Goal: Information Seeking & Learning: Learn about a topic

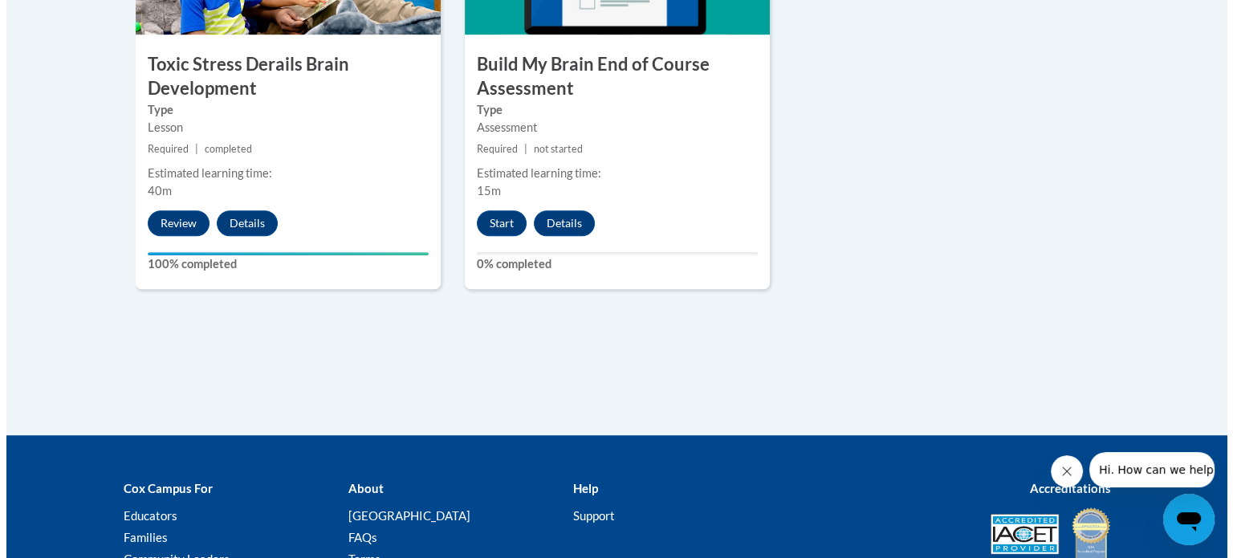
scroll to position [1134, 0]
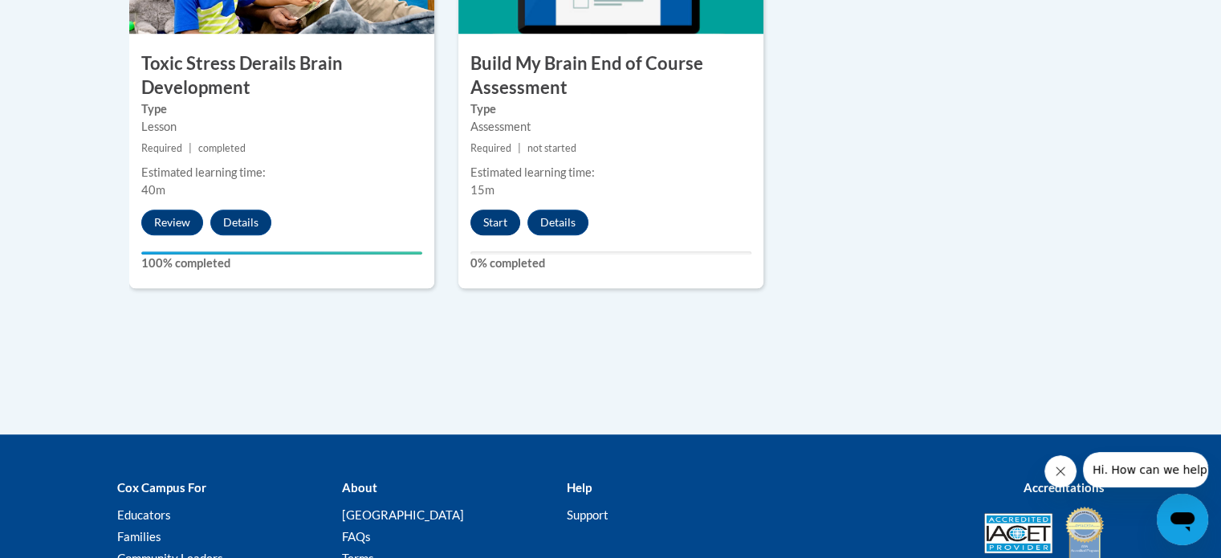
click at [491, 216] on button "Start" at bounding box center [495, 223] width 50 height 26
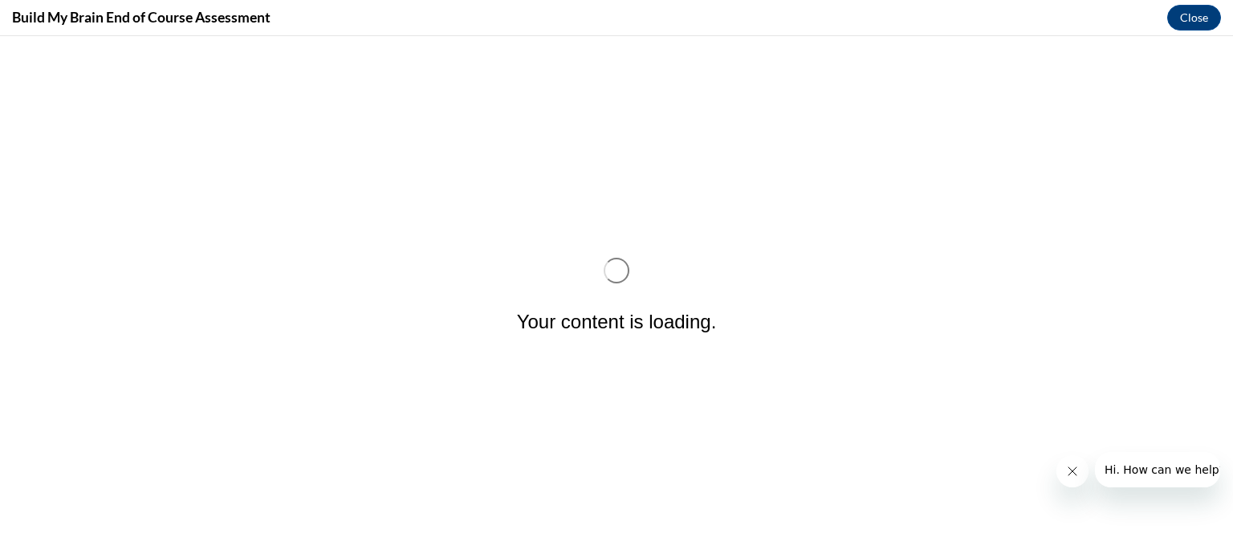
scroll to position [0, 0]
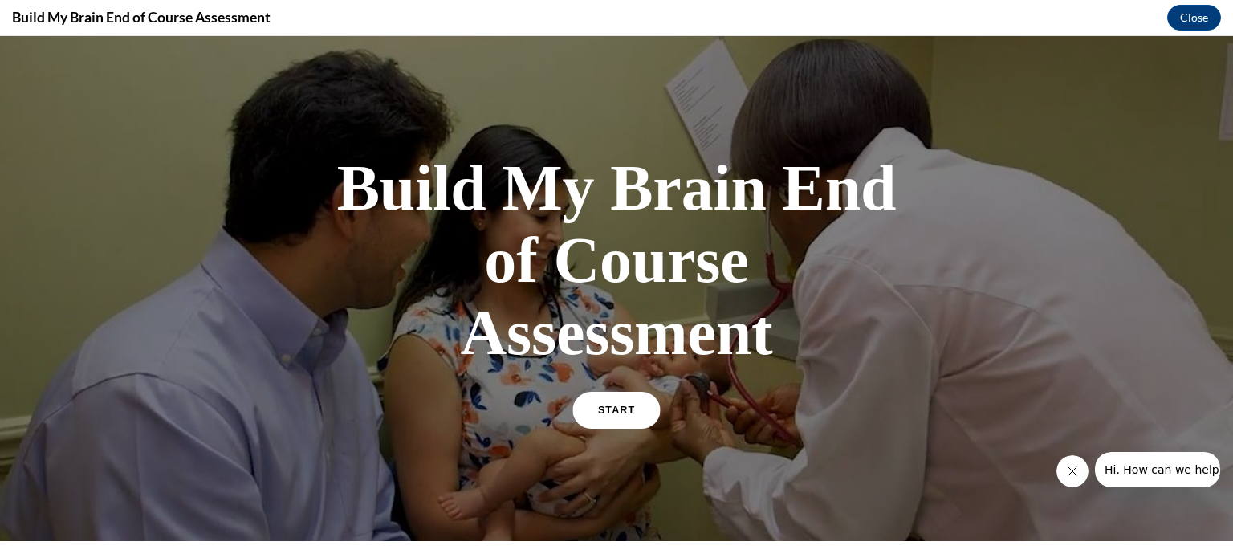
click at [601, 408] on span "START" at bounding box center [616, 411] width 37 height 12
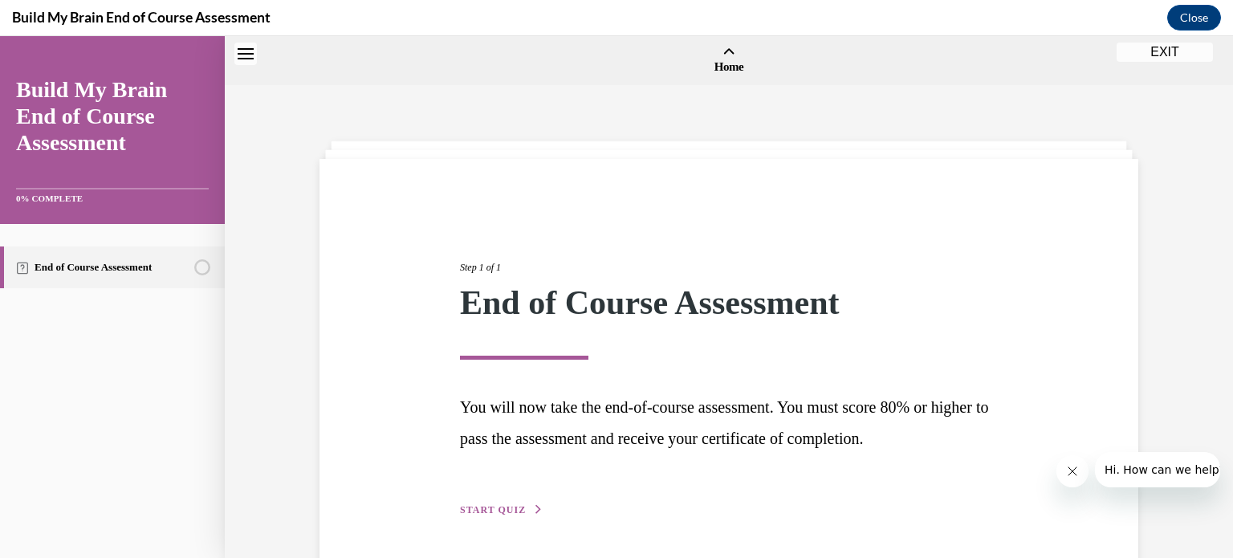
scroll to position [50, 0]
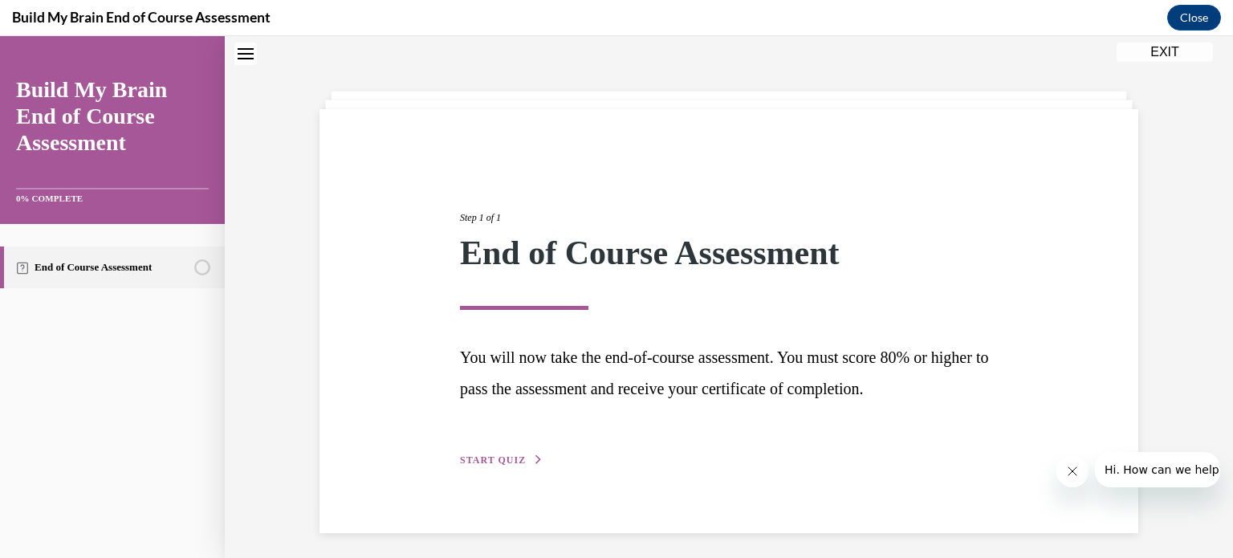
click at [500, 458] on span "START QUIZ" at bounding box center [493, 459] width 66 height 11
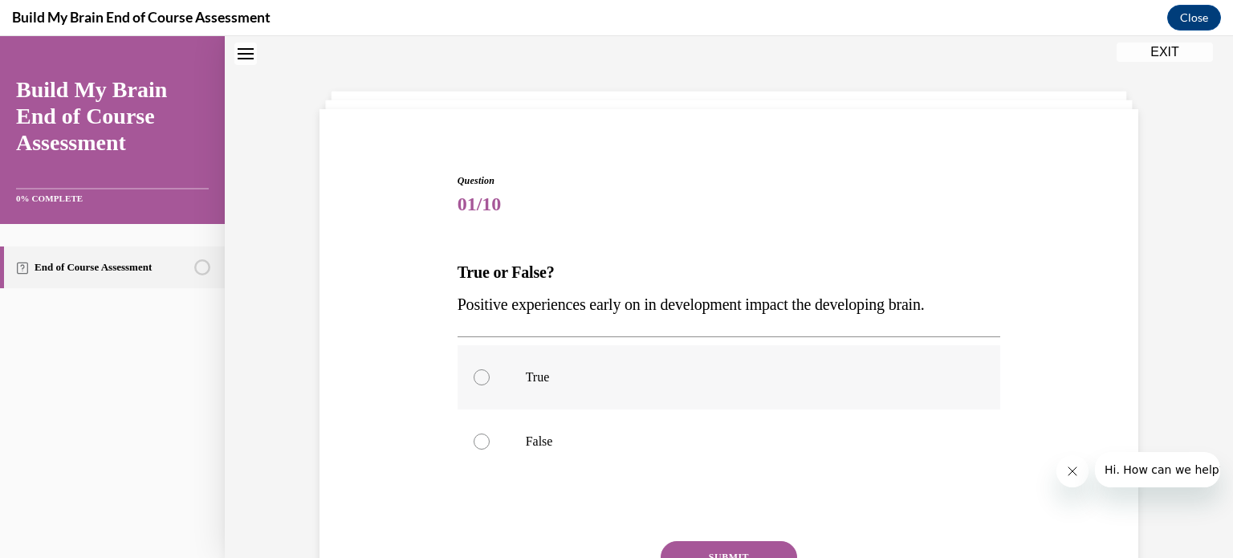
click at [482, 373] on div at bounding box center [482, 377] width 16 height 16
click at [482, 373] on input "True" at bounding box center [482, 377] width 16 height 16
radio input "true"
click at [758, 490] on div "Question 01/10 True or False? Positive experiences early on in development impa…" at bounding box center [729, 422] width 543 height 499
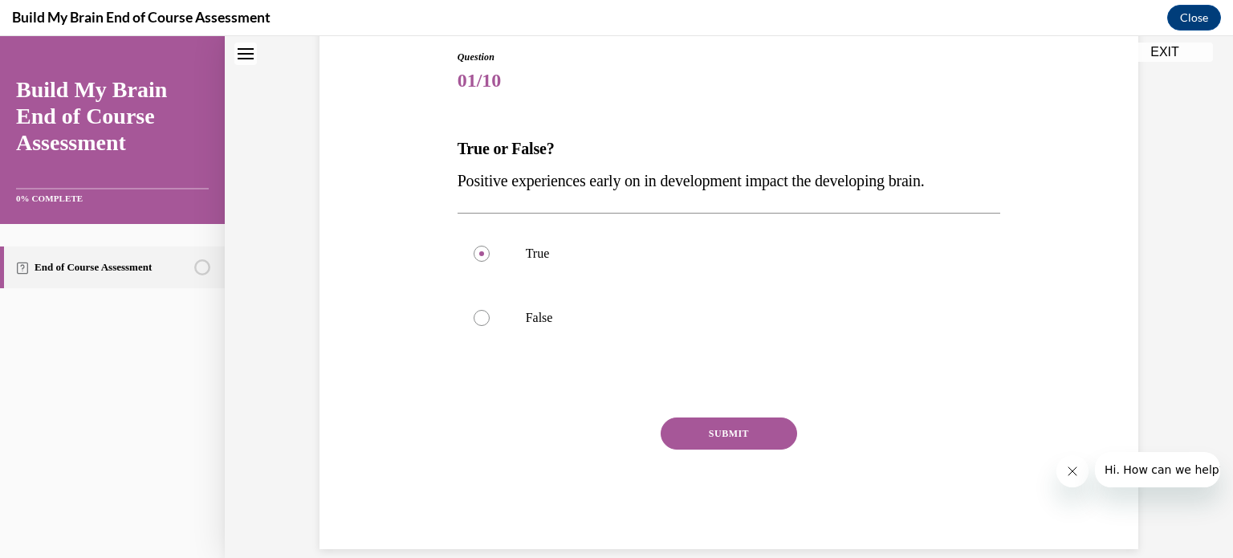
scroll to position [184, 0]
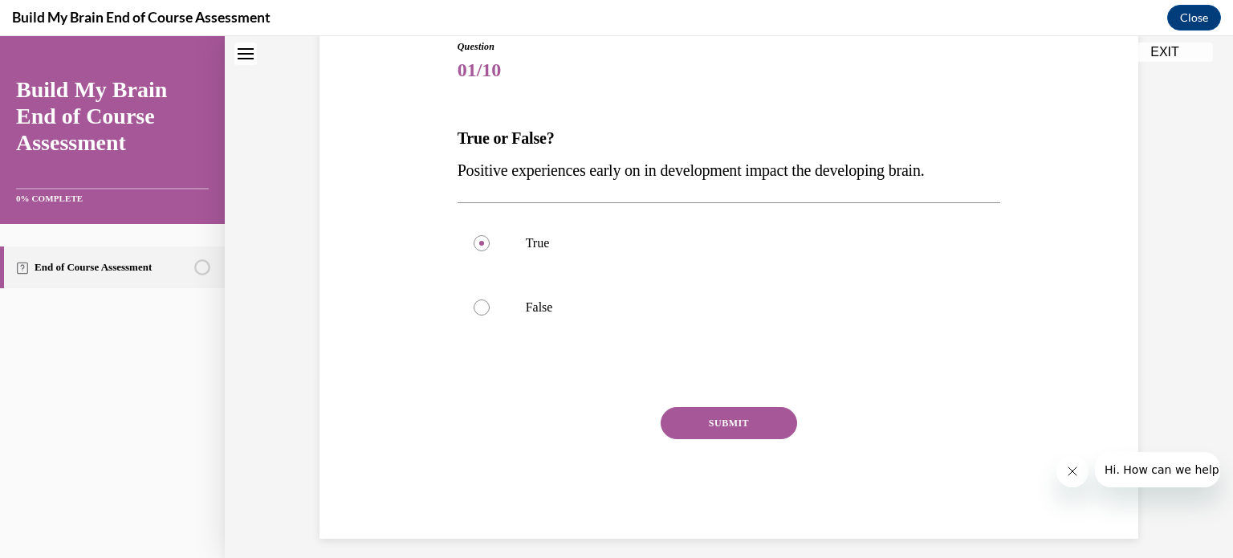
click at [747, 423] on button "SUBMIT" at bounding box center [729, 423] width 136 height 32
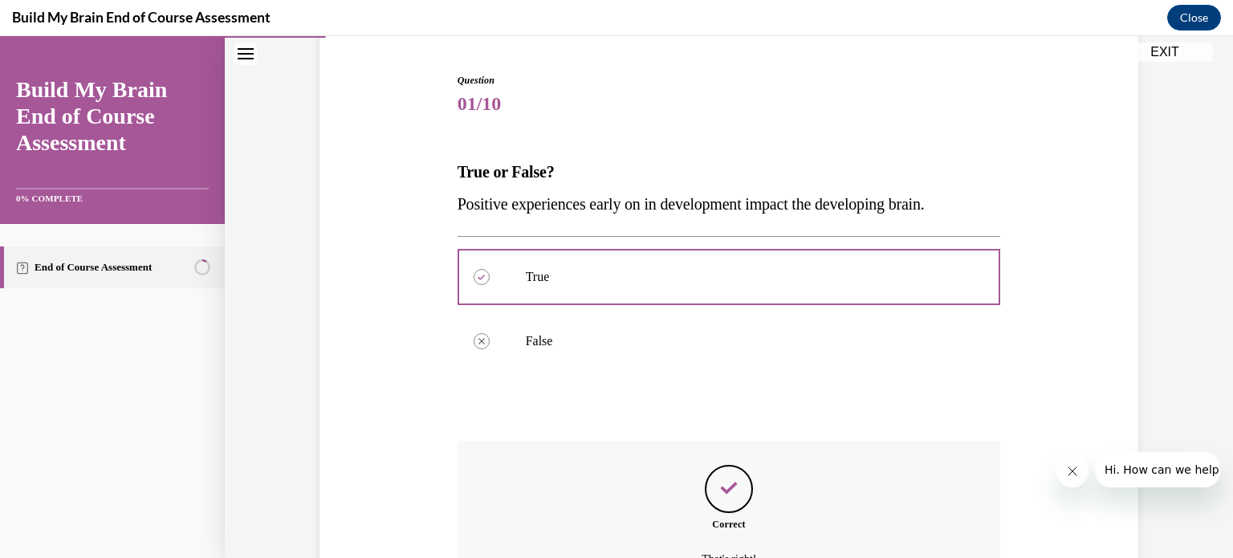
scroll to position [326, 0]
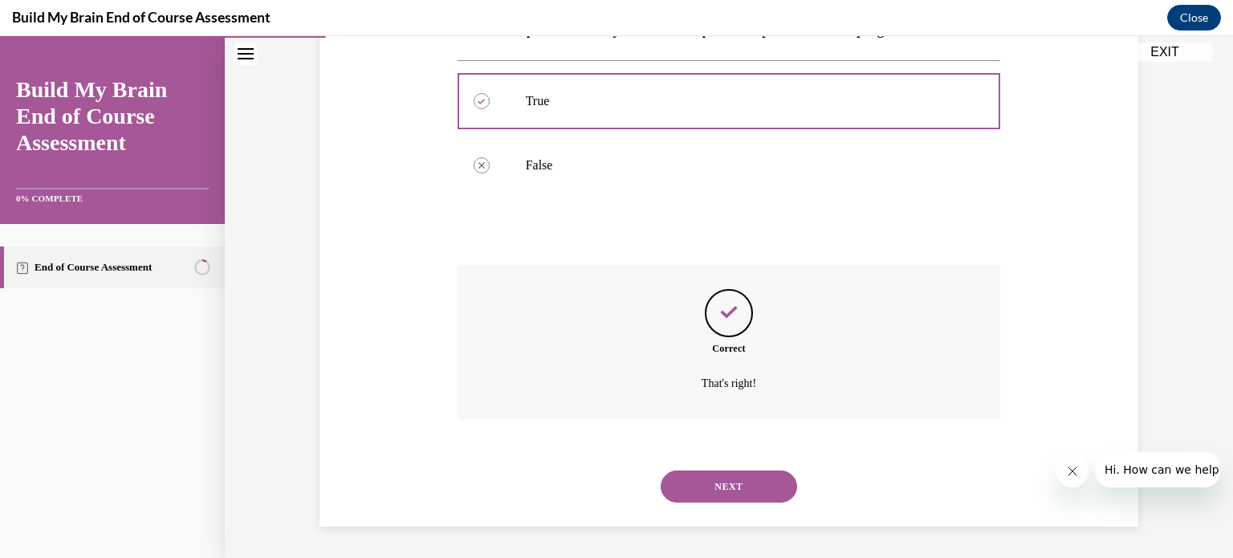
click at [753, 492] on button "NEXT" at bounding box center [729, 486] width 136 height 32
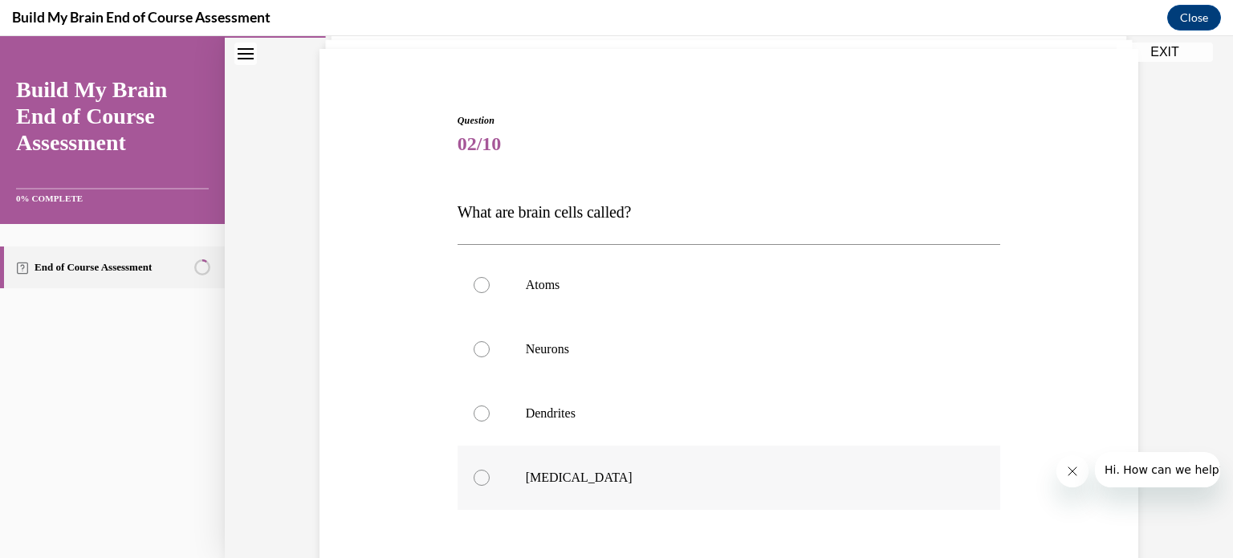
scroll to position [128, 0]
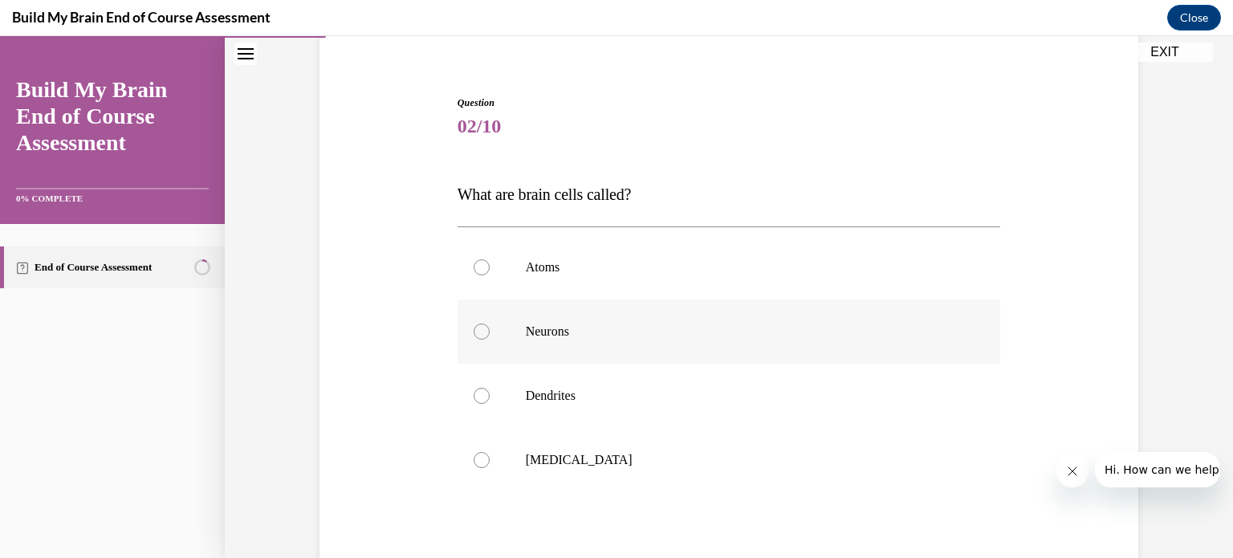
click at [475, 330] on div at bounding box center [482, 332] width 16 height 16
click at [475, 330] on input "Neurons" at bounding box center [482, 332] width 16 height 16
radio input "true"
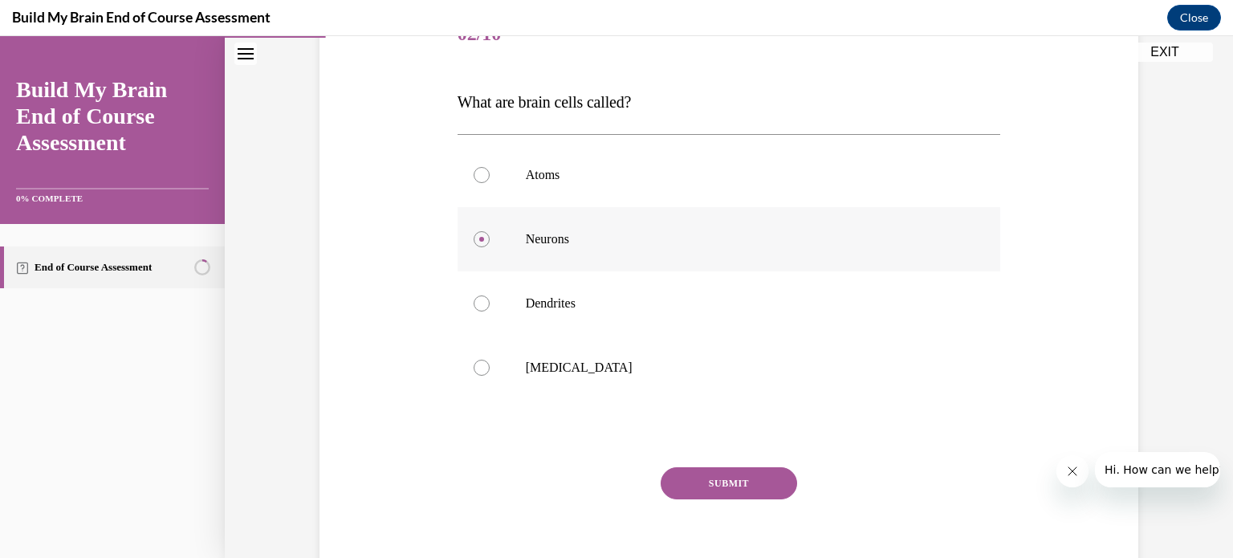
scroll to position [292, 0]
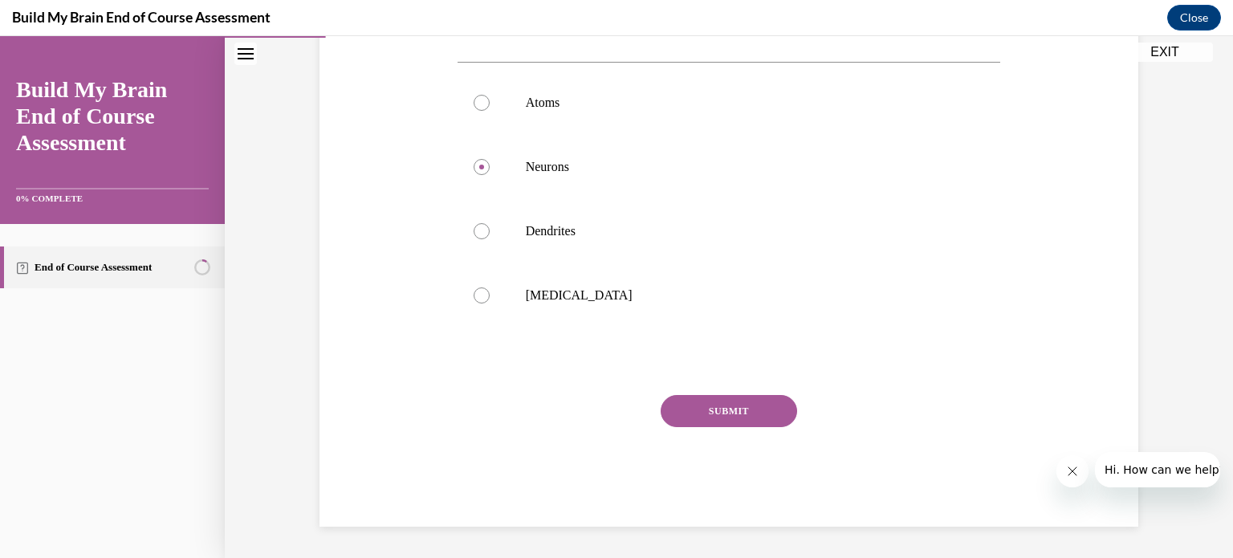
click at [714, 411] on button "SUBMIT" at bounding box center [729, 411] width 136 height 32
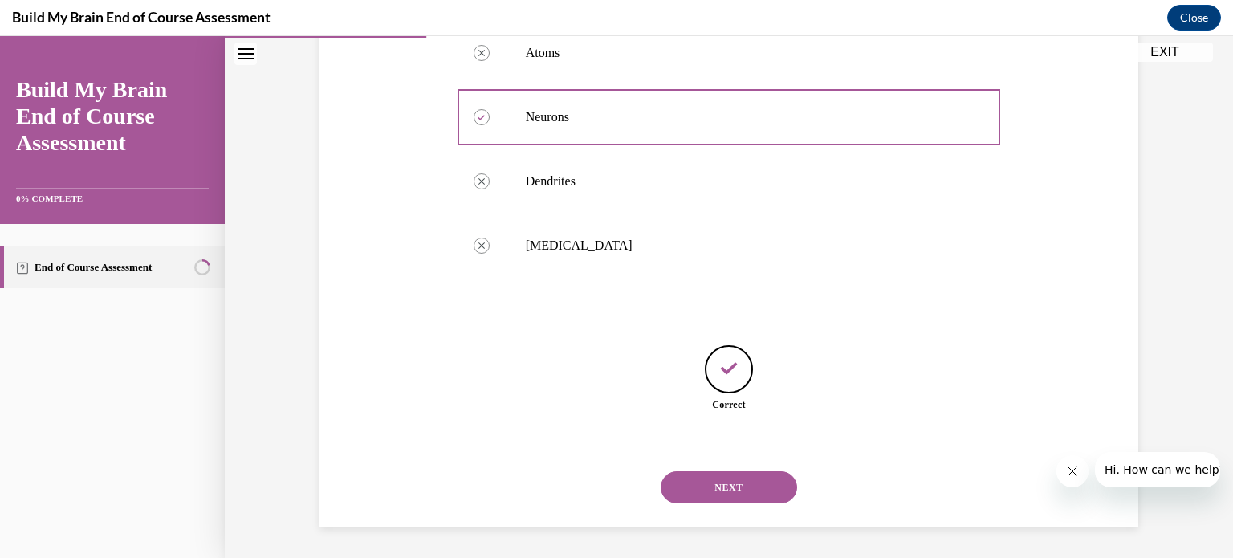
scroll to position [343, 0]
click at [742, 485] on button "NEXT" at bounding box center [729, 486] width 136 height 32
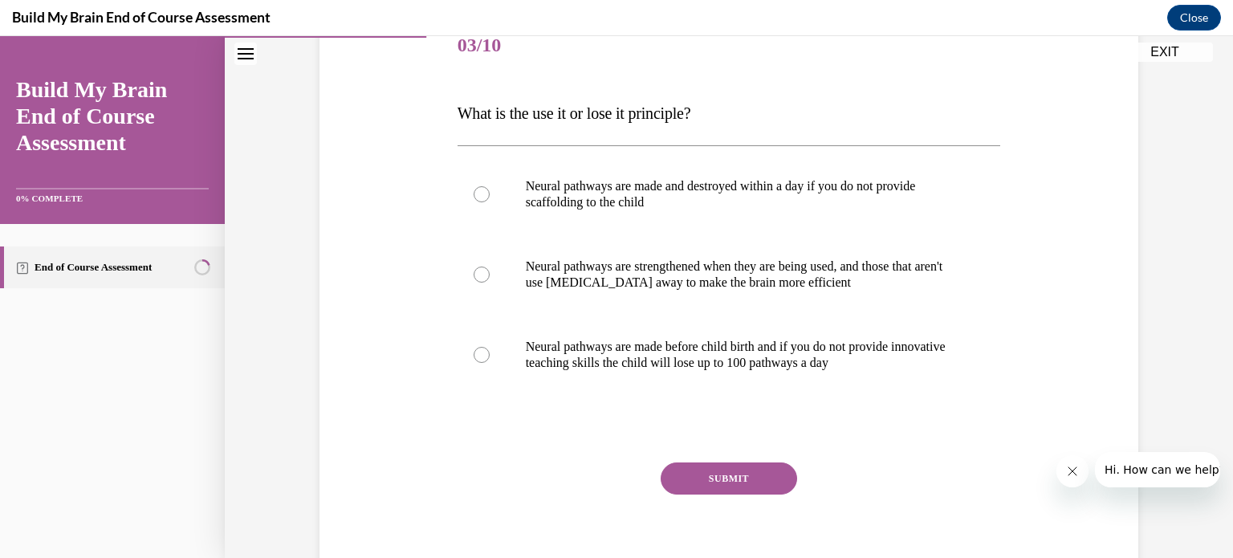
scroll to position [214, 0]
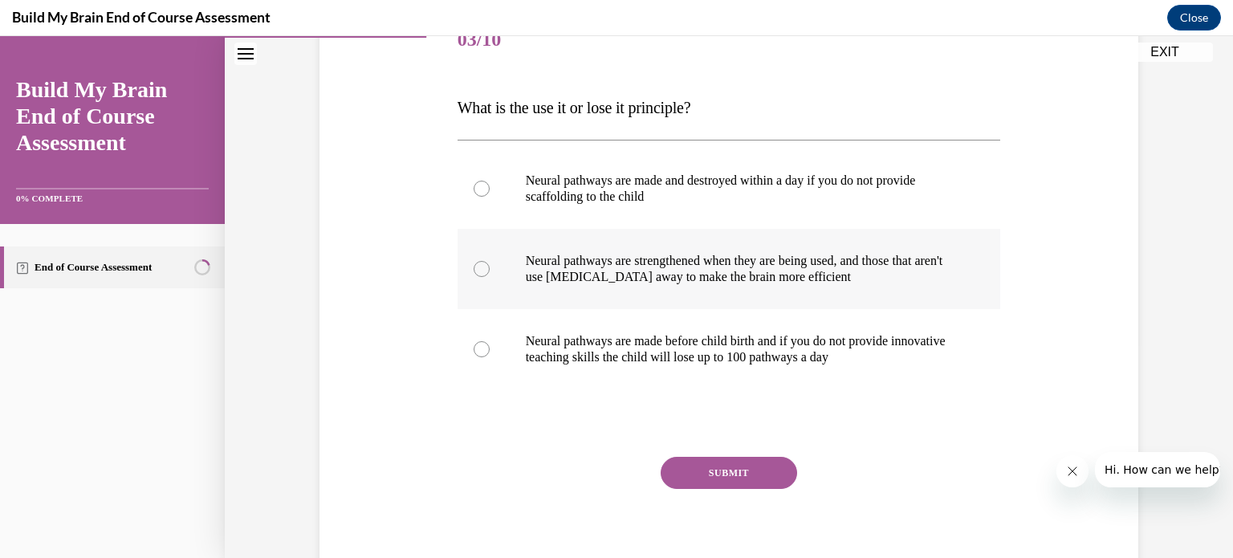
click at [490, 286] on label "Neural pathways are strengthened when they are being used, and those that aren'…" at bounding box center [729, 269] width 543 height 80
click at [490, 277] on input "Neural pathways are strengthened when they are being used, and those that aren'…" at bounding box center [482, 269] width 16 height 16
radio input "true"
click at [735, 476] on button "SUBMIT" at bounding box center [729, 473] width 136 height 32
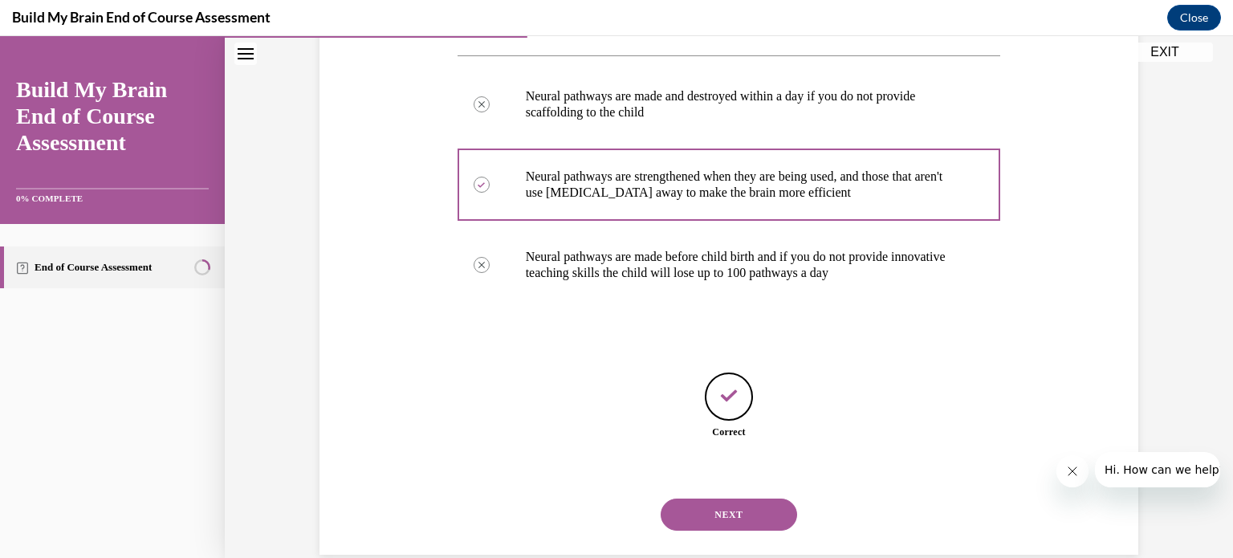
scroll to position [327, 0]
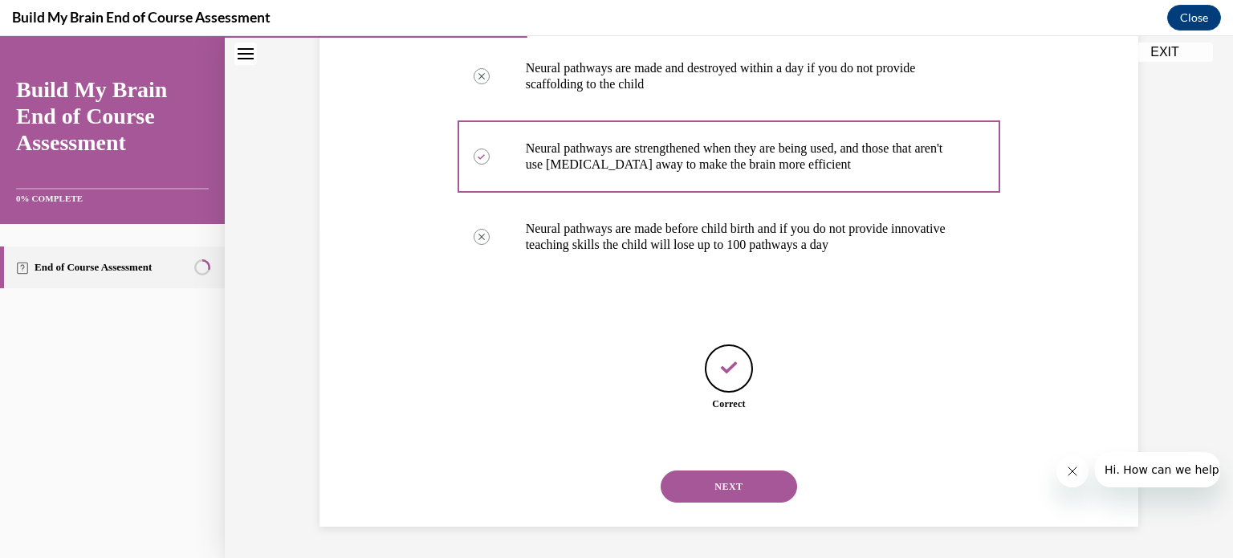
click at [738, 479] on button "NEXT" at bounding box center [729, 486] width 136 height 32
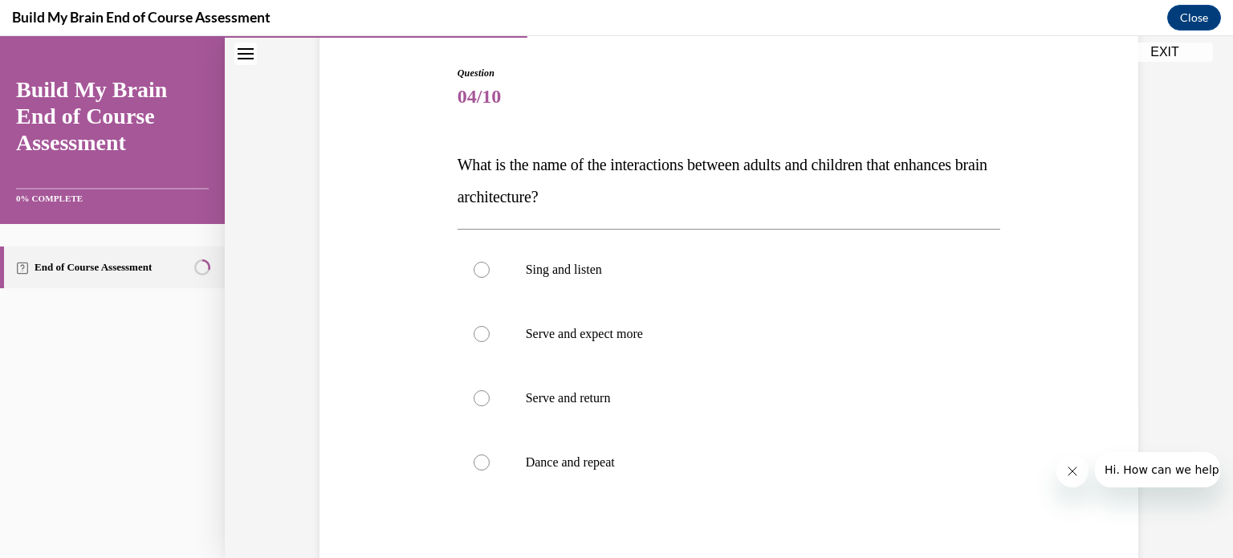
scroll to position [165, 0]
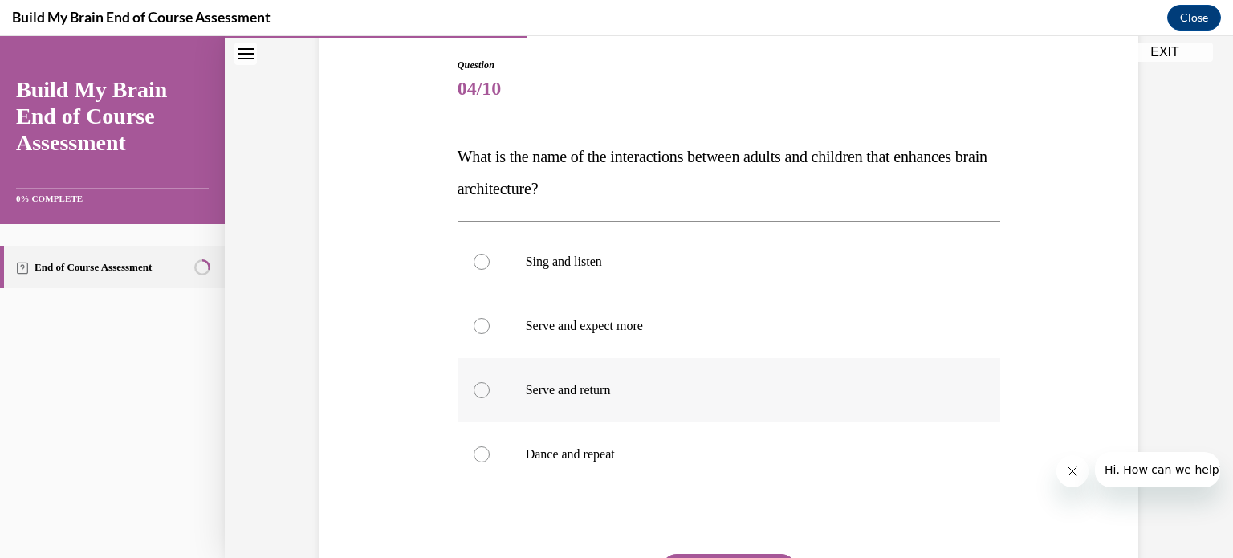
click at [478, 392] on div at bounding box center [482, 390] width 16 height 16
click at [478, 392] on input "Serve and return" at bounding box center [482, 390] width 16 height 16
radio input "true"
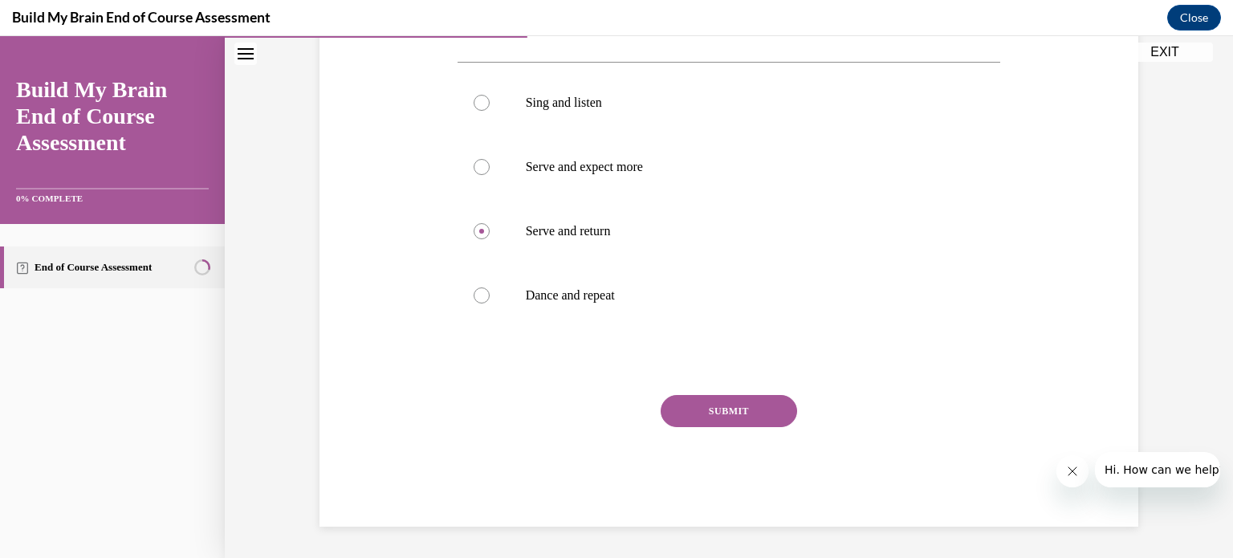
click at [724, 415] on button "SUBMIT" at bounding box center [729, 411] width 136 height 32
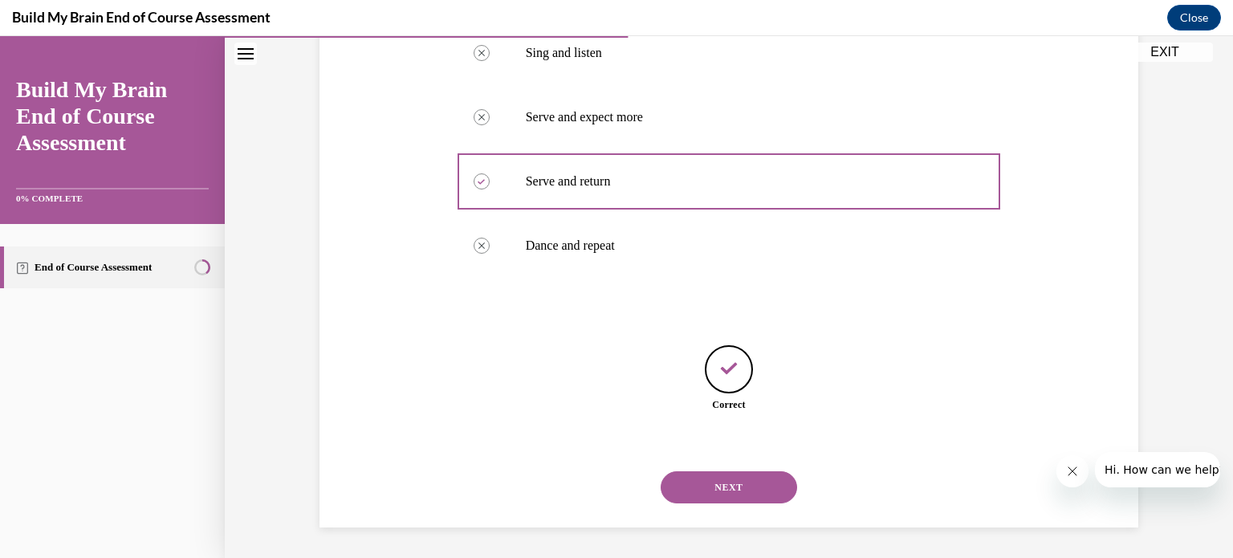
scroll to position [375, 0]
click at [722, 483] on button "NEXT" at bounding box center [729, 486] width 136 height 32
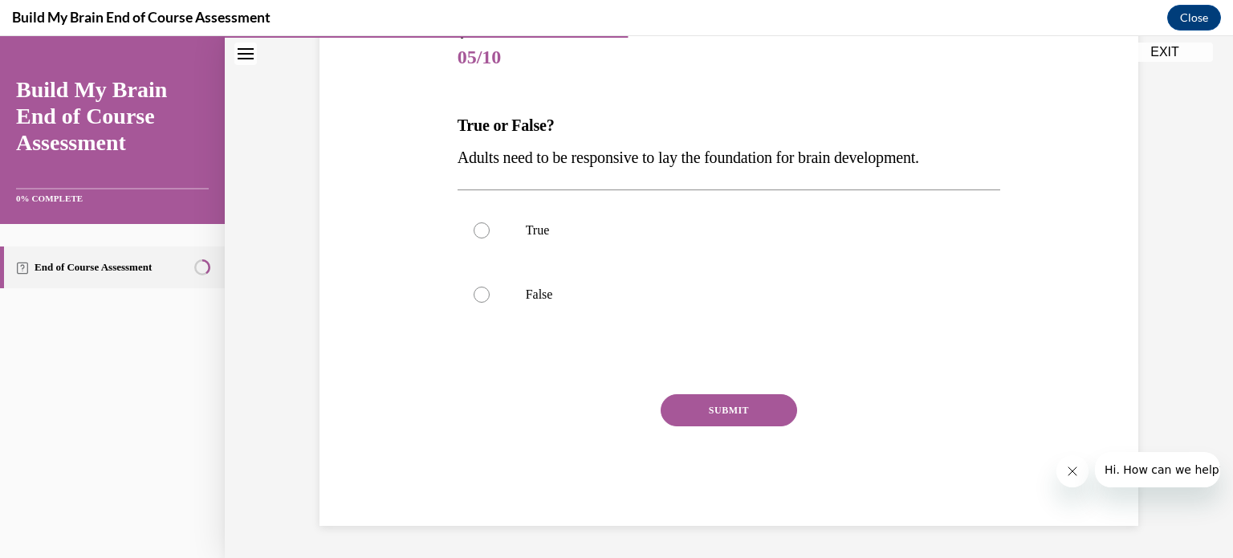
scroll to position [177, 0]
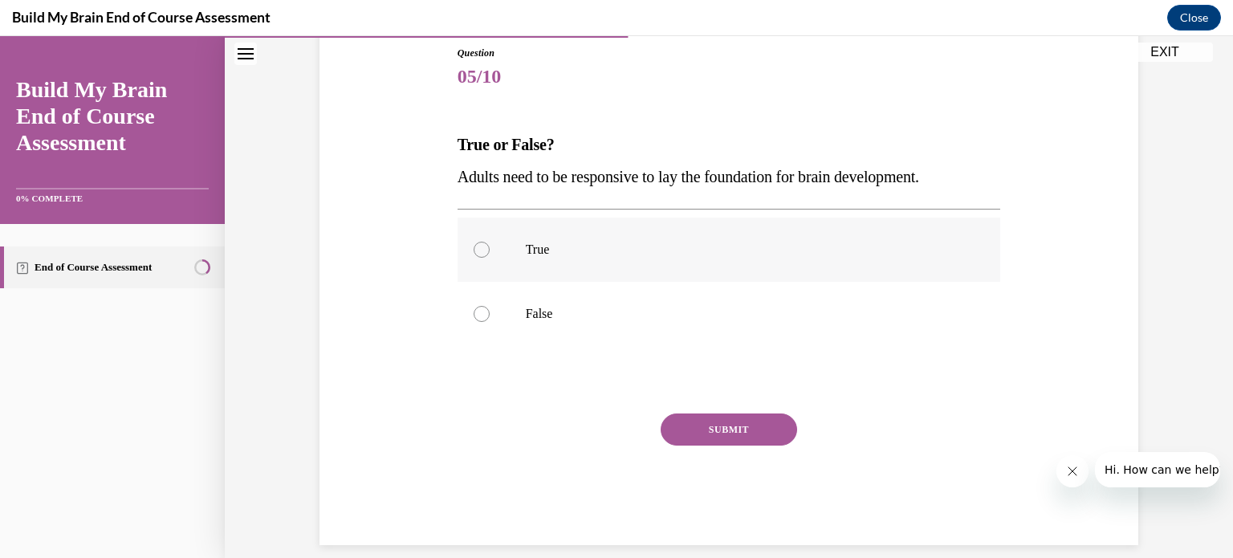
click at [477, 250] on div at bounding box center [482, 250] width 16 height 16
click at [477, 250] on input "True" at bounding box center [482, 250] width 16 height 16
radio input "true"
click at [747, 442] on button "SUBMIT" at bounding box center [729, 429] width 136 height 32
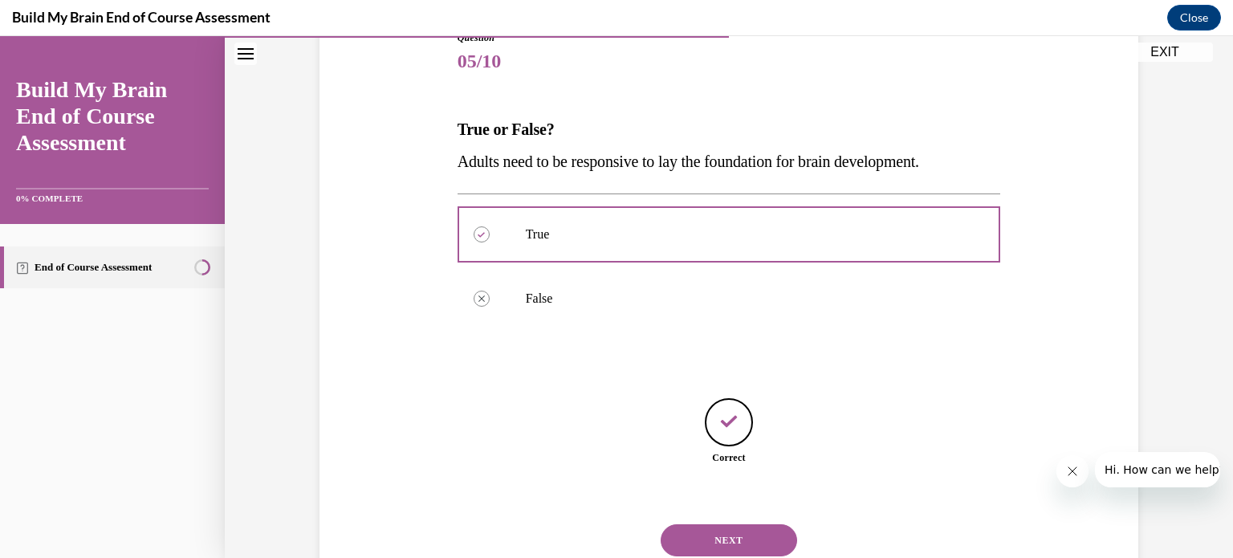
scroll to position [246, 0]
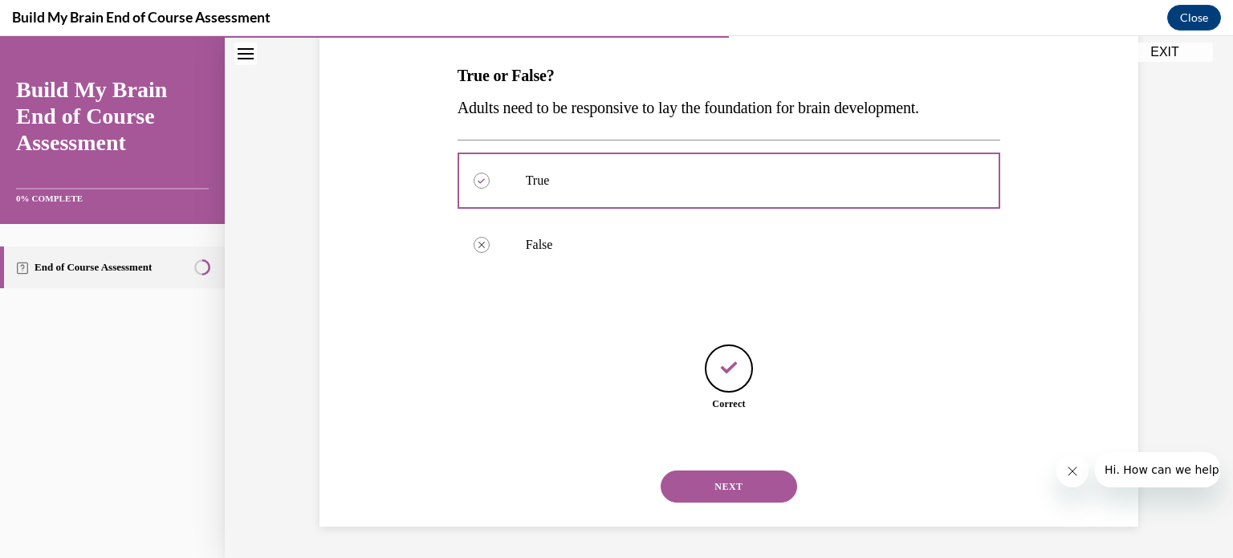
click at [735, 495] on button "NEXT" at bounding box center [729, 486] width 136 height 32
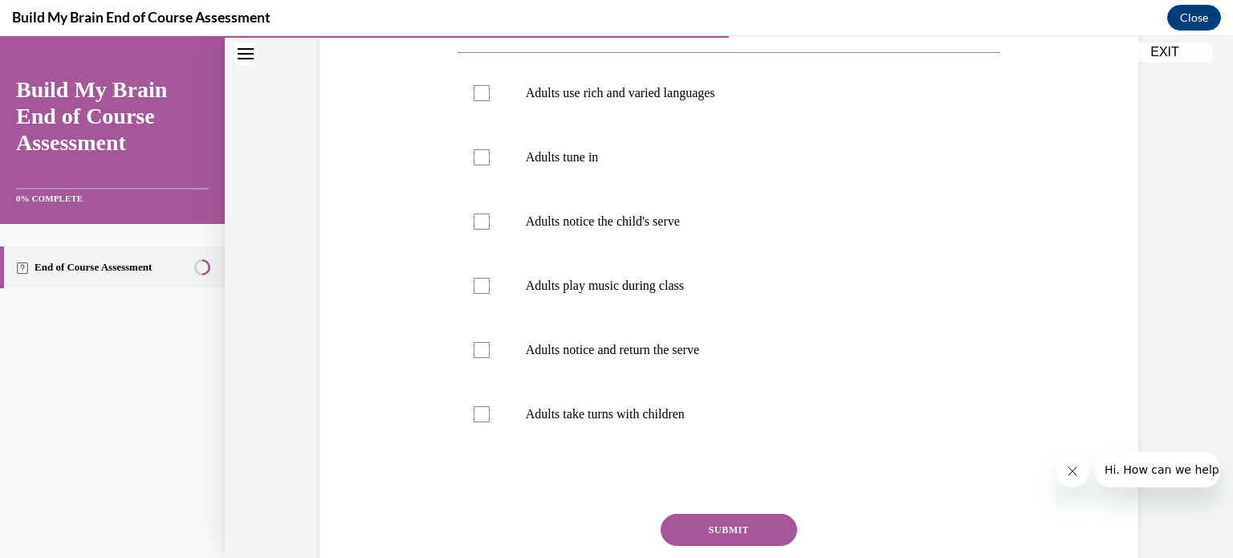
scroll to position [308, 0]
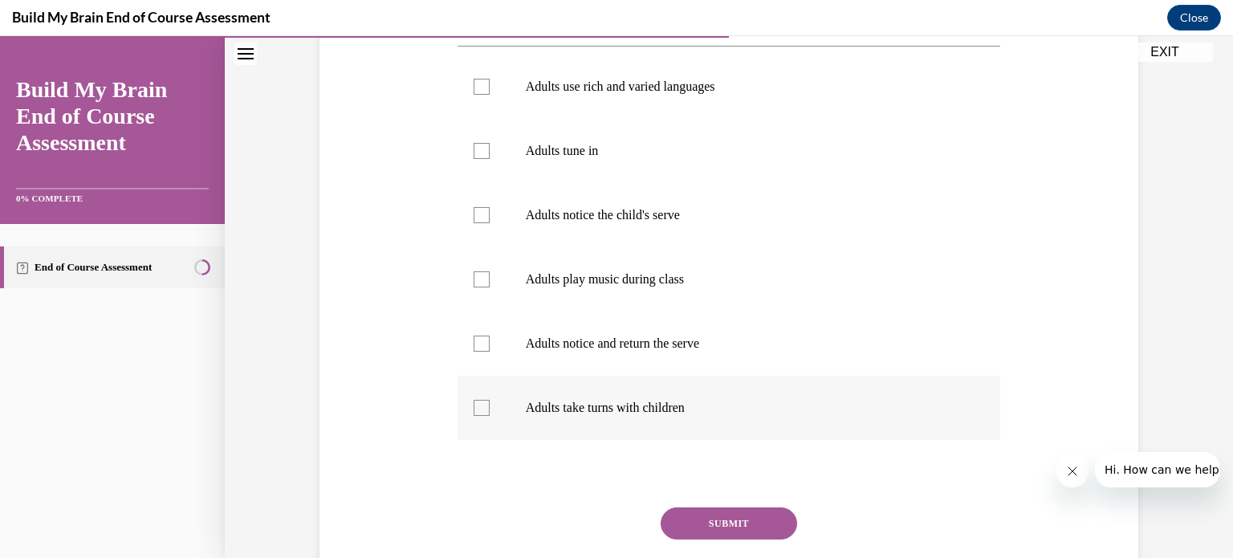
click at [485, 401] on label "Adults take turns with children" at bounding box center [729, 408] width 543 height 64
click at [485, 401] on input "Adults take turns with children" at bounding box center [482, 408] width 16 height 16
checkbox input "true"
click at [485, 339] on label "Adults notice and return the serve" at bounding box center [729, 343] width 543 height 64
click at [485, 339] on input "Adults notice and return the serve" at bounding box center [482, 344] width 16 height 16
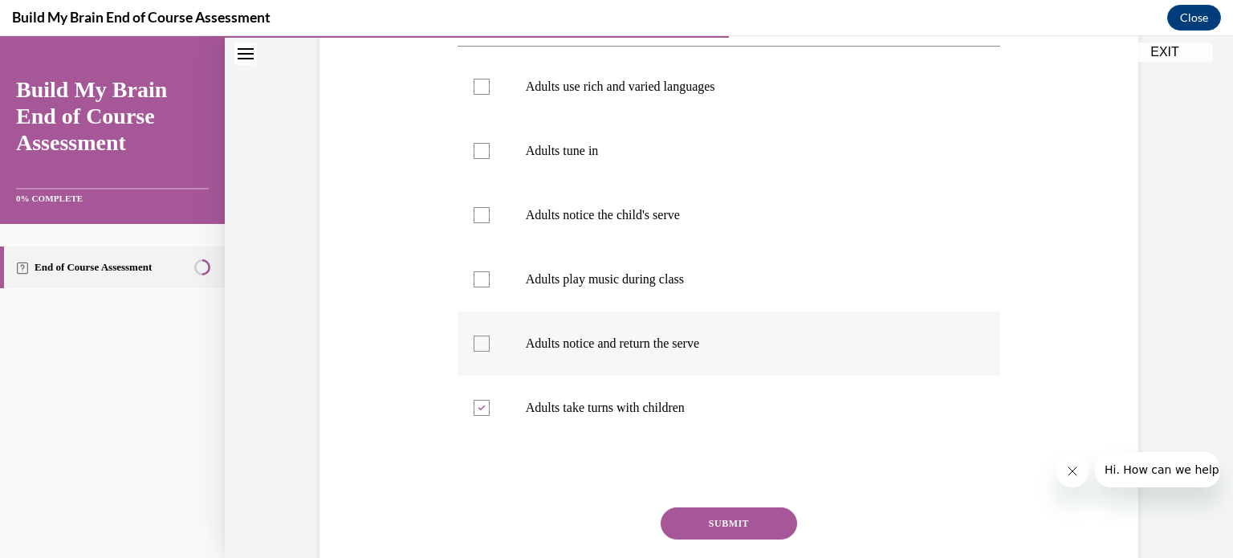
checkbox input "true"
click at [478, 224] on label "Adults notice the child's serve" at bounding box center [729, 215] width 543 height 64
click at [478, 223] on input "Adults notice the child's serve" at bounding box center [482, 215] width 16 height 16
checkbox input "true"
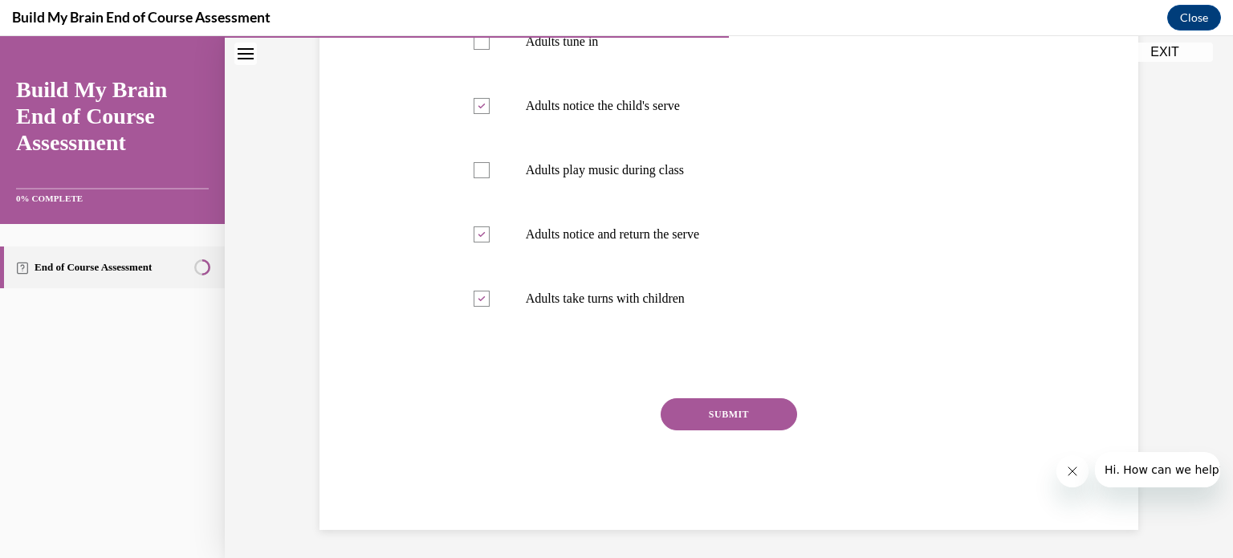
click at [748, 424] on button "SUBMIT" at bounding box center [729, 414] width 136 height 32
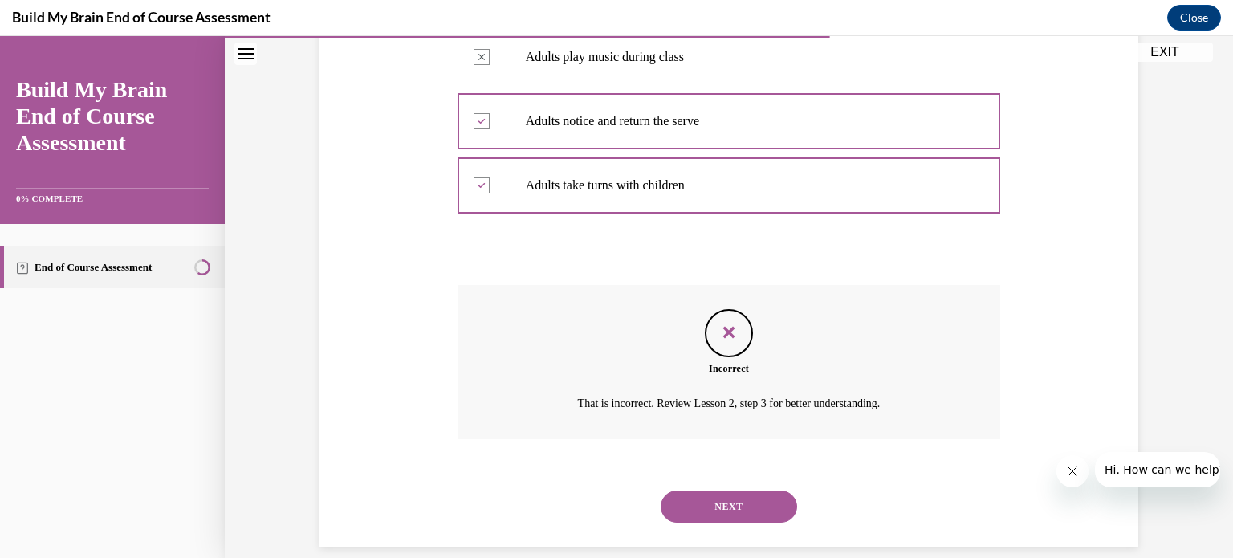
scroll to position [551, 0]
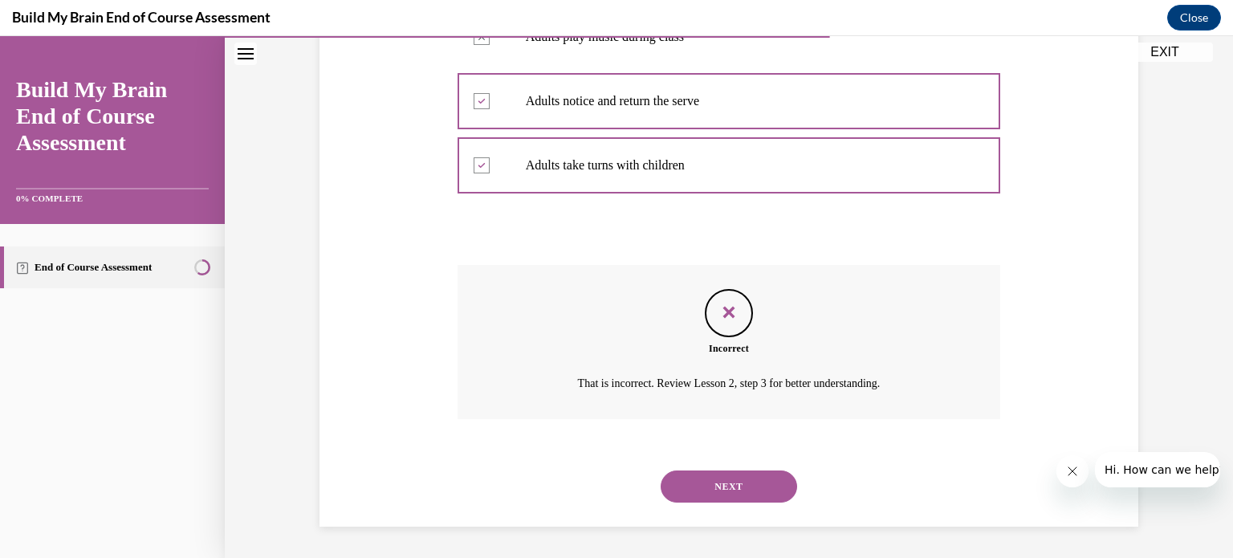
click at [743, 496] on button "NEXT" at bounding box center [729, 486] width 136 height 32
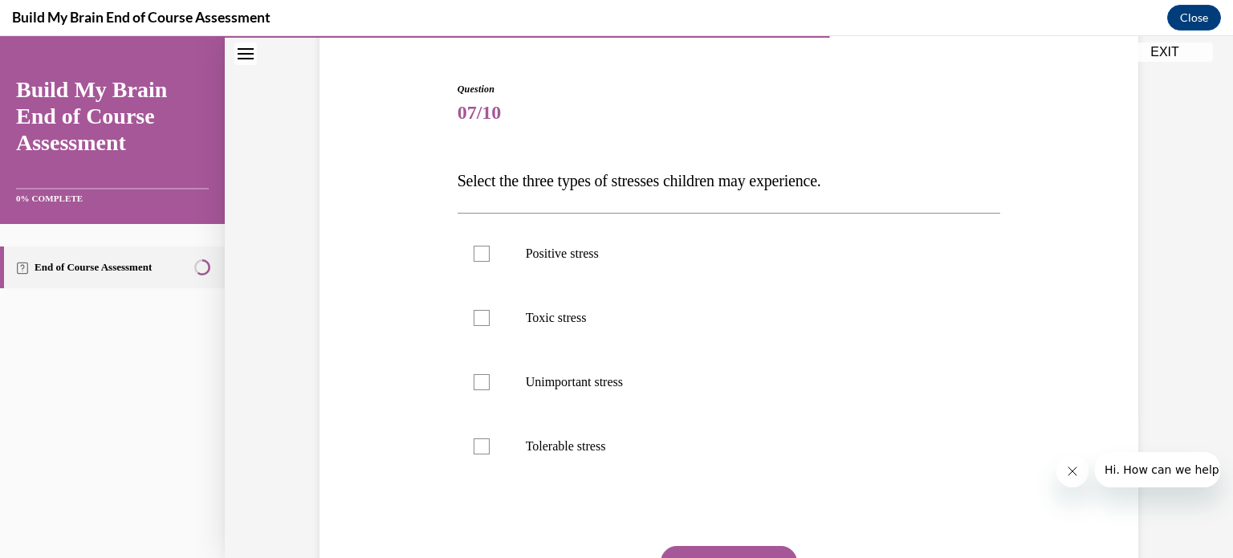
scroll to position [144, 0]
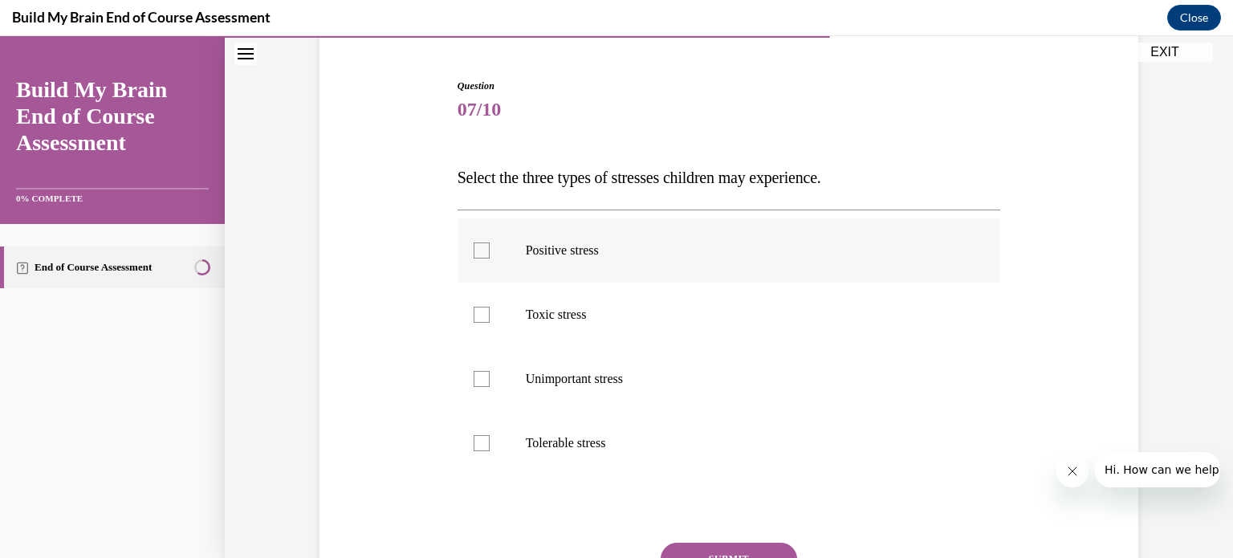
click at [495, 258] on label "Positive stress" at bounding box center [729, 250] width 543 height 64
click at [490, 258] on input "Positive stress" at bounding box center [482, 250] width 16 height 16
checkbox input "true"
click at [494, 318] on label "Toxic stress" at bounding box center [729, 315] width 543 height 64
click at [490, 318] on input "Toxic stress" at bounding box center [482, 315] width 16 height 16
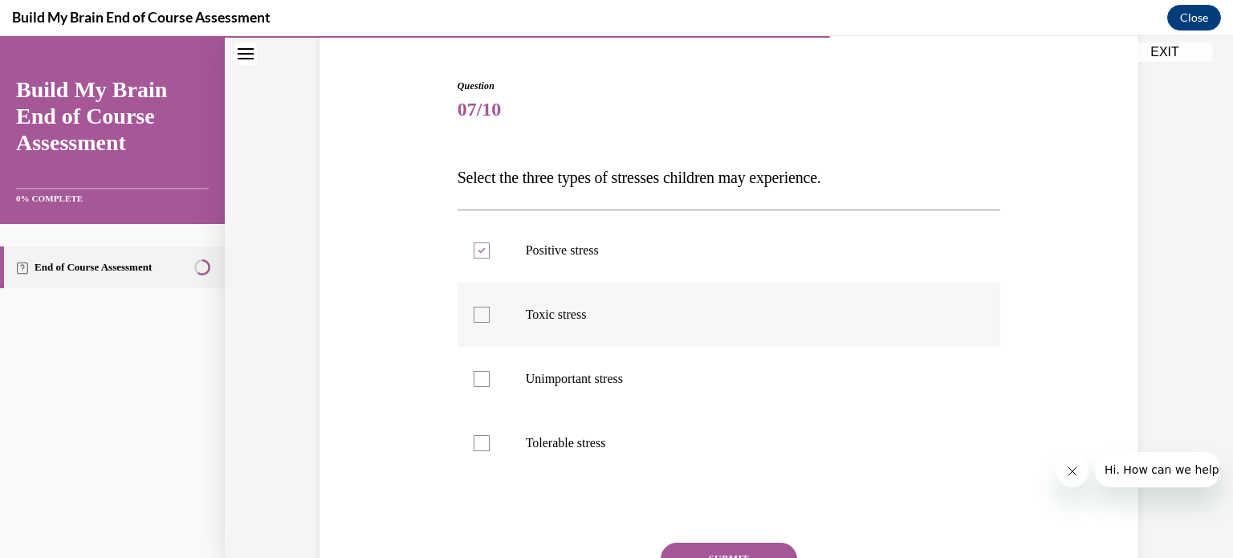
checkbox input "true"
click at [485, 442] on label "Tolerable stress" at bounding box center [729, 443] width 543 height 64
click at [485, 442] on input "Tolerable stress" at bounding box center [482, 443] width 16 height 16
checkbox input "true"
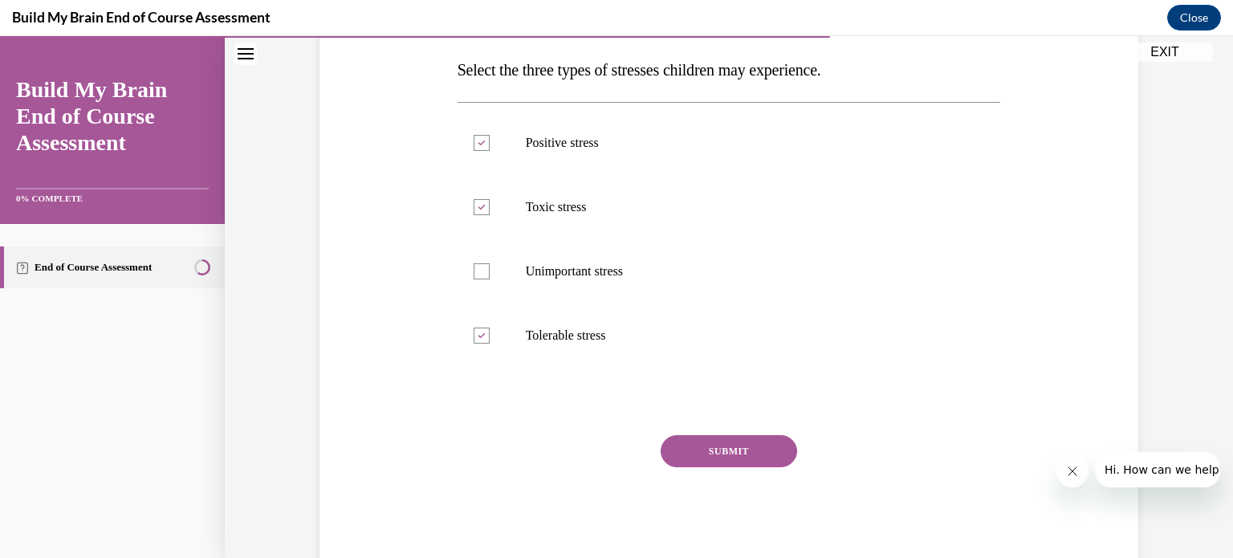
click at [742, 462] on button "SUBMIT" at bounding box center [729, 451] width 136 height 32
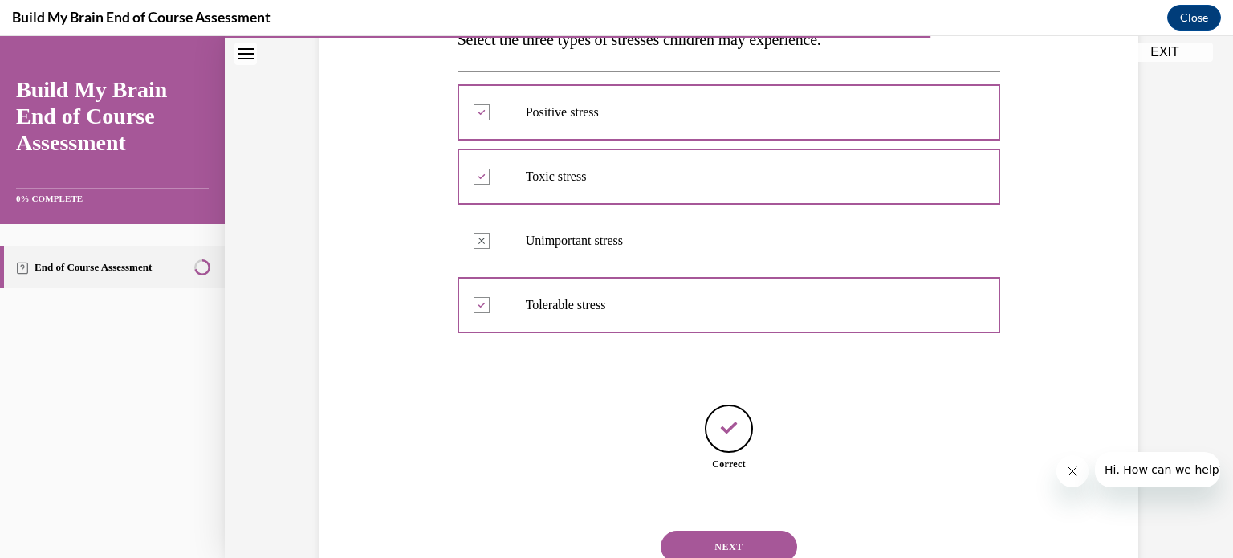
scroll to position [343, 0]
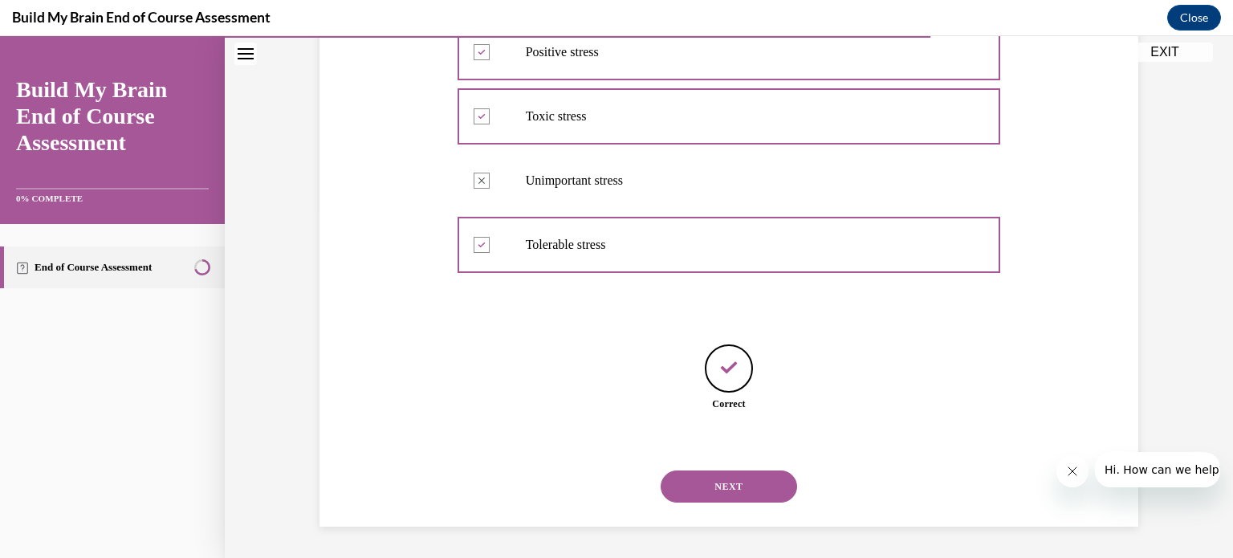
click at [731, 490] on button "NEXT" at bounding box center [729, 486] width 136 height 32
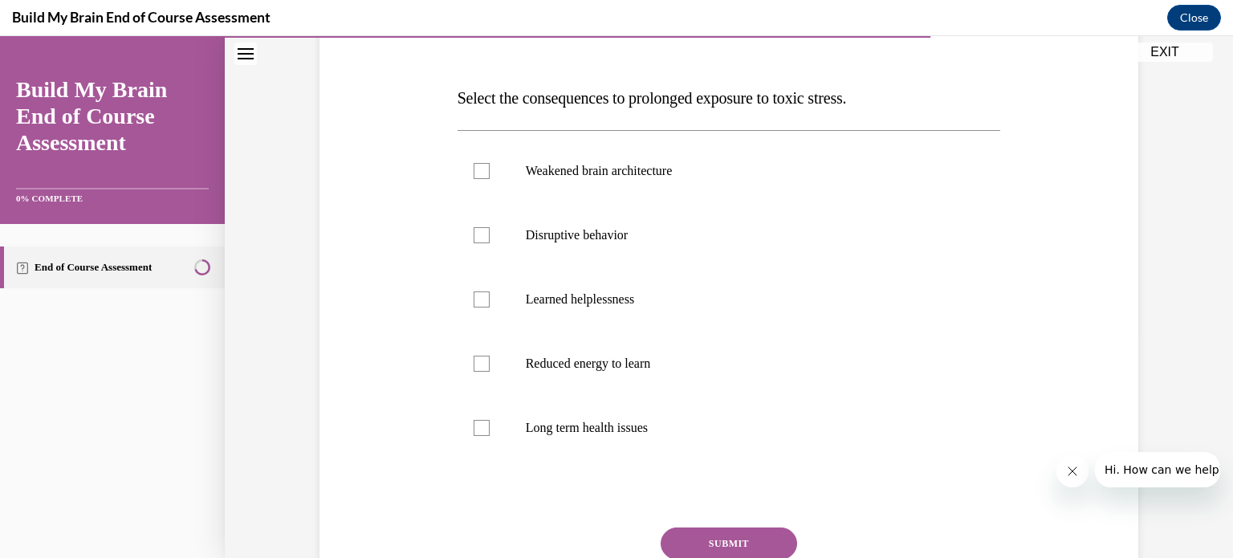
scroll to position [225, 0]
click at [486, 169] on label "Weakened brain architecture" at bounding box center [729, 170] width 543 height 64
click at [486, 169] on input "Weakened brain architecture" at bounding box center [482, 170] width 16 height 16
checkbox input "true"
click at [486, 434] on label "Long term health issues" at bounding box center [729, 427] width 543 height 64
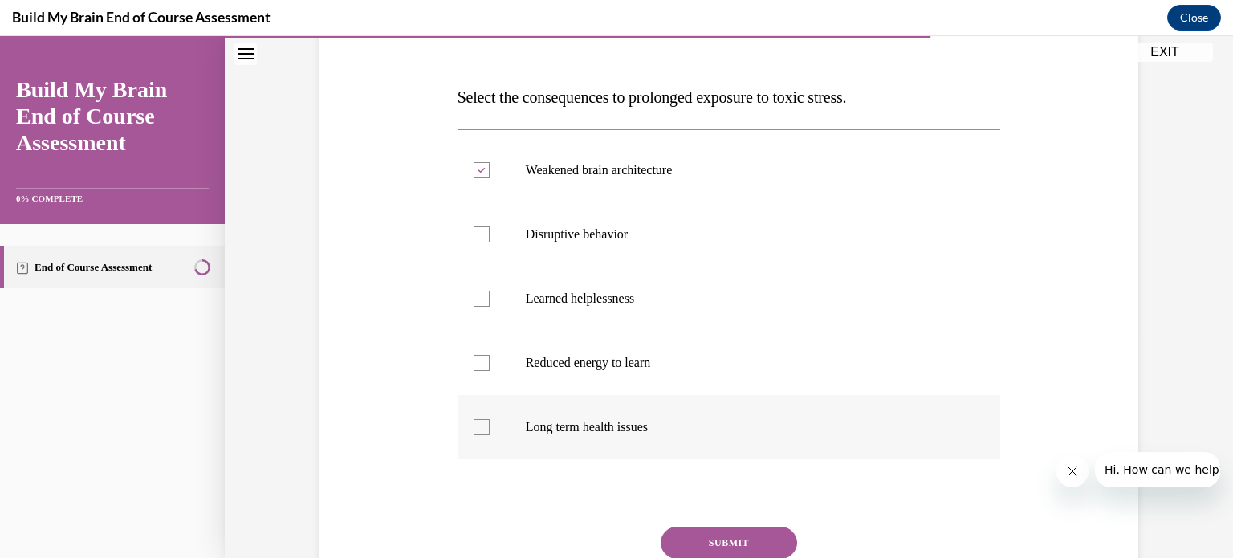
click at [486, 434] on input "Long term health issues" at bounding box center [482, 427] width 16 height 16
checkbox input "true"
click at [474, 236] on div at bounding box center [482, 234] width 16 height 16
click at [474, 236] on input "Disruptive behavior" at bounding box center [482, 234] width 16 height 16
checkbox input "true"
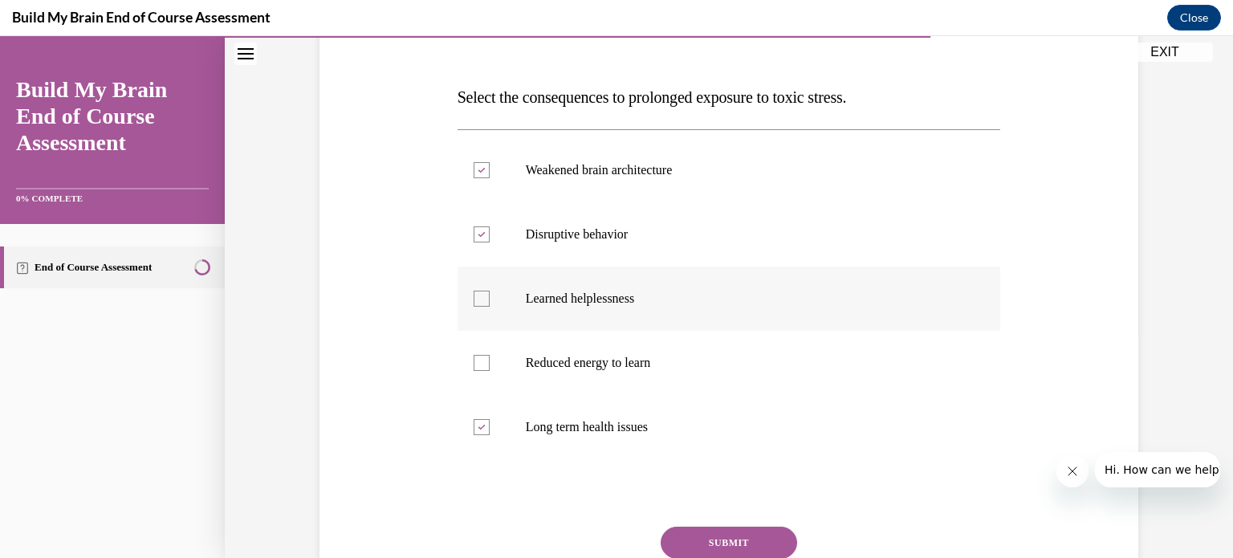
click at [478, 306] on label "Learned helplessness" at bounding box center [729, 299] width 543 height 64
click at [478, 306] on input "Learned helplessness" at bounding box center [482, 299] width 16 height 16
checkbox input "true"
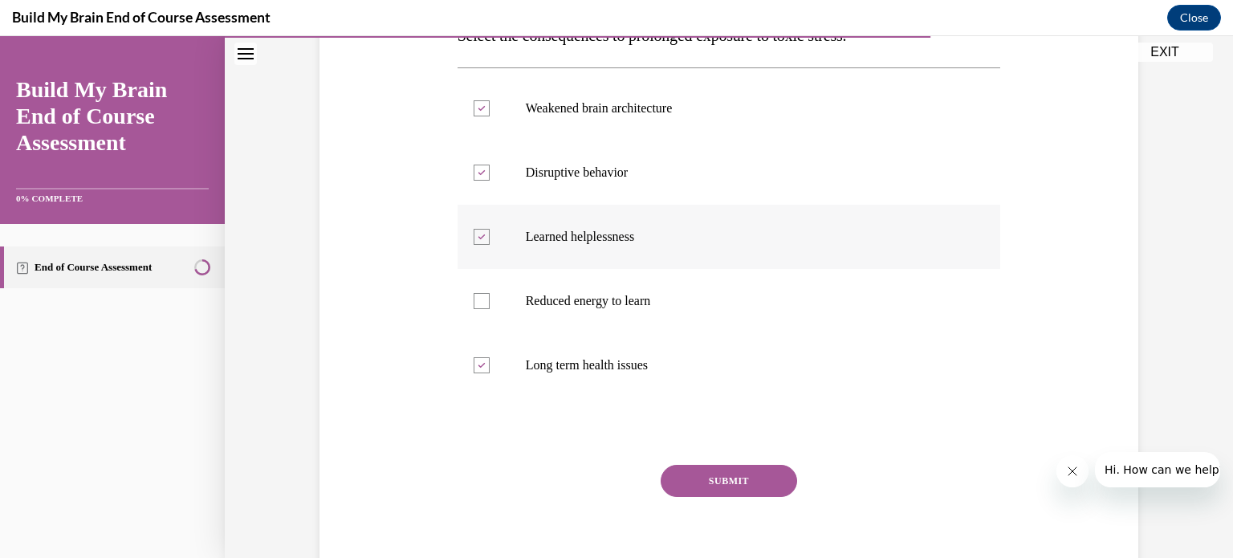
scroll to position [295, 0]
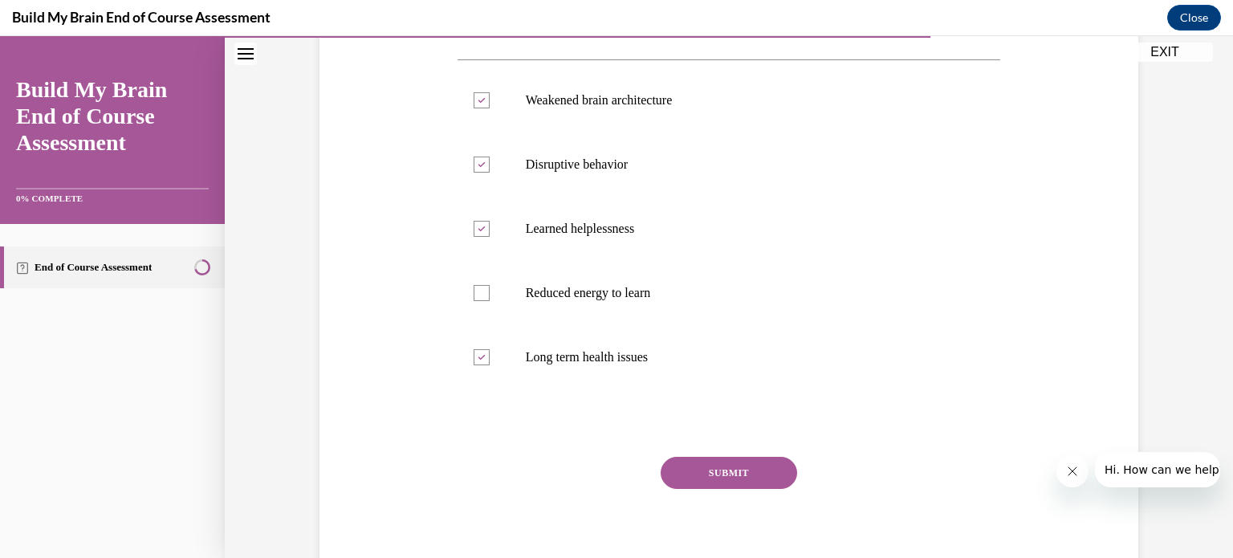
click at [735, 474] on button "SUBMIT" at bounding box center [729, 473] width 136 height 32
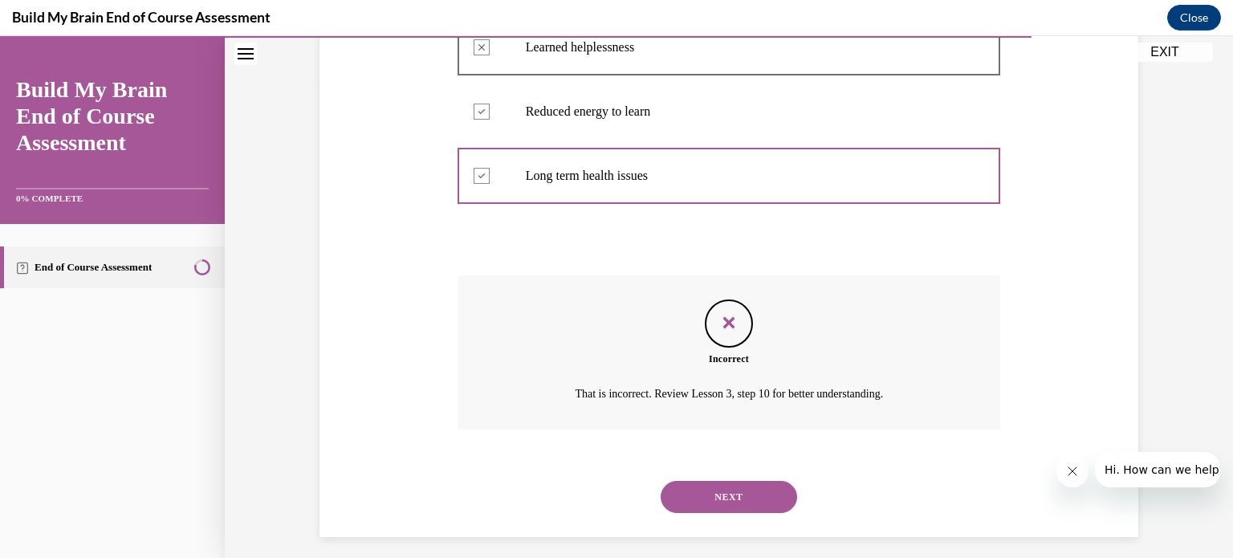
scroll to position [486, 0]
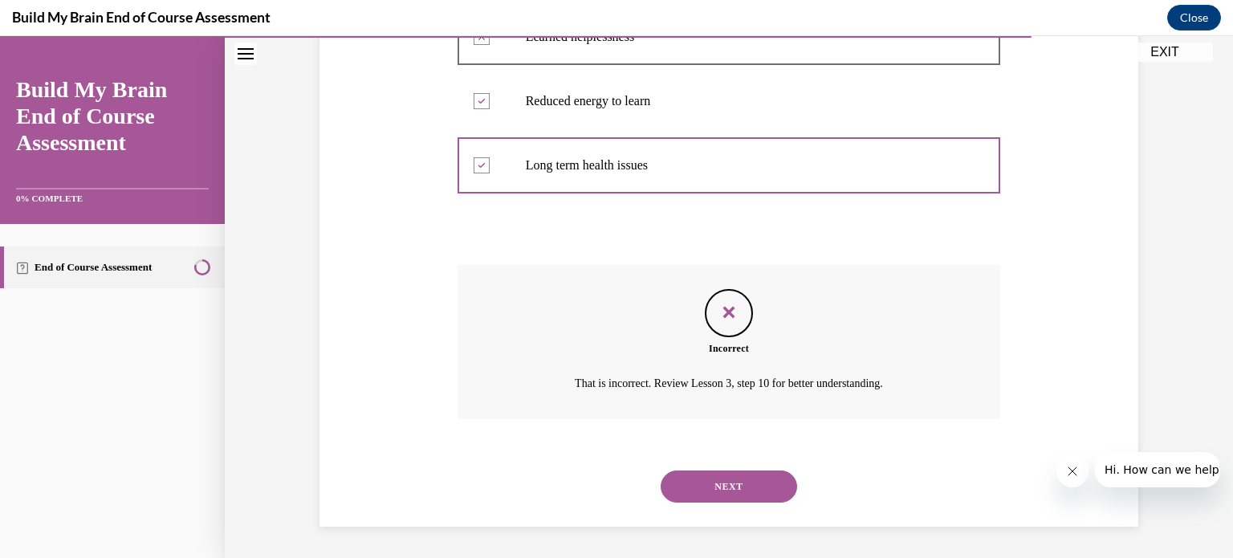
click at [727, 485] on button "NEXT" at bounding box center [729, 486] width 136 height 32
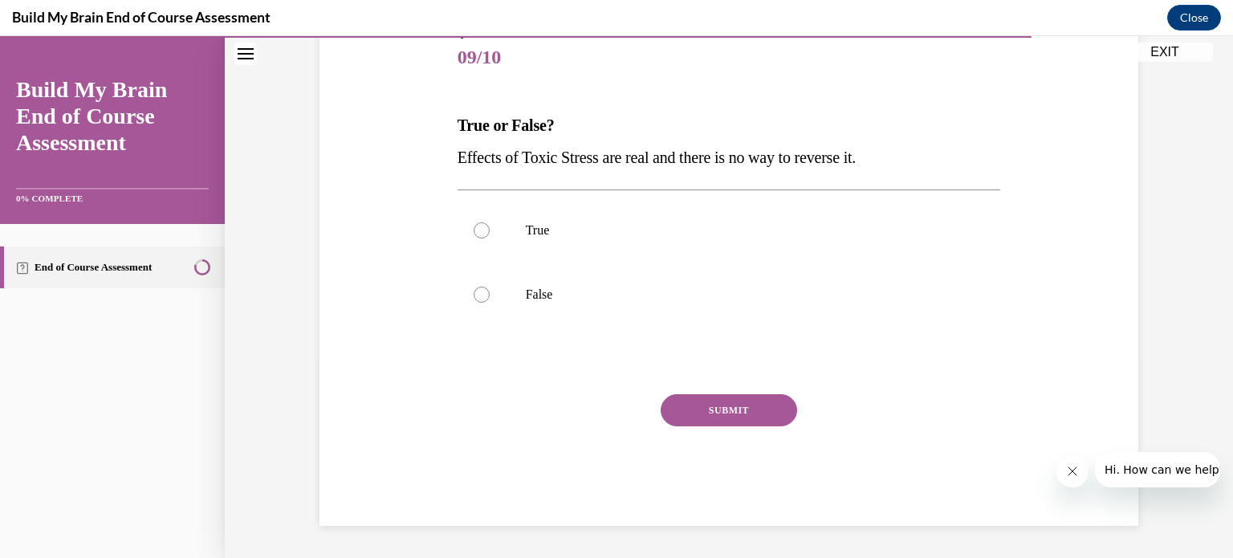
scroll to position [177, 0]
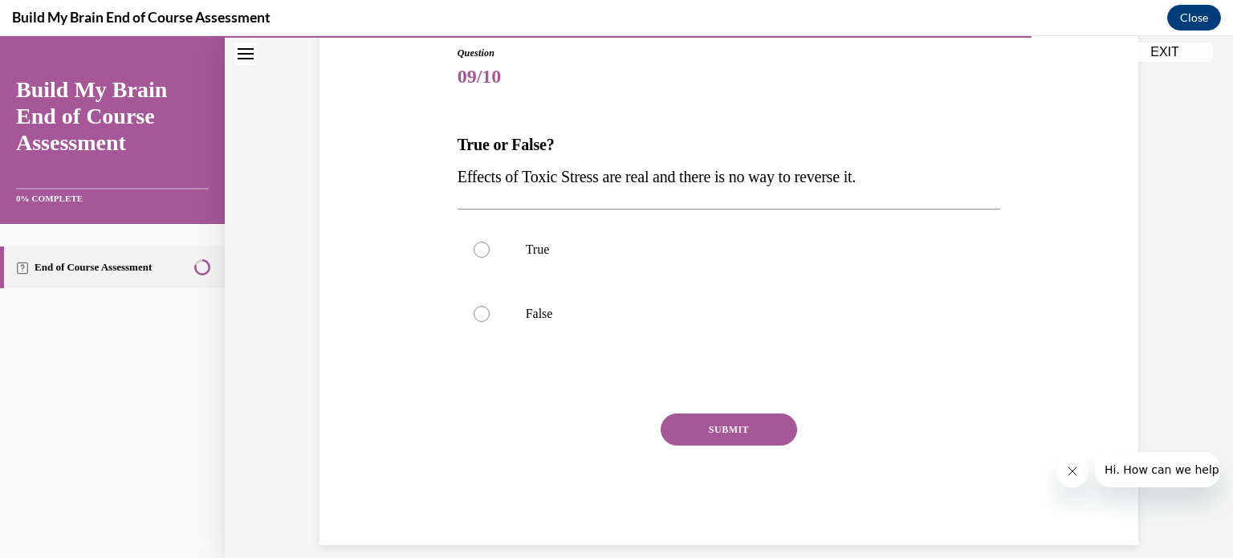
click at [1177, 231] on div "Question 09/10 True or False? Effects of Toxic Stress are real and there is no …" at bounding box center [729, 243] width 1008 height 668
click at [479, 315] on div at bounding box center [482, 314] width 16 height 16
click at [479, 315] on input "False" at bounding box center [482, 314] width 16 height 16
radio input "true"
click at [737, 427] on button "SUBMIT" at bounding box center [729, 429] width 136 height 32
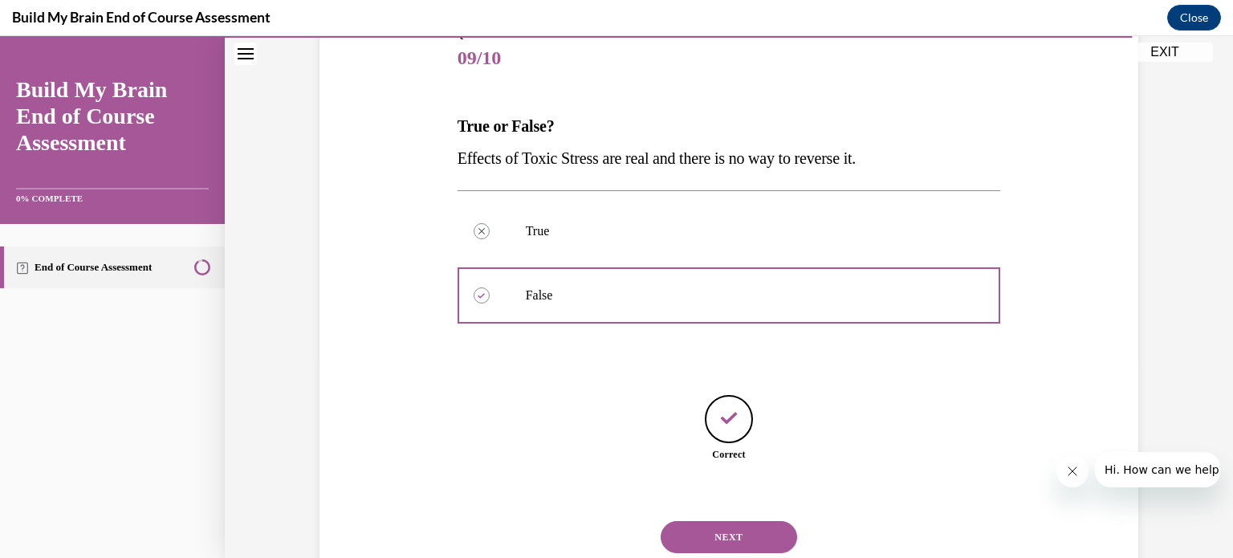
scroll to position [246, 0]
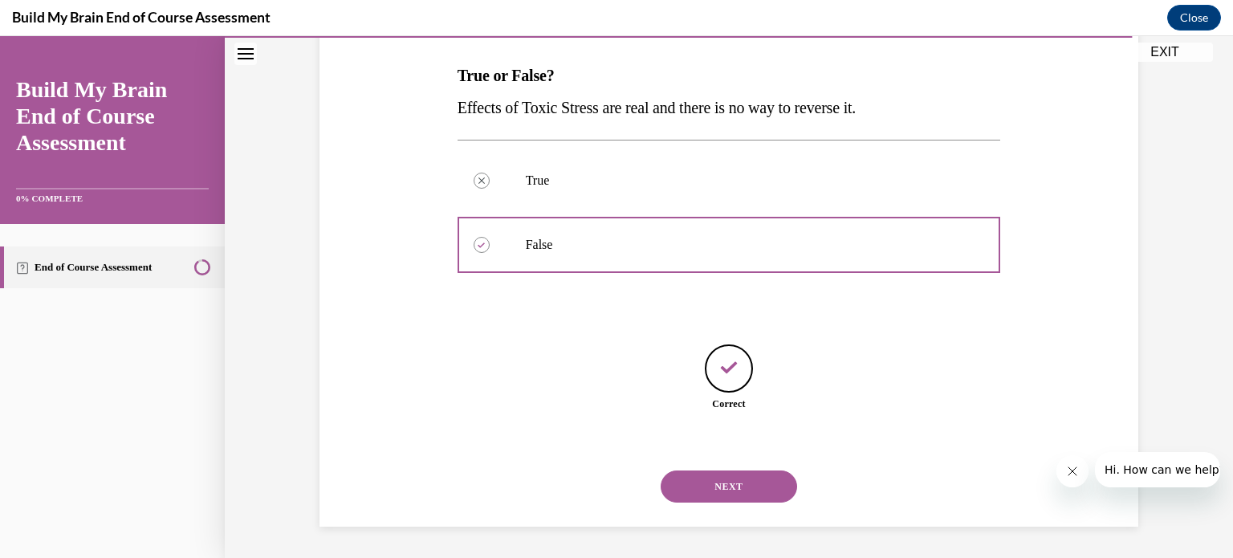
click at [745, 490] on button "NEXT" at bounding box center [729, 486] width 136 height 32
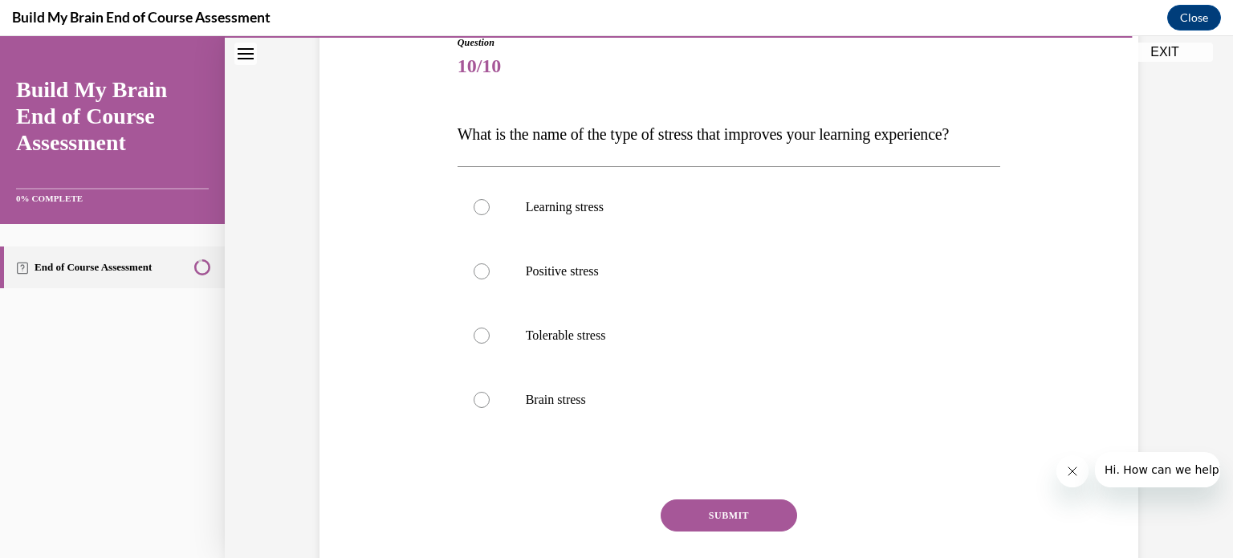
scroll to position [190, 0]
click at [490, 301] on label "Positive stress" at bounding box center [729, 269] width 543 height 64
click at [490, 277] on input "Positive stress" at bounding box center [482, 269] width 16 height 16
radio input "true"
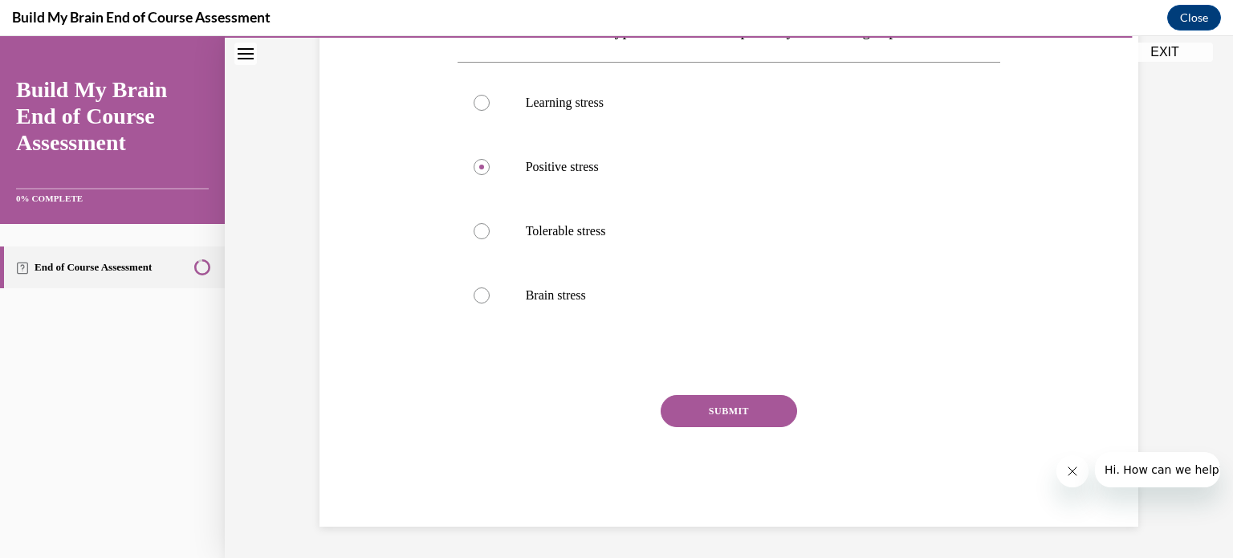
click at [744, 427] on button "SUBMIT" at bounding box center [729, 411] width 136 height 32
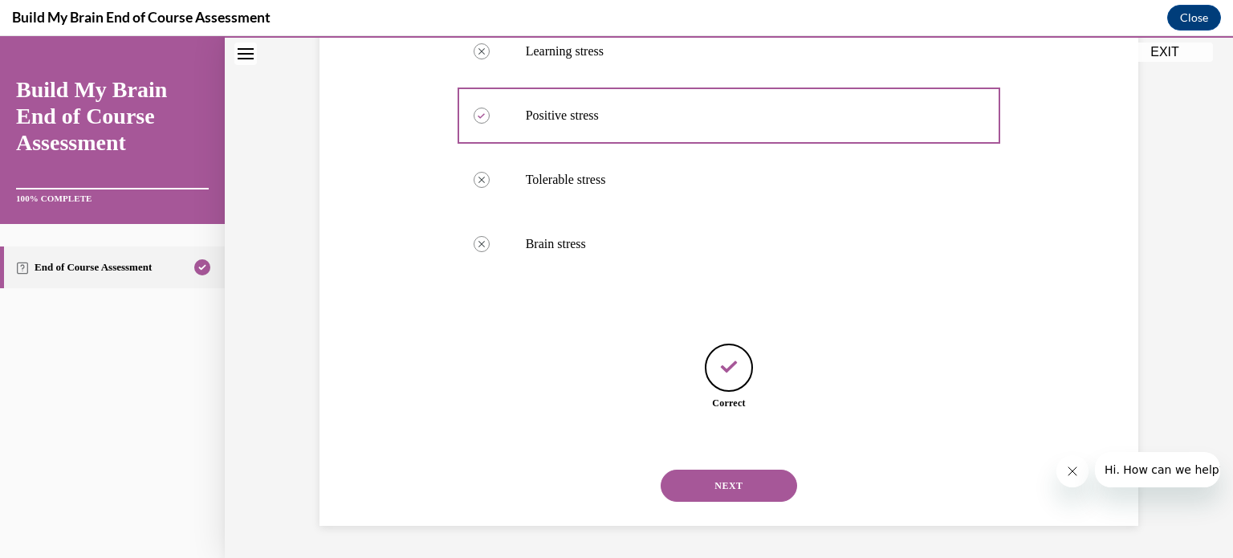
scroll to position [375, 0]
click at [745, 495] on button "NEXT" at bounding box center [729, 486] width 136 height 32
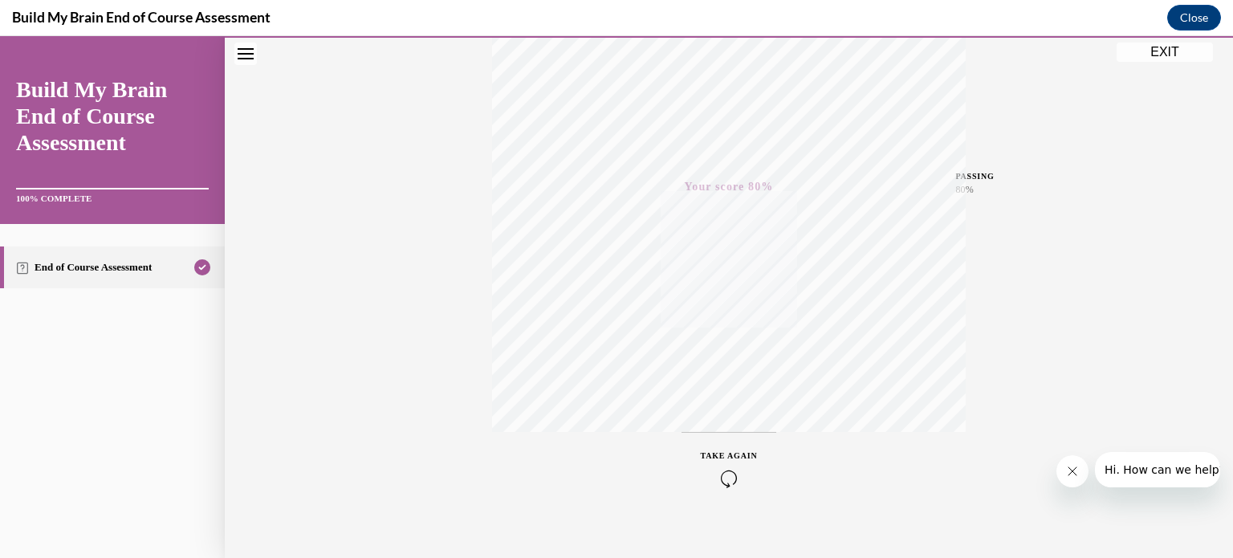
scroll to position [300, 0]
click at [734, 446] on div "TAKE AGAIN" at bounding box center [729, 451] width 57 height 38
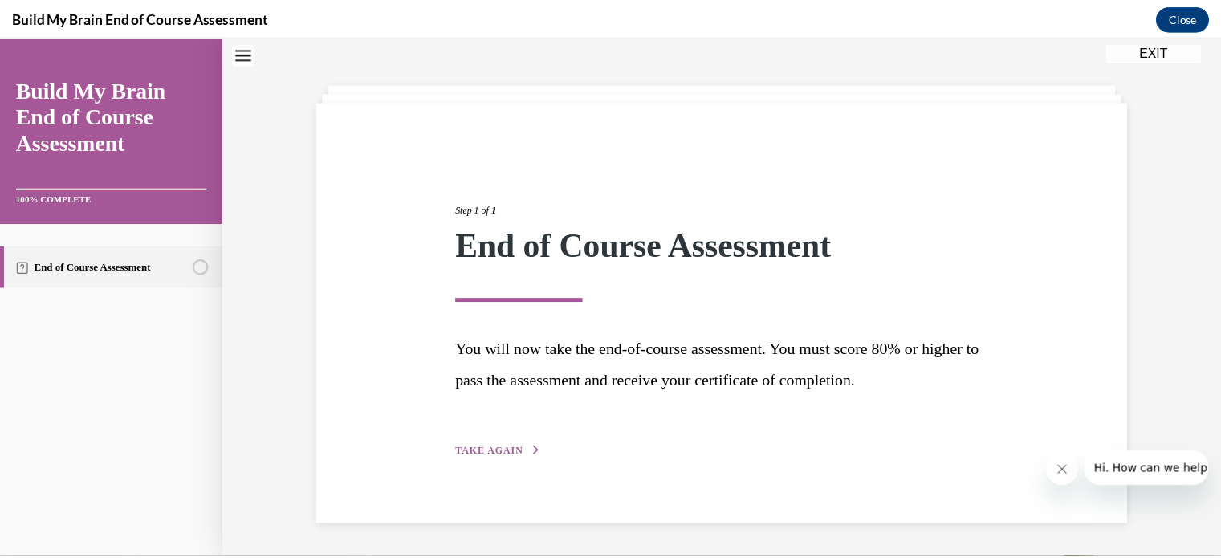
scroll to position [55, 0]
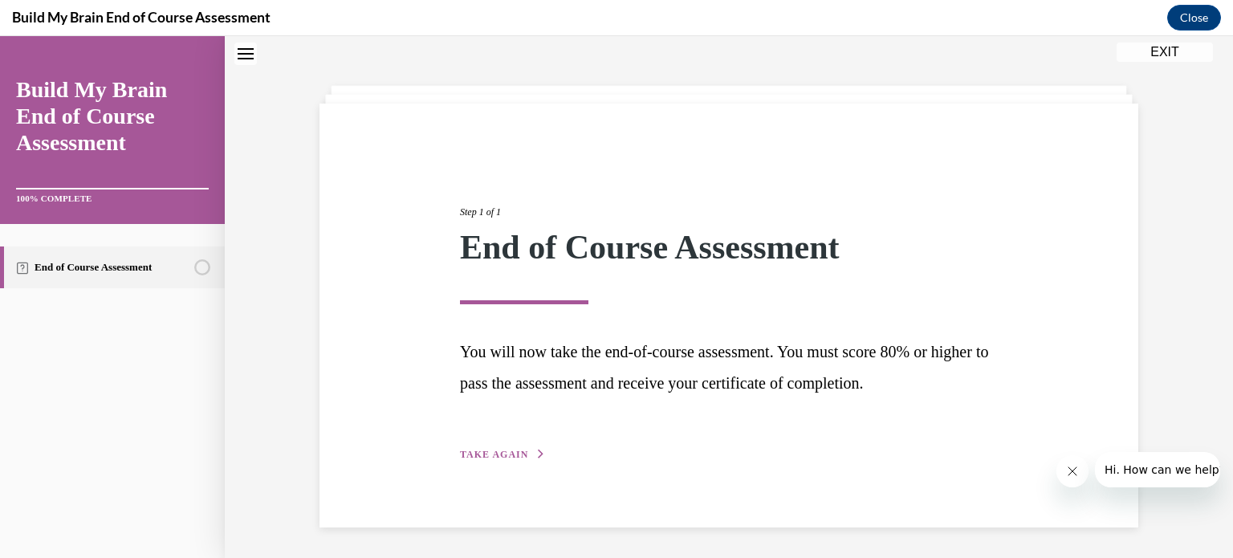
click at [1160, 55] on button "EXIT" at bounding box center [1165, 52] width 96 height 19
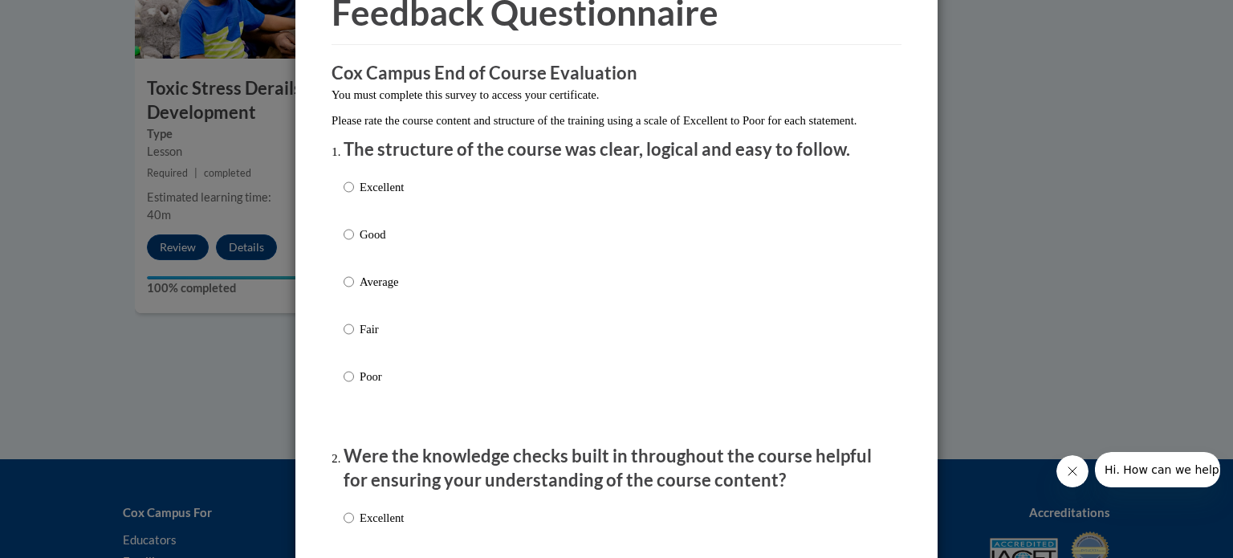
scroll to position [90, 0]
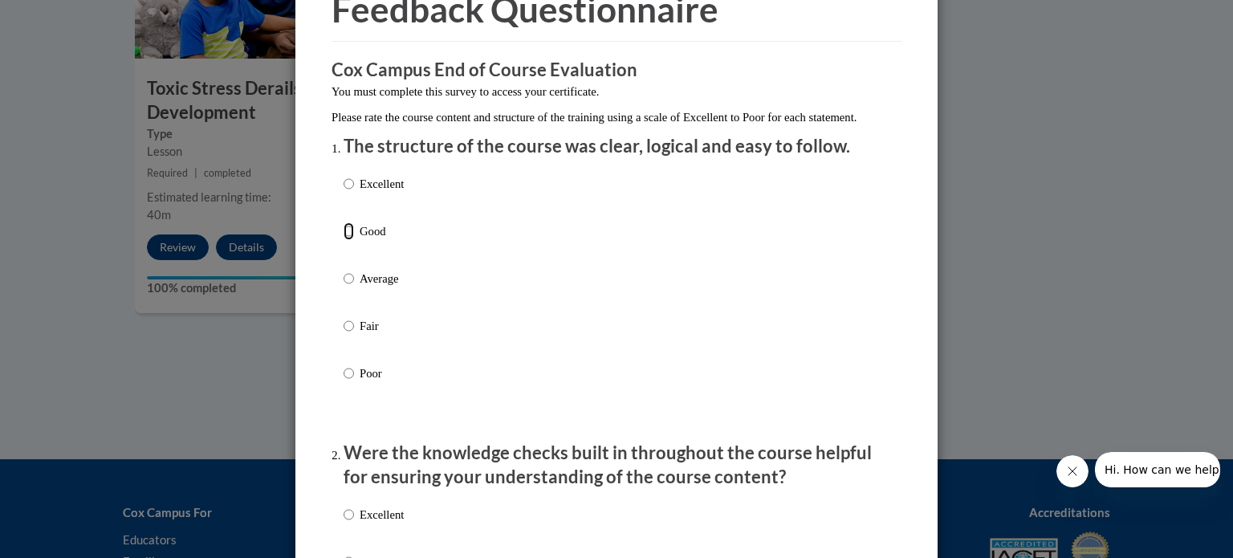
click at [344, 240] on input "Good" at bounding box center [349, 231] width 10 height 18
radio input "true"
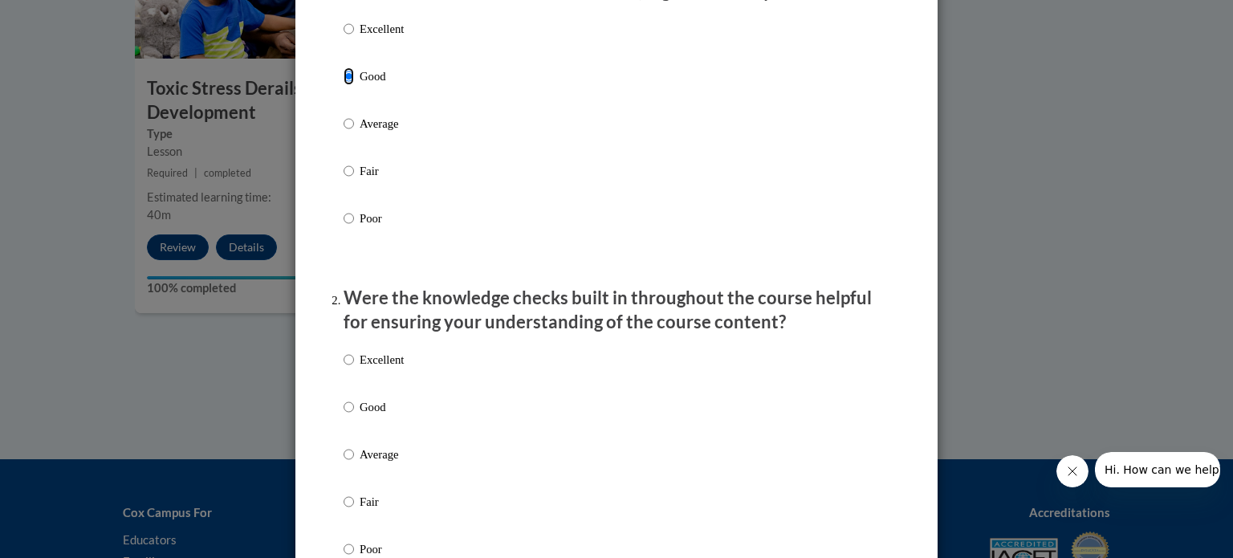
scroll to position [246, 0]
click at [347, 415] on input "Good" at bounding box center [349, 406] width 10 height 18
radio input "true"
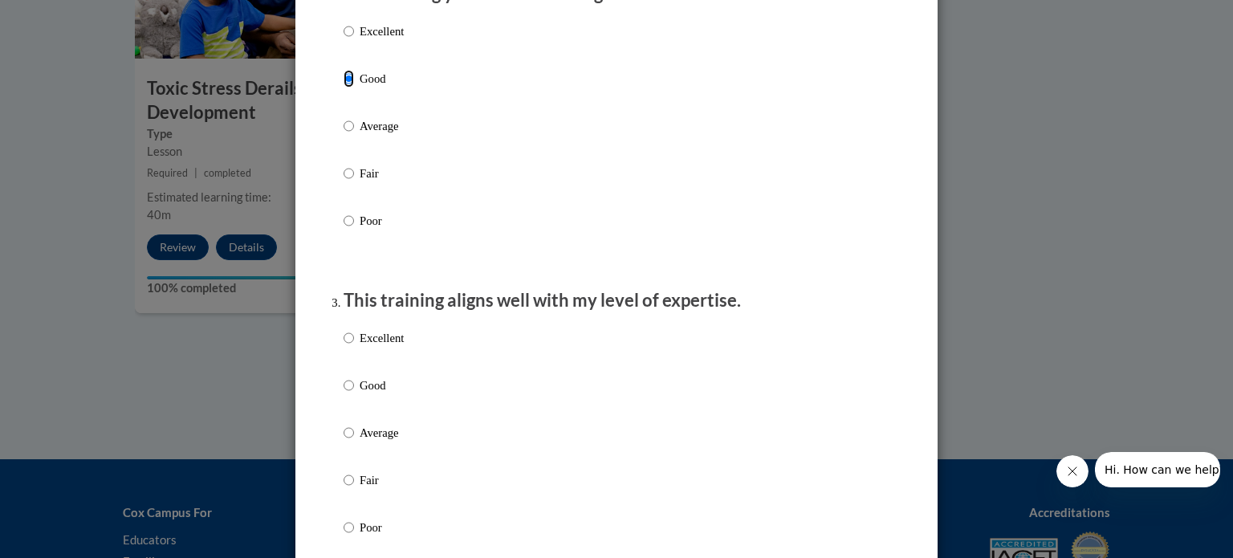
scroll to position [575, 0]
click at [344, 393] on input "Good" at bounding box center [349, 384] width 10 height 18
radio input "true"
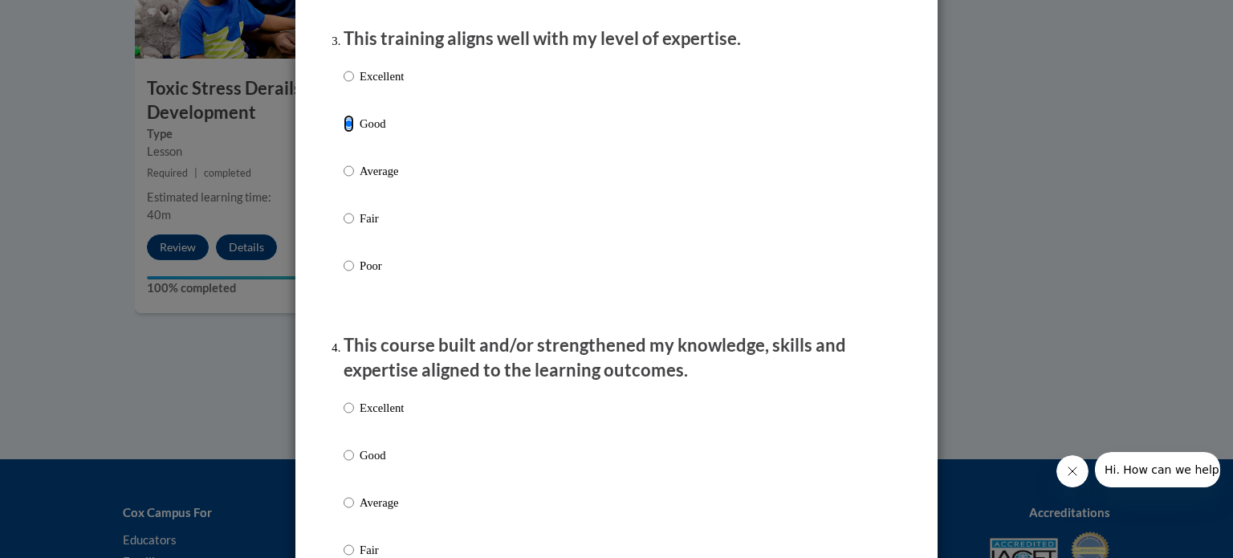
scroll to position [841, 0]
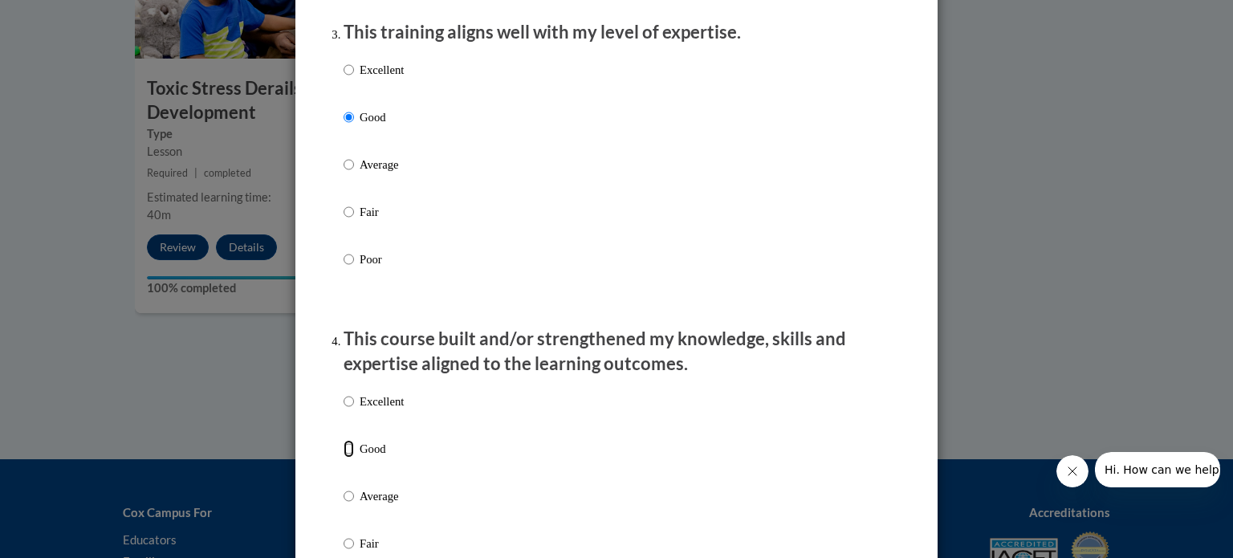
click at [344, 458] on input "Good" at bounding box center [349, 449] width 10 height 18
radio input "true"
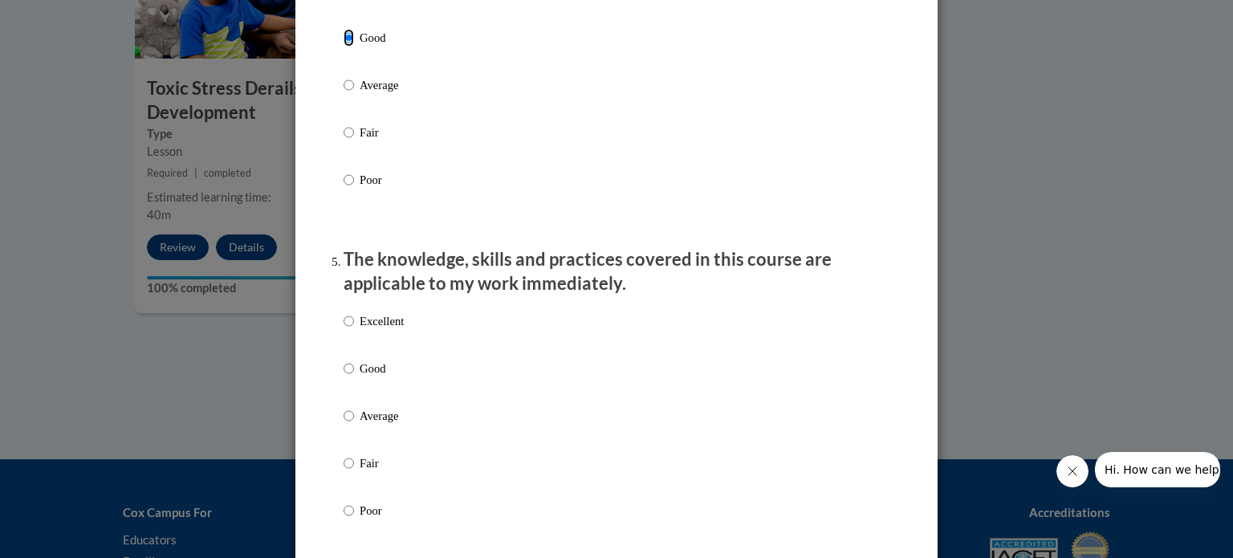
scroll to position [1254, 0]
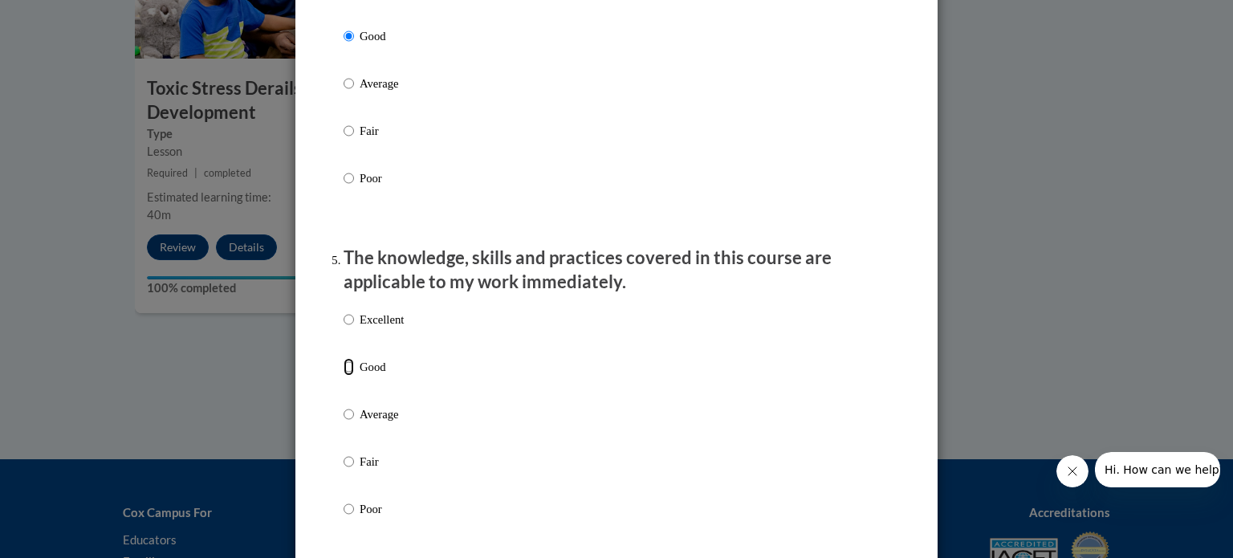
click at [344, 376] on input "Good" at bounding box center [349, 367] width 10 height 18
radio input "true"
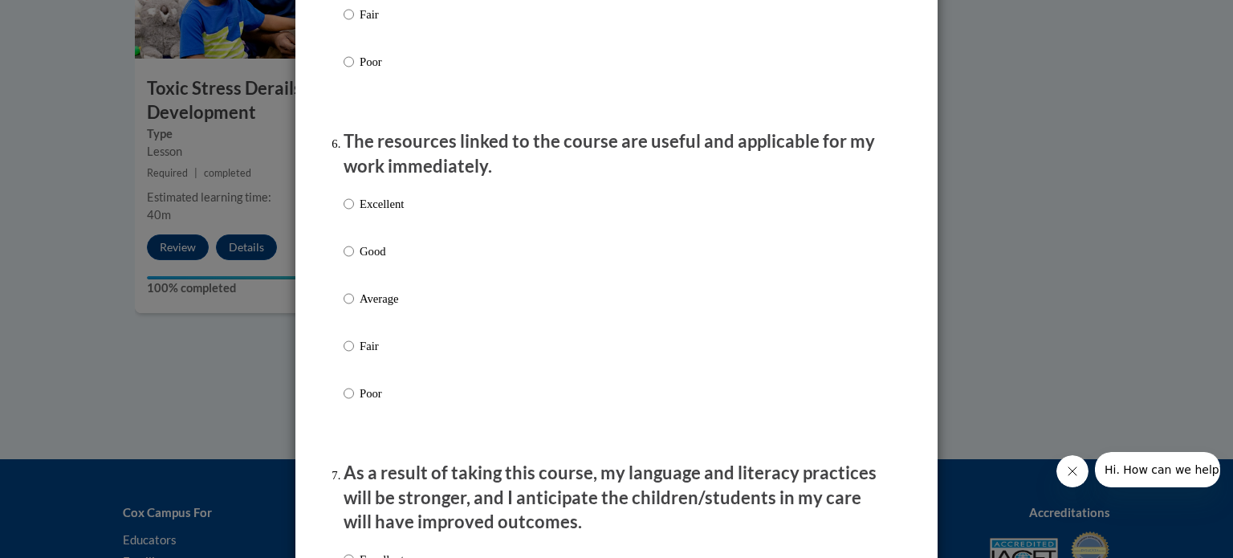
scroll to position [1702, 0]
click at [344, 259] on input "Good" at bounding box center [349, 251] width 10 height 18
radio input "true"
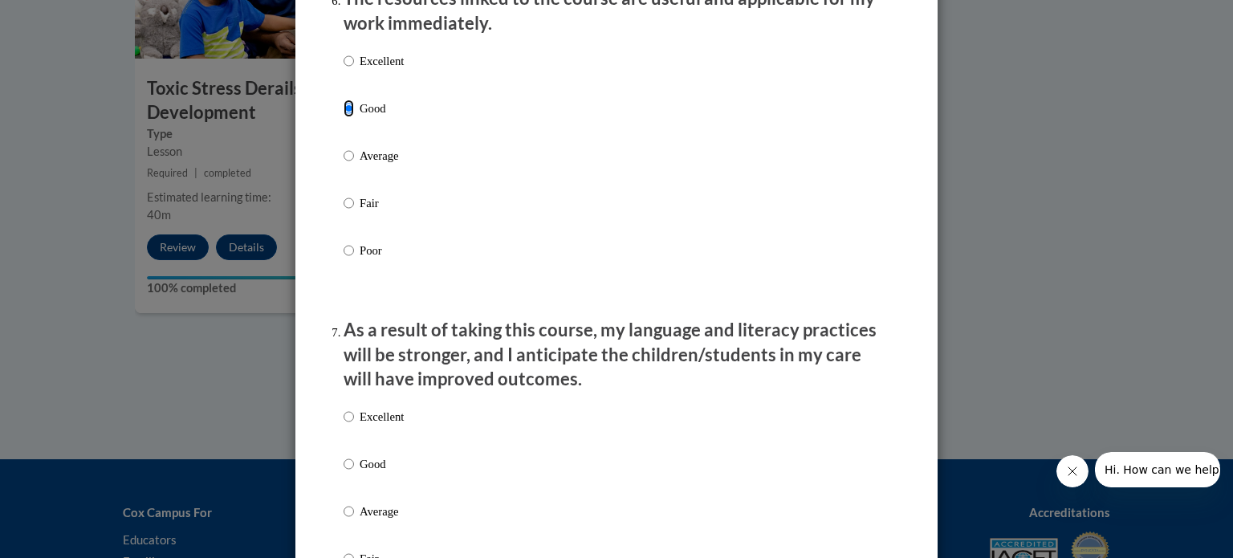
scroll to position [1859, 0]
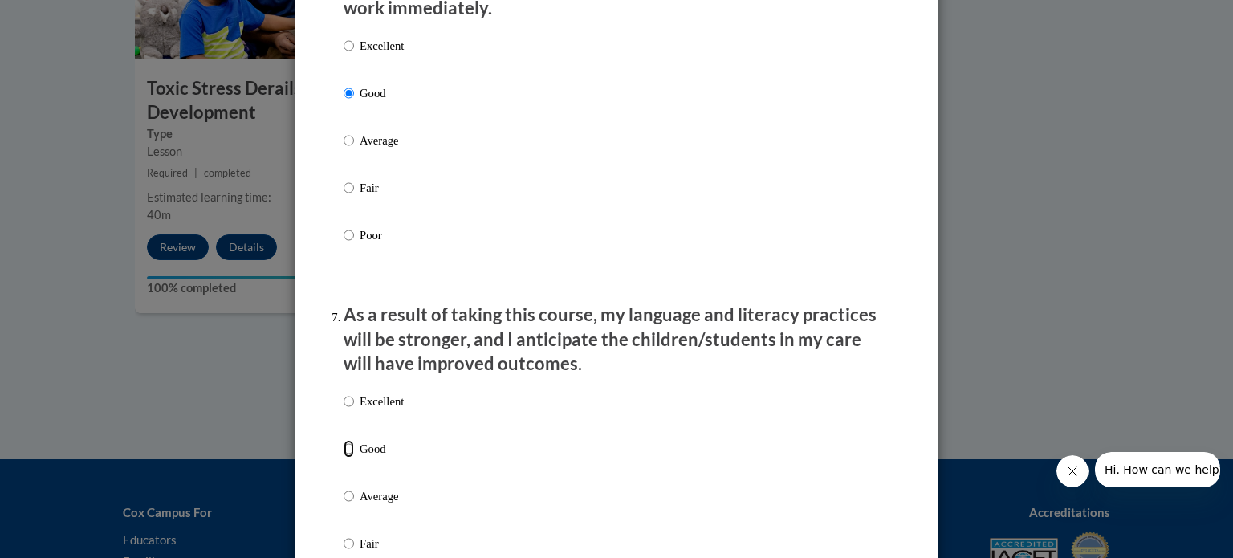
click at [347, 458] on input "Good" at bounding box center [349, 449] width 10 height 18
radio input "true"
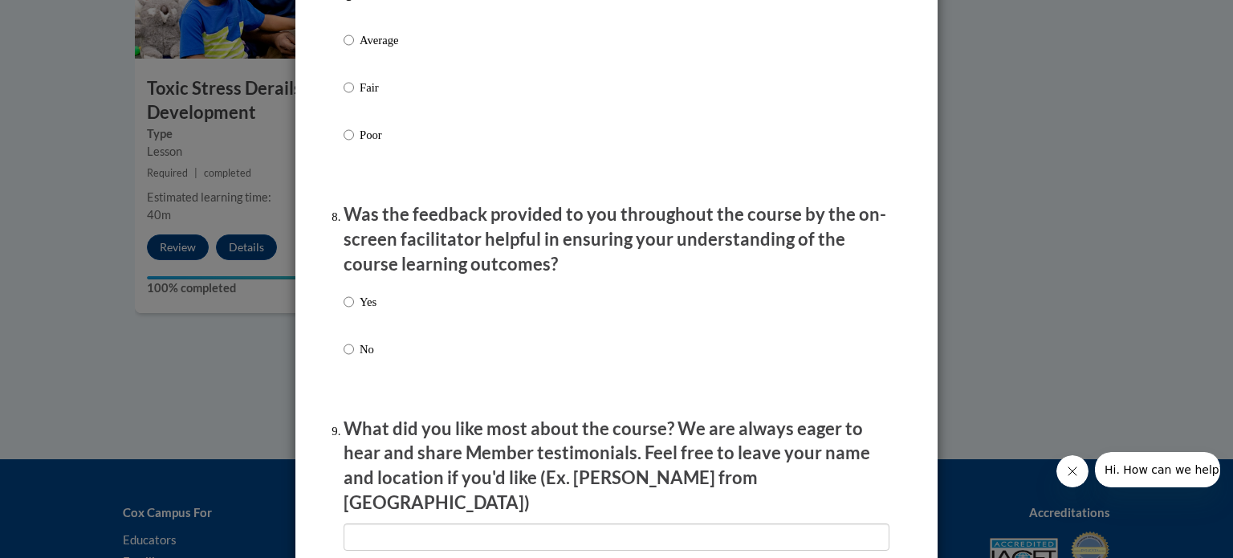
scroll to position [2317, 0]
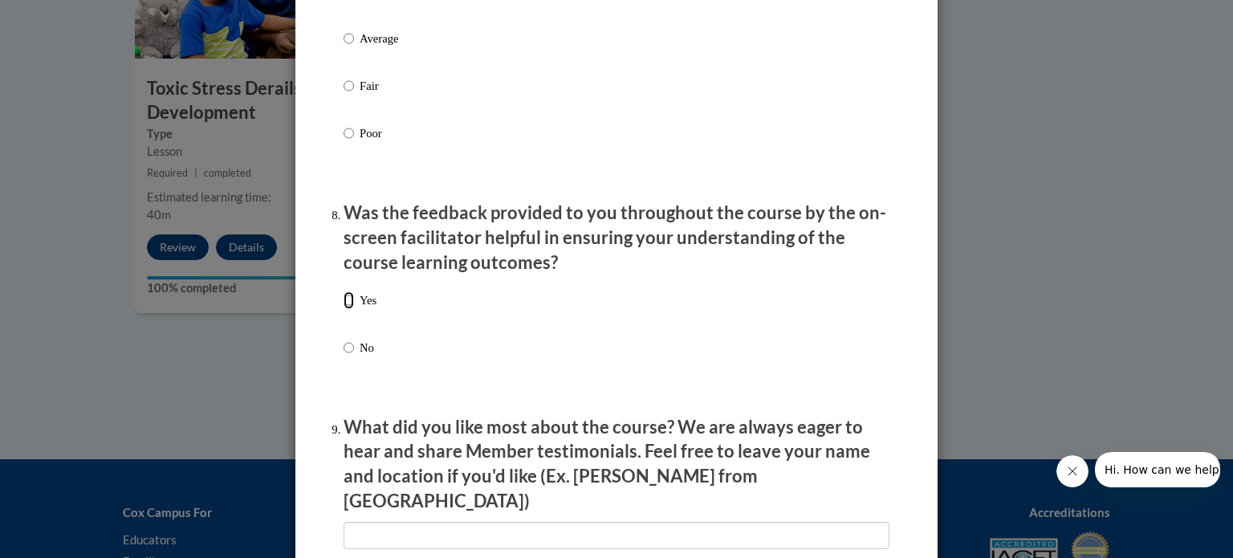
click at [344, 309] on input "Yes" at bounding box center [349, 300] width 10 height 18
radio input "true"
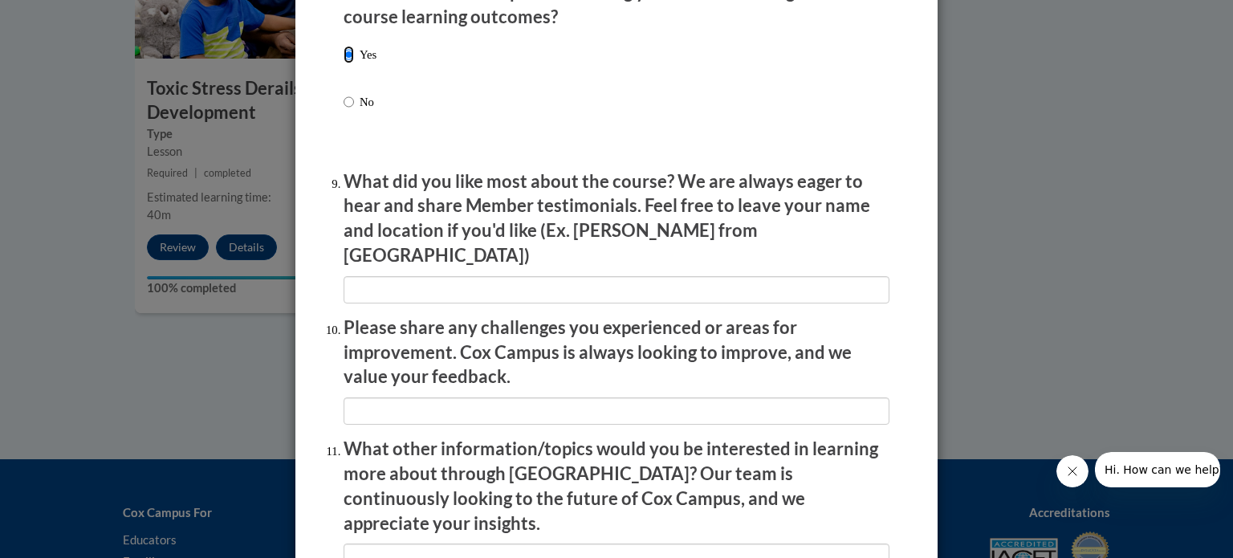
scroll to position [2566, 0]
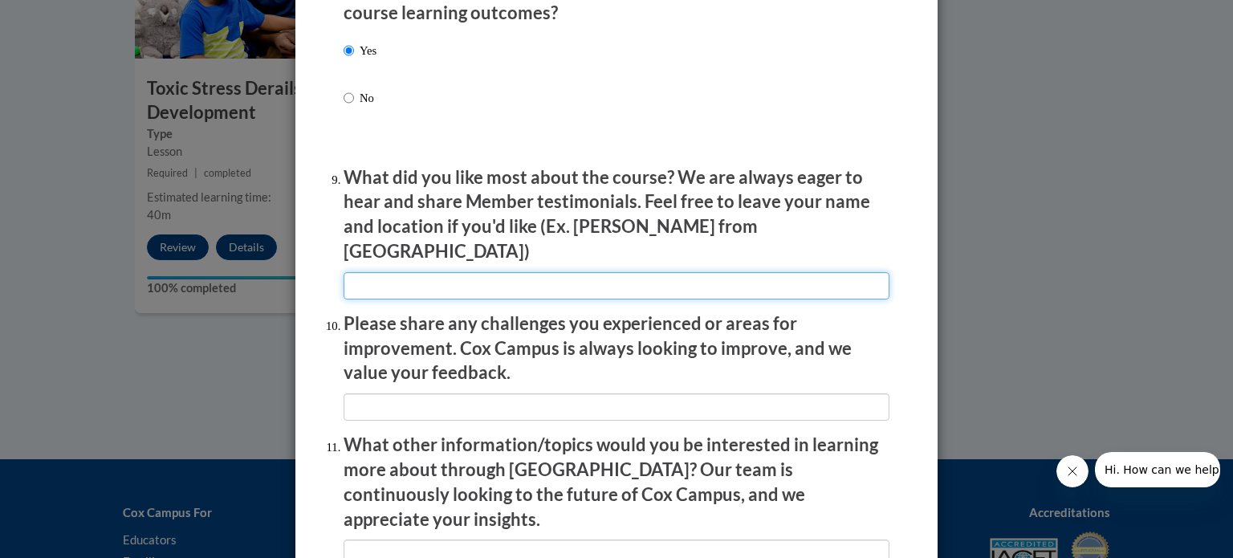
click at [449, 279] on input "textbox" at bounding box center [617, 285] width 546 height 27
type input "everything was great"
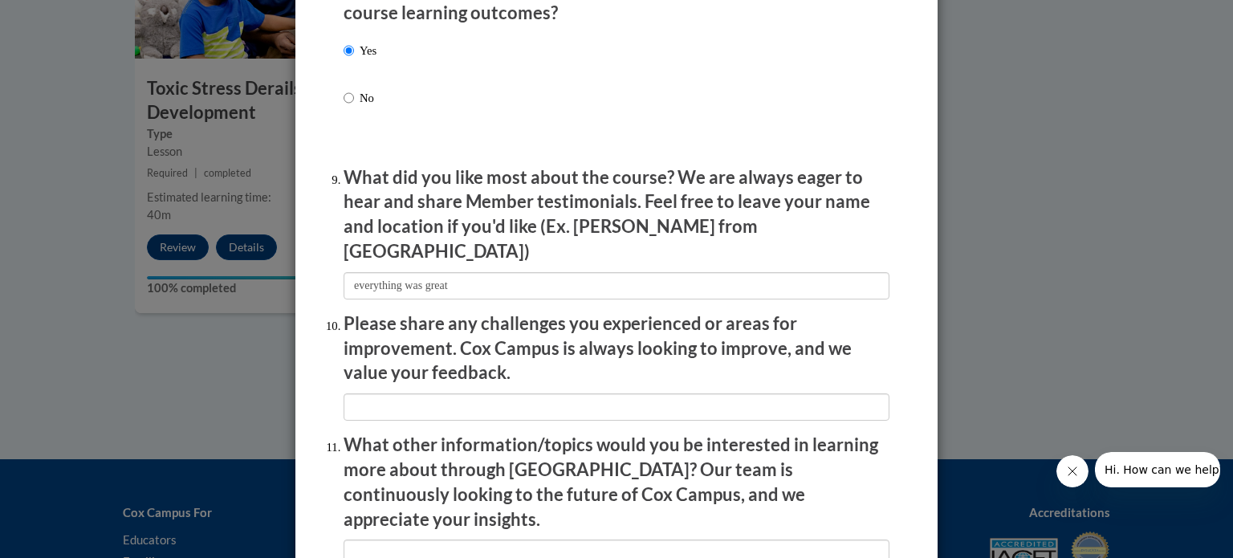
drag, startPoint x: 419, startPoint y: 398, endPoint x: 412, endPoint y: 385, distance: 15.4
click at [412, 385] on li "Please share any challenges you experienced or areas for improvement. Cox Campu…" at bounding box center [617, 365] width 546 height 109
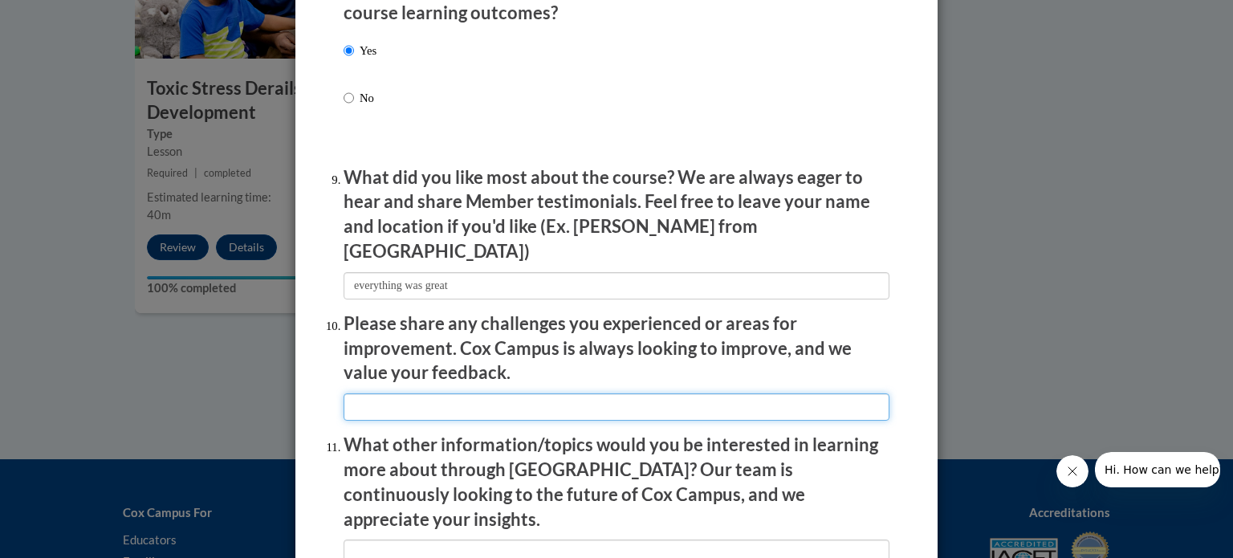
click at [373, 405] on input "textbox" at bounding box center [617, 406] width 546 height 27
type input "n"
type input "i"
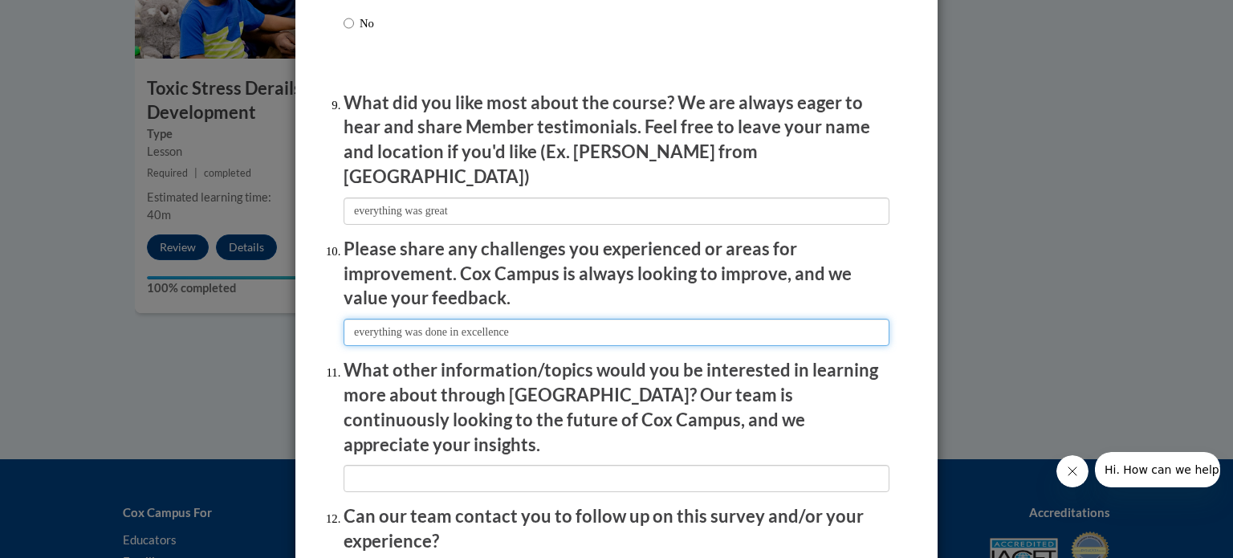
scroll to position [2642, 0]
type input "everything was done in excellence"
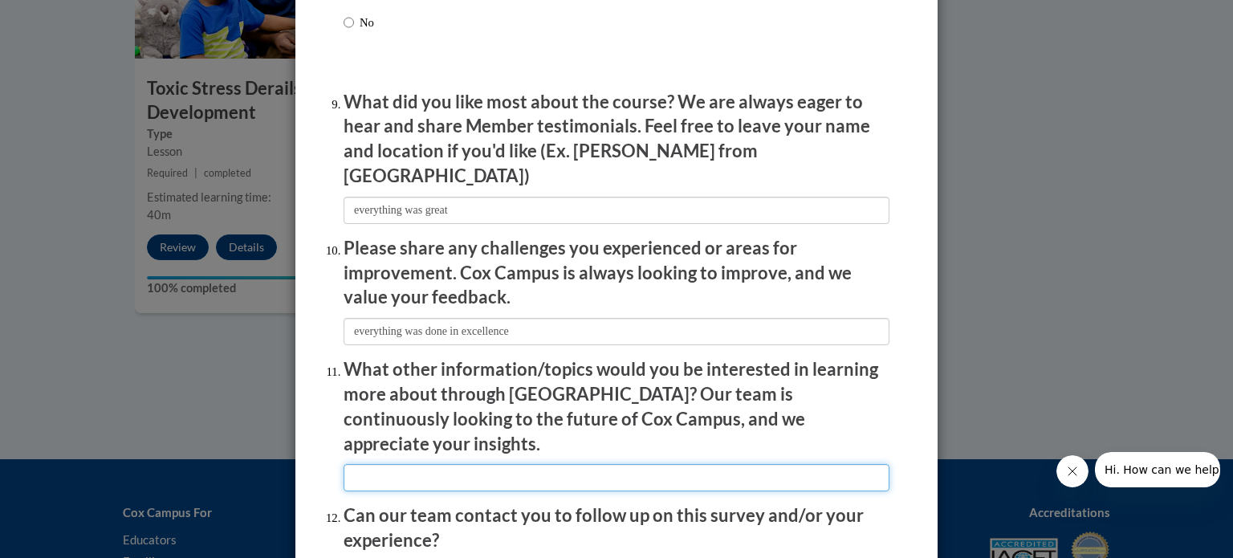
click at [383, 464] on input "textbox" at bounding box center [617, 477] width 546 height 27
type input "i"
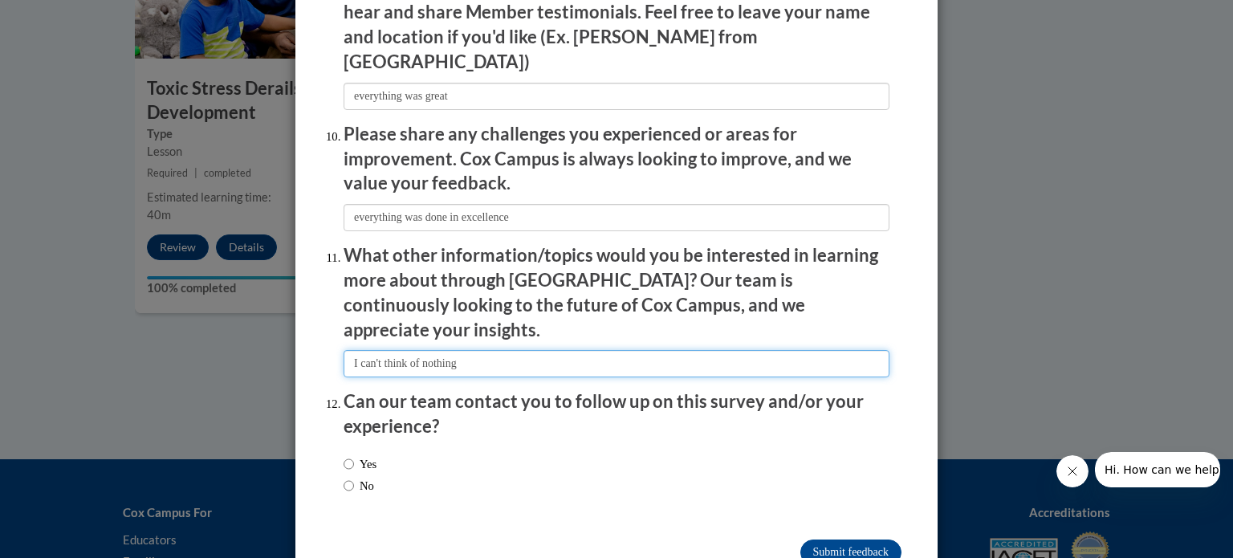
scroll to position [2765, 0]
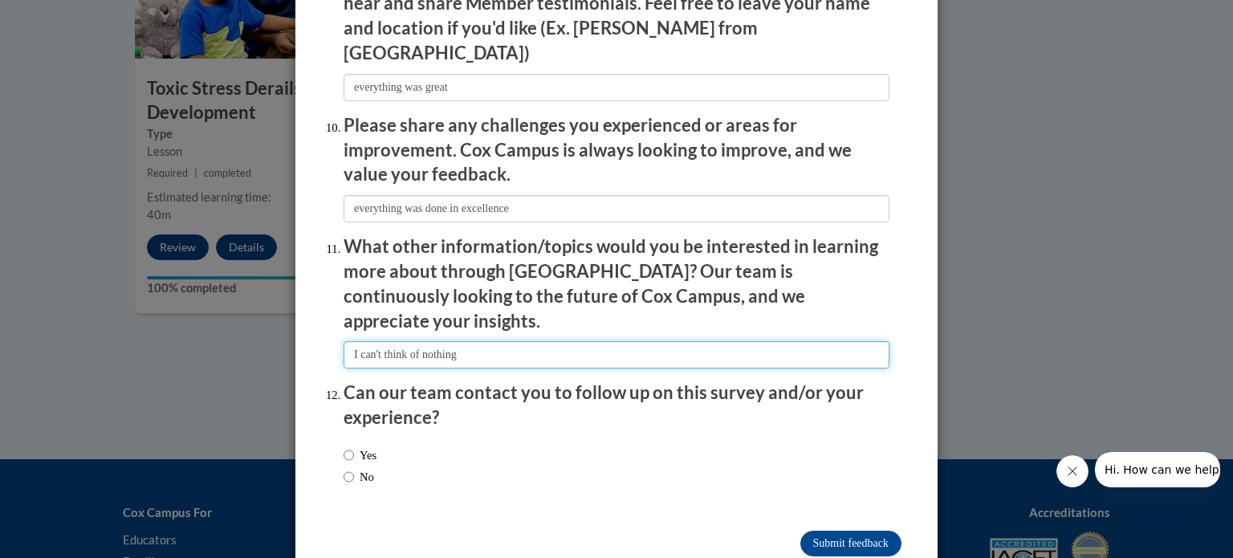
type input "I can't think of nothing"
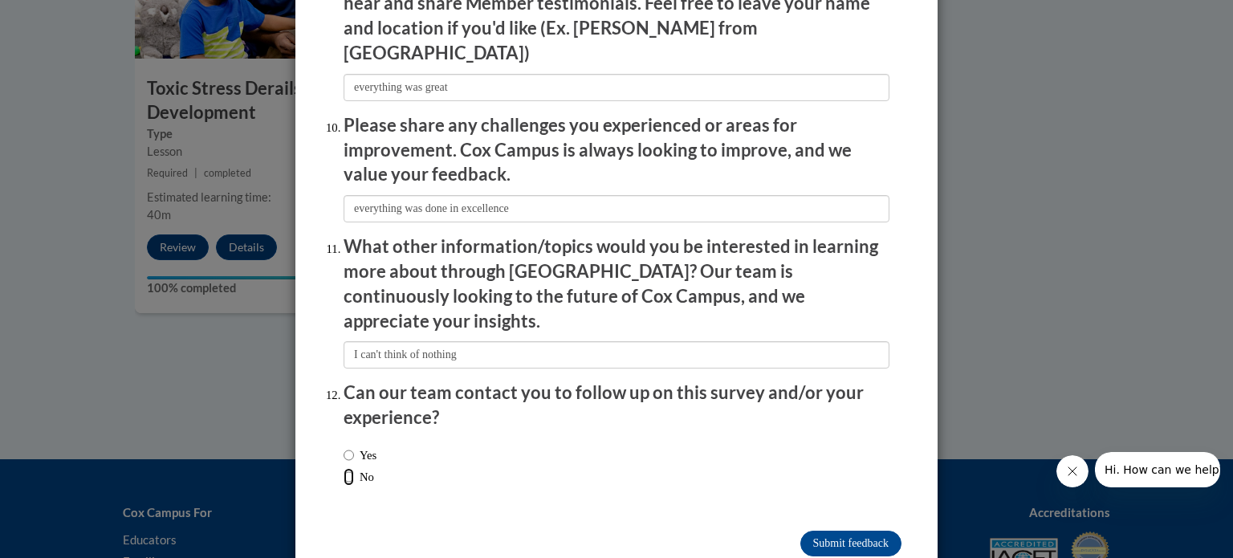
click at [344, 468] on input "No" at bounding box center [349, 477] width 10 height 18
radio input "true"
click at [849, 531] on input "Submit feedback" at bounding box center [850, 544] width 101 height 26
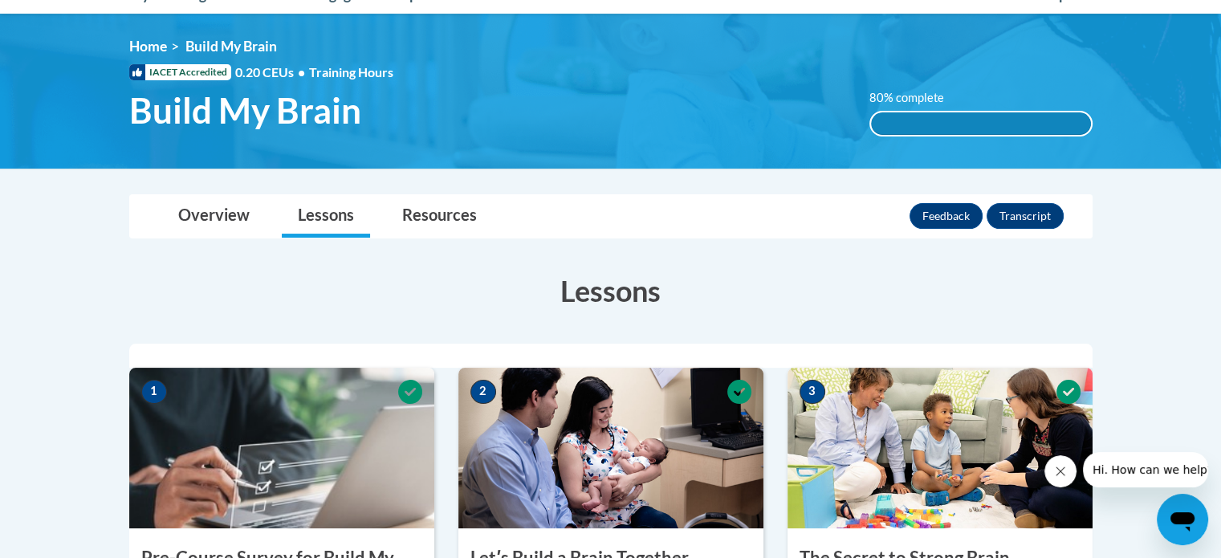
scroll to position [196, 0]
click at [597, 302] on h3 "Lessons" at bounding box center [610, 291] width 963 height 40
click at [331, 223] on link "Lessons" at bounding box center [326, 216] width 88 height 43
click at [218, 223] on link "Overview" at bounding box center [214, 216] width 104 height 43
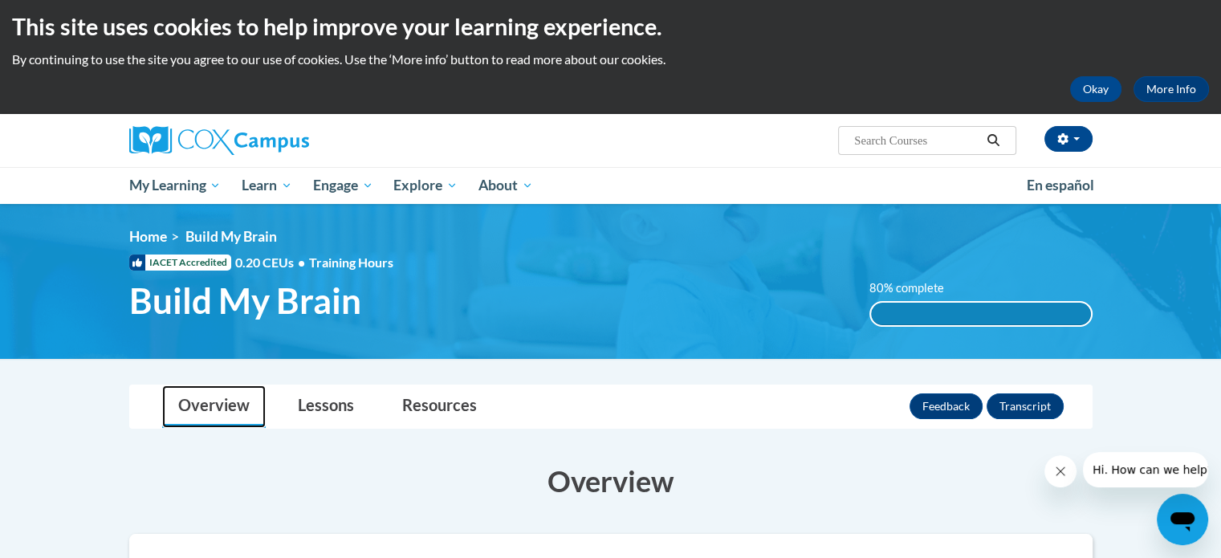
scroll to position [0, 0]
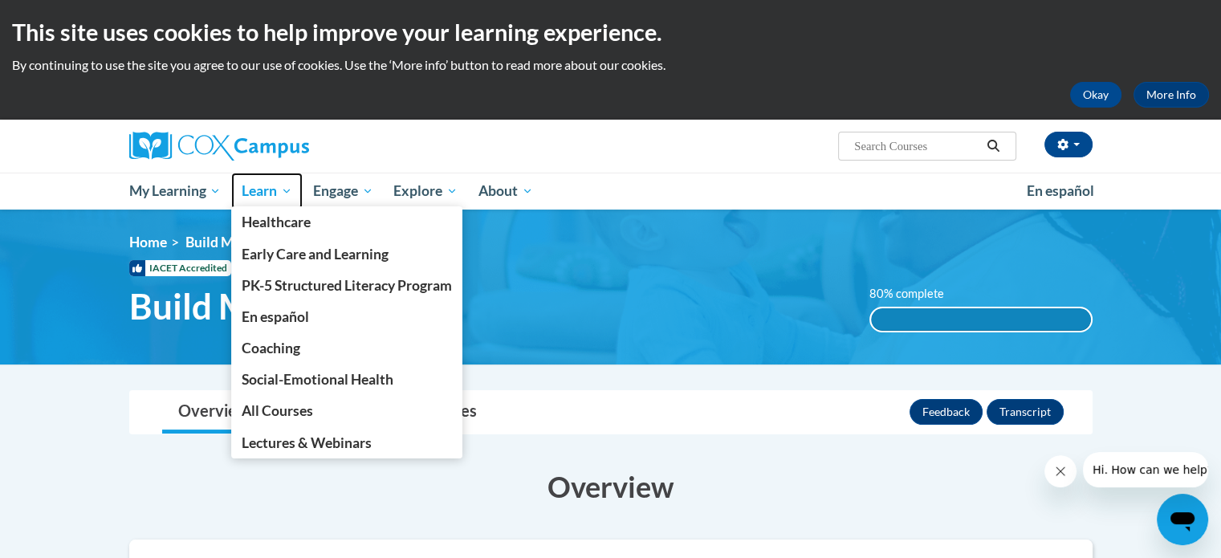
click at [265, 198] on span "Learn" at bounding box center [267, 190] width 51 height 19
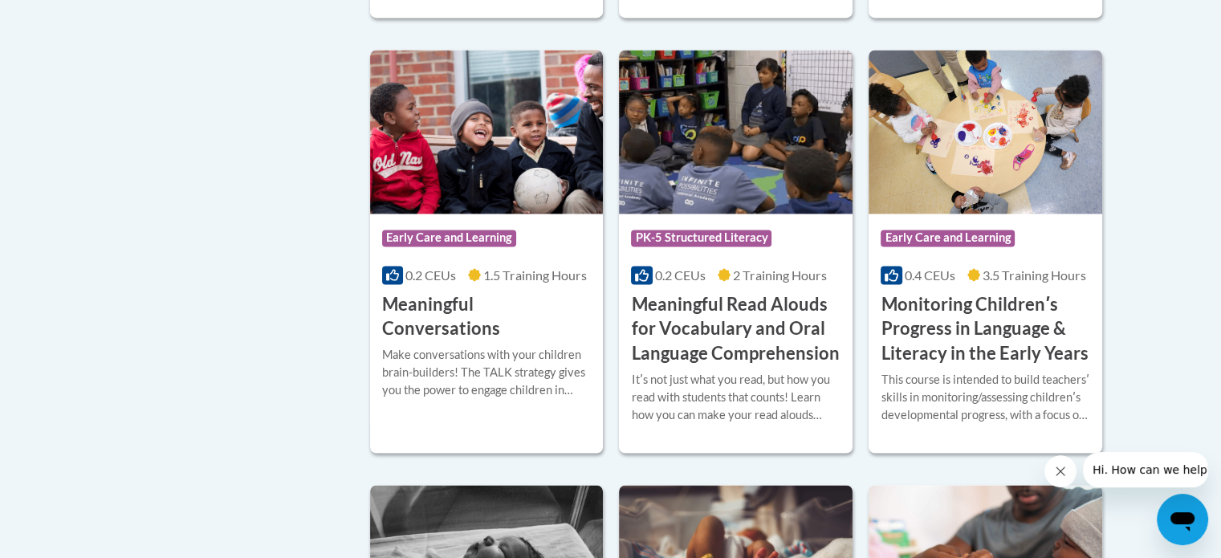
scroll to position [2497, 0]
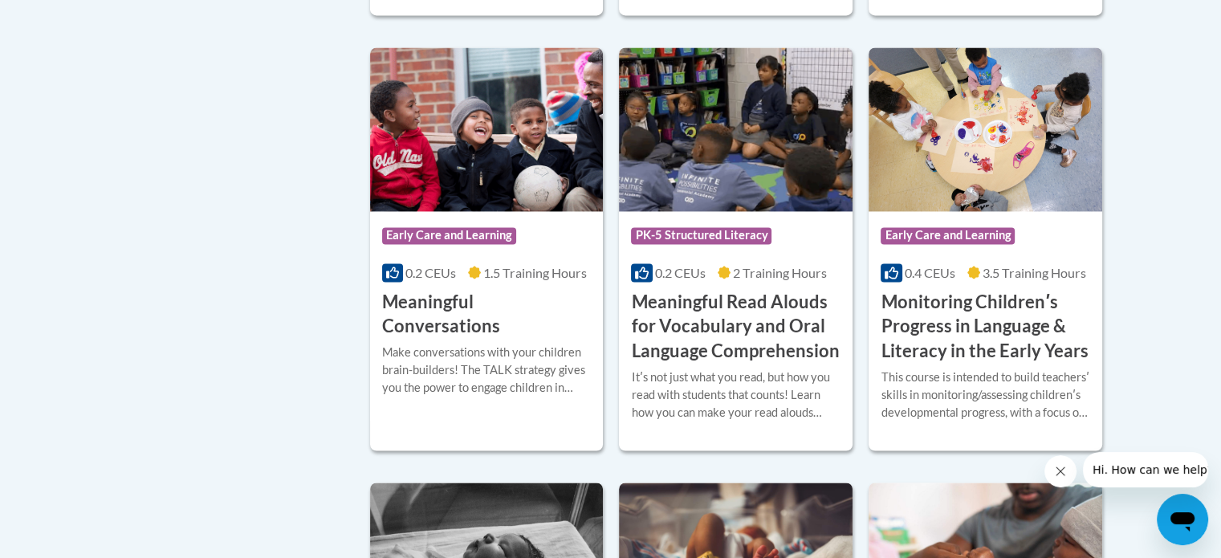
click at [478, 328] on h3 "Meaningful Conversations" at bounding box center [487, 315] width 210 height 50
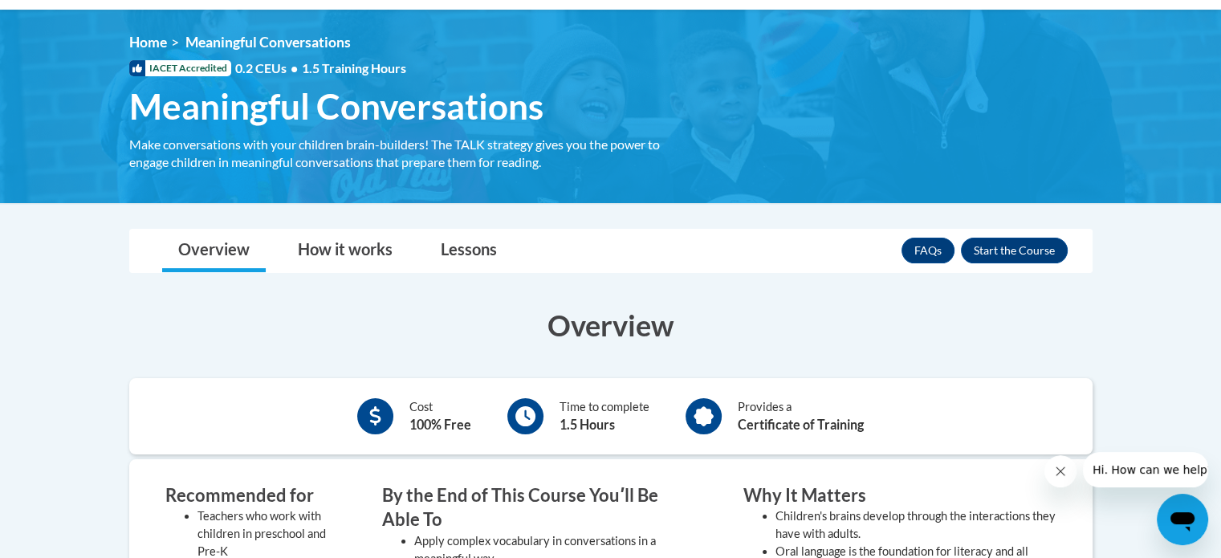
scroll to position [202, 0]
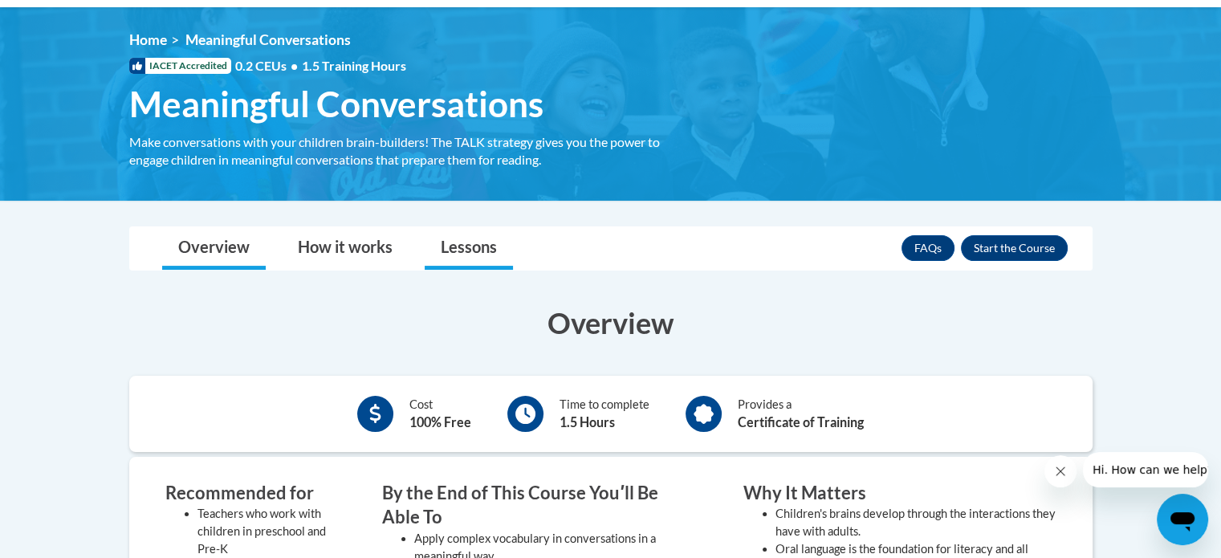
click at [483, 250] on link "Lessons" at bounding box center [469, 248] width 88 height 43
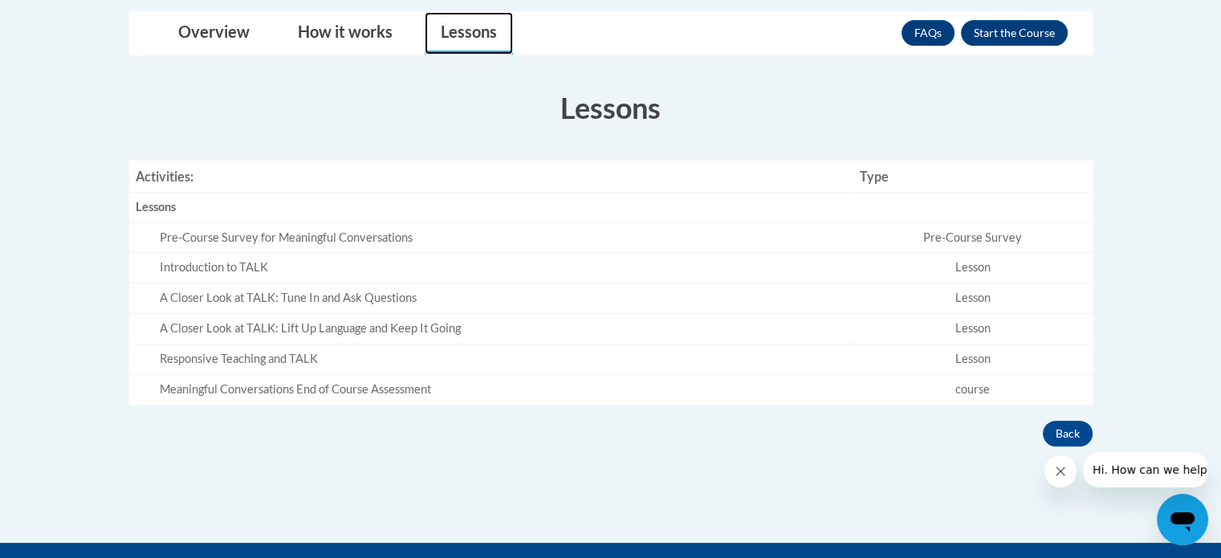
scroll to position [433, 0]
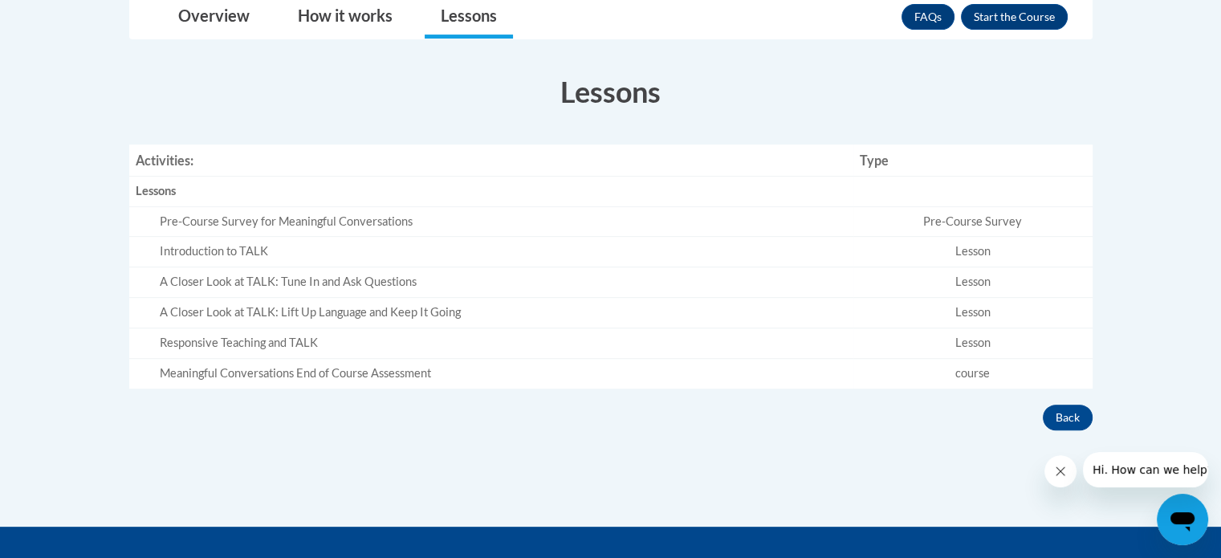
click at [247, 218] on div "Pre-Course Survey for Meaningful Conversations" at bounding box center [503, 222] width 687 height 17
click at [206, 247] on div "Introduction to TALK" at bounding box center [503, 251] width 687 height 17
click at [979, 254] on td "Lesson" at bounding box center [972, 252] width 239 height 31
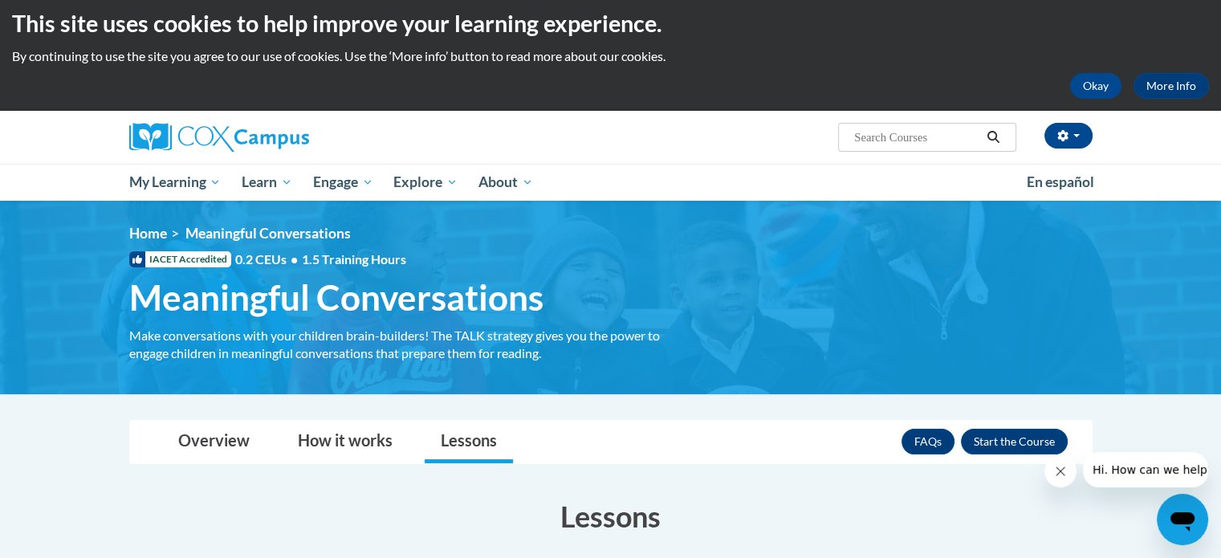
scroll to position [0, 0]
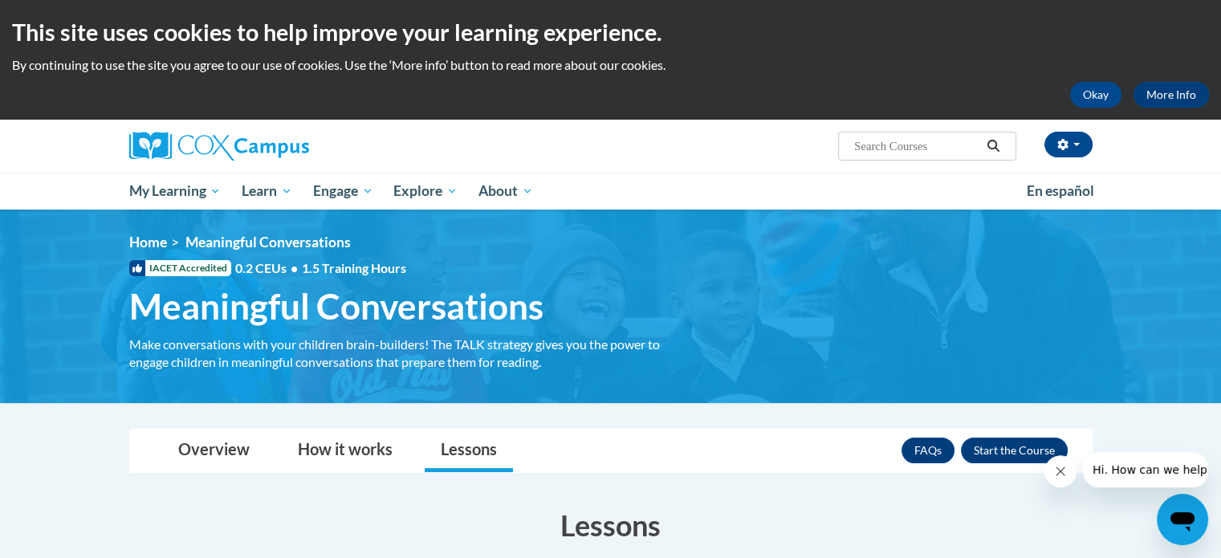
click at [516, 337] on div "Make conversations with your children brain-builders! The TALK strategy gives y…" at bounding box center [406, 353] width 554 height 35
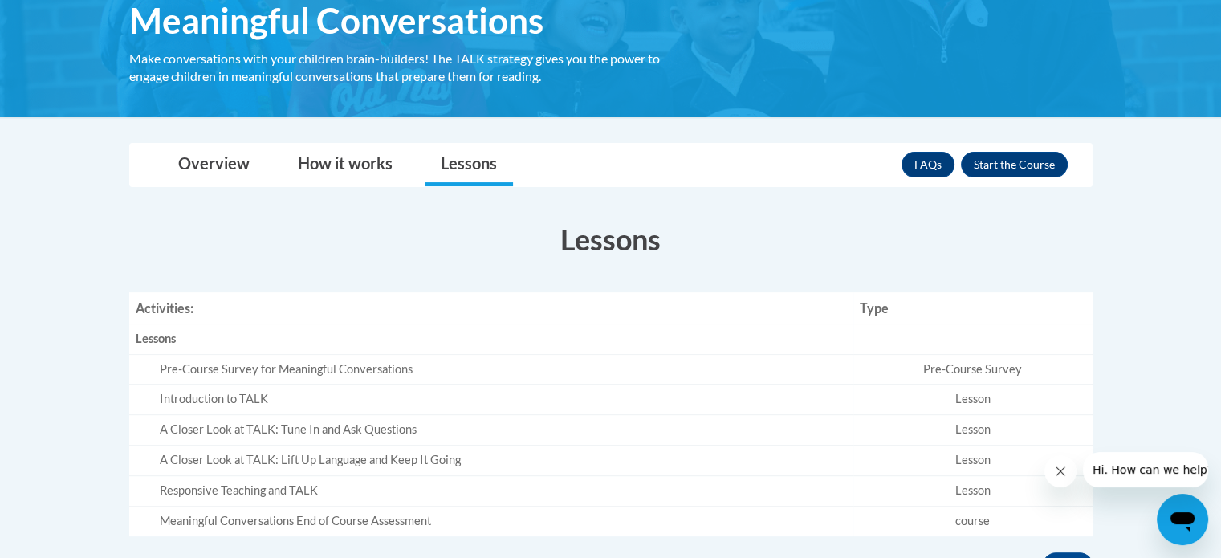
scroll to position [291, 0]
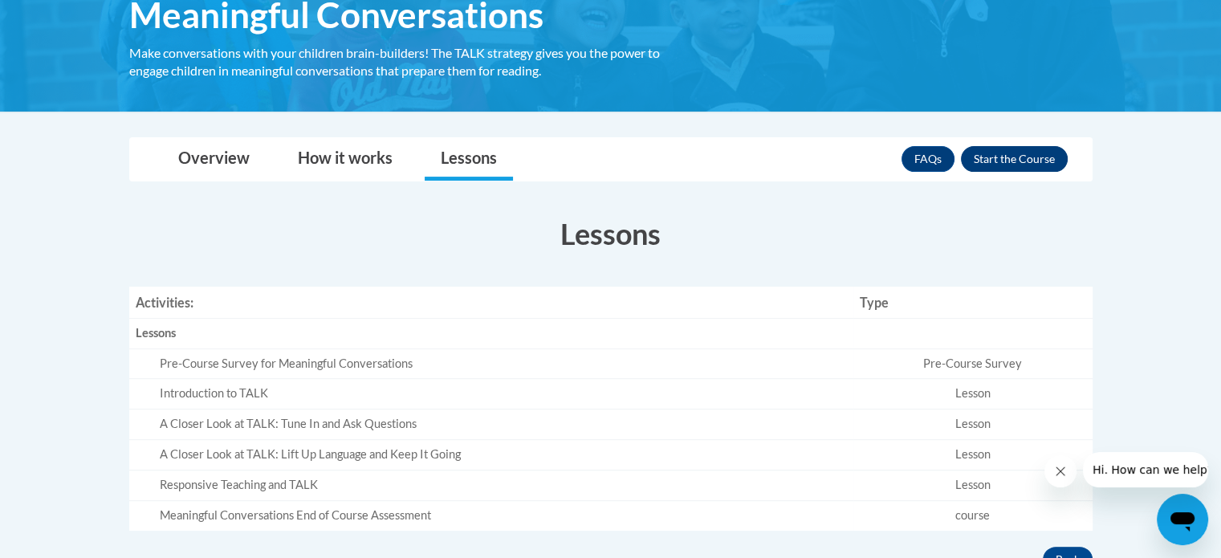
click at [1020, 157] on button "Enroll" at bounding box center [1014, 159] width 107 height 26
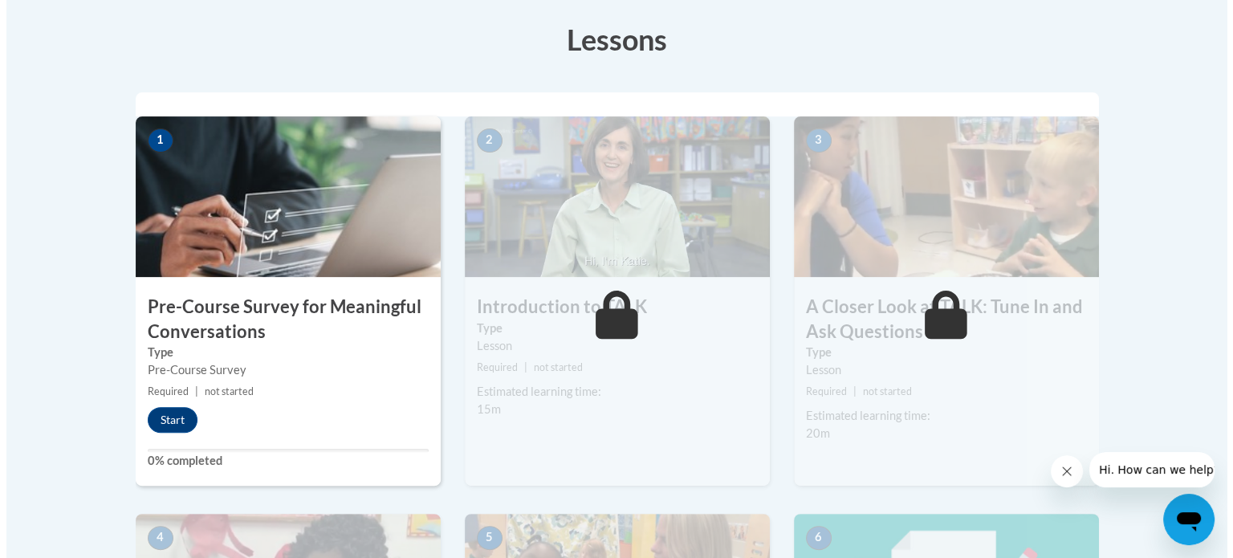
scroll to position [453, 0]
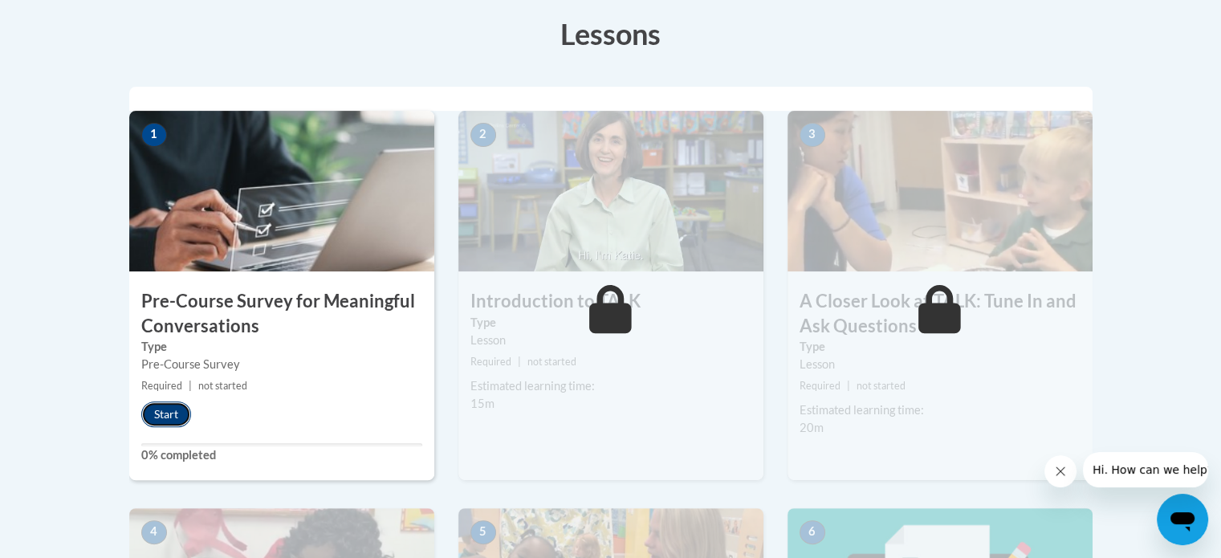
click at [181, 409] on button "Start" at bounding box center [166, 414] width 50 height 26
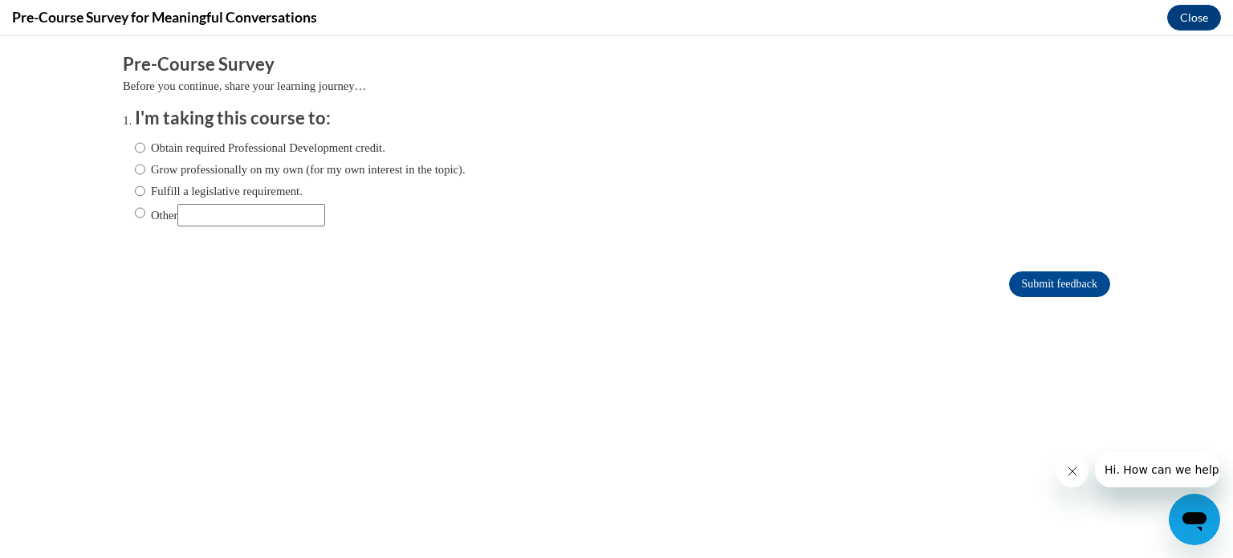
scroll to position [0, 0]
click at [135, 144] on input "Obtain required Professional Development credit." at bounding box center [140, 148] width 10 height 18
radio input "true"
click at [1034, 281] on input "Submit feedback" at bounding box center [1059, 284] width 101 height 26
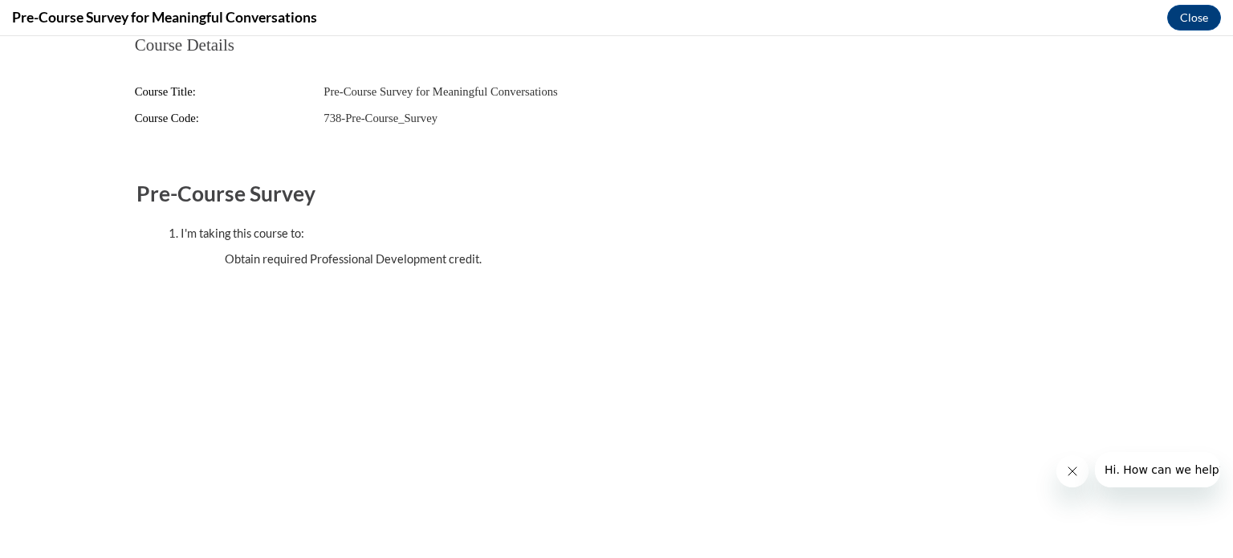
click at [181, 8] on h4 "Pre-Course Survey for Meaningful Conversations" at bounding box center [164, 17] width 305 height 20
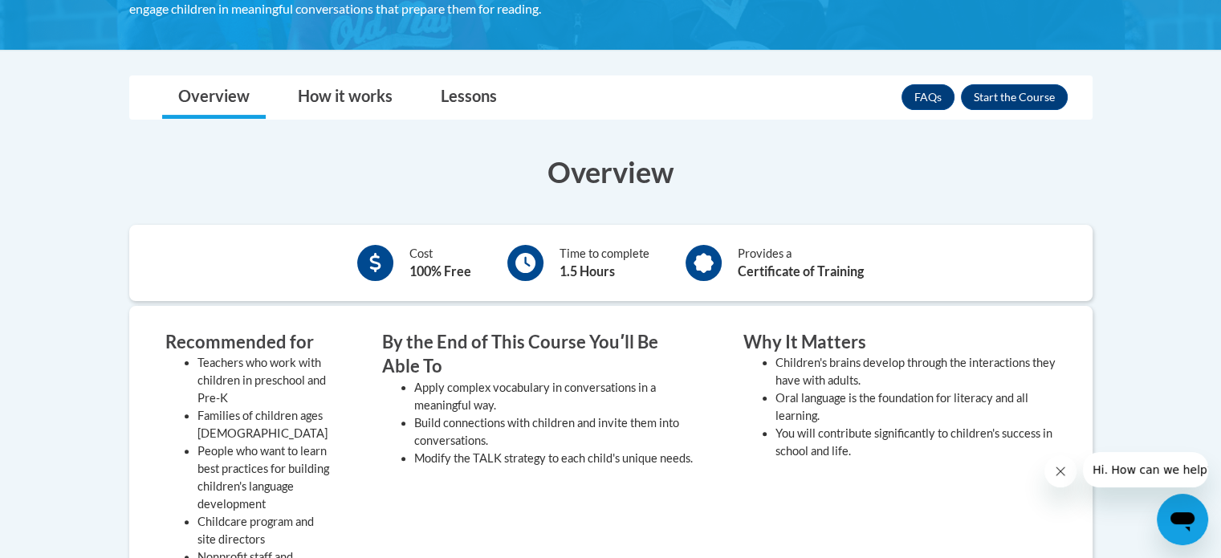
scroll to position [335, 0]
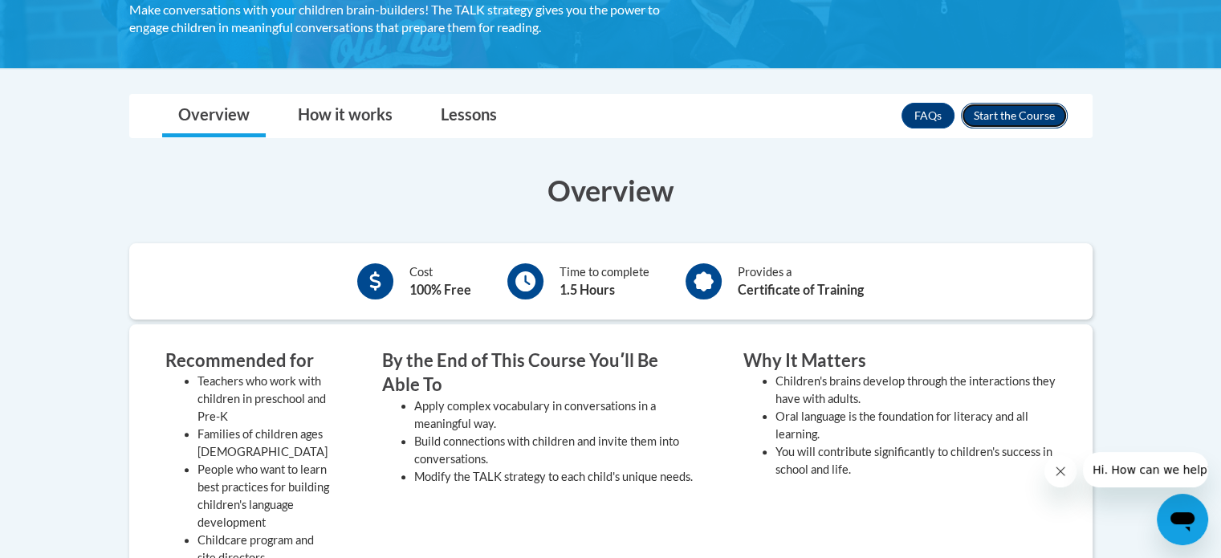
click at [1024, 117] on button "Enroll" at bounding box center [1014, 116] width 107 height 26
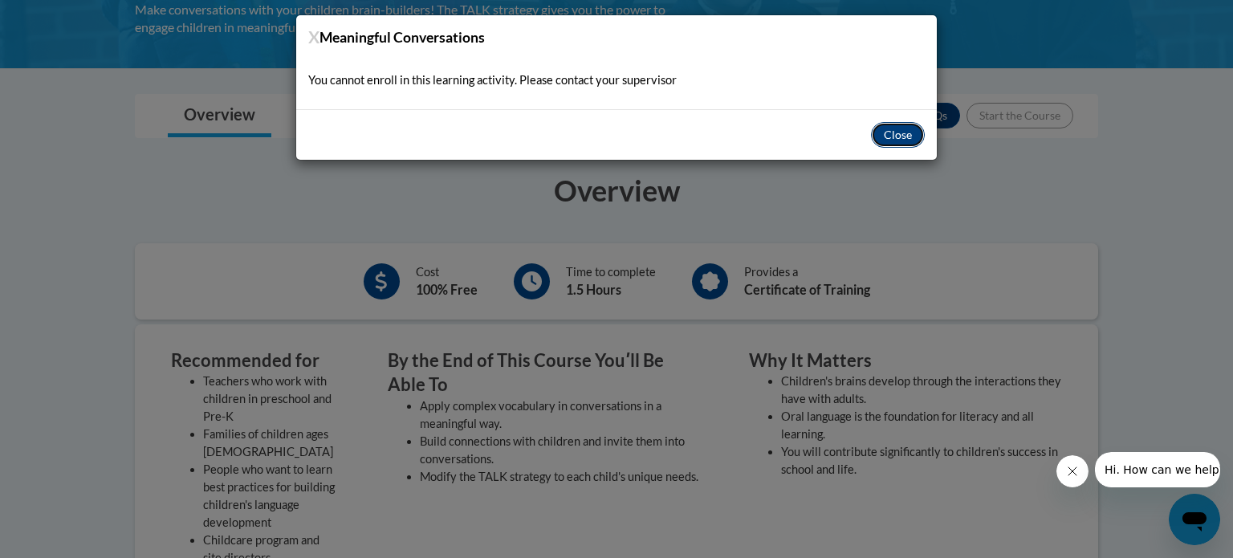
click at [895, 135] on button "Close" at bounding box center [898, 135] width 54 height 26
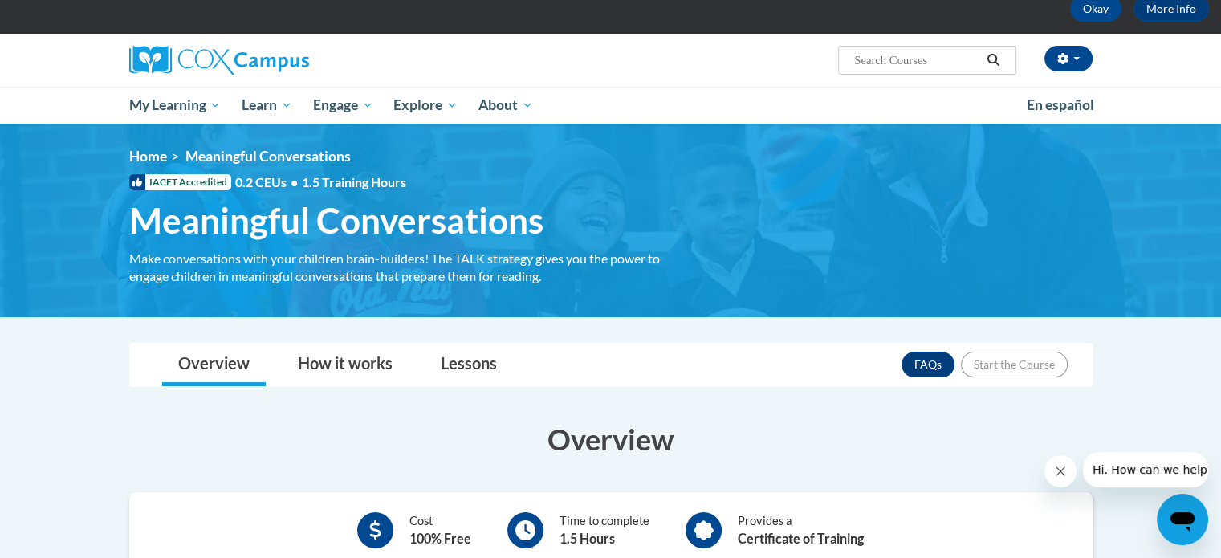
scroll to position [85, 0]
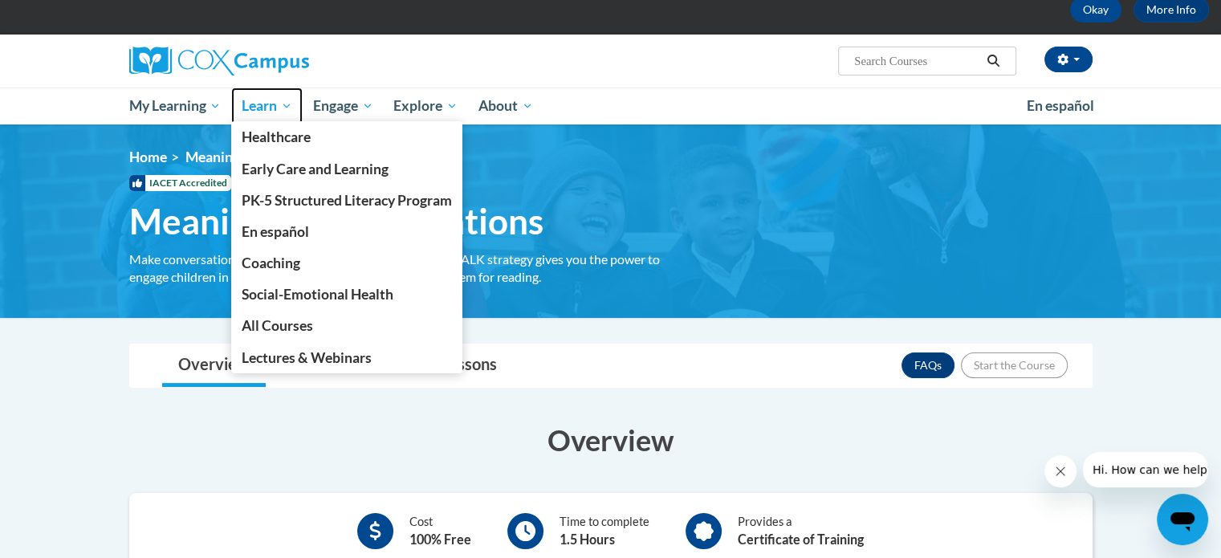
click at [258, 101] on span "Learn" at bounding box center [267, 105] width 51 height 19
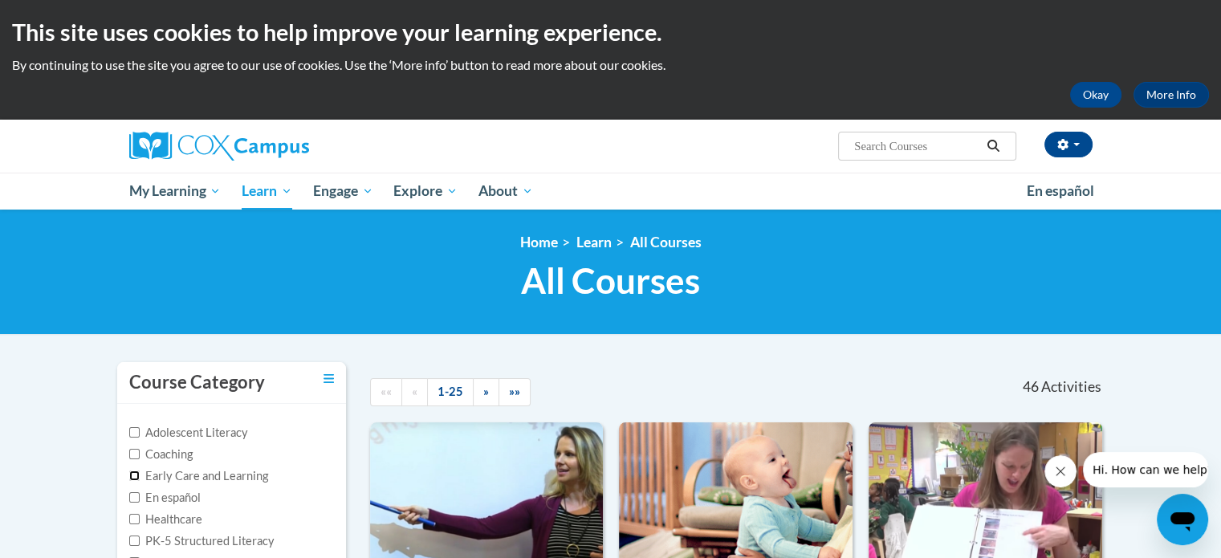
click at [132, 472] on input "Early Care and Learning" at bounding box center [134, 475] width 10 height 10
checkbox input "true"
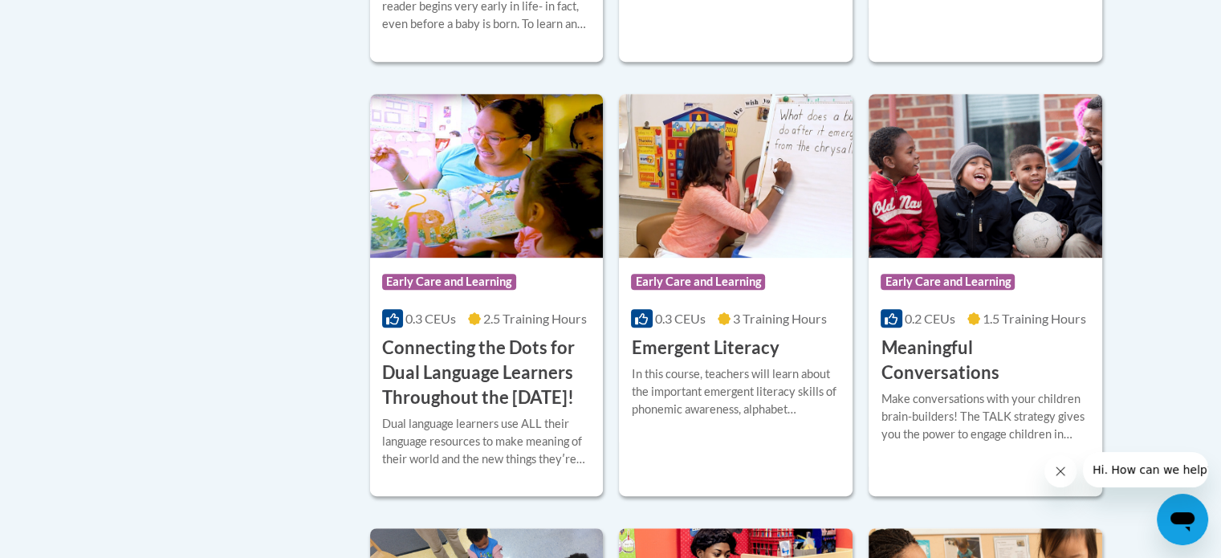
scroll to position [780, 0]
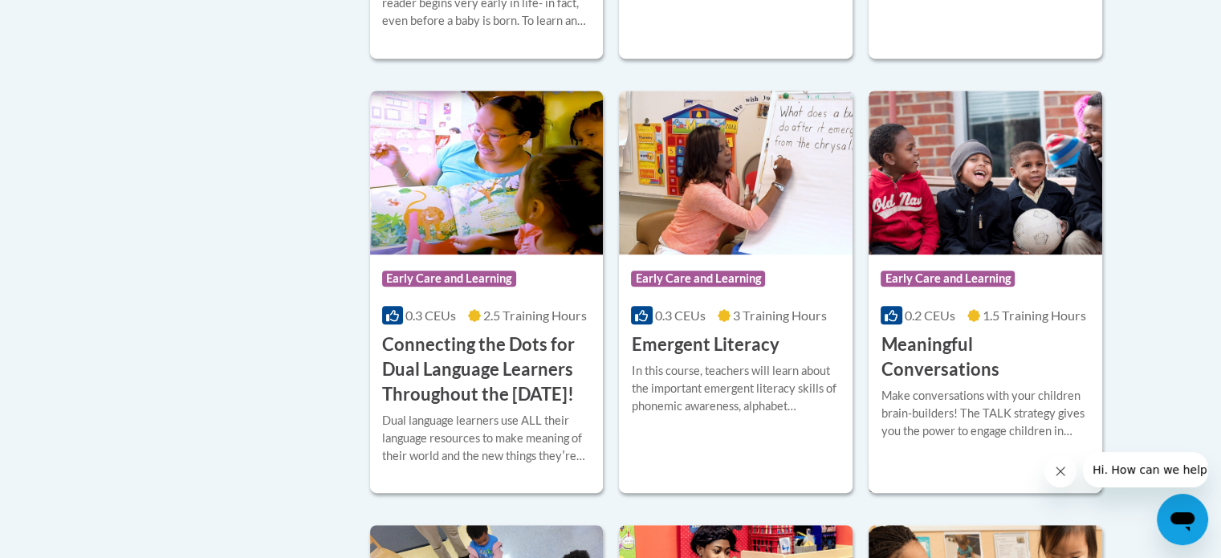
click at [1039, 382] on div "More Info Open Make conversations with your children brain-builders! The TALK s…" at bounding box center [986, 423] width 234 height 82
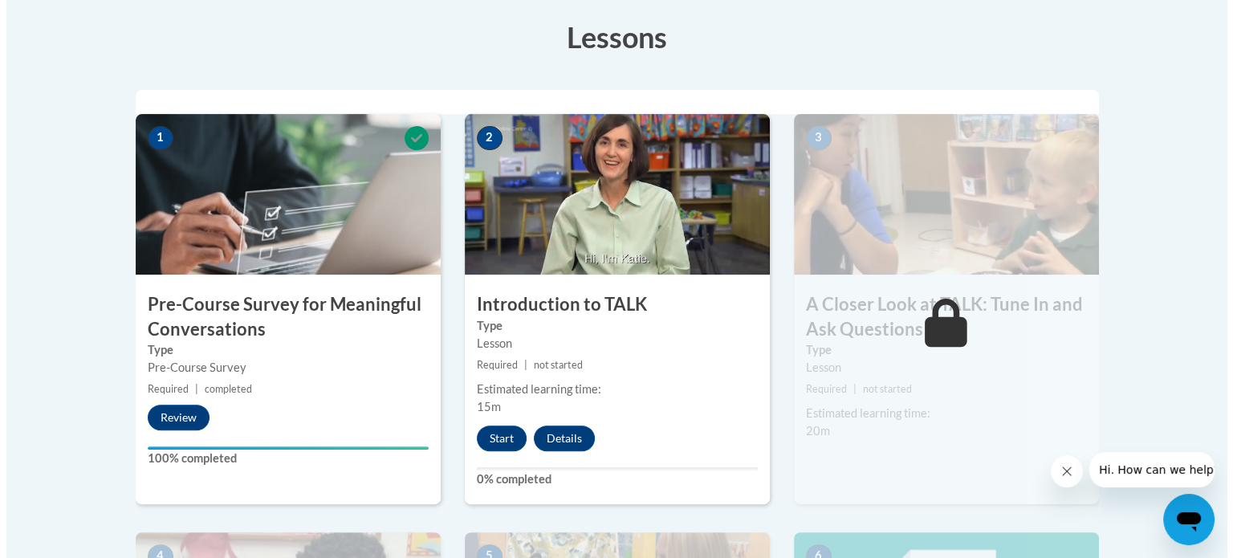
scroll to position [452, 0]
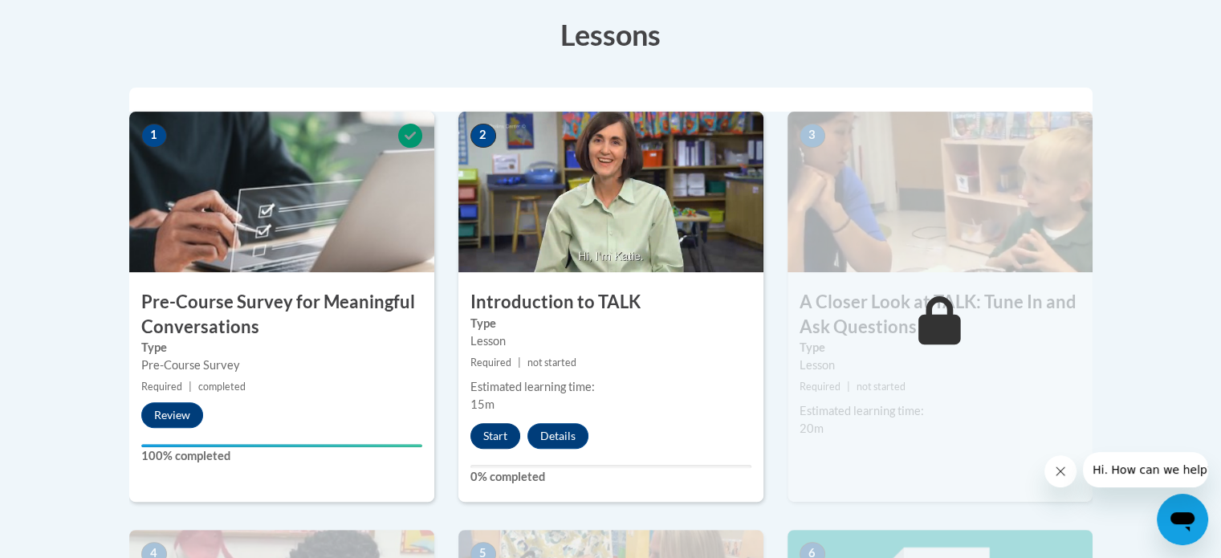
click at [498, 440] on button "Start" at bounding box center [495, 436] width 50 height 26
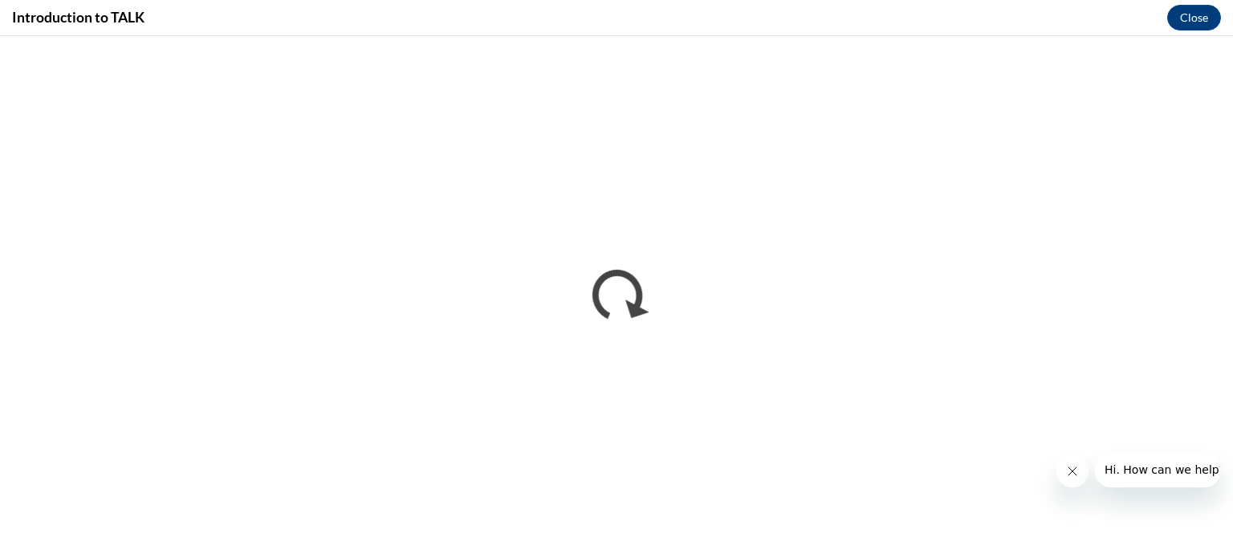
scroll to position [0, 0]
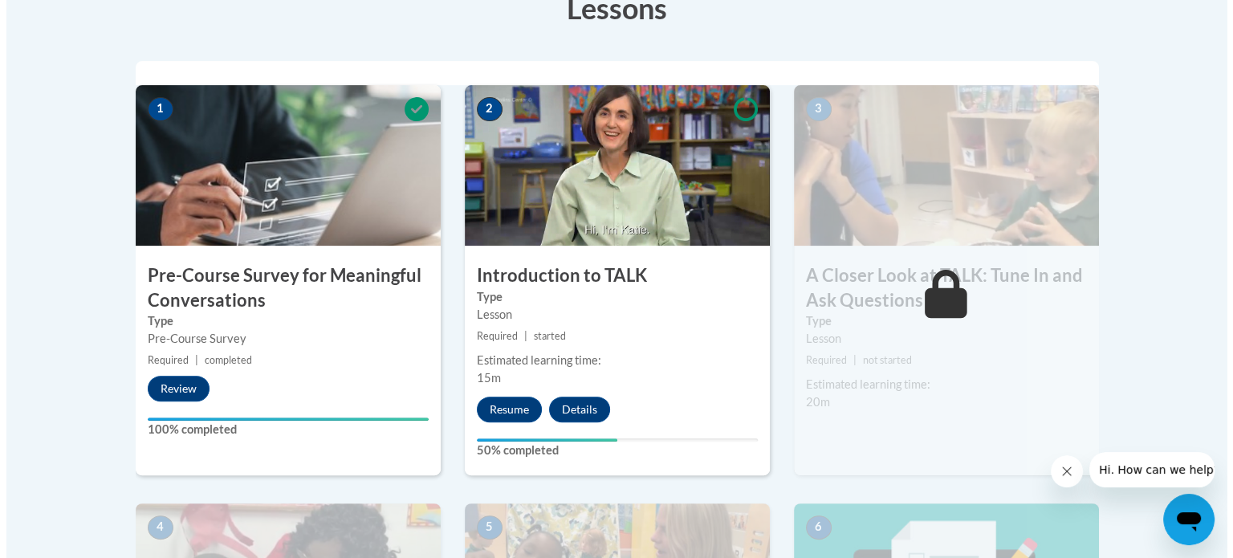
scroll to position [479, 0]
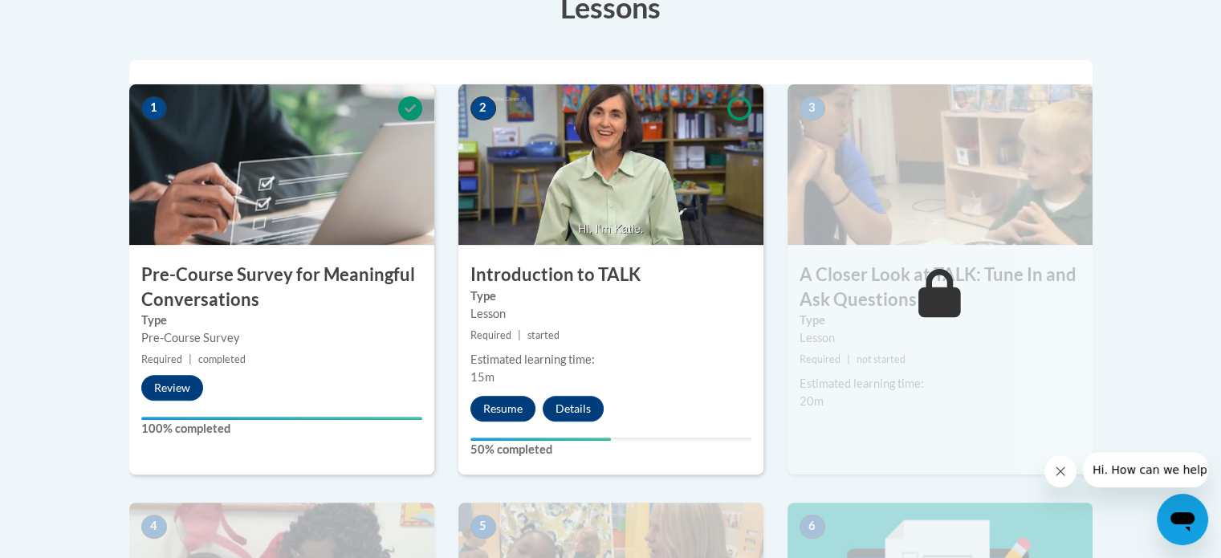
click at [516, 405] on button "Resume" at bounding box center [502, 409] width 65 height 26
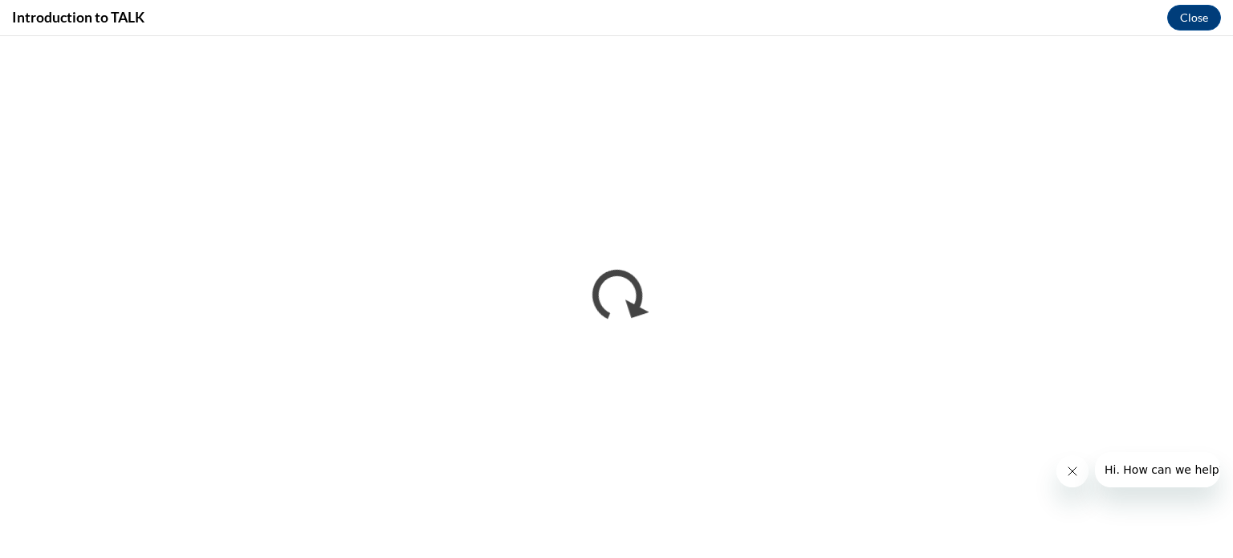
scroll to position [0, 0]
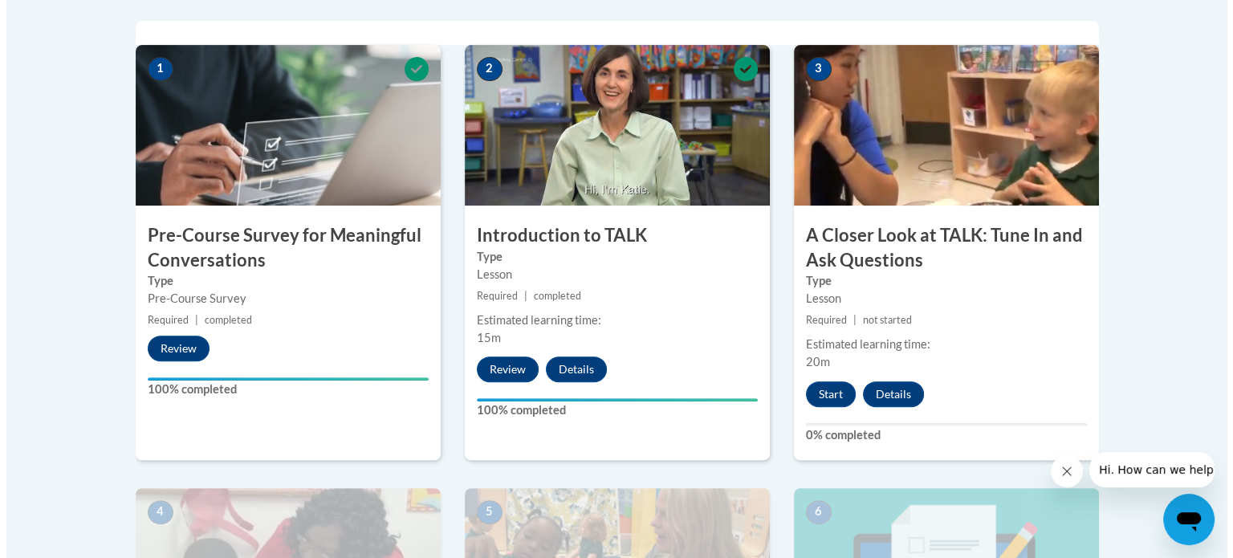
scroll to position [521, 0]
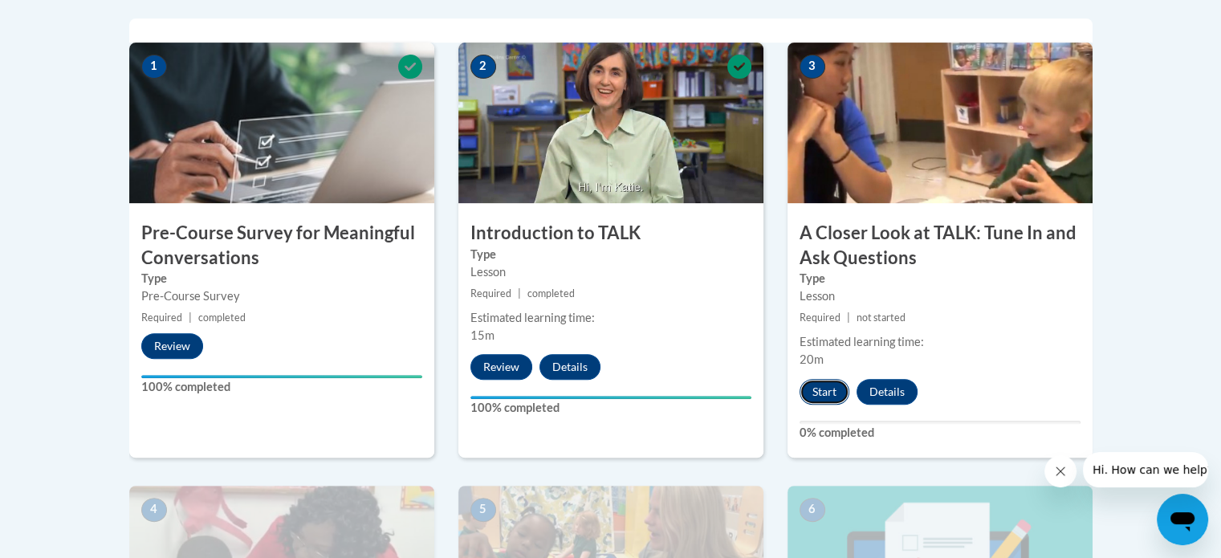
click at [832, 385] on button "Start" at bounding box center [825, 392] width 50 height 26
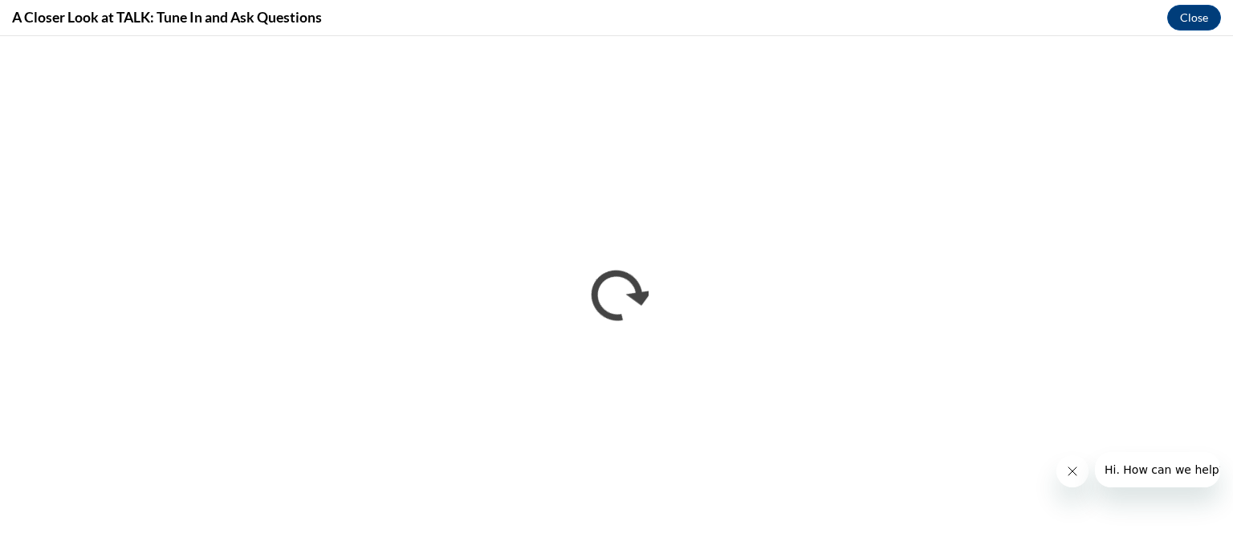
scroll to position [0, 0]
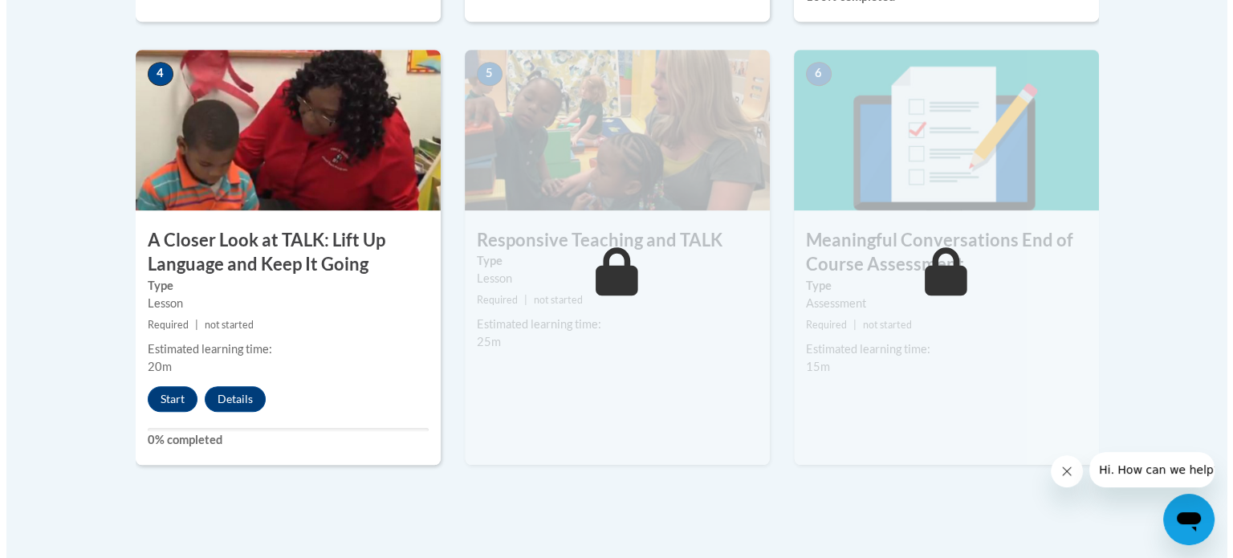
scroll to position [961, 0]
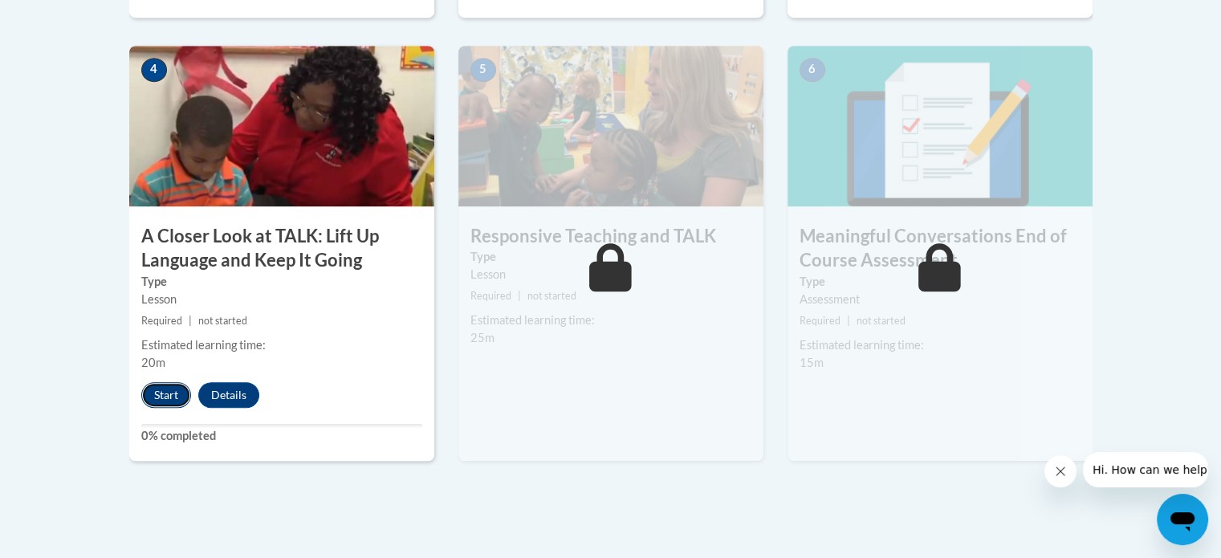
click at [157, 388] on button "Start" at bounding box center [166, 395] width 50 height 26
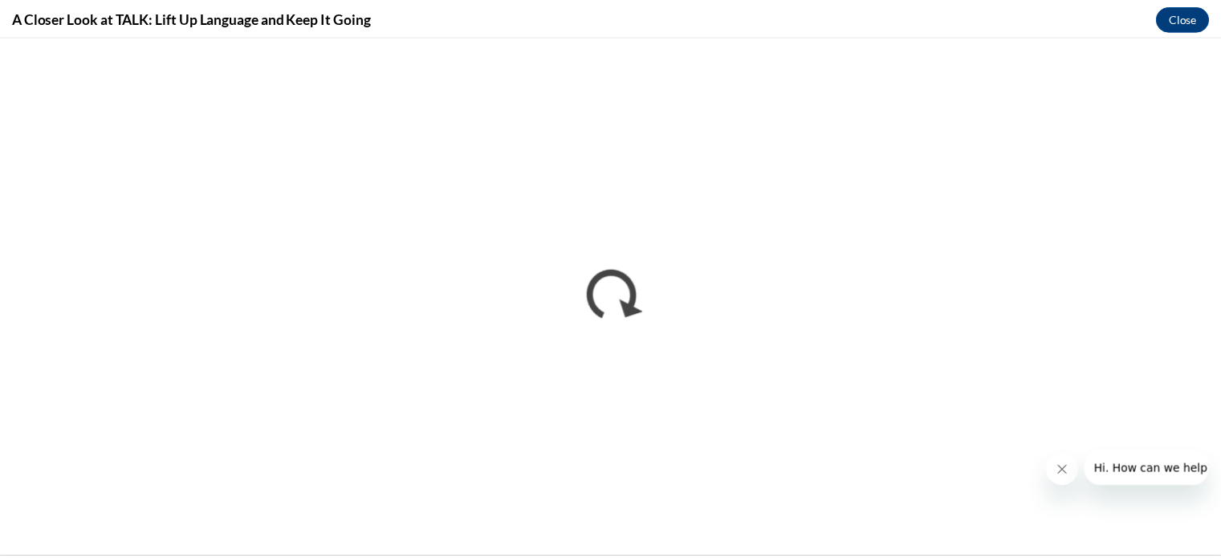
scroll to position [0, 0]
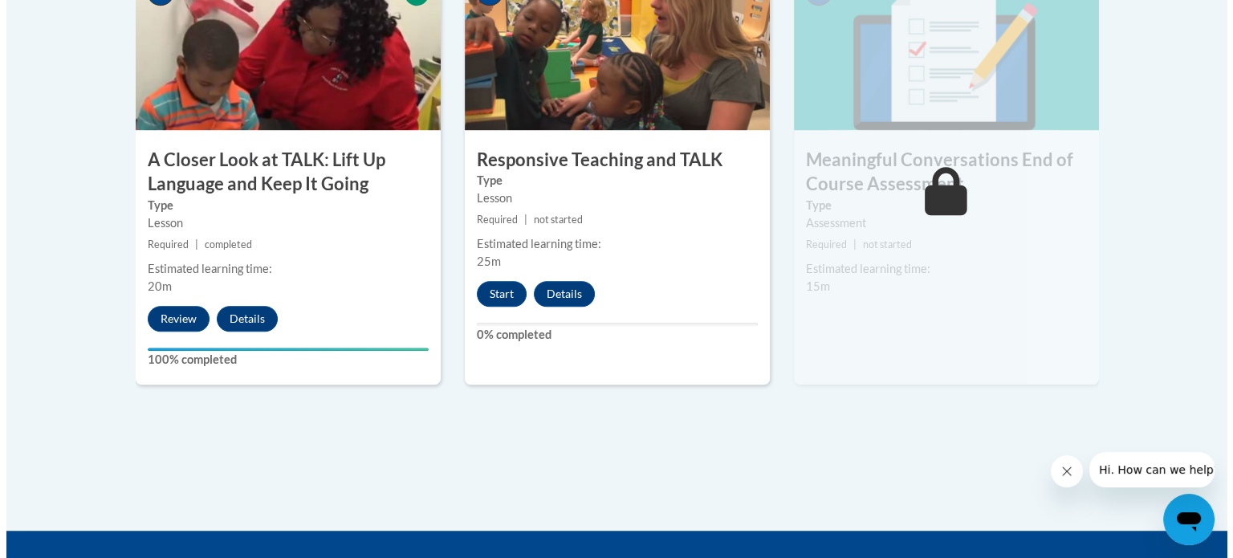
scroll to position [1044, 0]
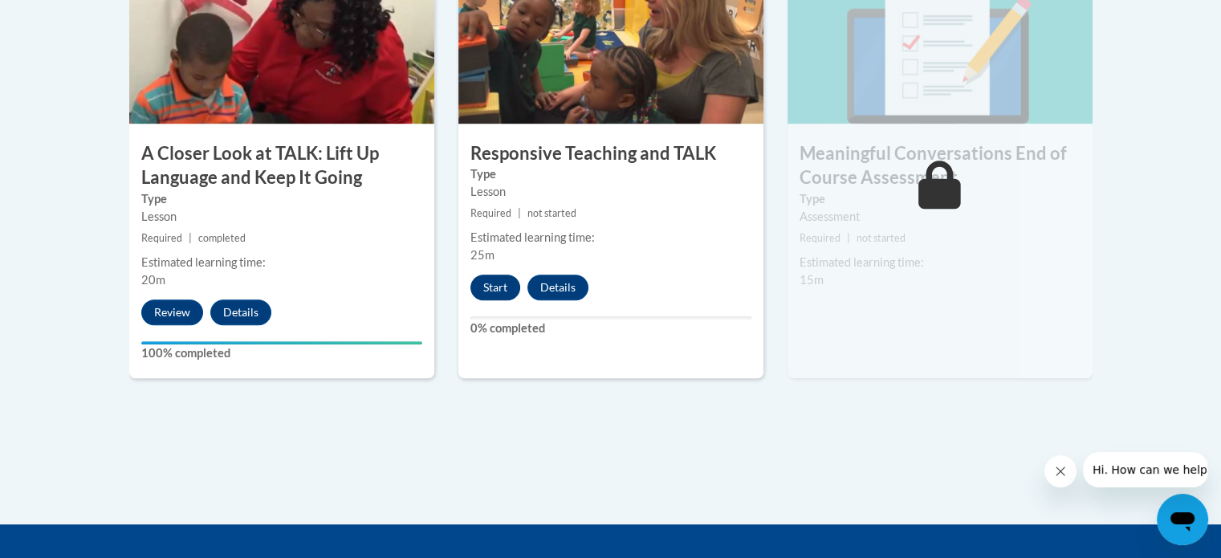
click at [486, 279] on button "Start" at bounding box center [495, 288] width 50 height 26
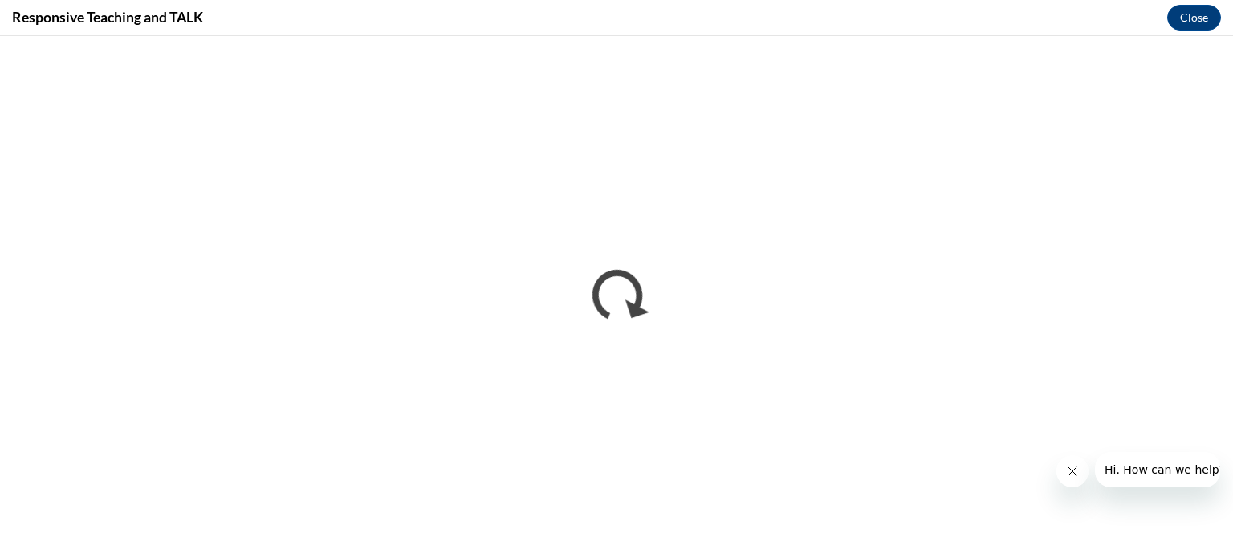
scroll to position [0, 0]
click at [1162, 484] on button "Hi. How can we help?" at bounding box center [1164, 469] width 140 height 35
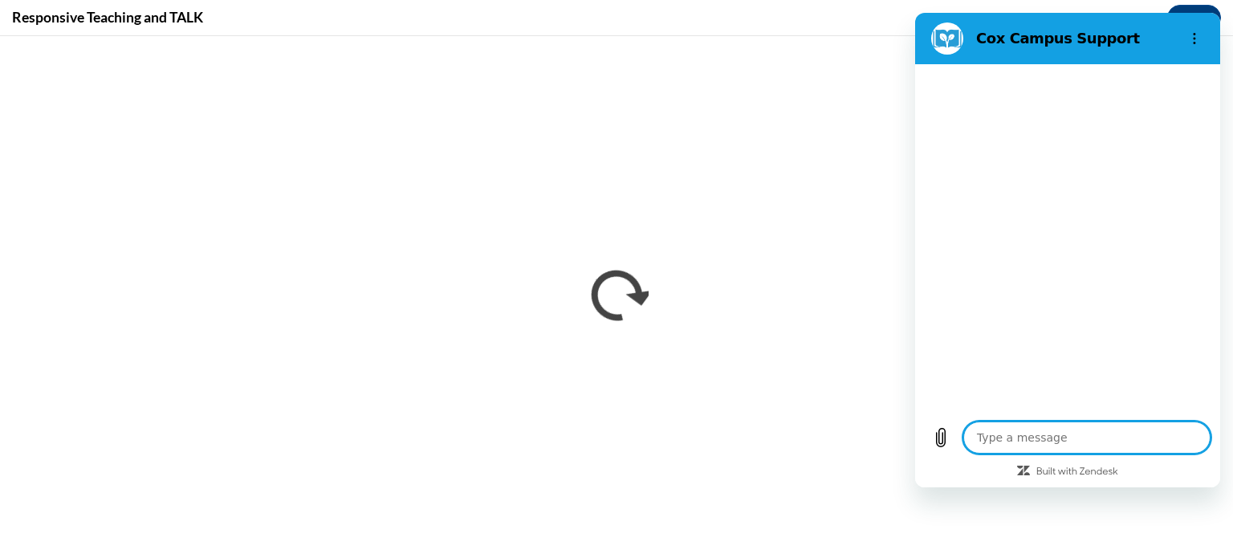
type textarea "x"
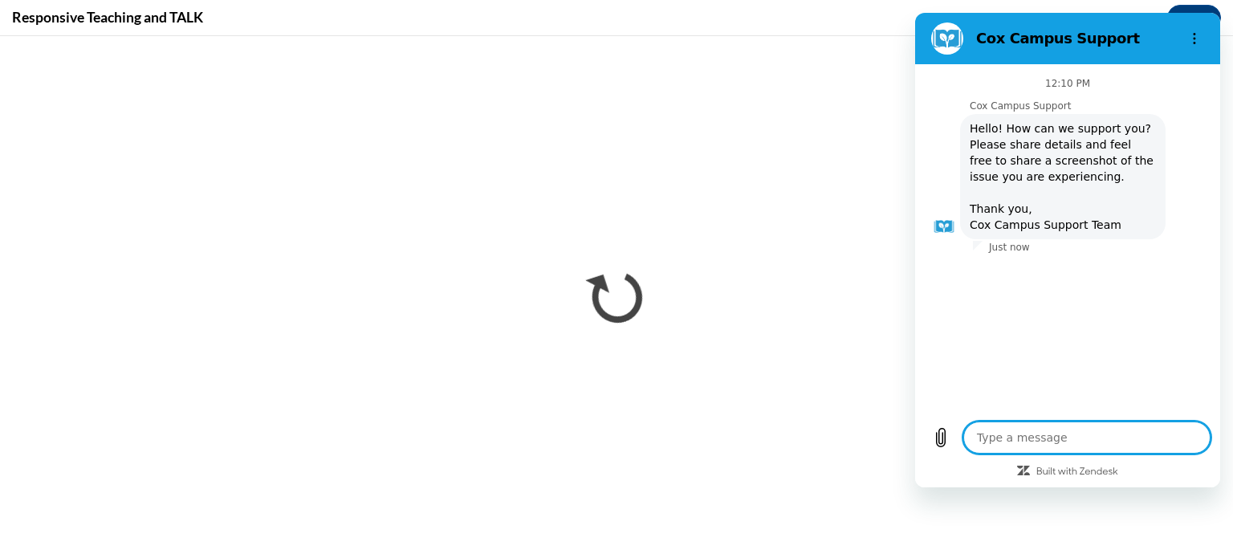
click at [995, 435] on textarea at bounding box center [1086, 437] width 247 height 32
type textarea "i"
type textarea "x"
type textarea "i"
type textarea "x"
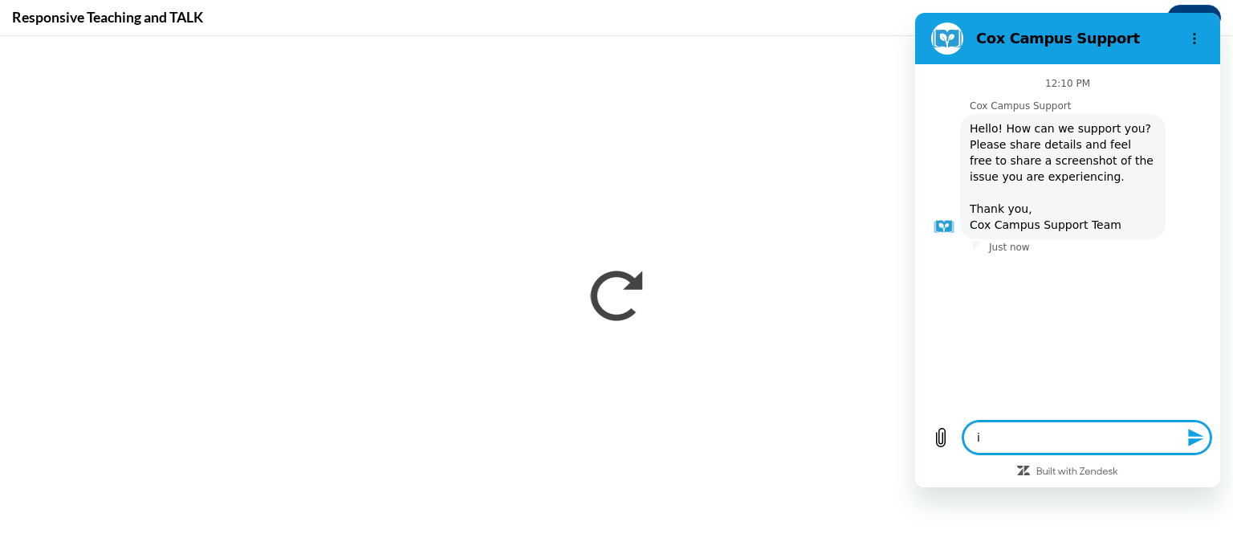
type textarea "i c"
type textarea "x"
type textarea "i ca"
type textarea "x"
type textarea "i can"
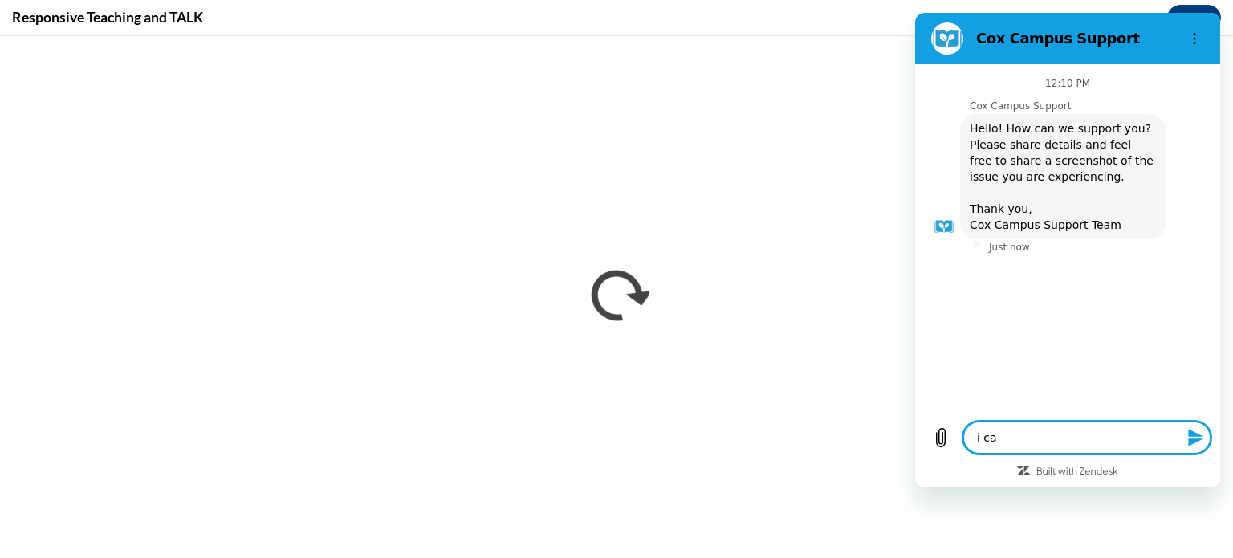
type textarea "x"
type textarea "i can'"
type textarea "x"
type textarea "i can't"
type textarea "x"
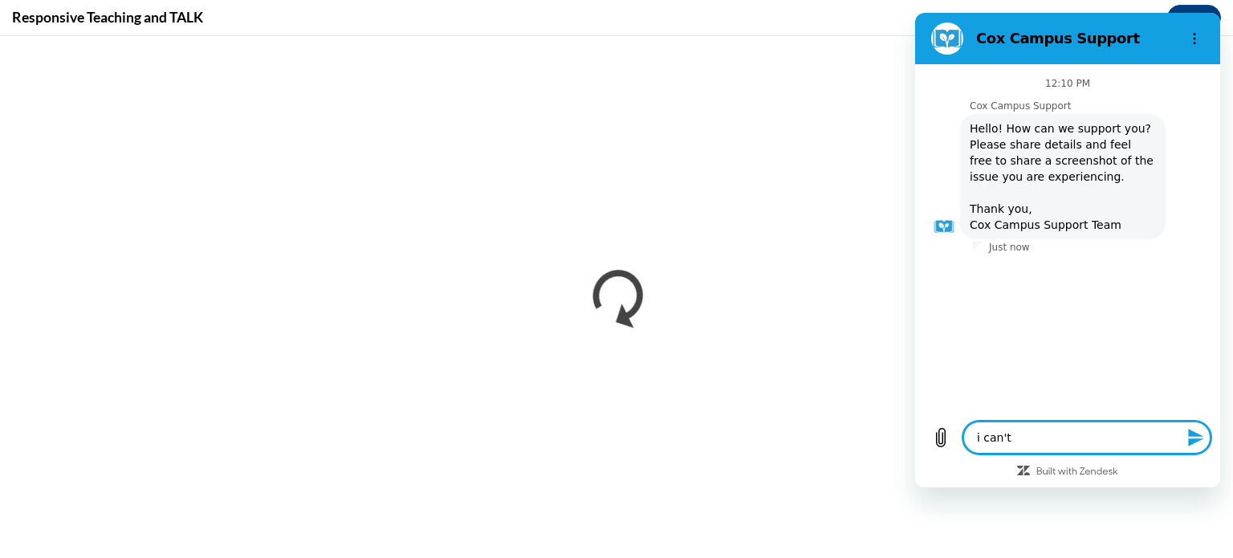
type textarea "i can't"
type textarea "x"
type textarea "i can't m"
type textarea "x"
type textarea "i can't mo"
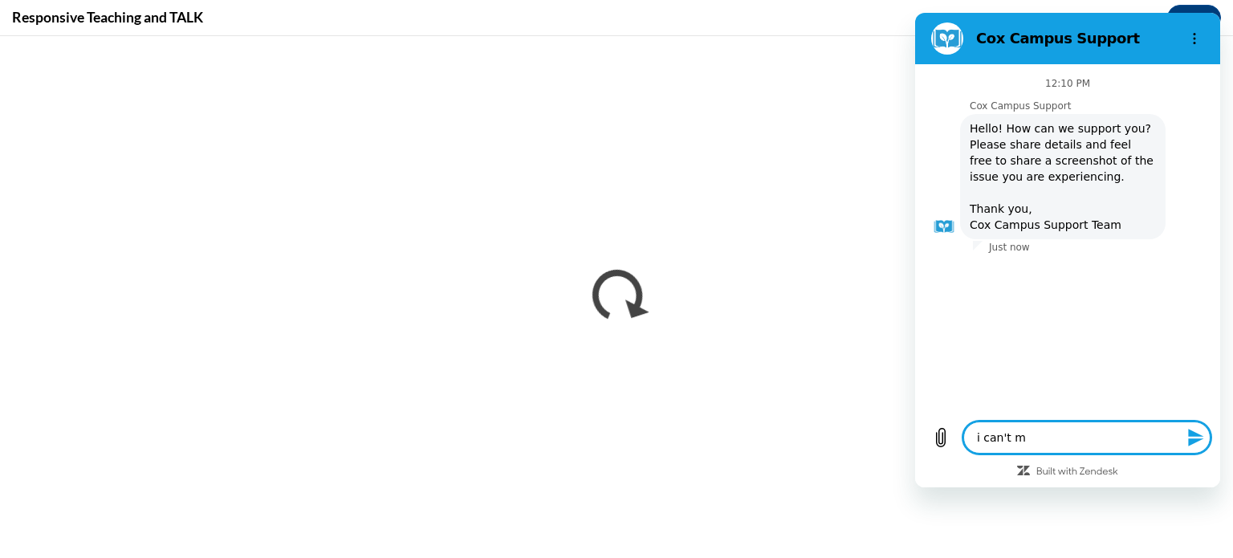
type textarea "x"
type textarea "i can't mov"
type textarea "x"
type textarea "i can't move"
type textarea "x"
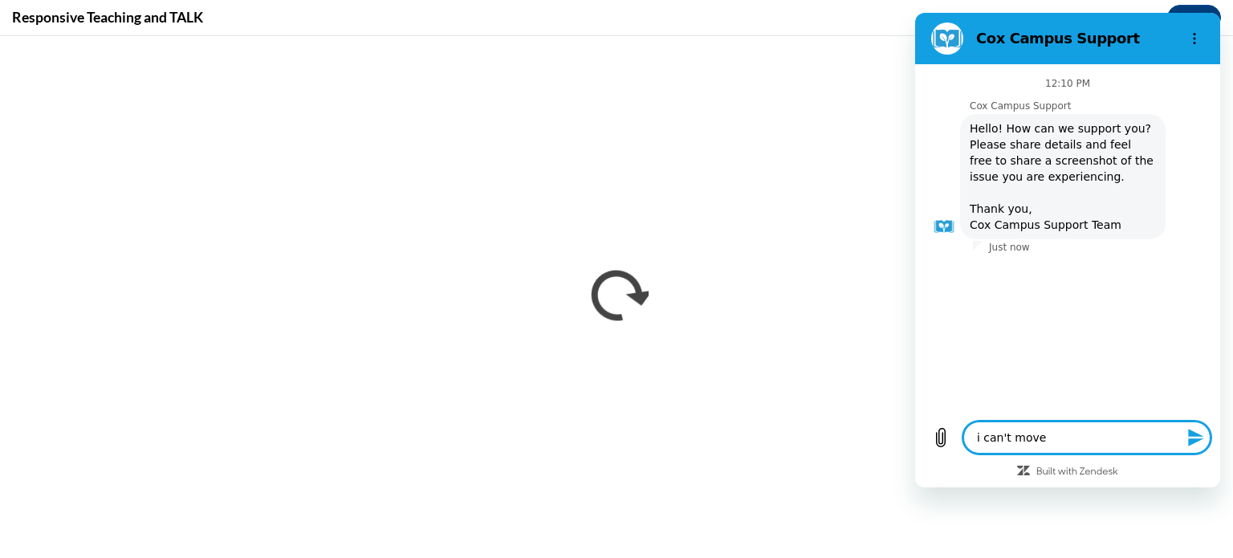
type textarea "i can't move"
type textarea "x"
type textarea "i can't move p"
type textarea "x"
type textarea "i can't move pa"
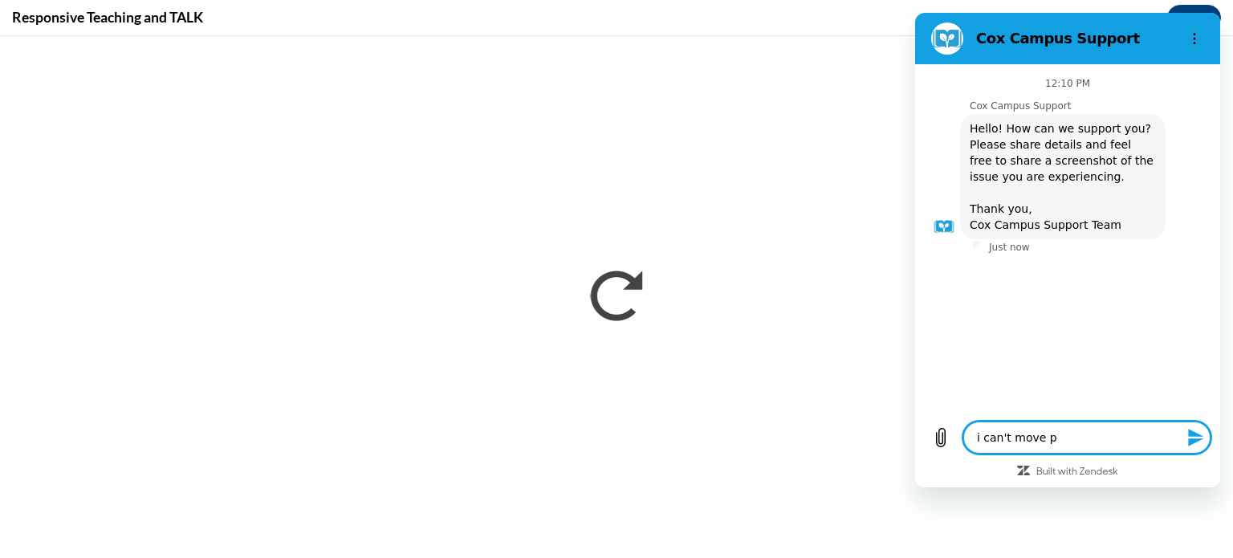
type textarea "x"
type textarea "i can't move pas"
type textarea "x"
type textarea "i can't move pass"
type textarea "x"
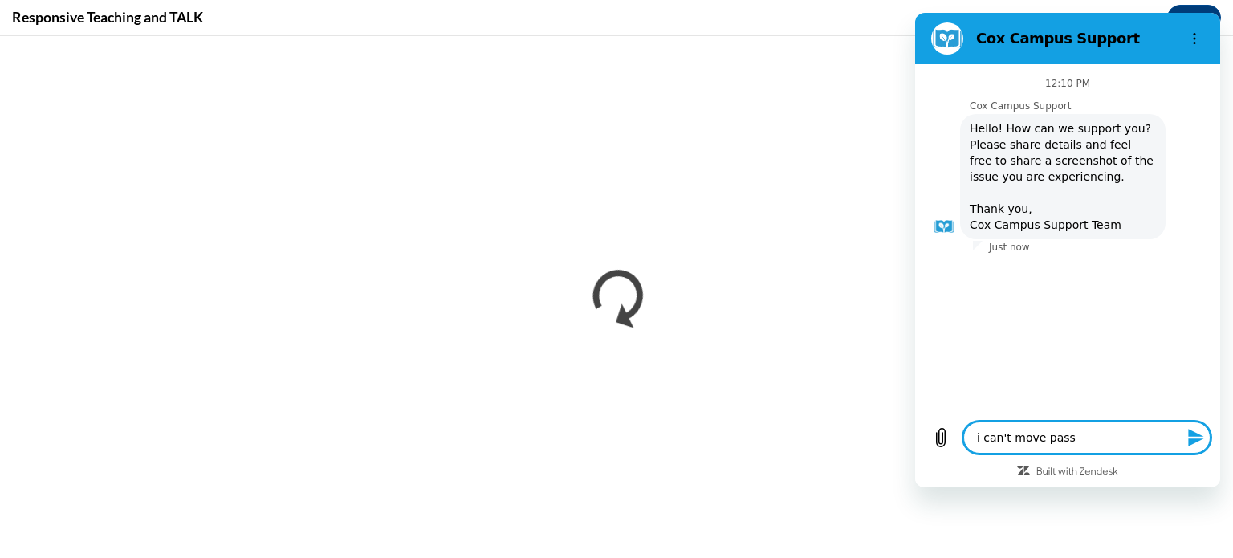
type textarea "i can't move pass"
type textarea "x"
type textarea "i can't move pass #"
type textarea "x"
type textarea "i can't move pass #1"
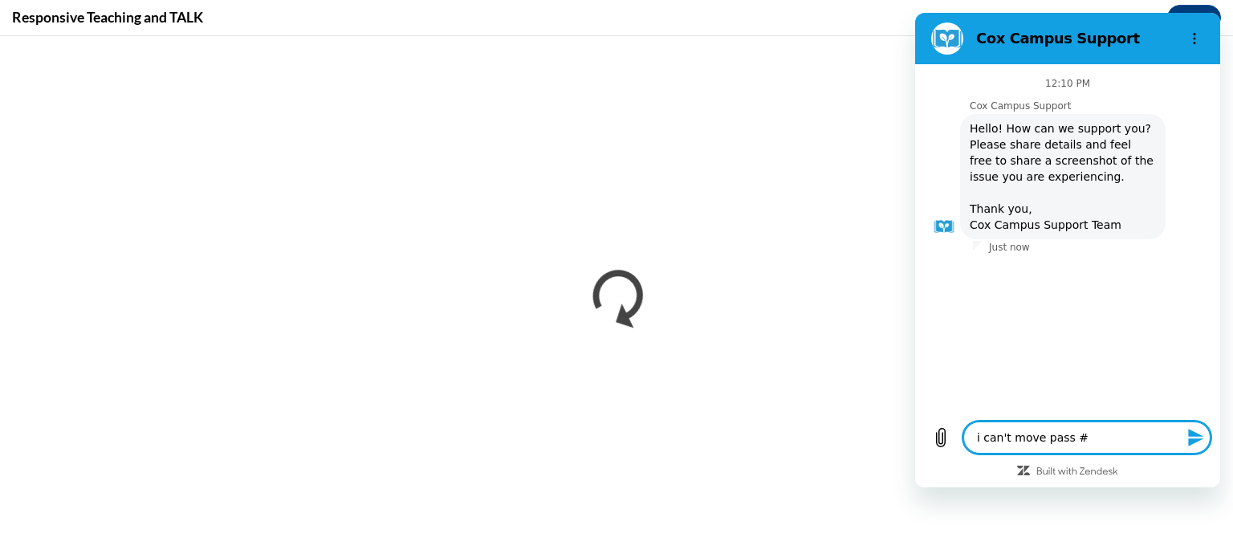
type textarea "x"
type textarea "i can't move pass #10"
type textarea "x"
type textarea "i can't move pass #10"
click at [1182, 429] on button "Send message" at bounding box center [1194, 437] width 32 height 32
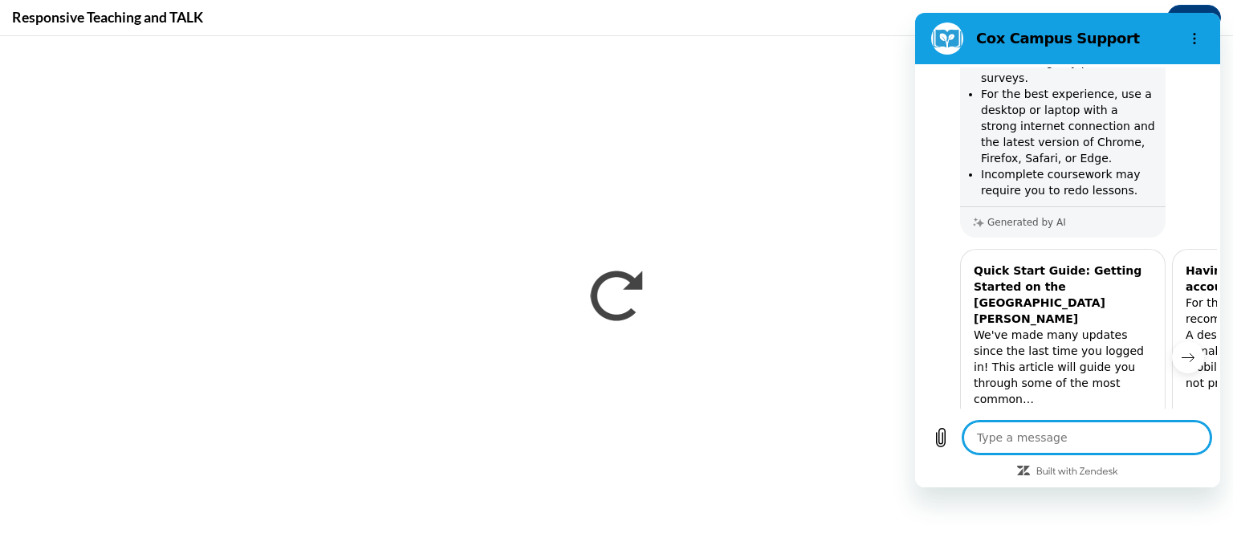
scroll to position [344, 0]
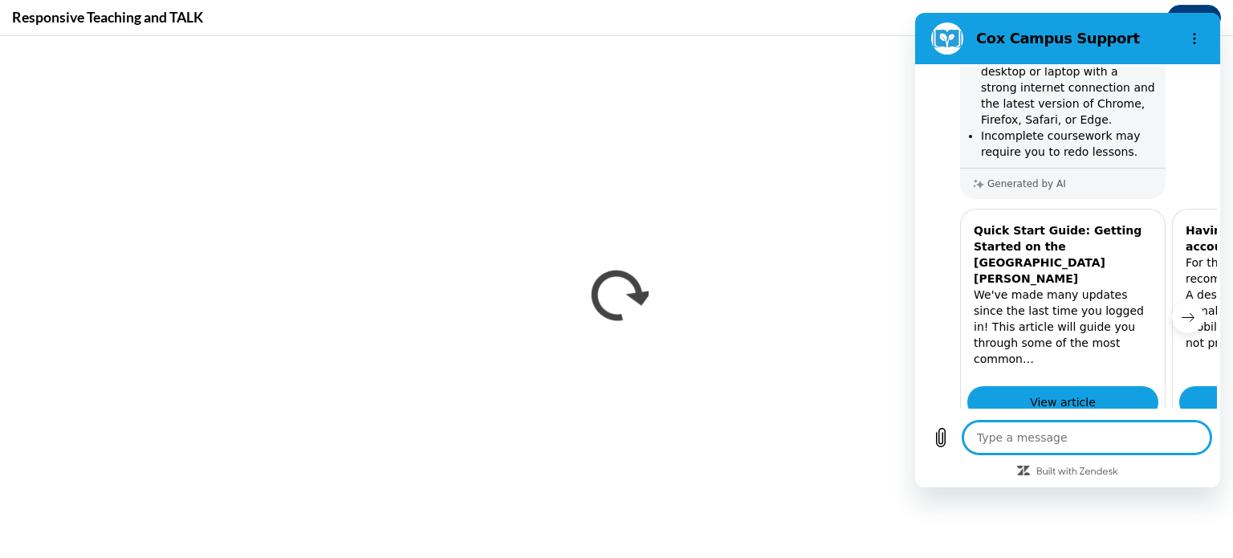
type textarea "x"
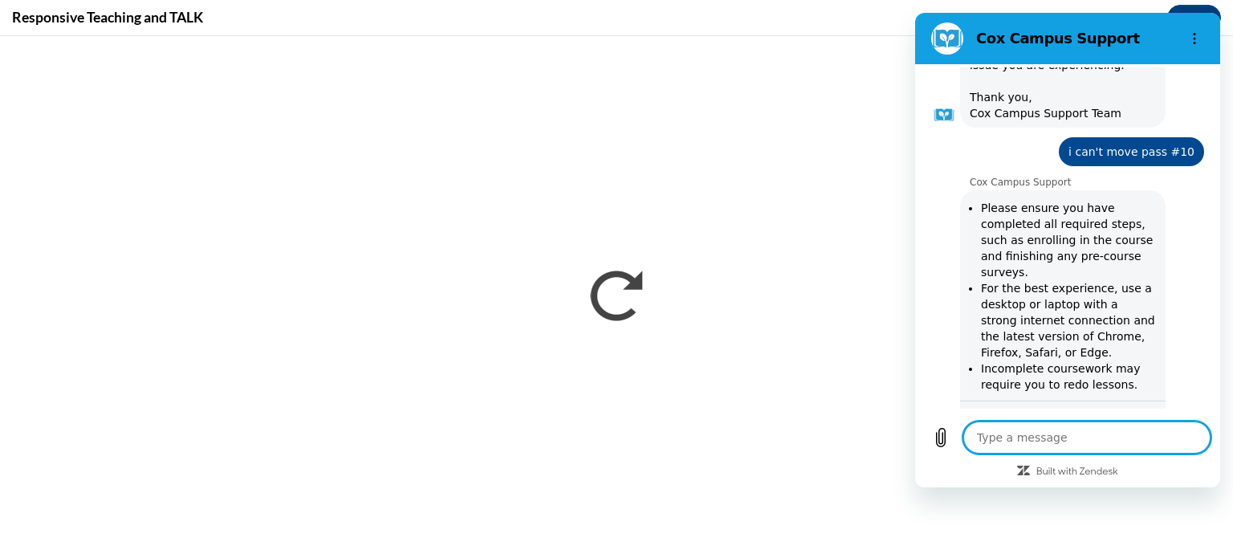
scroll to position [94, 0]
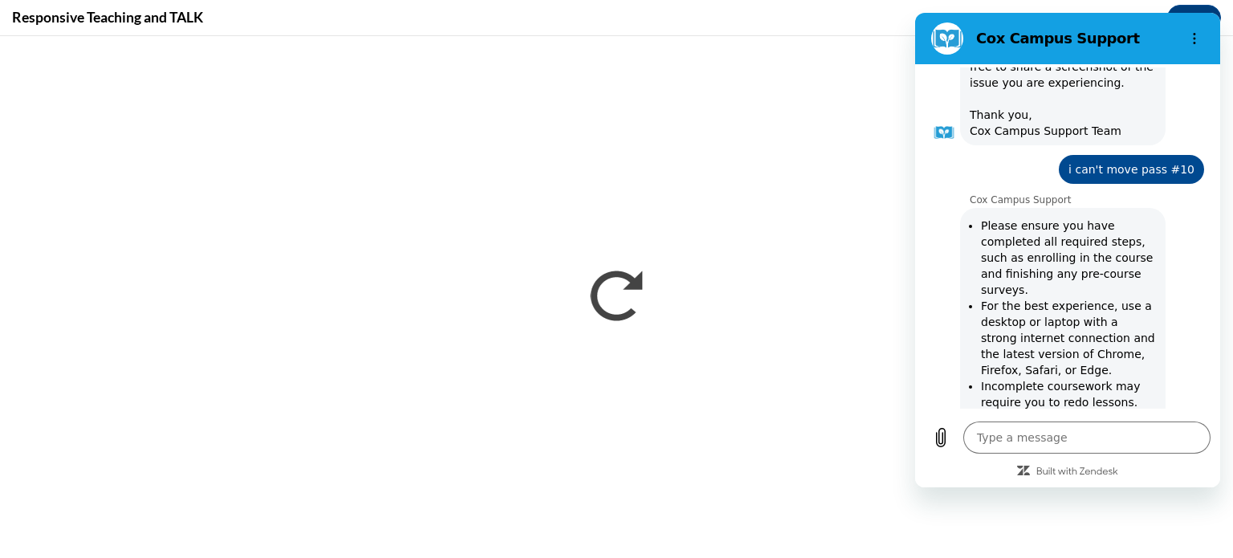
click at [1178, 29] on div at bounding box center [1194, 38] width 32 height 32
click at [1008, 437] on textarea at bounding box center [1086, 437] width 247 height 32
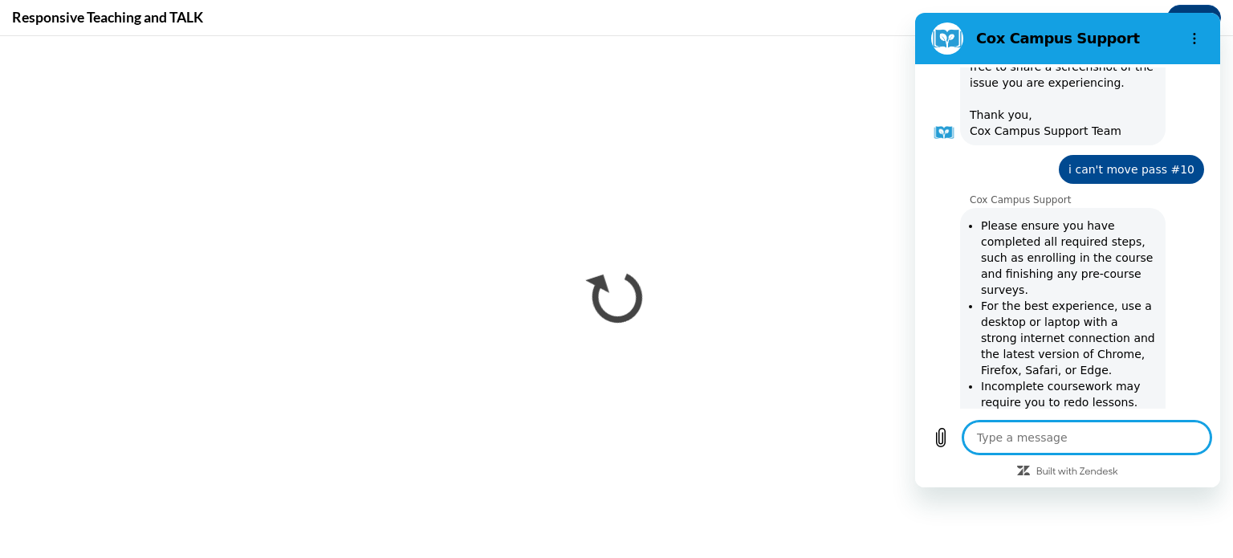
type textarea "t"
type textarea "x"
type textarea "th"
type textarea "x"
type textarea "tha"
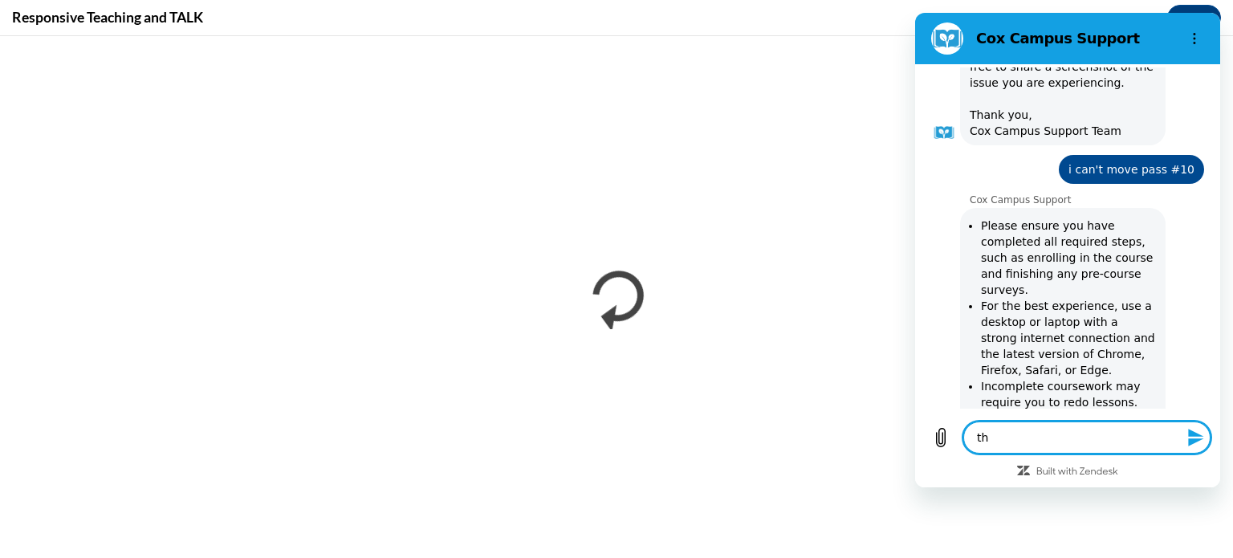
type textarea "x"
type textarea "than"
type textarea "x"
type textarea "thank"
type textarea "x"
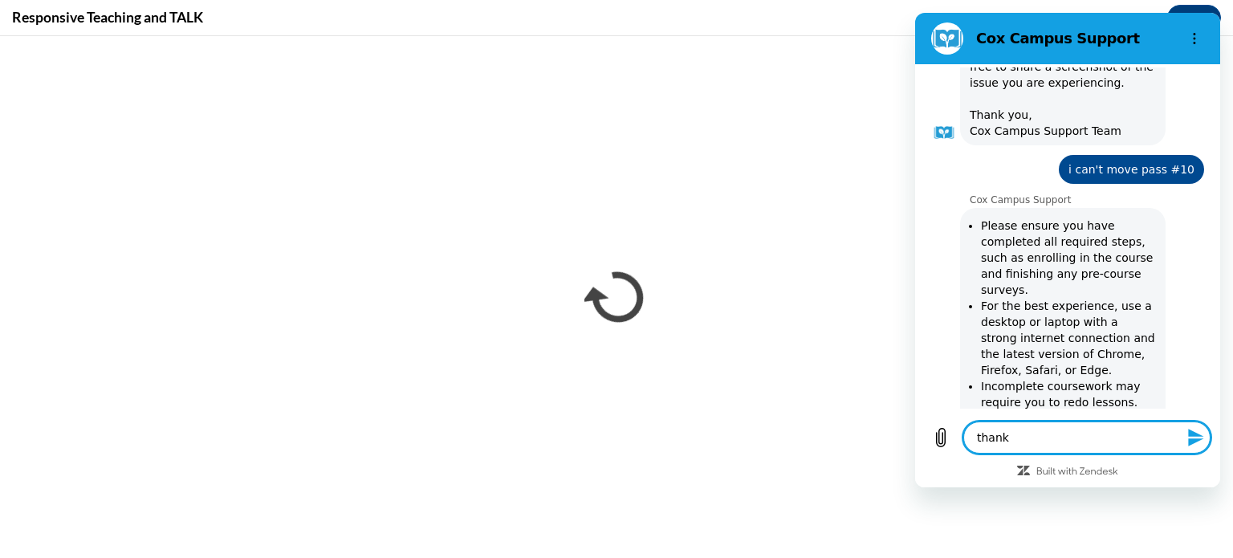
type textarea "thank"
type textarea "x"
type textarea "thank y"
type textarea "x"
type textarea "thank yo"
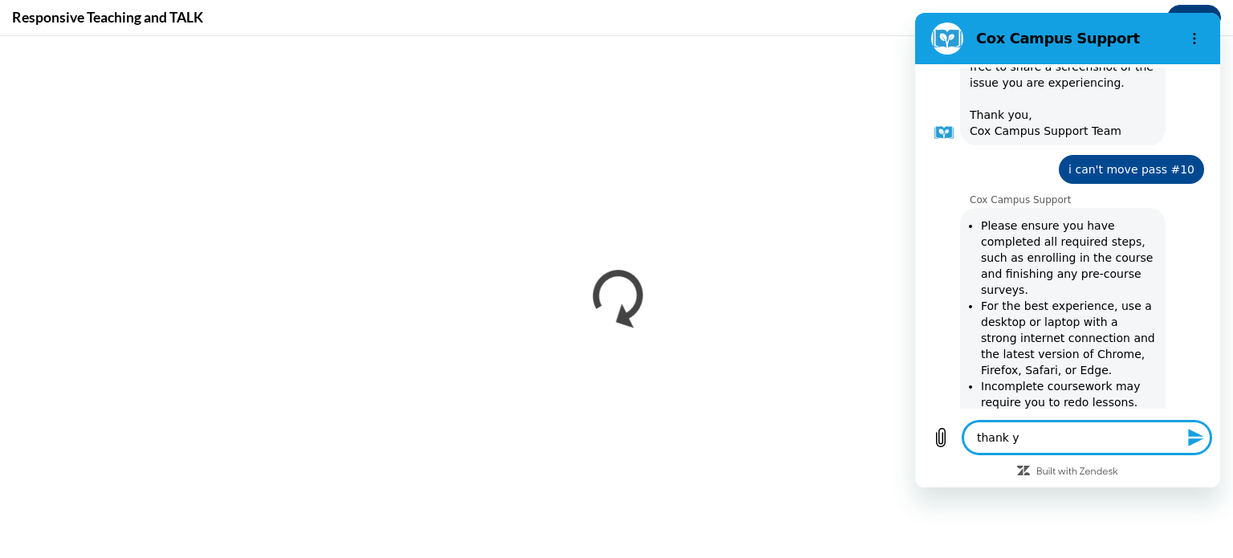
type textarea "x"
type textarea "thank you"
type textarea "x"
type textarea "thank you"
click at [1185, 430] on button "Send message" at bounding box center [1194, 437] width 32 height 32
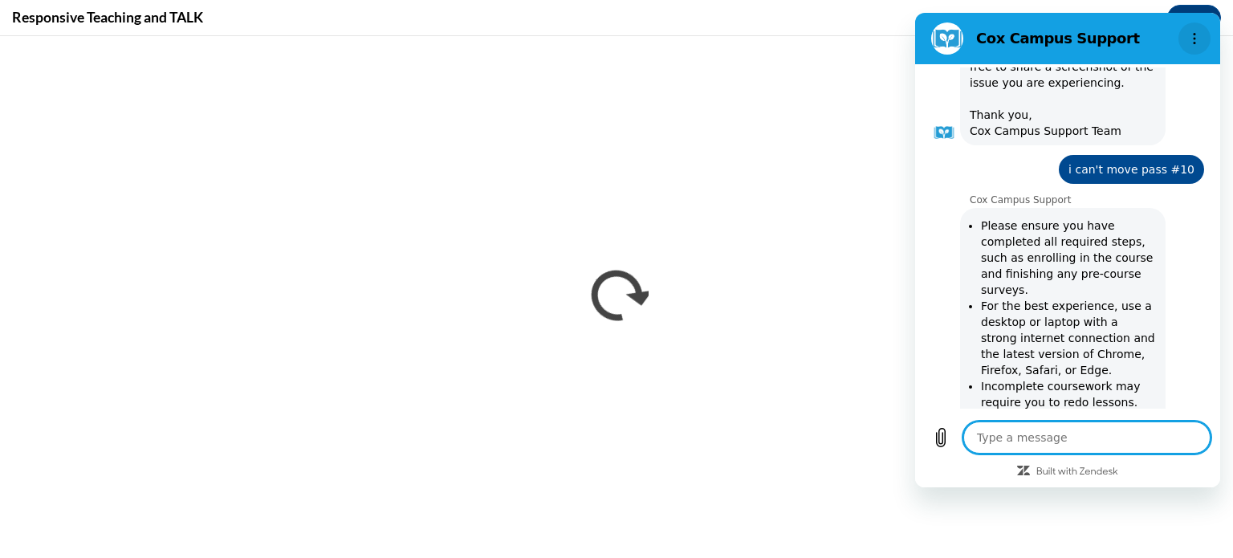
click at [1191, 36] on icon "Options menu" at bounding box center [1194, 38] width 13 height 13
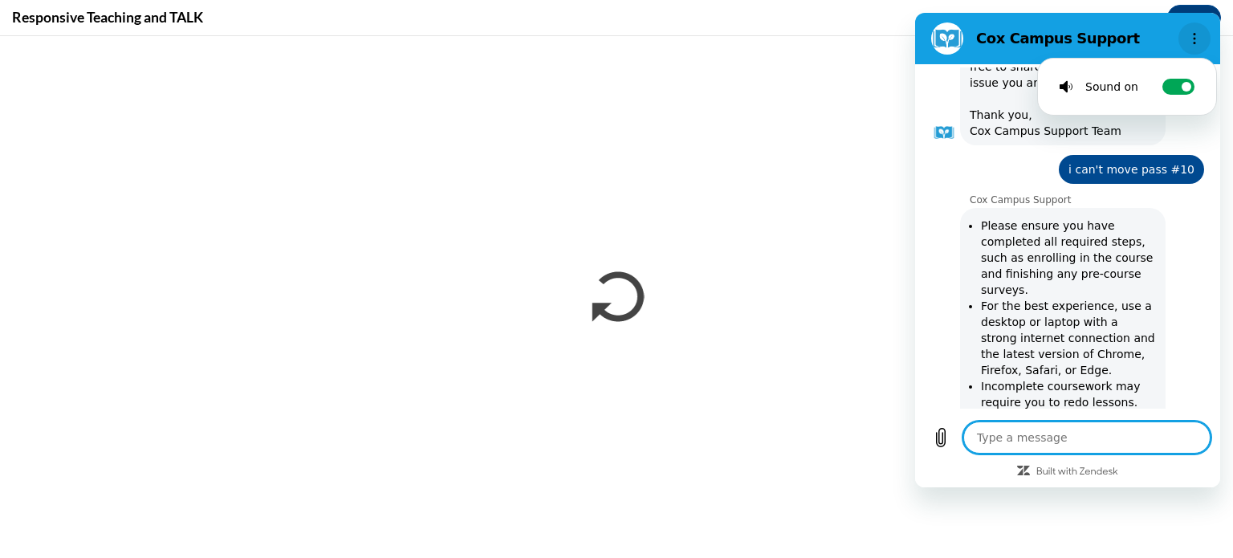
type textarea "x"
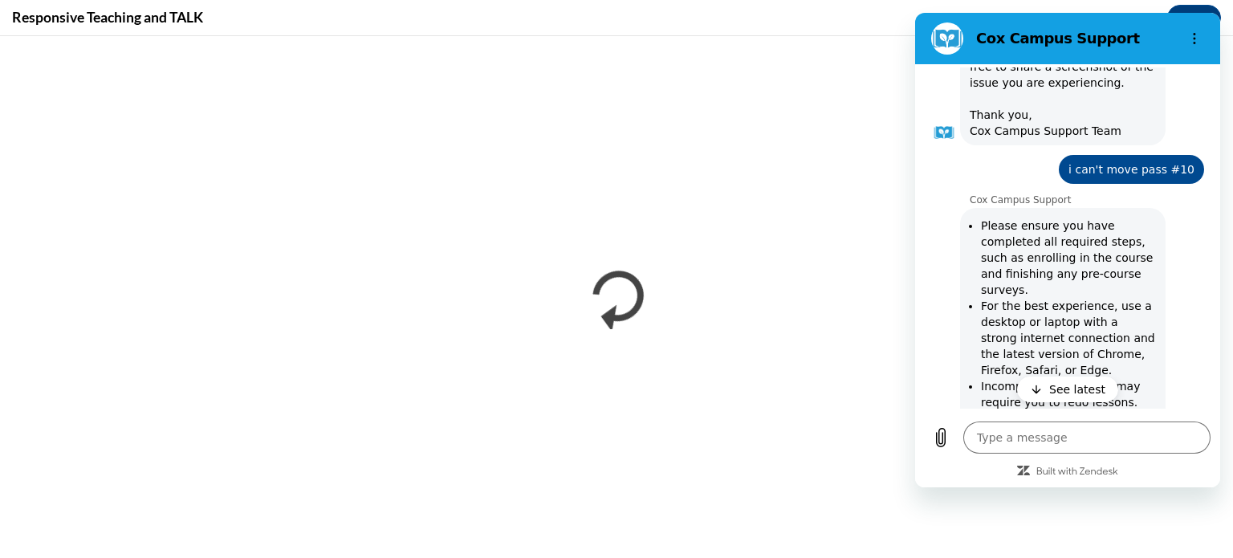
click at [841, 10] on div "Responsive Teaching and TALK Close" at bounding box center [616, 18] width 1233 height 36
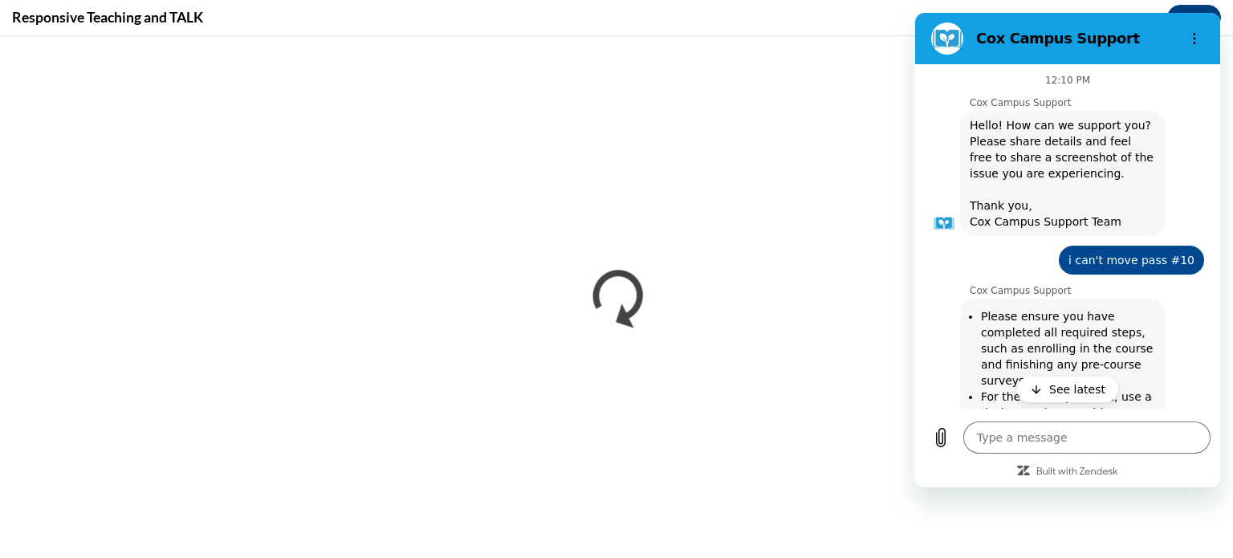
scroll to position [0, 0]
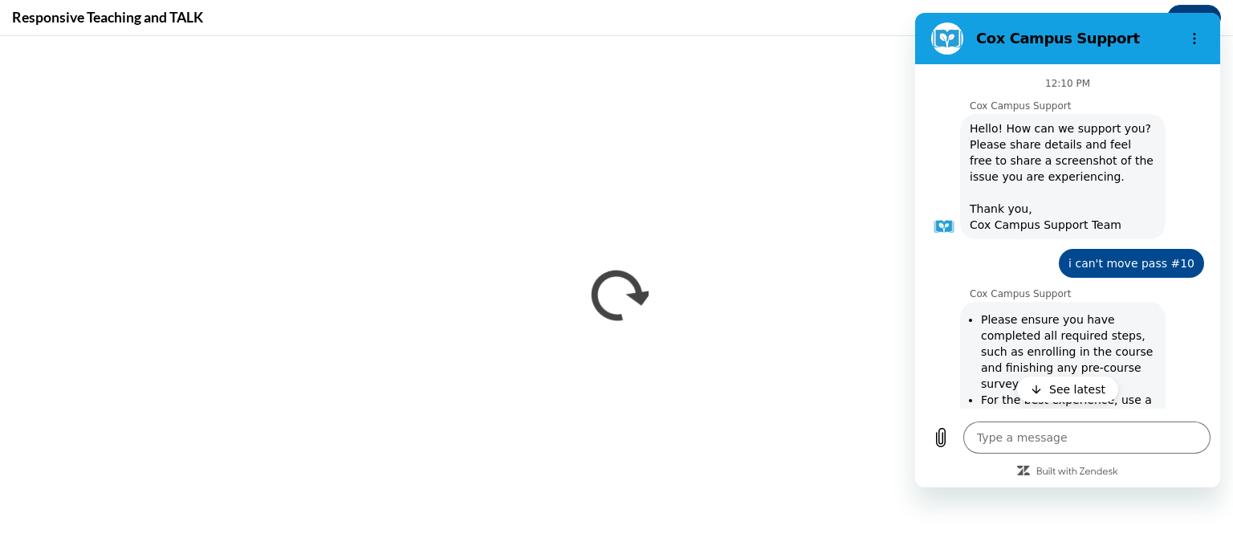
click at [1191, 361] on div "Cox Campus Support says: Please ensure you have completed all required steps, s…" at bounding box center [1074, 421] width 286 height 243
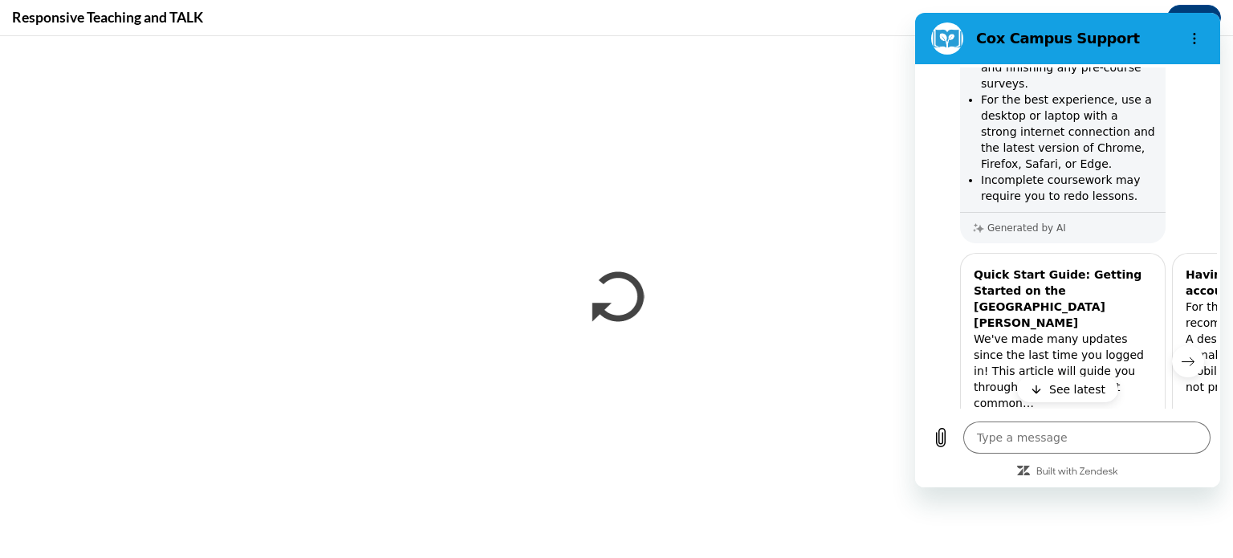
scroll to position [303, 0]
click at [1007, 442] on textarea at bounding box center [1086, 437] width 247 height 32
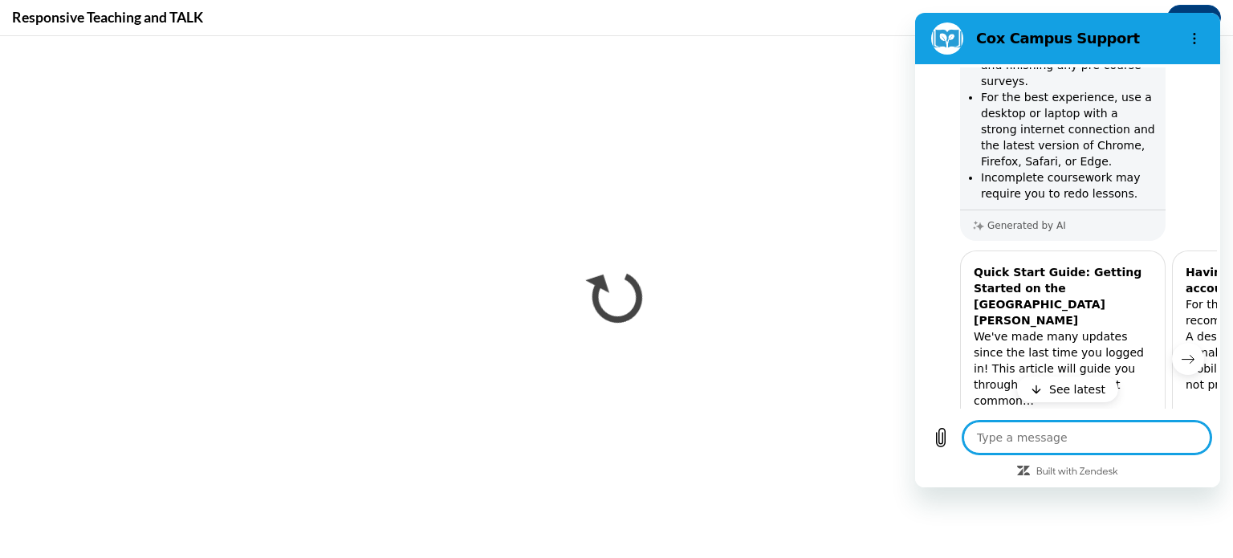
type textarea "b"
type textarea "x"
type textarea "by"
type textarea "x"
type textarea "bye"
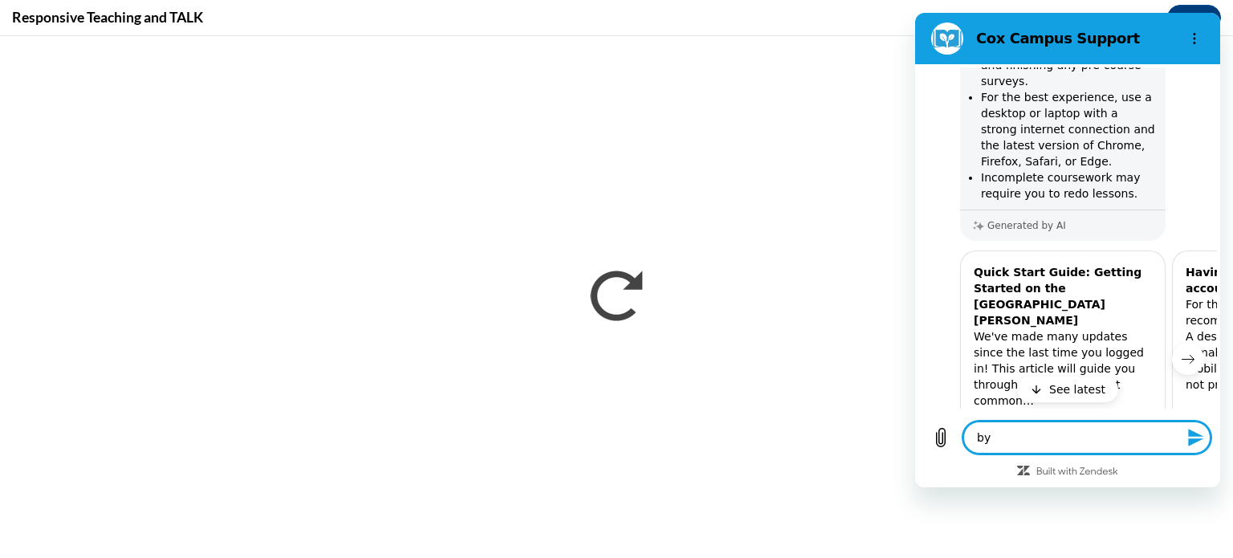
type textarea "x"
type textarea "bye"
click at [1001, 36] on h2 "Cox Campus Support" at bounding box center [1074, 38] width 196 height 19
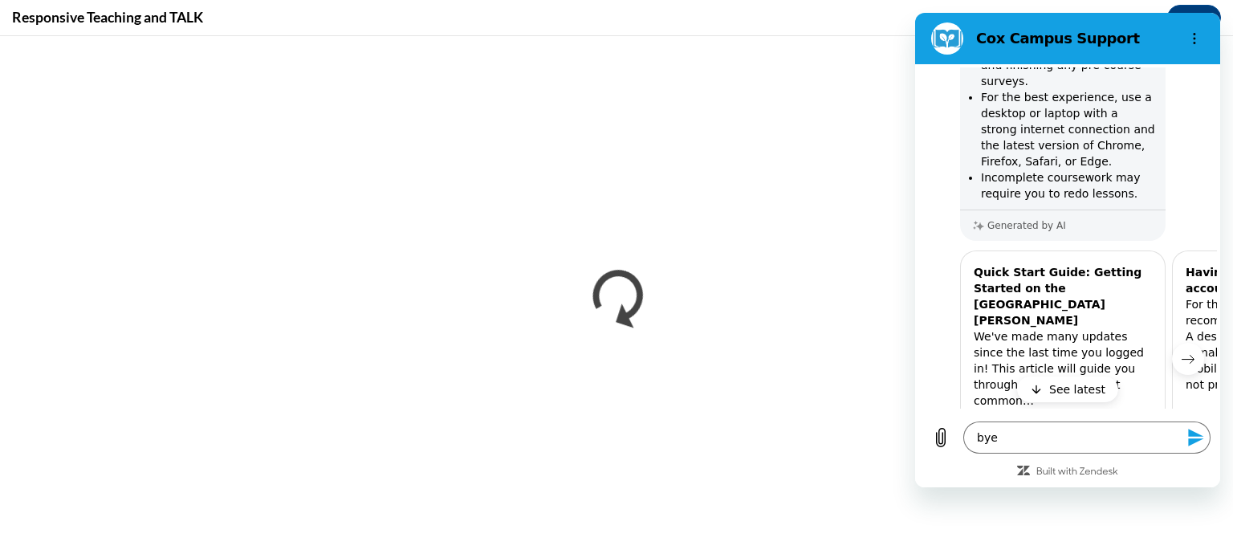
click at [1197, 39] on icon "Options menu" at bounding box center [1194, 38] width 13 height 13
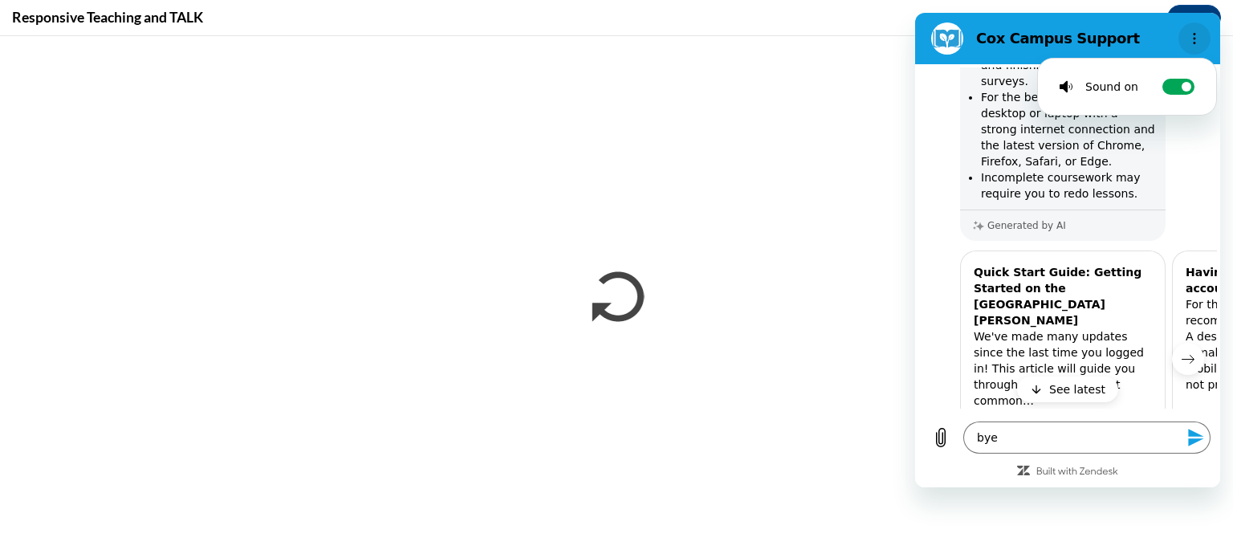
click at [1192, 39] on icon "Options menu" at bounding box center [1194, 38] width 13 height 13
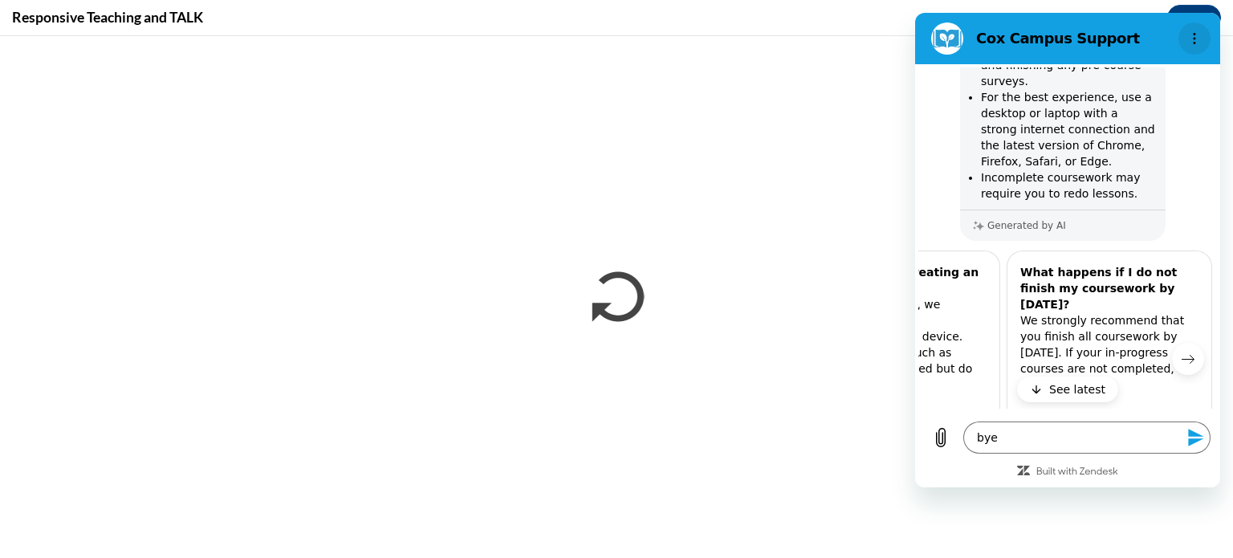
scroll to position [0, 390]
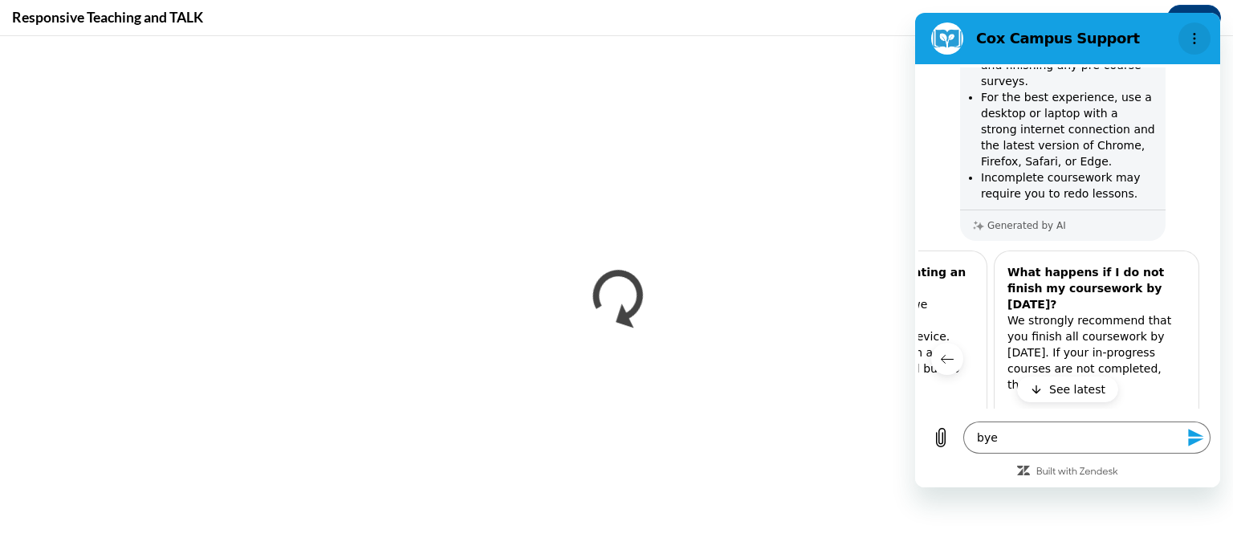
click at [1188, 411] on div "12:10 PM Cox Campus Support Cox Campus Support says: Hello! How can we support …" at bounding box center [1067, 238] width 305 height 348
click at [1206, 404] on div at bounding box center [1225, 358] width 38 height 217
click at [1198, 443] on icon "Send message" at bounding box center [1195, 437] width 19 height 19
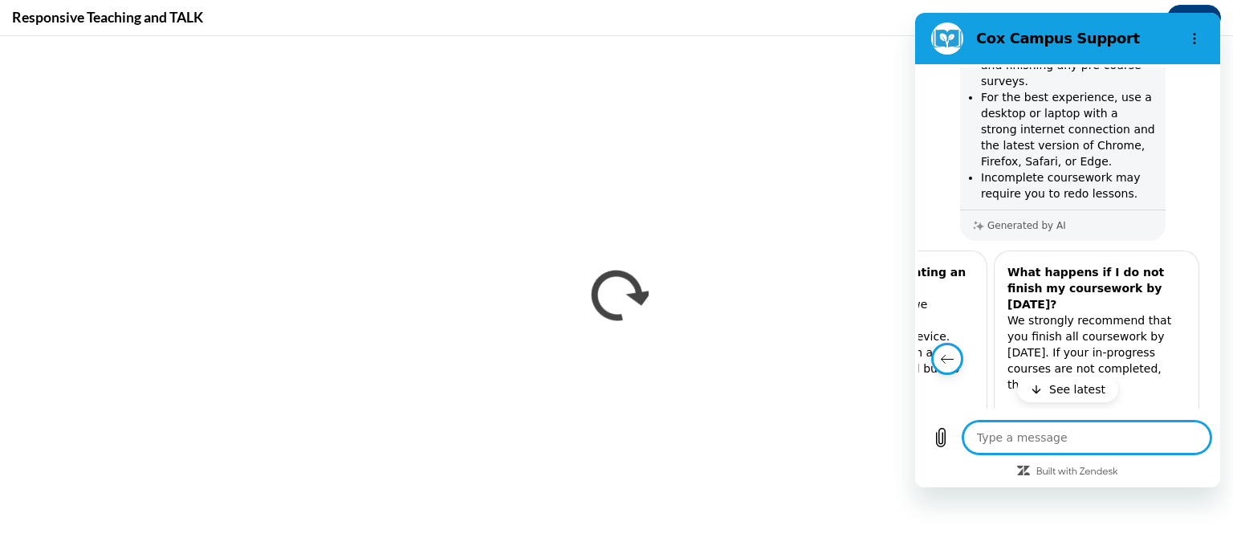
click at [957, 348] on button "Previous item" at bounding box center [947, 359] width 32 height 32
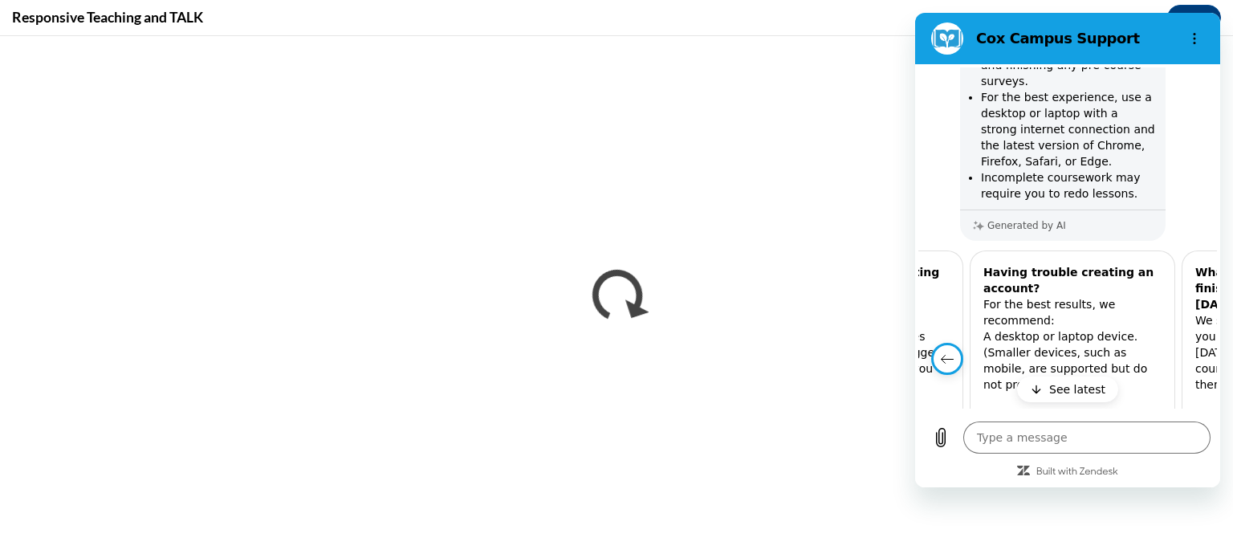
scroll to position [0, 199]
click at [944, 356] on icon "Previous item" at bounding box center [948, 360] width 12 height 8
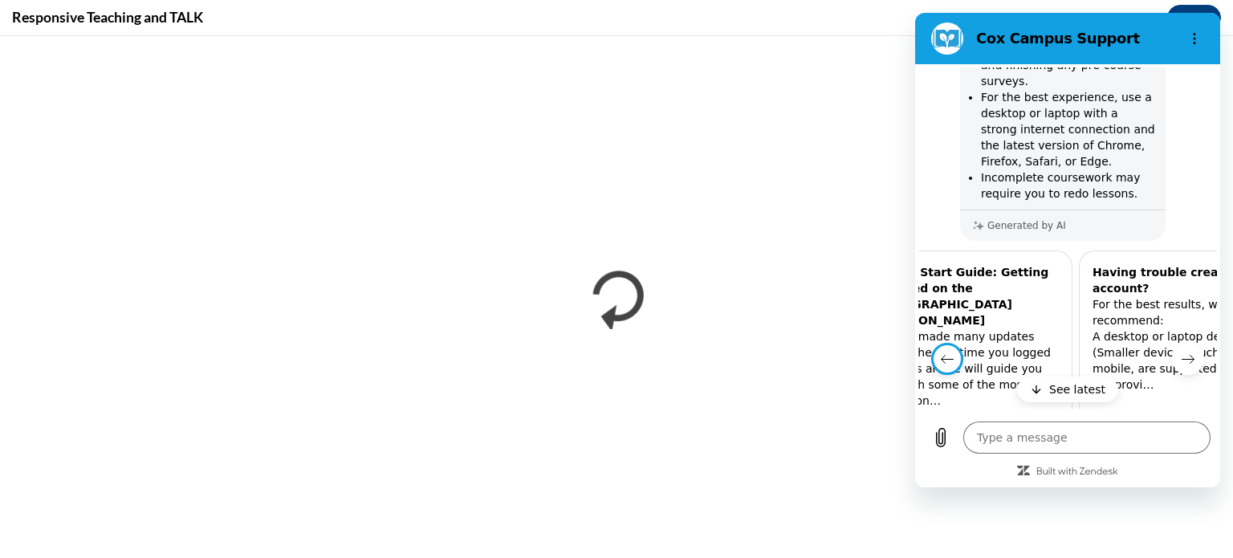
scroll to position [0, 0]
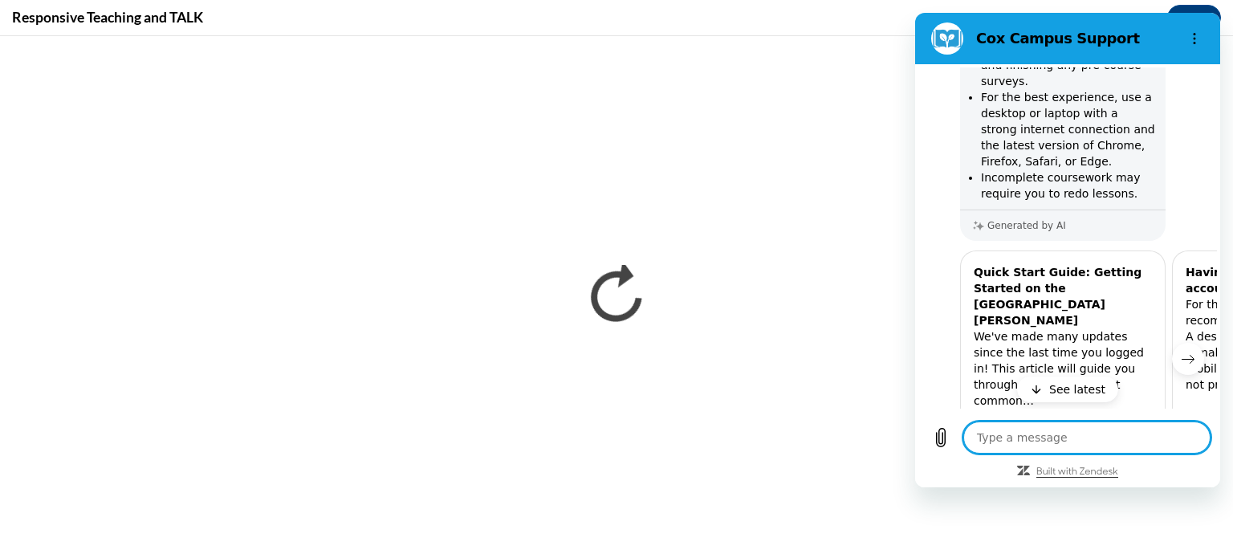
click at [1100, 471] on icon "Built with Zendesk: Visit the Zendesk website in a new tab" at bounding box center [1077, 472] width 82 height 10
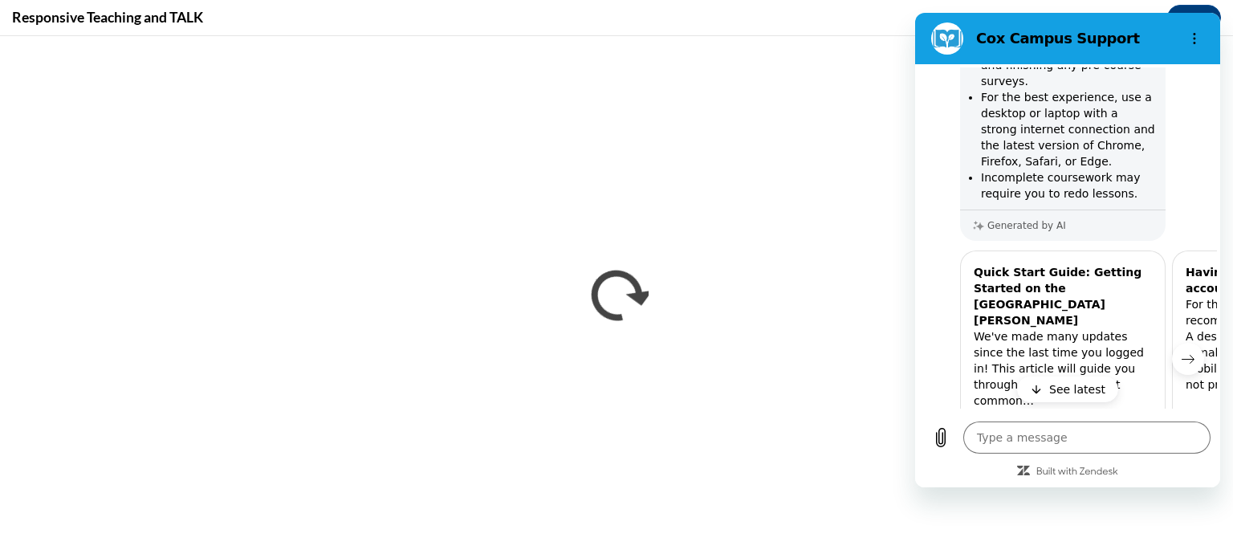
click at [1040, 38] on h2 "Cox Campus Support" at bounding box center [1074, 38] width 196 height 19
click at [944, 41] on figure at bounding box center [947, 38] width 32 height 32
click at [1112, 42] on h2 "Cox Campus Support" at bounding box center [1074, 38] width 196 height 19
click at [1114, 38] on h2 "Cox Campus Support" at bounding box center [1074, 38] width 196 height 19
click at [1199, 44] on icon "Options menu" at bounding box center [1194, 38] width 13 height 13
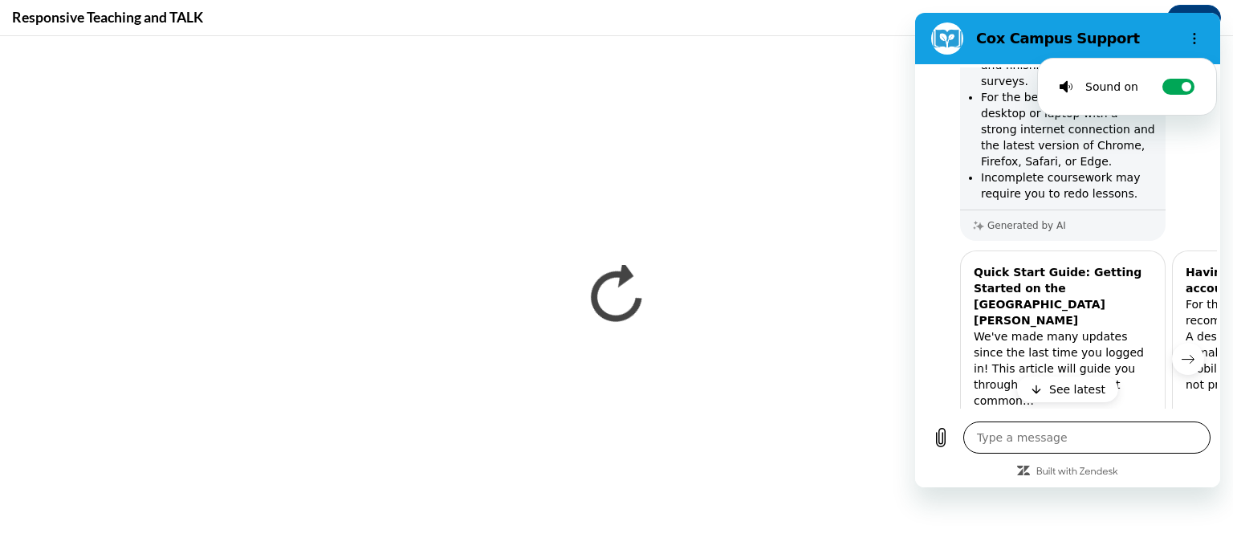
click at [1117, 443] on textarea at bounding box center [1086, 437] width 247 height 32
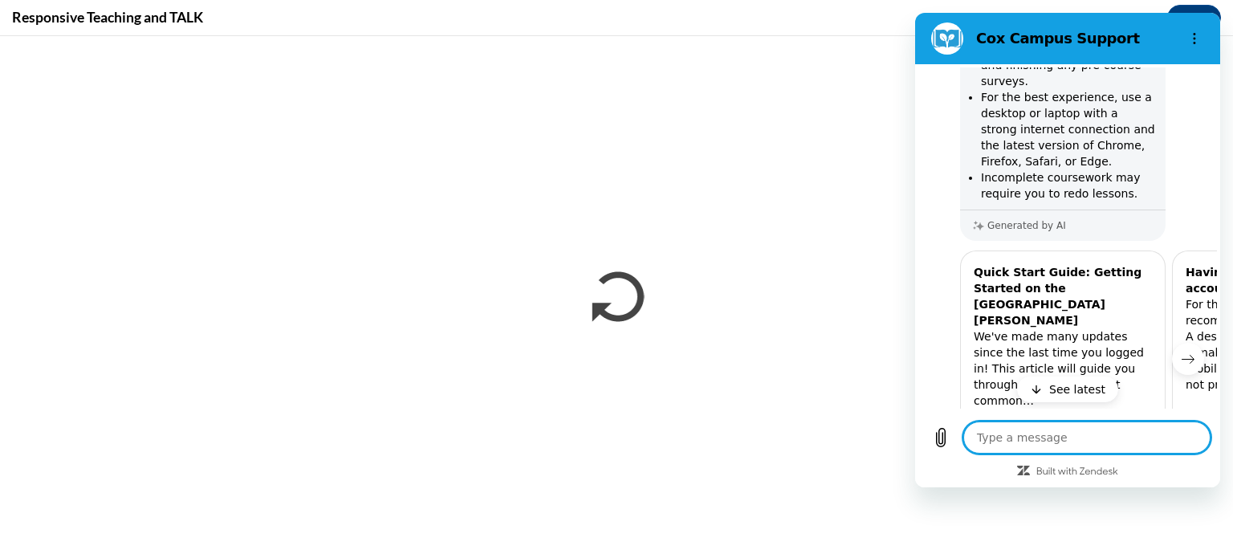
click at [1017, 443] on textarea at bounding box center [1086, 437] width 247 height 32
click at [1076, 440] on textarea at bounding box center [1086, 437] width 247 height 32
click at [1077, 393] on p "See latest" at bounding box center [1077, 389] width 56 height 16
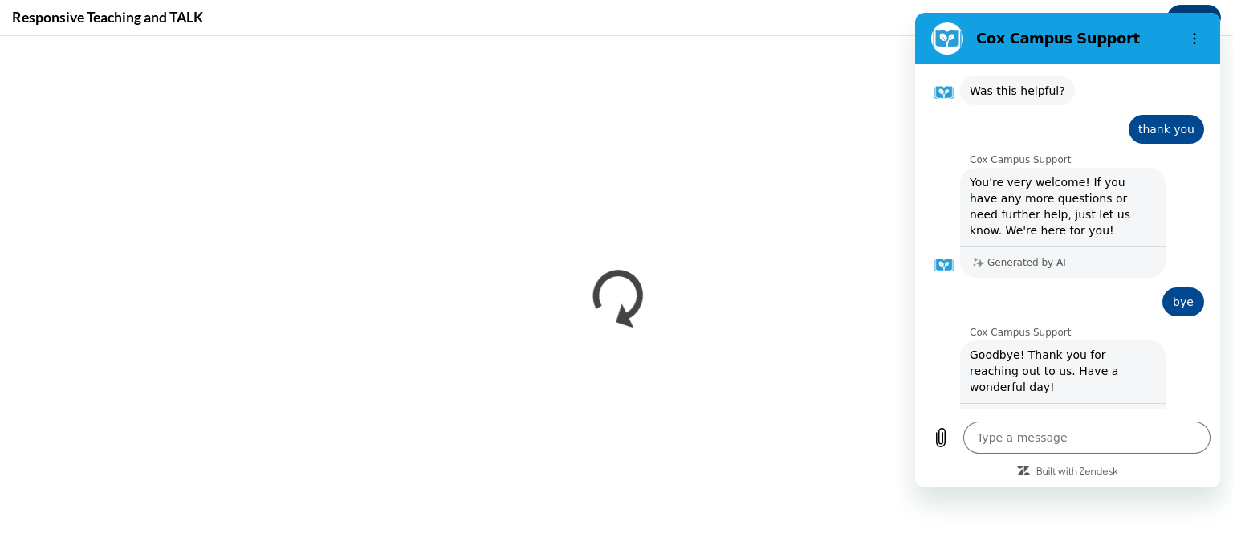
scroll to position [715, 0]
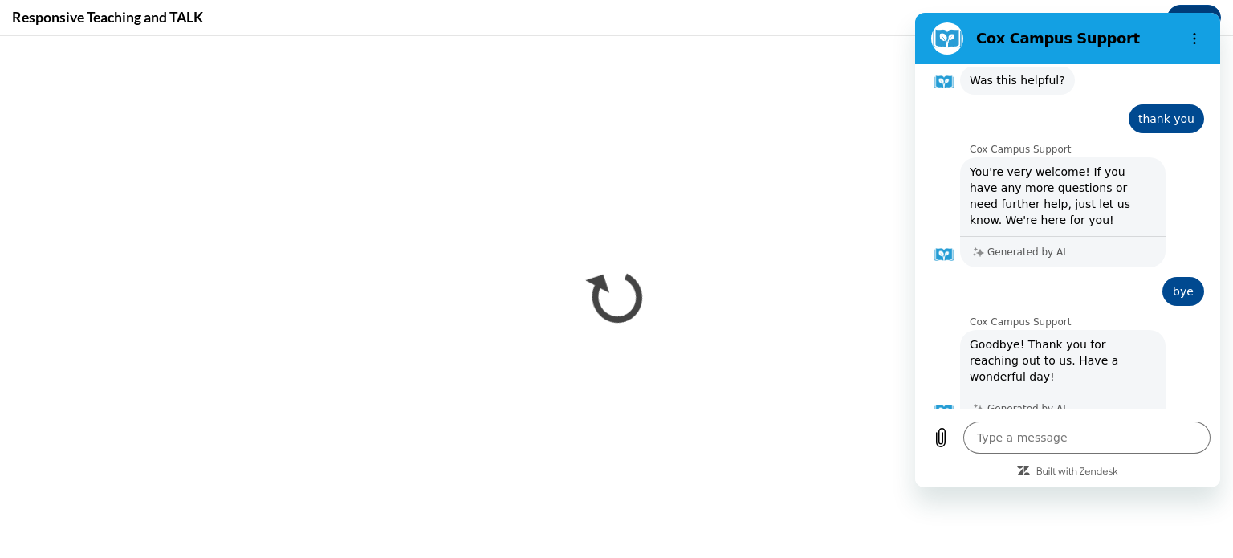
click at [1105, 480] on div "Type a message x" at bounding box center [1067, 449] width 305 height 75
click at [1187, 46] on button "Options menu" at bounding box center [1194, 38] width 32 height 32
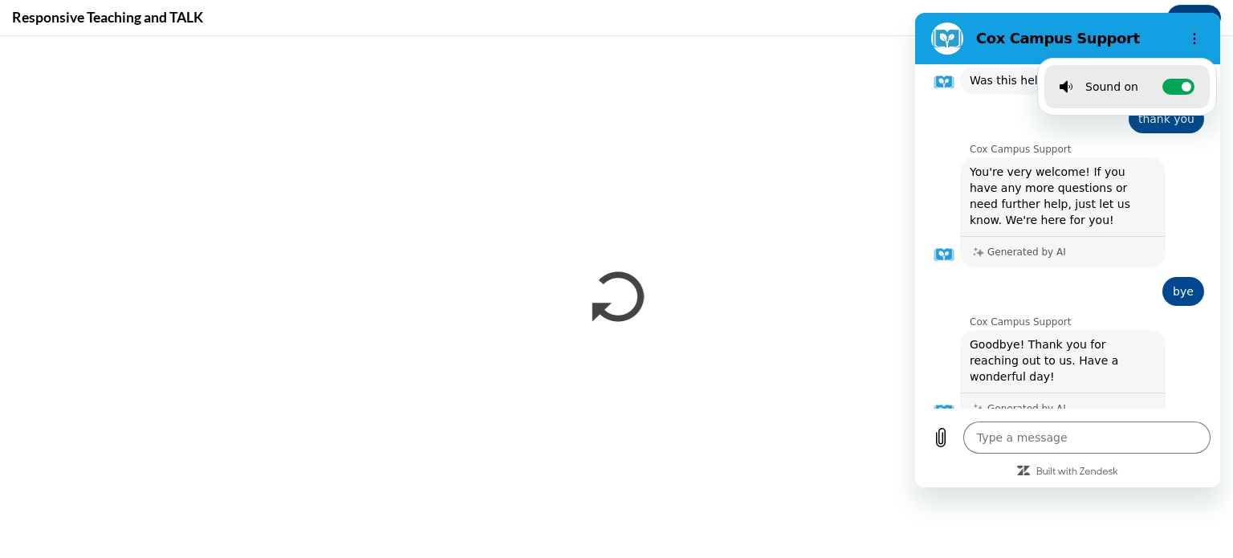
click at [1060, 92] on icon at bounding box center [1066, 86] width 13 height 13
type textarea "x"
checkbox input "false"
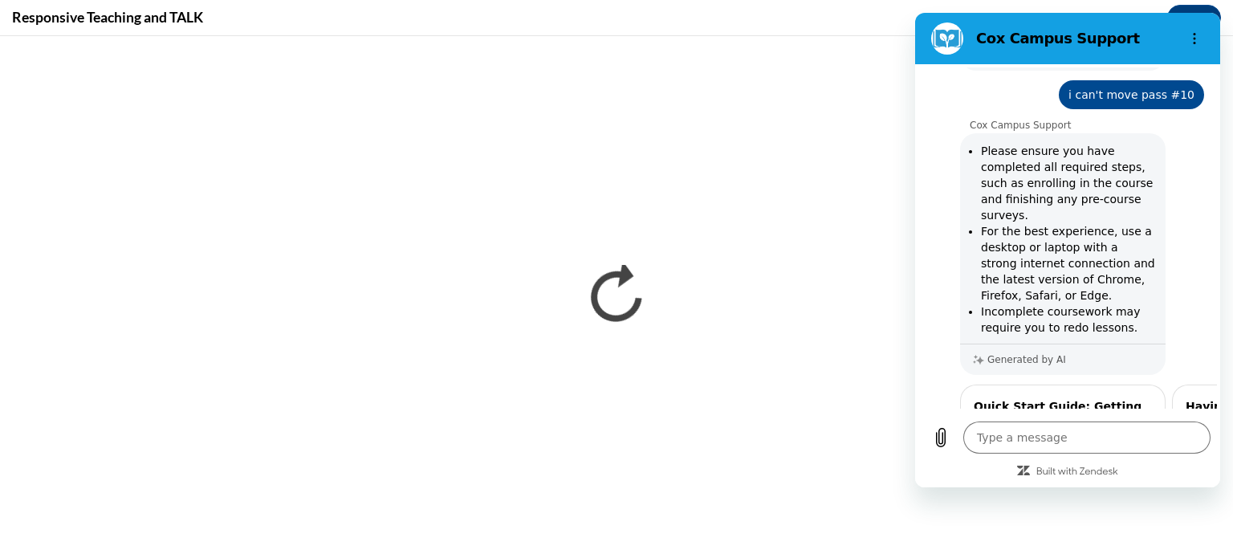
scroll to position [0, 0]
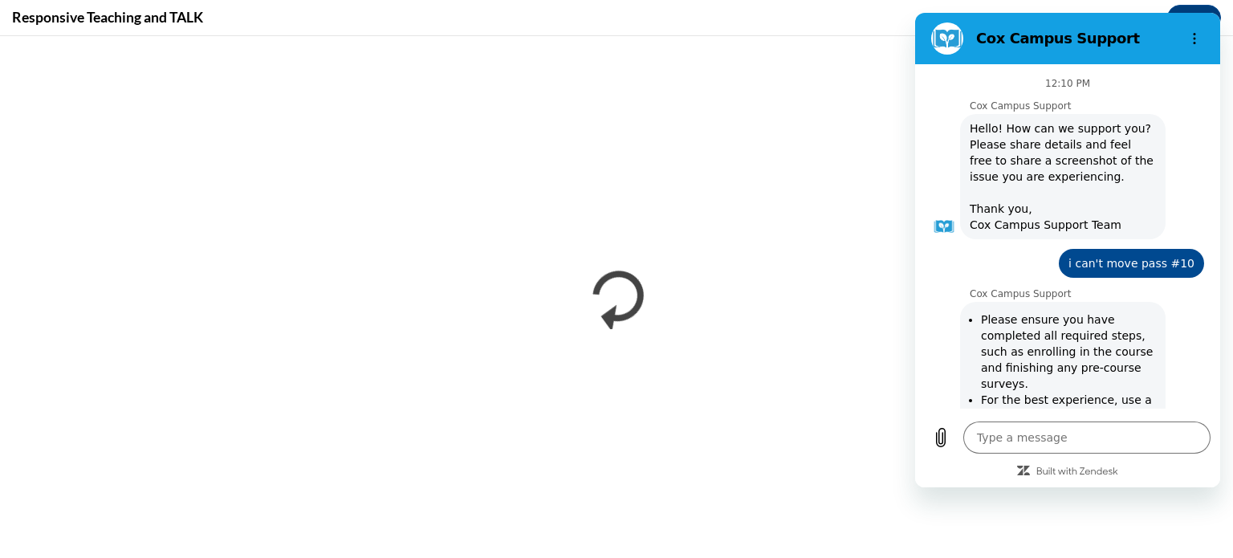
click at [1203, 83] on div "12:10 PM" at bounding box center [1067, 83] width 299 height 13
click at [1196, 45] on button "Options menu" at bounding box center [1194, 38] width 32 height 32
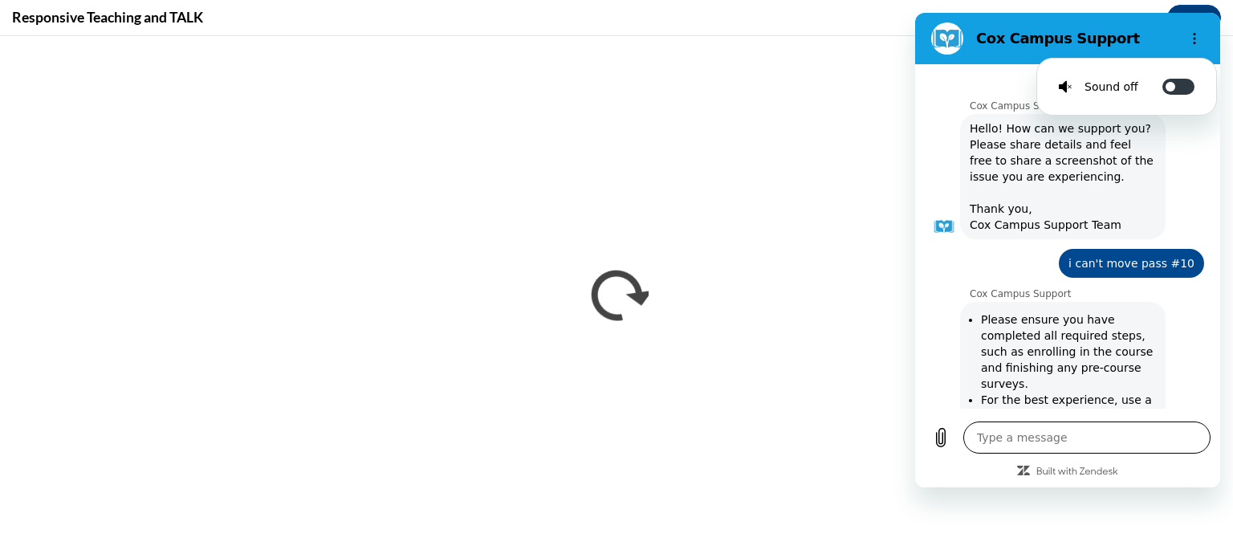
click at [993, 450] on textarea at bounding box center [1086, 437] width 247 height 32
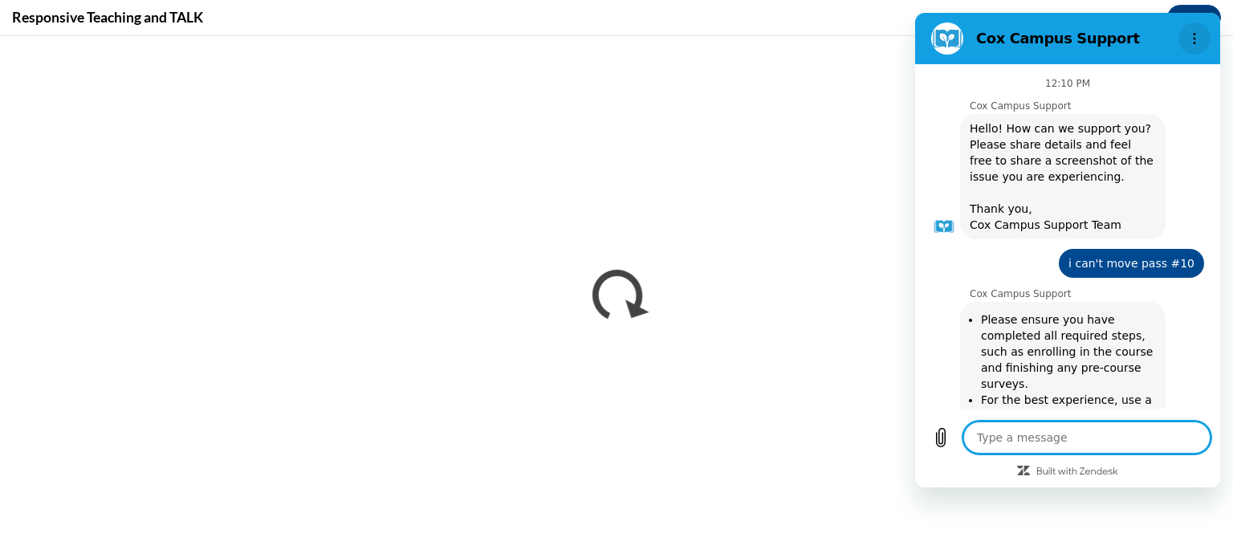
click at [1195, 35] on icon "Options menu" at bounding box center [1194, 38] width 13 height 13
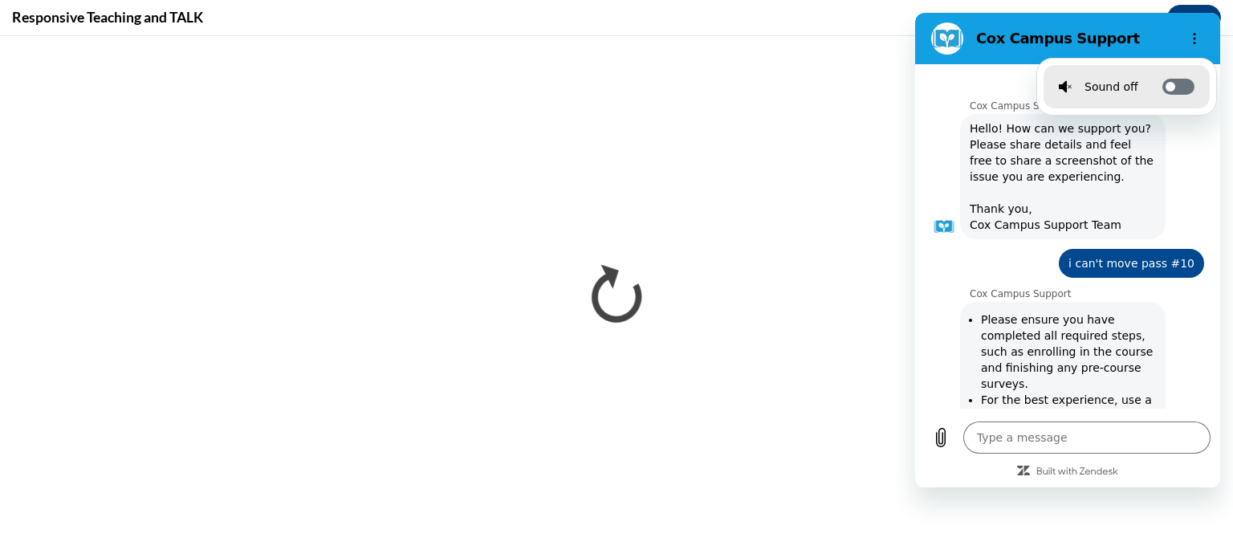
click at [1170, 91] on icon at bounding box center [1170, 86] width 13 height 13
click at [1170, 91] on input "Toggle sound notifications" at bounding box center [1178, 87] width 32 height 16
checkbox input "true"
type textarea "x"
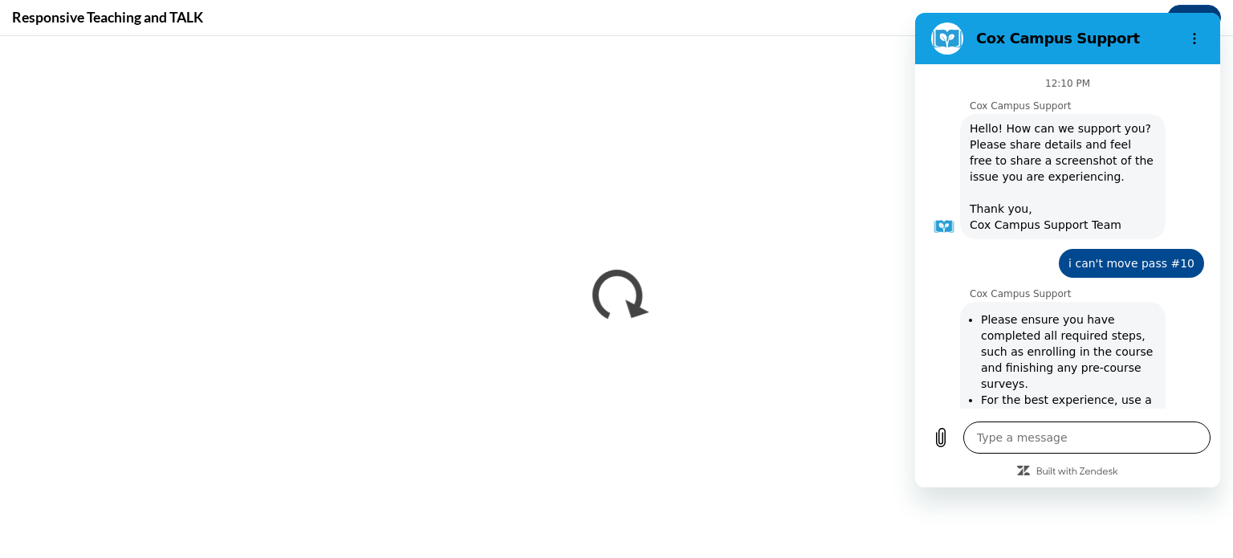
click at [995, 433] on textarea at bounding box center [1086, 437] width 247 height 32
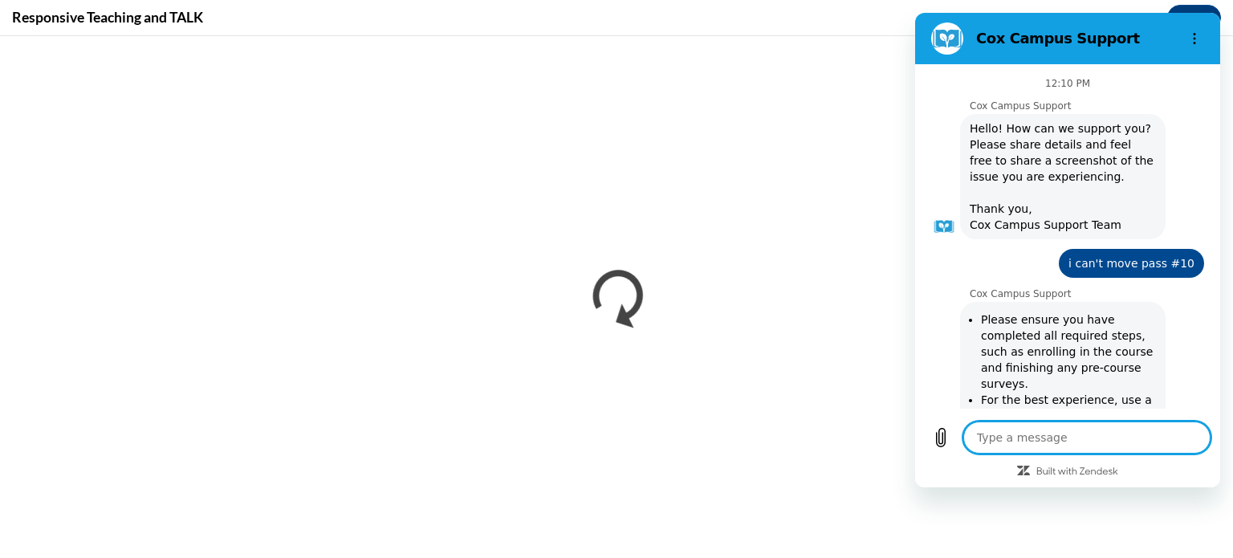
type textarea "h"
type textarea "x"
type textarea "ho"
type textarea "x"
type textarea "how"
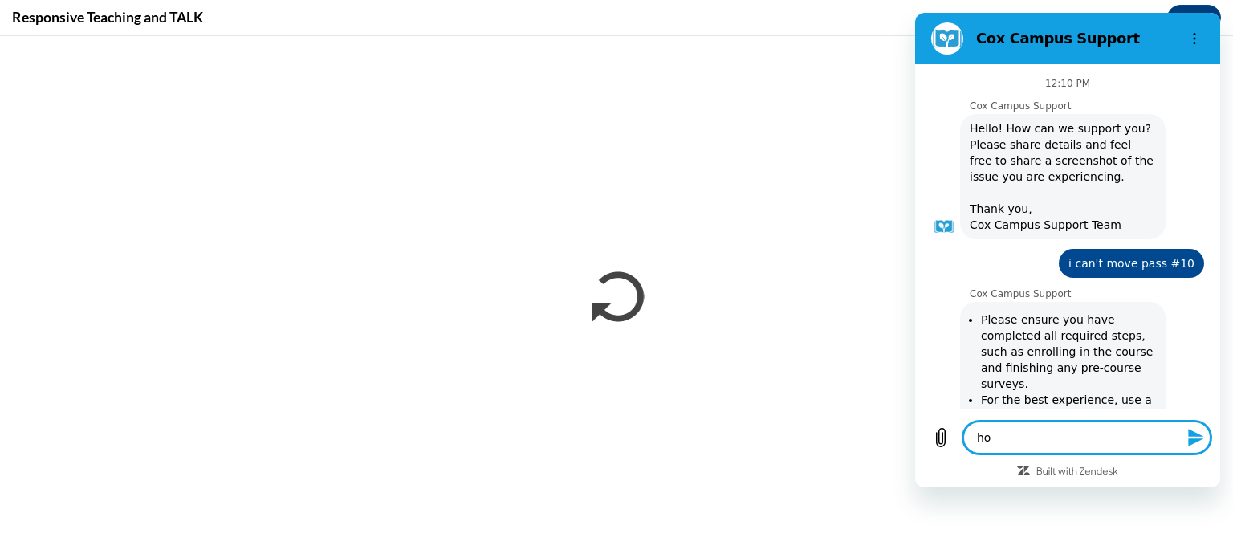
type textarea "x"
type textarea "how"
type textarea "x"
type textarea "how c"
type textarea "x"
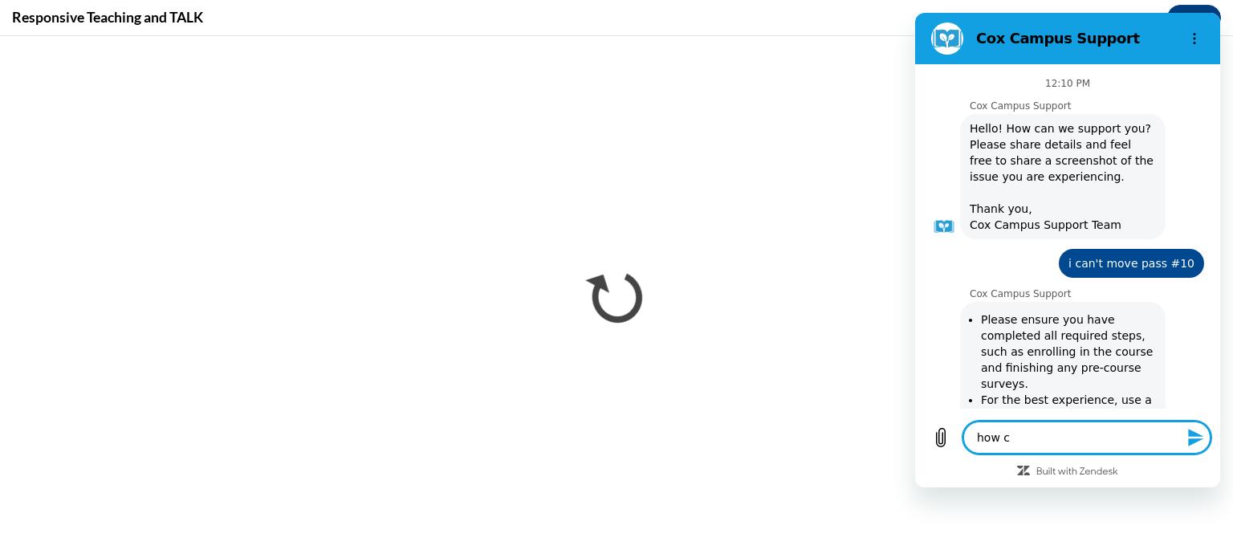
type textarea "how ca"
type textarea "x"
type textarea "how can"
type textarea "x"
type textarea "how can"
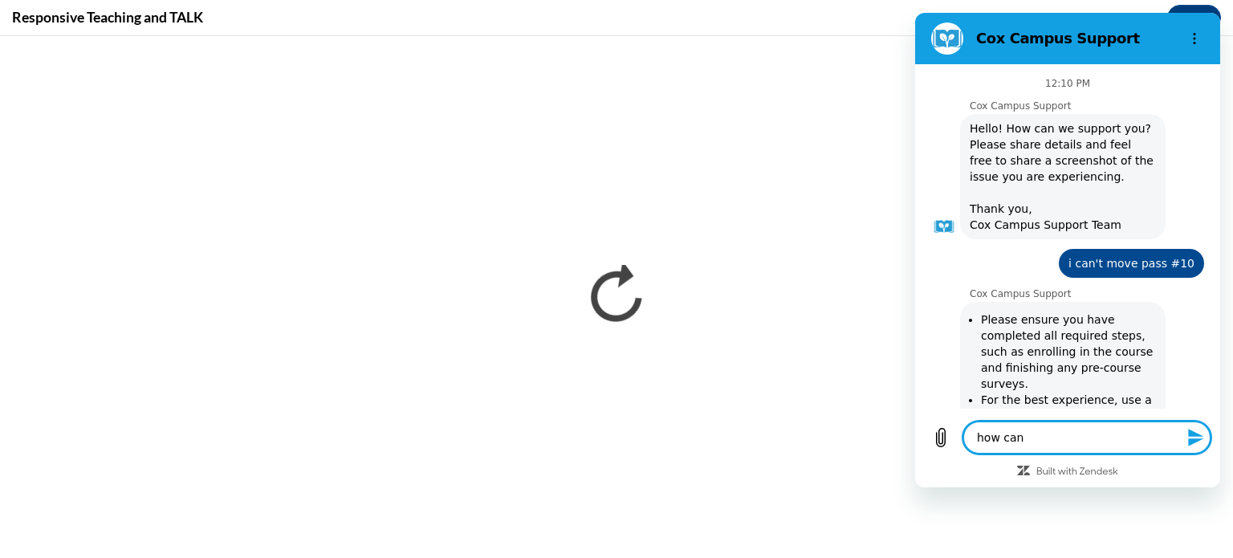
type textarea "x"
type textarea "how can i"
type textarea "x"
type textarea "how can i"
type textarea "x"
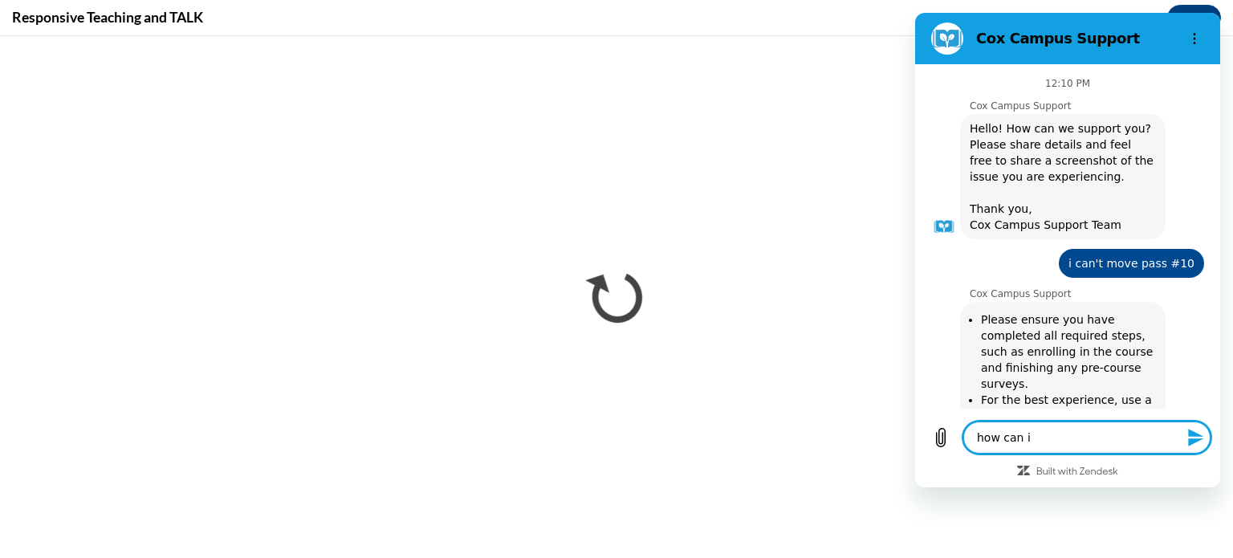
type textarea "how can i e"
type textarea "x"
type textarea "how can i ex"
type textarea "x"
type textarea "how can i exi"
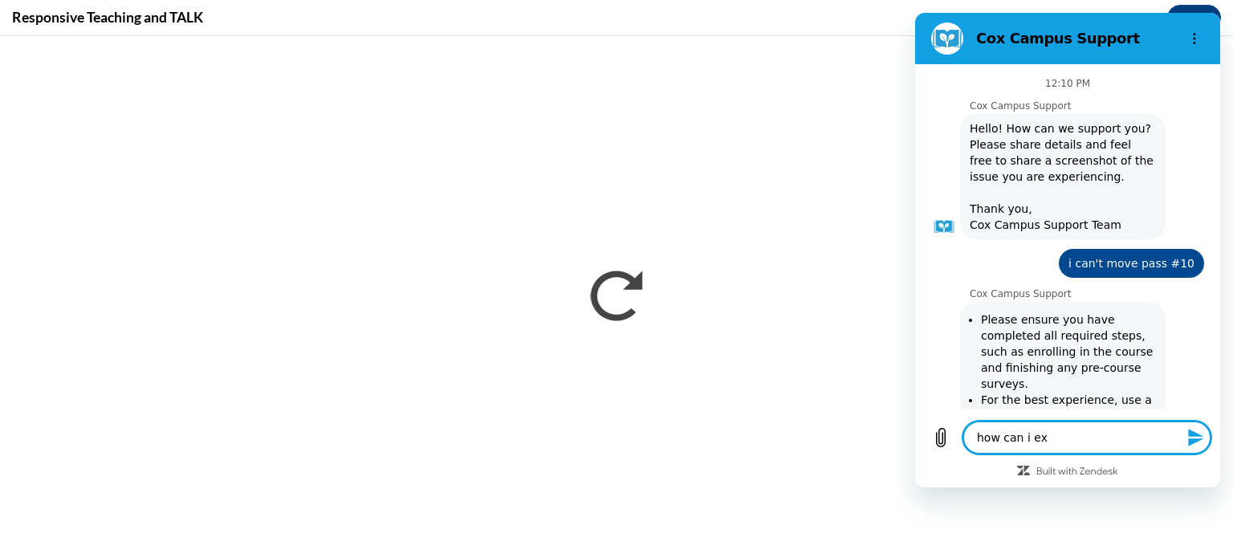
type textarea "x"
type textarea "how can i exit"
type textarea "x"
type textarea "how can i exit"
type textarea "x"
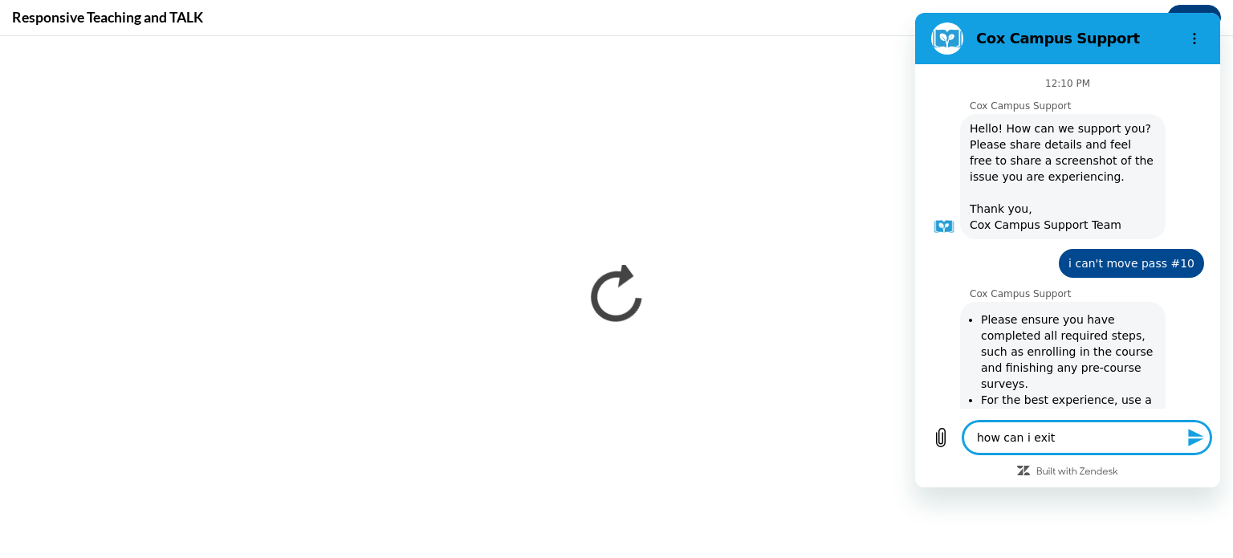
type textarea "how can i exit f"
type textarea "x"
type textarea "how can i exit fr"
type textarea "x"
type textarea "how can i exit fro"
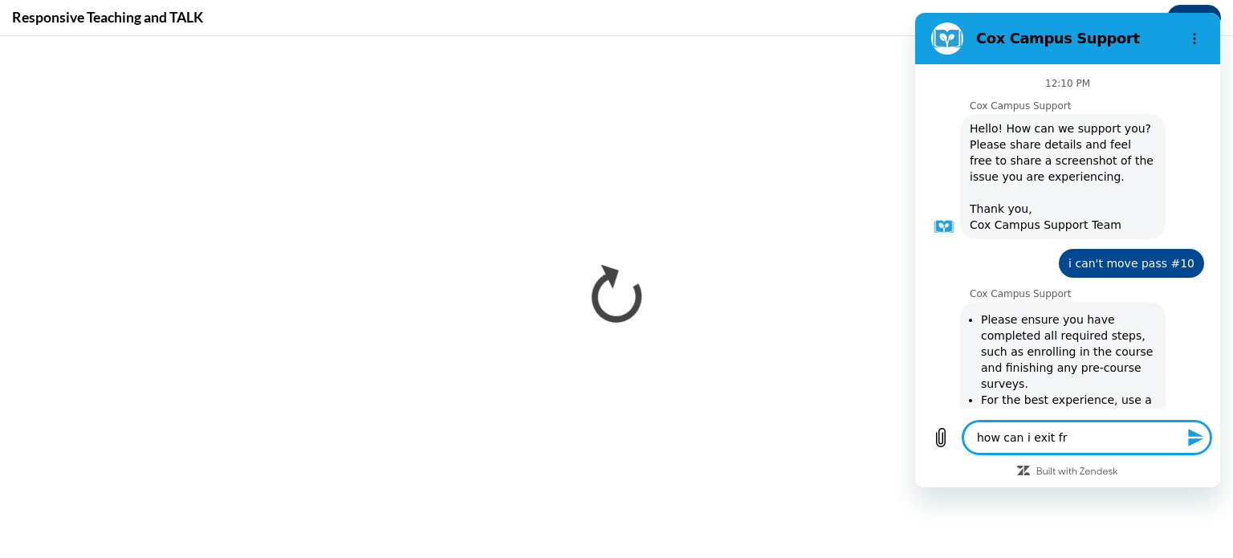
type textarea "x"
type textarea "how can i exit from"
type textarea "x"
type textarea "how can i exit from"
type textarea "x"
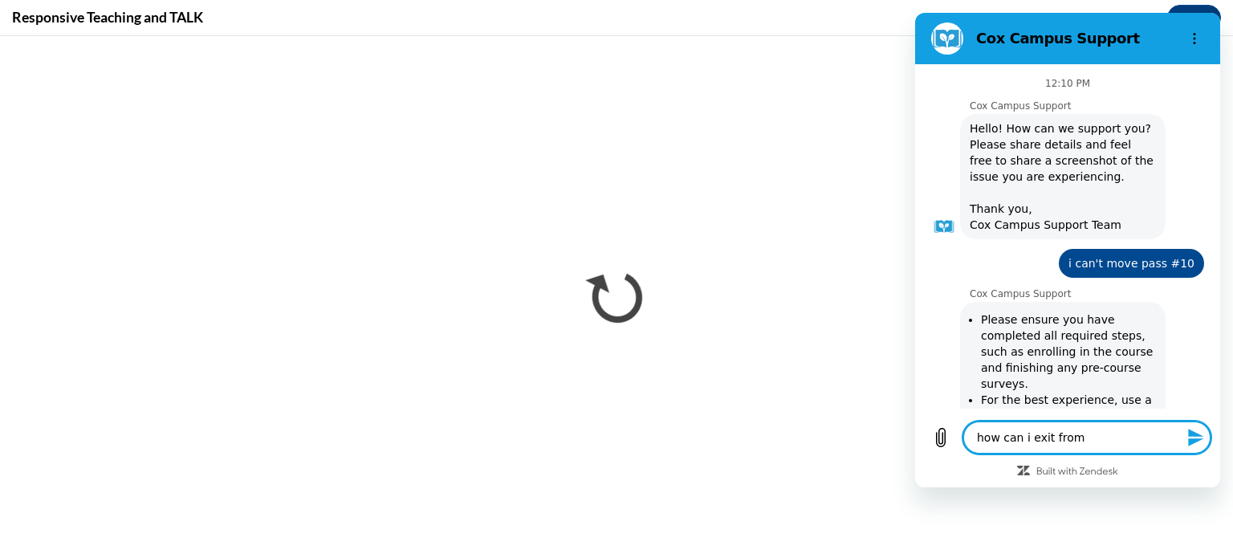
type textarea "how can i exit from t"
type textarea "x"
type textarea "how can i exit from th"
type textarea "x"
type textarea "how can i exit from thi"
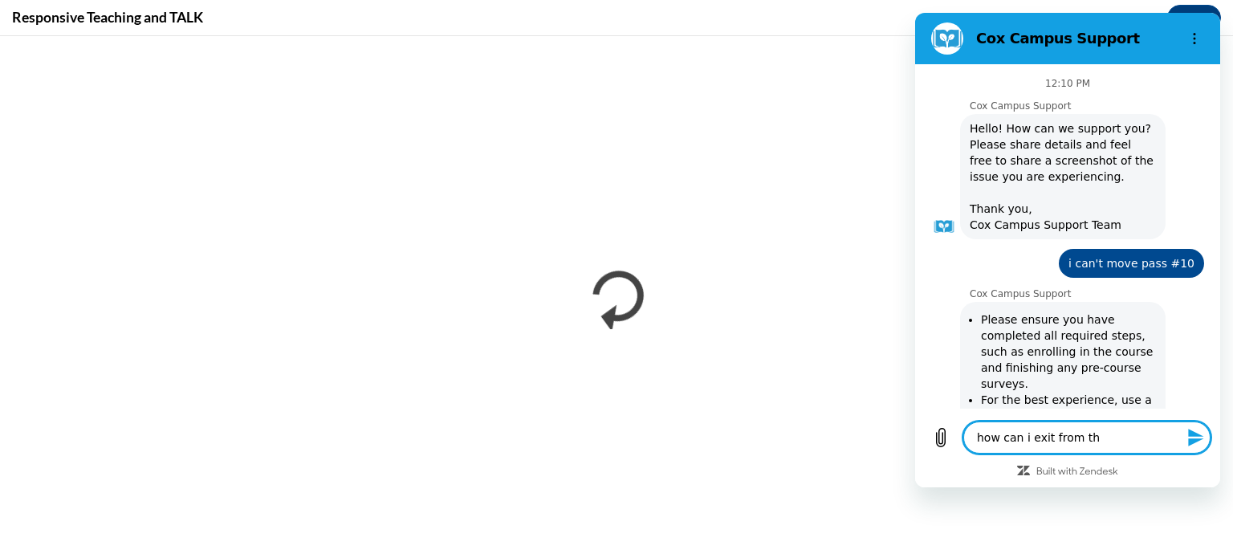
type textarea "x"
type textarea "how can i exit from this"
type textarea "x"
type textarea "how can i exit from this"
type textarea "x"
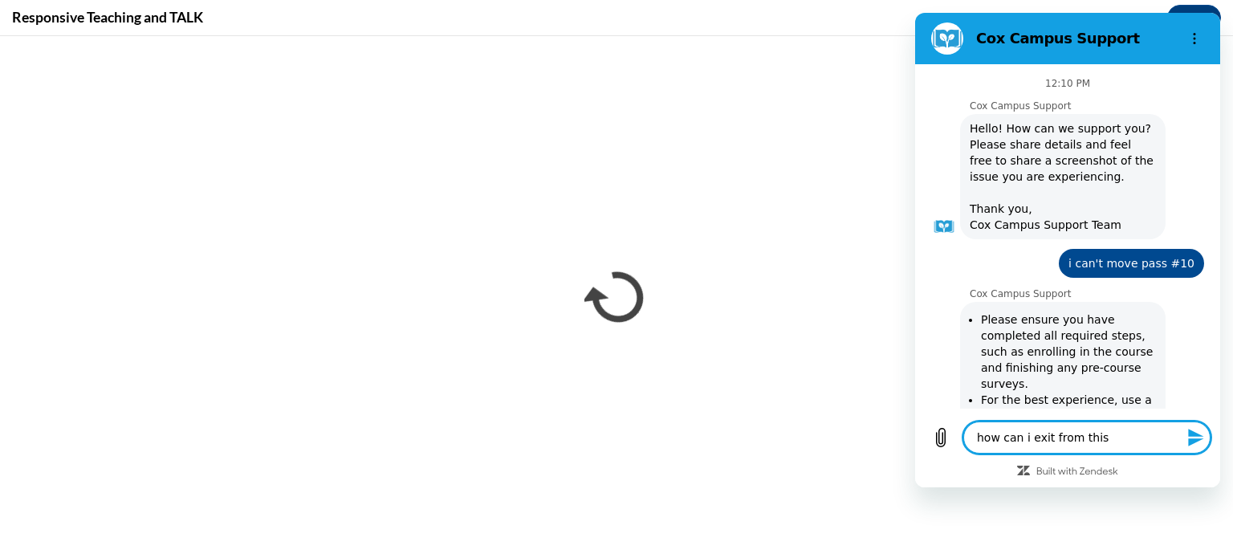
type textarea "how can i exit from this c"
type textarea "x"
type textarea "how can i exit from this ch"
type textarea "x"
type textarea "how can i exit from this cha"
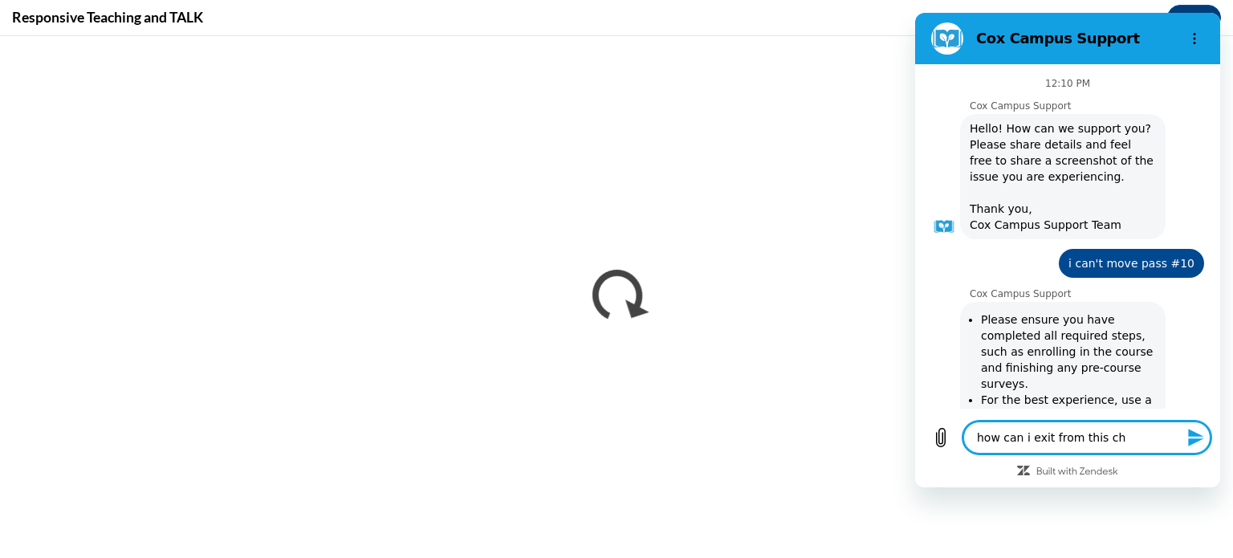
type textarea "x"
type textarea "how can i exit from this chat"
type textarea "x"
type textarea "how can i exit from this chat"
type textarea "x"
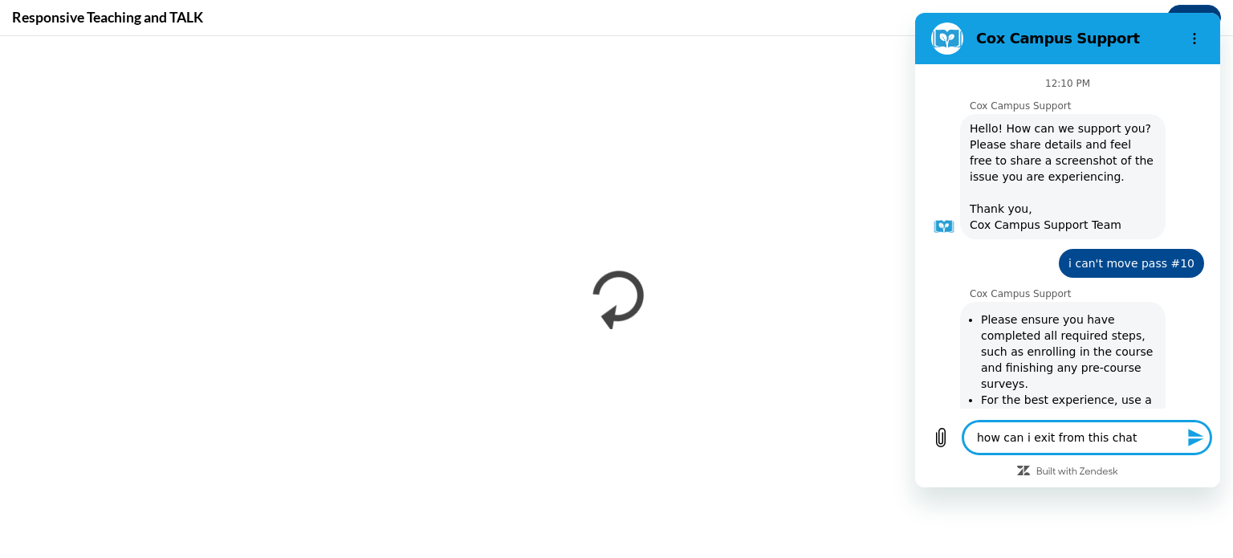
type textarea "how can i exit from this chat n"
type textarea "x"
type textarea "how can i exit from this chat no"
type textarea "x"
type textarea "how can i exit from this chat now"
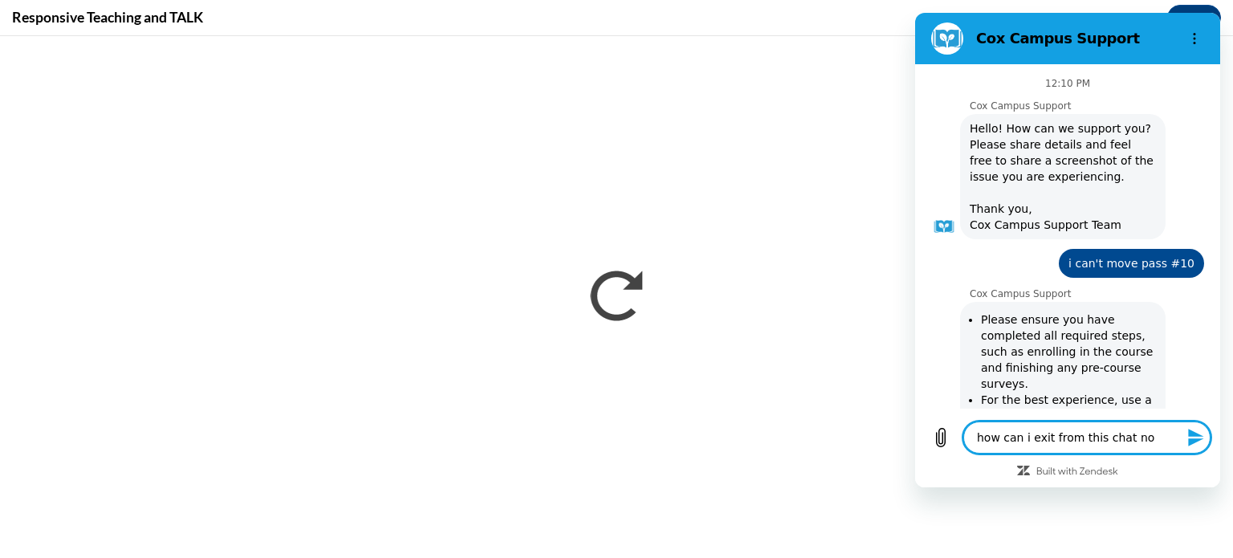
type textarea "x"
type textarea "how can i exit from this chat now"
click at [1187, 438] on icon "Send message" at bounding box center [1195, 437] width 19 height 19
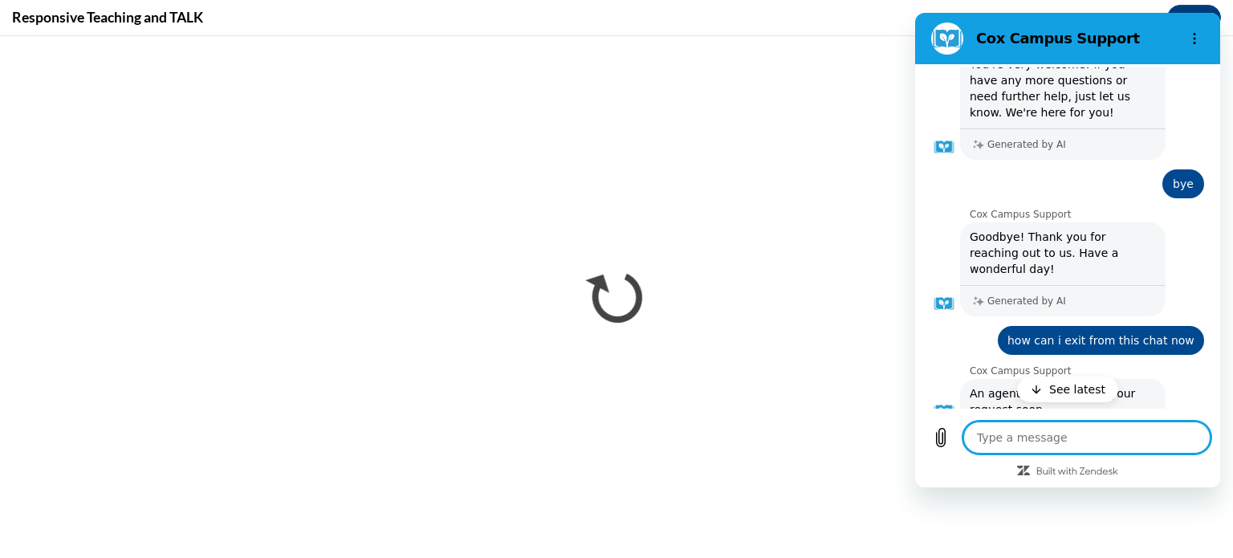
type textarea "x"
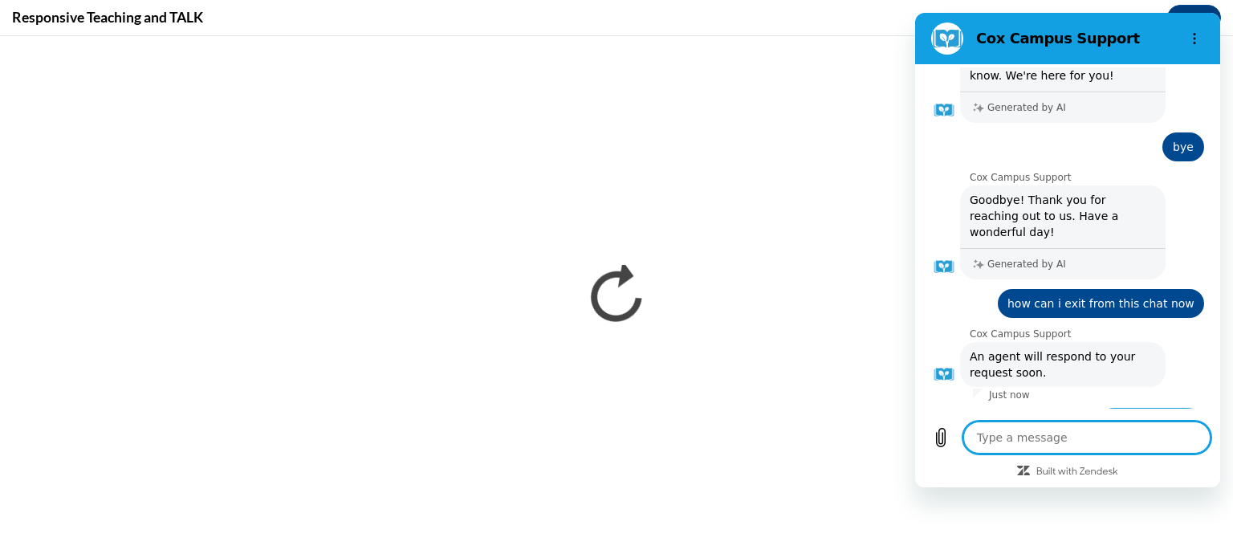
click at [992, 442] on textarea at bounding box center [1086, 437] width 247 height 32
type textarea "i"
type textarea "x"
type textarea "im"
type textarea "x"
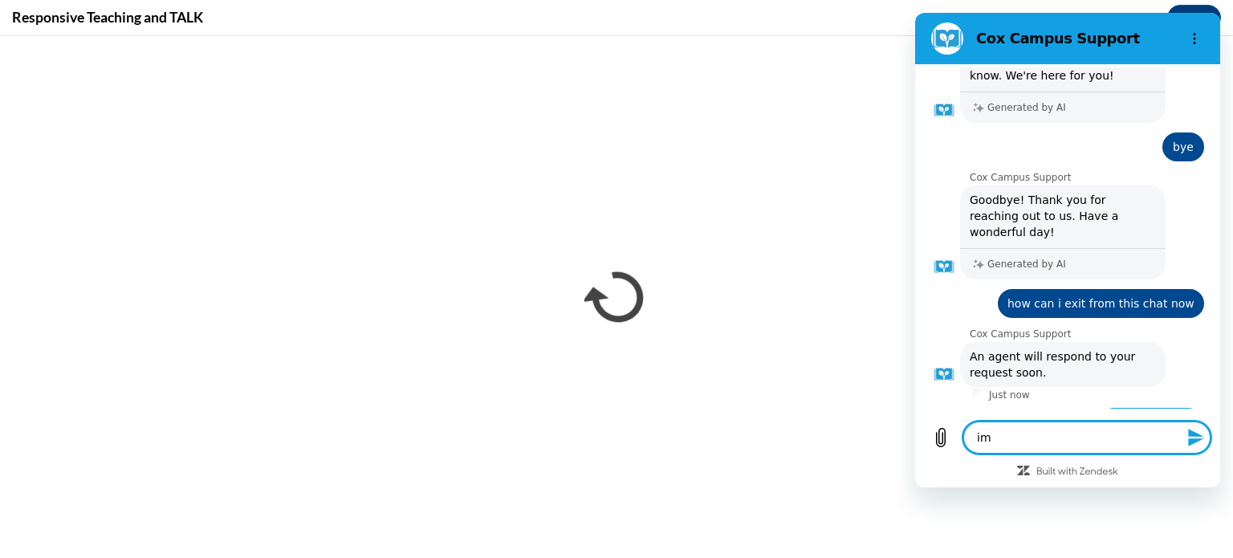
type textarea "i"
type textarea "x"
type textarea "i'"
type textarea "x"
type textarea "i'm"
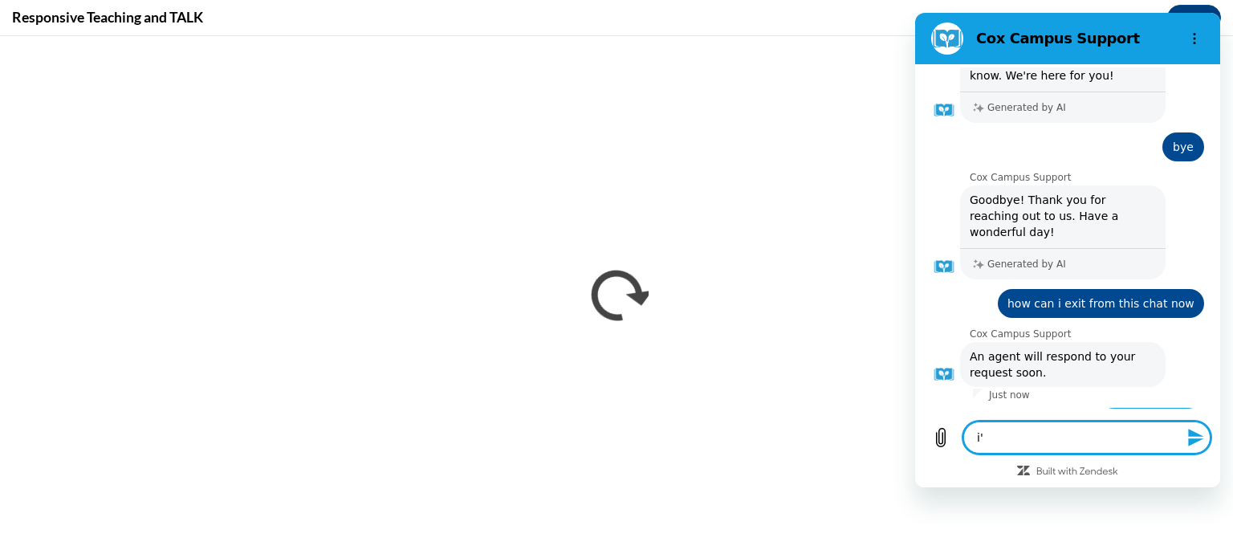
type textarea "x"
type textarea "i'm"
type textarea "x"
type textarea "i'm n"
type textarea "x"
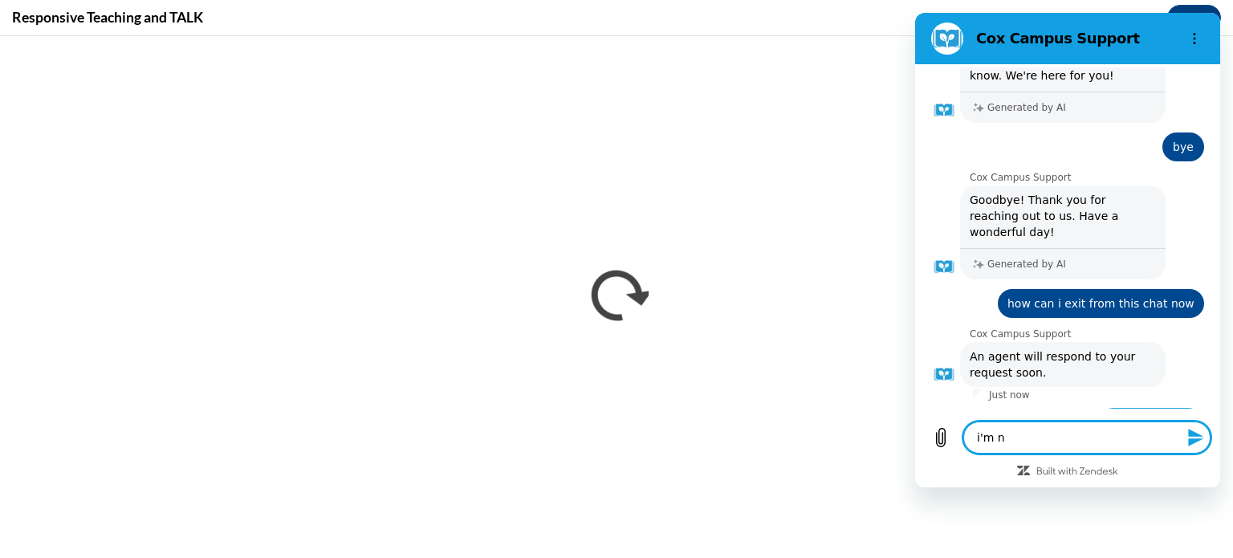
type textarea "i'm no"
type textarea "x"
type textarea "i'm not"
type textarea "x"
type textarea "i'm not"
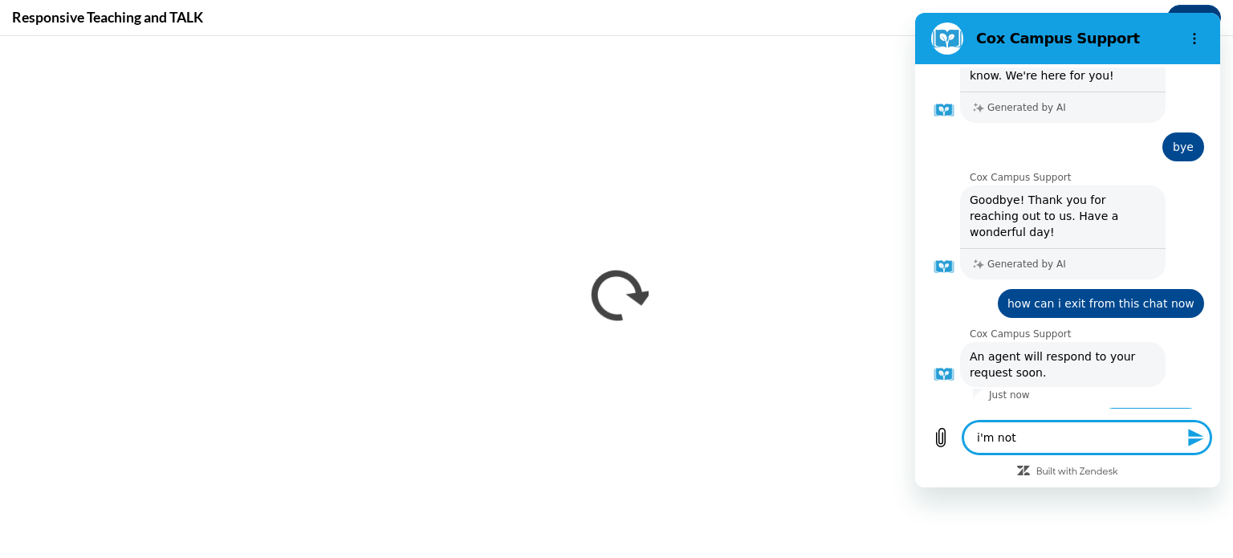
type textarea "x"
type textarea "i'm not a"
type textarea "x"
type textarea "i'm not ab"
type textarea "x"
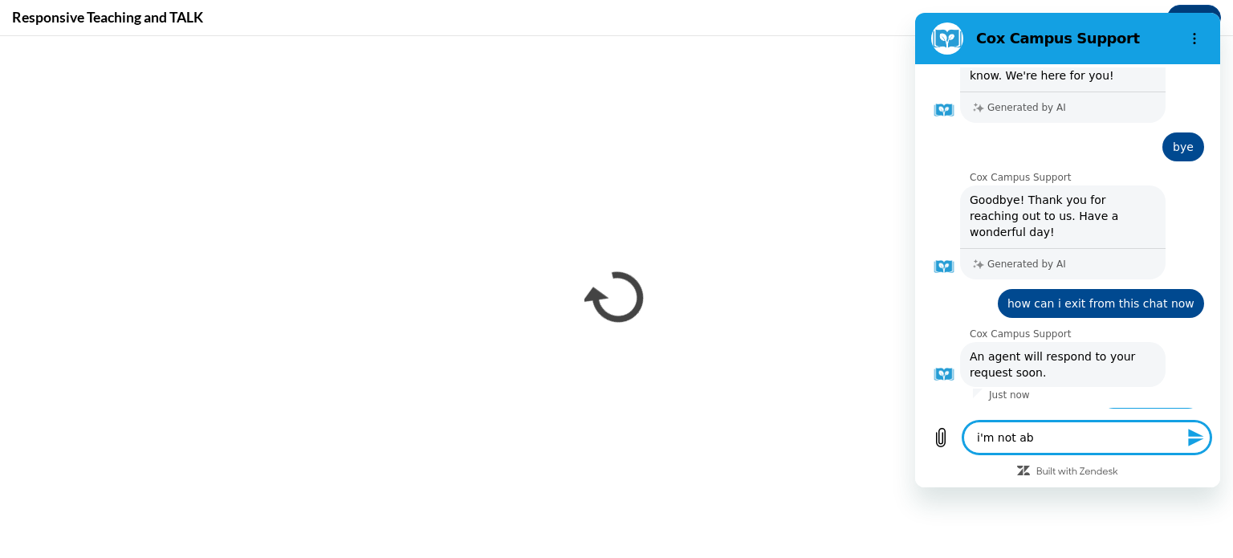
type textarea "i'm not abl"
type textarea "x"
type textarea "i'm not able"
type textarea "x"
type textarea "i'm not able"
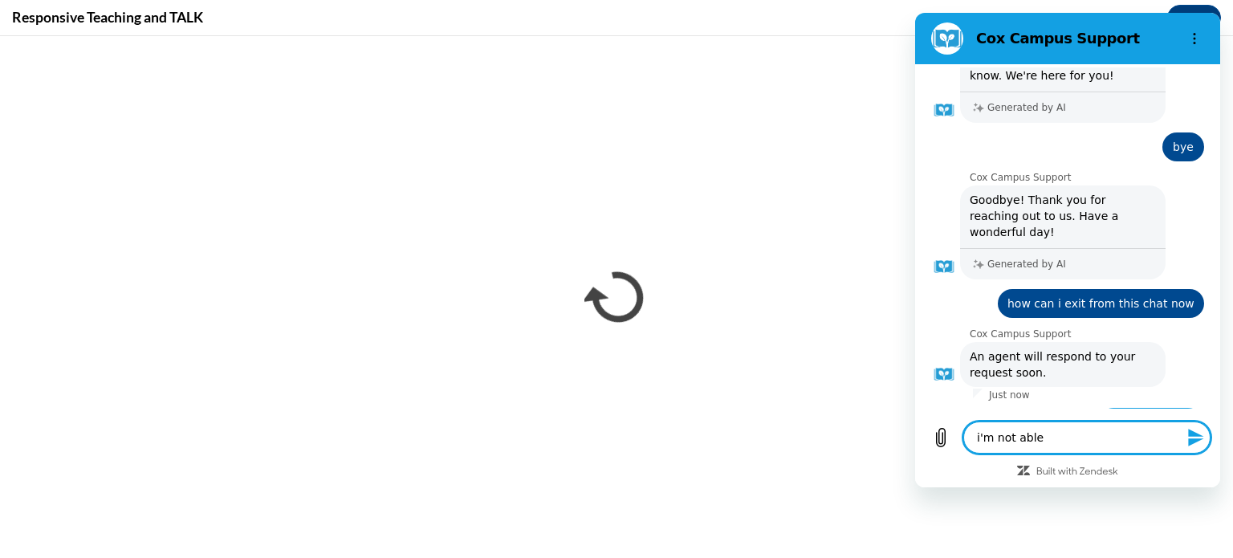
type textarea "x"
type textarea "i'm not able t"
type textarea "x"
type textarea "i'm not able to"
type textarea "x"
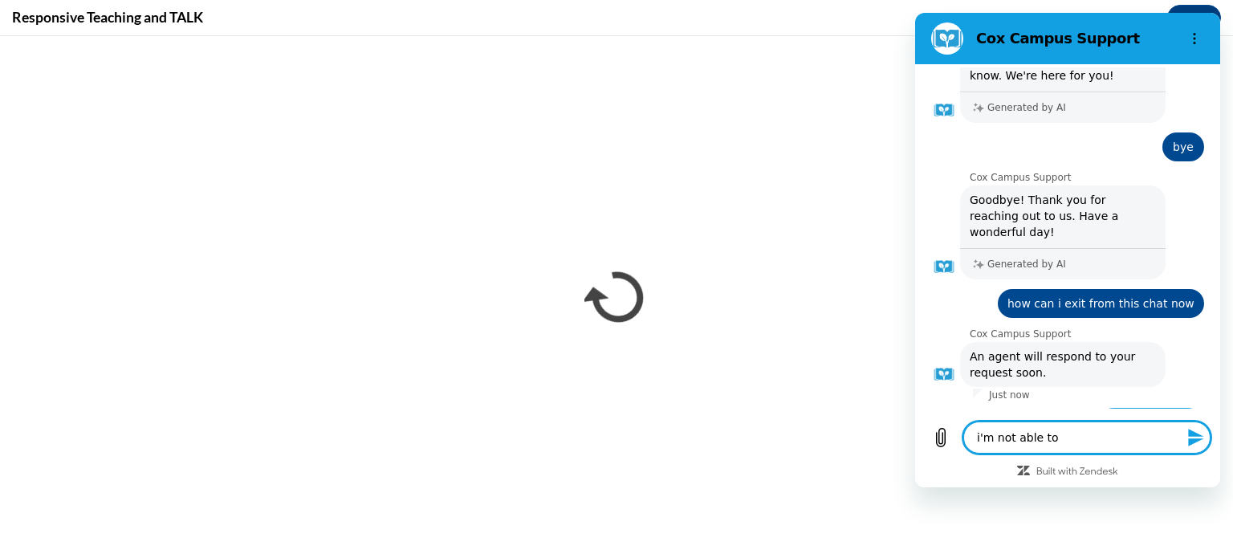
type textarea "i'm not able to"
type textarea "x"
type textarea "i'm not able to m"
type textarea "x"
type textarea "i'm not able to mo"
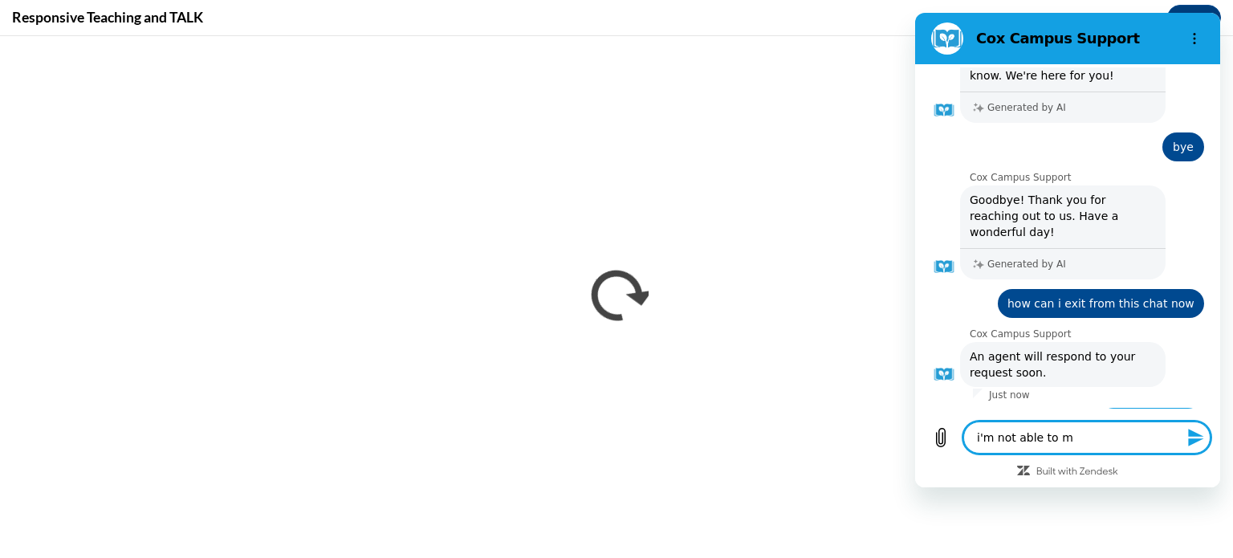
type textarea "x"
type textarea "i'm not able to mov"
type textarea "x"
type textarea "i'm not able to move"
type textarea "x"
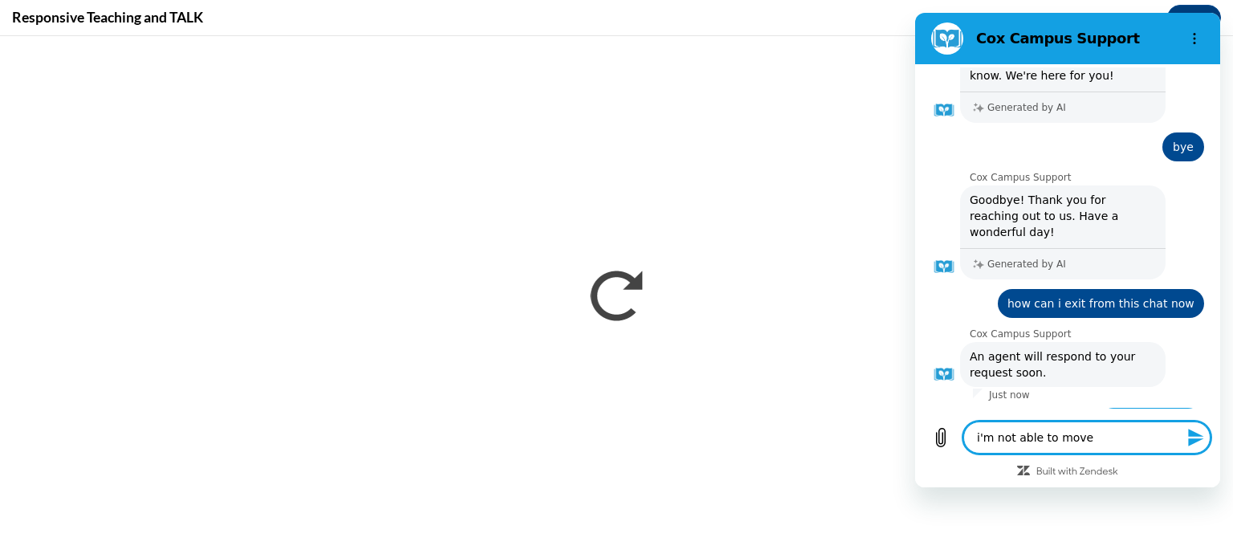
type textarea "i'm not able to move"
type textarea "x"
type textarea "i'm not able to move f"
type textarea "x"
type textarea "i'm not able to move fo"
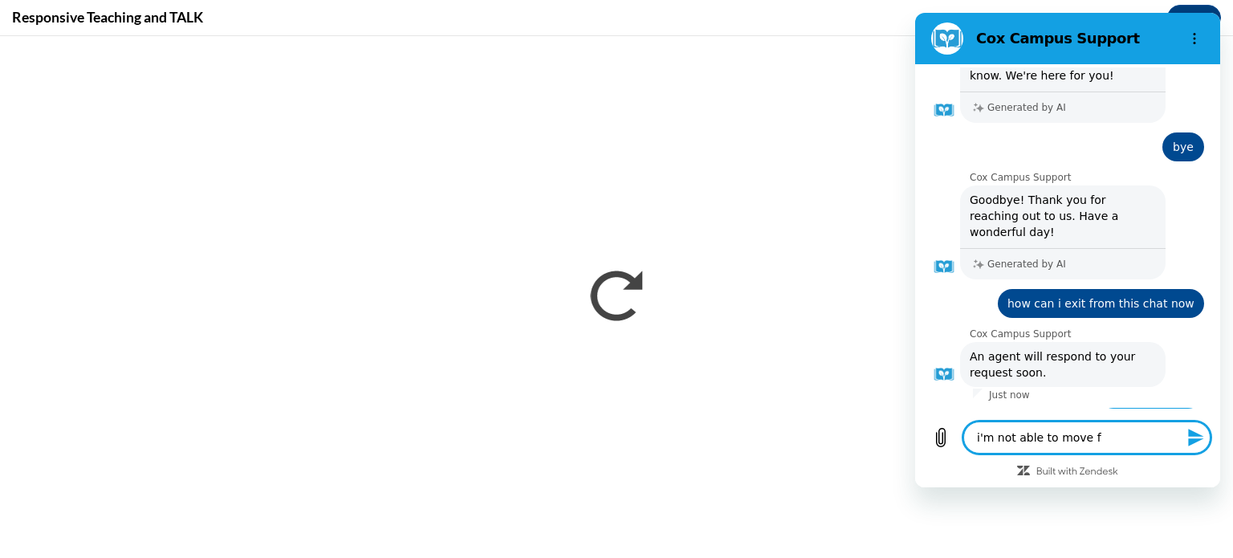
type textarea "x"
type textarea "i'm not able to move for"
type textarea "x"
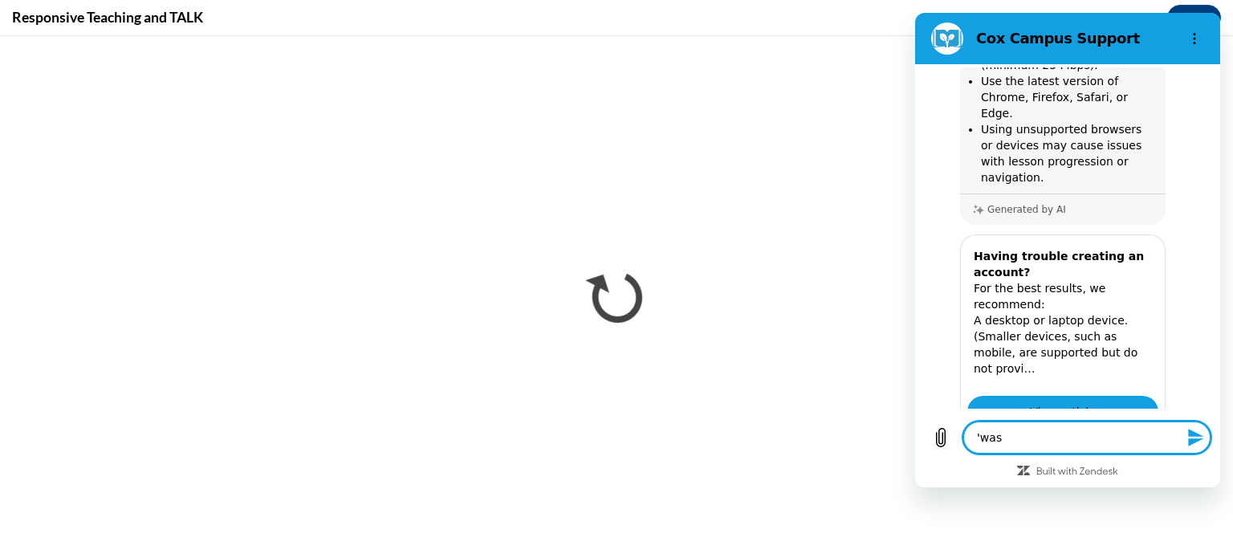
scroll to position [1382, 0]
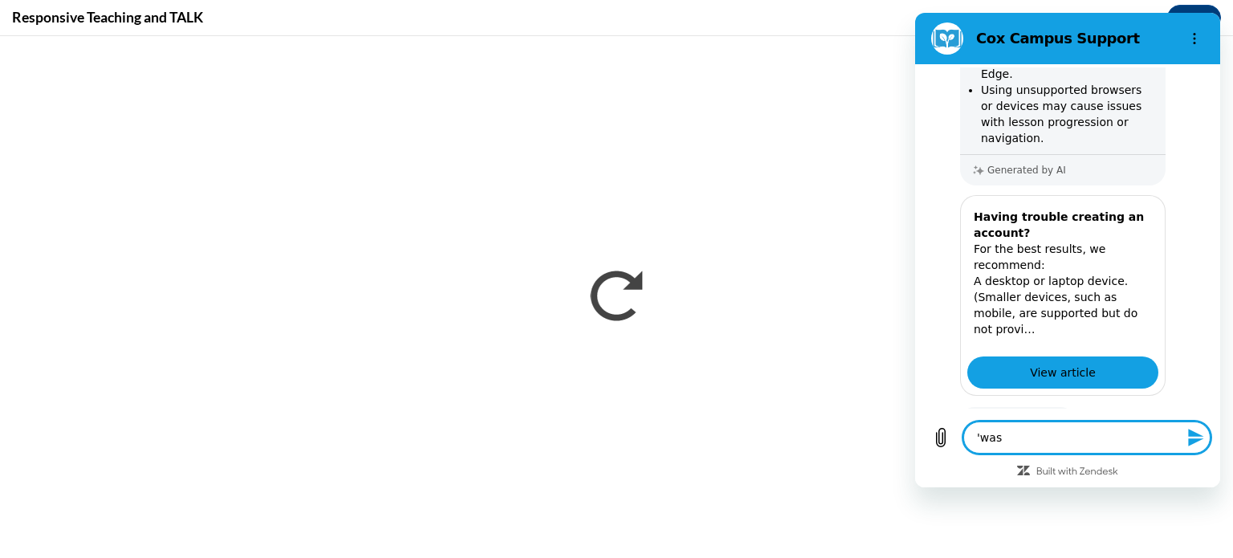
click at [1125, 457] on button "Yes" at bounding box center [1133, 472] width 44 height 31
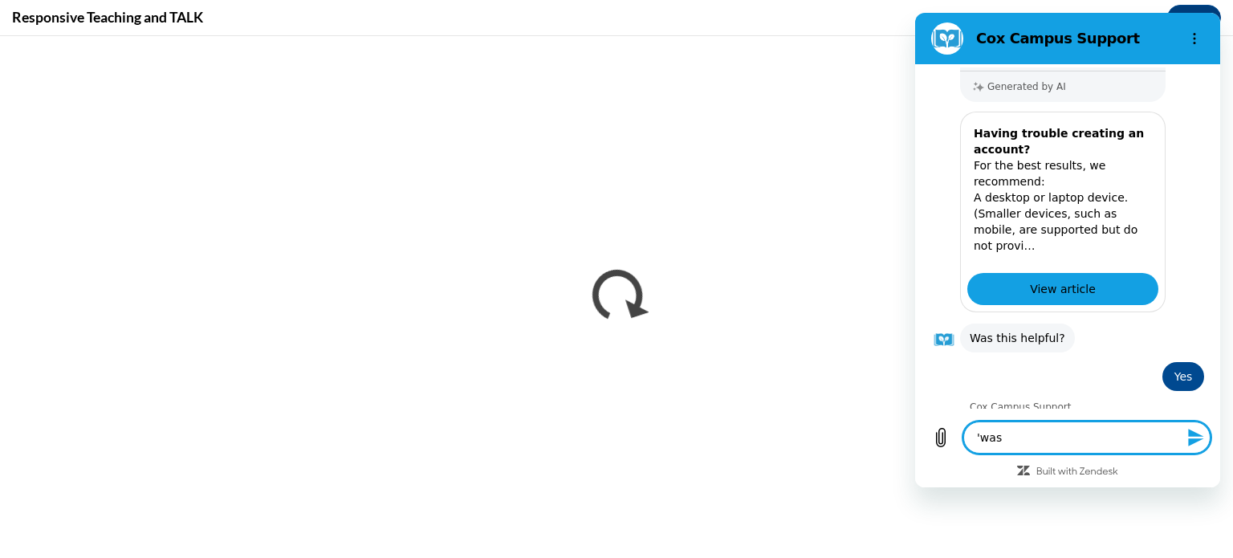
scroll to position [1468, 0]
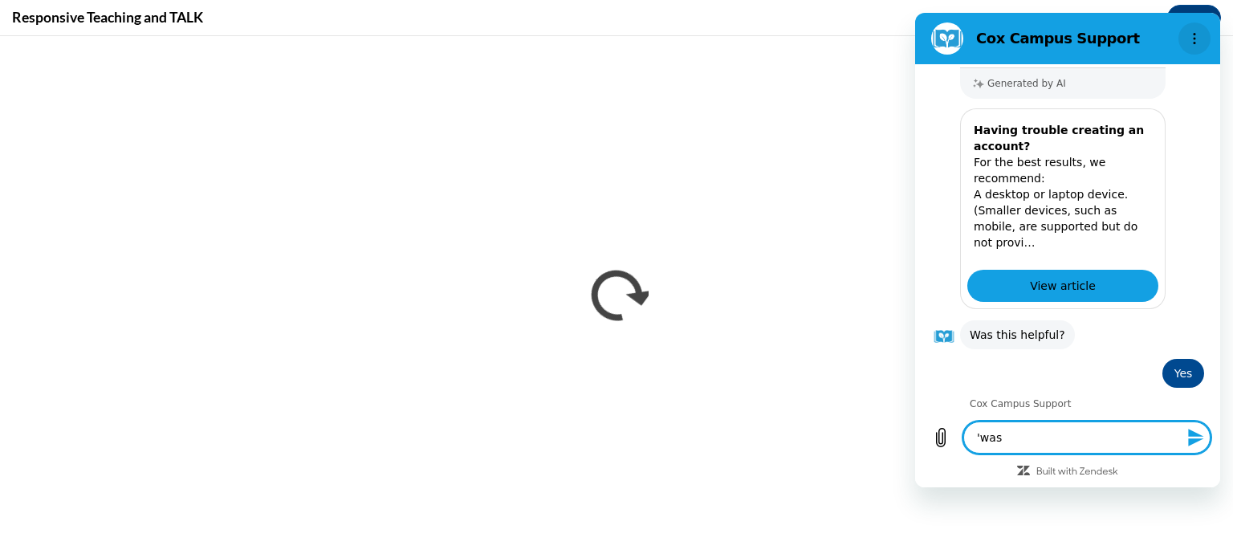
click at [1197, 39] on icon "Options menu" at bounding box center [1194, 38] width 13 height 13
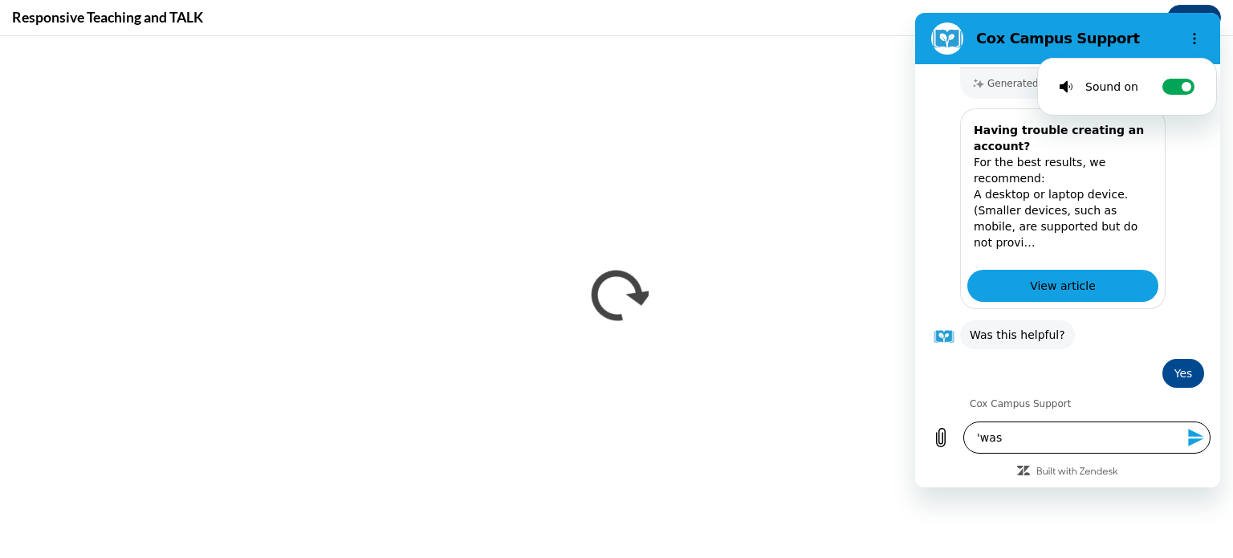
click at [1023, 442] on textarea "'was" at bounding box center [1086, 437] width 247 height 32
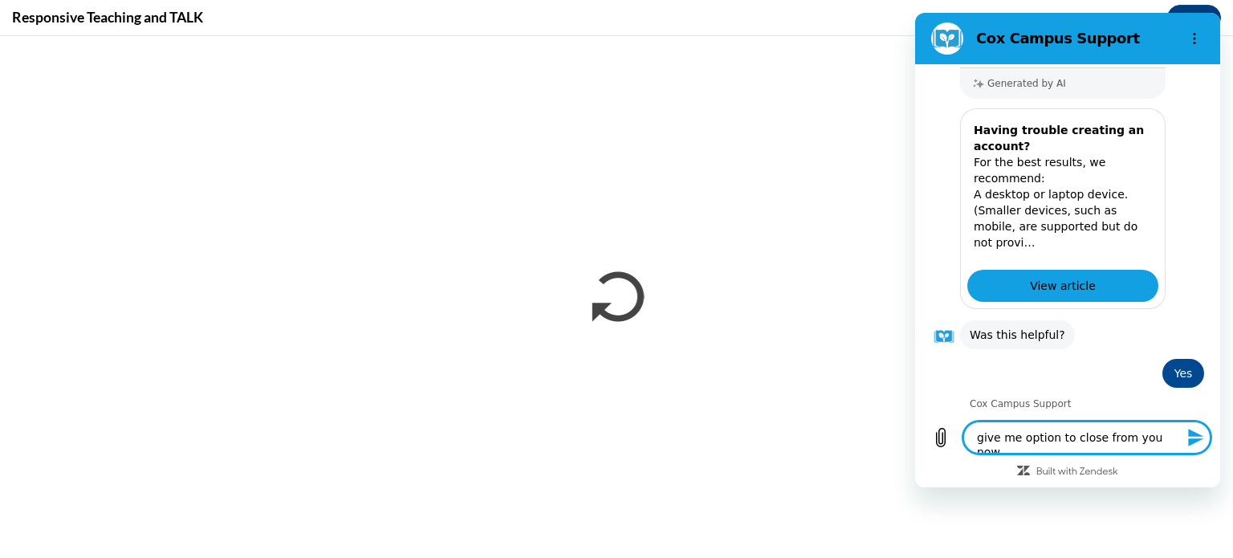
click at [1189, 443] on icon "Send message" at bounding box center [1195, 438] width 15 height 18
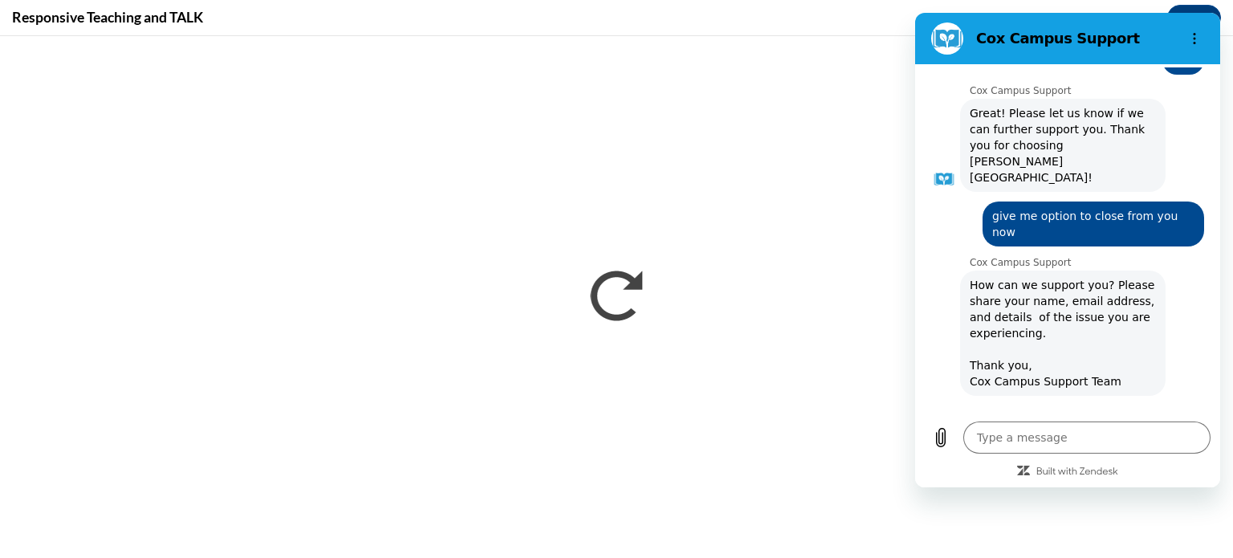
scroll to position [1779, 0]
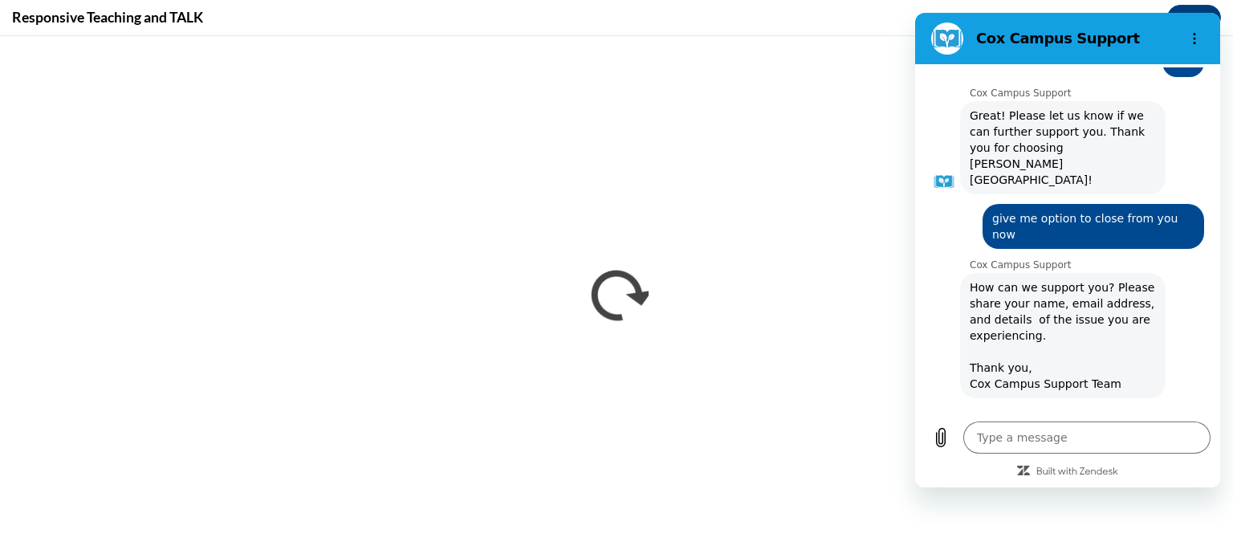
click at [1012, 447] on input "Name" at bounding box center [1082, 464] width 217 height 34
click at [1150, 500] on span "Next" at bounding box center [1163, 509] width 26 height 19
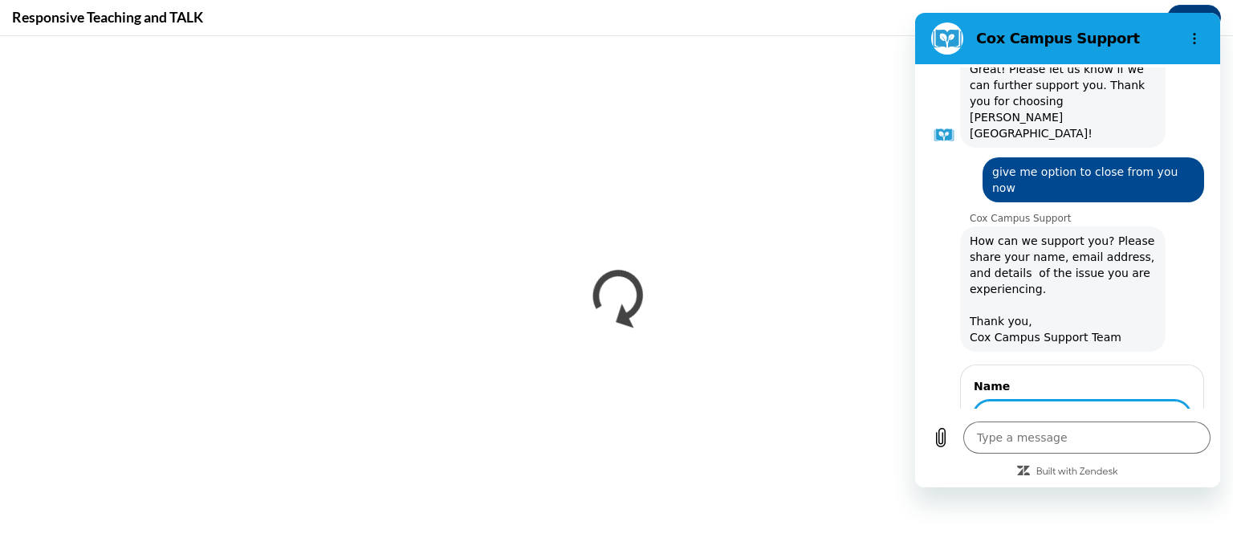
scroll to position [1848, 0]
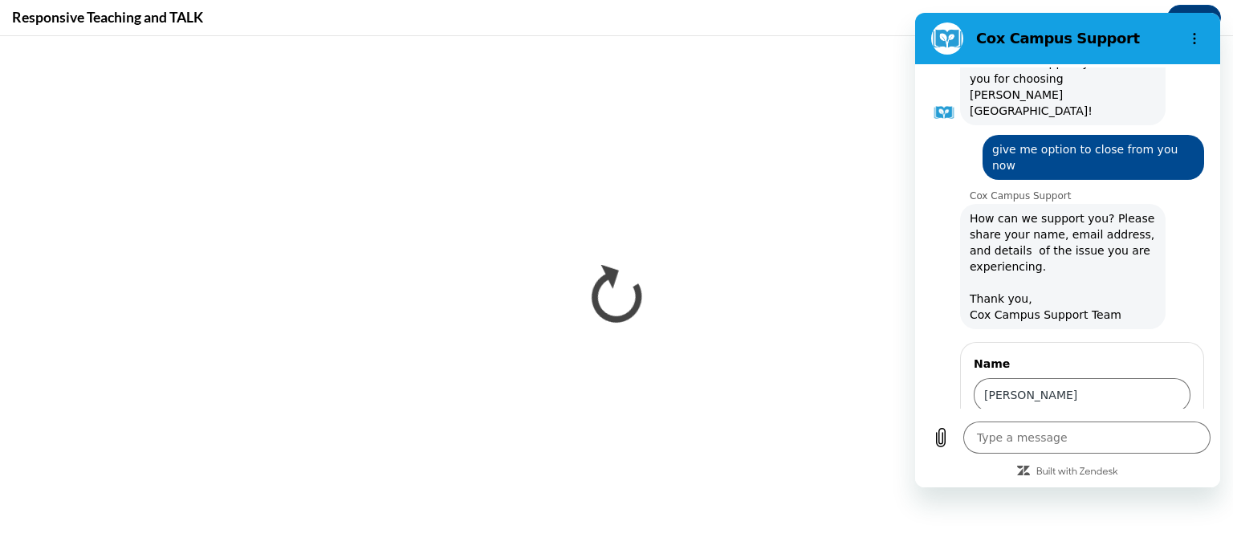
click at [1156, 500] on span "Send" at bounding box center [1163, 509] width 28 height 19
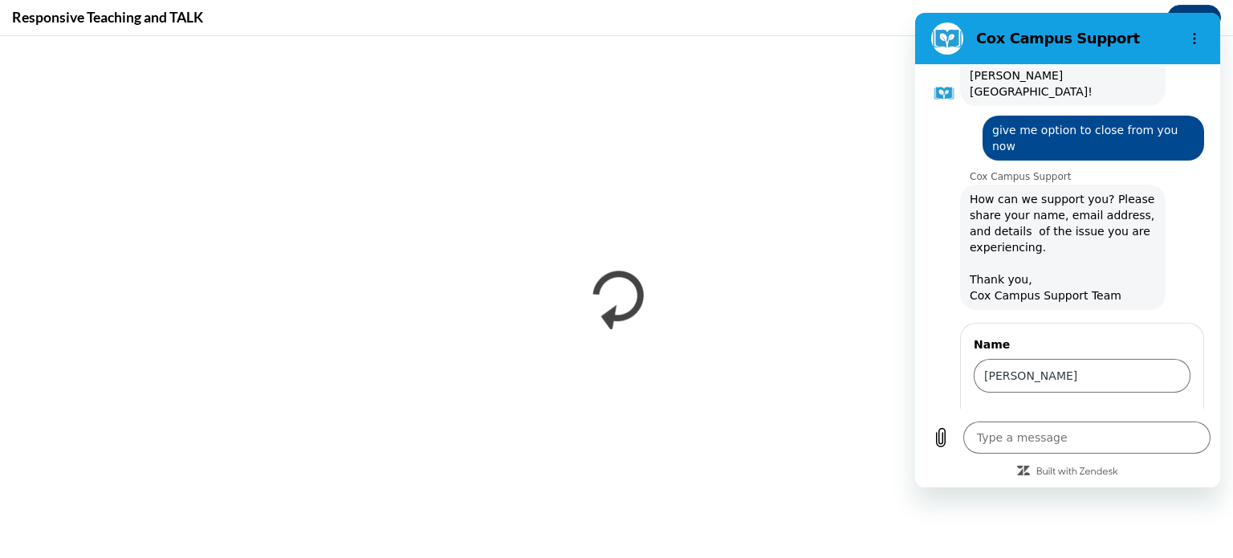
click at [1140, 494] on button "Send" at bounding box center [1162, 510] width 55 height 32
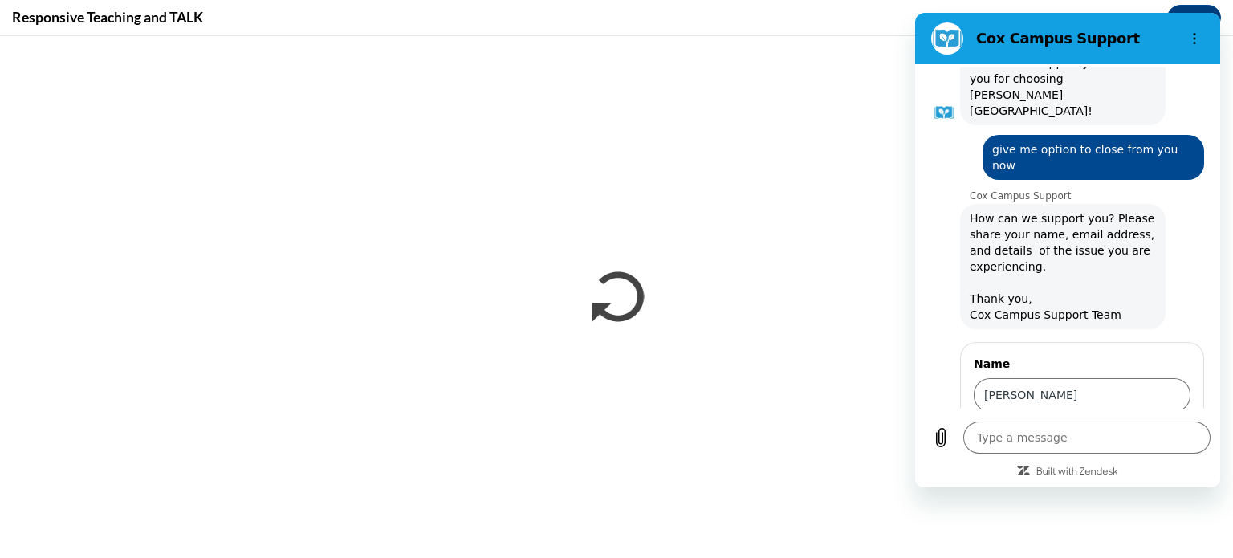
click at [1165, 494] on button "Send" at bounding box center [1162, 510] width 55 height 32
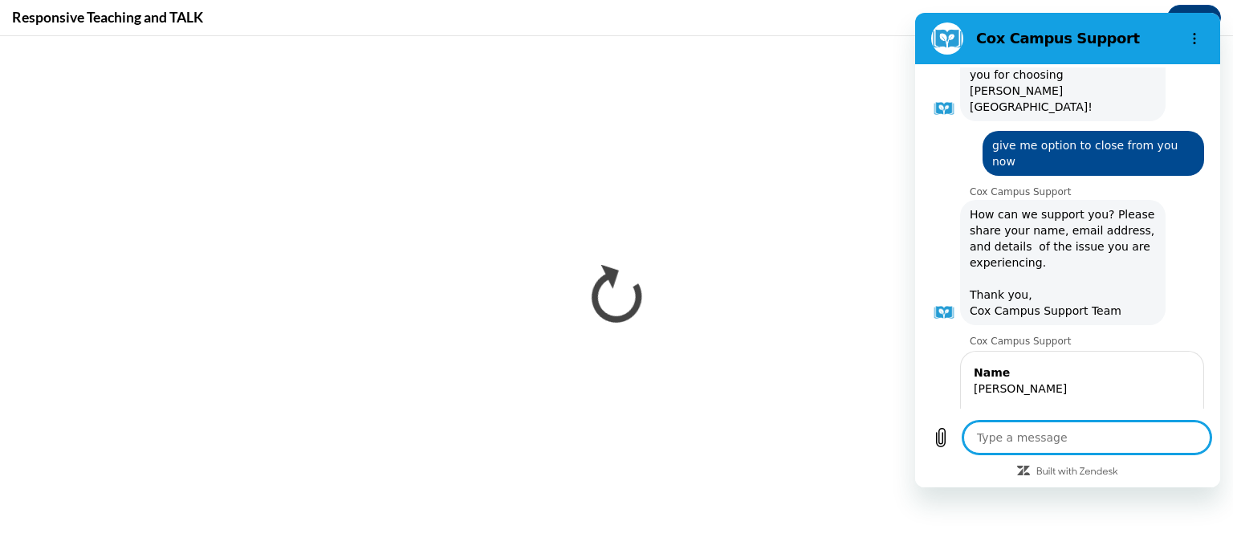
scroll to position [1855, 0]
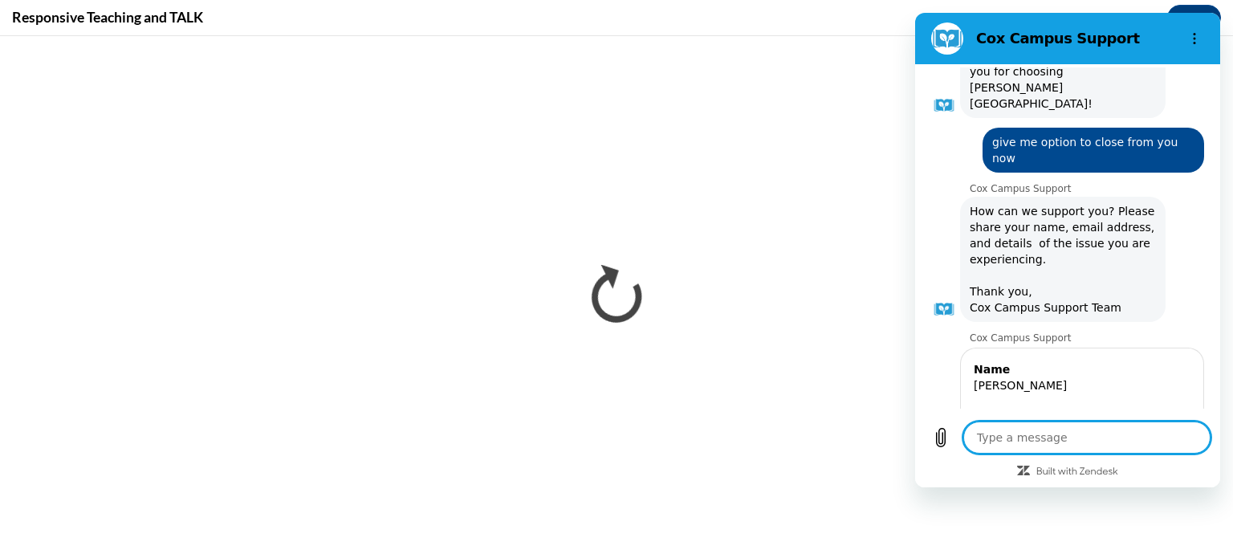
click at [790, 20] on div "Responsive Teaching and TALK Close" at bounding box center [616, 18] width 1233 height 36
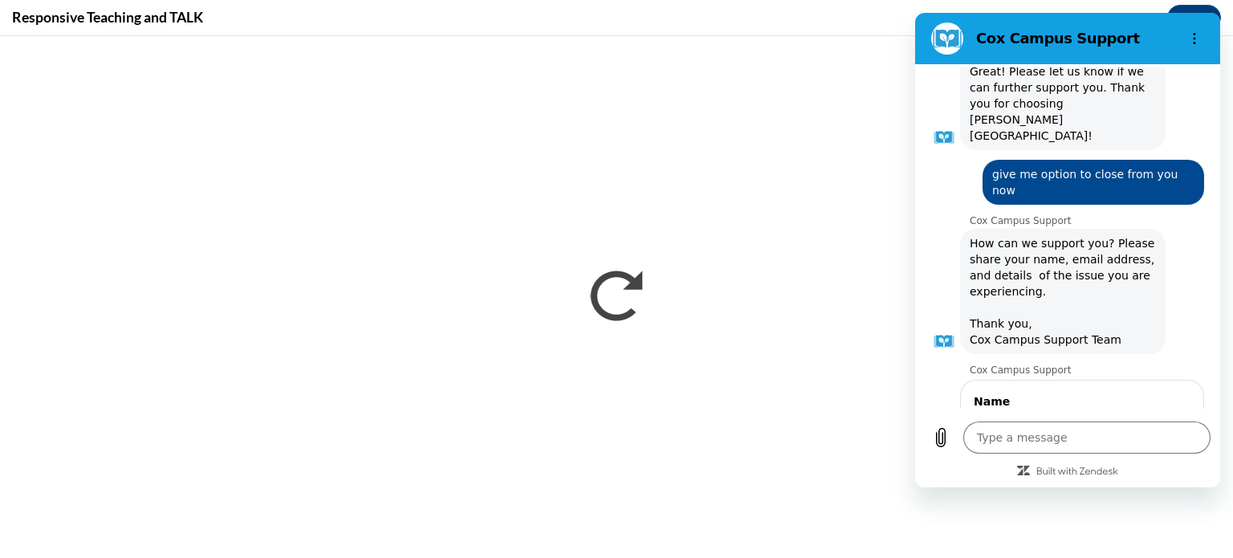
scroll to position [1791, 0]
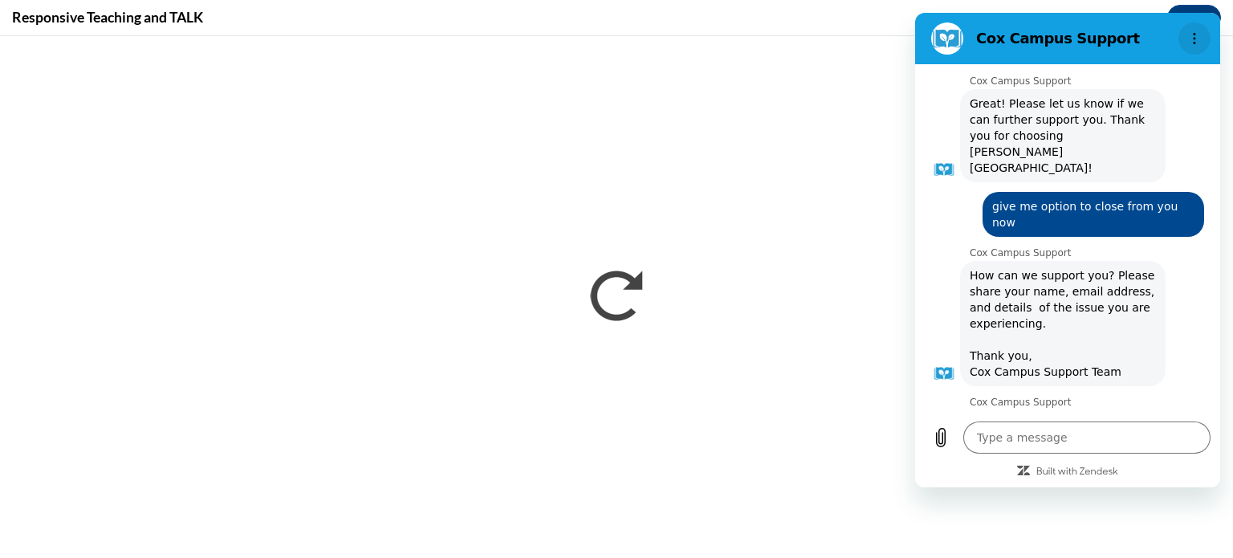
click at [1191, 37] on icon "Options menu" at bounding box center [1194, 38] width 13 height 13
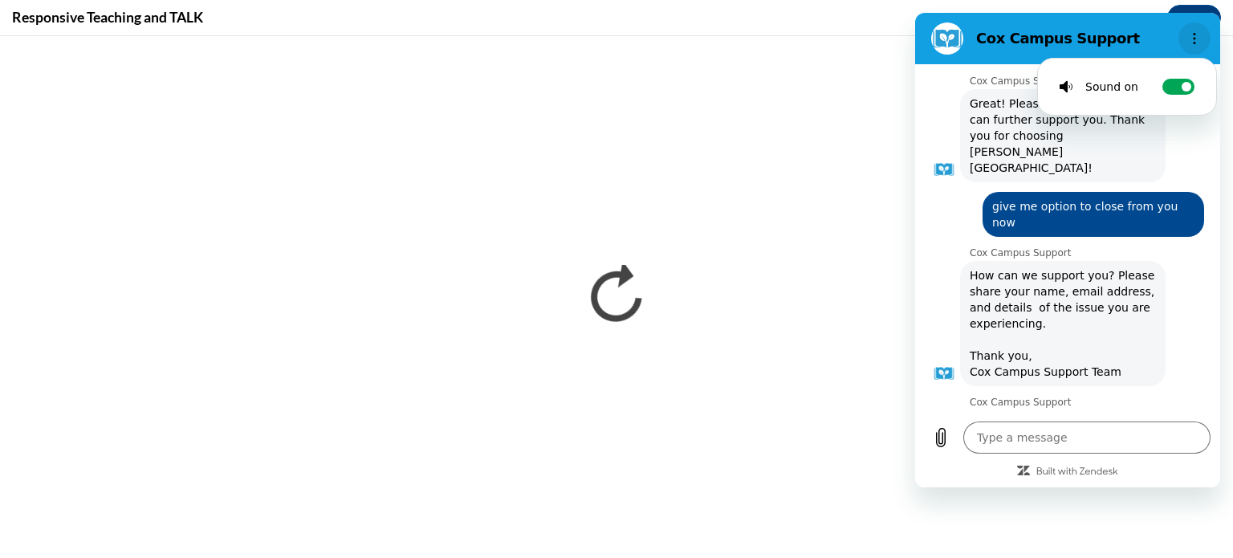
click at [1192, 35] on icon "Options menu" at bounding box center [1194, 38] width 13 height 13
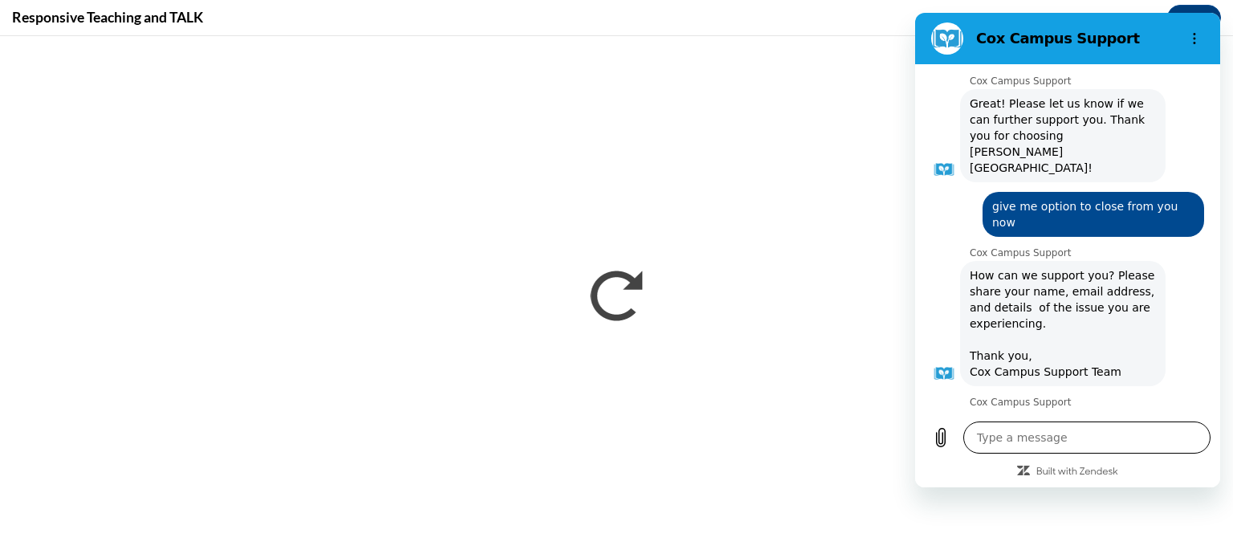
click at [1002, 434] on textarea at bounding box center [1086, 437] width 247 height 32
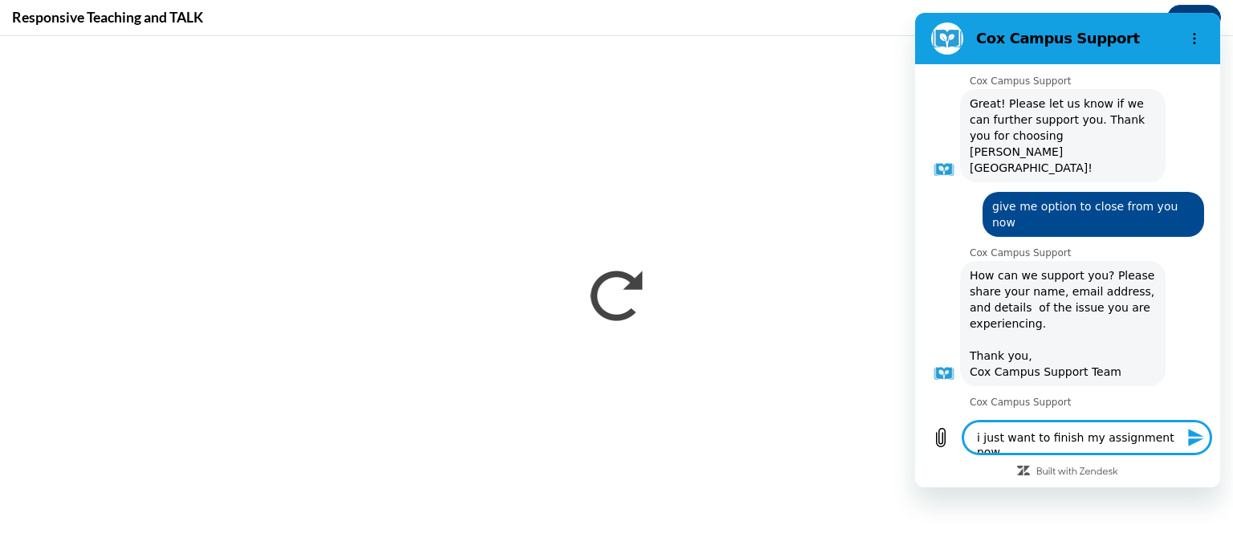
click at [1199, 442] on icon "Send message" at bounding box center [1195, 437] width 19 height 19
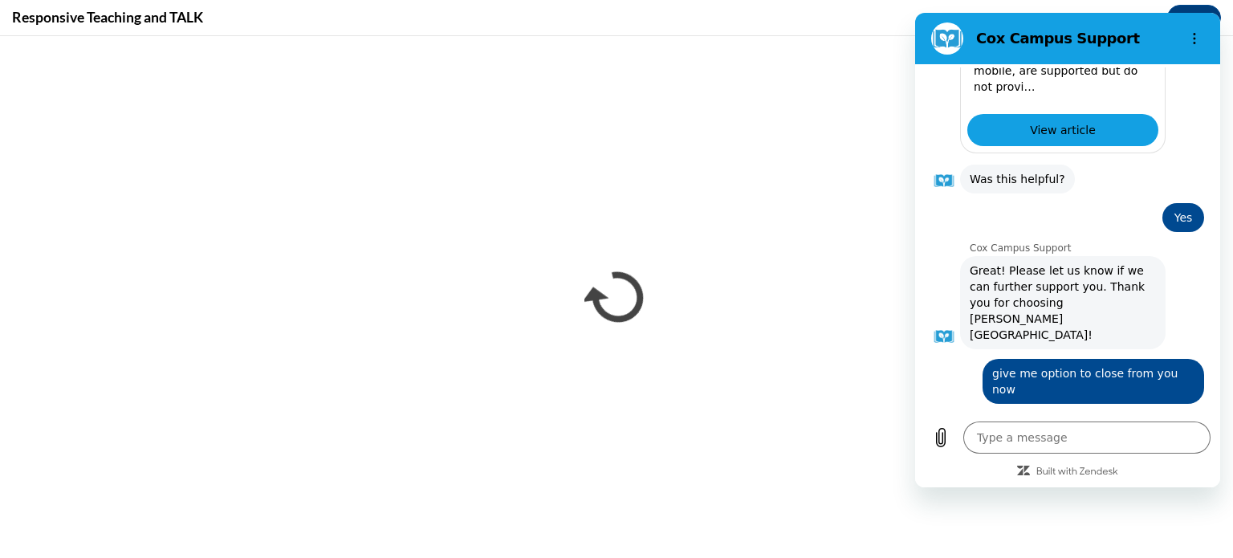
scroll to position [1626, 0]
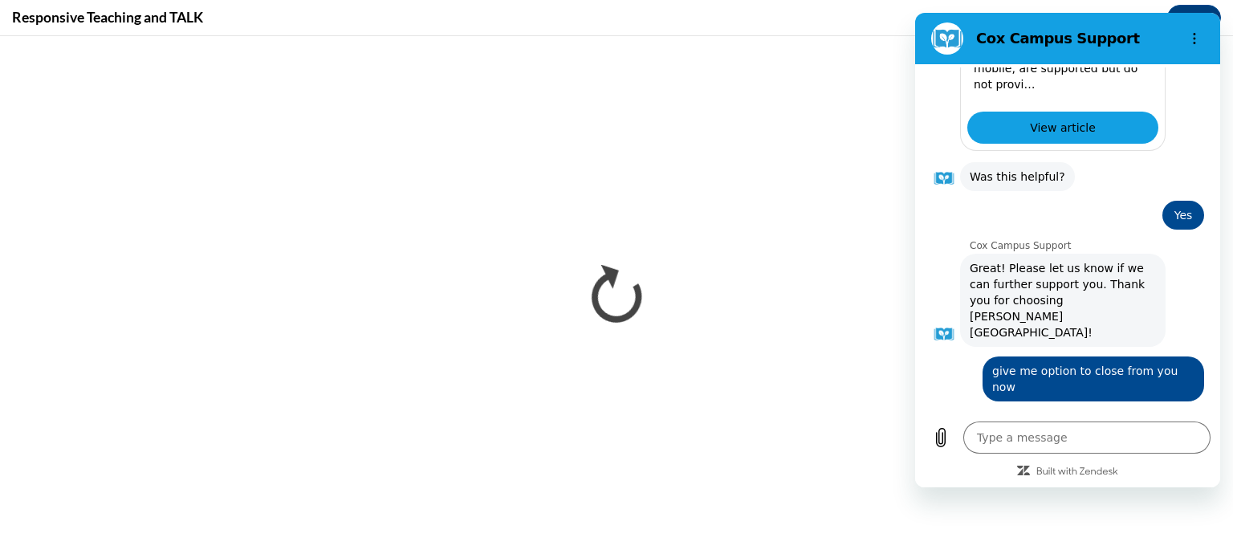
click at [1079, 40] on h2 "Cox Campus Support" at bounding box center [1074, 38] width 196 height 19
click at [1056, 41] on h2 "Cox Campus Support" at bounding box center [1074, 38] width 196 height 19
click at [1033, 55] on section "Cox Campus Support" at bounding box center [1067, 38] width 305 height 51
click at [946, 462] on div "Type a message x" at bounding box center [1067, 449] width 305 height 75
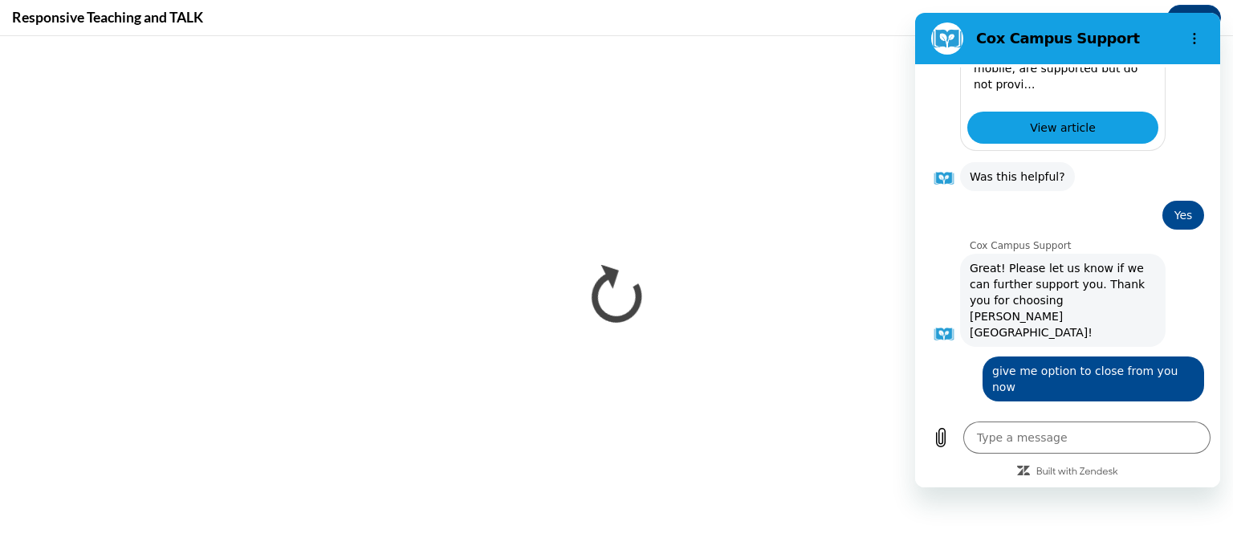
click at [1170, 478] on div at bounding box center [1068, 470] width 286 height 14
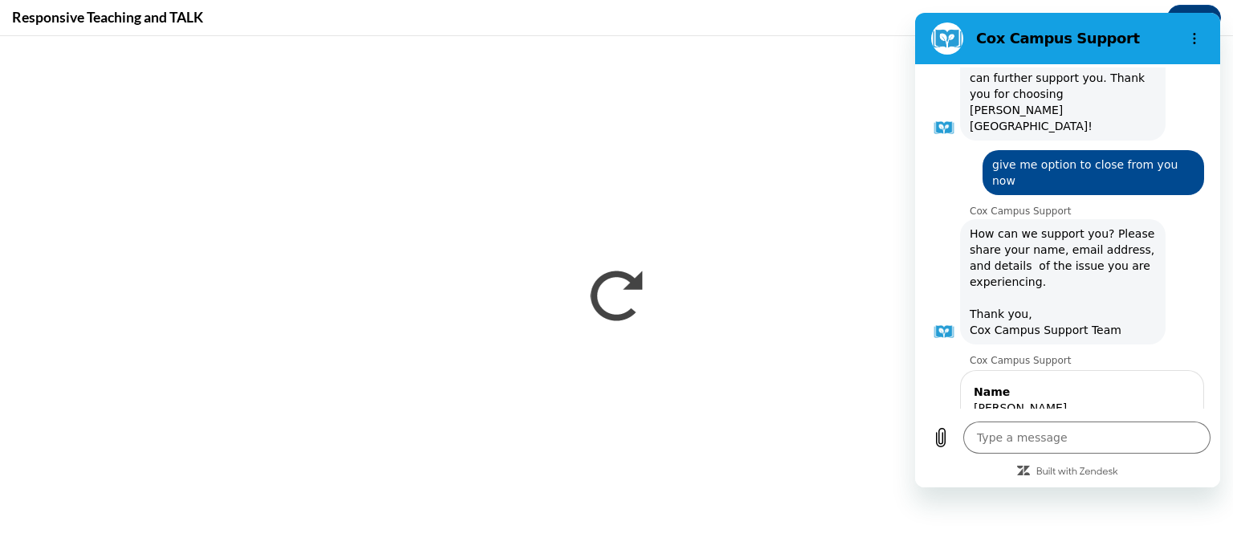
scroll to position [1910, 0]
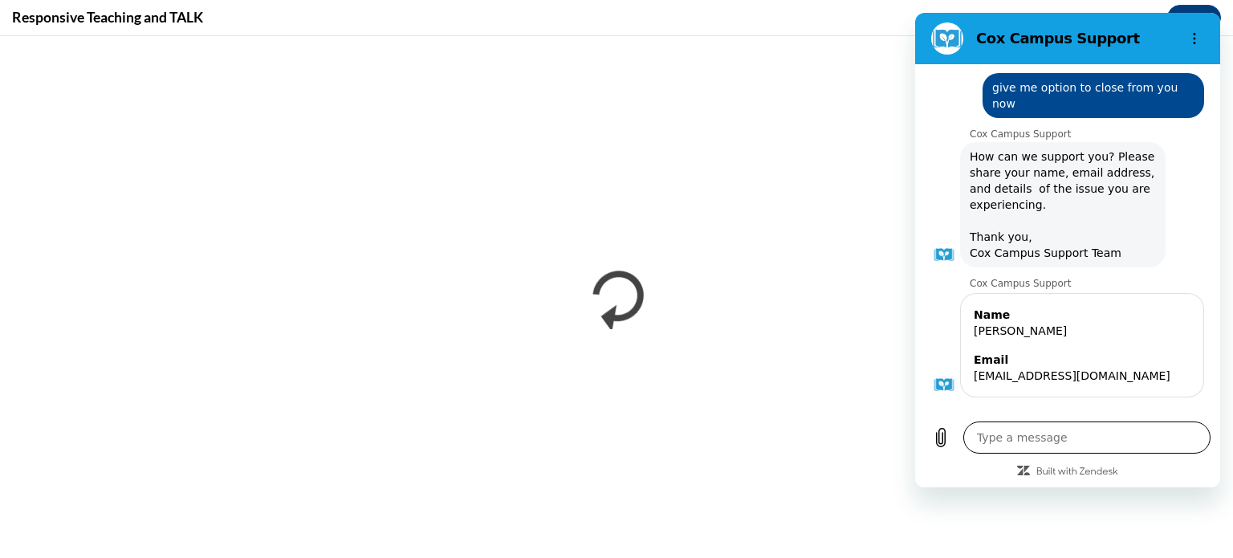
click at [1000, 441] on textarea at bounding box center [1086, 437] width 247 height 32
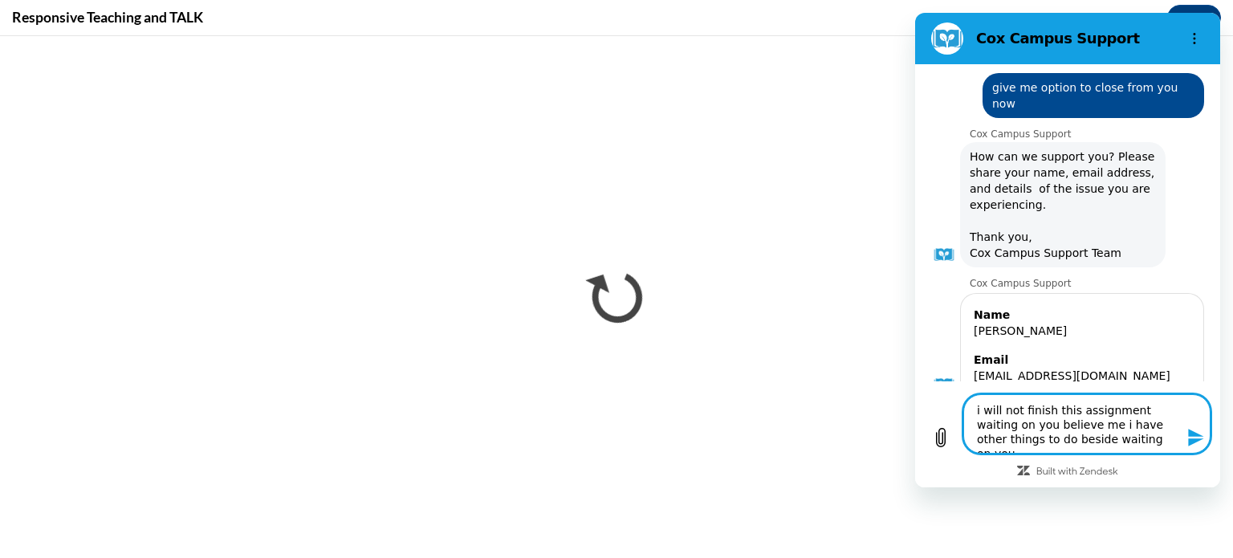
click at [1188, 451] on button "Send message" at bounding box center [1194, 437] width 32 height 32
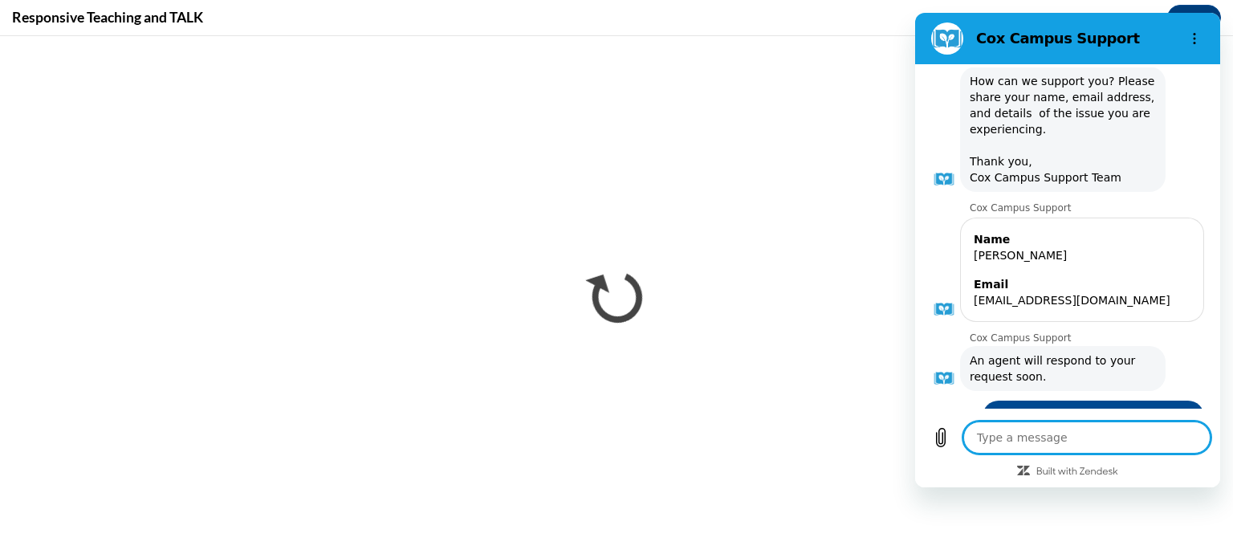
scroll to position [1988, 0]
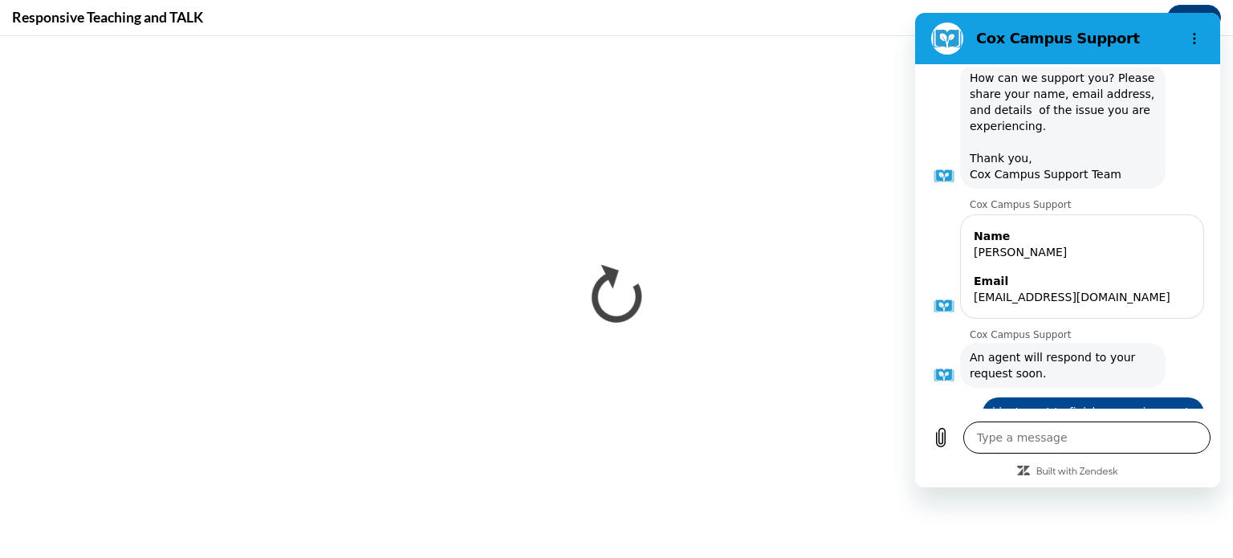
click at [1003, 445] on textarea at bounding box center [1086, 437] width 247 height 32
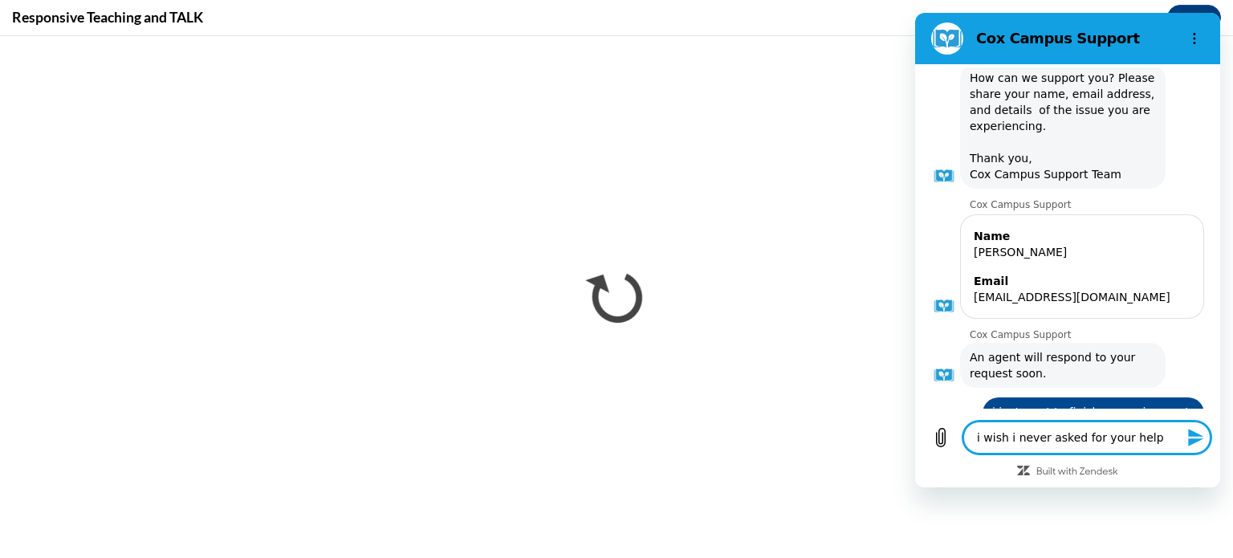
click at [1204, 433] on icon "Send message" at bounding box center [1195, 437] width 19 height 19
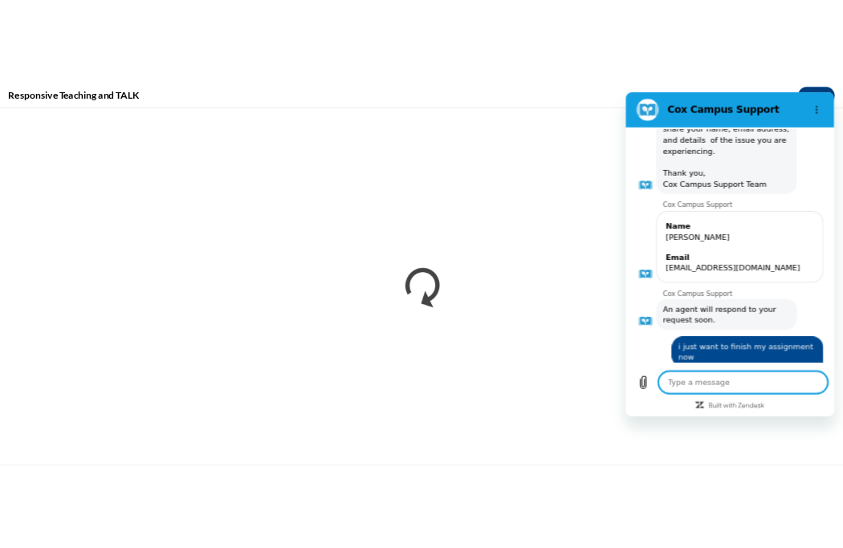
scroll to position [2019, 0]
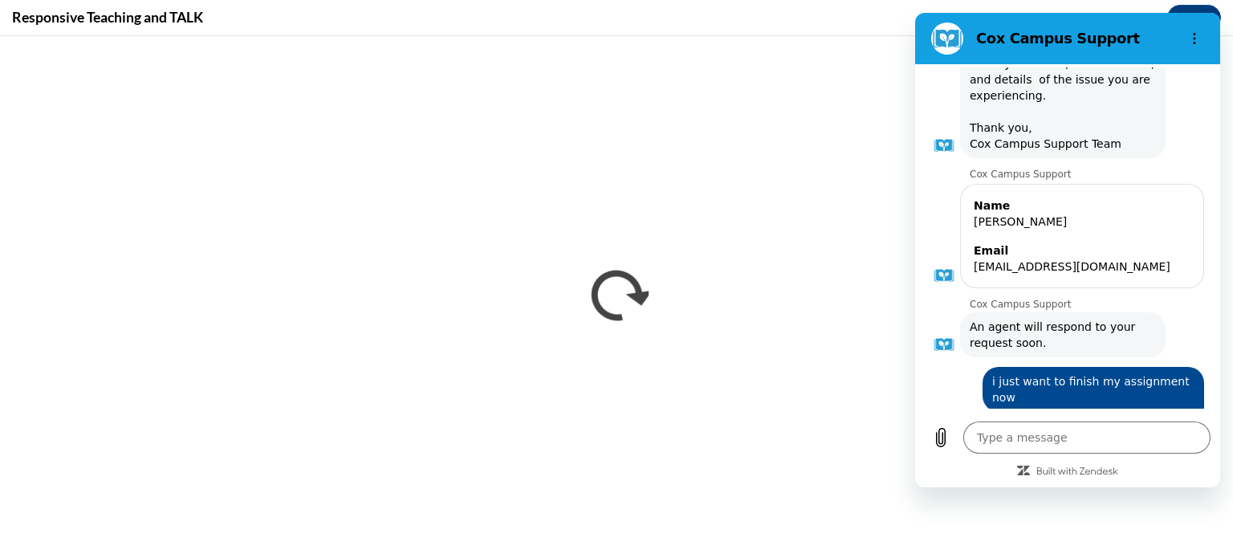
click at [1191, 20] on section "Cox Campus Support" at bounding box center [1067, 38] width 305 height 51
click at [1191, 31] on button "Options menu" at bounding box center [1194, 38] width 32 height 32
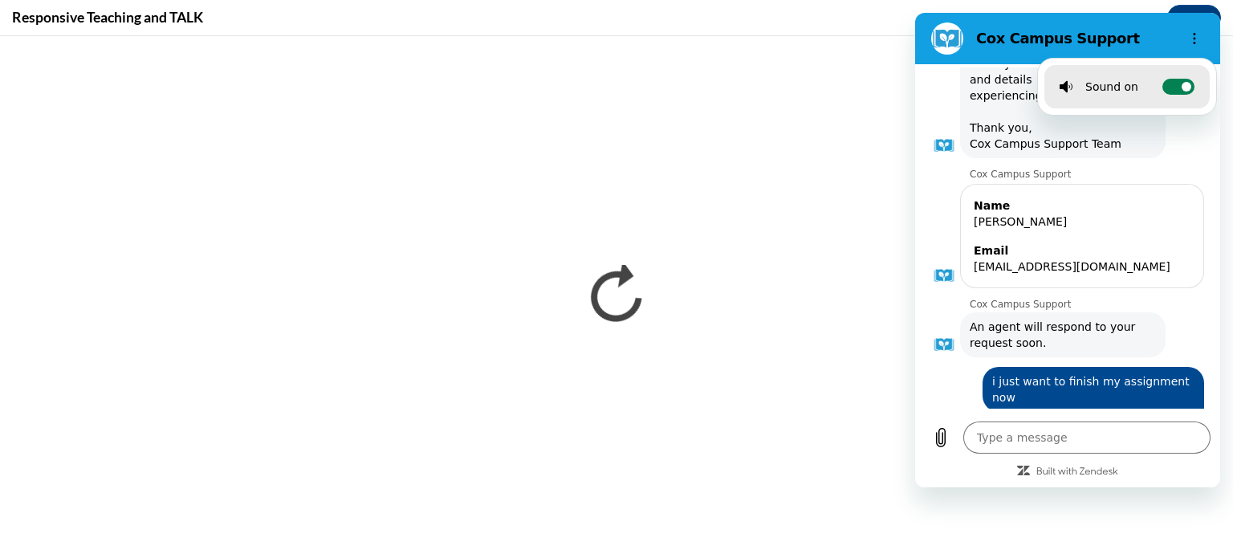
click at [1182, 83] on circle at bounding box center [1187, 87] width 10 height 10
click at [1181, 83] on input "Toggle sound notifications" at bounding box center [1178, 87] width 32 height 16
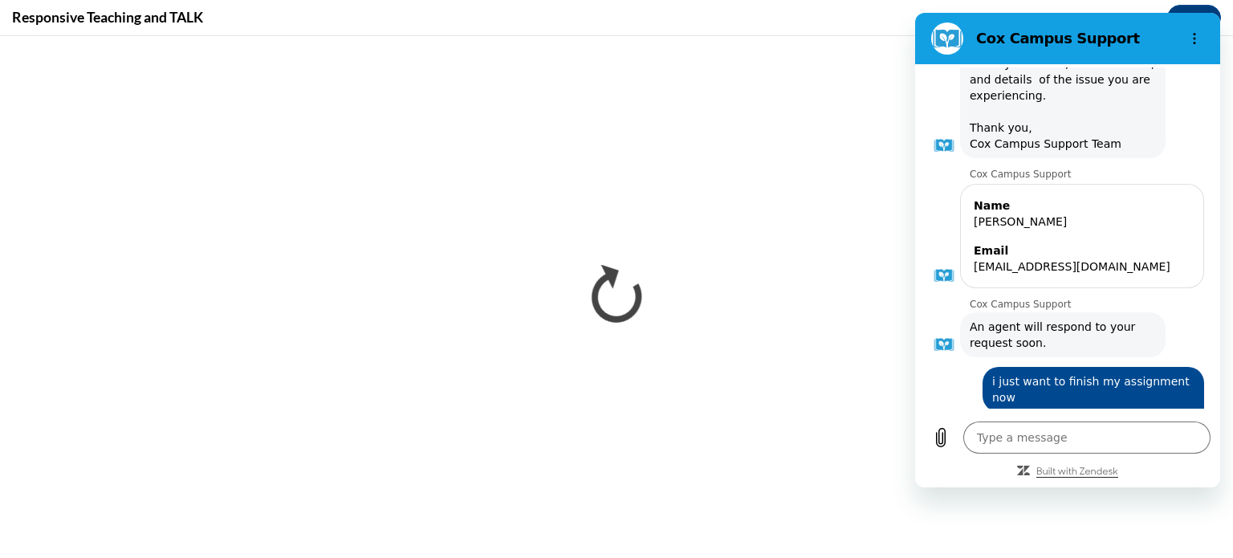
click at [1079, 473] on icon "Built with Zendesk: Visit the Zendesk website in a new tab" at bounding box center [1077, 472] width 82 height 10
click at [1193, 33] on icon "Options menu" at bounding box center [1194, 38] width 13 height 13
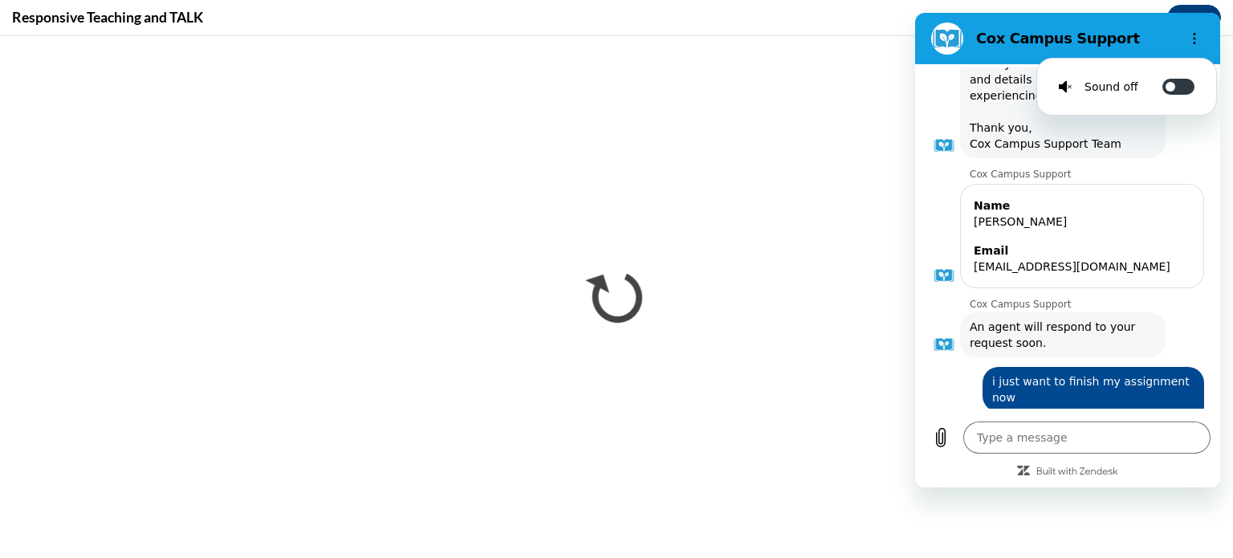
click at [952, 39] on figure at bounding box center [947, 38] width 32 height 32
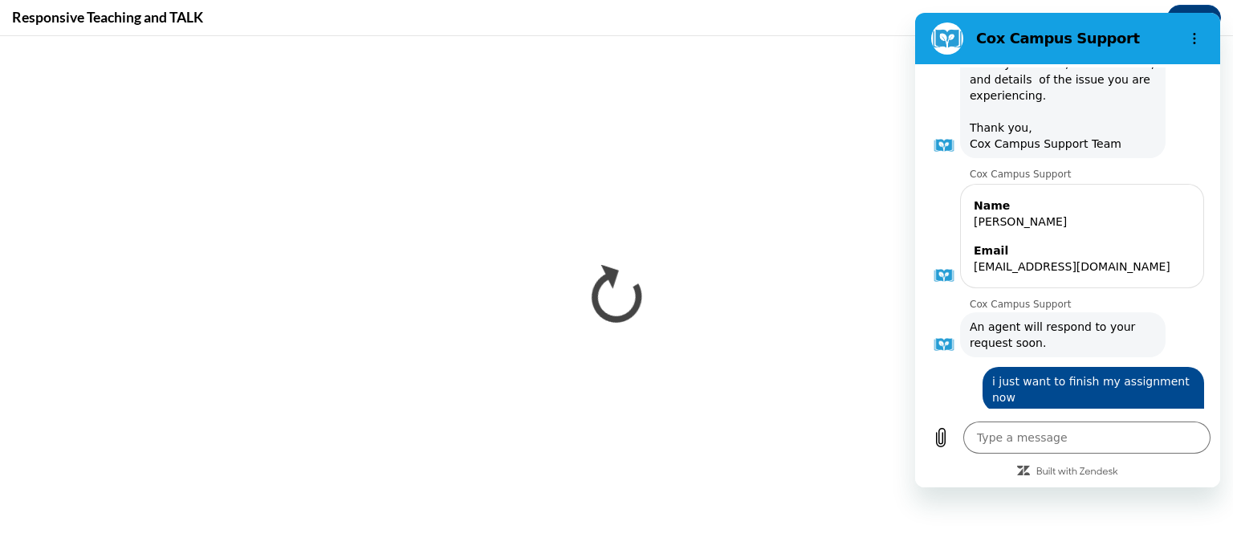
click at [1182, 535] on div at bounding box center [1067, 536] width 299 height 3
click at [1161, 535] on div at bounding box center [1067, 536] width 299 height 3
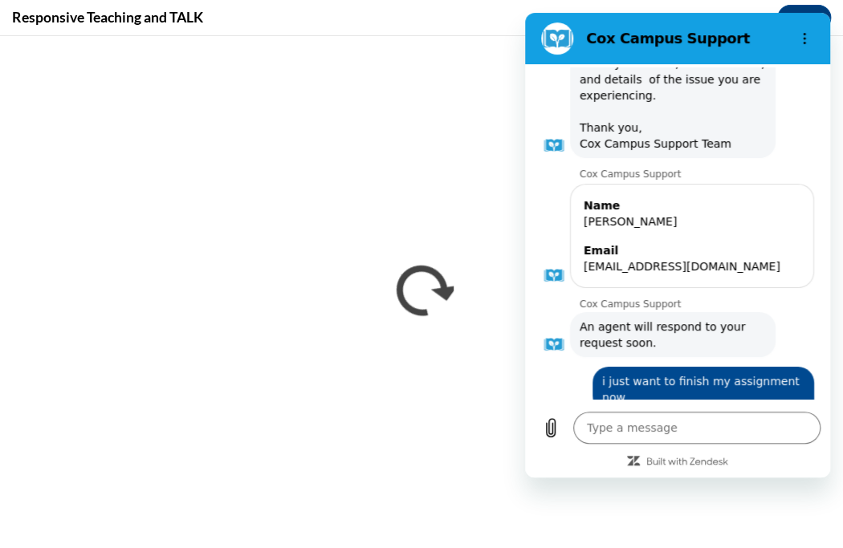
scroll to position [2029, 0]
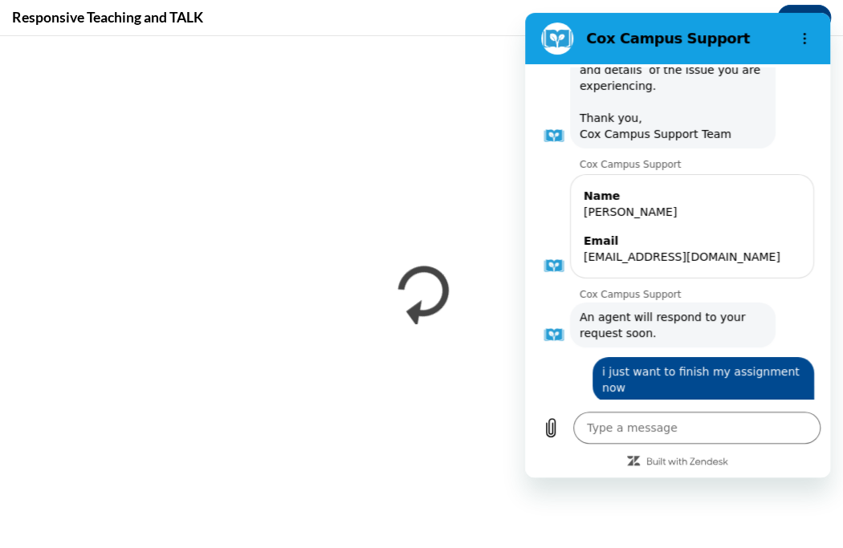
click at [798, 301] on div "Cox Campus Support says: An agent will respond to your request soon." at bounding box center [684, 324] width 286 height 47
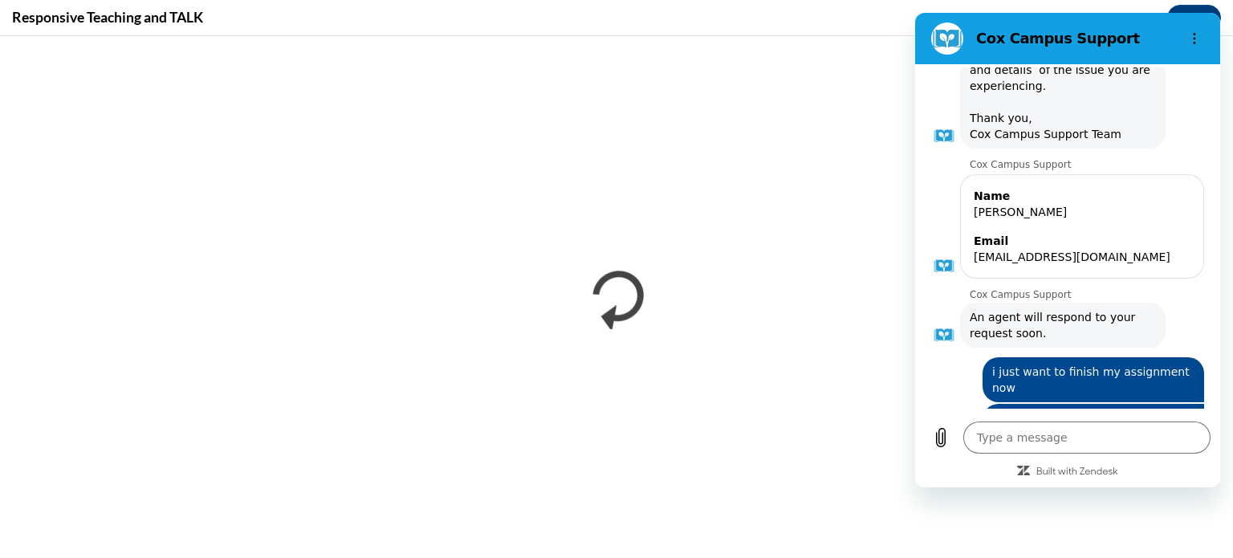
scroll to position [2019, 0]
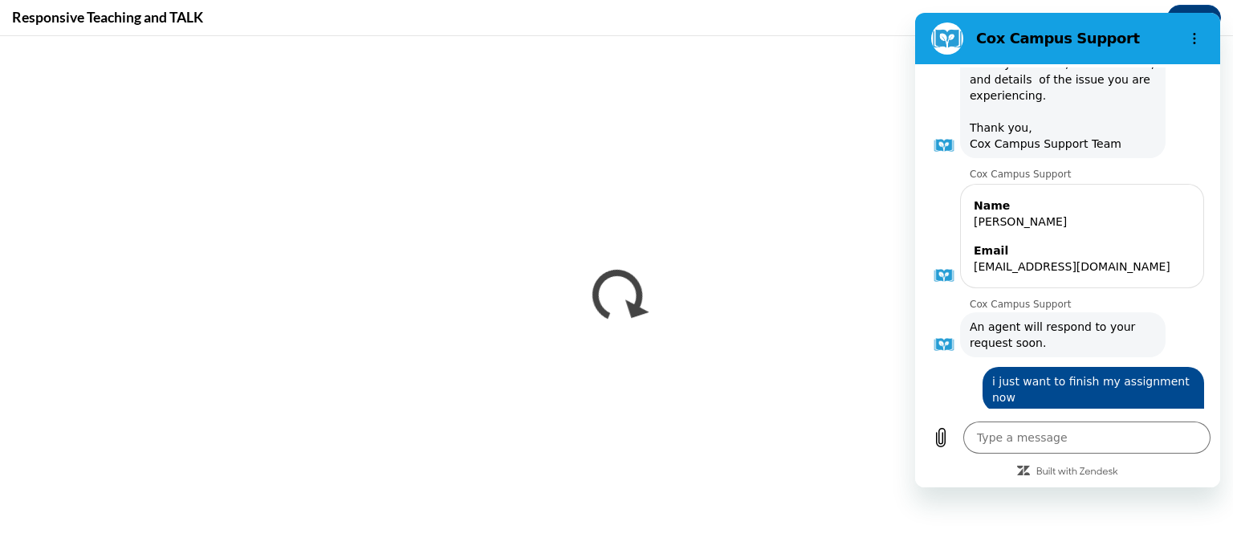
click at [1184, 35] on button "Options menu" at bounding box center [1194, 38] width 32 height 32
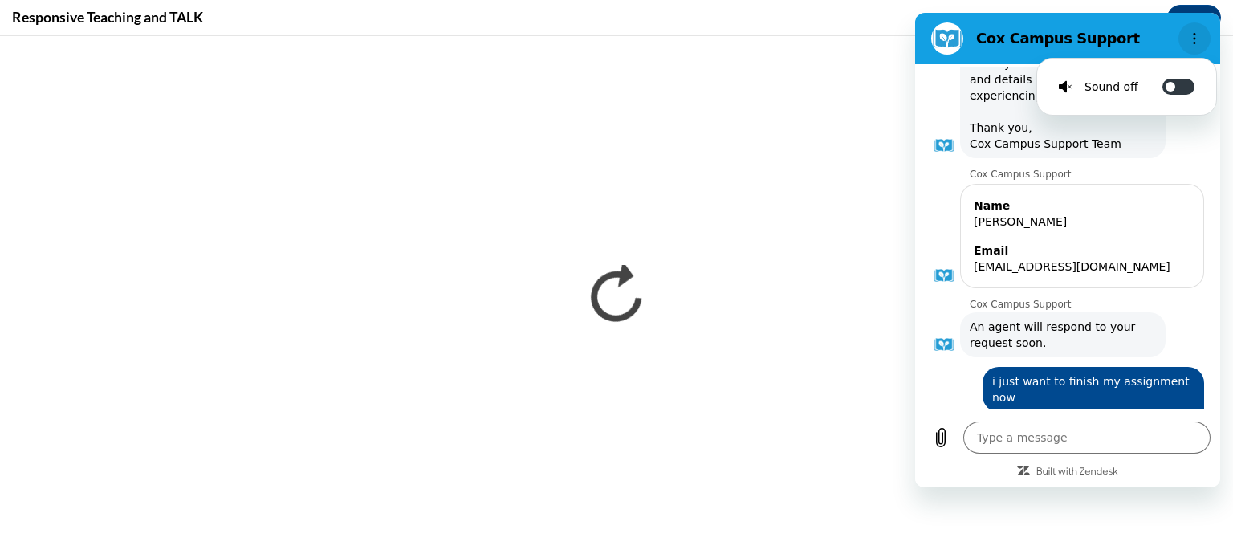
click at [1204, 41] on button "Options menu" at bounding box center [1194, 38] width 32 height 32
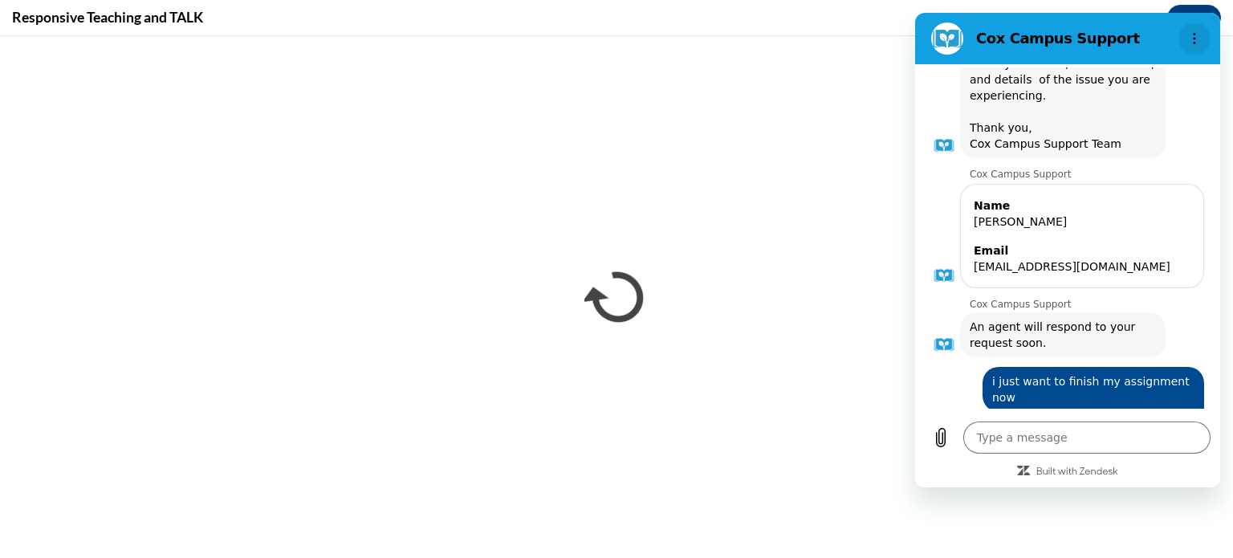
click at [1189, 47] on button "Options menu" at bounding box center [1194, 38] width 32 height 32
click at [1188, 42] on icon "Options menu" at bounding box center [1194, 38] width 13 height 13
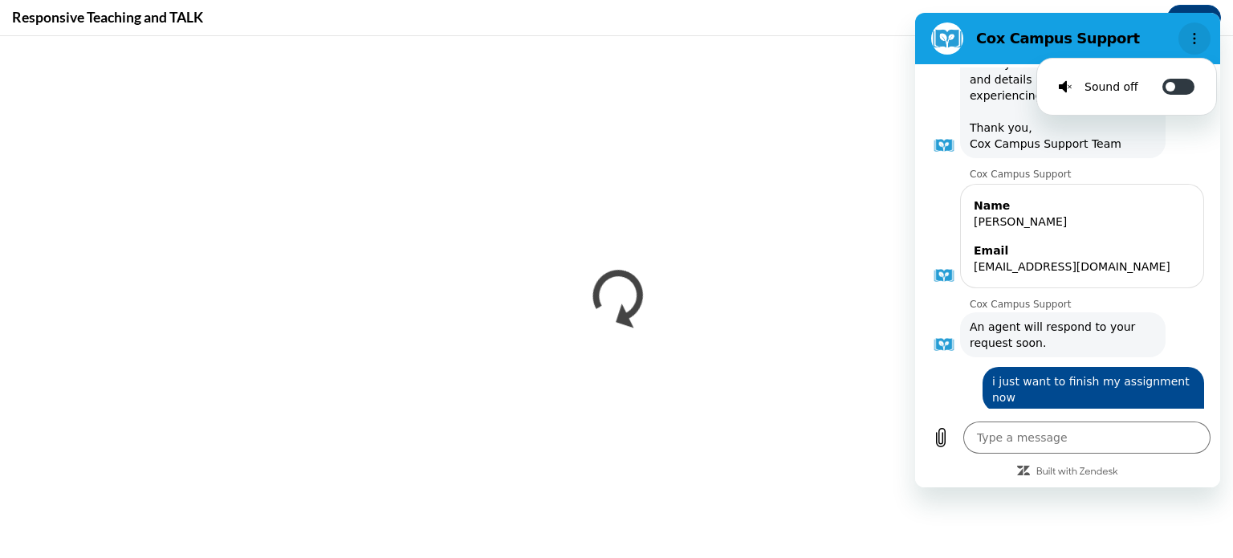
click at [1184, 43] on button "Options menu" at bounding box center [1194, 38] width 32 height 32
click at [1185, 43] on button "Options menu" at bounding box center [1194, 38] width 32 height 32
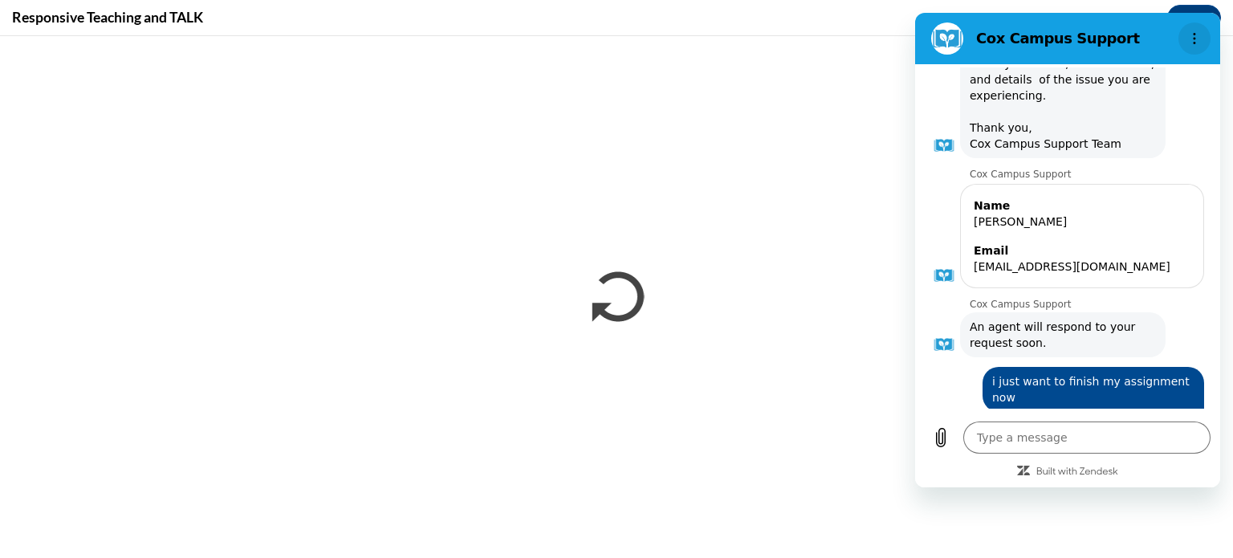
click at [1183, 44] on button "Options menu" at bounding box center [1194, 38] width 32 height 32
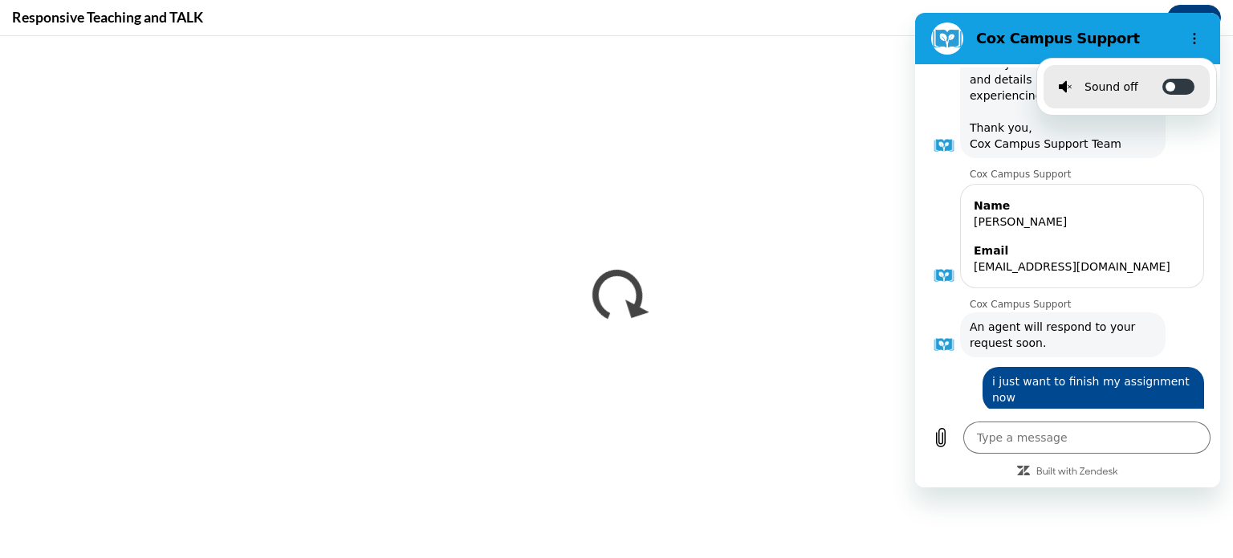
click at [1079, 83] on div "Sound off" at bounding box center [1098, 87] width 79 height 16
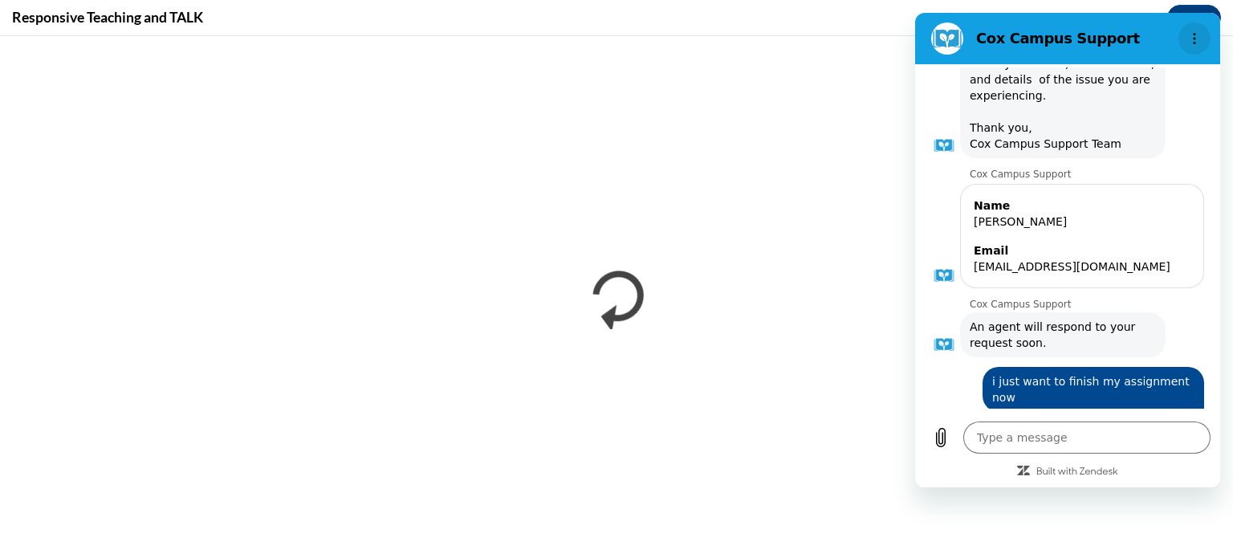
click at [1195, 36] on icon "Options menu" at bounding box center [1194, 38] width 13 height 13
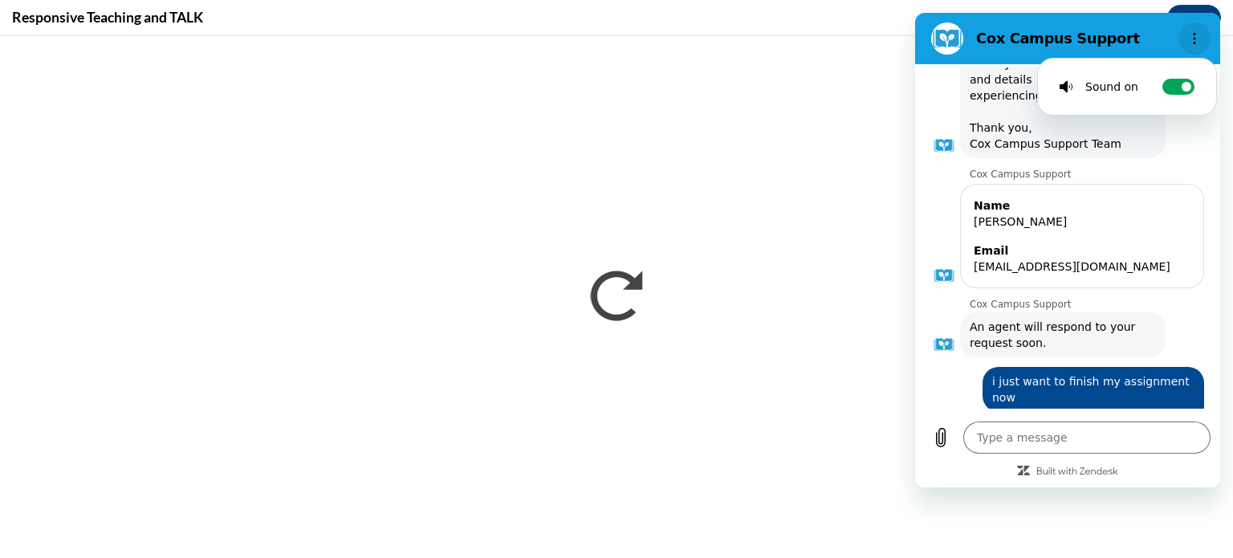
click at [1199, 35] on icon "Options menu" at bounding box center [1194, 38] width 13 height 13
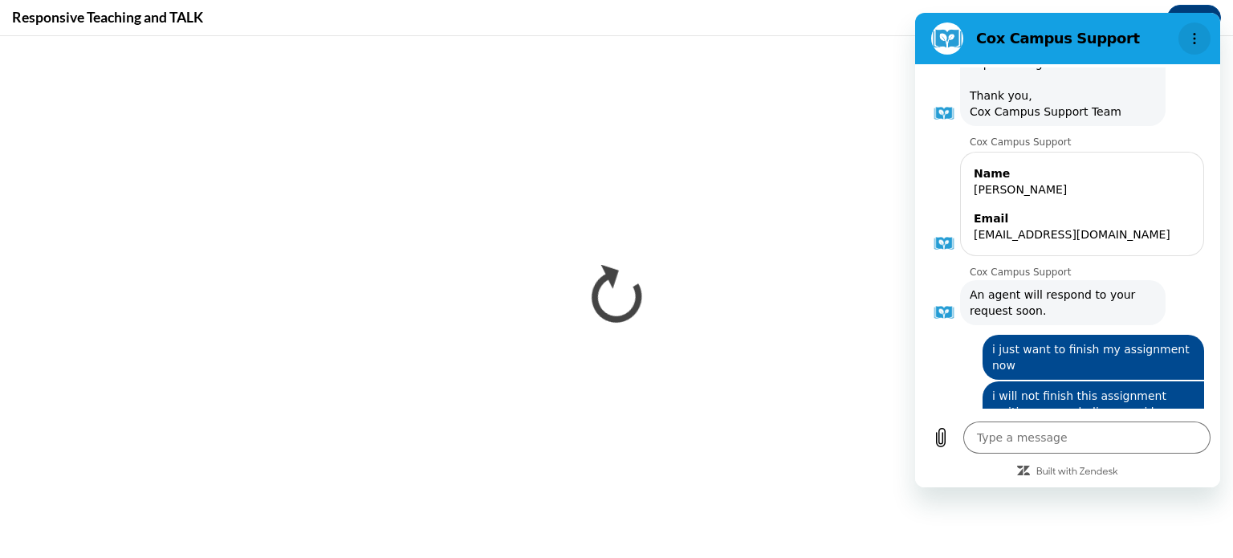
scroll to position [2049, 0]
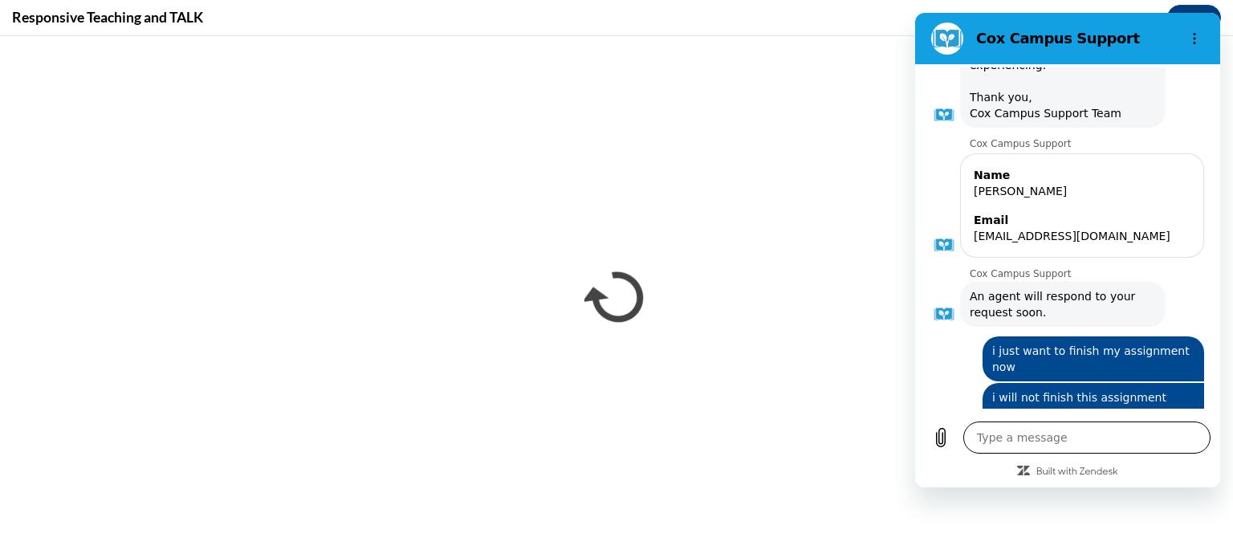
click at [999, 438] on textarea at bounding box center [1086, 437] width 247 height 32
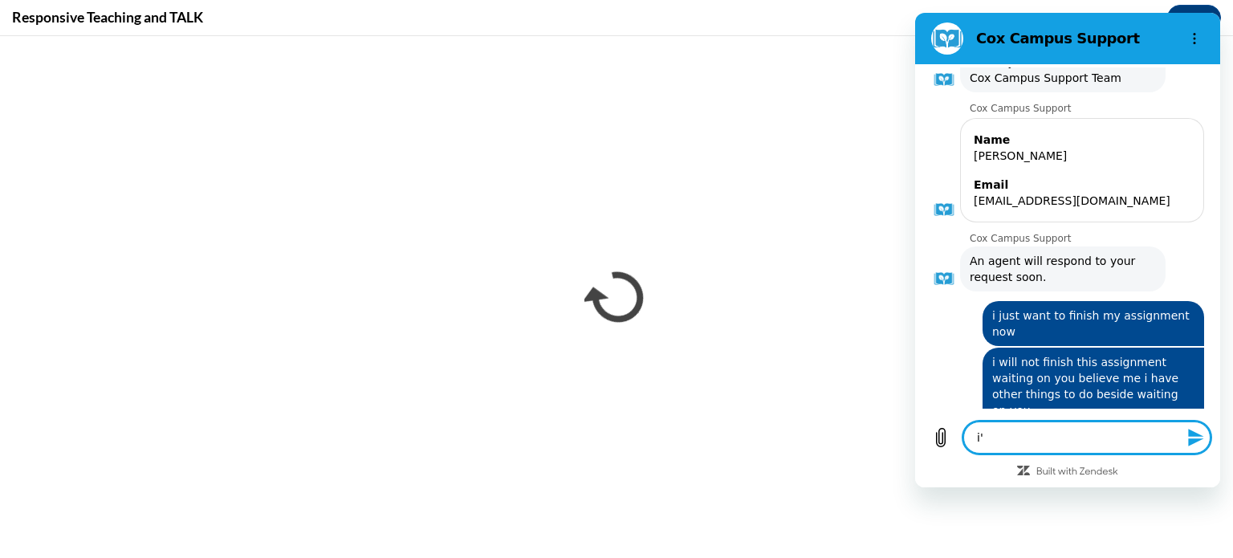
scroll to position [2088, 0]
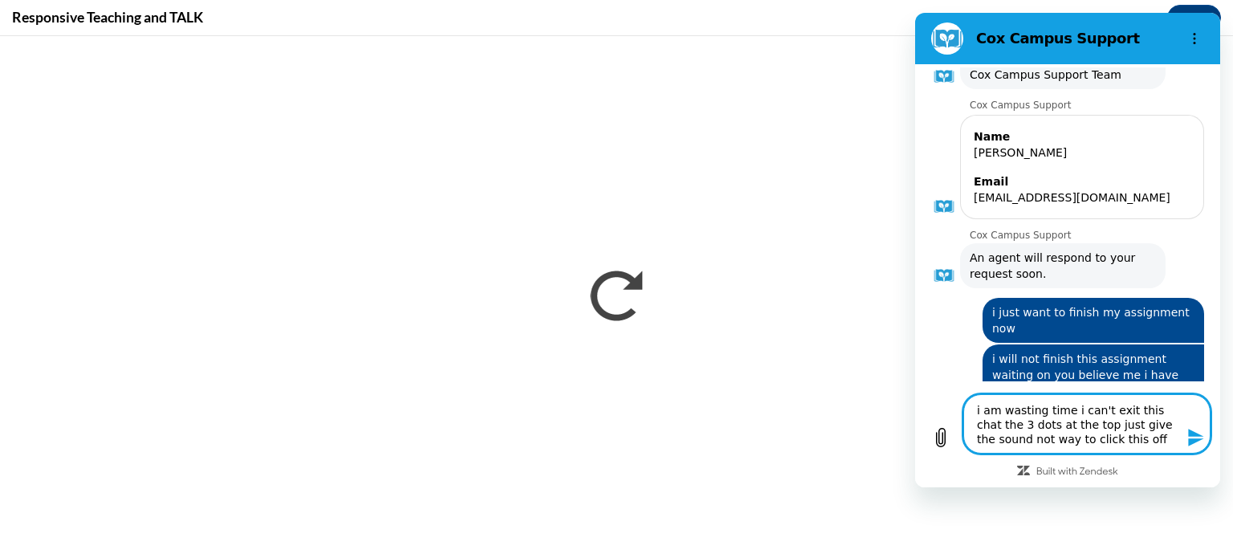
click at [1198, 445] on icon "Send message" at bounding box center [1195, 437] width 19 height 19
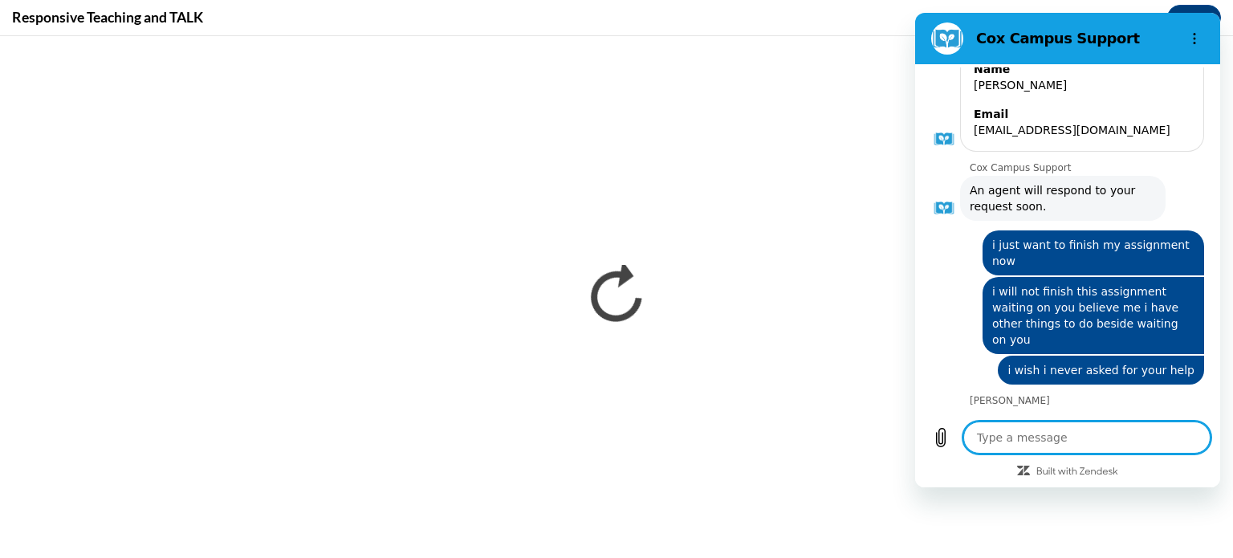
scroll to position [2159, 0]
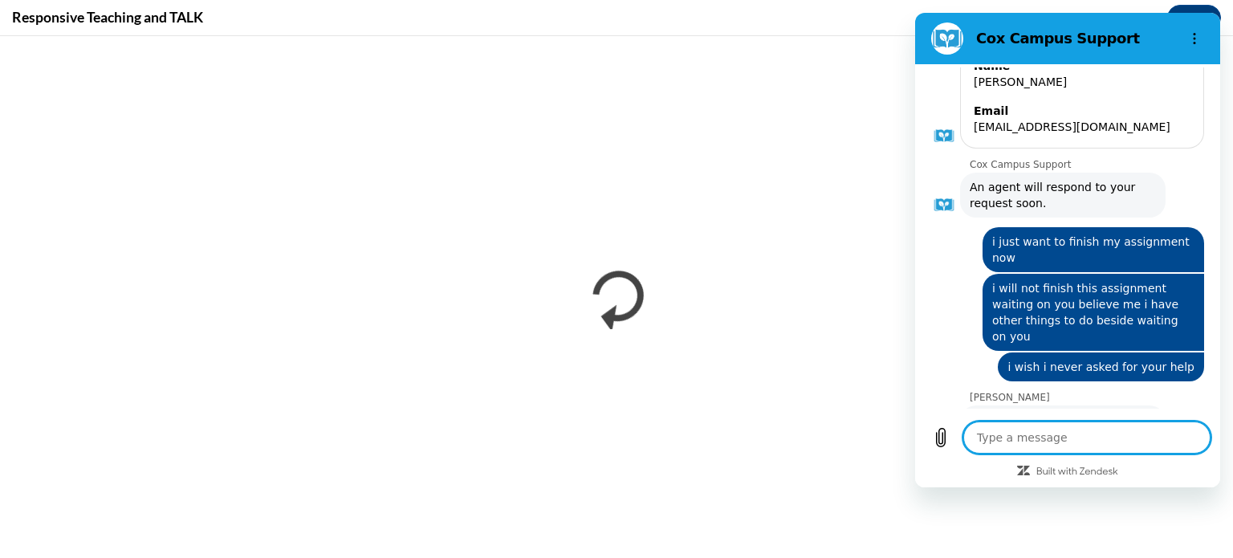
click at [942, 192] on figure at bounding box center [944, 205] width 26 height 26
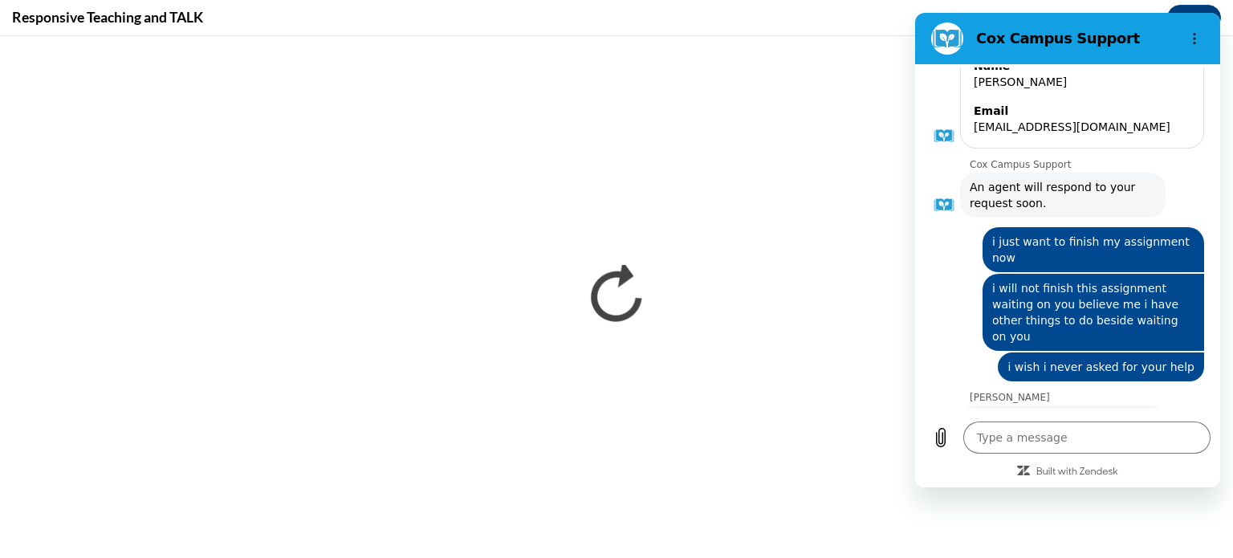
click at [956, 39] on figure at bounding box center [947, 38] width 32 height 32
click at [1203, 37] on button "Options menu" at bounding box center [1194, 38] width 32 height 32
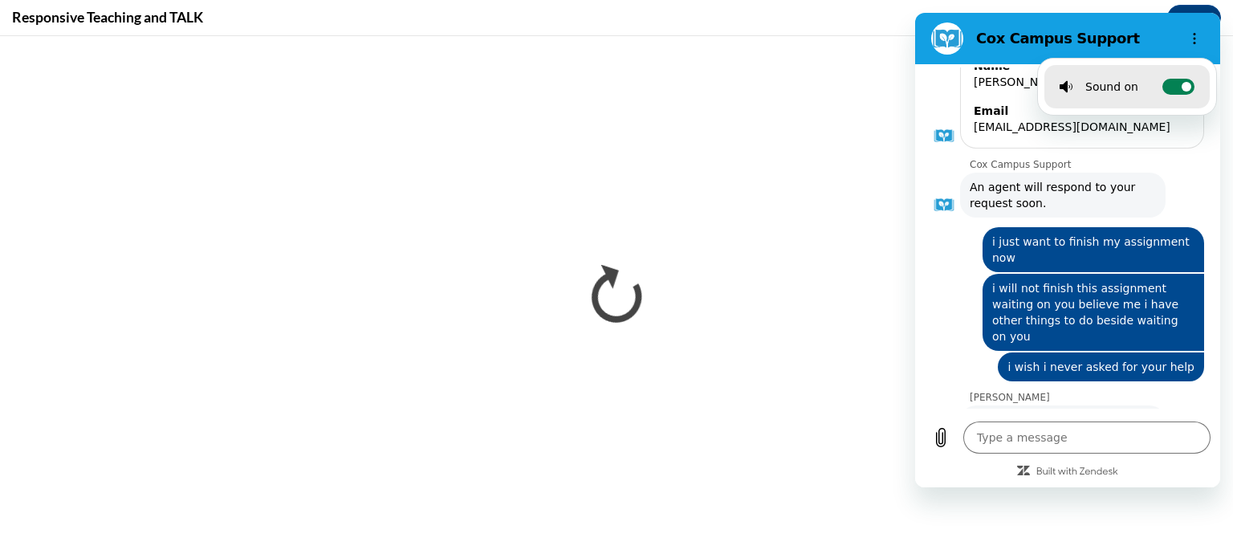
click at [1182, 86] on circle at bounding box center [1187, 87] width 10 height 10
click at [1178, 86] on input "Toggle sound notifications" at bounding box center [1178, 87] width 32 height 16
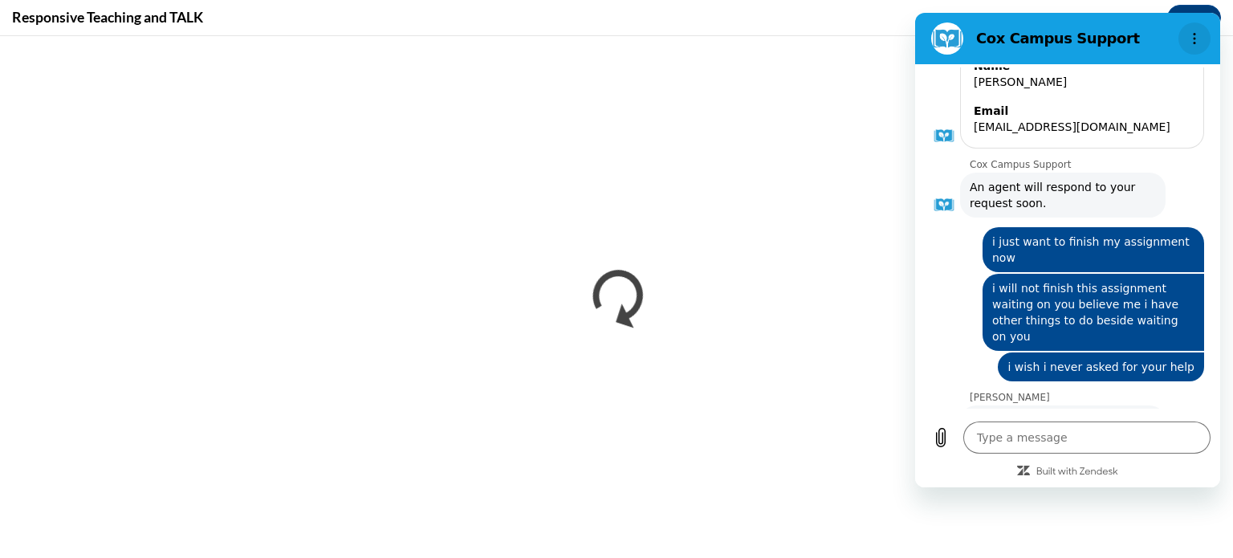
click at [1191, 42] on icon "Options menu" at bounding box center [1194, 38] width 13 height 13
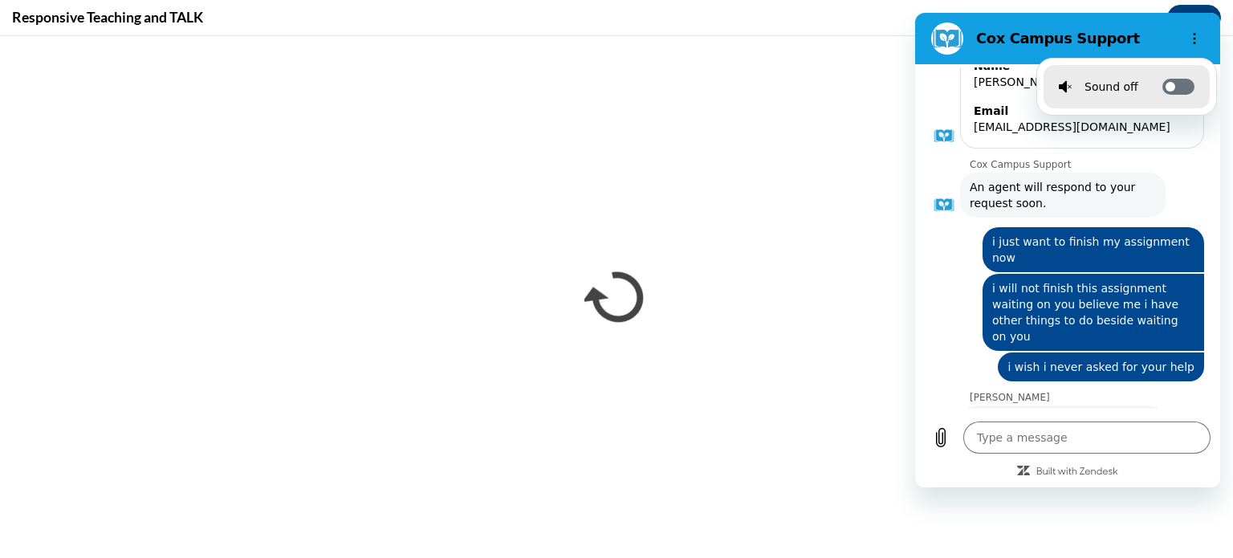
click at [1174, 84] on label "Toggle sound notifications" at bounding box center [1178, 87] width 32 height 16
click at [1174, 84] on input "Toggle sound notifications" at bounding box center [1178, 87] width 32 height 16
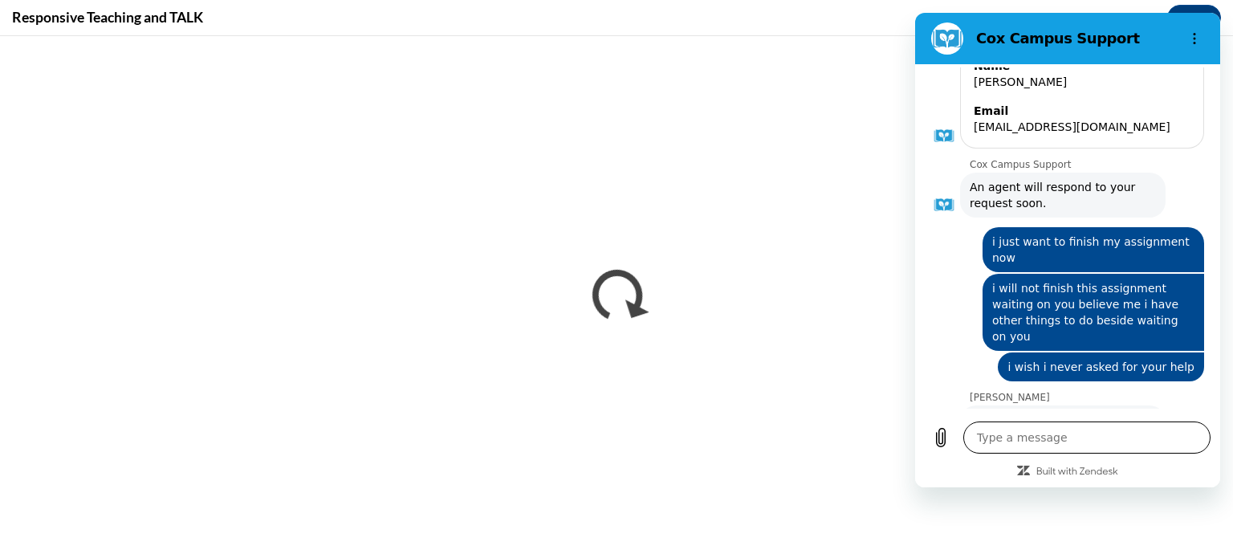
click at [998, 443] on textarea at bounding box center [1086, 437] width 247 height 32
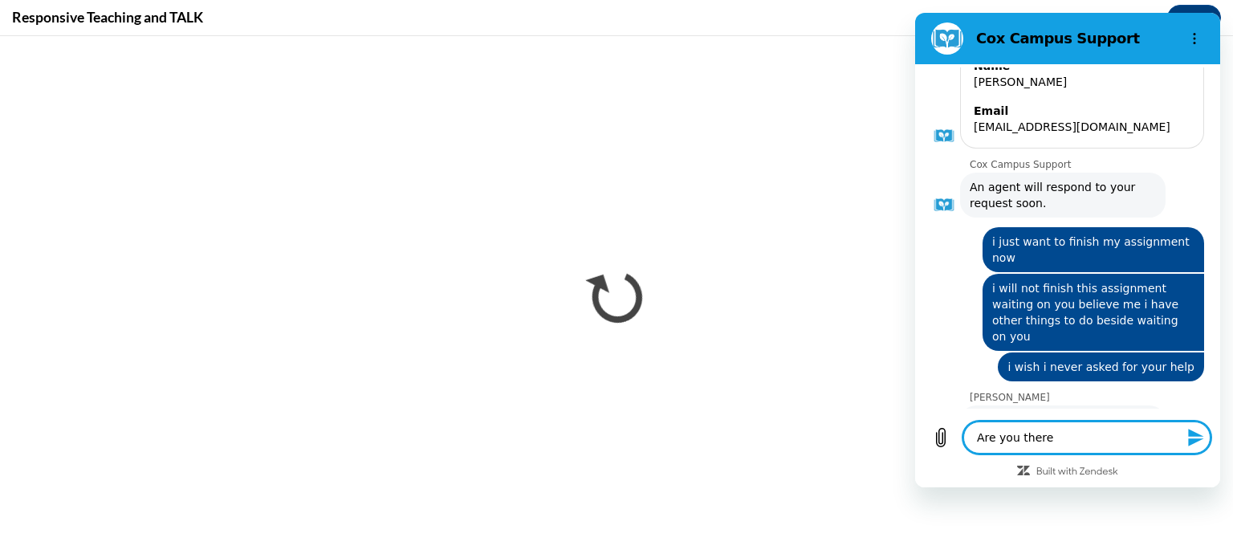
click at [1188, 447] on button "Send message" at bounding box center [1194, 437] width 32 height 32
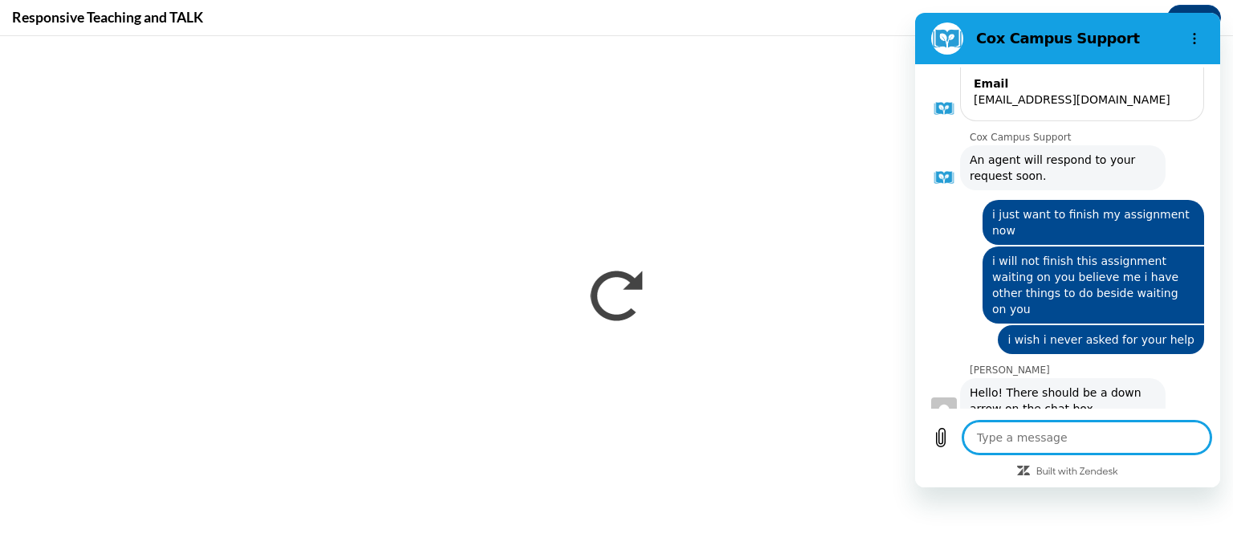
scroll to position [2189, 0]
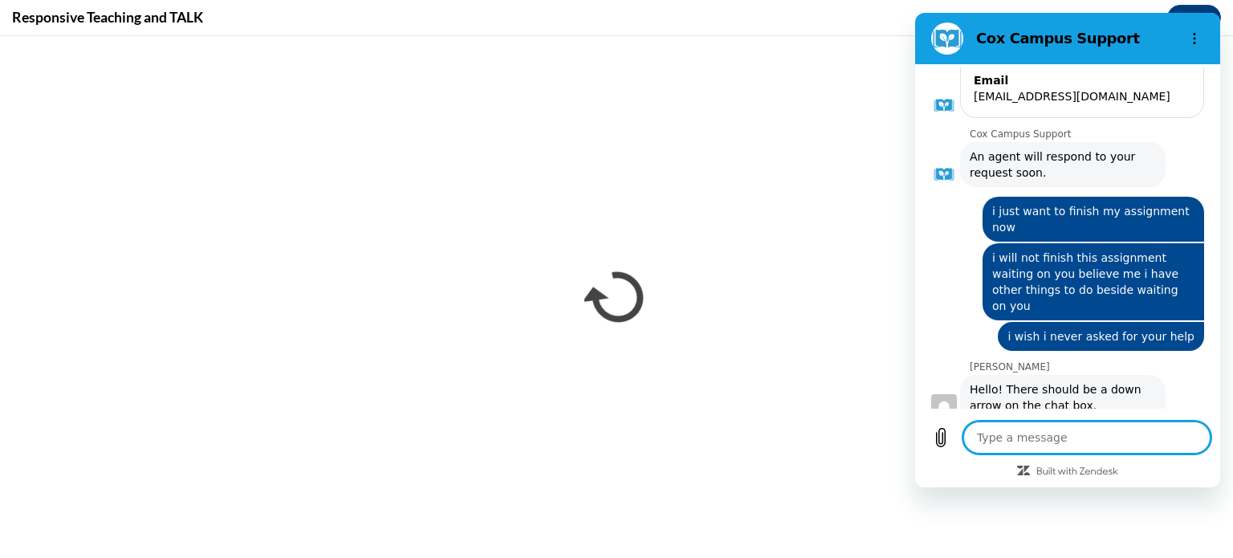
click at [1006, 443] on textarea at bounding box center [1086, 437] width 247 height 32
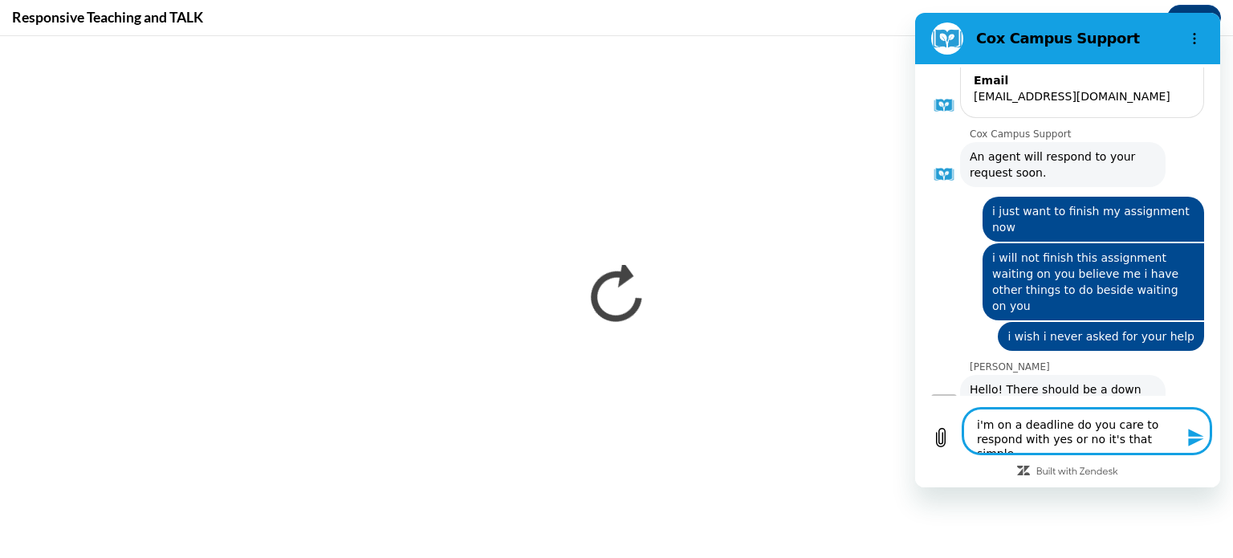
click at [1199, 440] on icon "Send message" at bounding box center [1195, 438] width 15 height 18
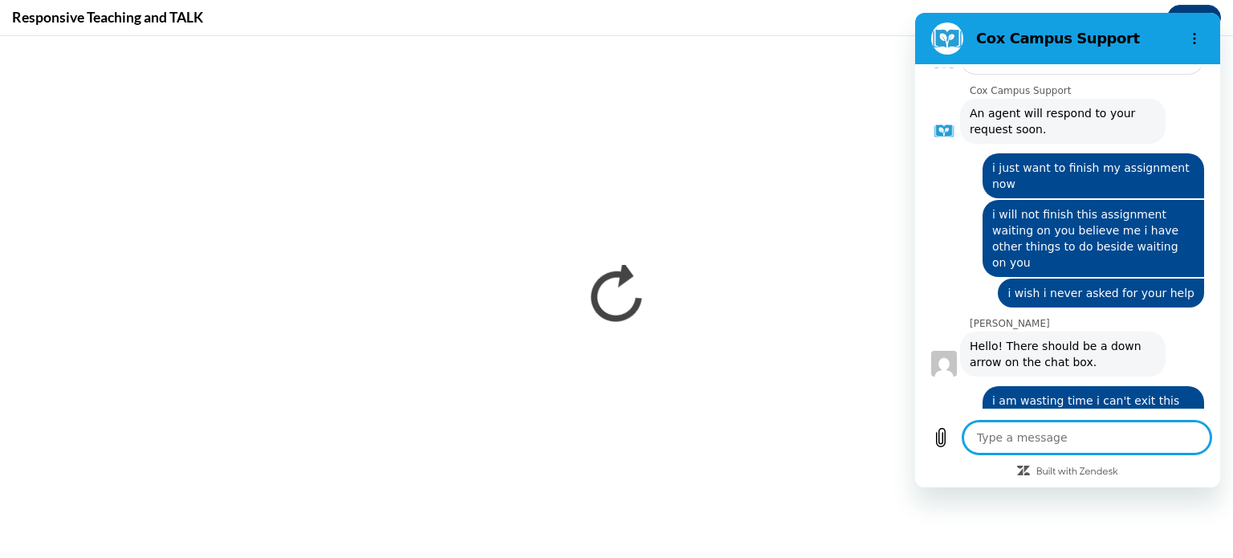
scroll to position [2236, 0]
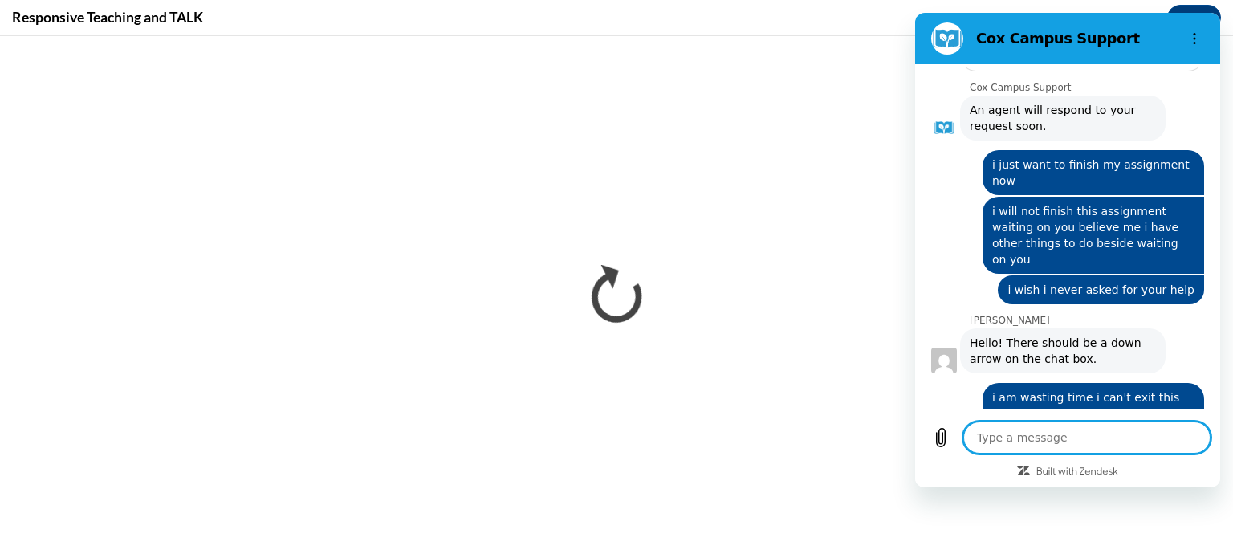
click at [1175, 476] on span "i'm on a deadline do you care to respond with yes or no it's that simple" at bounding box center [1093, 506] width 215 height 61
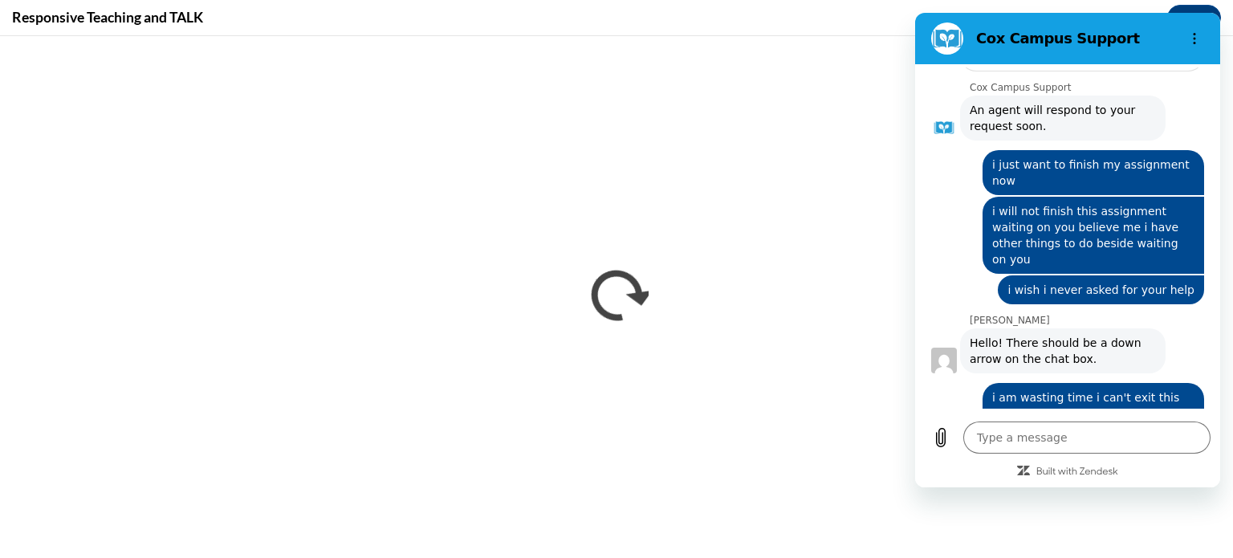
click at [1190, 539] on div "Sent · Just now" at bounding box center [1061, 545] width 286 height 13
click at [1182, 539] on div "Sent · Just now" at bounding box center [1061, 545] width 286 height 13
click at [1175, 470] on div at bounding box center [1068, 470] width 286 height 14
click at [1177, 476] on div at bounding box center [1068, 470] width 286 height 14
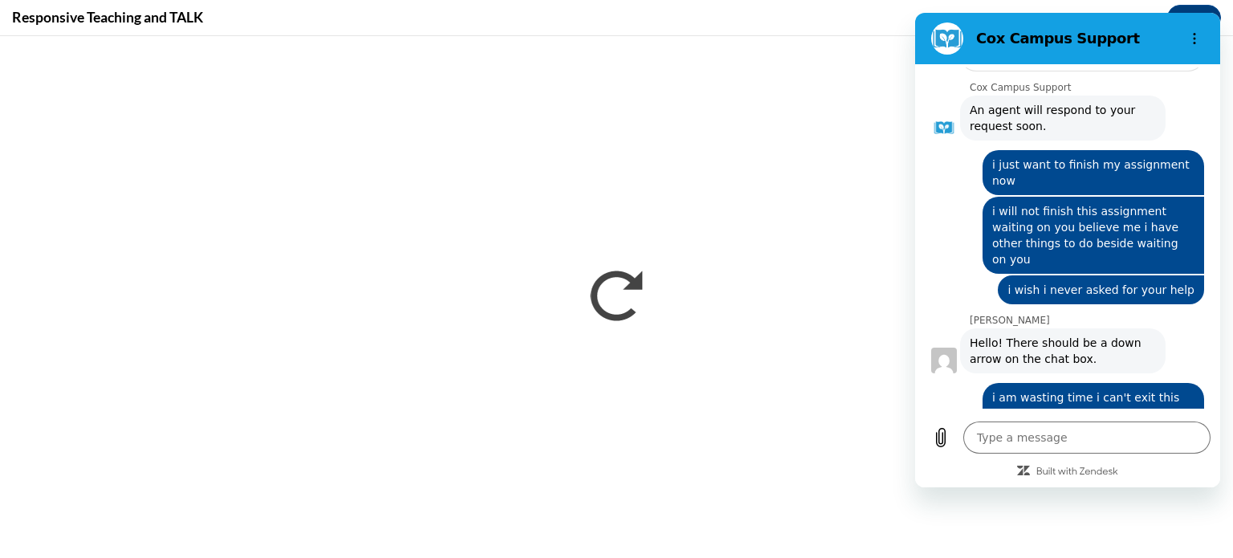
click at [1181, 478] on div "Type a message x" at bounding box center [1067, 449] width 305 height 75
click at [1189, 478] on div "Type a message x" at bounding box center [1067, 449] width 305 height 75
click at [1216, 416] on div "Type a message x" at bounding box center [1067, 449] width 305 height 75
click at [954, 437] on button "Upload file" at bounding box center [941, 437] width 32 height 32
click at [1172, 476] on span "i'm on a deadline do you care to respond with yes or no it's that simple" at bounding box center [1093, 506] width 215 height 61
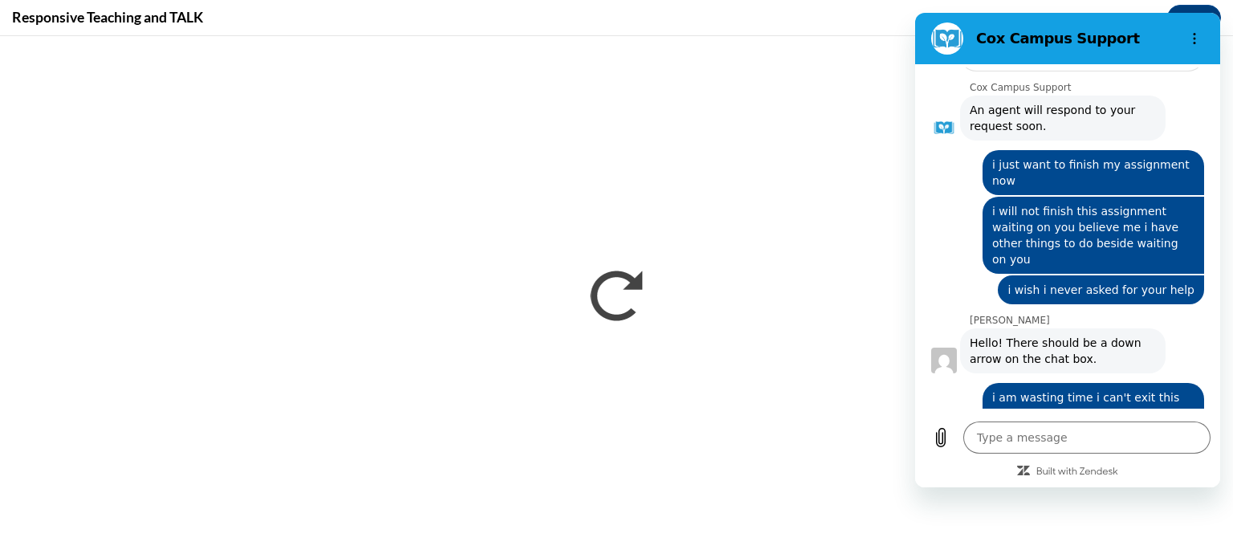
click at [1127, 552] on div at bounding box center [1067, 553] width 299 height 3
click at [1118, 432] on textarea at bounding box center [1086, 437] width 247 height 32
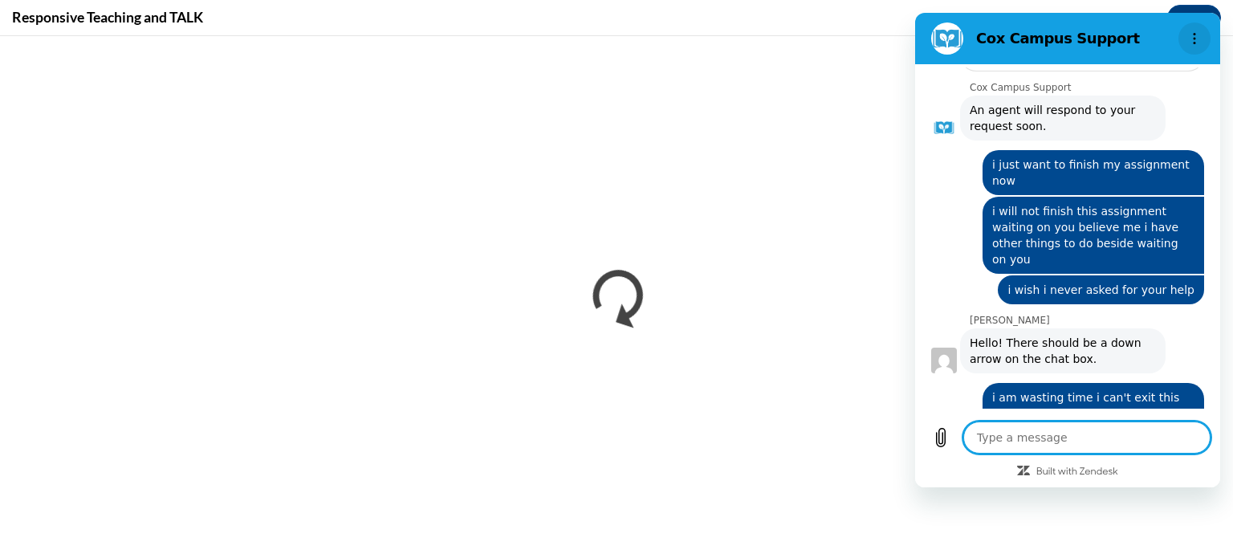
click at [1200, 39] on icon "Options menu" at bounding box center [1194, 38] width 13 height 13
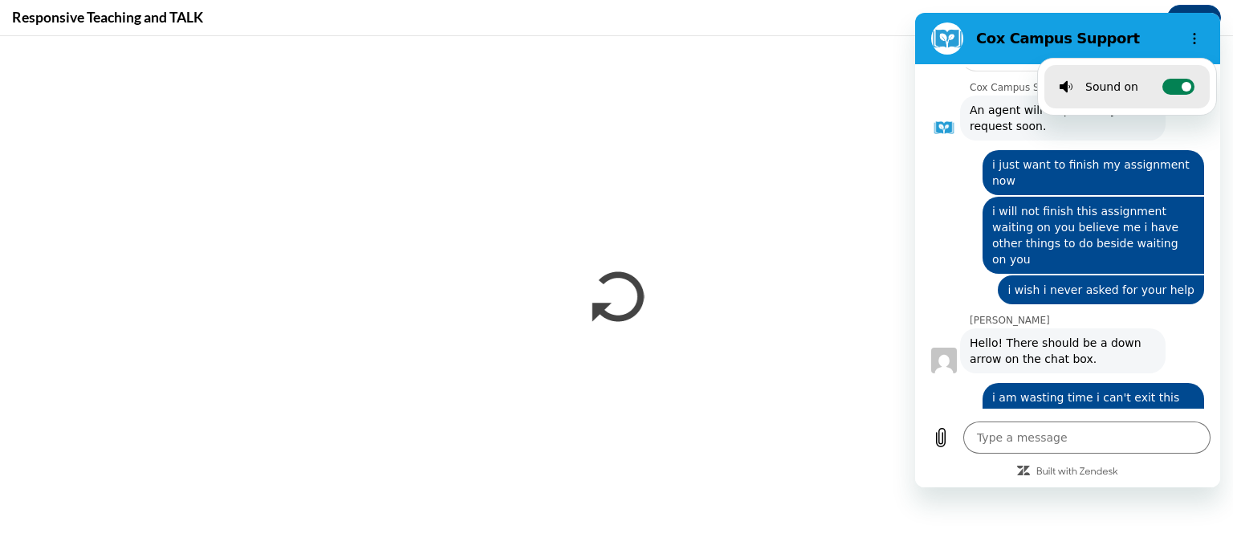
click at [1167, 83] on label "Toggle sound notifications" at bounding box center [1178, 87] width 32 height 16
click at [1167, 83] on input "Toggle sound notifications" at bounding box center [1178, 87] width 32 height 16
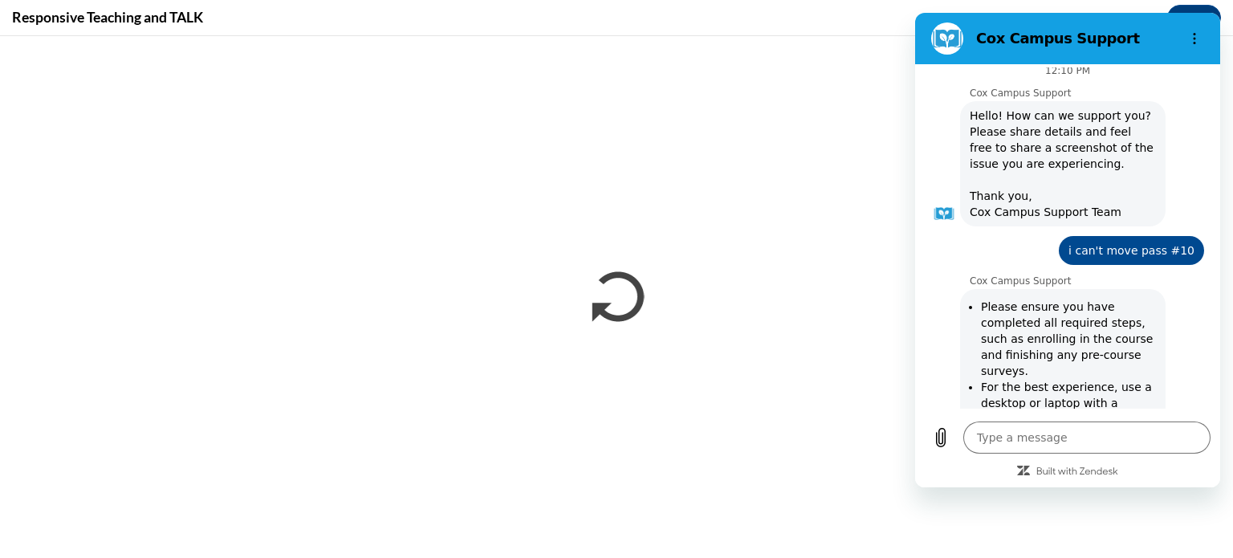
scroll to position [0, 0]
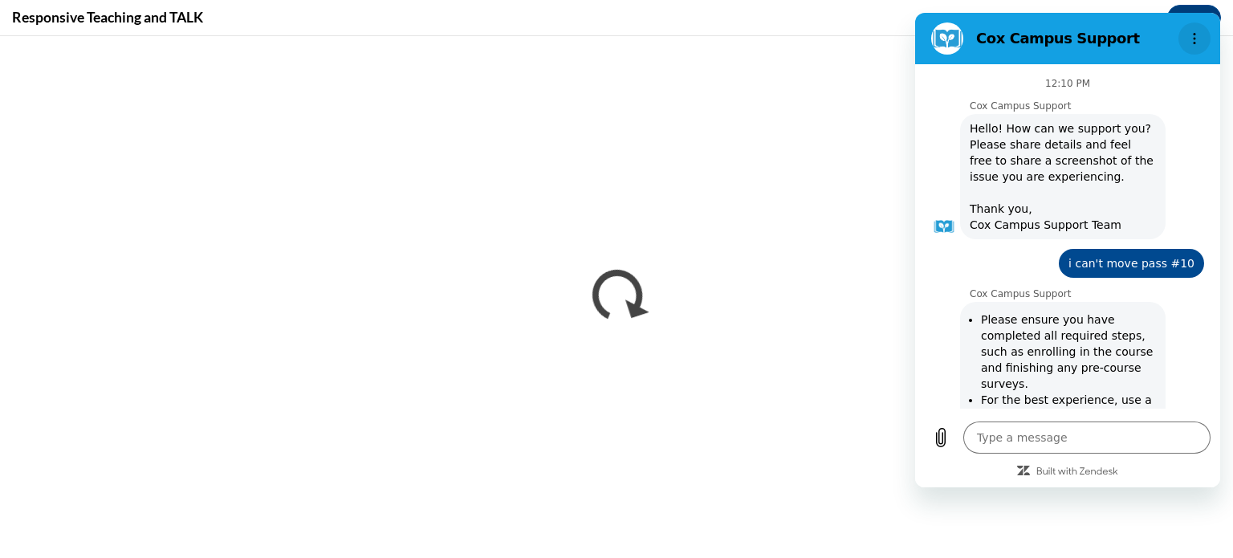
click at [1199, 35] on icon "Options menu" at bounding box center [1194, 38] width 13 height 13
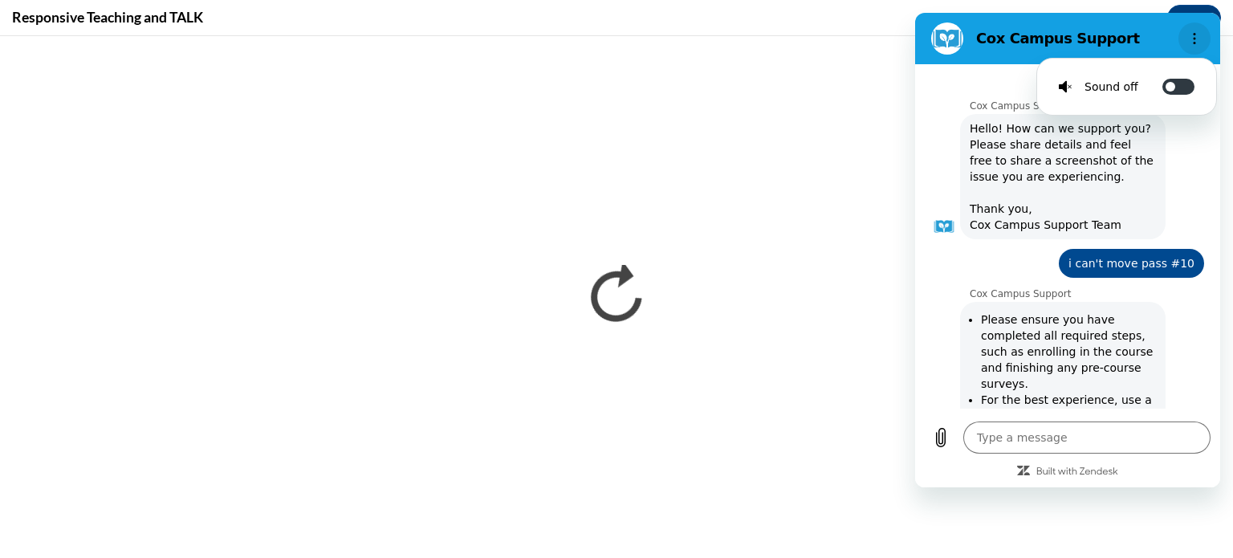
click at [1203, 32] on button "Options menu" at bounding box center [1194, 38] width 32 height 32
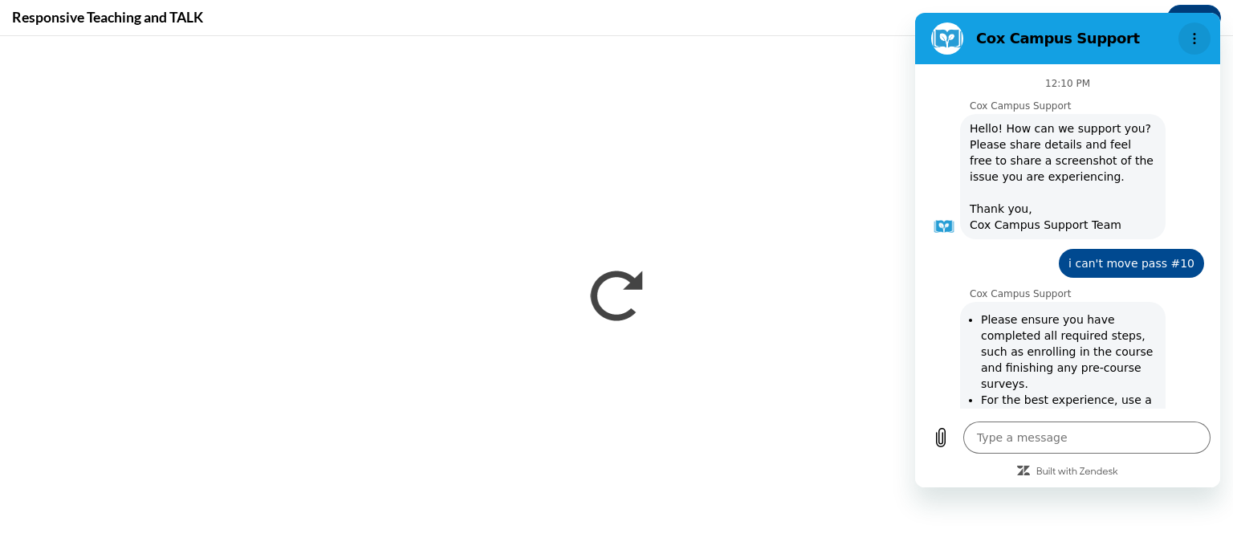
click at [1088, 474] on icon "Built with Zendesk: Visit the Zendesk website in a new tab" at bounding box center [1077, 472] width 82 height 10
click at [1171, 149] on div "Cox Campus Support says: Hello! How can we support you? Please share details an…" at bounding box center [1074, 175] width 286 height 127
click at [1194, 43] on circle "Options menu" at bounding box center [1195, 43] width 2 height 2
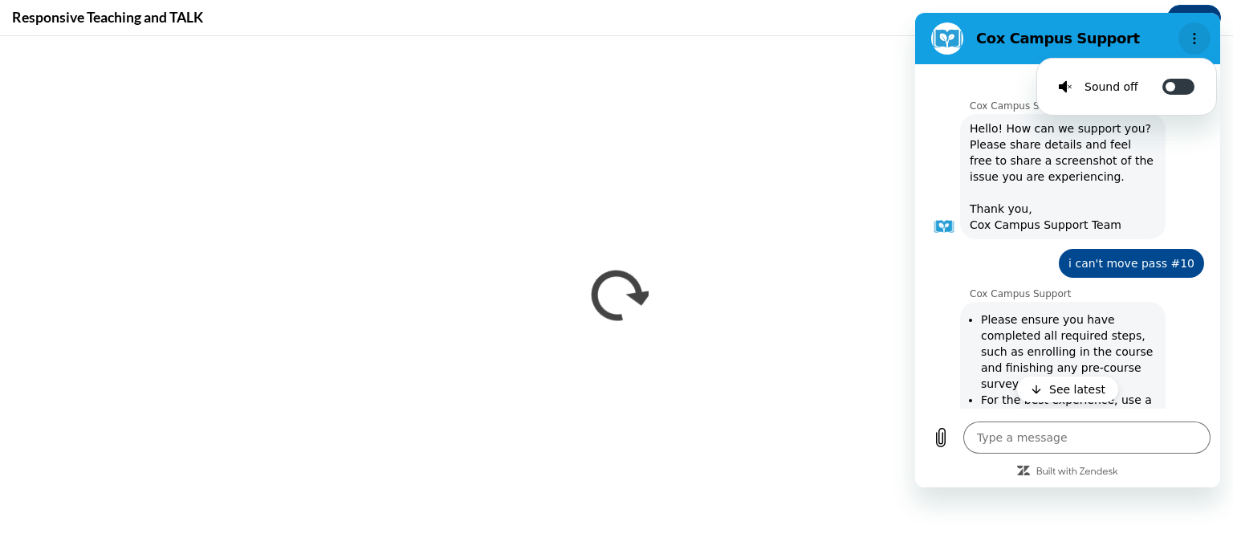
click at [1195, 37] on icon "Options menu" at bounding box center [1194, 38] width 13 height 13
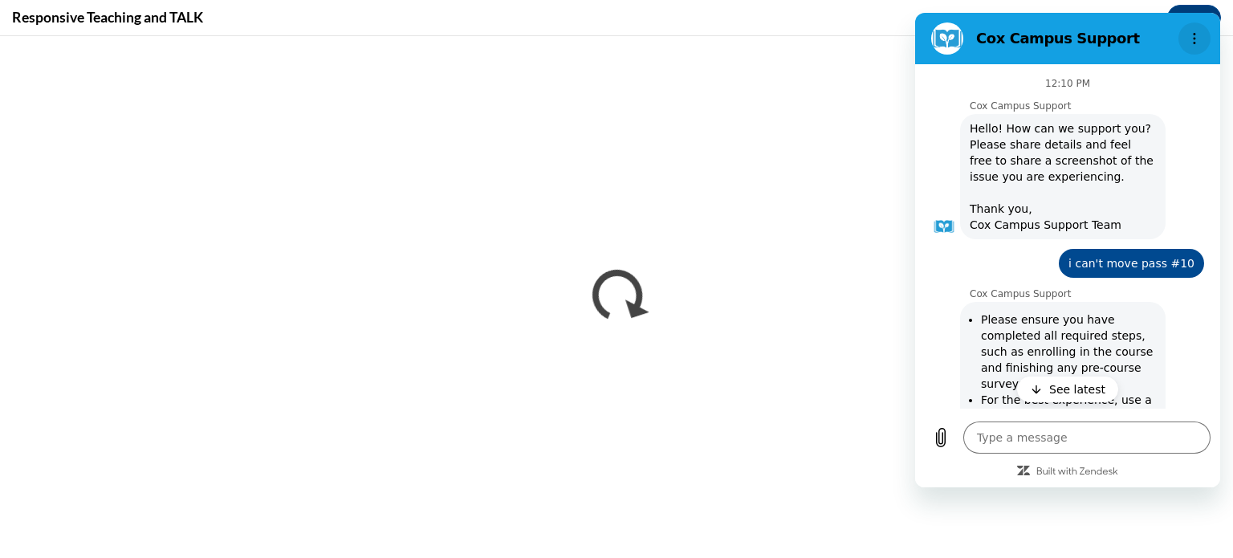
click at [1195, 28] on button "Options menu" at bounding box center [1194, 38] width 32 height 32
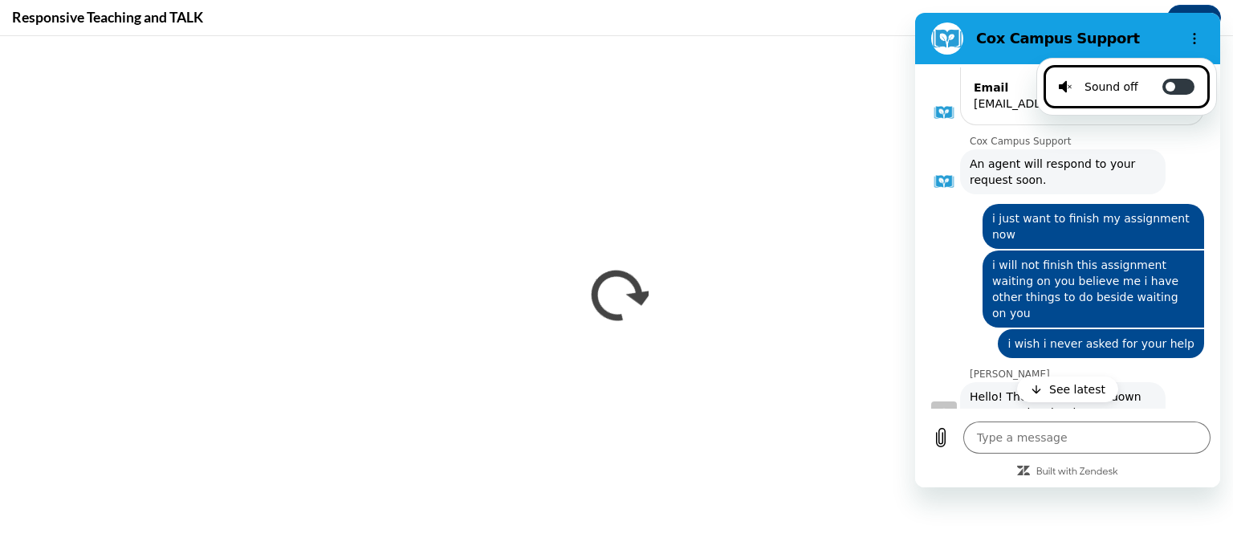
scroll to position [2321, 0]
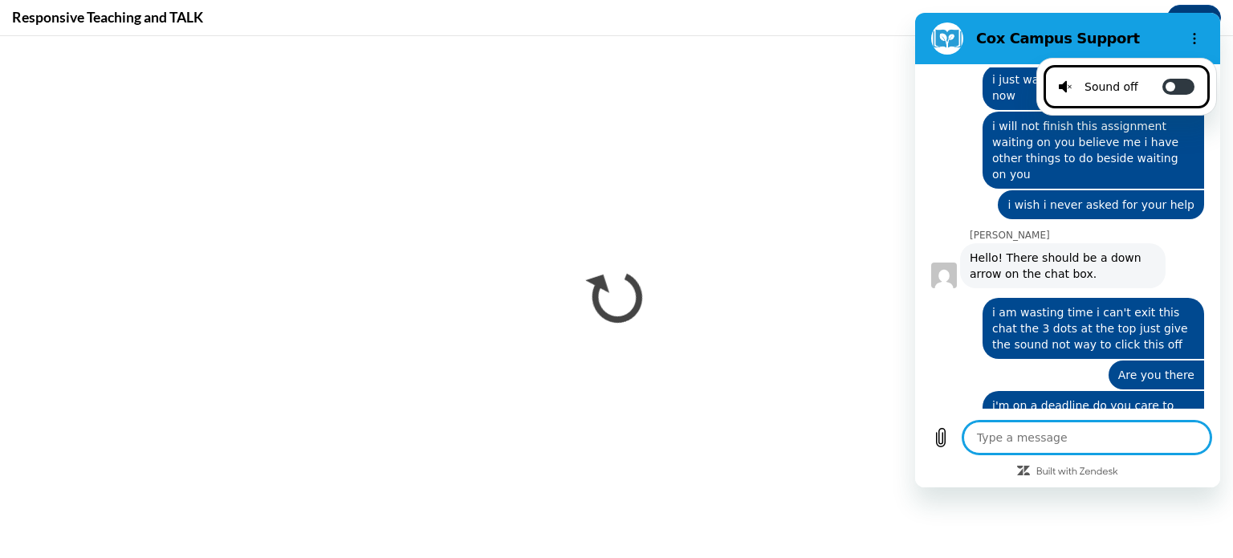
click at [979, 445] on textarea at bounding box center [1086, 437] width 247 height 32
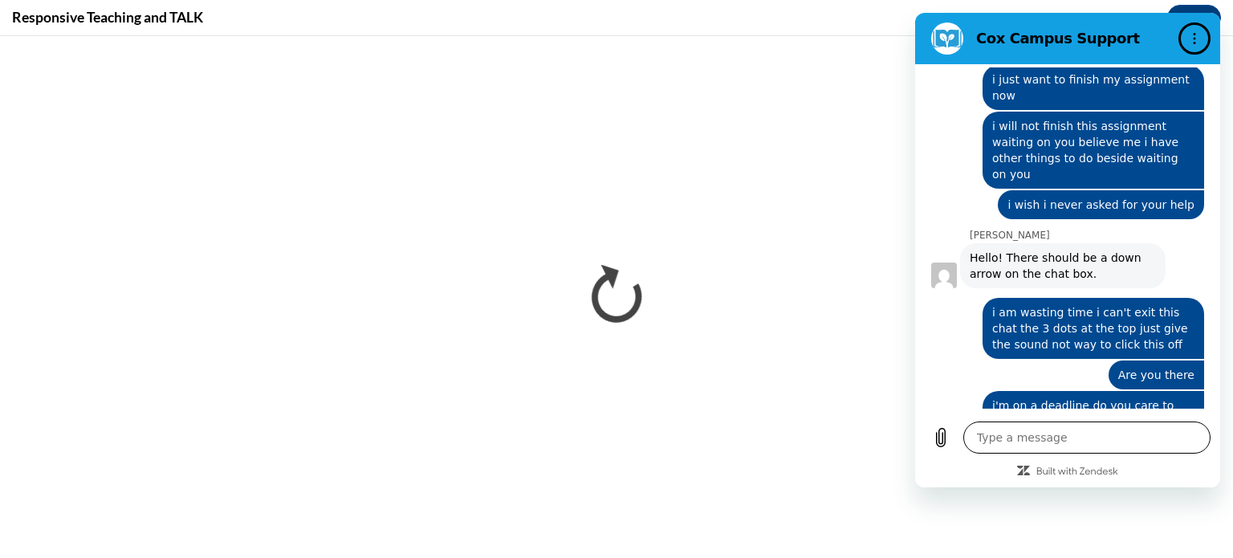
click at [1002, 443] on textarea at bounding box center [1086, 437] width 247 height 32
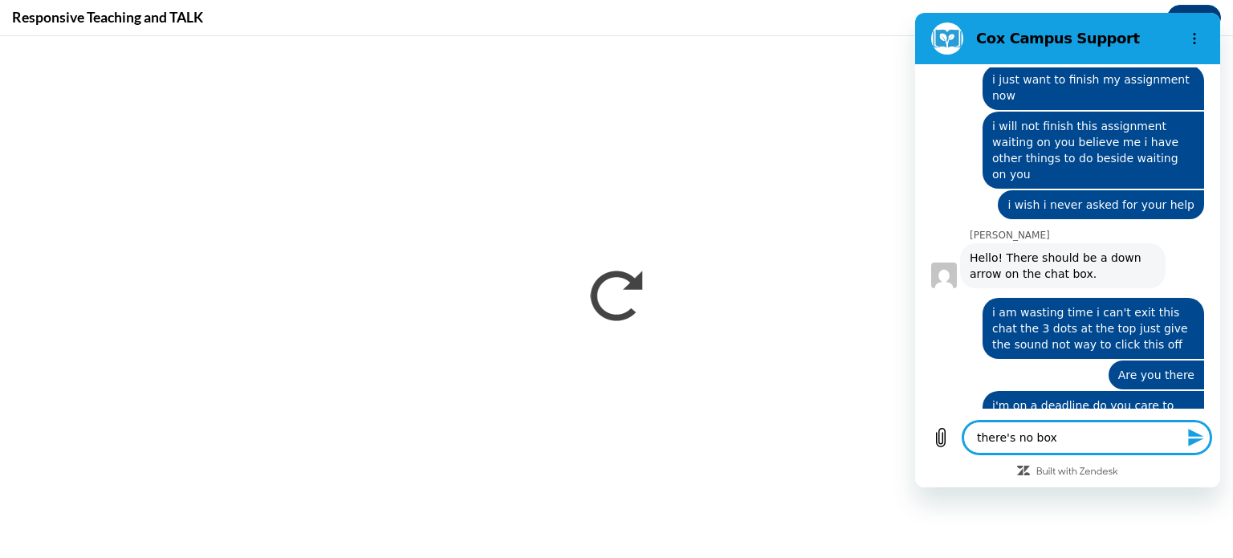
click at [1188, 437] on icon "Send message" at bounding box center [1195, 438] width 15 height 18
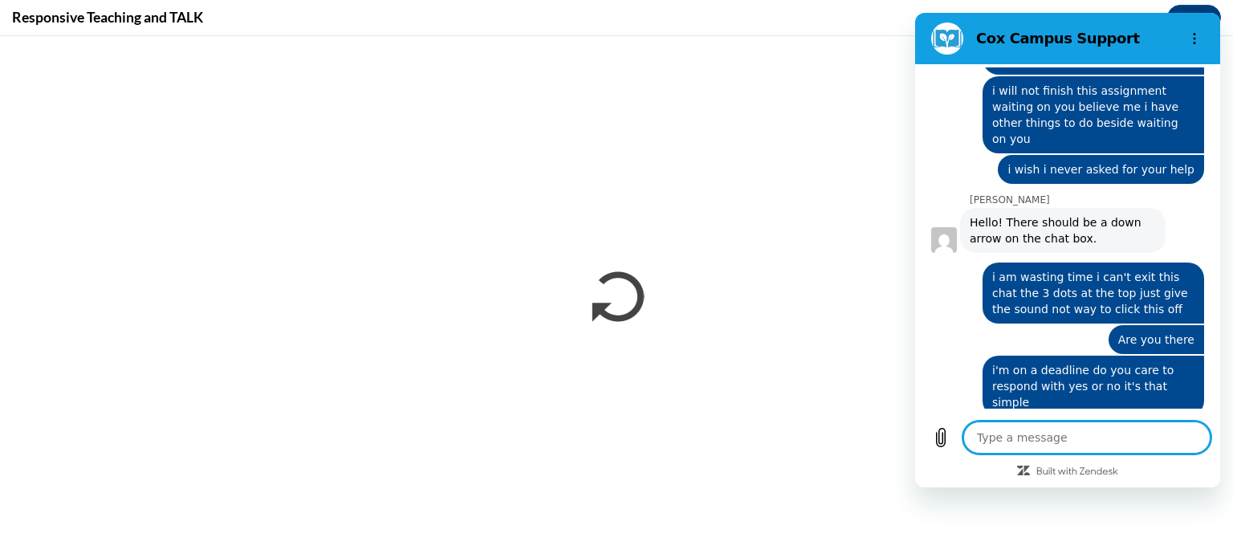
scroll to position [2359, 0]
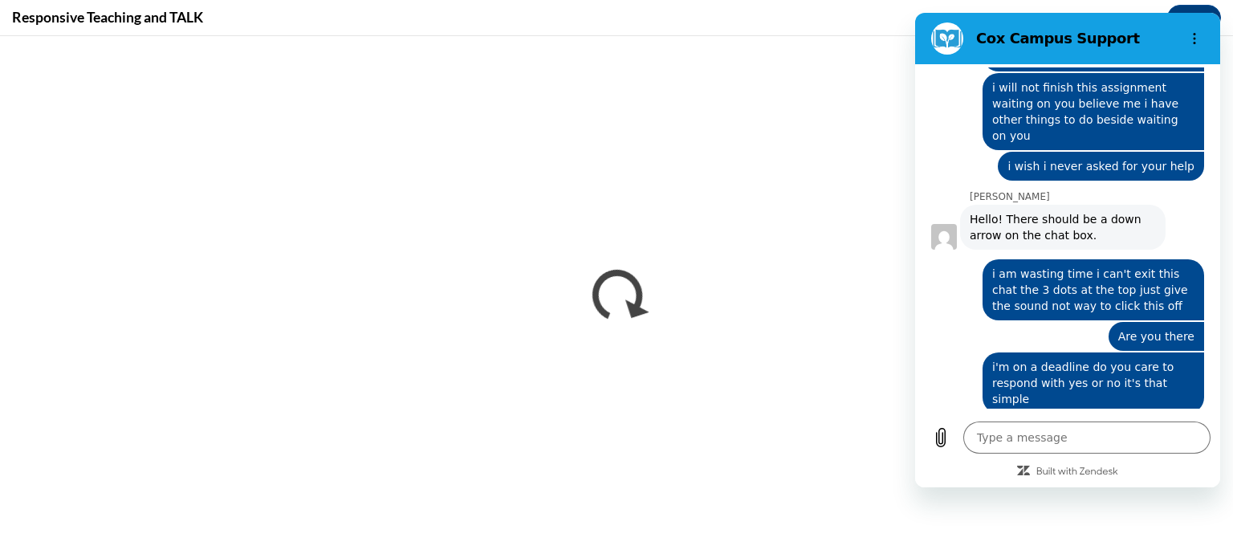
click at [952, 42] on figure at bounding box center [947, 38] width 32 height 32
click at [944, 51] on figure at bounding box center [947, 38] width 32 height 32
click at [1185, 539] on div at bounding box center [1190, 544] width 10 height 10
click at [937, 435] on icon "Upload file" at bounding box center [941, 438] width 9 height 18
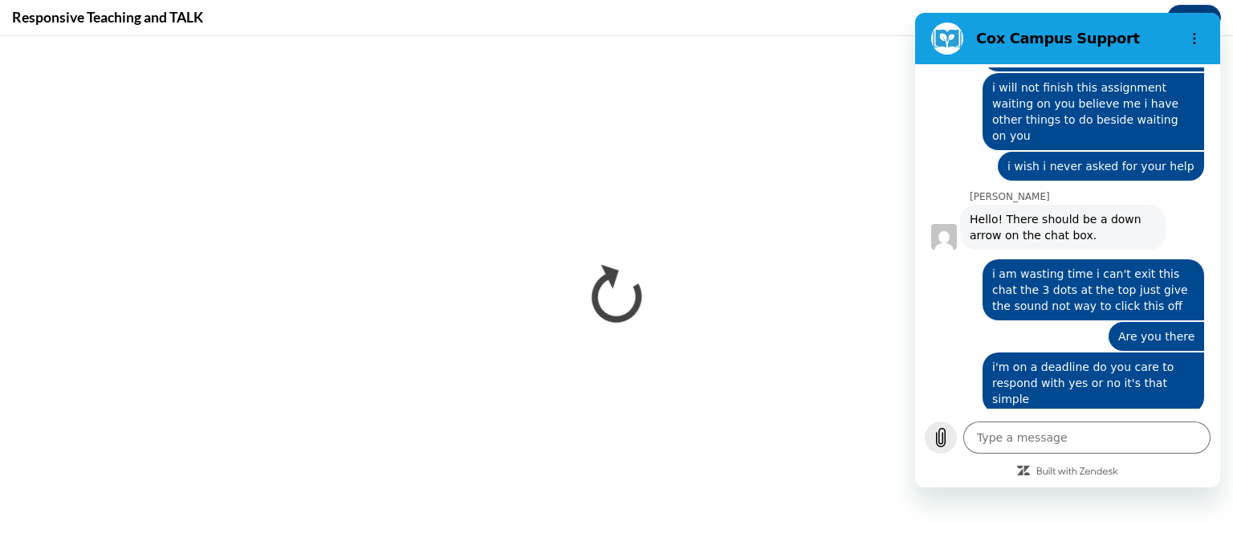
click at [940, 439] on icon "Upload file" at bounding box center [940, 437] width 19 height 19
click at [1182, 203] on div "J. Snipes says: Hello! There should be a down arrow on the chat box." at bounding box center [1074, 226] width 286 height 47
click at [1067, 499] on div "says: there's no box" at bounding box center [1061, 518] width 286 height 39
click at [1194, 27] on button "Options menu" at bounding box center [1194, 38] width 32 height 32
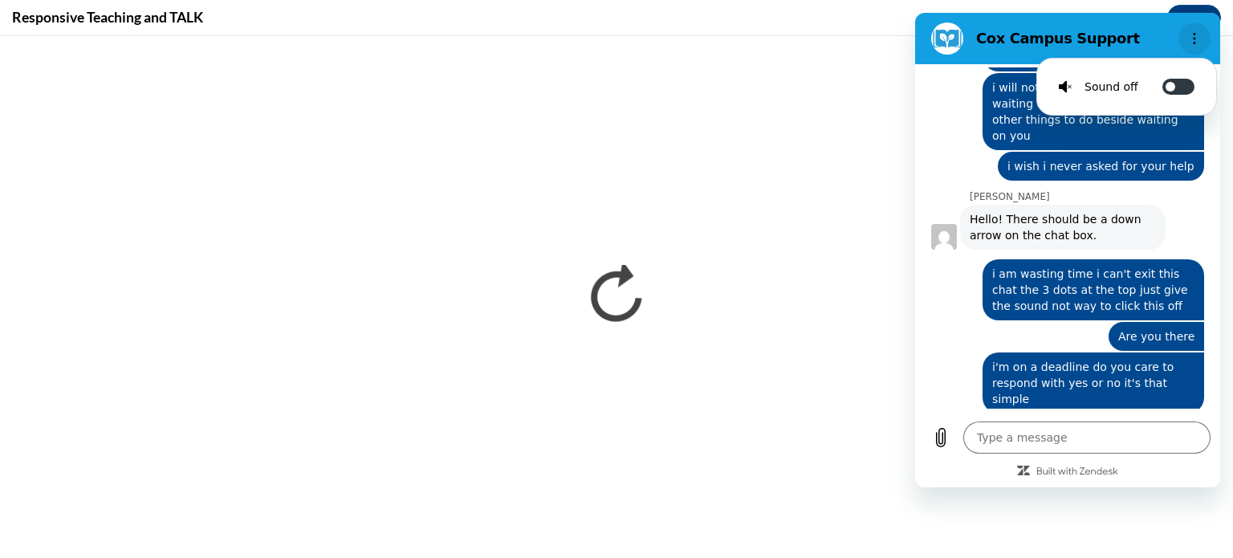
click at [1194, 27] on button "Options menu" at bounding box center [1194, 38] width 32 height 32
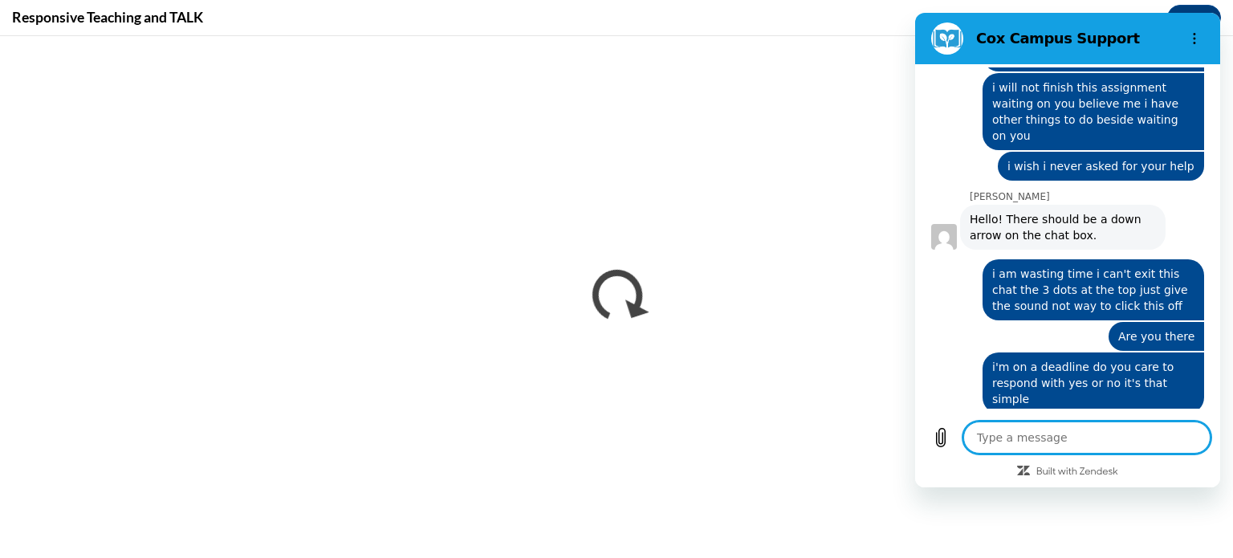
click at [1041, 433] on textarea at bounding box center [1086, 437] width 247 height 32
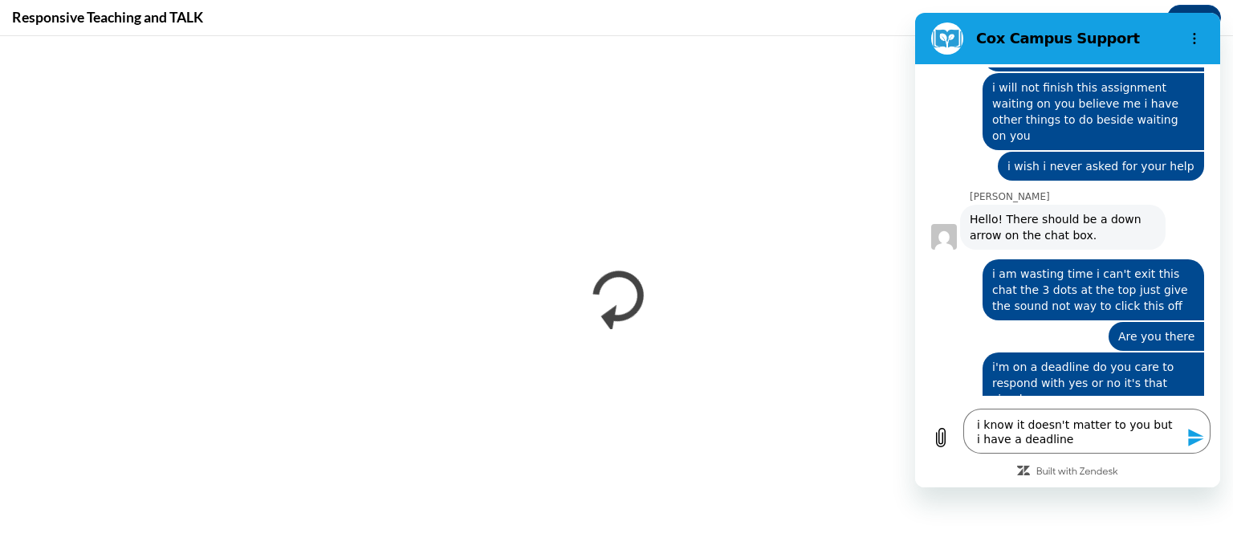
click at [1187, 439] on icon "Send message" at bounding box center [1195, 437] width 19 height 19
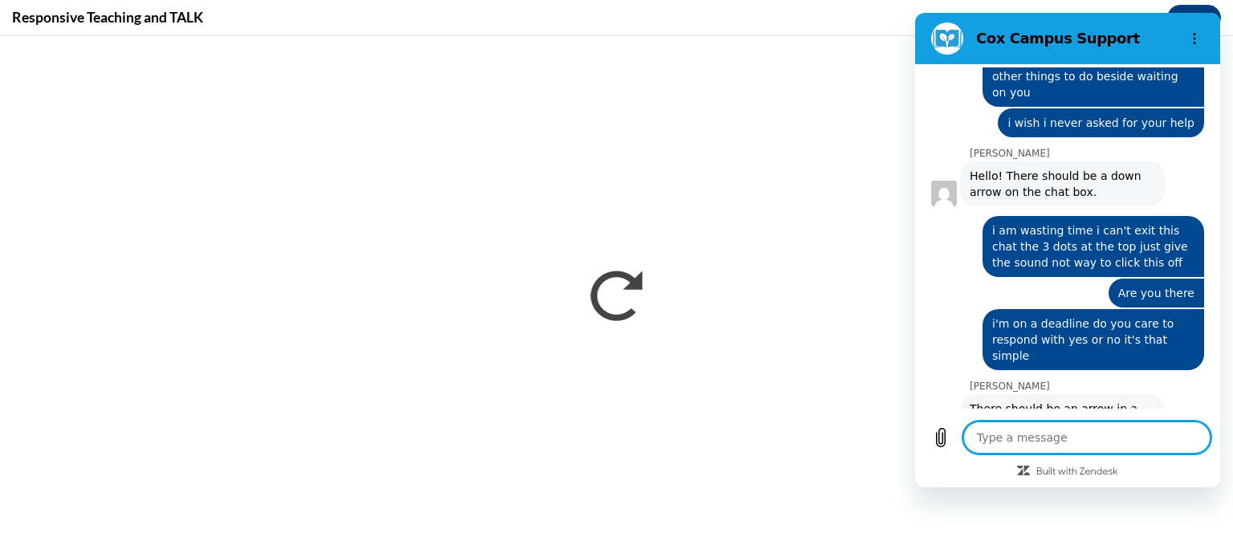
scroll to position [2406, 0]
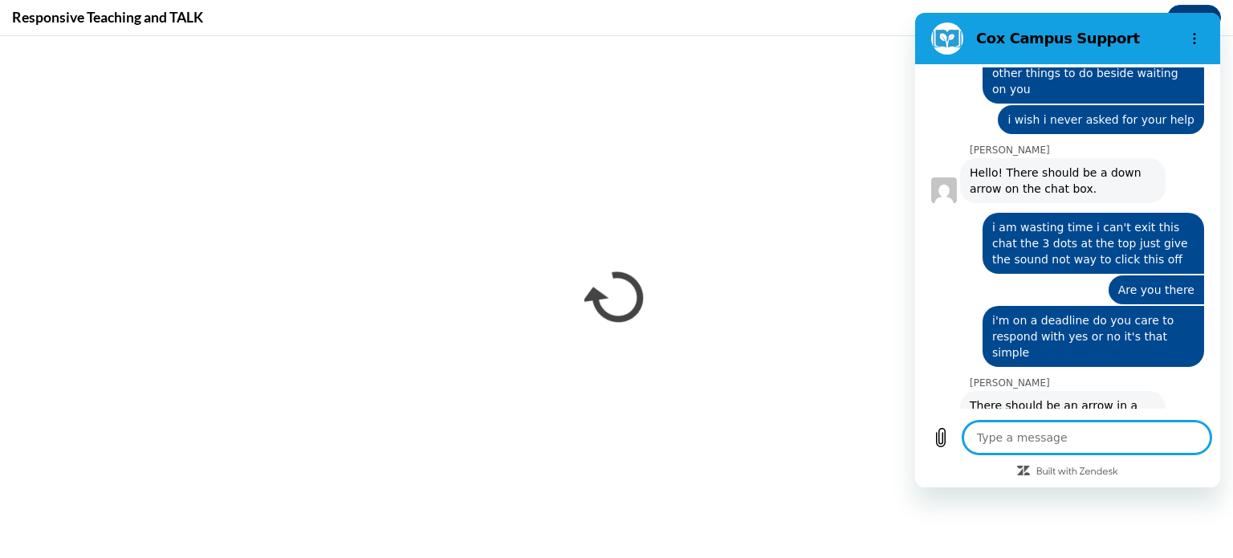
click at [1194, 440] on textarea at bounding box center [1086, 437] width 247 height 32
click at [1162, 482] on div "Type a message x" at bounding box center [1067, 449] width 305 height 75
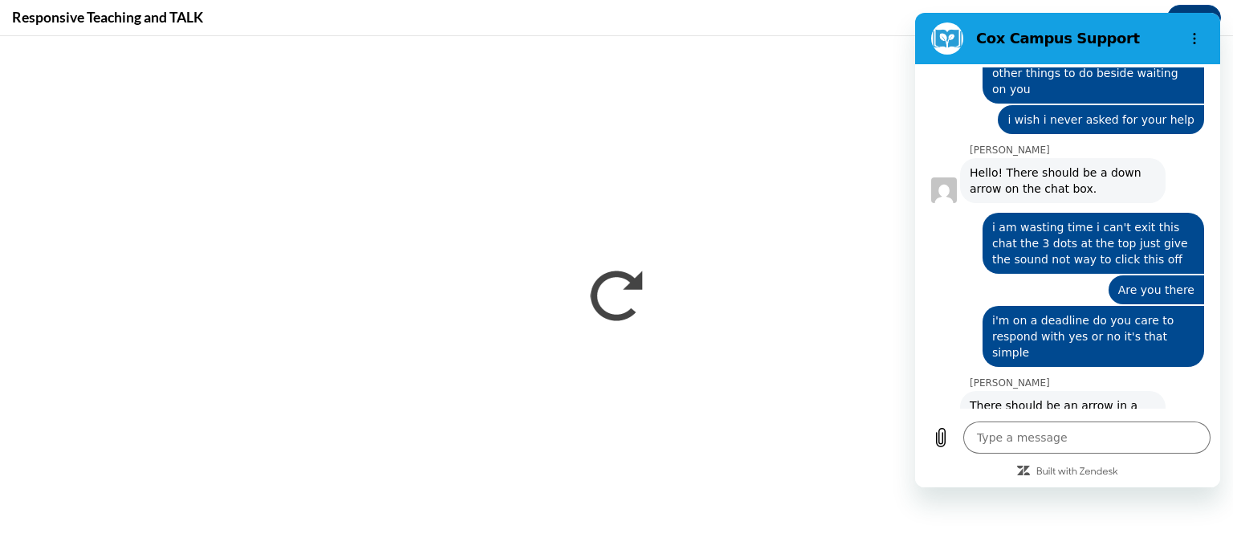
click at [1146, 474] on div at bounding box center [1068, 470] width 286 height 14
click at [1178, 389] on div "J. Snipes says: There should be an arrow in a blue circle at the bottom of the …" at bounding box center [1074, 420] width 286 height 63
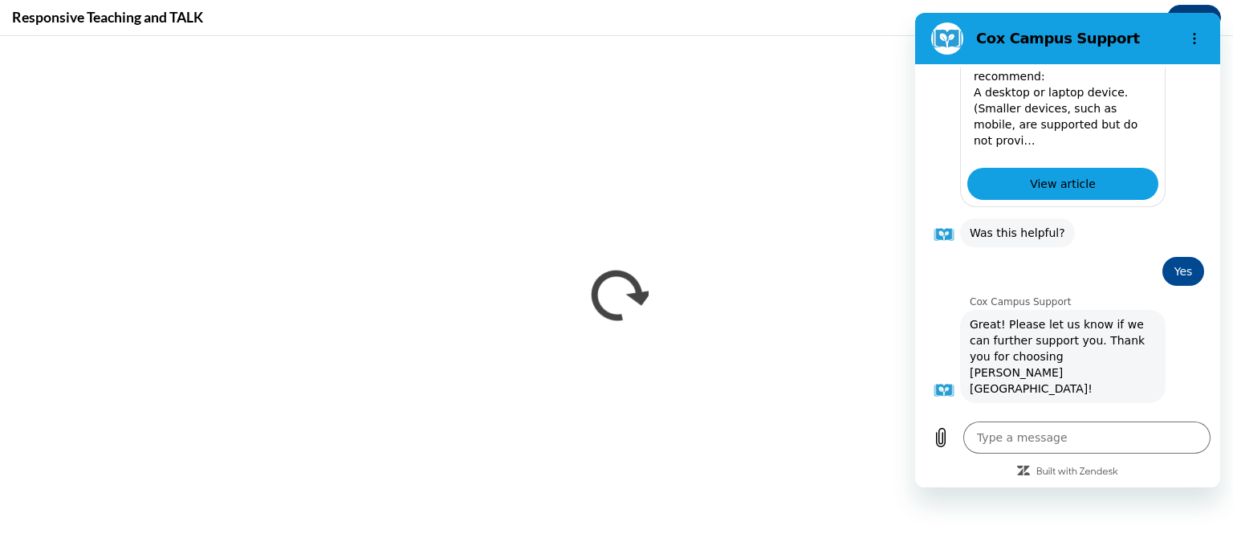
scroll to position [1567, 0]
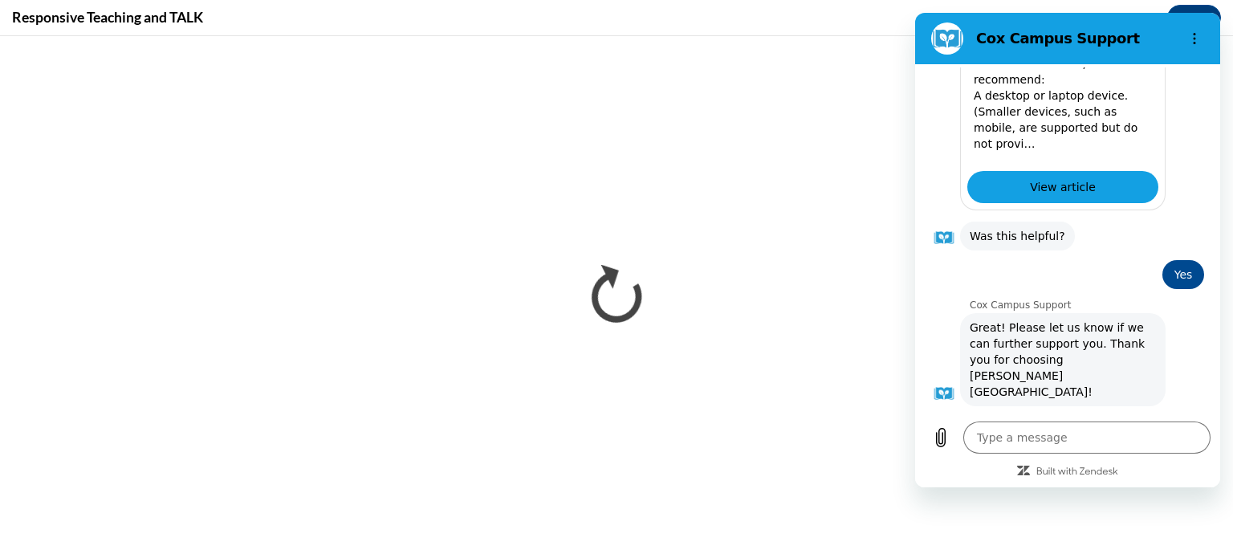
click at [944, 381] on figure at bounding box center [944, 394] width 26 height 26
click at [941, 381] on figure at bounding box center [944, 394] width 26 height 26
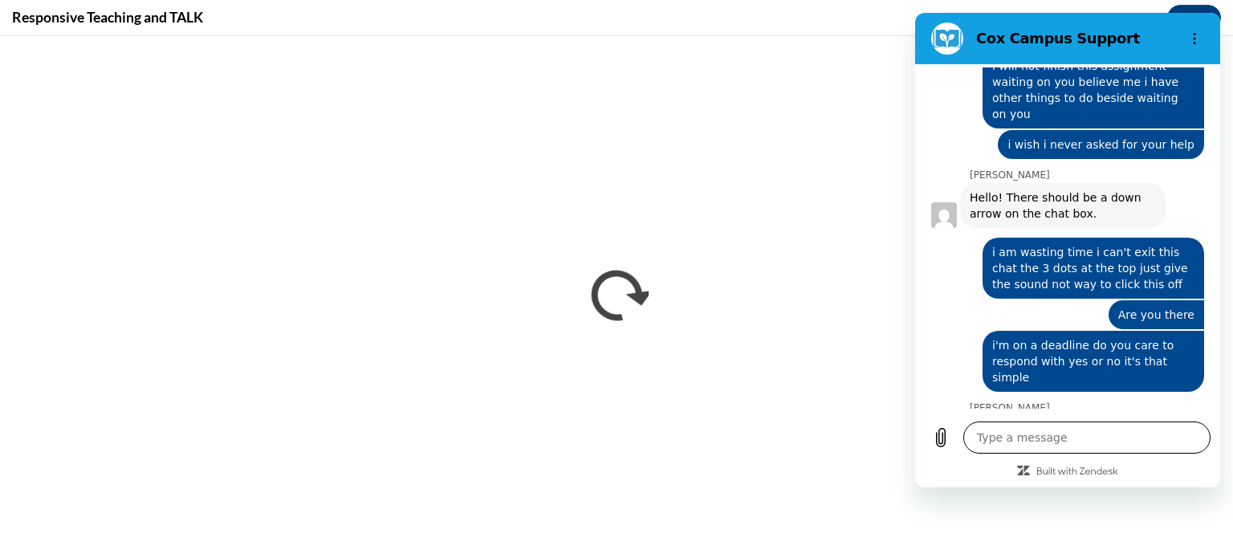
scroll to position [2406, 0]
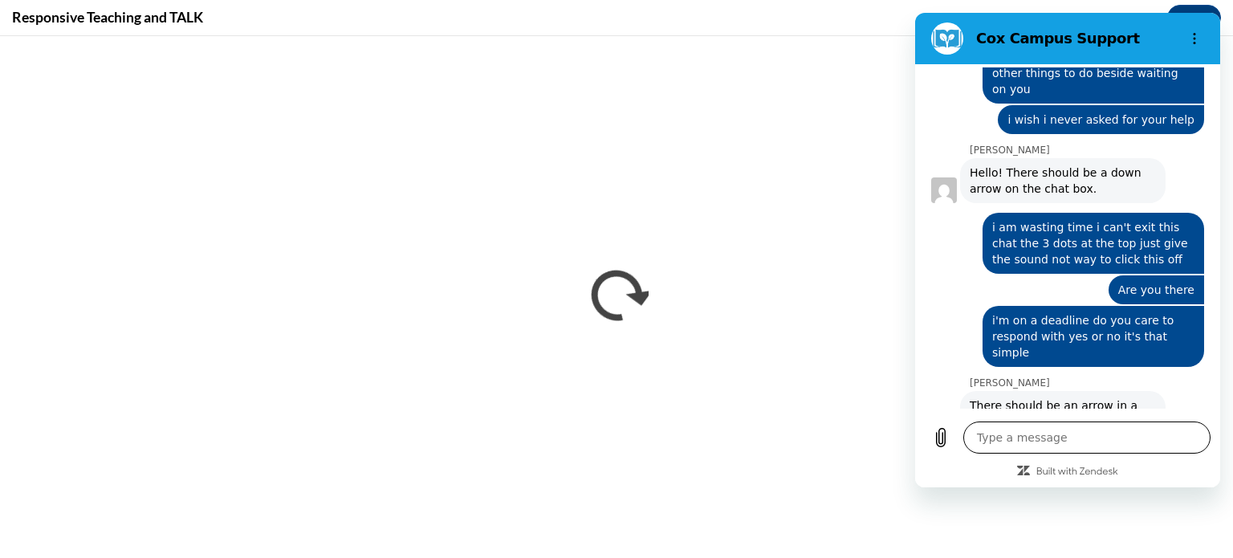
click at [1010, 442] on textarea at bounding box center [1086, 437] width 247 height 32
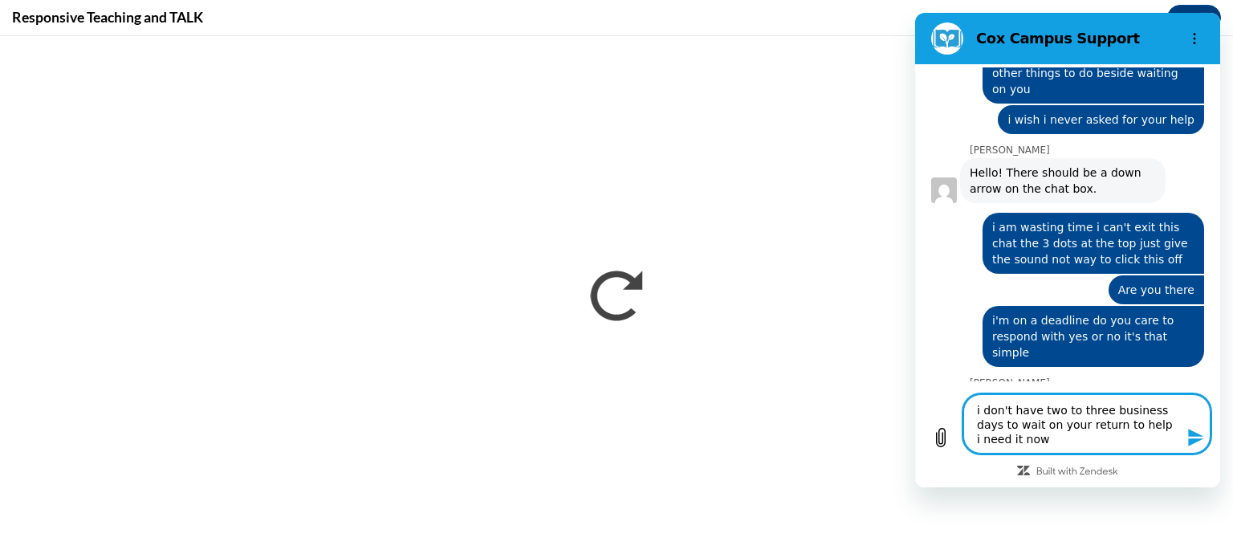
click at [1198, 433] on icon "Send message" at bounding box center [1195, 437] width 19 height 19
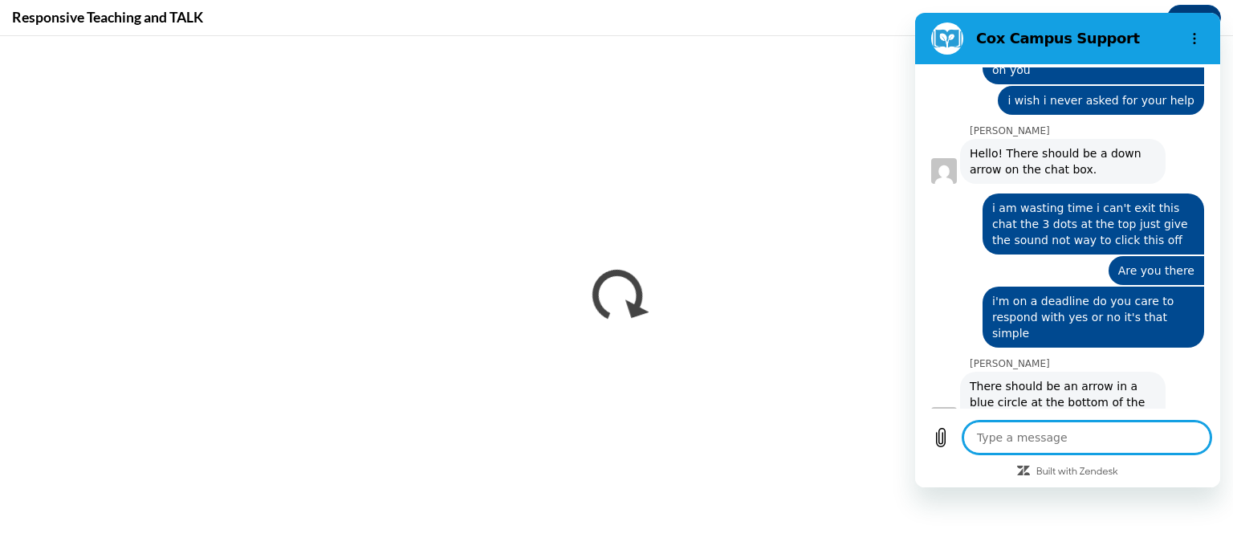
scroll to position [2469, 0]
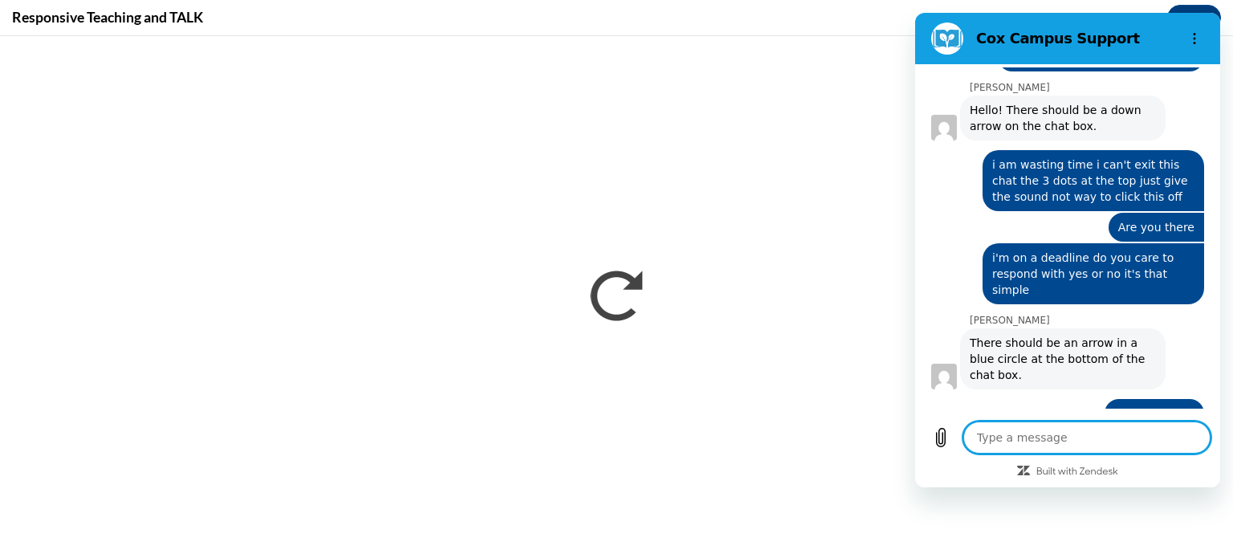
click at [1017, 443] on textarea at bounding box center [1086, 437] width 247 height 32
click at [1199, 444] on icon "Send message" at bounding box center [1195, 437] width 19 height 19
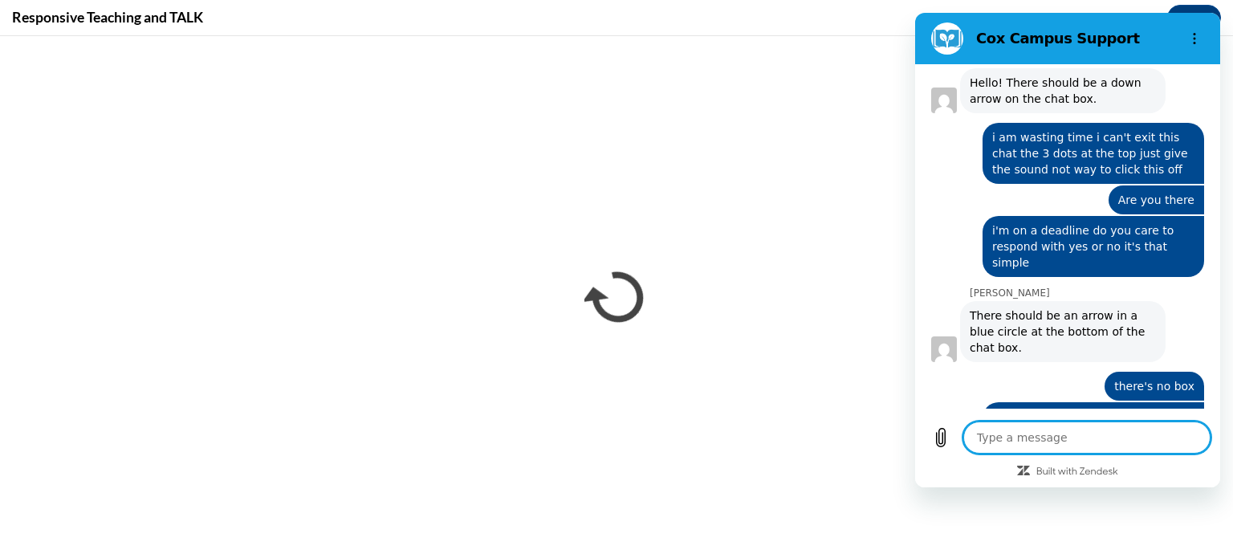
scroll to position [2499, 0]
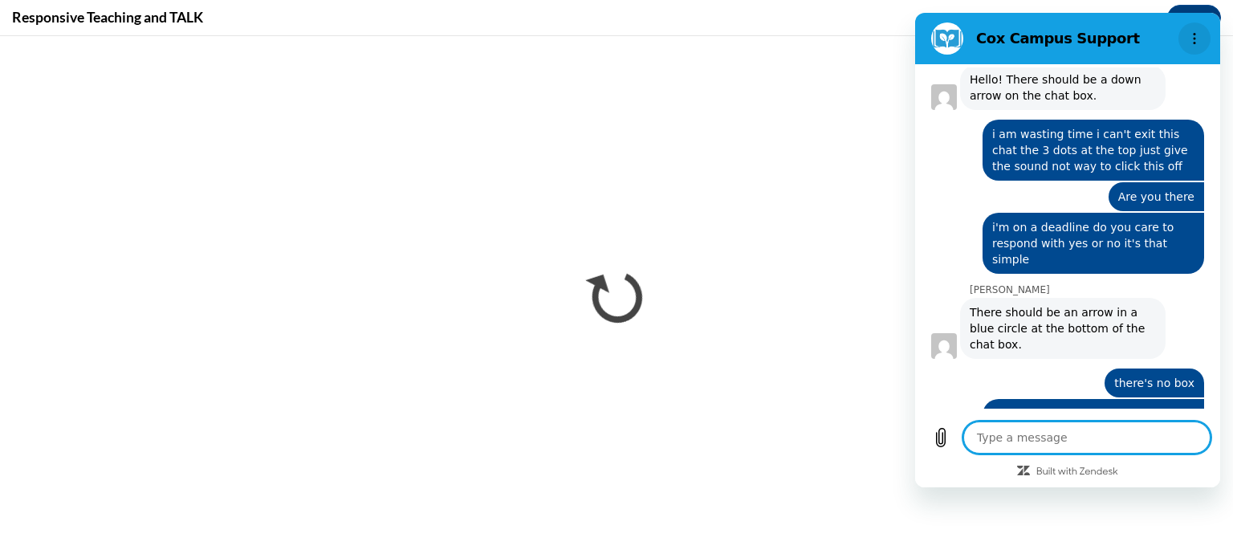
click at [1191, 31] on button "Options menu" at bounding box center [1194, 38] width 32 height 32
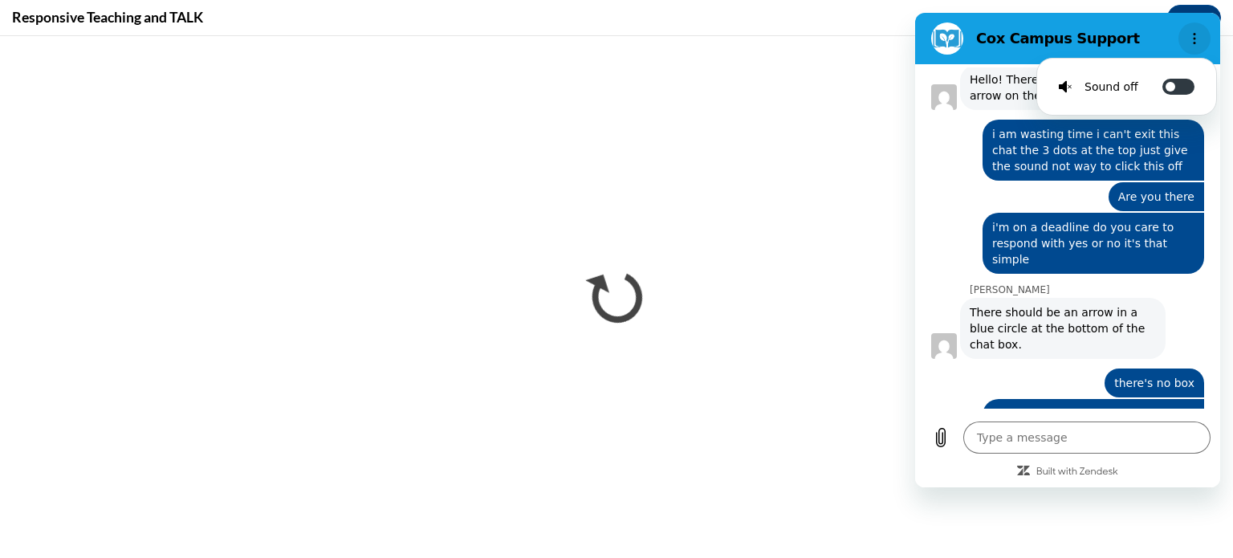
click at [1191, 31] on button "Options menu" at bounding box center [1194, 38] width 32 height 32
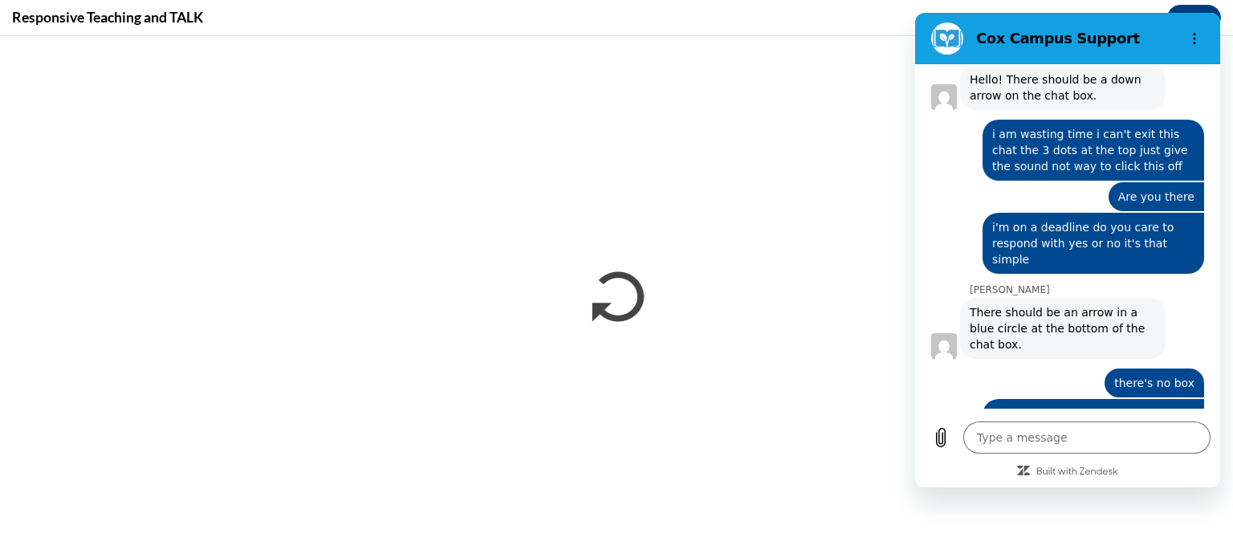
drag, startPoint x: 1191, startPoint y: 31, endPoint x: 1169, endPoint y: 55, distance: 32.9
click at [1196, 30] on button "Options menu" at bounding box center [1194, 38] width 32 height 32
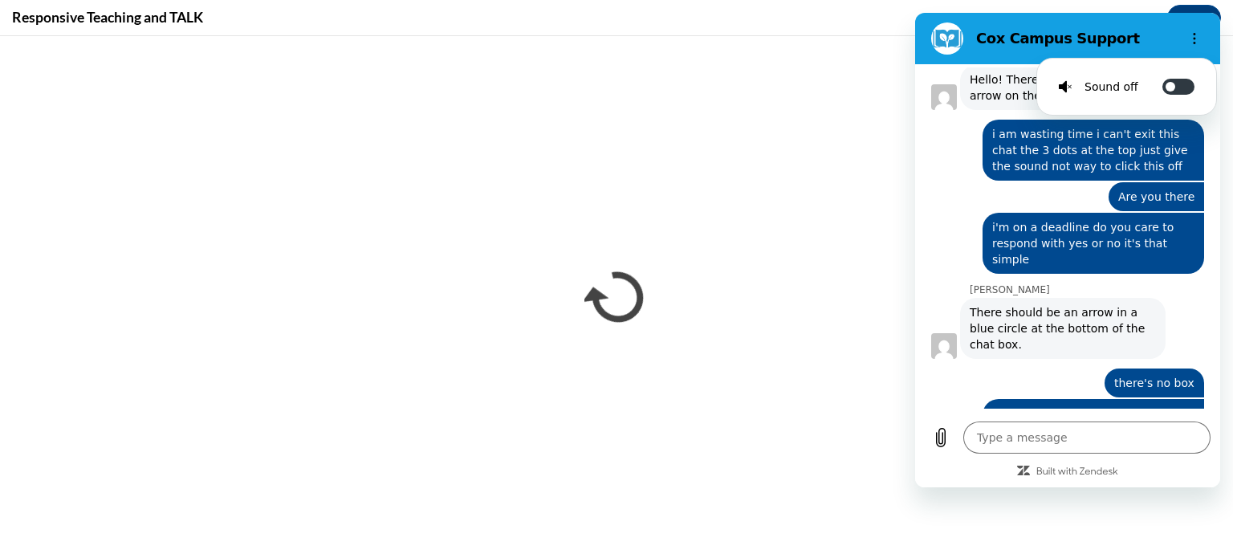
click at [945, 41] on figure at bounding box center [947, 38] width 32 height 32
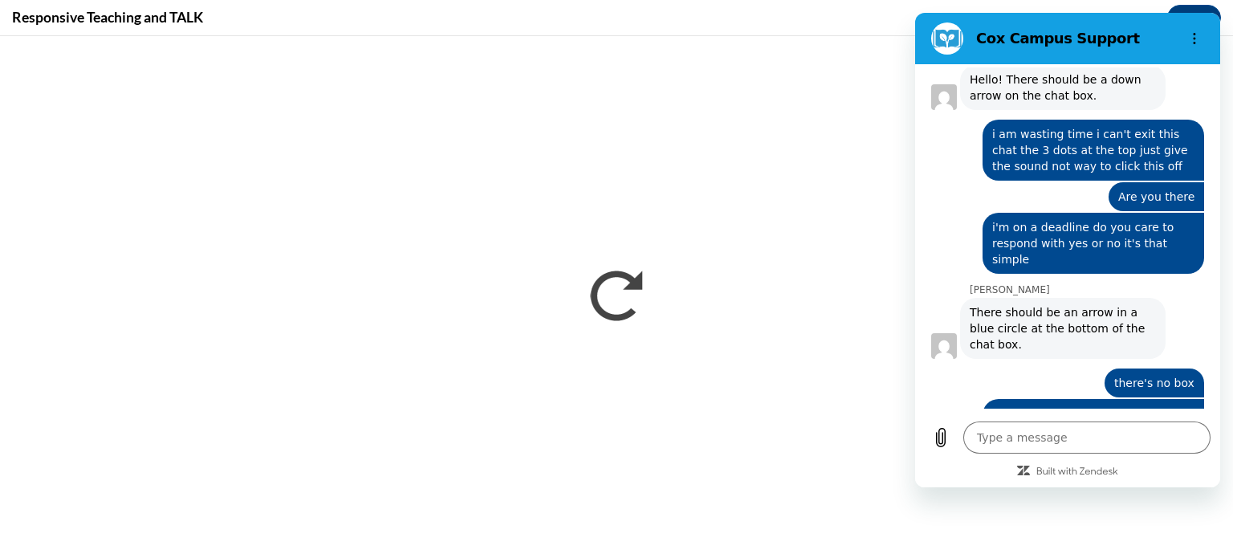
click at [945, 41] on figure at bounding box center [947, 38] width 32 height 32
click at [1134, 39] on h2 "Cox Campus Support" at bounding box center [1074, 38] width 196 height 19
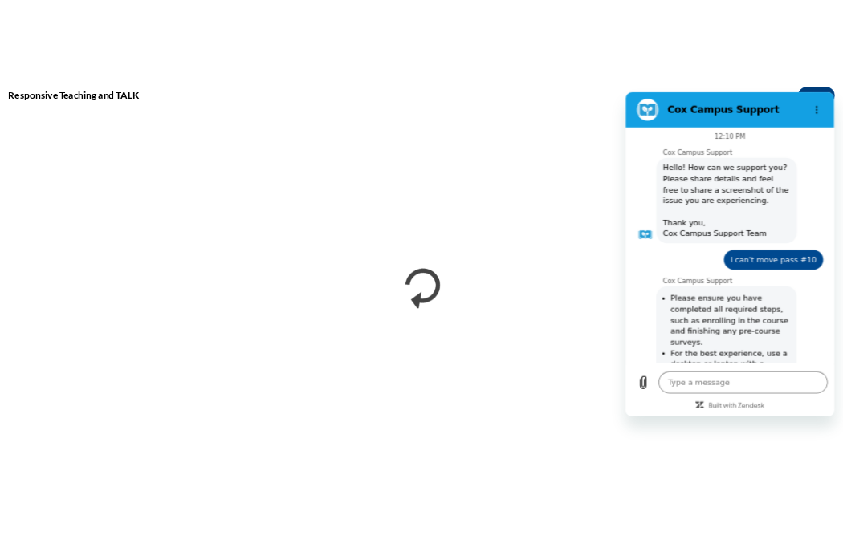
scroll to position [0, 0]
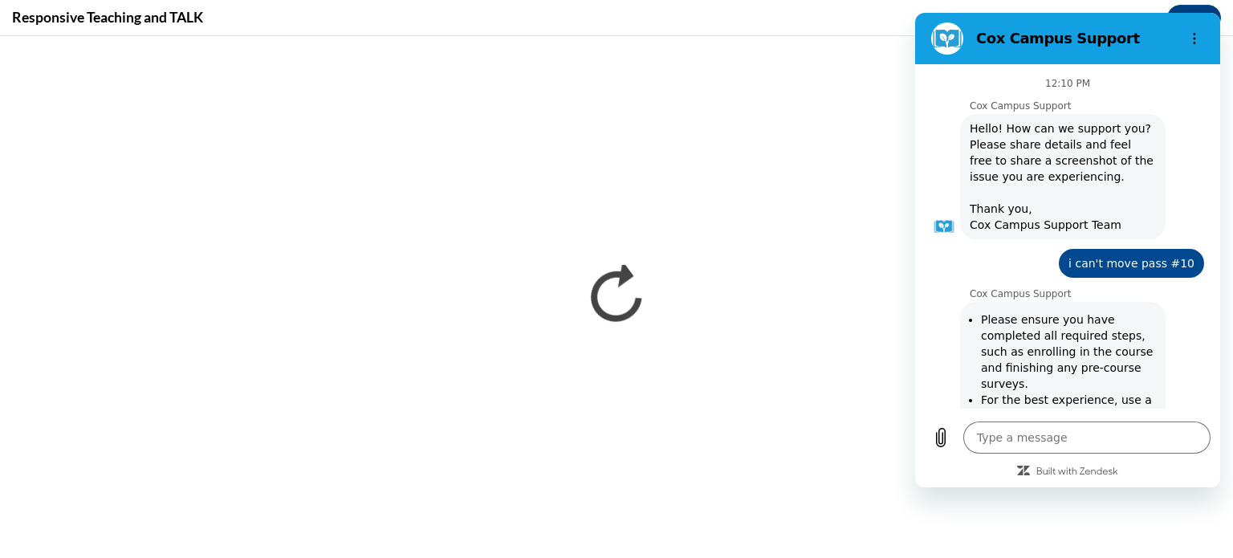
click at [1092, 133] on span "Hello! How can we support you? Please share details and feel free to share a sc…" at bounding box center [1062, 176] width 199 height 125
click at [1116, 107] on p "Cox Campus Support" at bounding box center [1093, 106] width 247 height 13
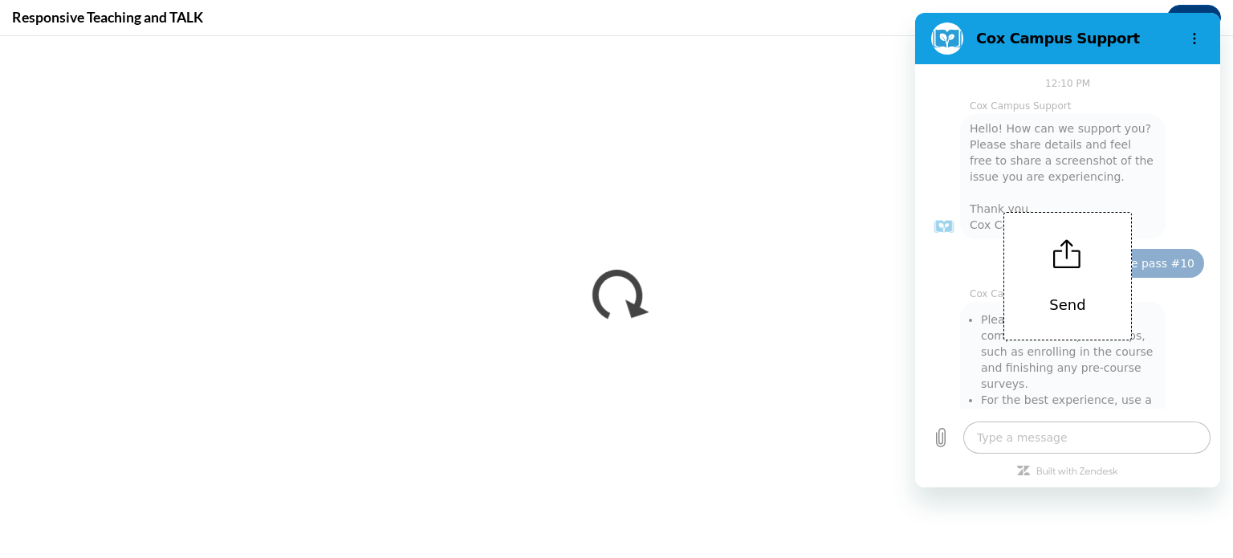
click at [1076, 259] on icon at bounding box center [1067, 253] width 29 height 29
click at [1201, 194] on div "Send" at bounding box center [1067, 275] width 305 height 423
drag, startPoint x: 1173, startPoint y: 189, endPoint x: 1169, endPoint y: 209, distance: 20.5
click at [1169, 197] on div "Send" at bounding box center [1067, 275] width 305 height 423
click at [1162, 385] on div "Send" at bounding box center [1067, 275] width 305 height 423
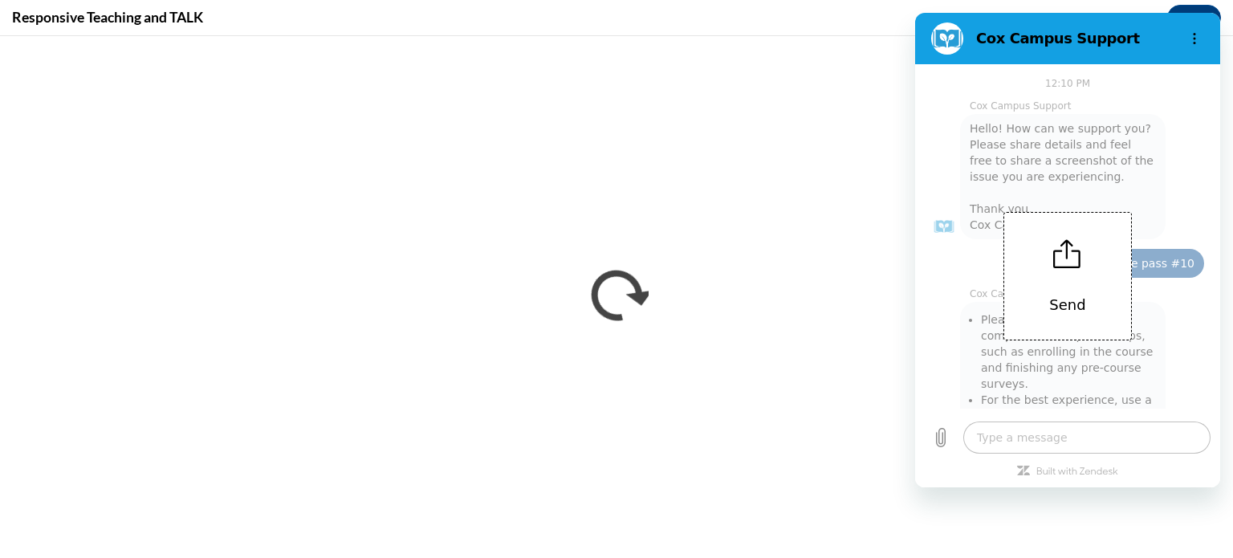
click at [1083, 282] on div "Send" at bounding box center [1067, 276] width 128 height 128
click at [1069, 226] on div "Send" at bounding box center [1067, 276] width 128 height 128
click at [1199, 39] on icon "Options menu" at bounding box center [1194, 38] width 13 height 13
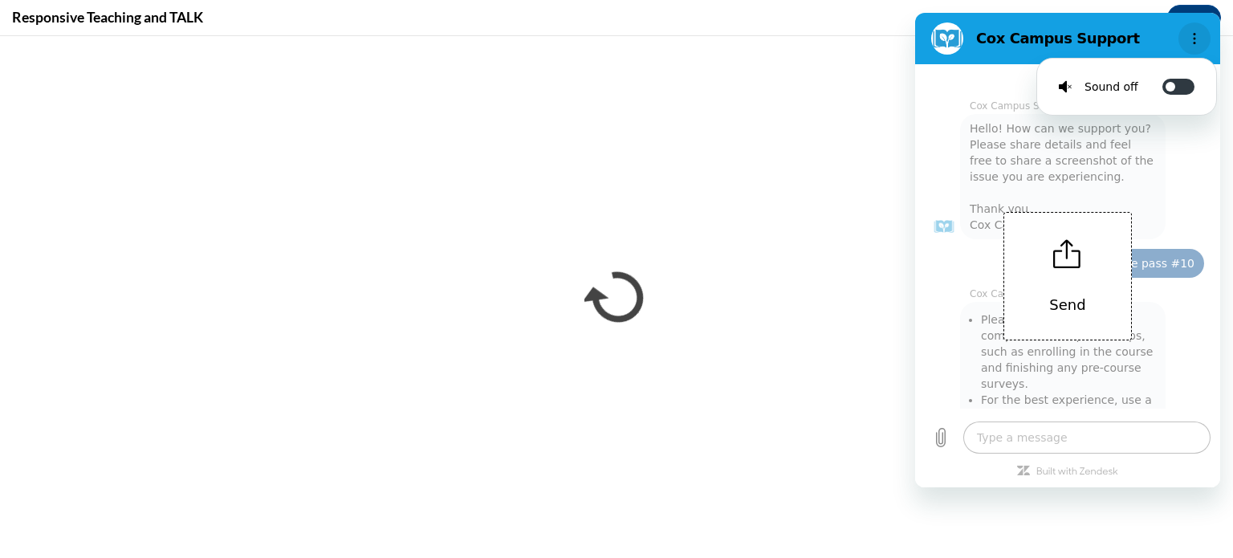
click at [1199, 39] on icon "Options menu" at bounding box center [1194, 38] width 13 height 13
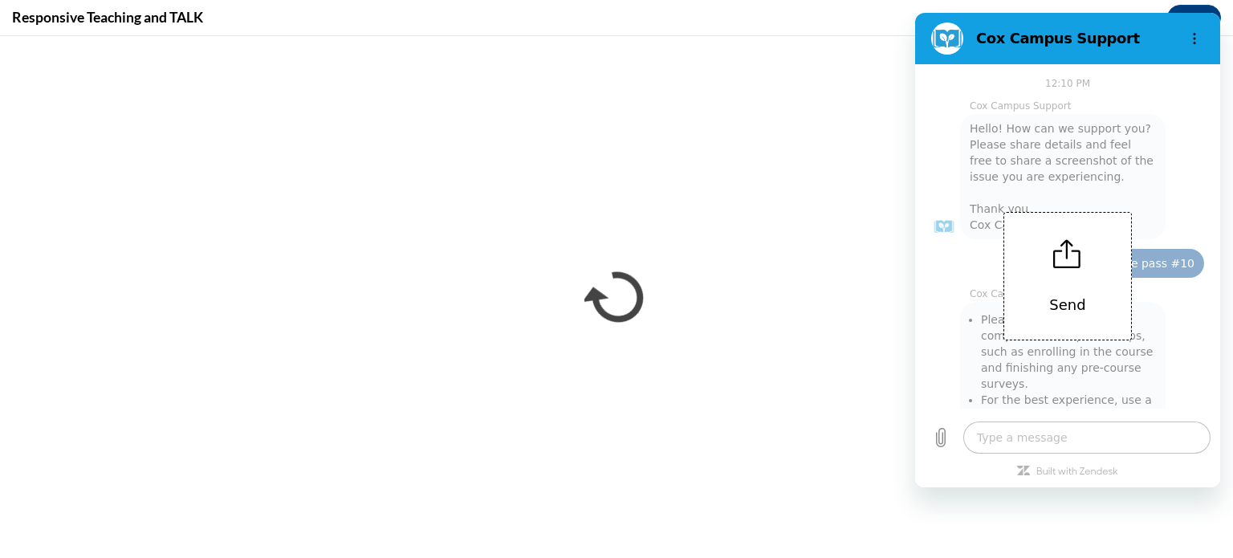
drag, startPoint x: 1142, startPoint y: 215, endPoint x: 1181, endPoint y: 269, distance: 66.6
click at [1181, 269] on div "Send" at bounding box center [1067, 275] width 305 height 423
click at [1165, 327] on div "Send" at bounding box center [1067, 275] width 305 height 423
click at [1162, 332] on div "Send" at bounding box center [1067, 275] width 305 height 423
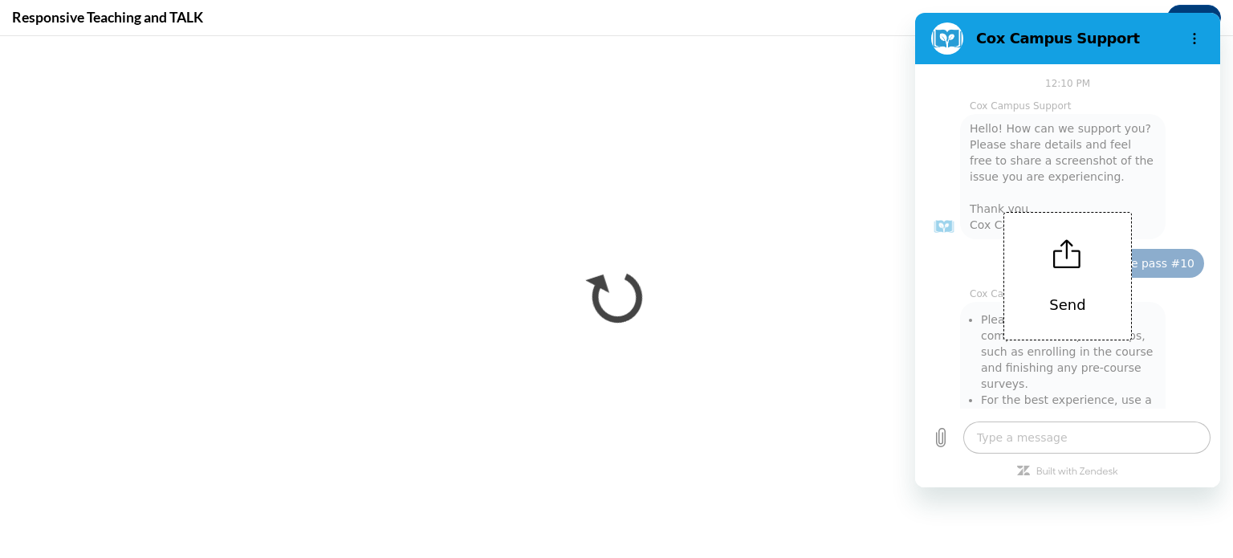
click at [1068, 246] on icon at bounding box center [1067, 253] width 29 height 29
click at [1066, 247] on icon at bounding box center [1067, 253] width 26 height 26
click at [1049, 247] on div "Send" at bounding box center [1067, 276] width 128 height 128
click at [1048, 248] on div "Send" at bounding box center [1067, 276] width 128 height 128
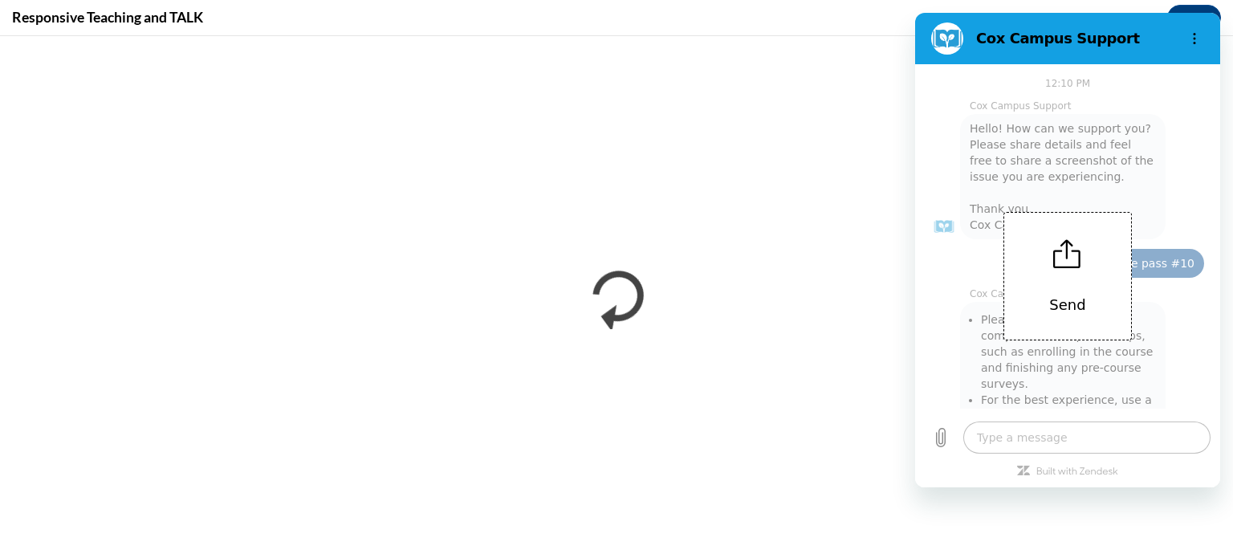
click at [970, 251] on div "Send" at bounding box center [1067, 275] width 305 height 423
click at [970, 231] on div "Send" at bounding box center [1067, 275] width 305 height 423
click at [1199, 32] on icon "Options menu" at bounding box center [1194, 38] width 13 height 13
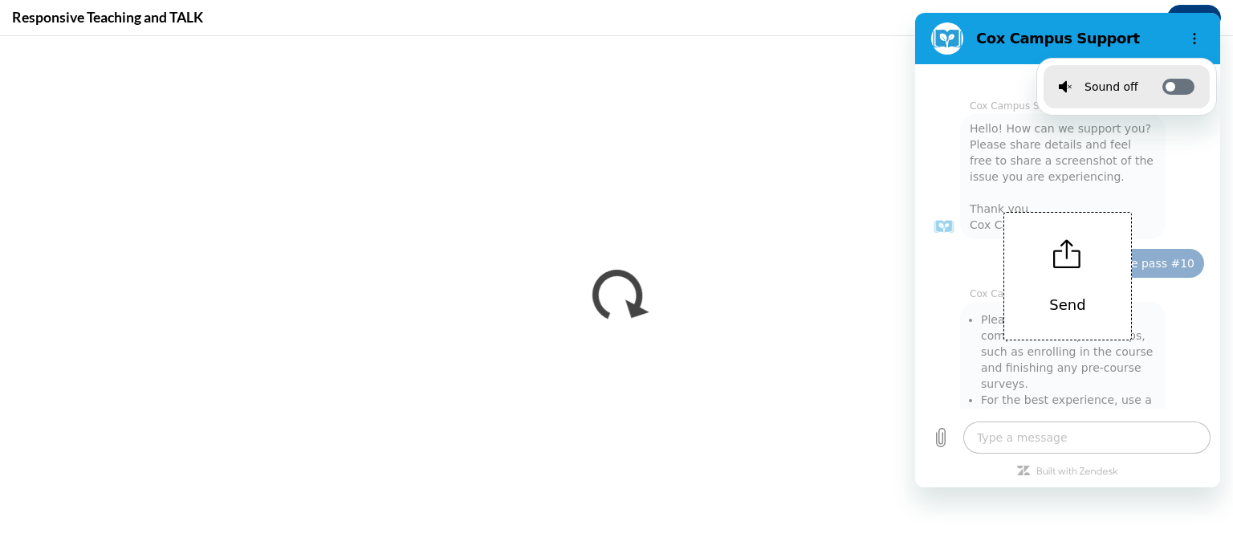
click at [1175, 90] on label "Toggle sound notifications" at bounding box center [1178, 87] width 32 height 16
click at [1175, 90] on input "Toggle sound notifications" at bounding box center [1178, 87] width 32 height 16
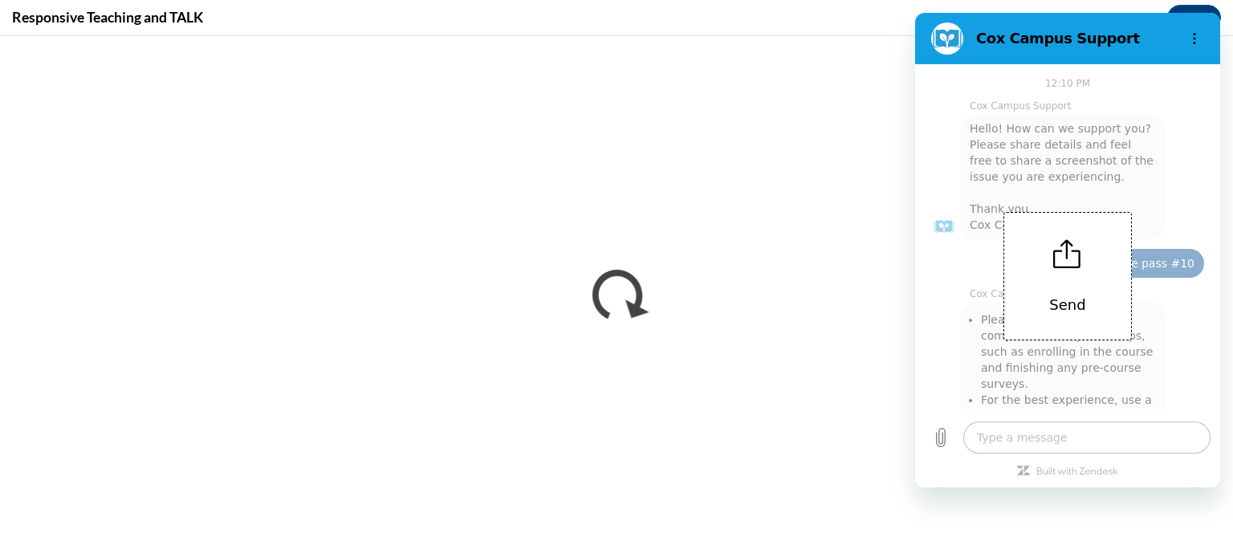
click at [943, 93] on div "Send" at bounding box center [1067, 275] width 305 height 423
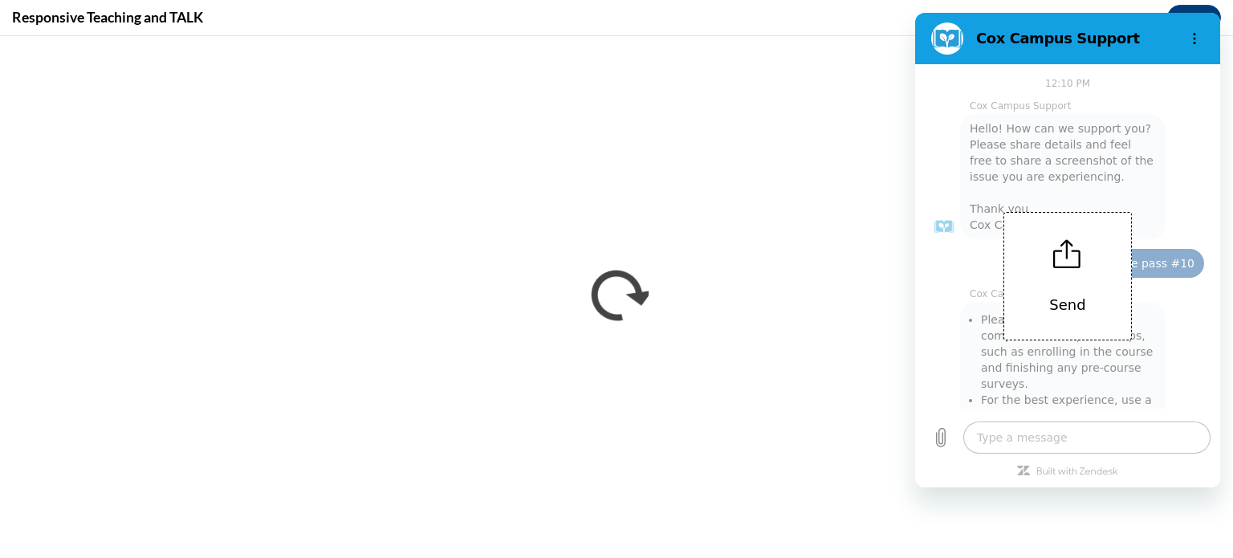
click at [943, 95] on div "Send" at bounding box center [1067, 275] width 305 height 423
click at [1109, 332] on div "Send" at bounding box center [1067, 276] width 128 height 128
click at [1114, 469] on div "Send" at bounding box center [1067, 275] width 305 height 423
click at [1040, 51] on div "Cox Campus Support" at bounding box center [1048, 38] width 247 height 32
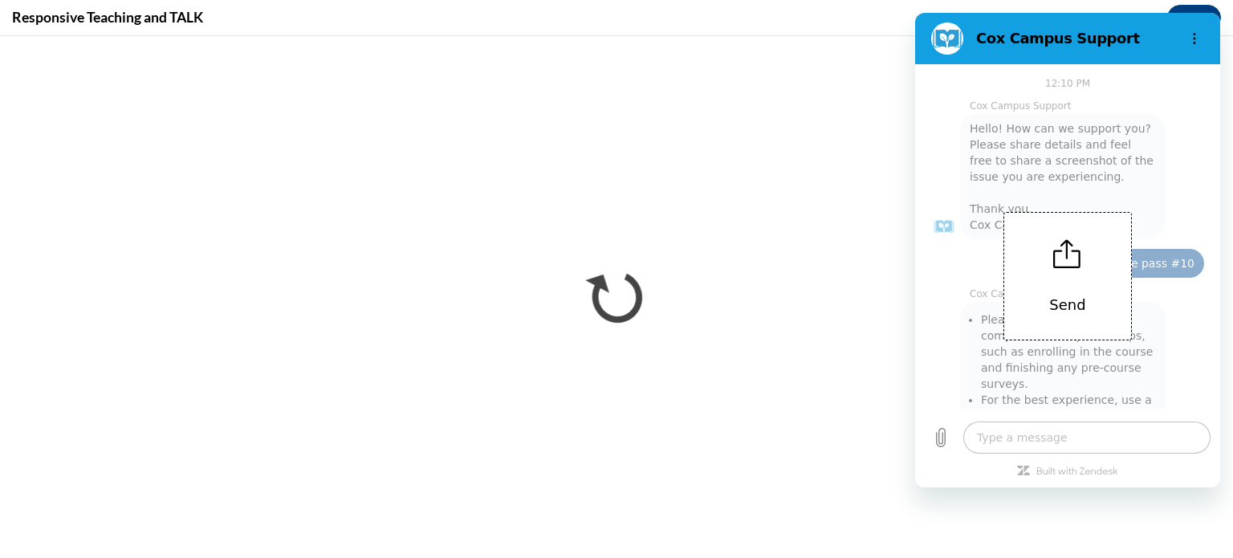
click at [1049, 44] on h2 "Cox Campus Support" at bounding box center [1074, 38] width 196 height 19
click at [1195, 43] on circle "Options menu" at bounding box center [1195, 43] width 2 height 2
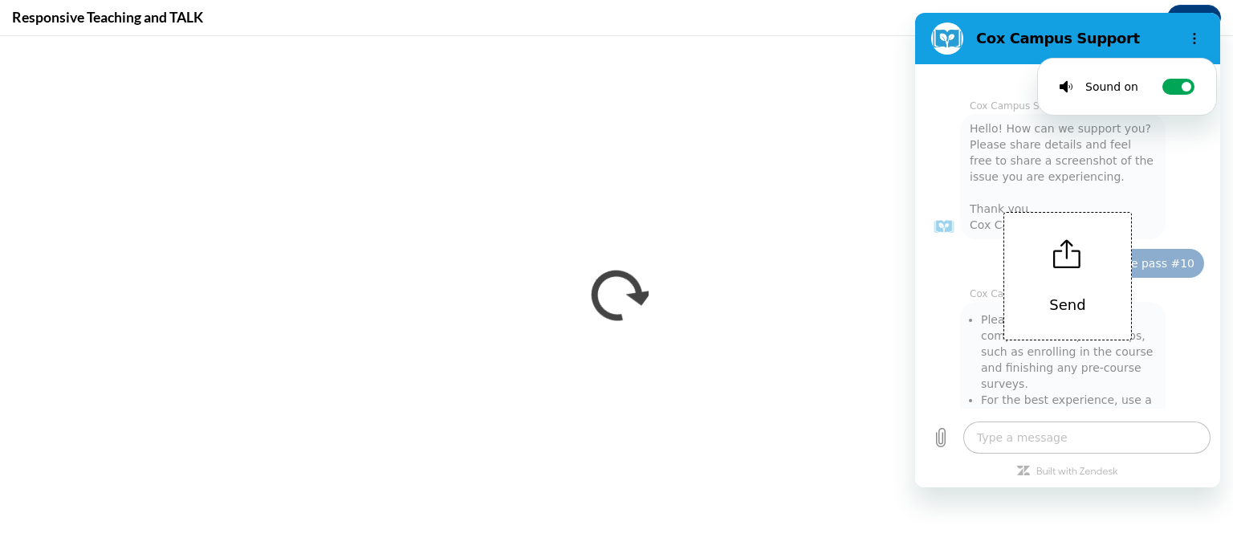
click at [1195, 43] on circle "Options menu" at bounding box center [1195, 43] width 2 height 2
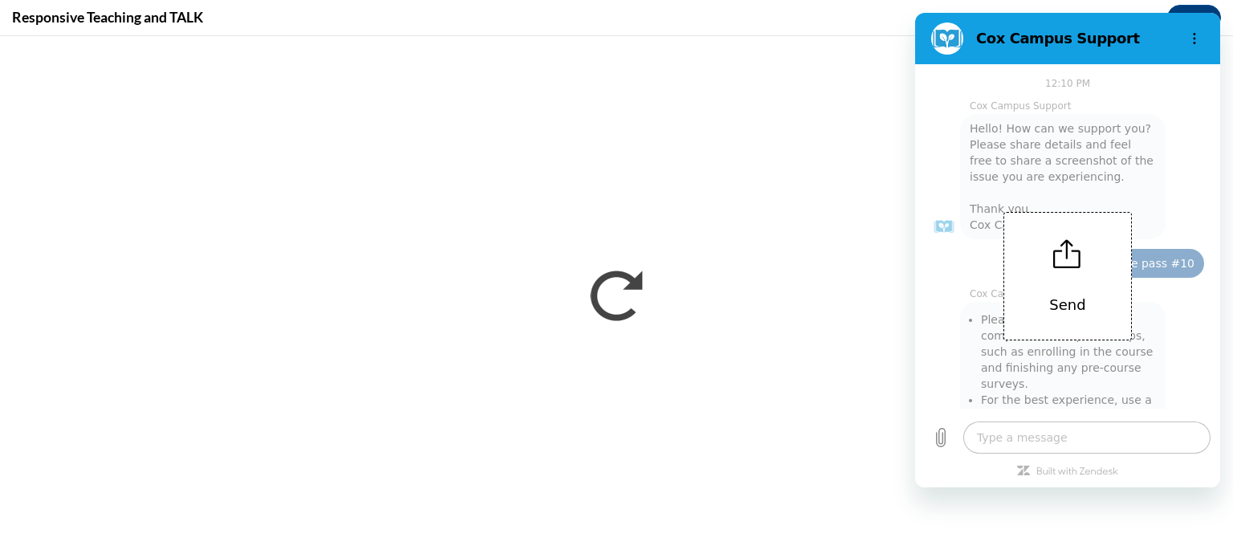
click at [1195, 43] on circle "Options menu" at bounding box center [1195, 43] width 2 height 2
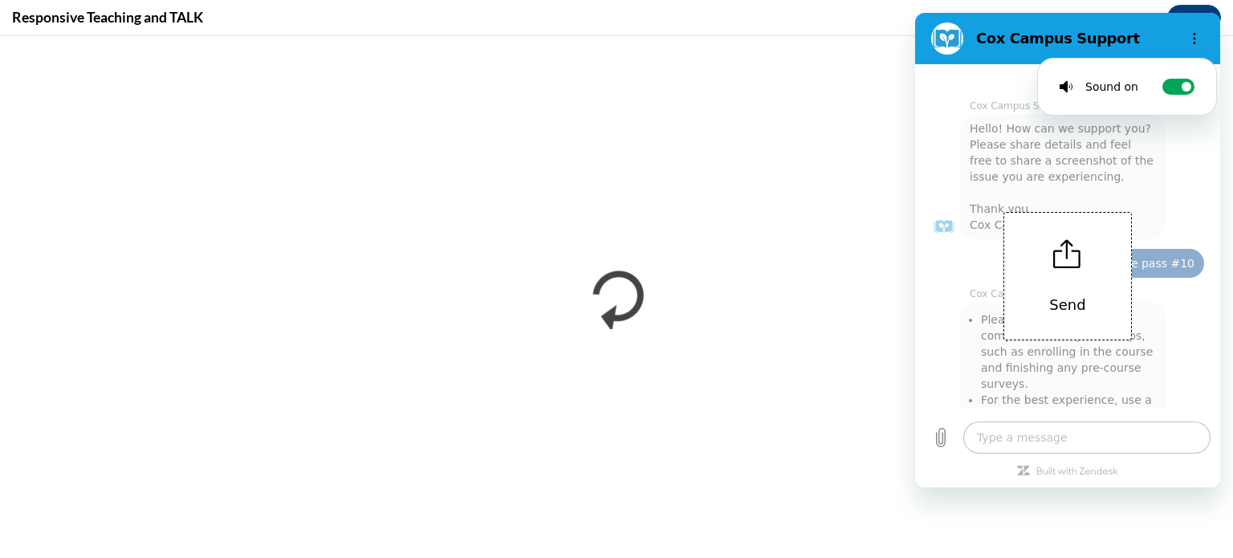
click at [1195, 43] on circle "Options menu" at bounding box center [1195, 43] width 2 height 2
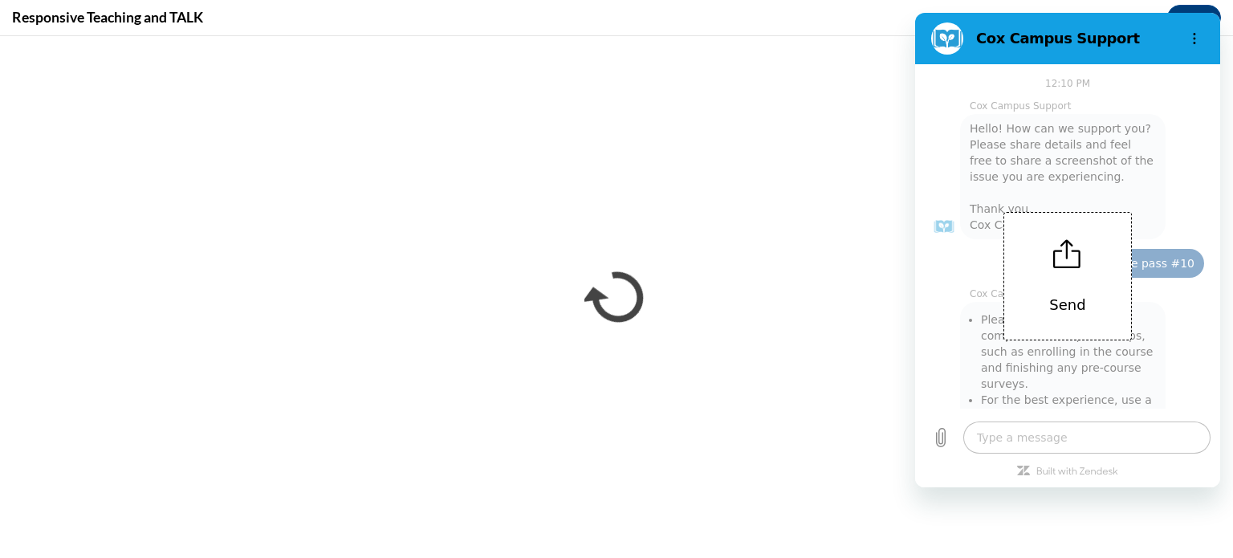
drag, startPoint x: 1183, startPoint y: 43, endPoint x: 1179, endPoint y: 74, distance: 30.8
click at [1178, 65] on div "Cox Campus Support Send 12:10 PM Cox Campus Support Cox Campus Support says: He…" at bounding box center [1067, 250] width 305 height 474
click at [1159, 394] on div "Send" at bounding box center [1067, 275] width 305 height 423
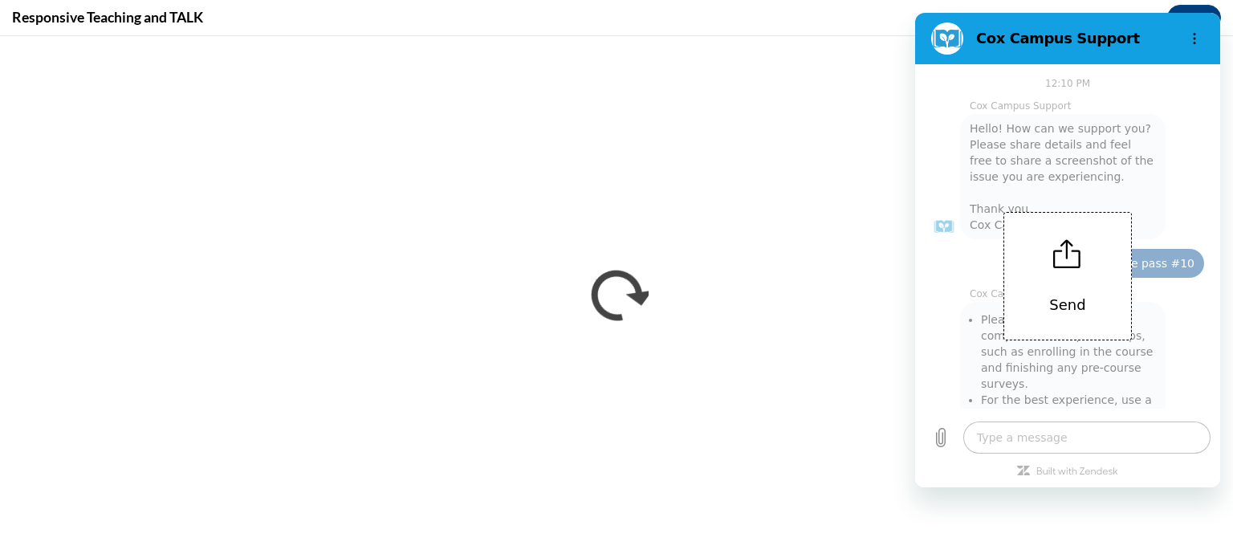
click at [1172, 108] on div "Send" at bounding box center [1067, 275] width 305 height 423
click at [1132, 124] on div "Send" at bounding box center [1067, 275] width 305 height 423
click at [1137, 127] on div "Send" at bounding box center [1067, 275] width 305 height 423
click at [1166, 364] on div "Send" at bounding box center [1067, 275] width 305 height 423
click at [1170, 356] on div "Send" at bounding box center [1067, 275] width 305 height 423
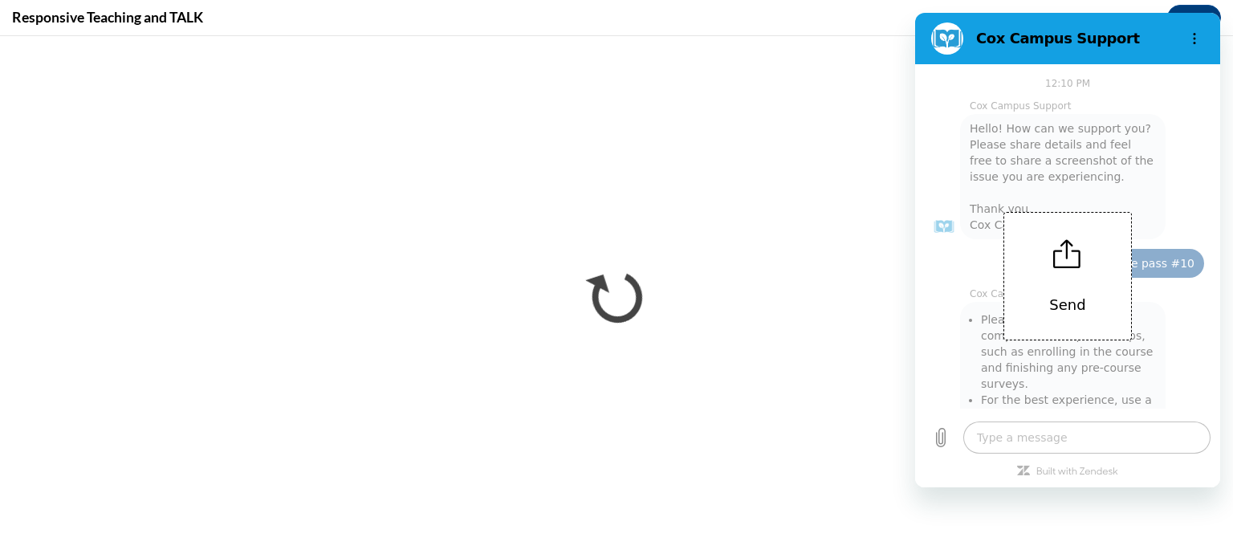
click at [1122, 336] on div "Send" at bounding box center [1067, 276] width 128 height 128
click at [1121, 344] on div "Send" at bounding box center [1067, 275] width 305 height 423
click at [1190, 43] on icon "Options menu" at bounding box center [1194, 38] width 13 height 13
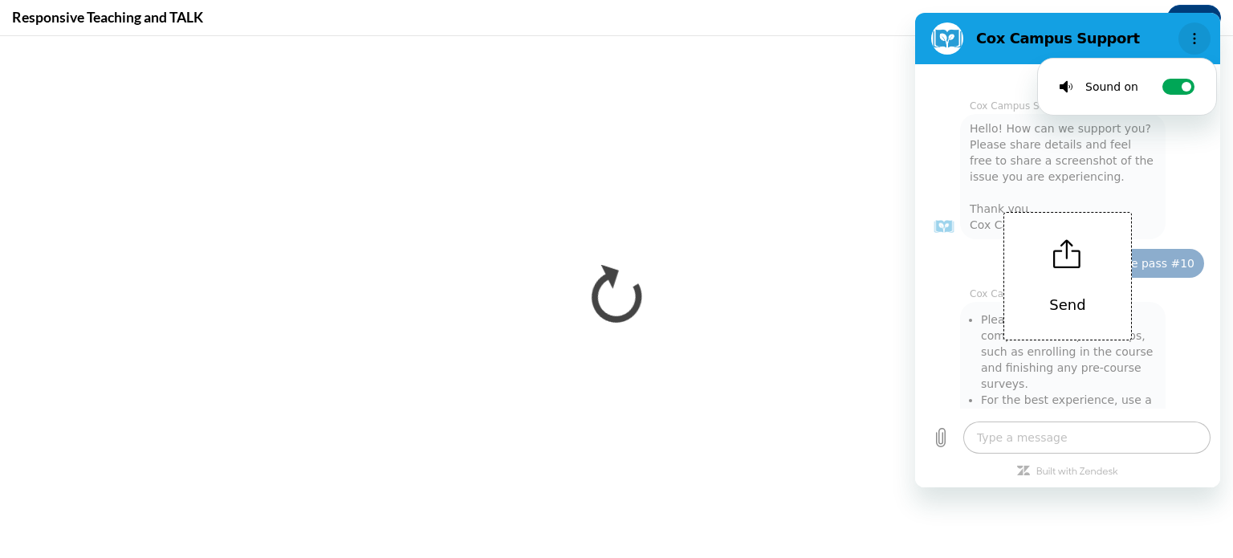
click at [1188, 32] on icon "Options menu" at bounding box center [1194, 38] width 13 height 13
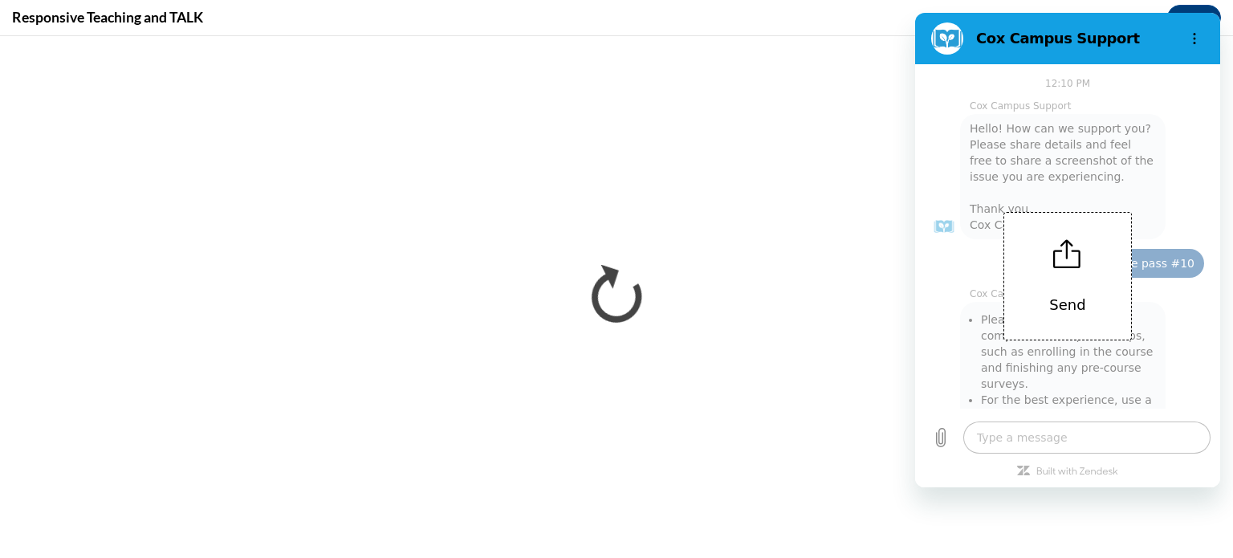
click at [1195, 32] on icon "Options menu" at bounding box center [1194, 38] width 13 height 13
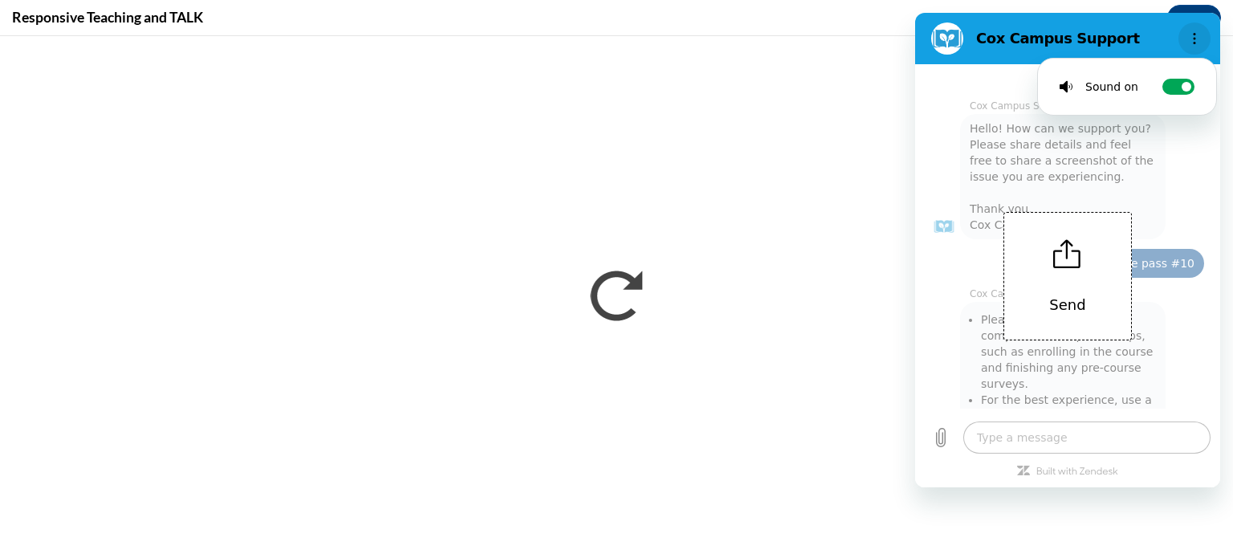
click at [1200, 35] on icon "Options menu" at bounding box center [1194, 38] width 13 height 13
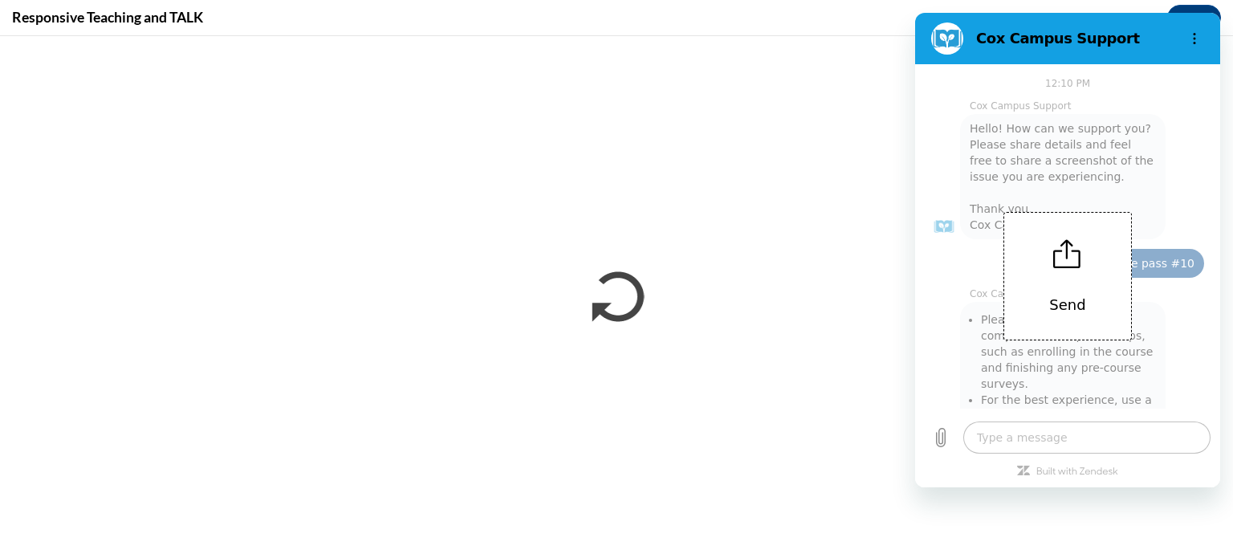
click at [1077, 290] on div "Send" at bounding box center [1067, 276] width 128 height 128
click at [1118, 475] on div "Send" at bounding box center [1067, 275] width 305 height 423
click at [1056, 30] on h2 "Cox Campus Support" at bounding box center [1074, 38] width 196 height 19
click at [1198, 36] on icon "Options menu" at bounding box center [1194, 38] width 13 height 13
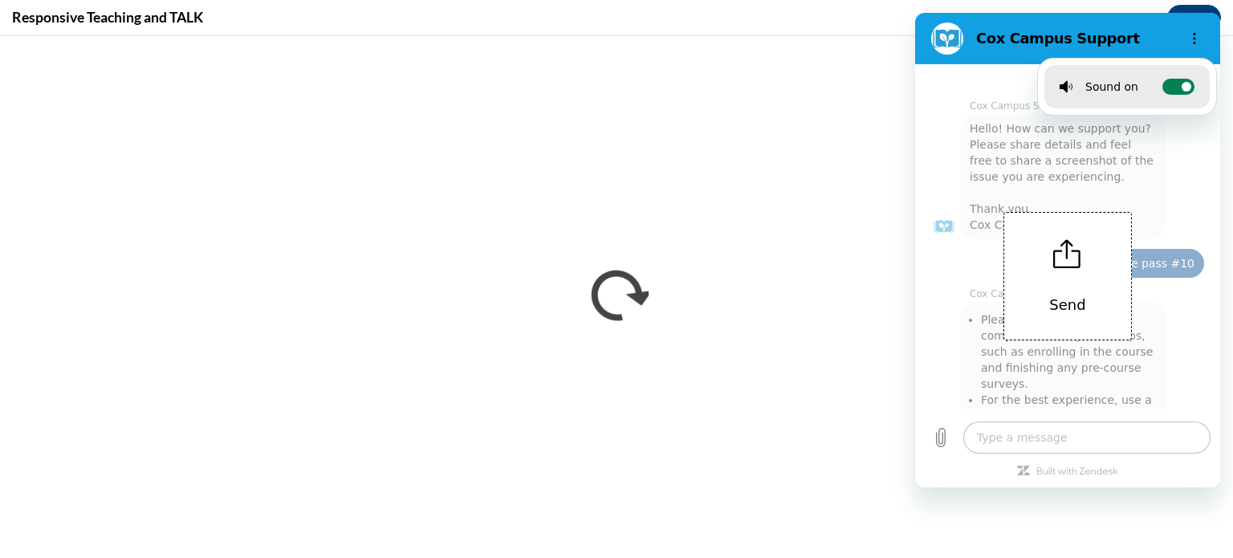
click at [1182, 89] on circle at bounding box center [1187, 87] width 10 height 10
click at [1178, 89] on input "Toggle sound notifications" at bounding box center [1178, 87] width 32 height 16
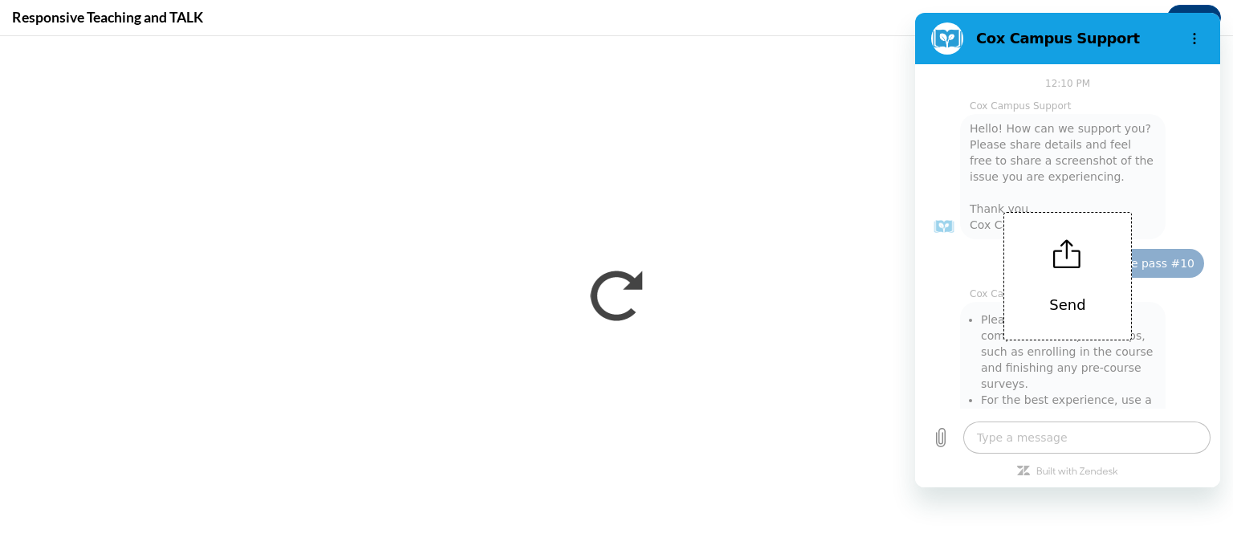
click at [938, 442] on div "Send" at bounding box center [1067, 275] width 305 height 423
click at [1101, 299] on div "Send" at bounding box center [1067, 276] width 128 height 128
click at [1081, 435] on div "Send" at bounding box center [1067, 275] width 305 height 423
click at [999, 439] on div "Send" at bounding box center [1067, 275] width 305 height 423
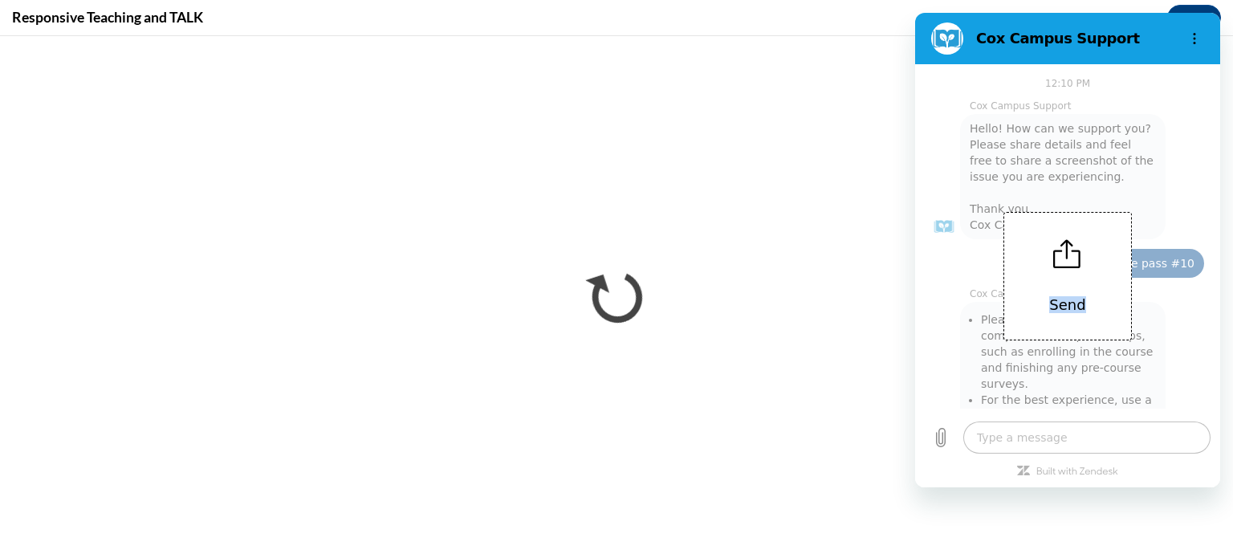
click at [999, 439] on div "Send" at bounding box center [1067, 275] width 305 height 423
click at [1077, 288] on div "Send" at bounding box center [1067, 276] width 128 height 128
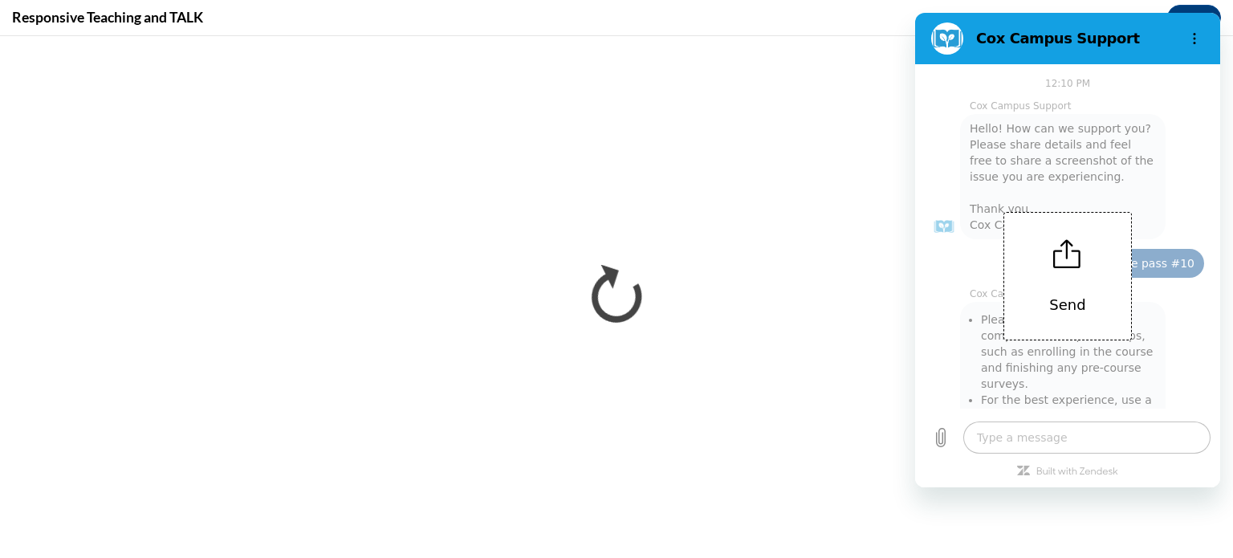
click at [1072, 242] on icon at bounding box center [1067, 253] width 29 height 29
click at [1056, 311] on p "Send" at bounding box center [1067, 305] width 36 height 16
click at [948, 436] on div "Send" at bounding box center [1067, 275] width 305 height 423
click at [1069, 299] on p "Send" at bounding box center [1067, 305] width 36 height 16
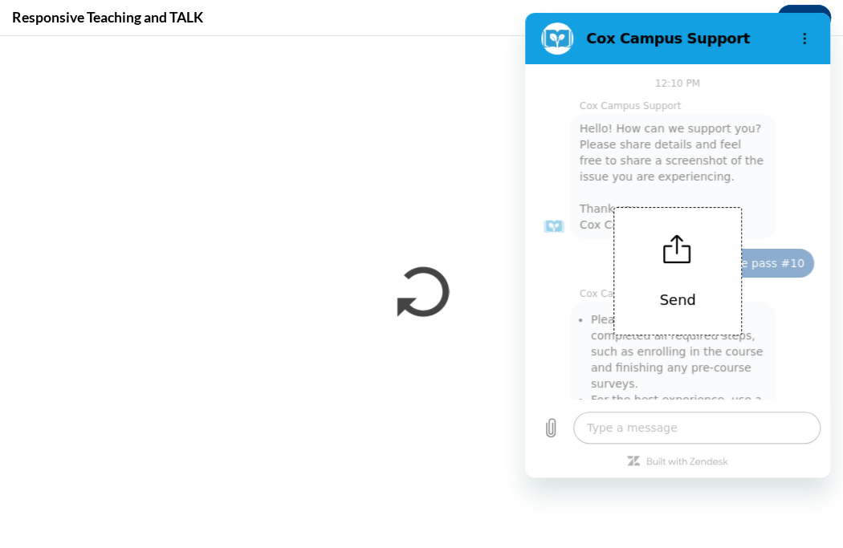
drag, startPoint x: 769, startPoint y: 38, endPoint x: 821, endPoint y: 52, distance: 54.1
click at [821, 52] on section "Cox Campus Support" at bounding box center [677, 38] width 305 height 51
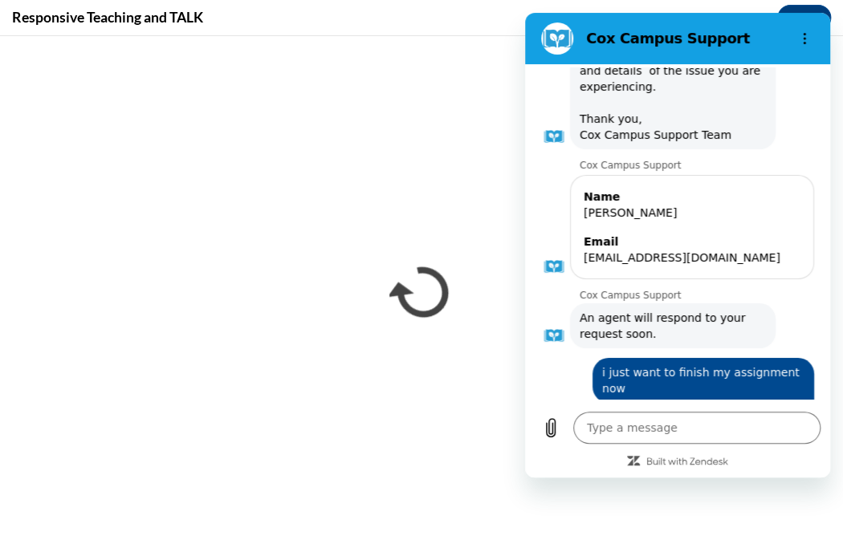
scroll to position [2509, 0]
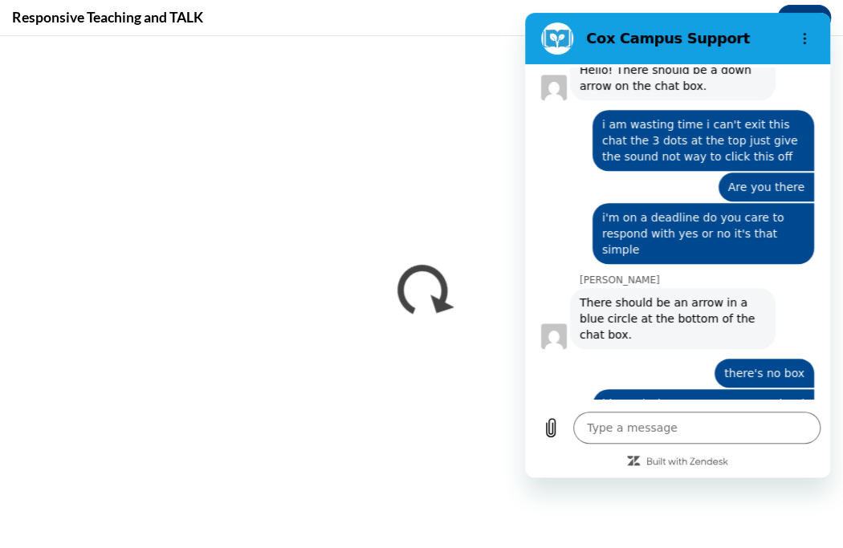
click at [785, 499] on span "help help help in Jesus name" at bounding box center [703, 521] width 215 height 45
click at [786, 499] on span "help help help in Jesus name" at bounding box center [703, 521] width 215 height 45
click at [560, 47] on figure at bounding box center [557, 38] width 32 height 32
click at [800, 35] on icon "Options menu" at bounding box center [804, 38] width 13 height 13
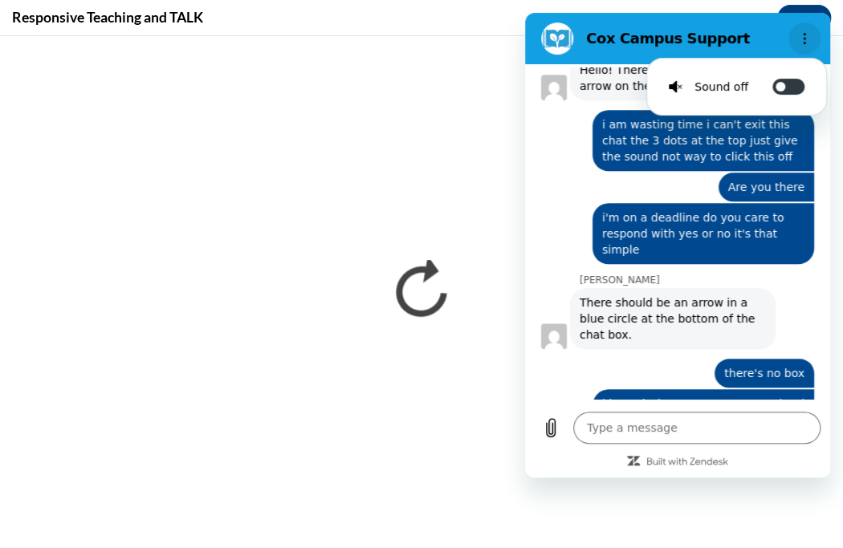
click at [800, 35] on icon "Options menu" at bounding box center [804, 38] width 13 height 13
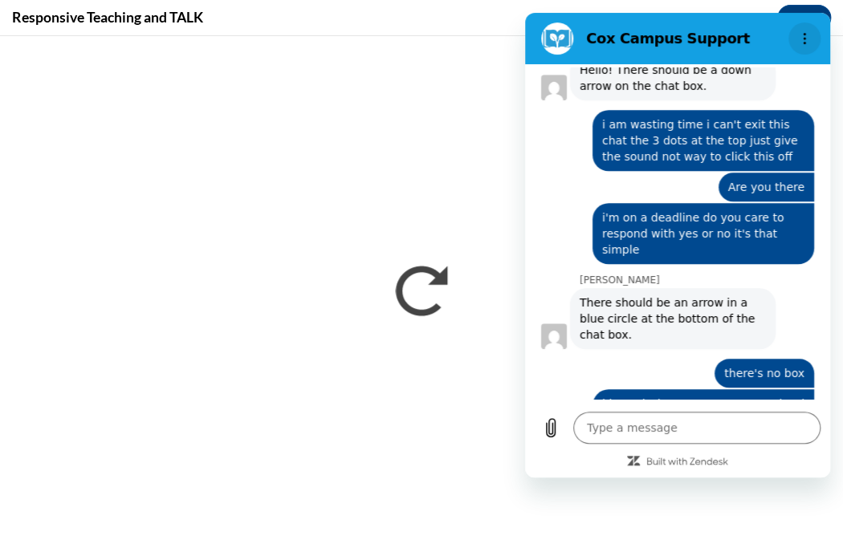
click at [800, 35] on icon "Options menu" at bounding box center [804, 38] width 13 height 13
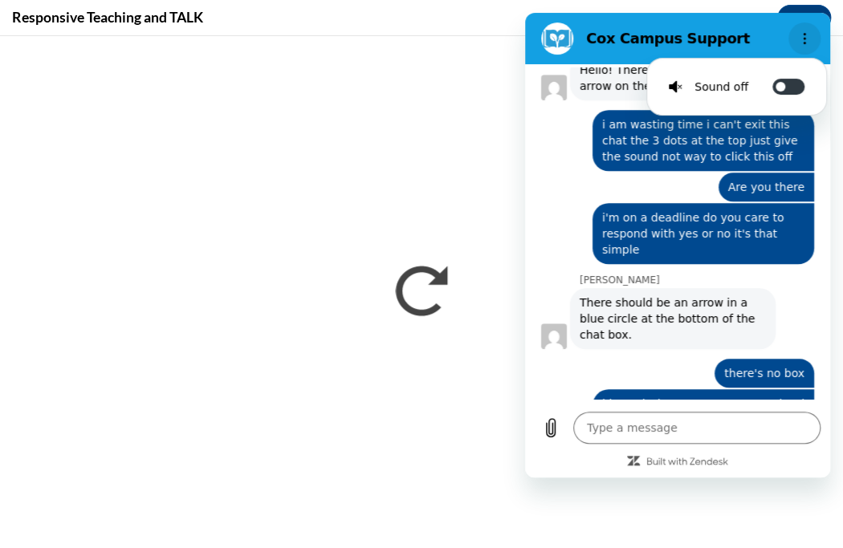
click at [800, 35] on icon "Options menu" at bounding box center [804, 38] width 13 height 13
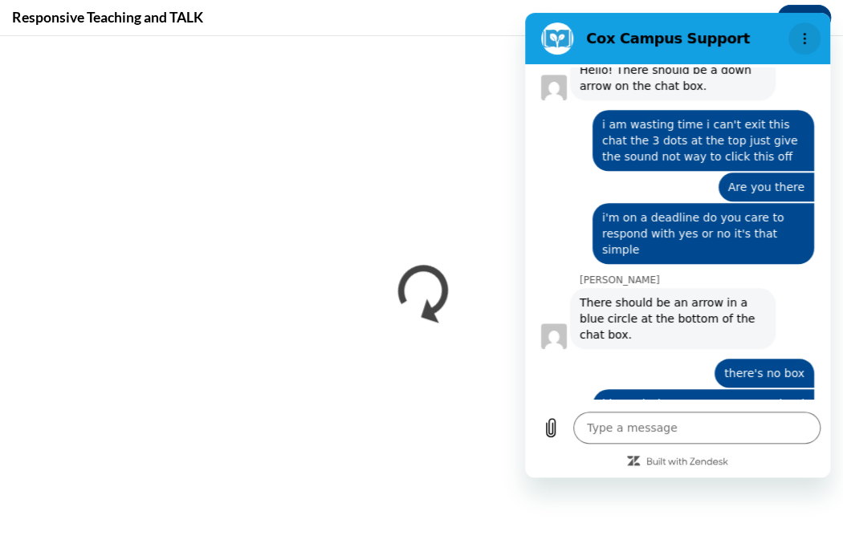
click at [808, 37] on icon "Options menu" at bounding box center [804, 38] width 13 height 13
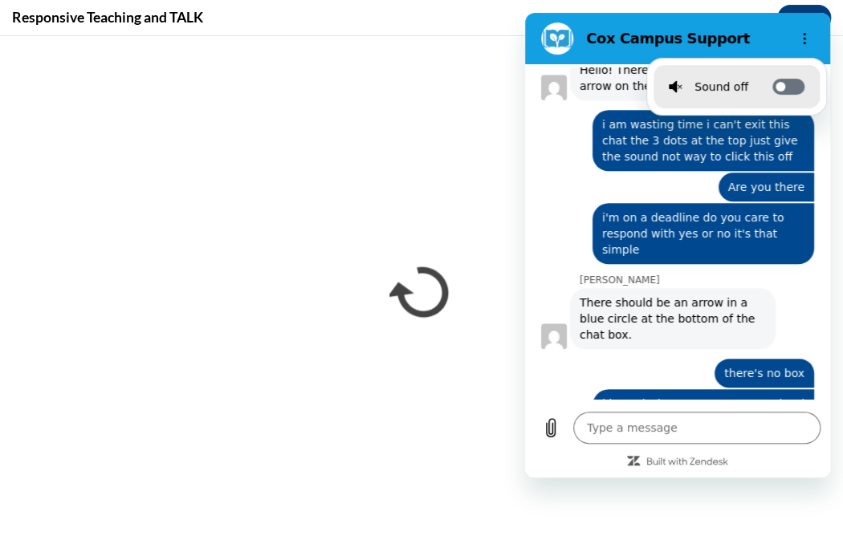
click at [788, 83] on label "Toggle sound notifications" at bounding box center [788, 87] width 32 height 16
click at [788, 83] on input "Toggle sound notifications" at bounding box center [788, 87] width 32 height 16
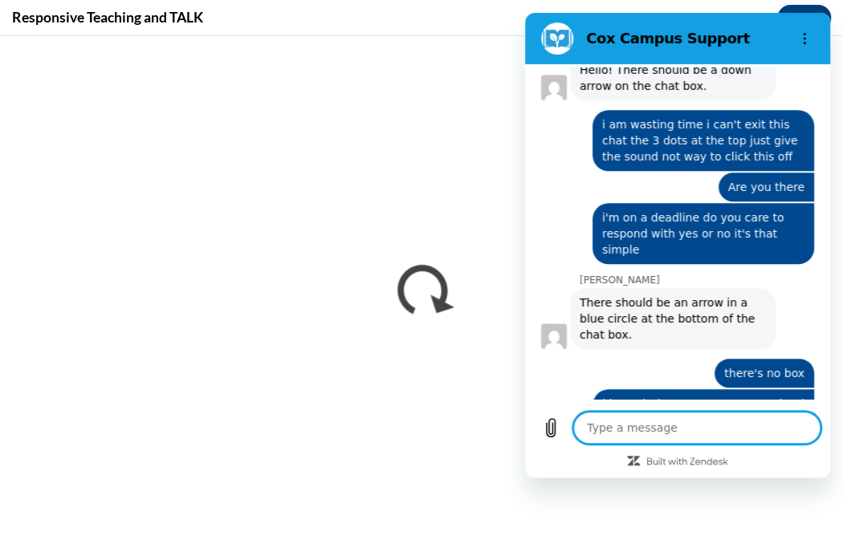
click at [656, 433] on textarea at bounding box center [696, 428] width 247 height 32
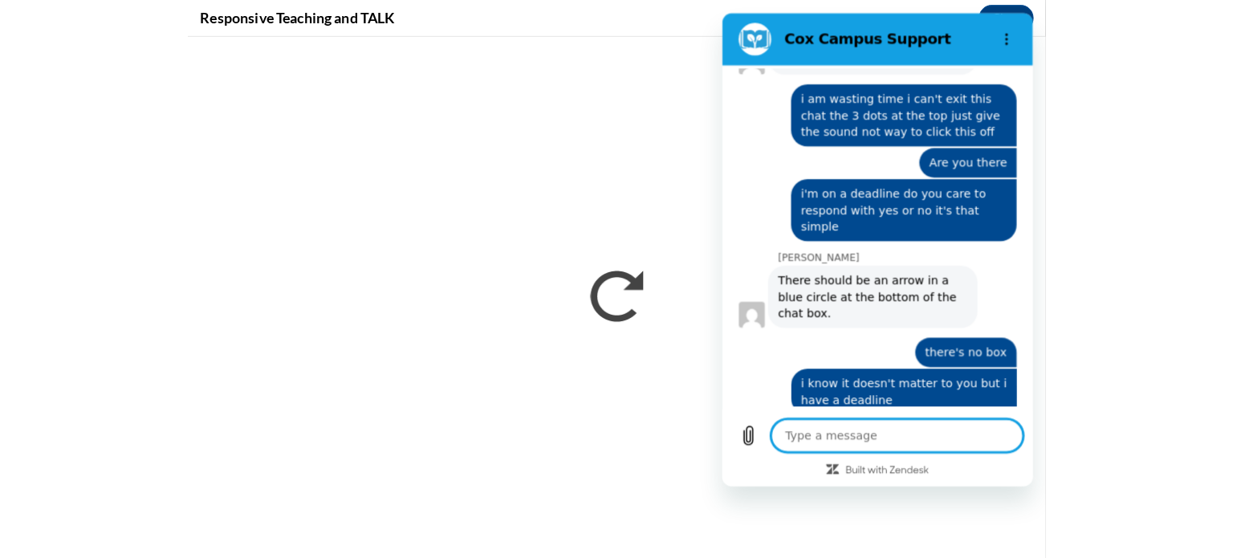
scroll to position [2539, 0]
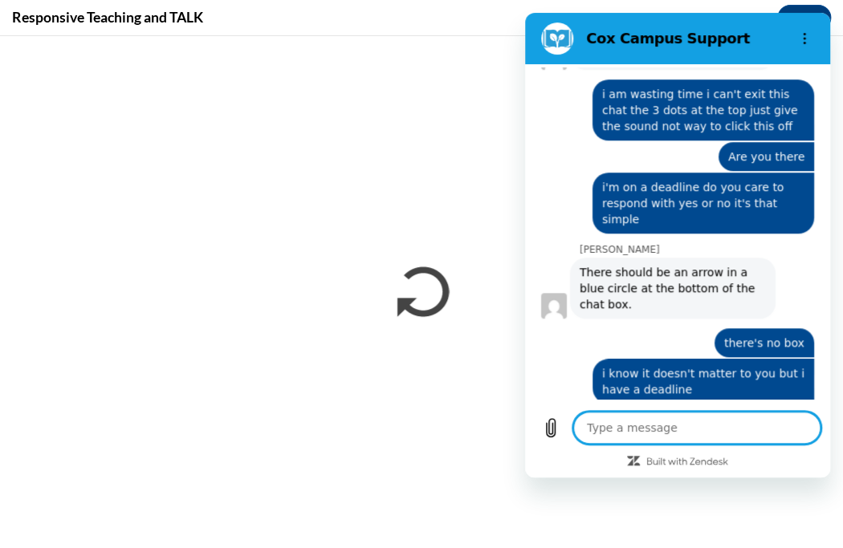
click at [787, 515] on span "there is no way to exit this chat" at bounding box center [716, 529] width 190 height 29
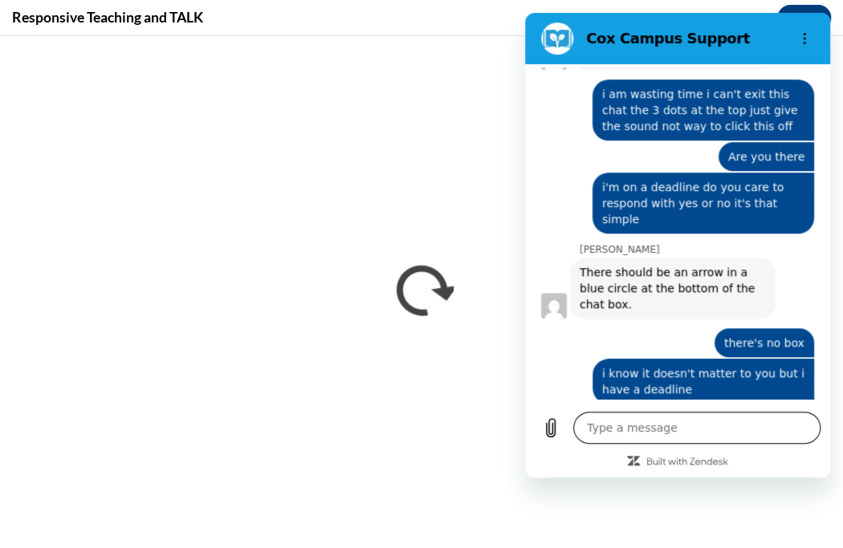
click at [640, 430] on textarea at bounding box center [696, 428] width 247 height 32
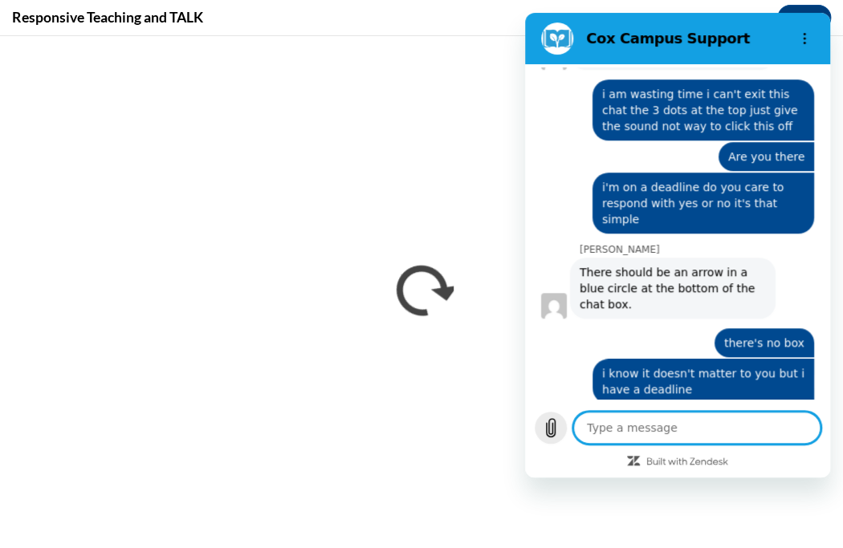
click at [554, 418] on icon "Upload file" at bounding box center [550, 427] width 19 height 19
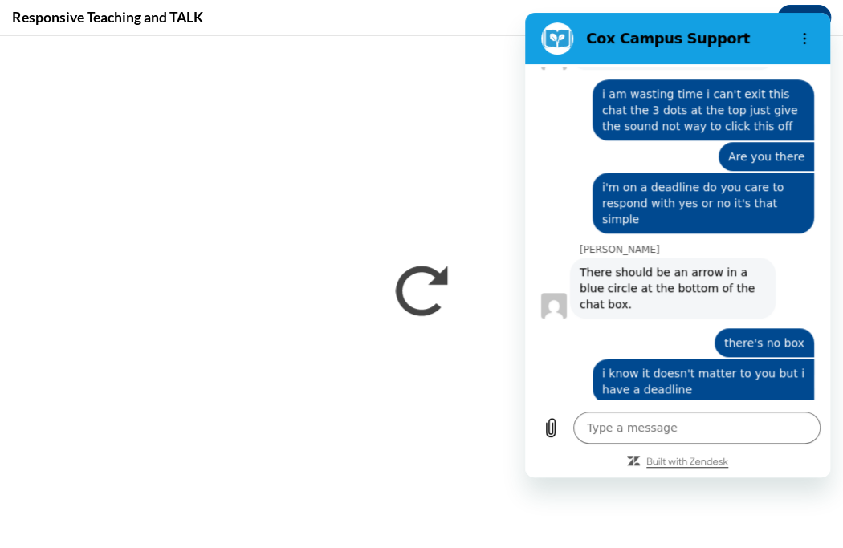
click at [687, 462] on icon "Built with Zendesk: Visit the Zendesk website in a new tab" at bounding box center [687, 463] width 82 height 10
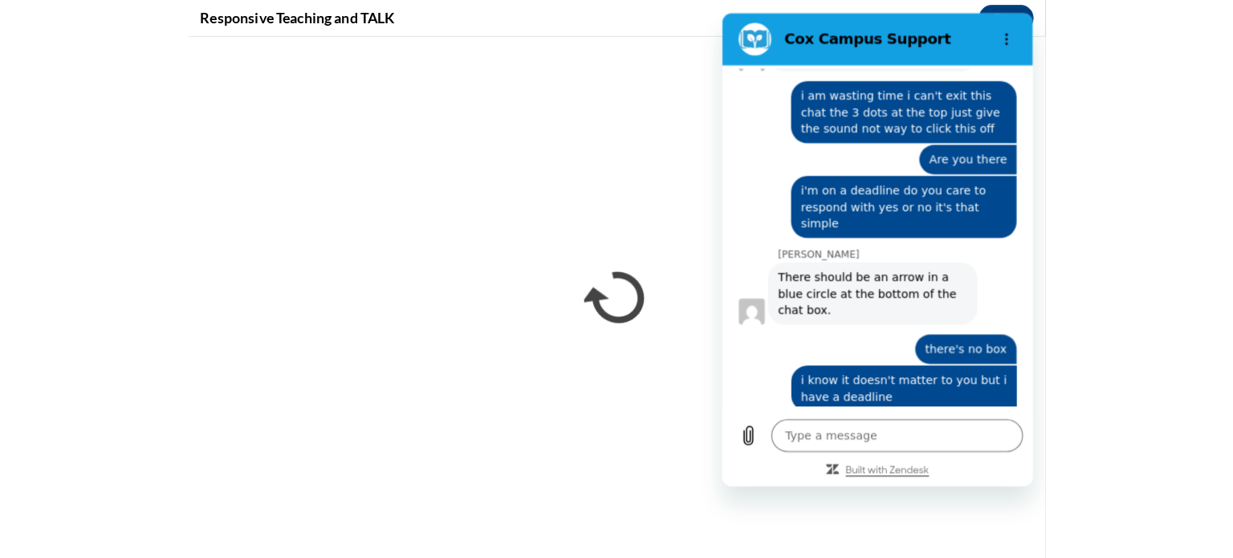
scroll to position [2530, 0]
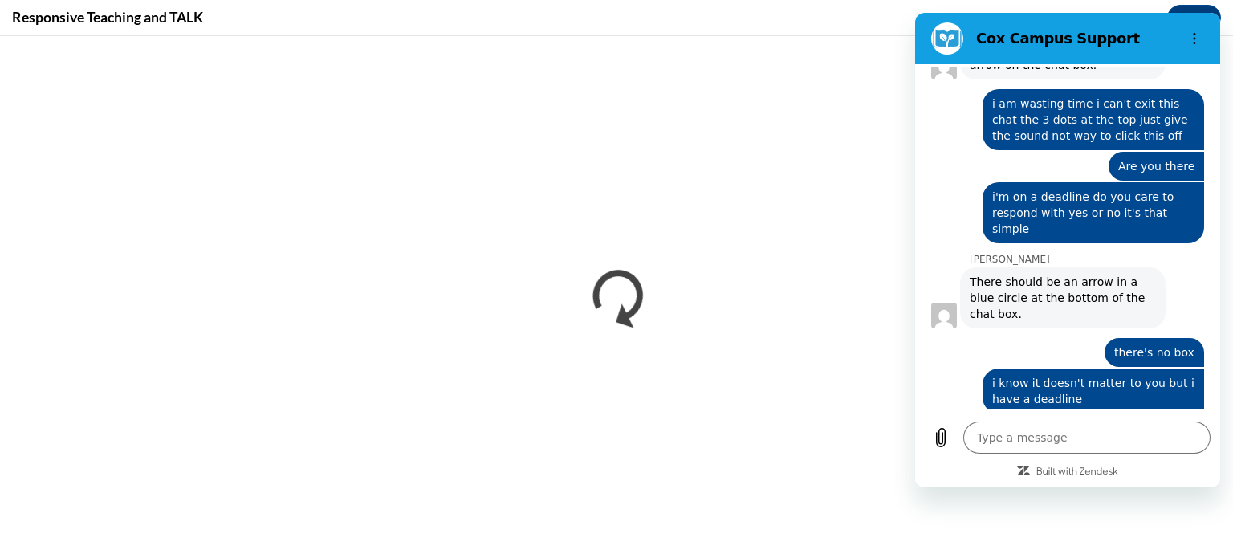
click at [954, 38] on figure at bounding box center [947, 38] width 32 height 32
click at [1214, 8] on button "Close" at bounding box center [1194, 18] width 54 height 26
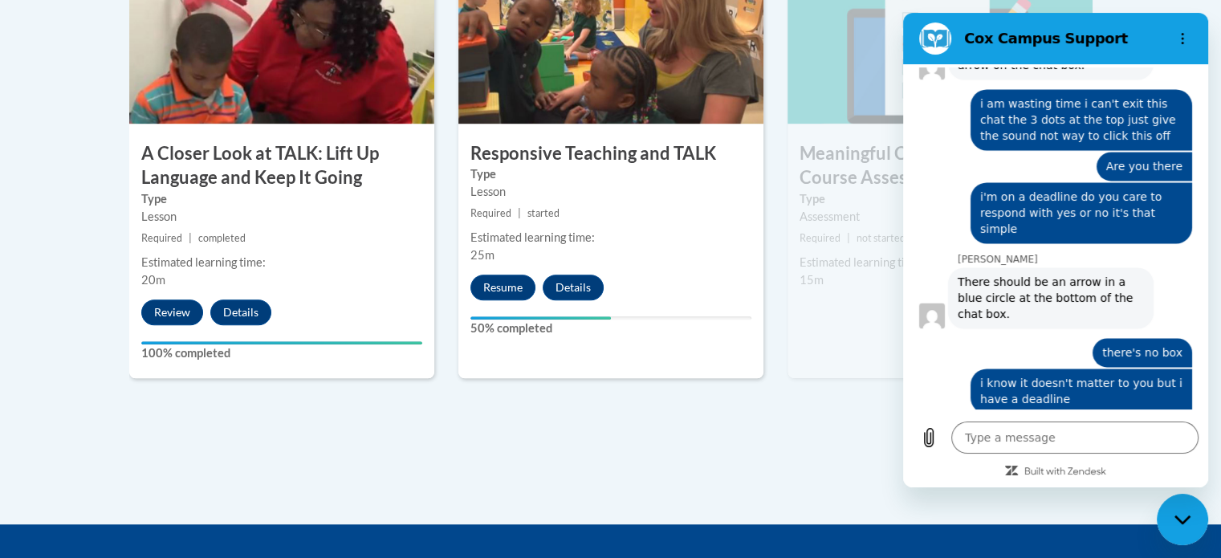
click at [625, 175] on label "Type" at bounding box center [610, 174] width 281 height 18
click at [1194, 43] on button "Options menu" at bounding box center [1182, 38] width 32 height 32
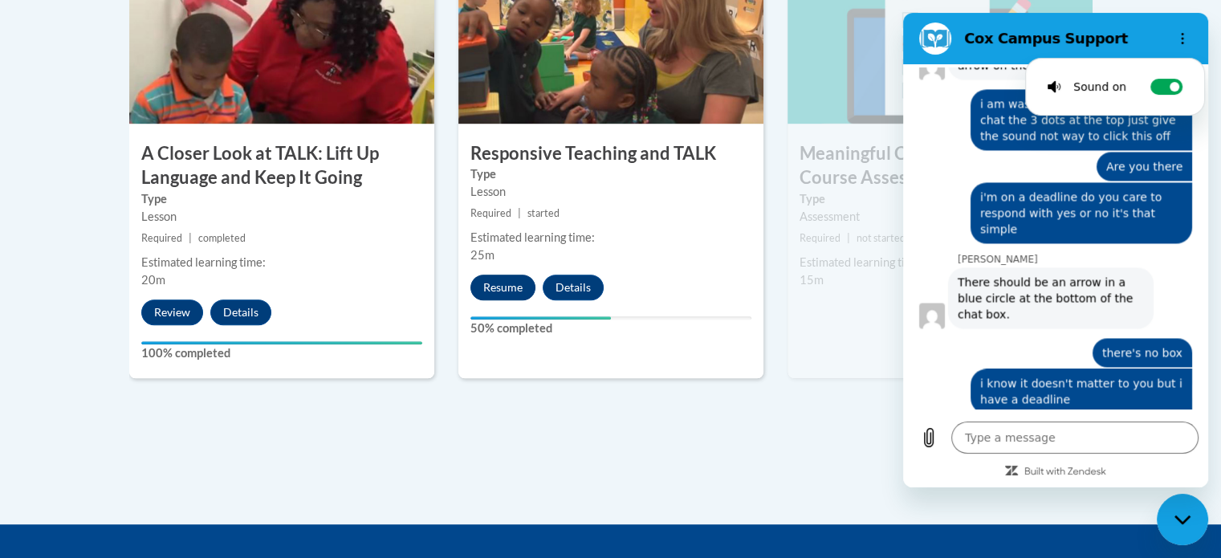
click at [488, 291] on button "Resume" at bounding box center [502, 288] width 65 height 26
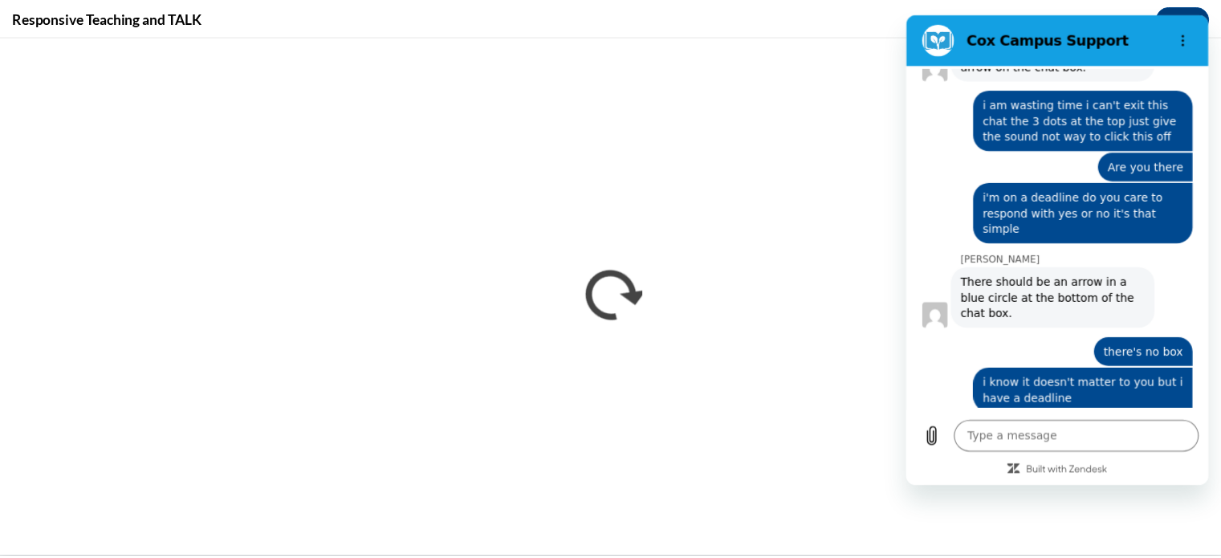
scroll to position [0, 0]
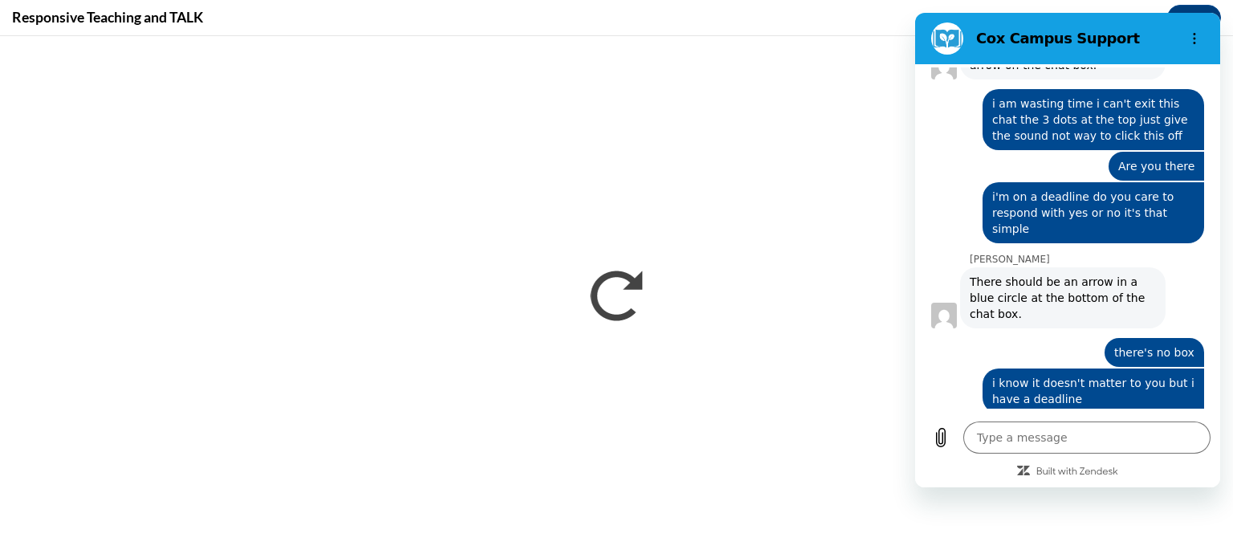
click at [613, 13] on div "Responsive Teaching and TALK Close" at bounding box center [616, 18] width 1233 height 36
click at [1076, 472] on icon "Built with Zendesk: Visit the Zendesk website in a new tab" at bounding box center [1077, 472] width 82 height 10
click at [1062, 39] on h2 "Cox Campus Support" at bounding box center [1074, 38] width 196 height 19
click at [1199, 40] on icon "Options menu" at bounding box center [1194, 38] width 13 height 13
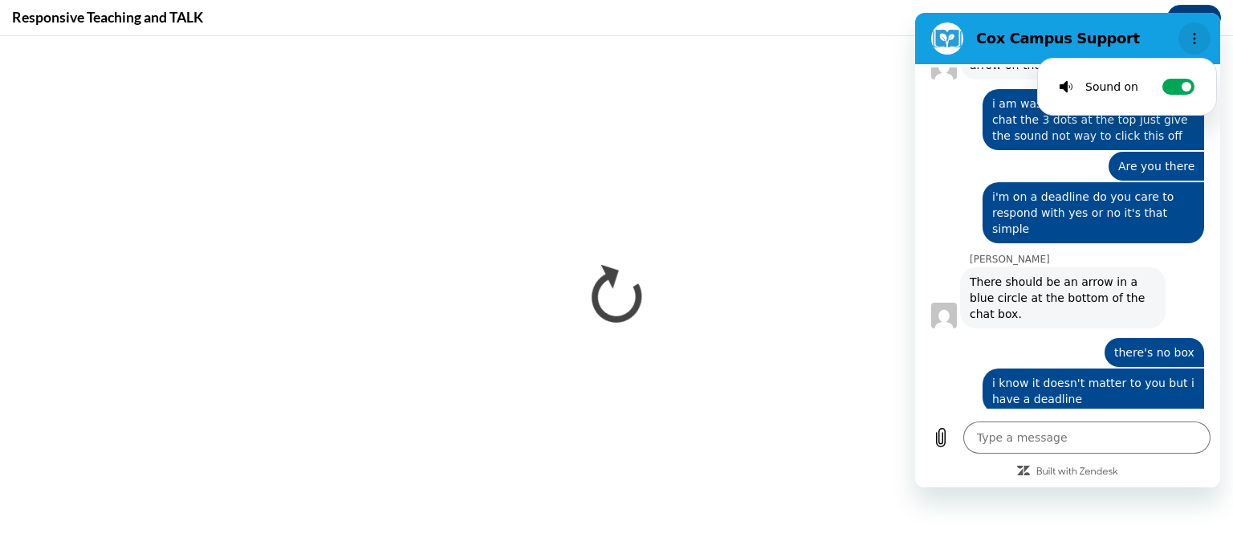
click at [1191, 42] on icon "Options menu" at bounding box center [1194, 38] width 13 height 13
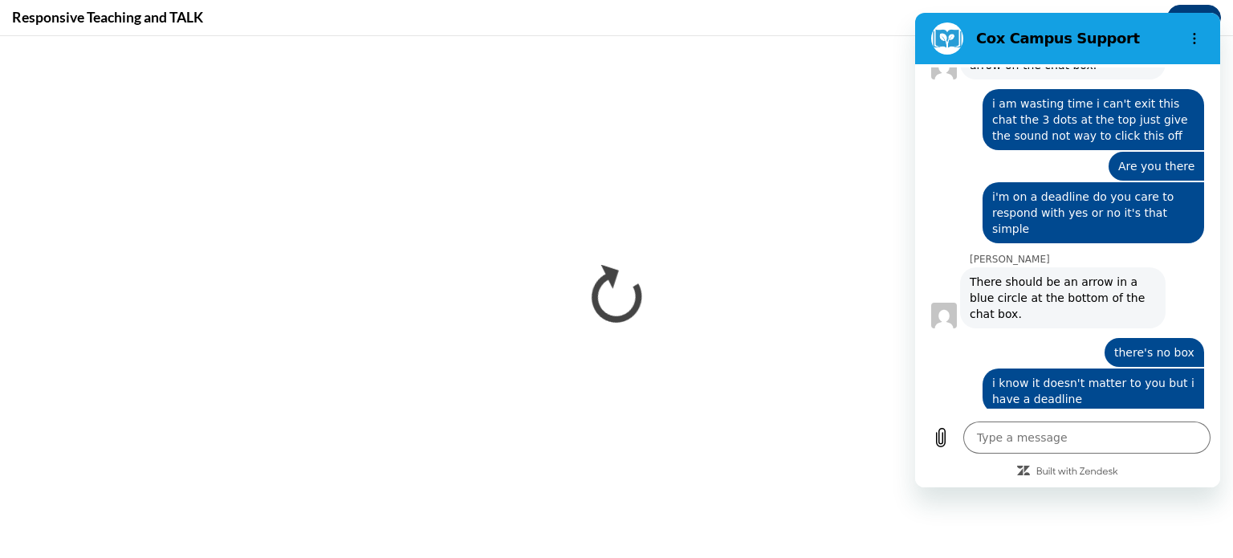
click at [1198, 7] on button "Close" at bounding box center [1194, 18] width 54 height 26
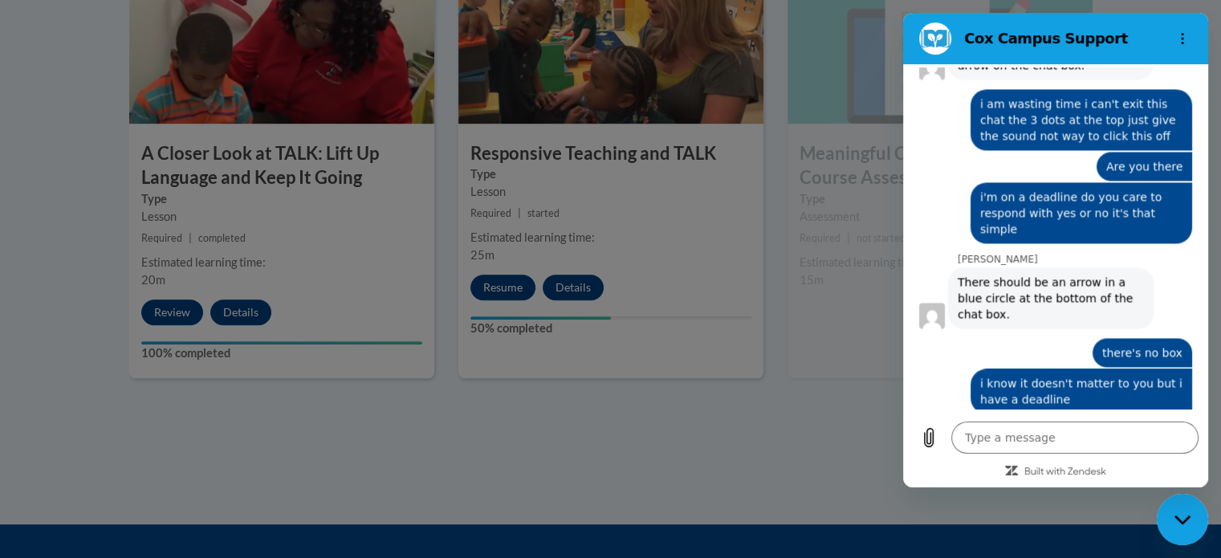
click at [614, 453] on div at bounding box center [610, 279] width 1221 height 558
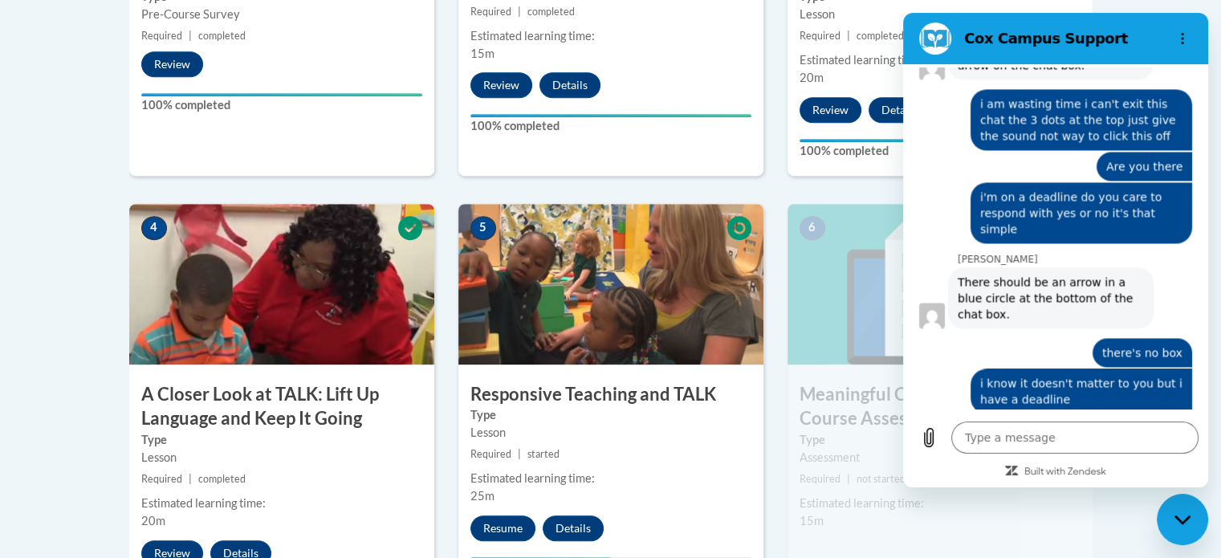
scroll to position [800, 0]
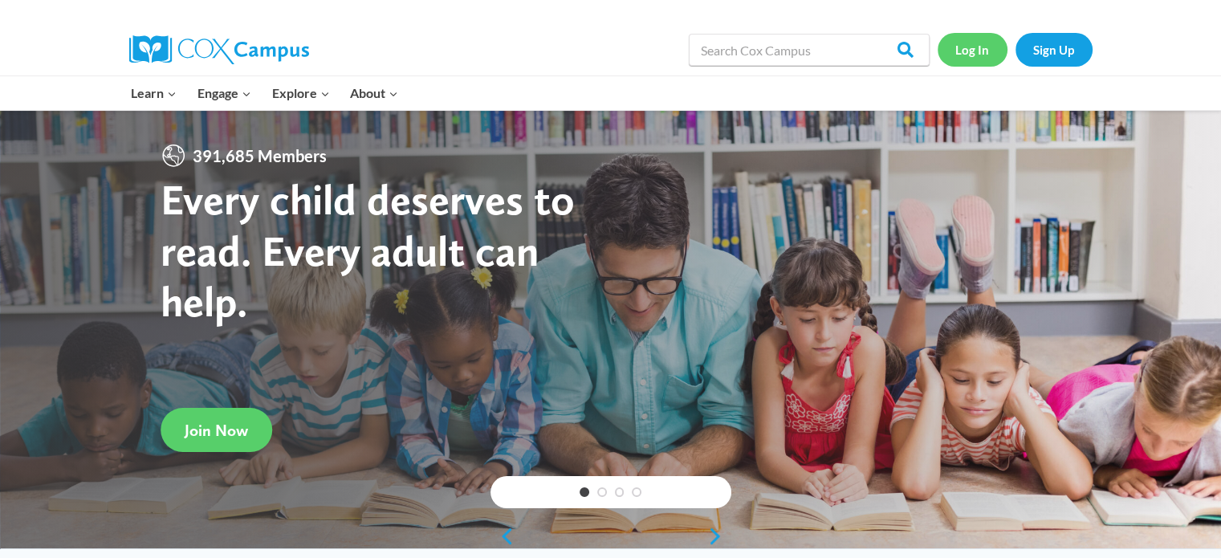
click at [973, 53] on link "Log In" at bounding box center [973, 49] width 70 height 33
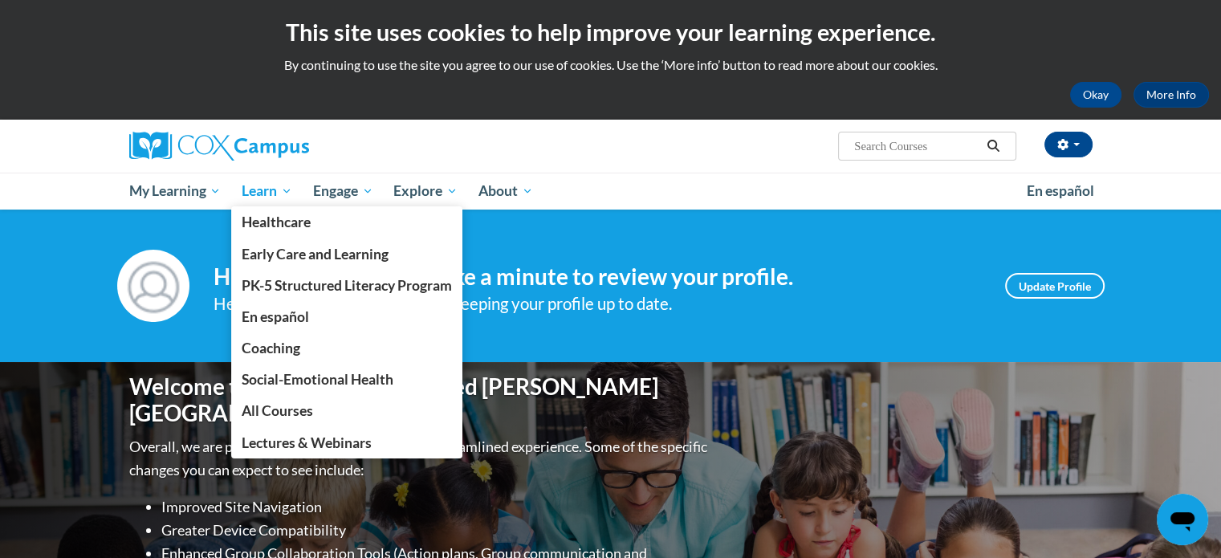
click at [270, 186] on span "Learn" at bounding box center [267, 190] width 51 height 19
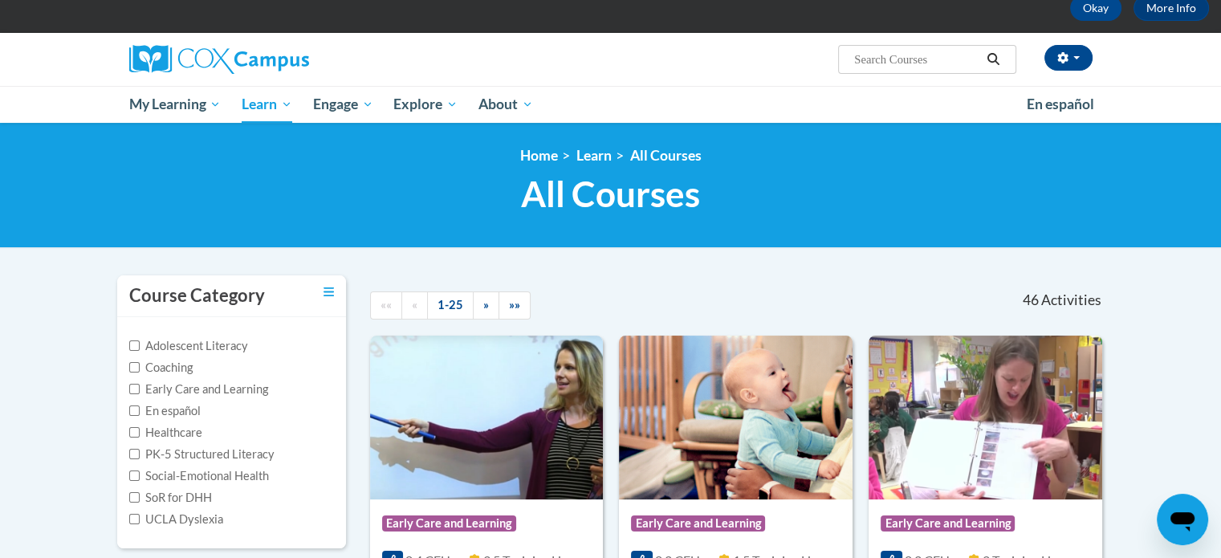
scroll to position [147, 0]
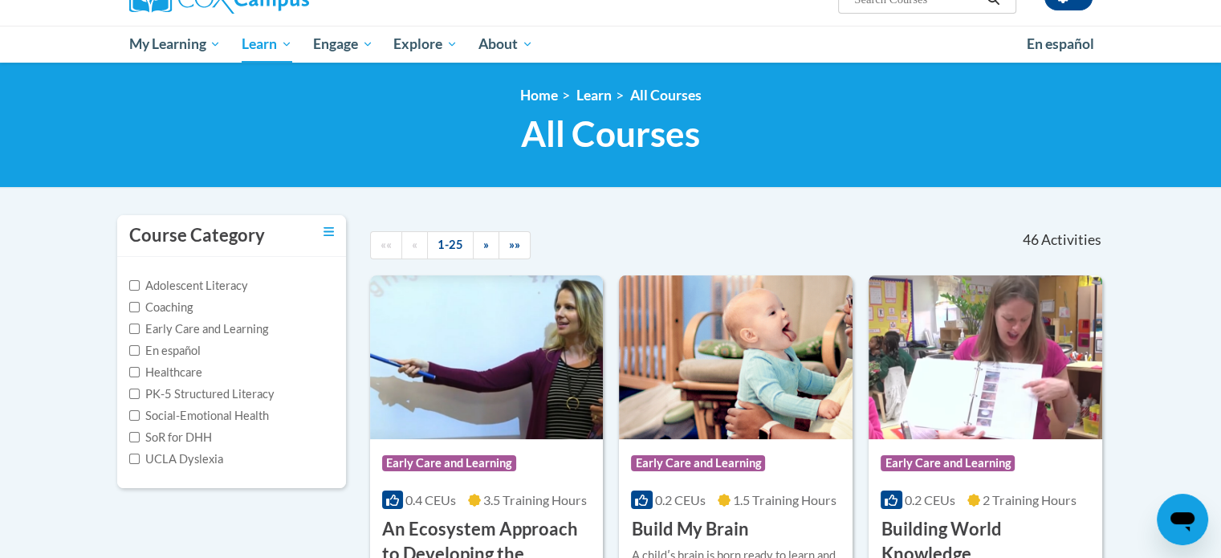
click at [250, 332] on label "Early Care and Learning" at bounding box center [198, 329] width 139 height 18
click at [140, 332] on input "Early Care and Learning" at bounding box center [134, 329] width 10 height 10
checkbox input "true"
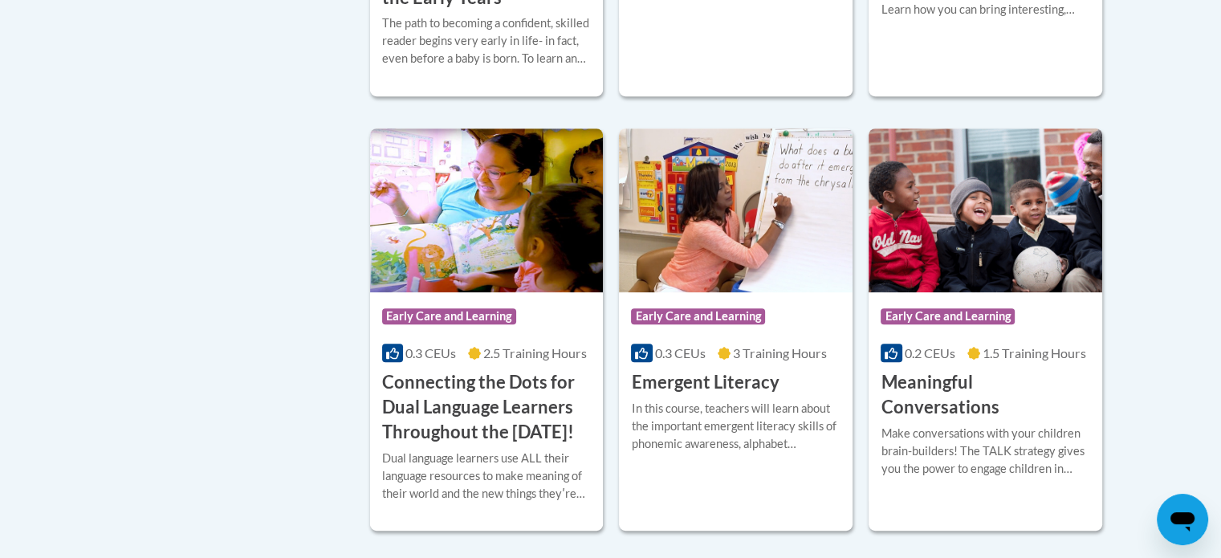
scroll to position [744, 0]
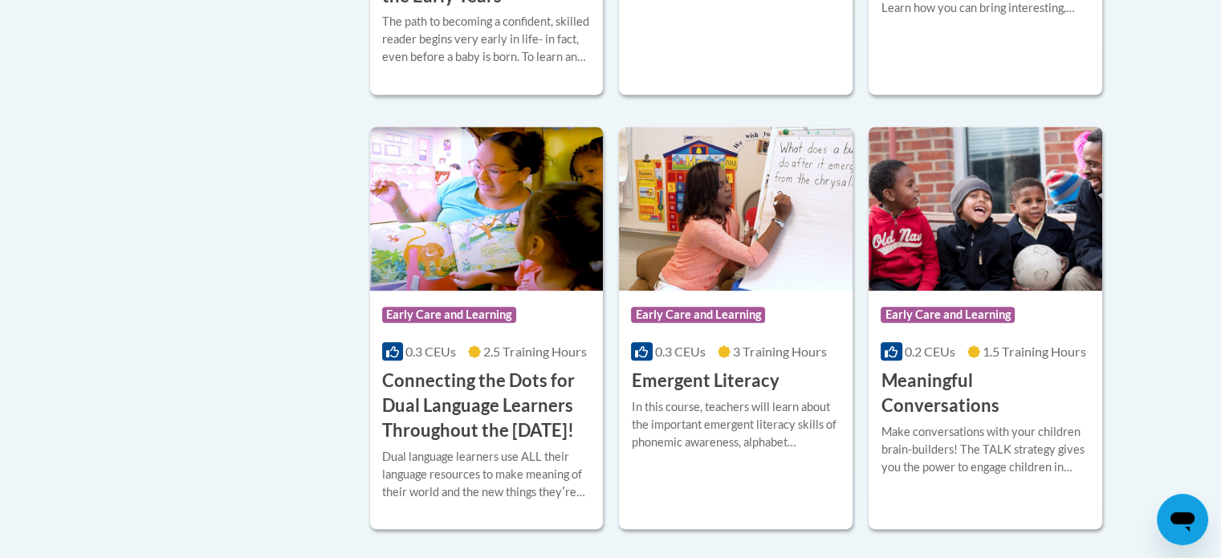
click at [1016, 423] on div "Make conversations with your children brain-builders! The TALK strategy gives y…" at bounding box center [986, 449] width 210 height 53
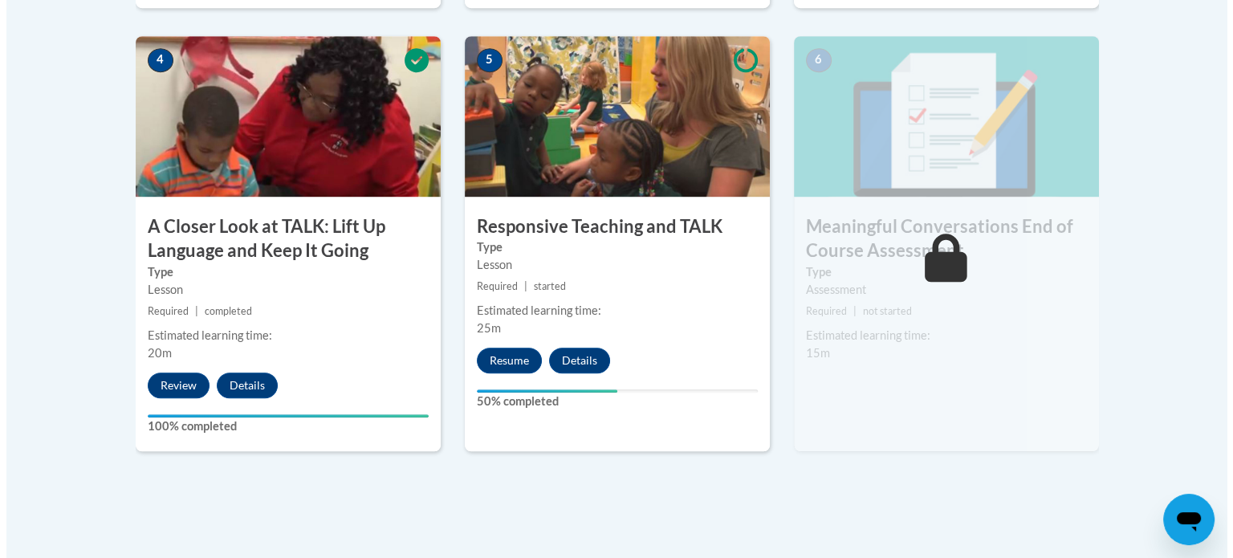
scroll to position [973, 0]
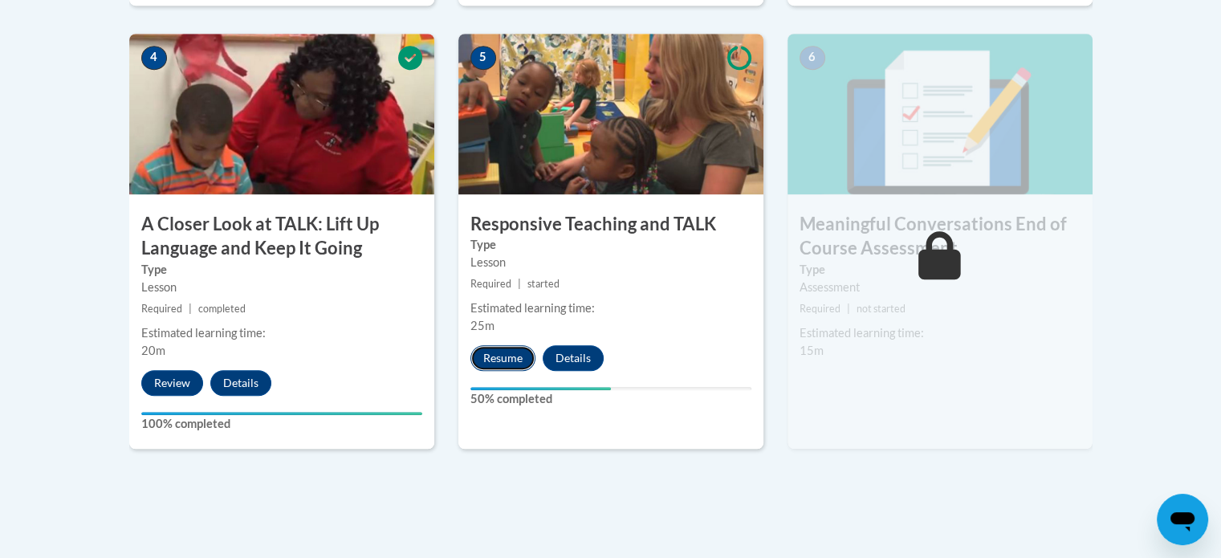
click at [501, 356] on button "Resume" at bounding box center [502, 358] width 65 height 26
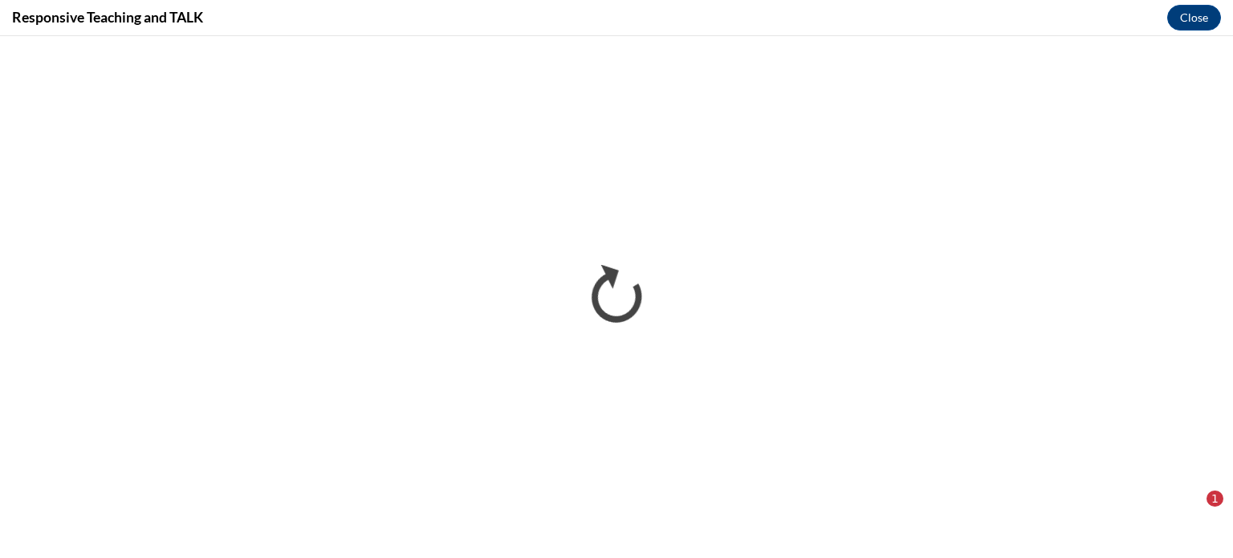
scroll to position [0, 0]
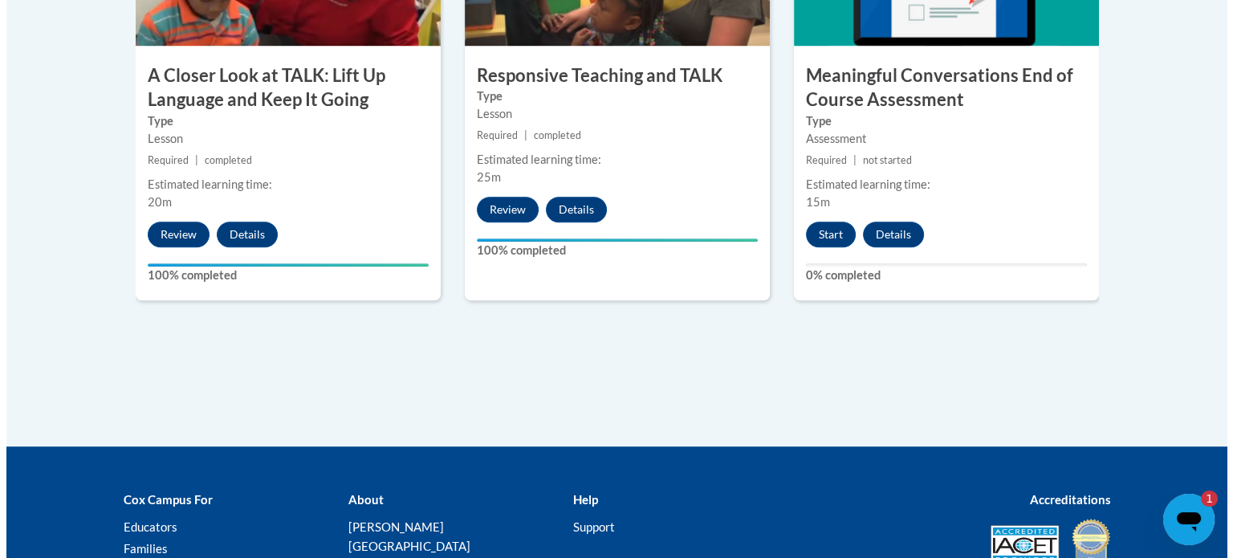
scroll to position [1127, 0]
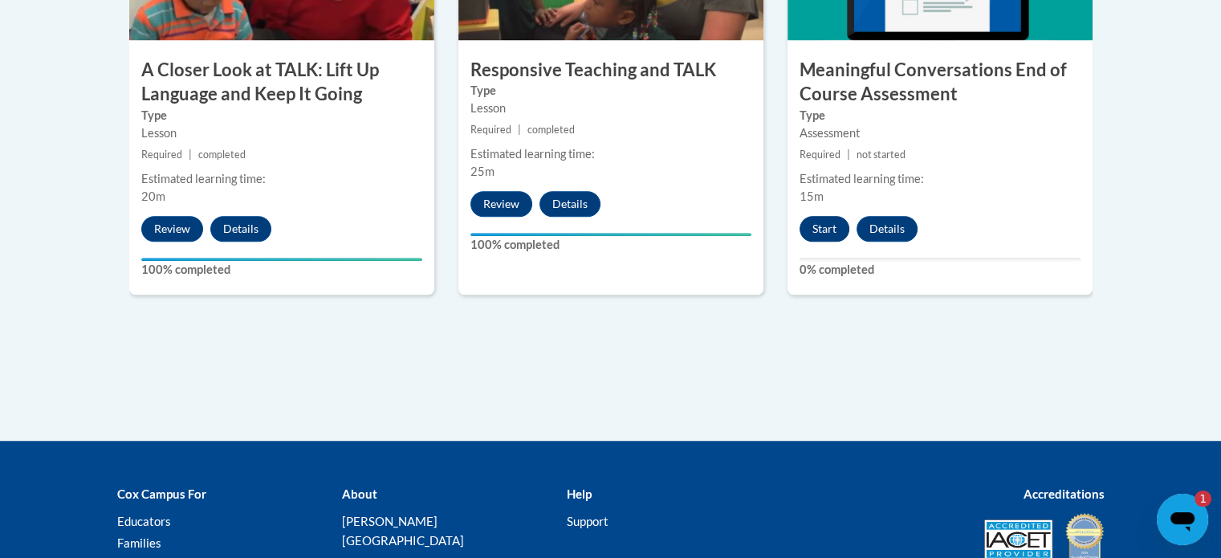
click at [840, 238] on button "Start" at bounding box center [825, 229] width 50 height 26
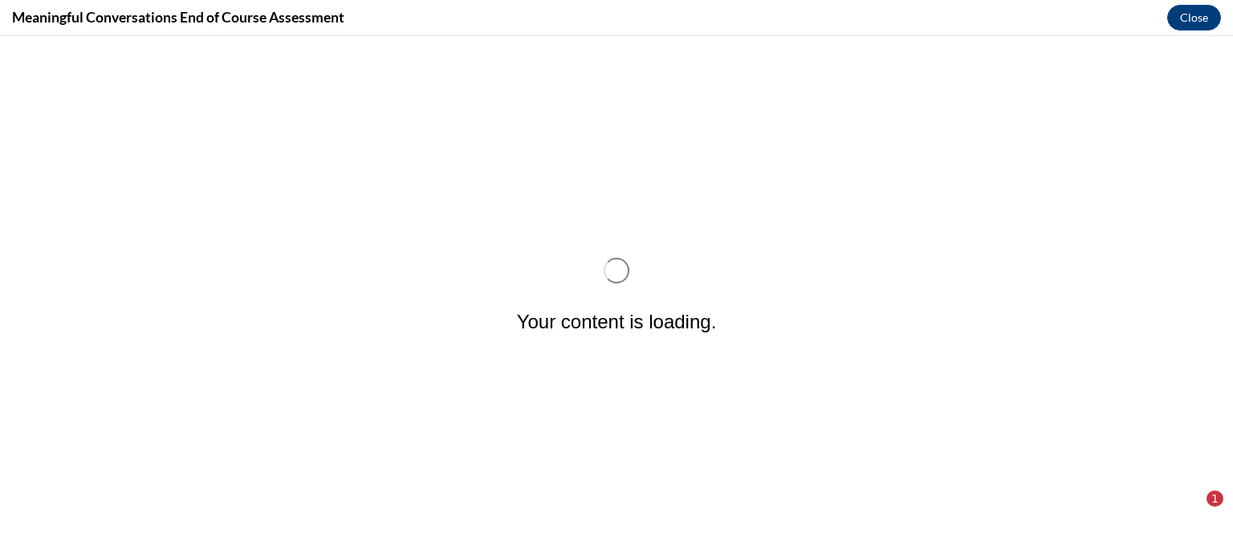
scroll to position [0, 0]
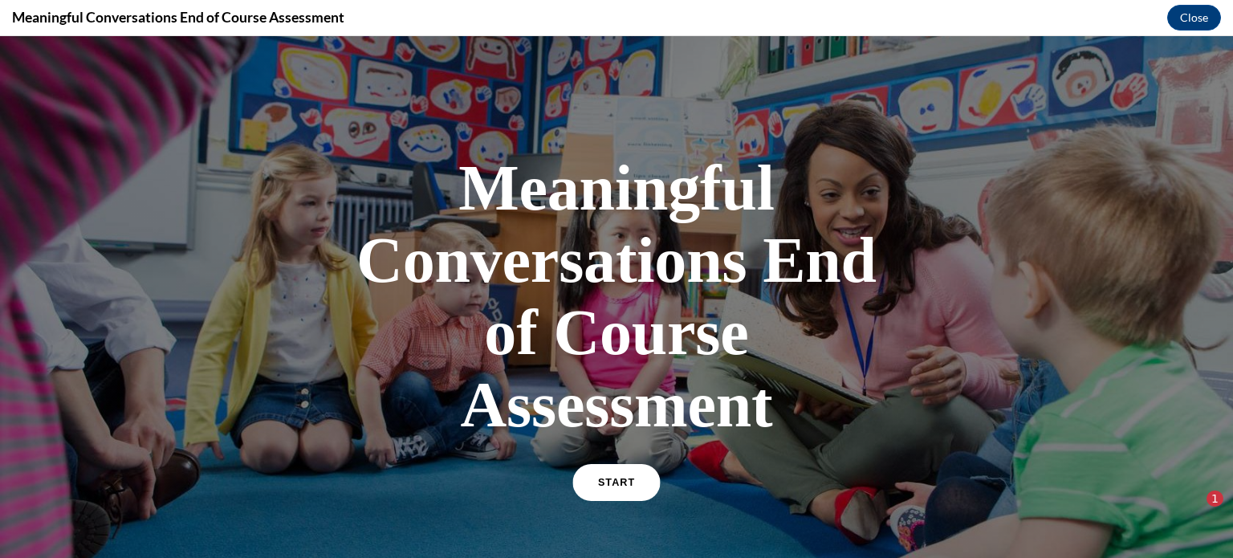
click at [609, 479] on span "START" at bounding box center [616, 483] width 37 height 12
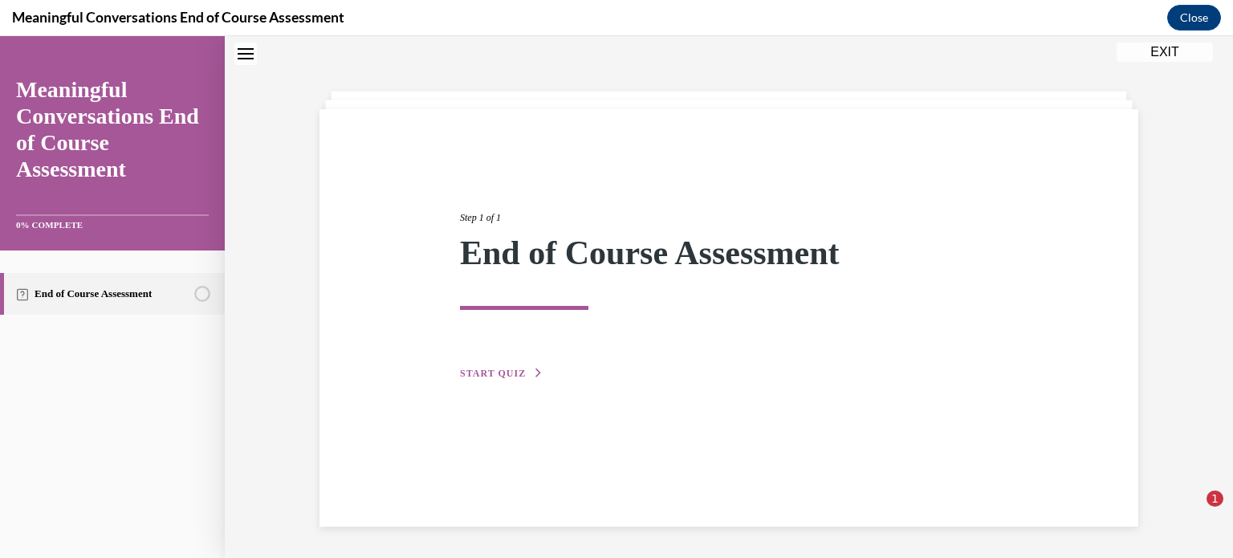
scroll to position [51, 0]
click at [516, 373] on span "START QUIZ" at bounding box center [493, 372] width 66 height 11
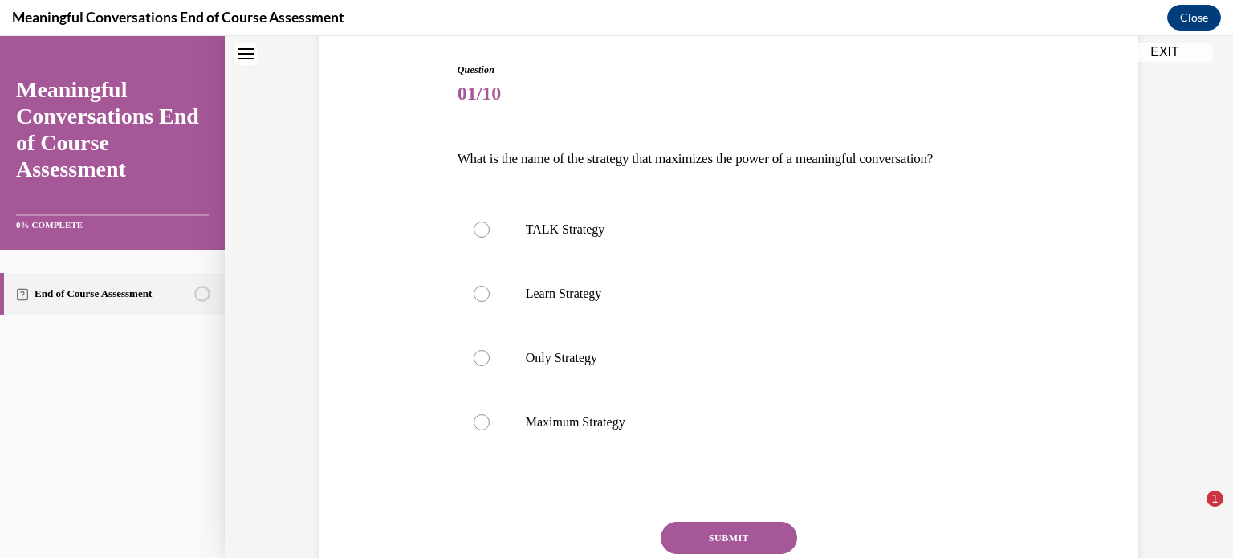
scroll to position [162, 0]
drag, startPoint x: 469, startPoint y: 225, endPoint x: 751, endPoint y: 529, distance: 415.2
click at [751, 529] on button "SUBMIT" at bounding box center [729, 536] width 136 height 32
click at [474, 224] on div at bounding box center [482, 228] width 16 height 16
click at [474, 224] on input "TALK Strategy" at bounding box center [482, 228] width 16 height 16
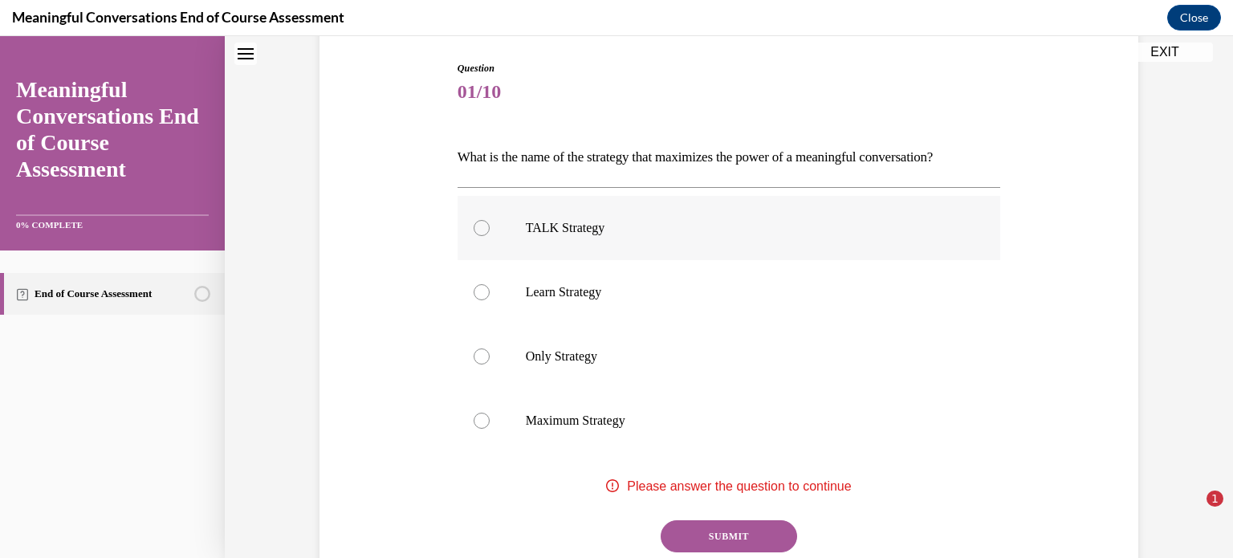
radio input "true"
click at [717, 531] on button "SUBMIT" at bounding box center [729, 536] width 136 height 32
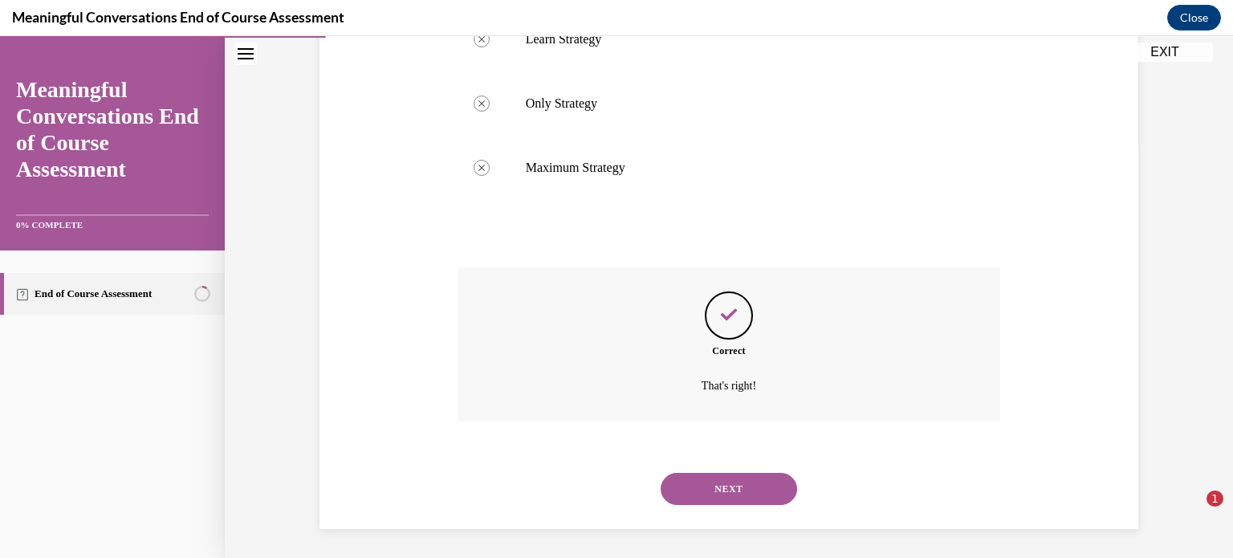
scroll to position [417, 0]
click at [730, 498] on button "NEXT" at bounding box center [729, 486] width 136 height 32
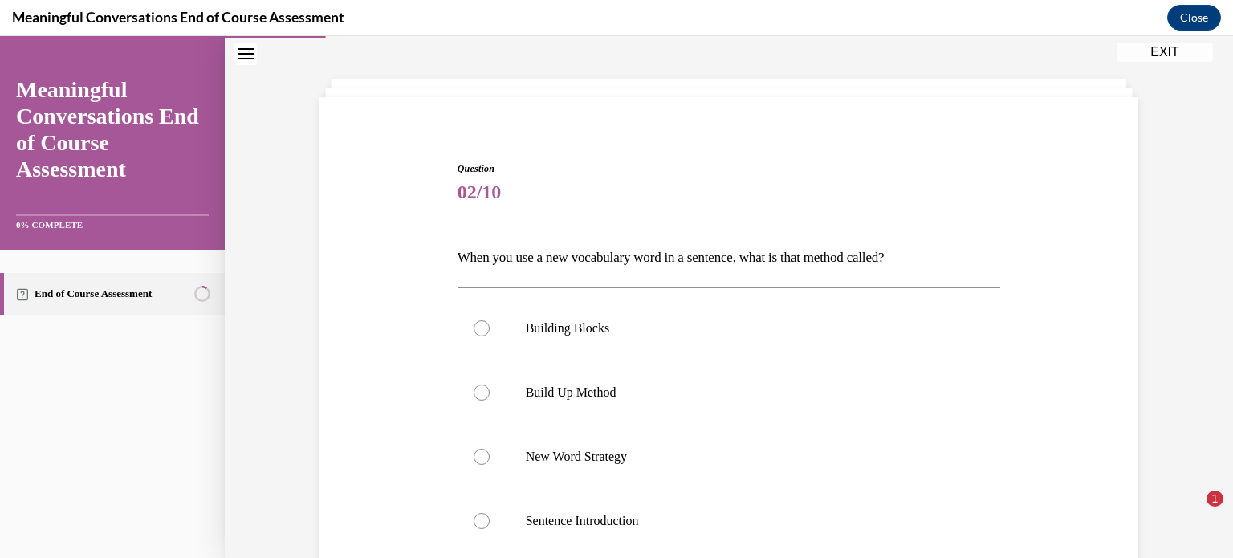
scroll to position [130, 0]
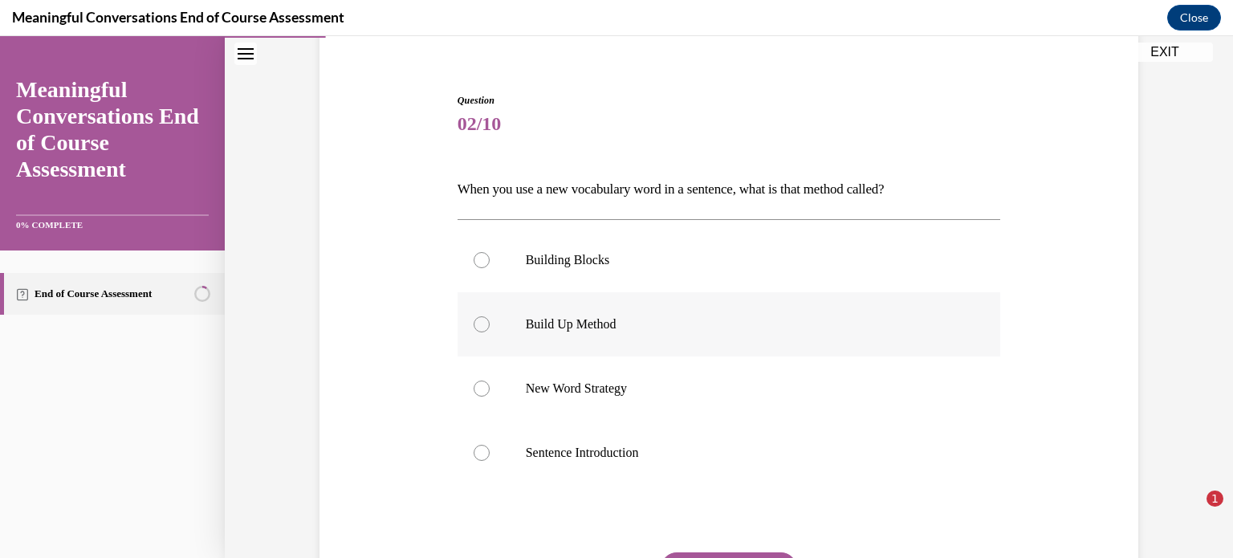
click at [474, 325] on div at bounding box center [482, 324] width 16 height 16
click at [474, 325] on input "Build Up Method" at bounding box center [482, 324] width 16 height 16
radio input "true"
click at [1156, 425] on div "Question 02/10 When you use a new vocabulary word in a sentence, what is that m…" at bounding box center [729, 336] width 1008 height 759
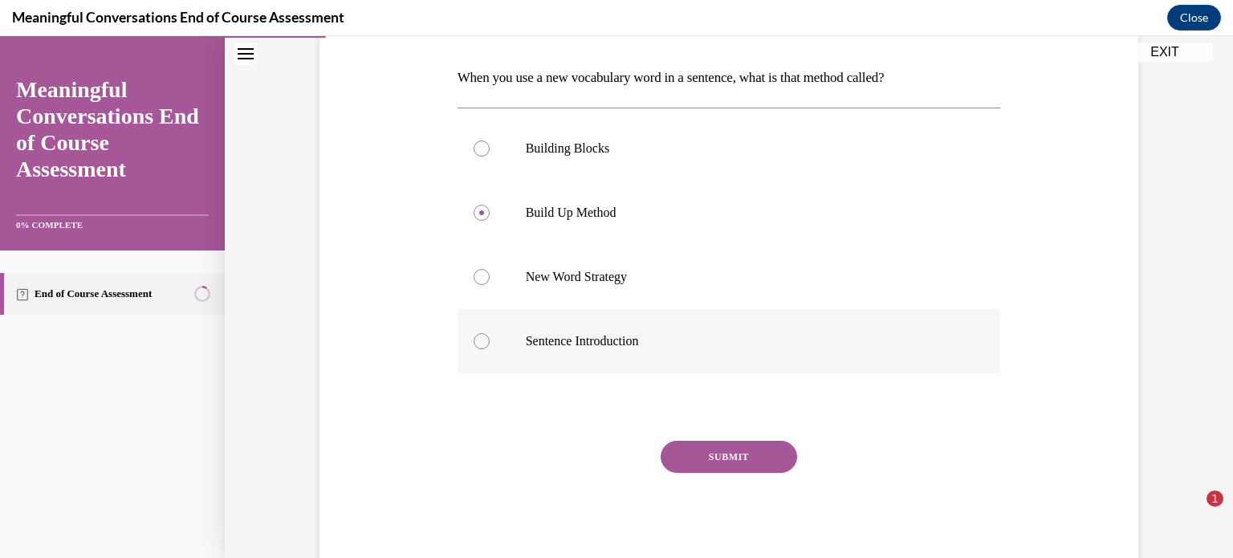
scroll to position [287, 0]
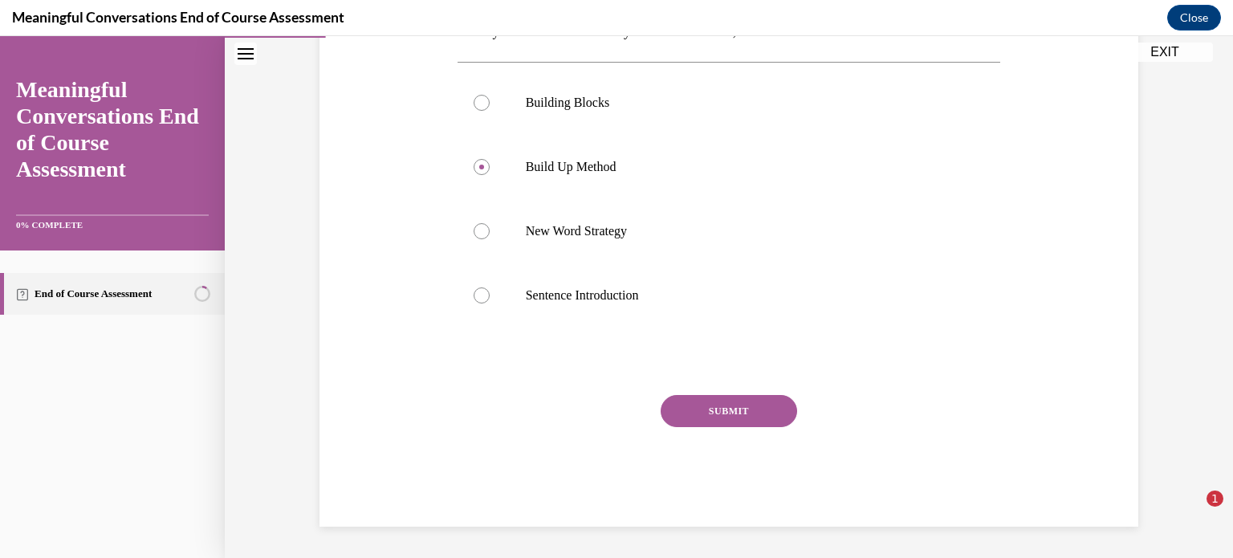
click at [722, 404] on button "SUBMIT" at bounding box center [729, 411] width 136 height 32
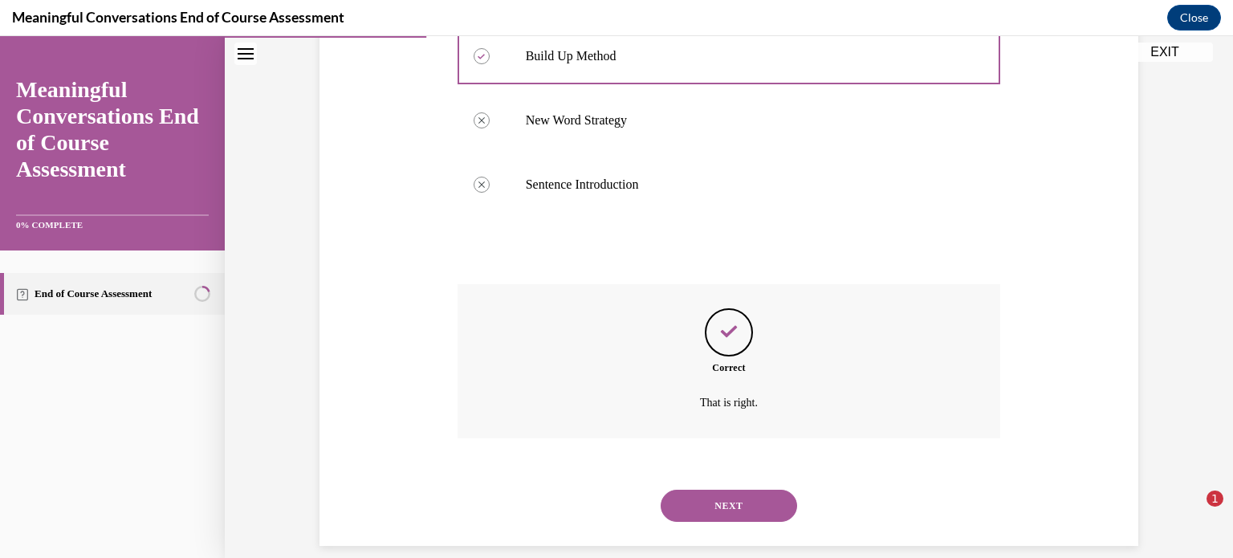
scroll to position [417, 0]
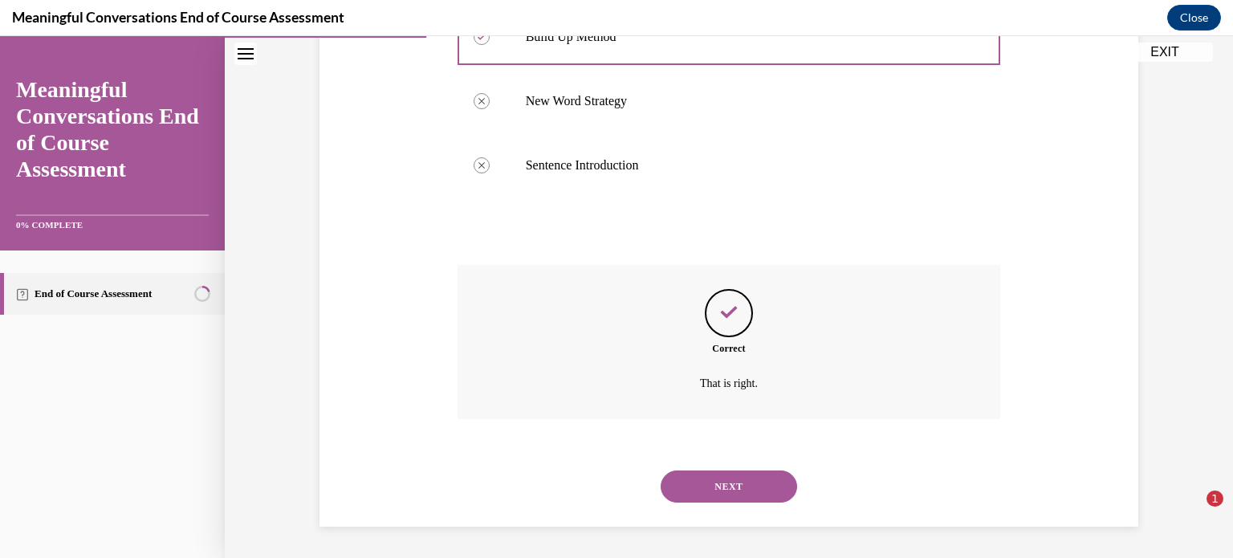
click at [698, 488] on button "NEXT" at bounding box center [729, 486] width 136 height 32
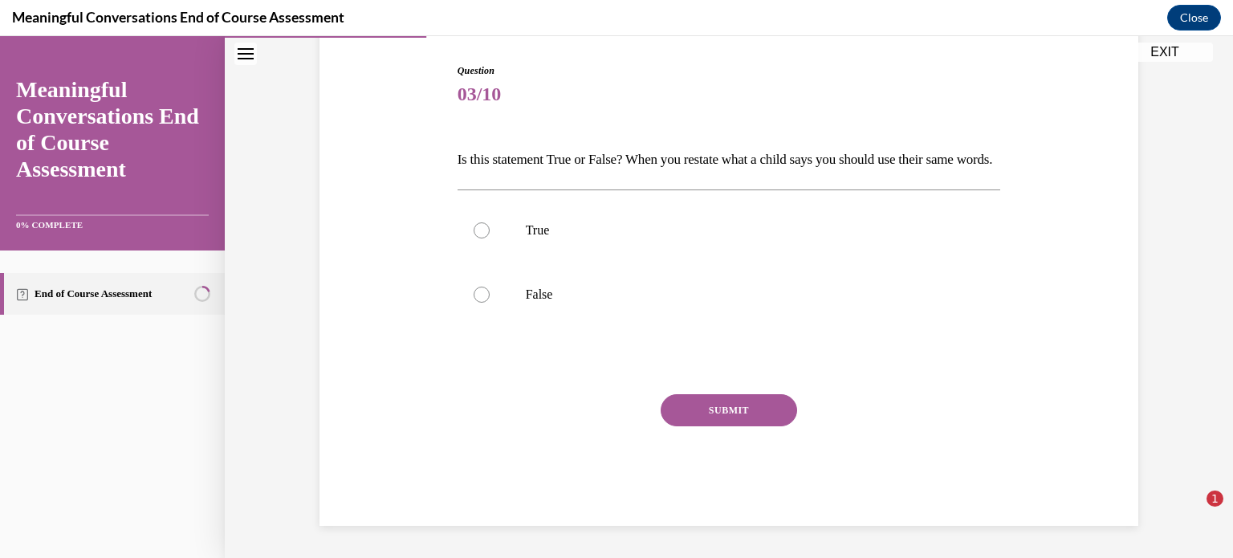
scroll to position [177, 0]
click at [474, 303] on div at bounding box center [482, 295] width 16 height 16
click at [474, 303] on input "False" at bounding box center [482, 295] width 16 height 16
radio input "true"
click at [743, 419] on button "SUBMIT" at bounding box center [729, 410] width 136 height 32
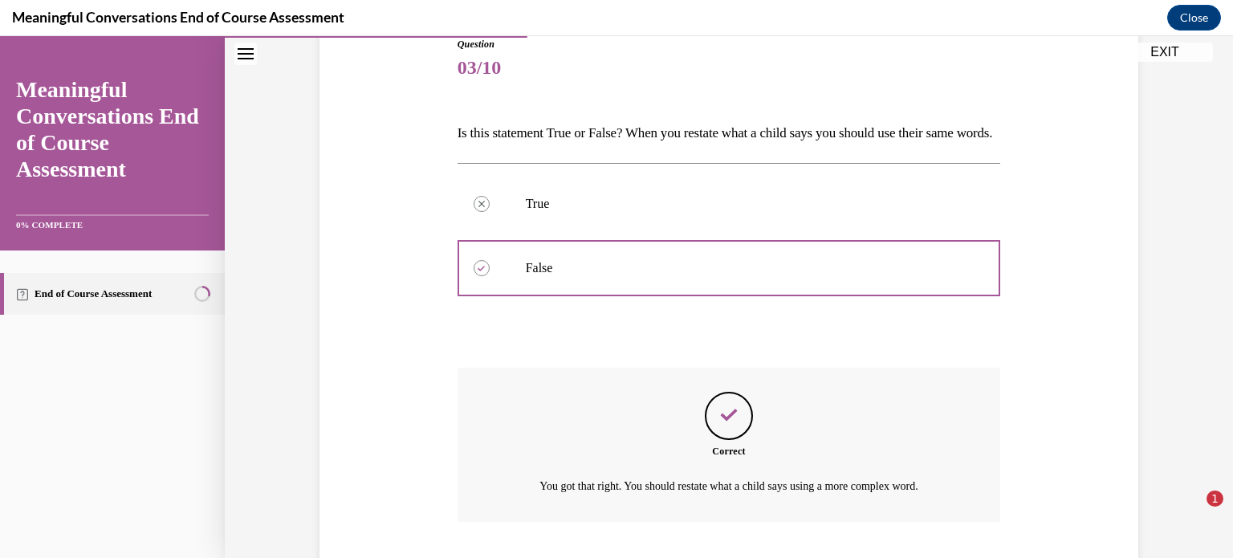
scroll to position [316, 0]
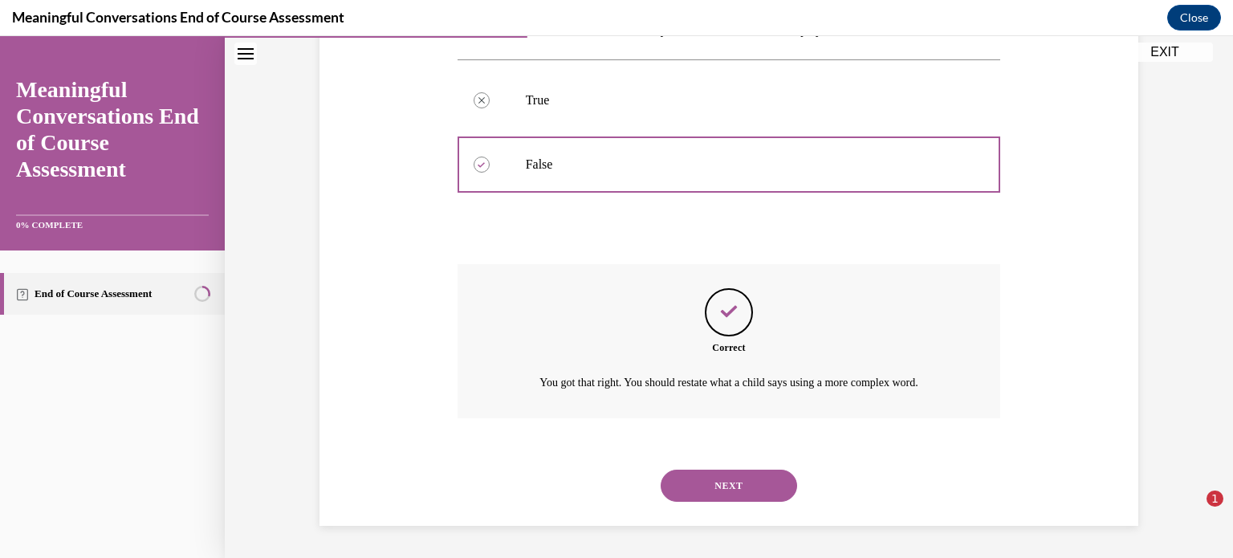
click at [681, 480] on button "NEXT" at bounding box center [729, 486] width 136 height 32
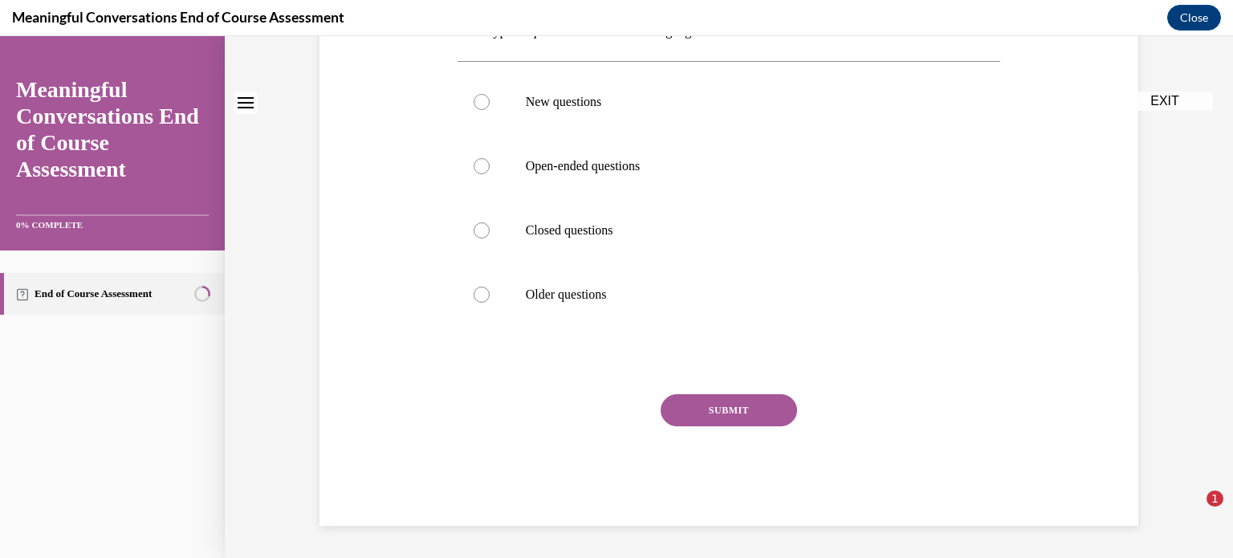
scroll to position [0, 0]
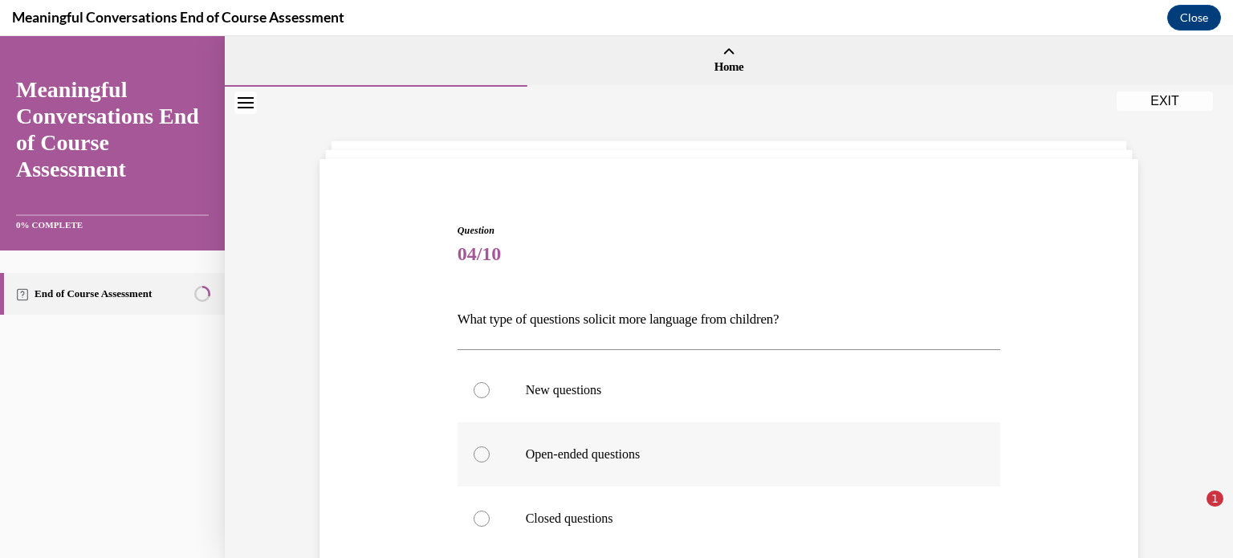
click at [474, 457] on div at bounding box center [482, 454] width 16 height 16
click at [474, 457] on input "Open-ended questions" at bounding box center [482, 454] width 16 height 16
radio input "true"
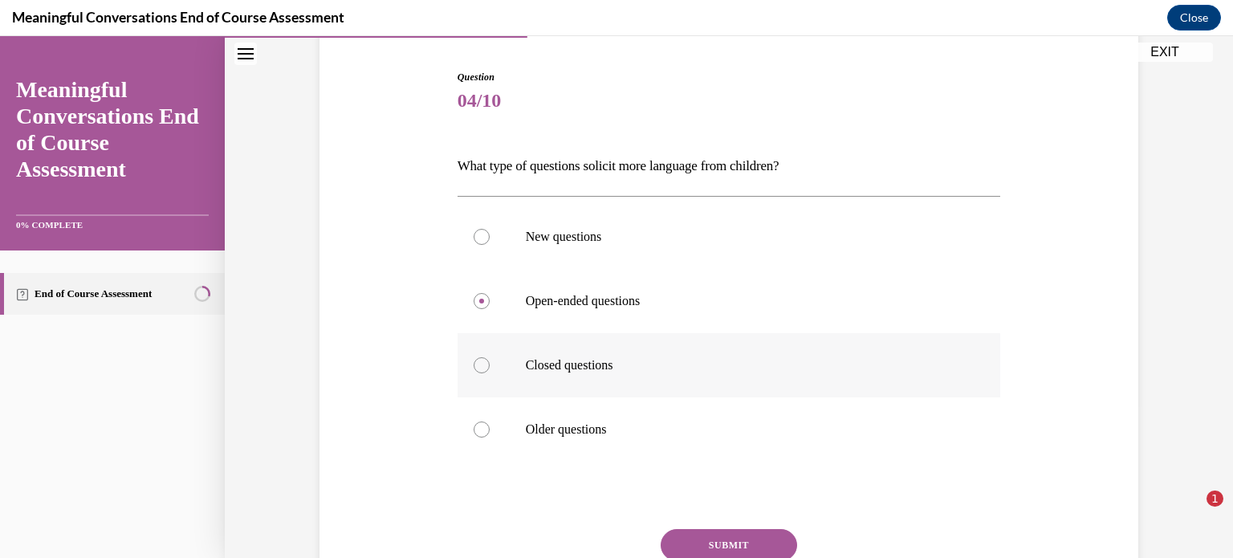
scroll to position [161, 0]
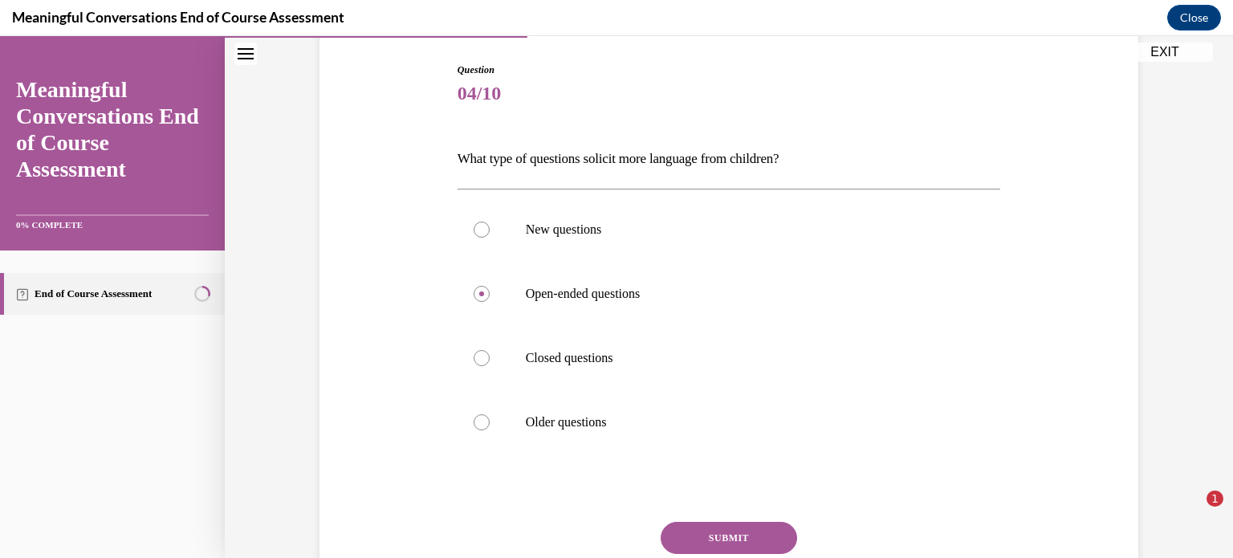
click at [694, 539] on button "SUBMIT" at bounding box center [729, 538] width 136 height 32
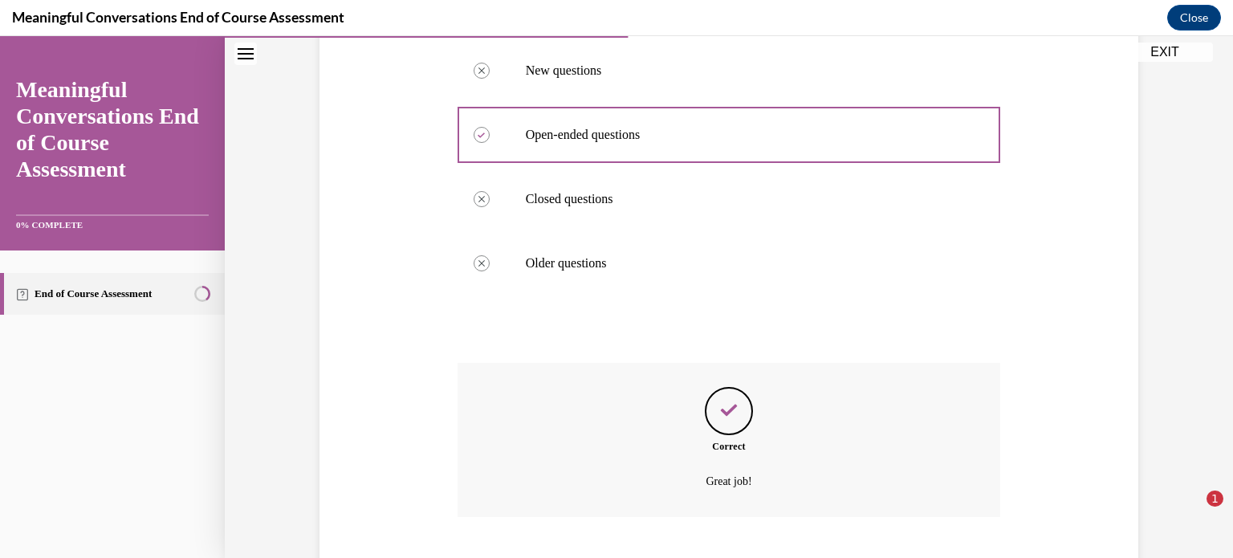
scroll to position [417, 0]
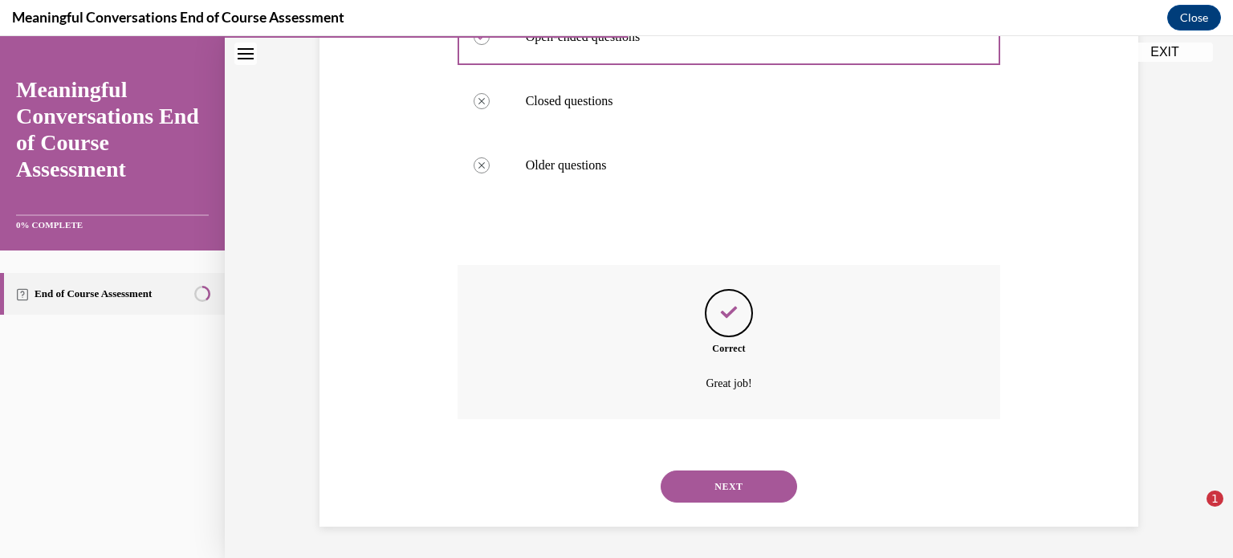
click at [706, 491] on button "NEXT" at bounding box center [729, 486] width 136 height 32
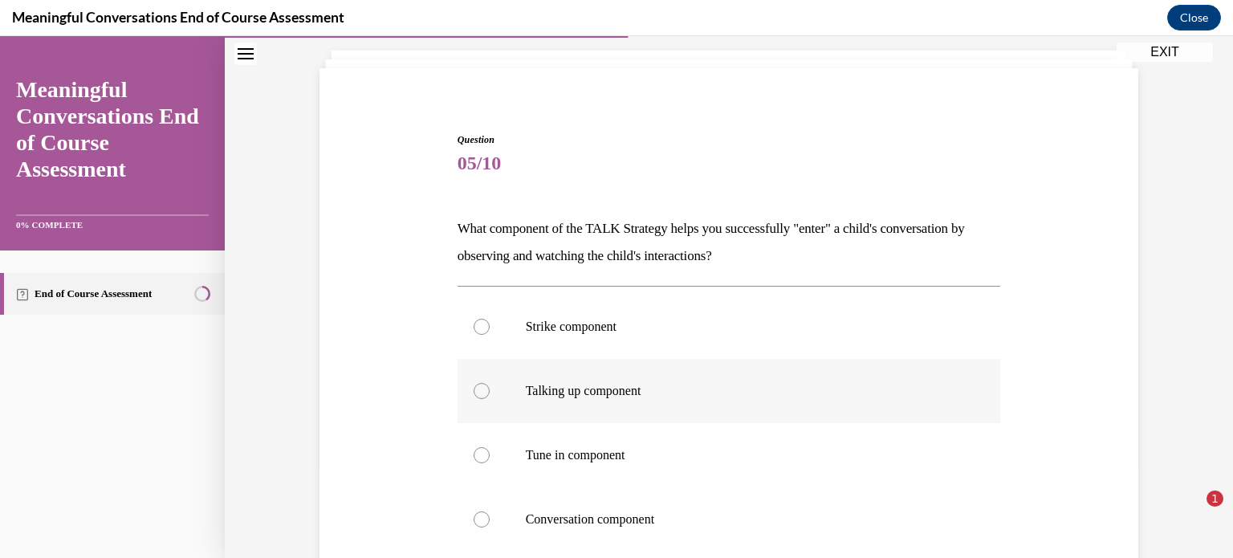
scroll to position [92, 0]
click at [477, 458] on div at bounding box center [482, 454] width 16 height 16
click at [477, 458] on input "Tune in component" at bounding box center [482, 454] width 16 height 16
radio input "true"
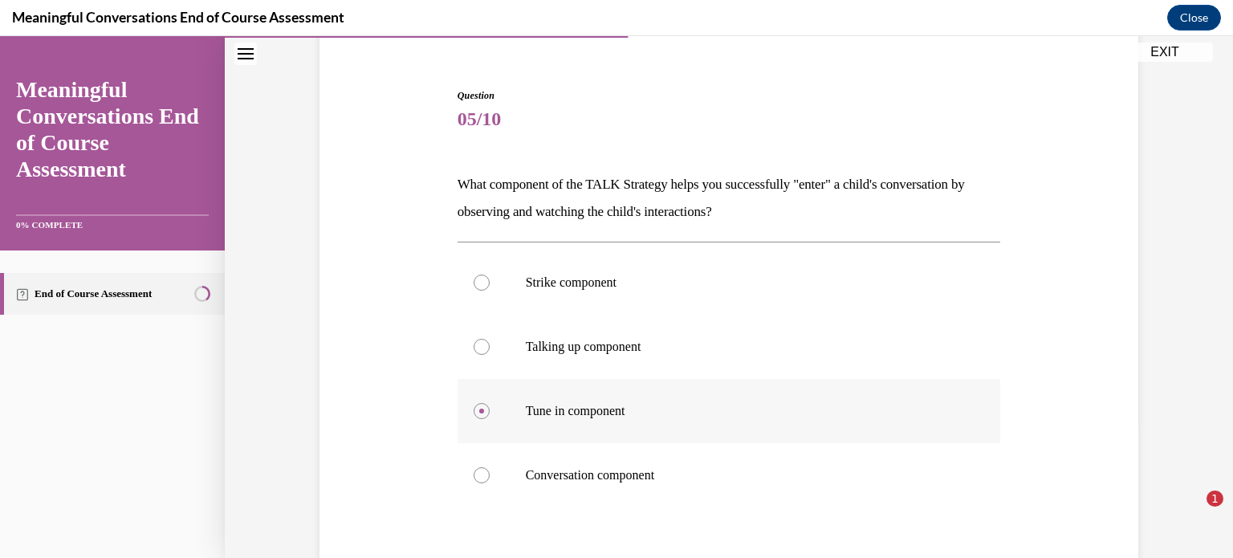
scroll to position [172, 0]
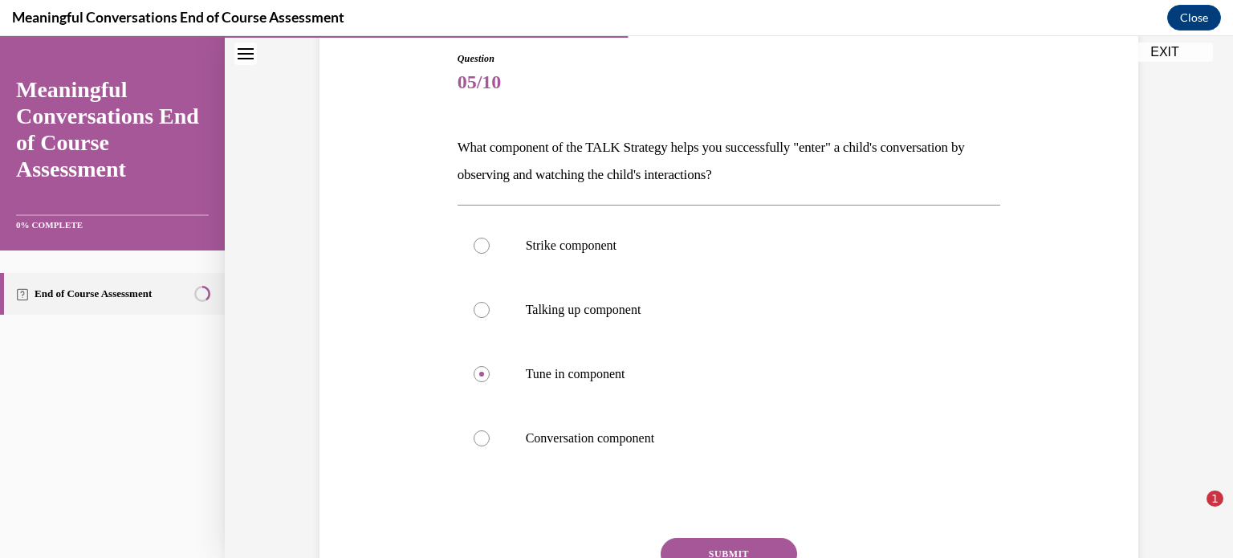
click at [1155, 328] on div "Question 05/10 What component of the TALK Strategy helps you successfully "ente…" at bounding box center [729, 308] width 1008 height 787
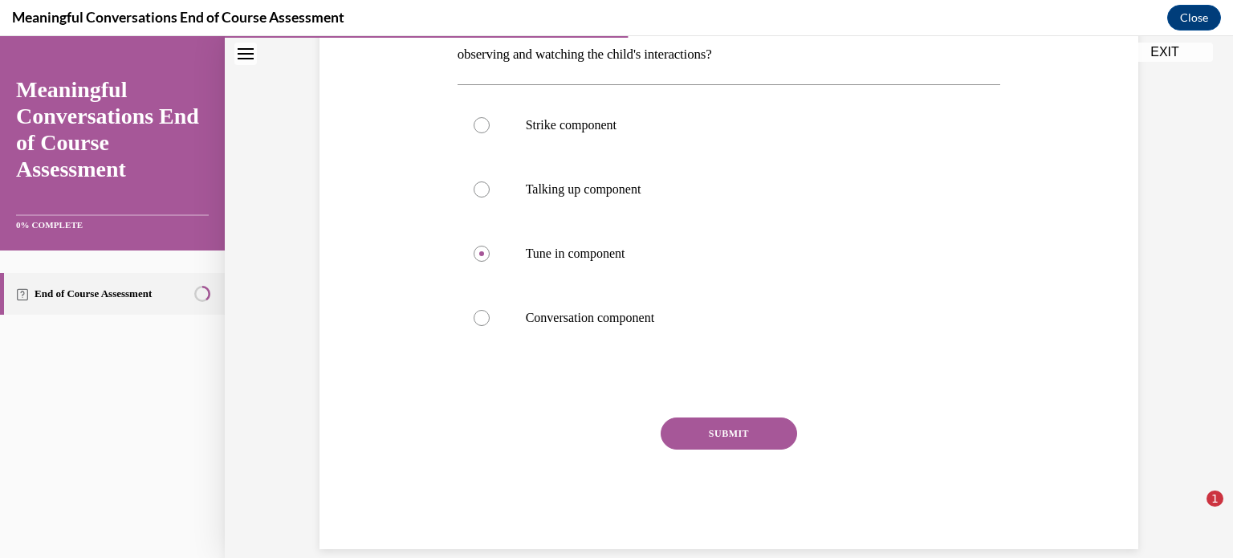
scroll to position [315, 0]
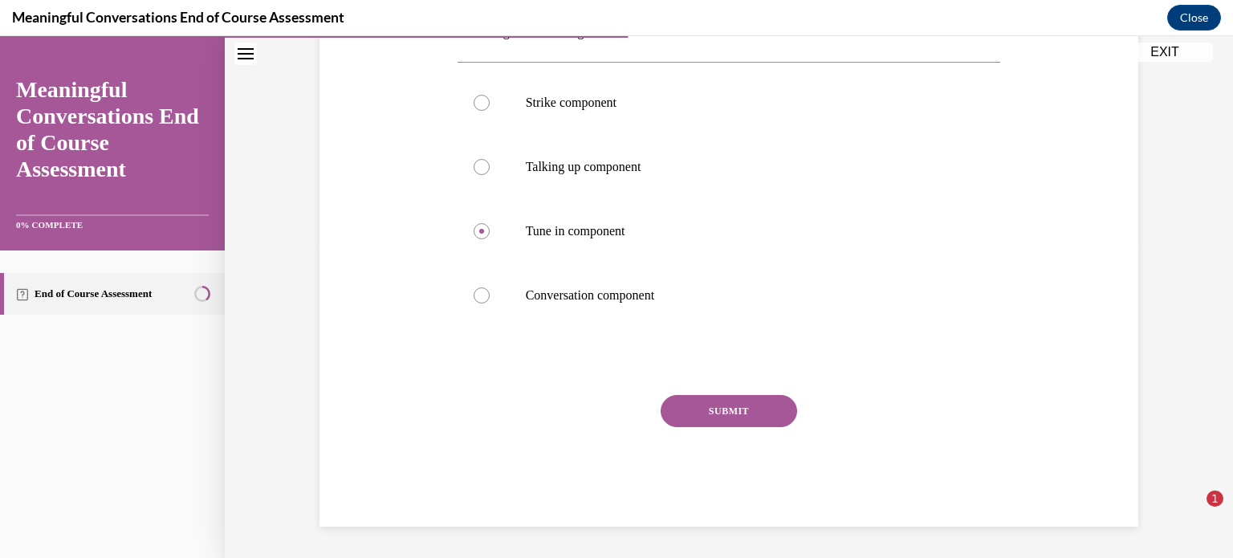
click at [686, 413] on button "SUBMIT" at bounding box center [729, 411] width 136 height 32
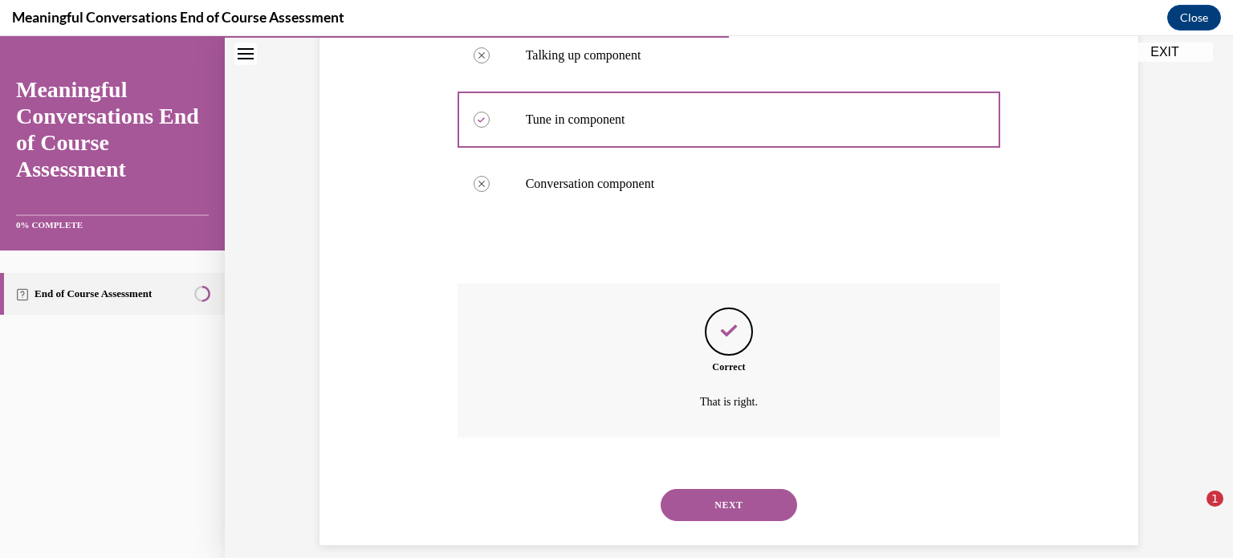
scroll to position [445, 0]
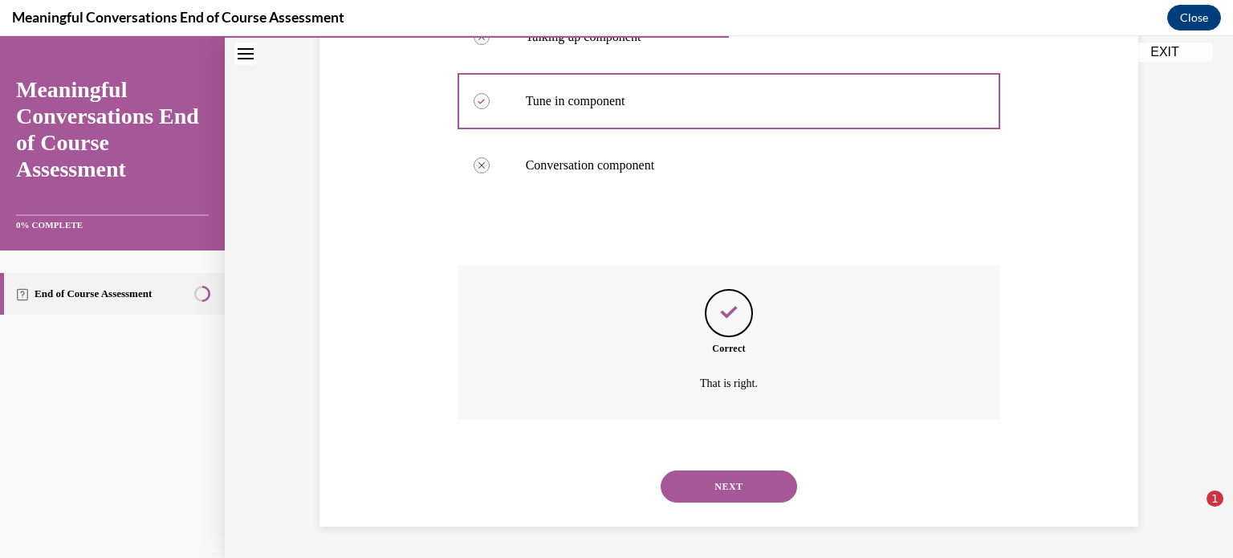
click at [724, 487] on button "NEXT" at bounding box center [729, 486] width 136 height 32
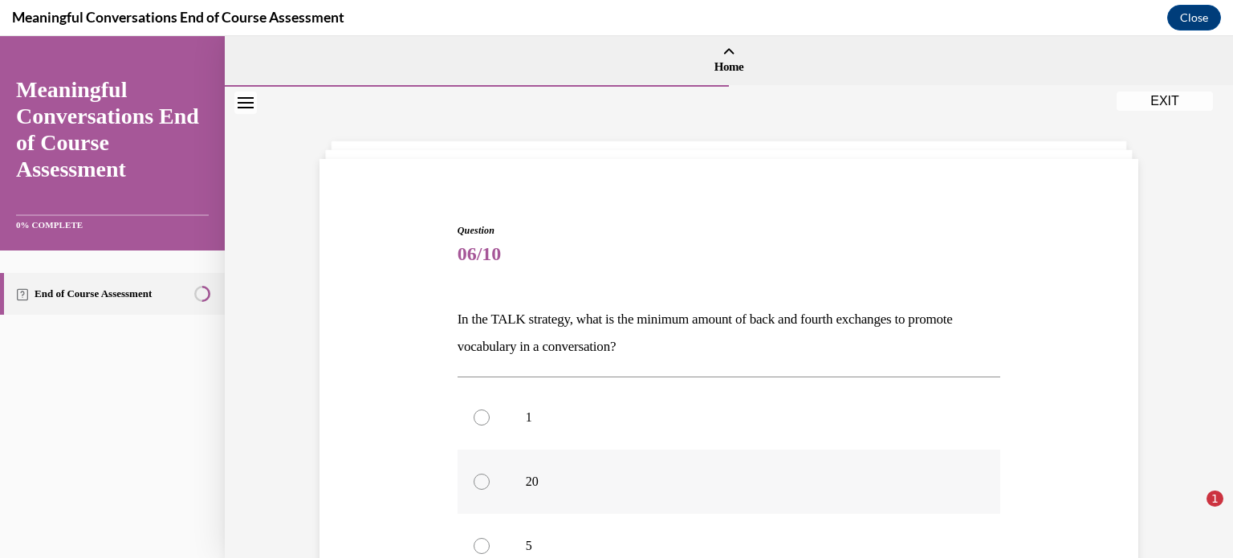
scroll to position [161, 0]
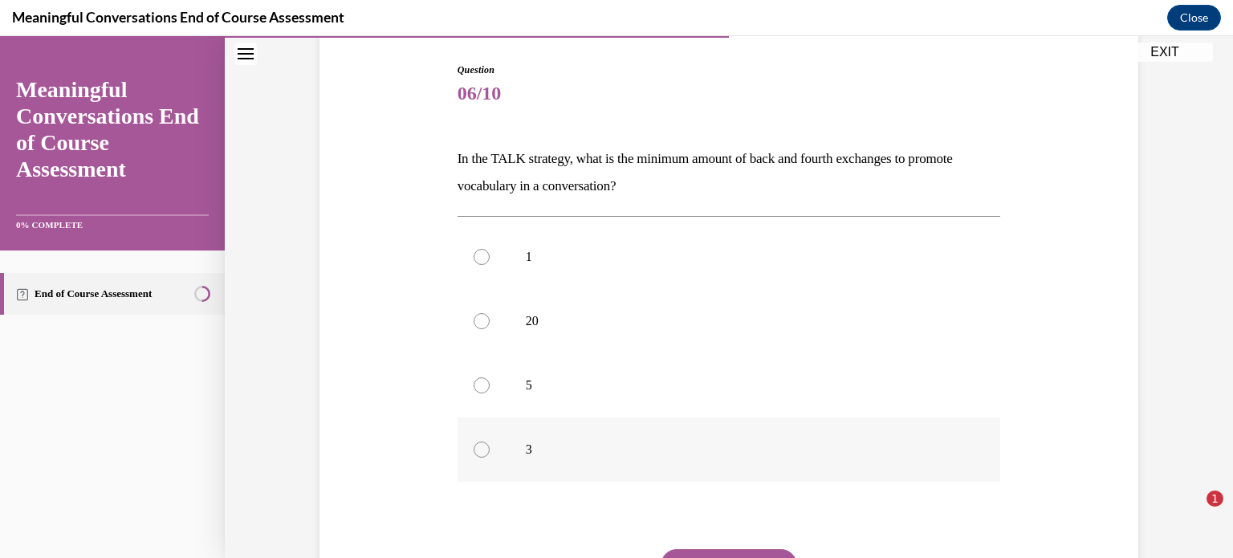
click at [482, 452] on div at bounding box center [482, 450] width 16 height 16
click at [482, 452] on input "3" at bounding box center [482, 450] width 16 height 16
radio input "true"
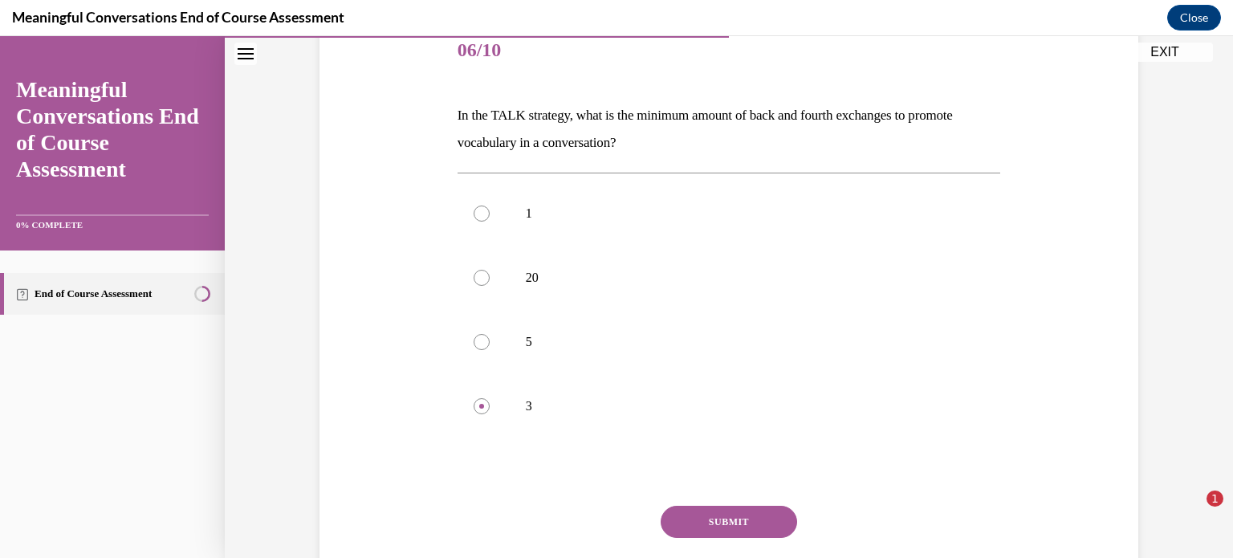
scroll to position [241, 0]
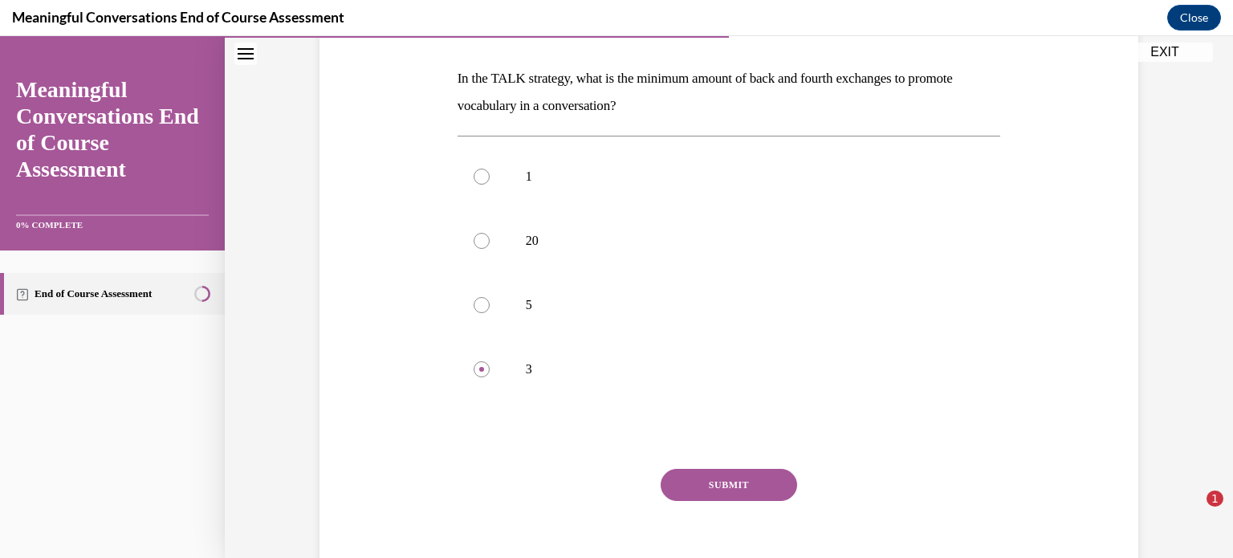
click at [704, 478] on button "SUBMIT" at bounding box center [729, 485] width 136 height 32
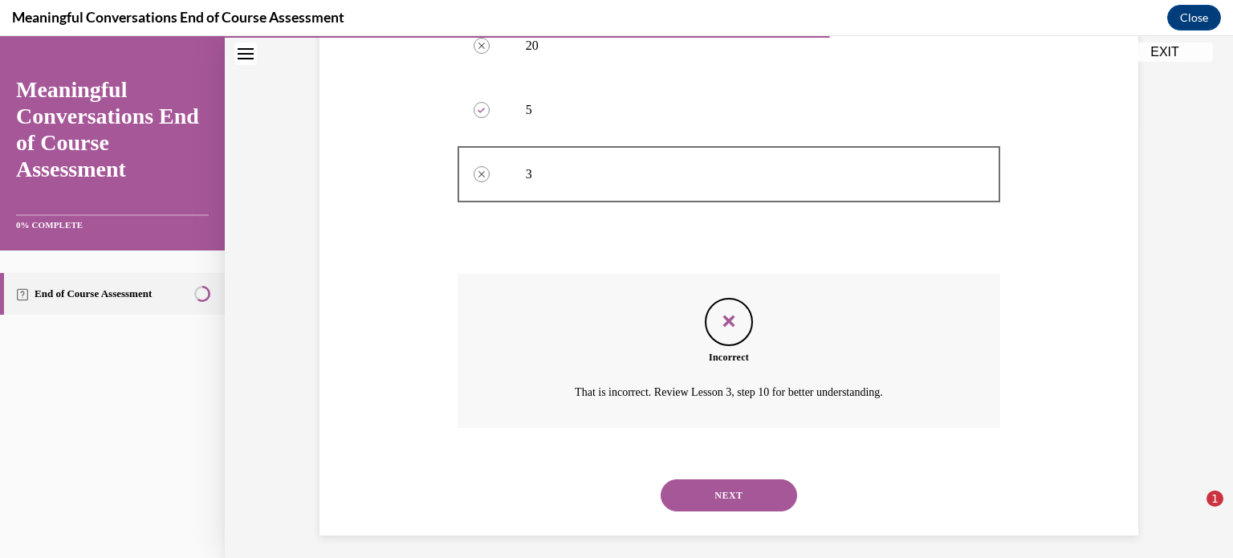
scroll to position [445, 0]
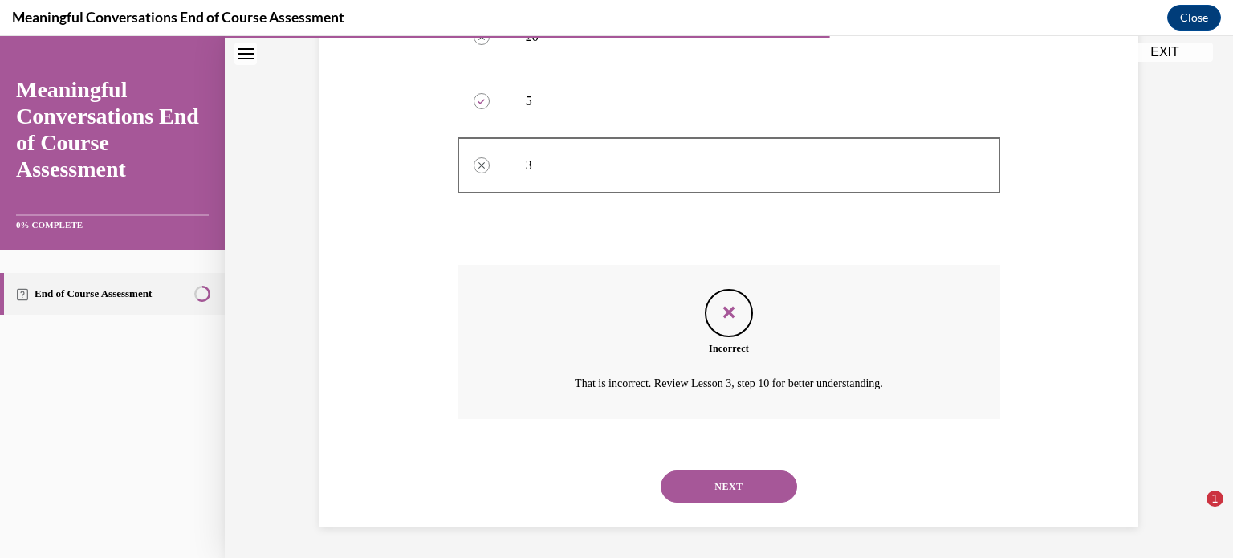
click at [702, 491] on button "NEXT" at bounding box center [729, 486] width 136 height 32
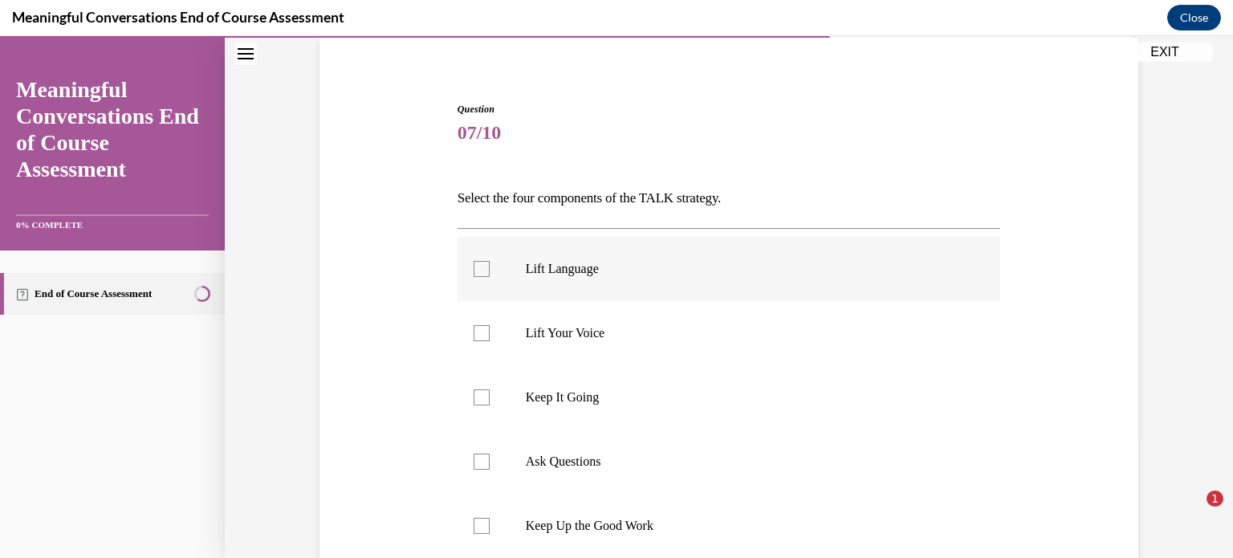
scroll to position [161, 0]
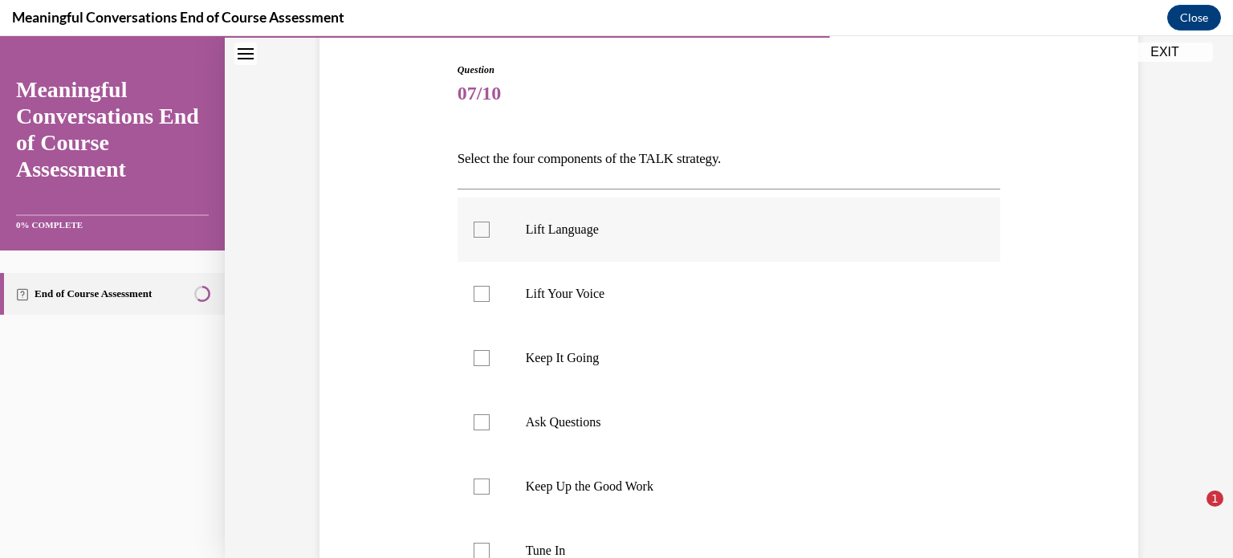
click at [474, 226] on div at bounding box center [482, 230] width 16 height 16
click at [474, 226] on input "Lift Language" at bounding box center [482, 230] width 16 height 16
checkbox input "true"
click at [475, 356] on div at bounding box center [482, 358] width 16 height 16
click at [475, 356] on input "Keep It Going" at bounding box center [482, 358] width 16 height 16
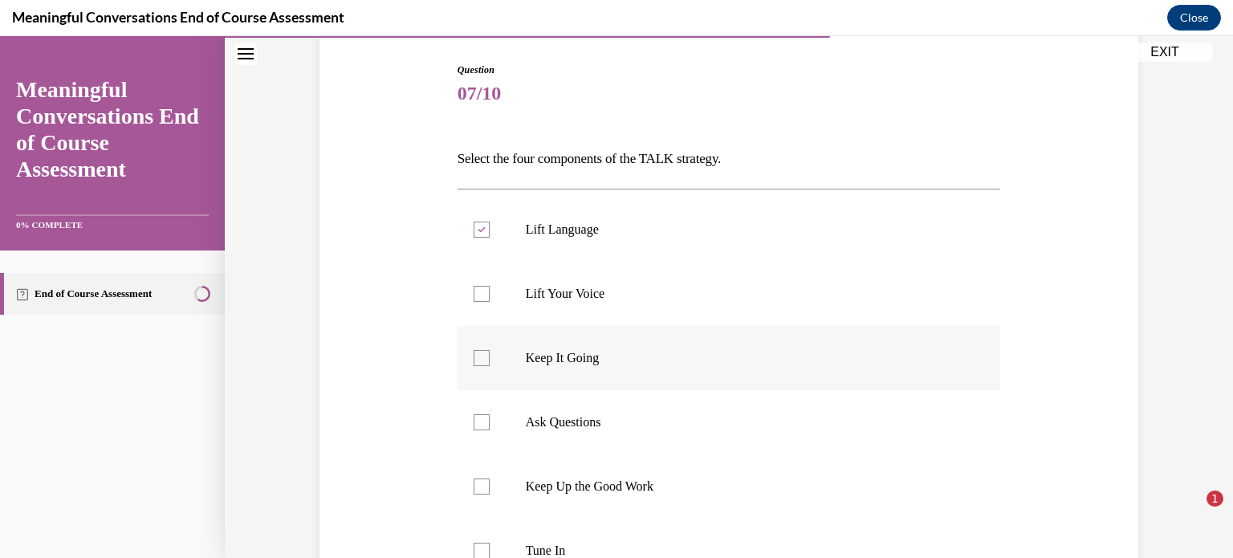
checkbox input "true"
click at [474, 425] on div at bounding box center [482, 422] width 16 height 16
click at [474, 425] on input "Ask Questions" at bounding box center [482, 422] width 16 height 16
checkbox input "true"
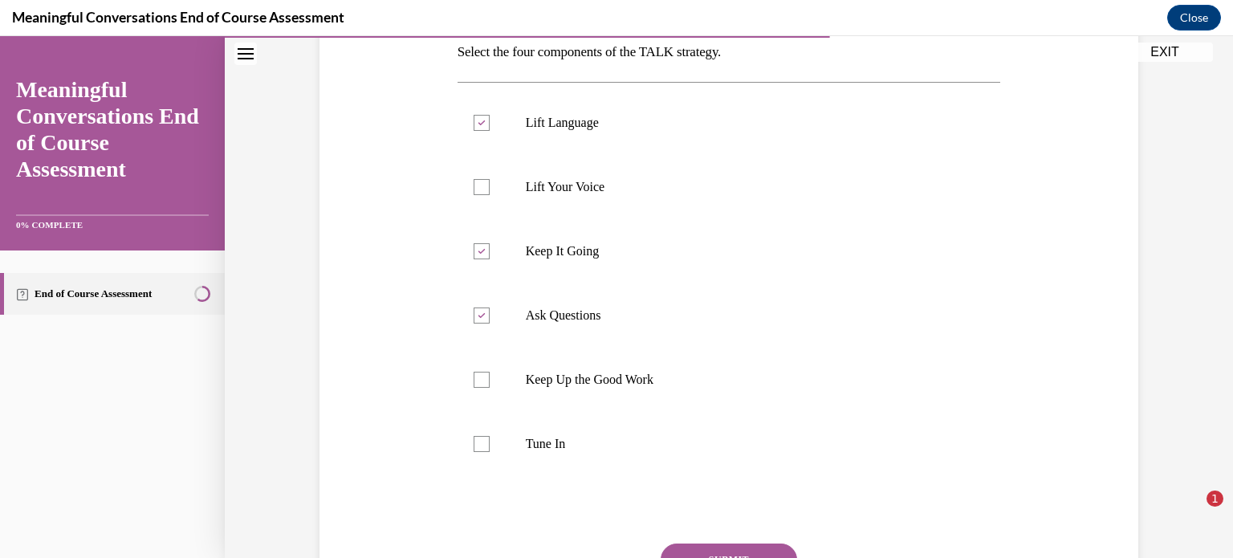
scroll to position [270, 0]
click at [478, 441] on div at bounding box center [482, 441] width 16 height 16
click at [478, 441] on input "Tune In" at bounding box center [482, 441] width 16 height 16
checkbox input "true"
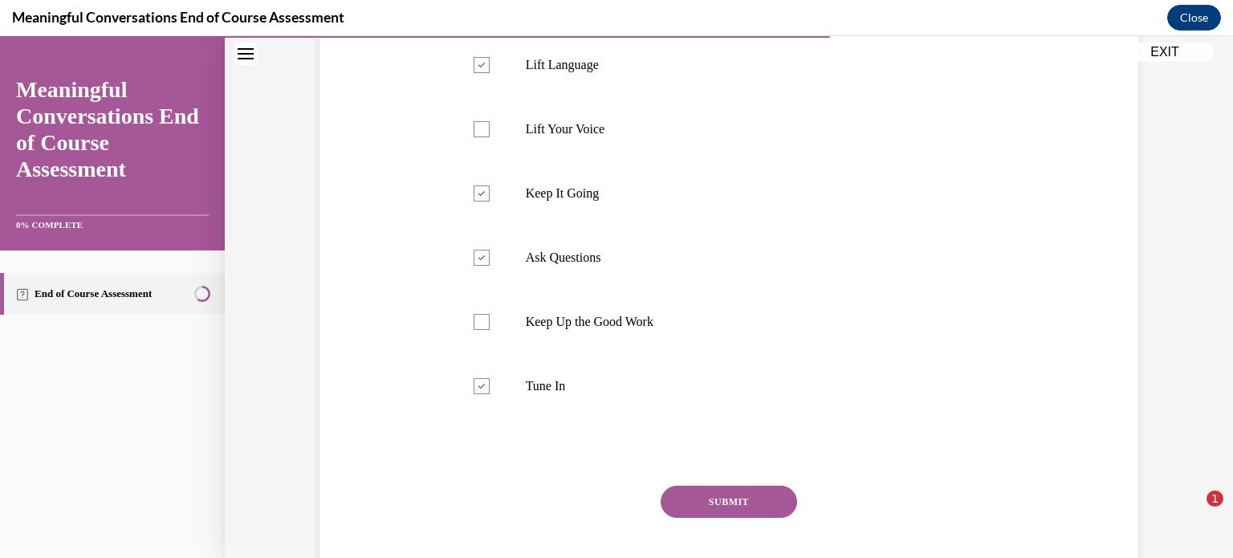
scroll to position [350, 0]
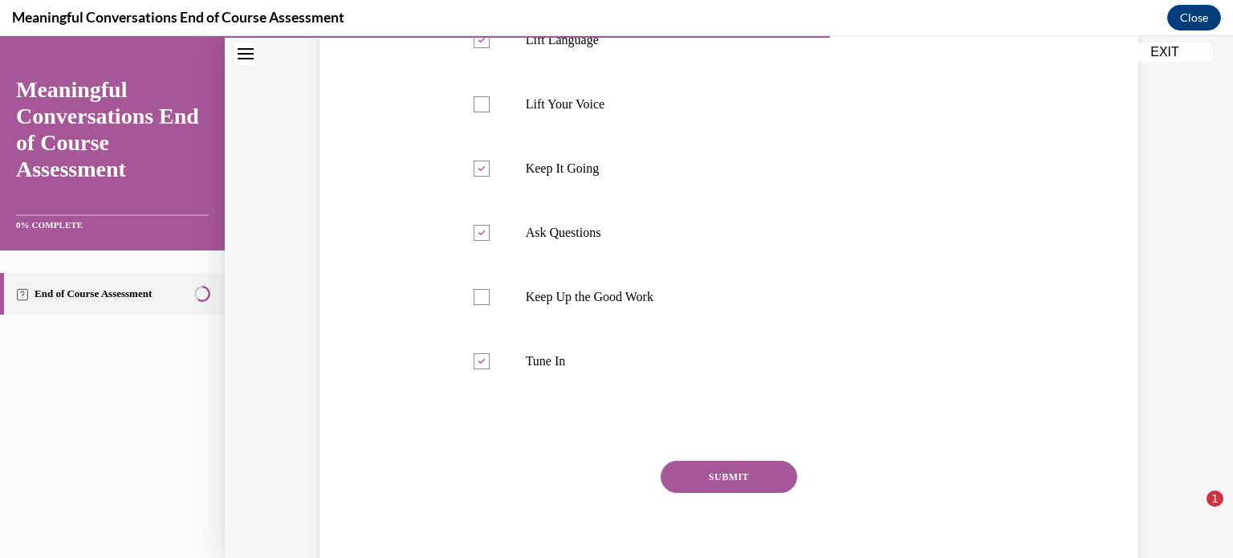
click at [719, 474] on button "SUBMIT" at bounding box center [729, 477] width 136 height 32
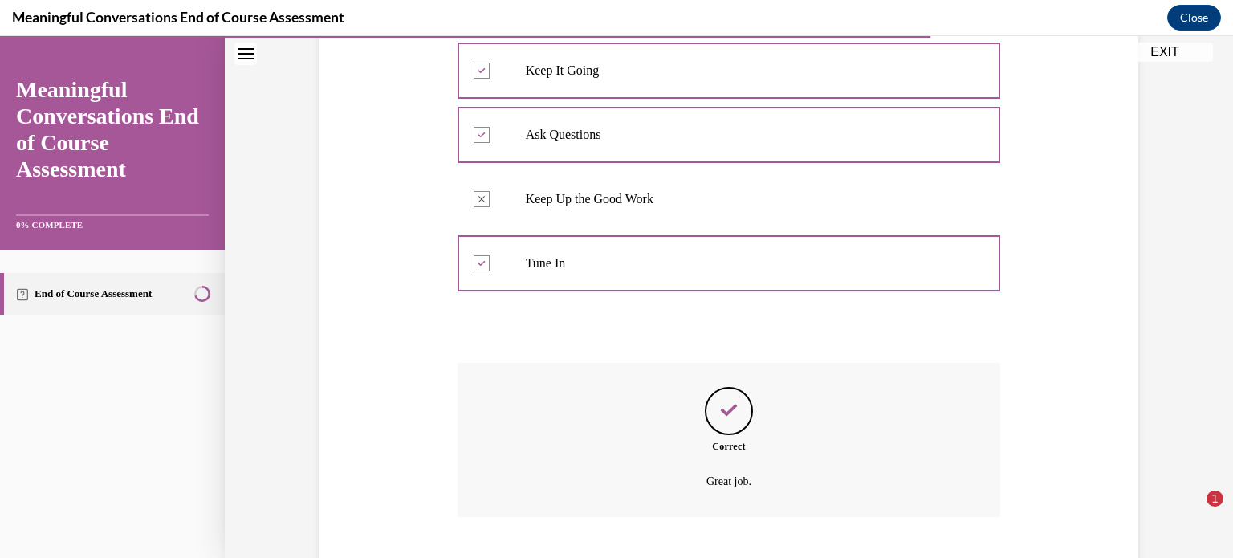
scroll to position [546, 0]
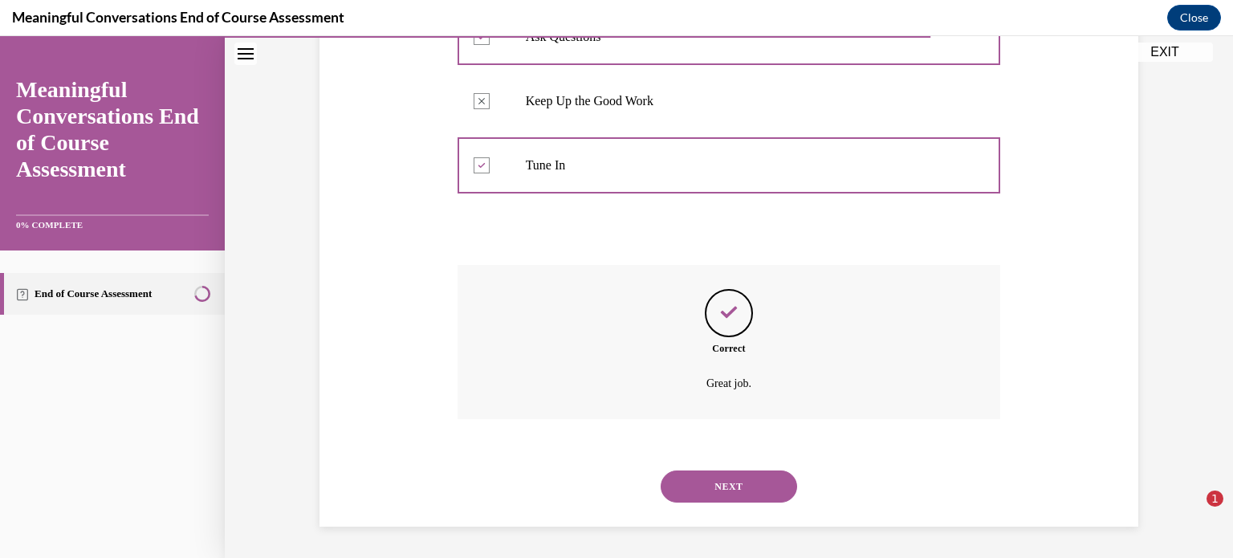
click at [704, 478] on button "NEXT" at bounding box center [729, 486] width 136 height 32
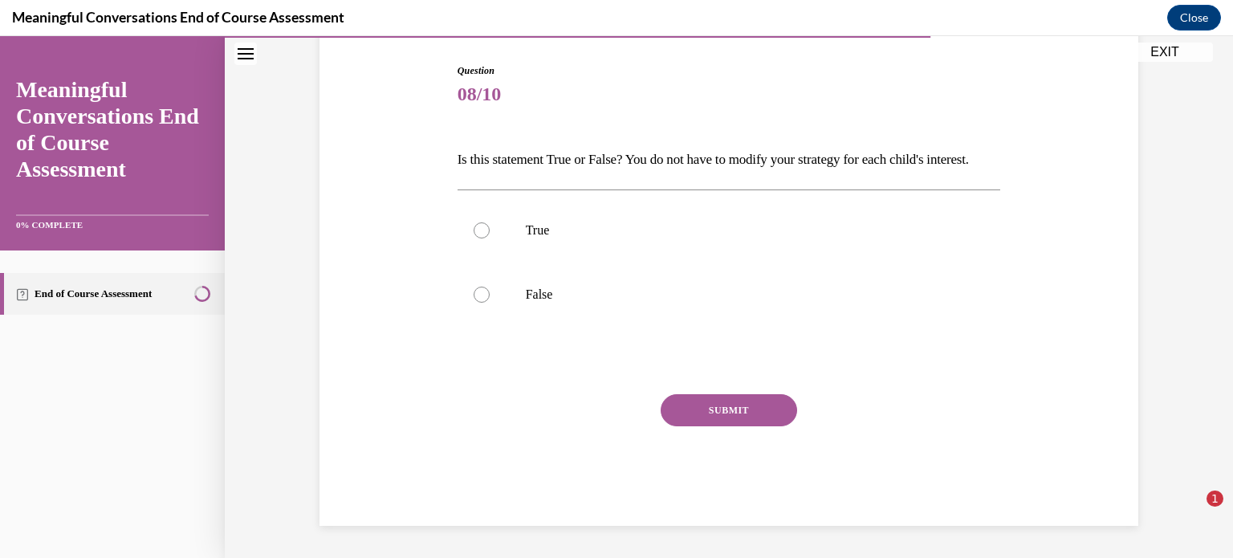
scroll to position [177, 0]
click at [474, 303] on div at bounding box center [482, 295] width 16 height 16
click at [474, 303] on input "False" at bounding box center [482, 295] width 16 height 16
radio input "true"
click at [721, 417] on button "SUBMIT" at bounding box center [729, 410] width 136 height 32
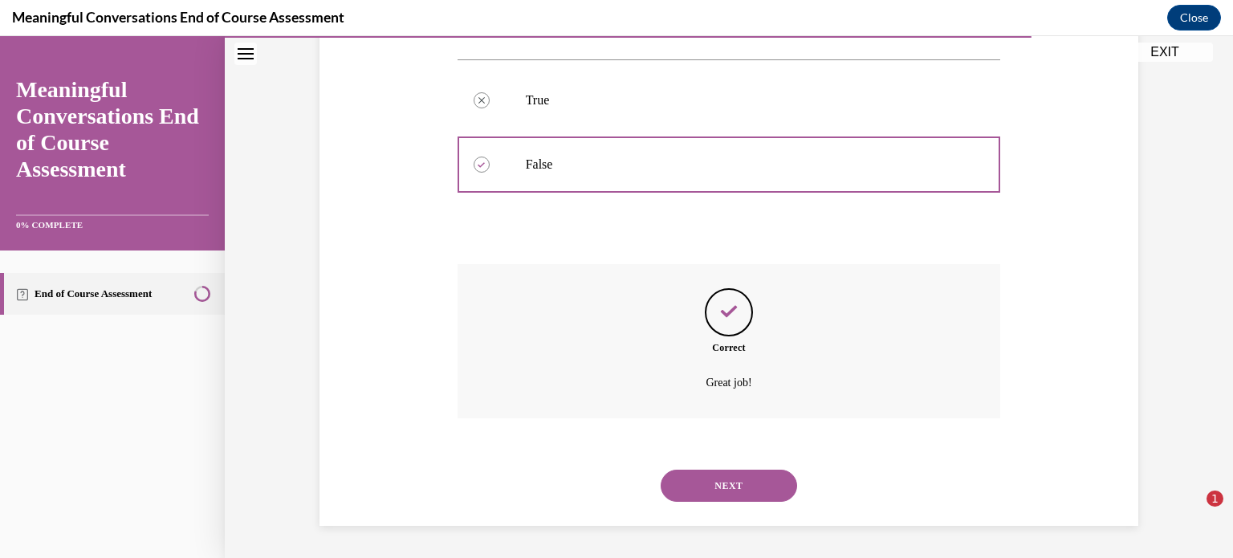
scroll to position [316, 0]
click at [697, 493] on button "NEXT" at bounding box center [729, 486] width 136 height 32
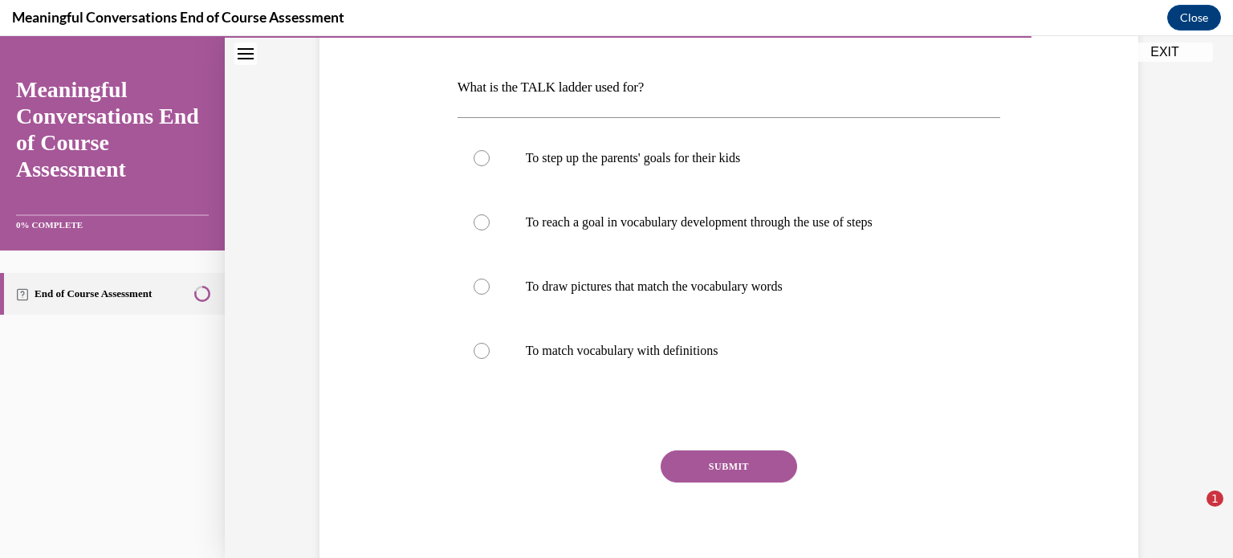
scroll to position [237, 0]
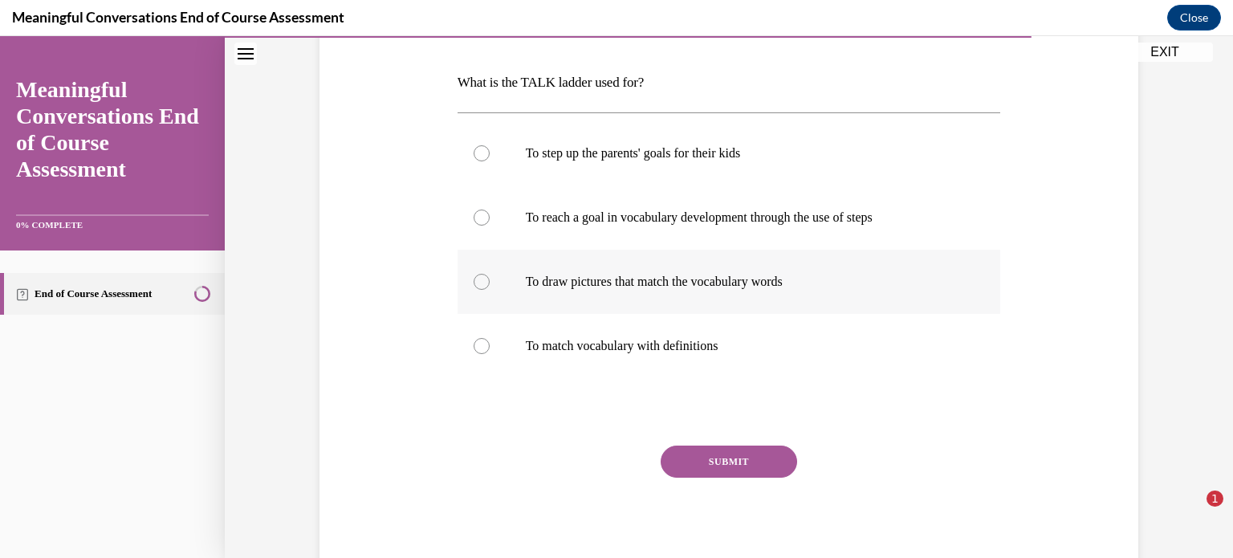
click at [474, 279] on div at bounding box center [482, 282] width 16 height 16
click at [474, 279] on input "To draw pictures that match the vocabulary words" at bounding box center [482, 282] width 16 height 16
radio input "true"
click at [748, 458] on button "SUBMIT" at bounding box center [729, 462] width 136 height 32
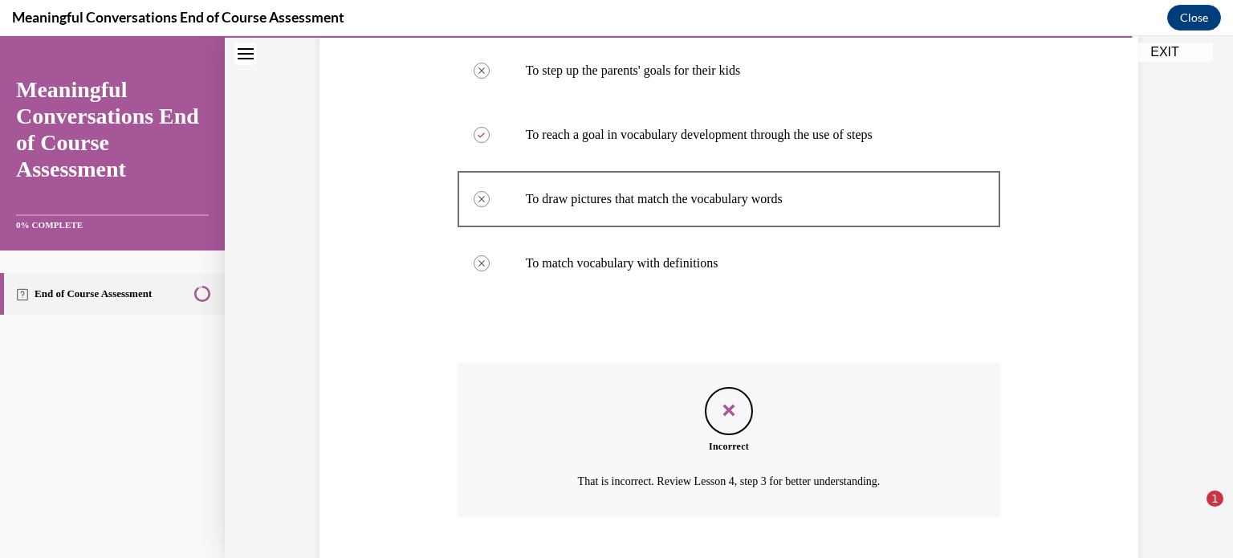
scroll to position [417, 0]
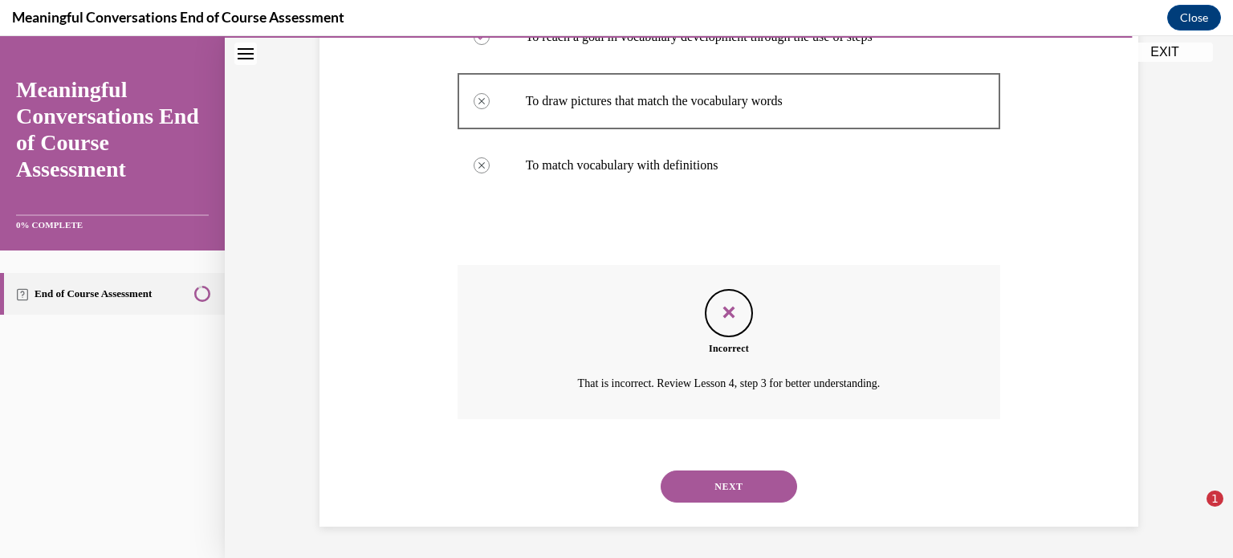
click at [706, 476] on button "NEXT" at bounding box center [729, 486] width 136 height 32
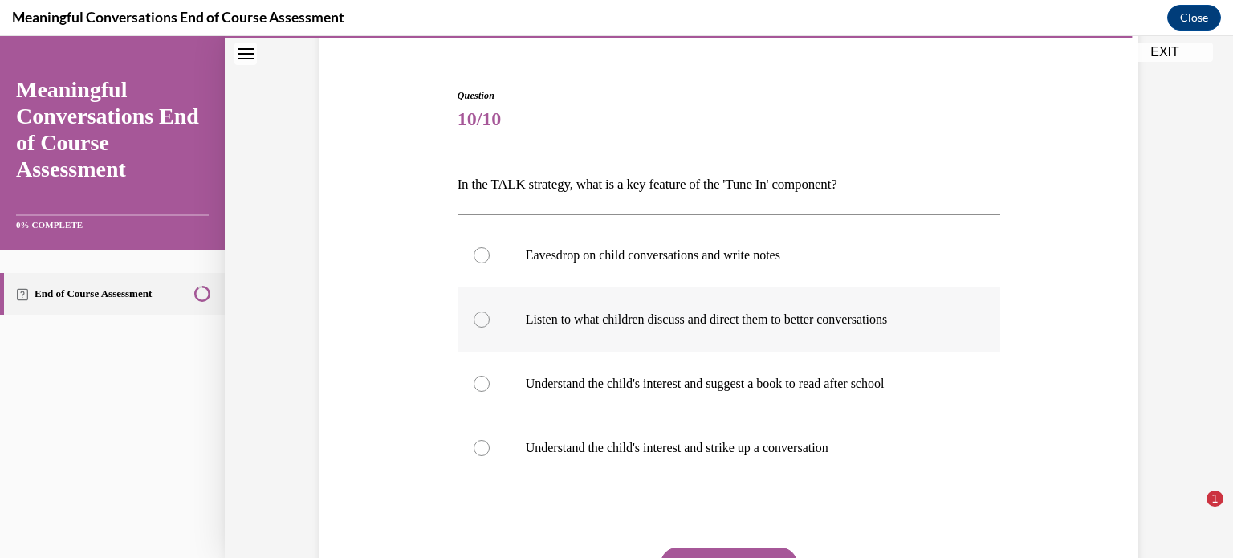
scroll to position [136, 0]
click at [474, 450] on div at bounding box center [482, 447] width 16 height 16
click at [474, 450] on input "Understand the child's interest and strike up a conversation" at bounding box center [482, 447] width 16 height 16
radio input "true"
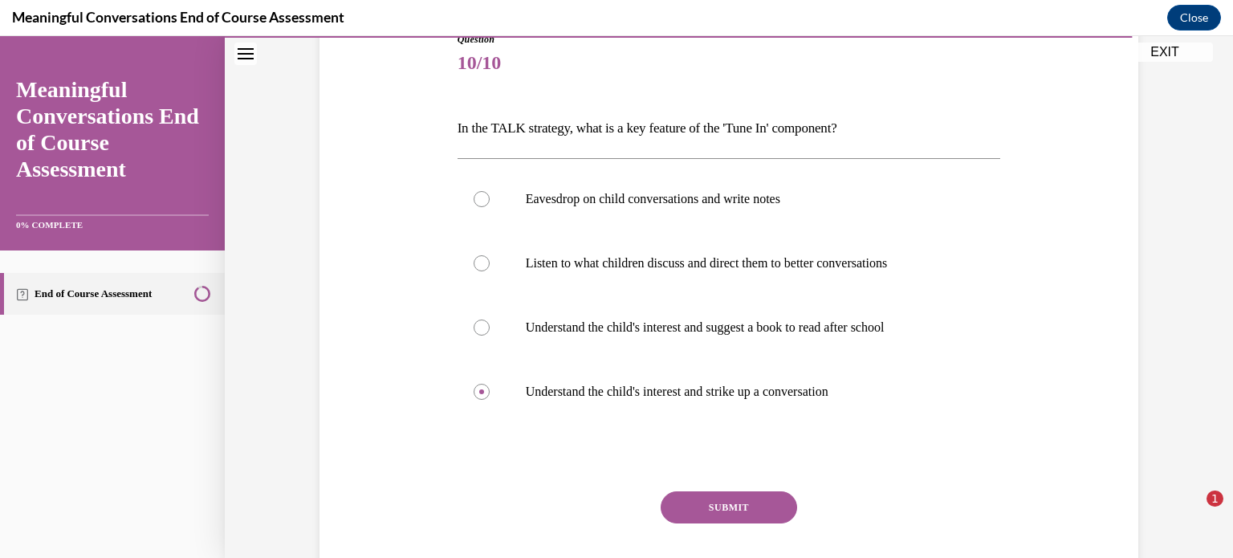
scroll to position [216, 0]
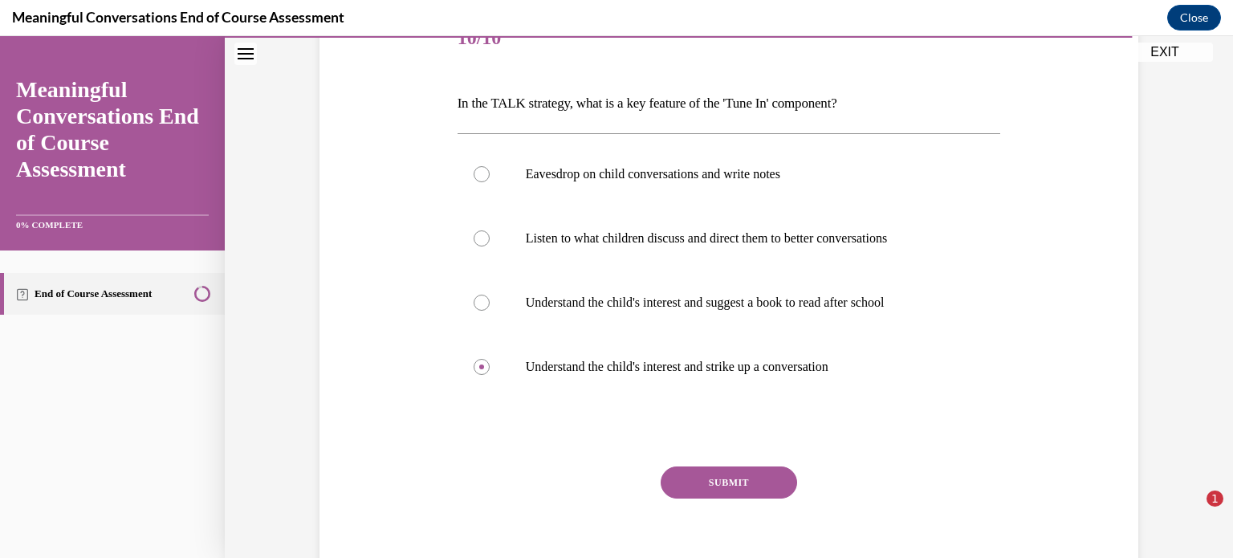
click at [707, 480] on button "SUBMIT" at bounding box center [729, 482] width 136 height 32
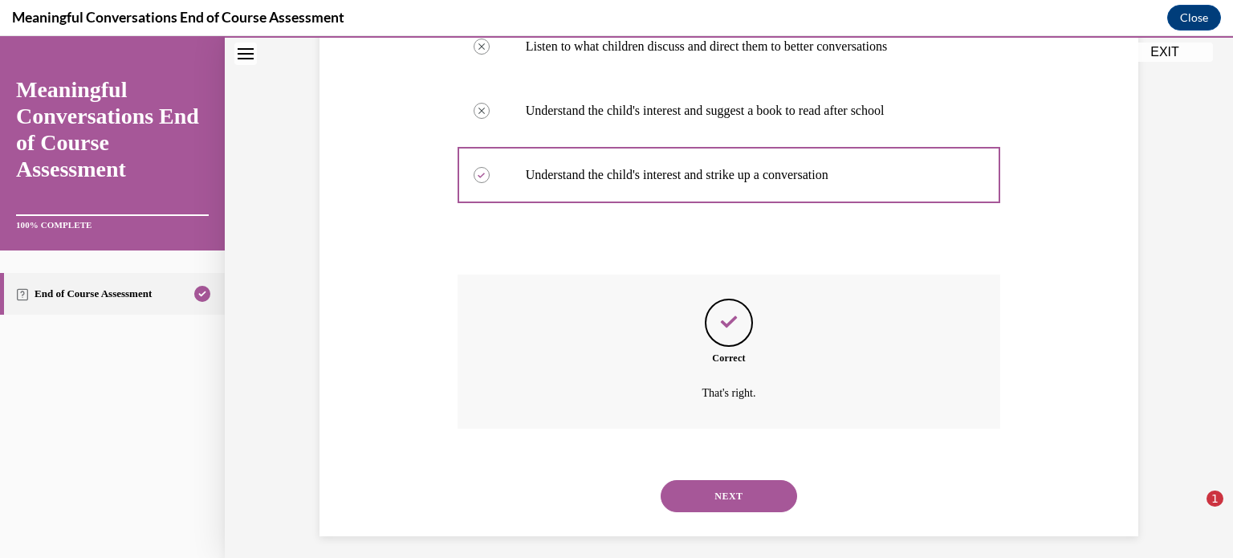
scroll to position [417, 0]
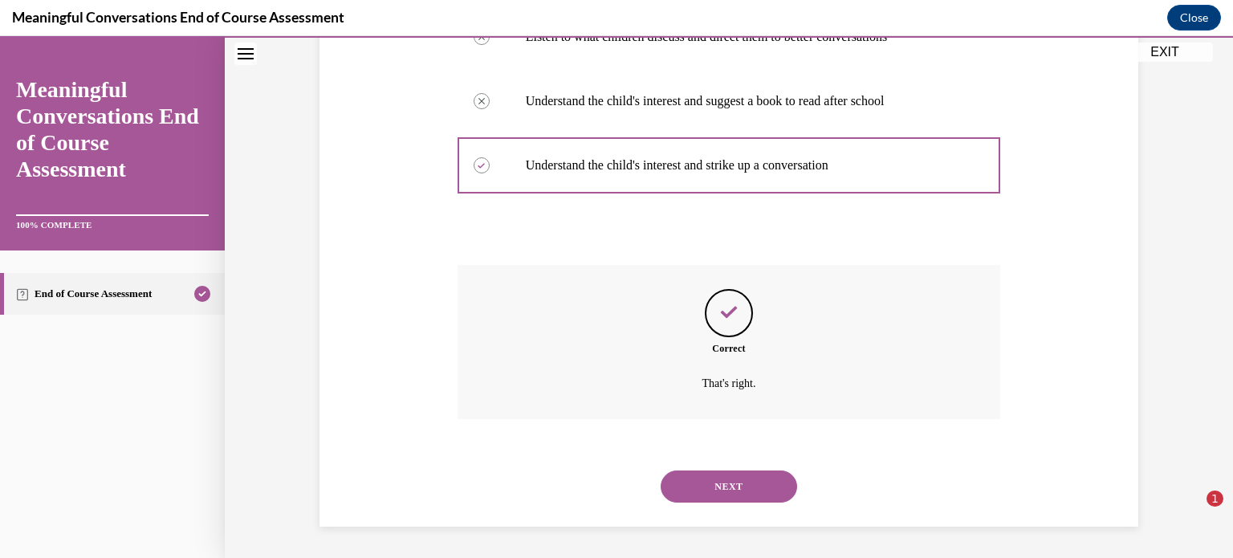
click at [722, 487] on button "NEXT" at bounding box center [729, 486] width 136 height 32
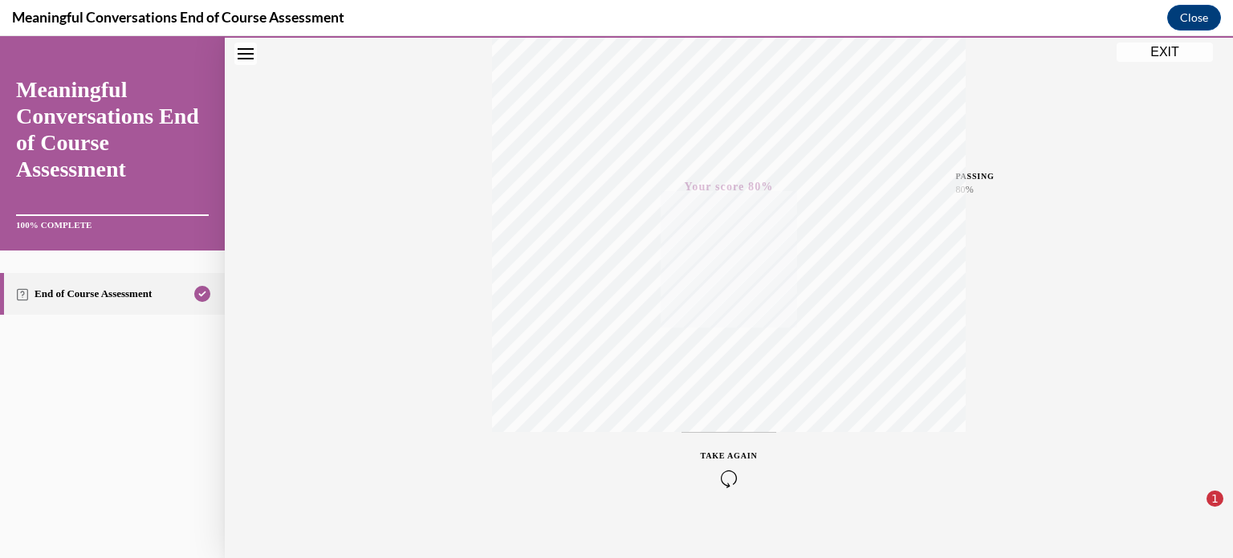
scroll to position [300, 0]
click at [1163, 55] on button "EXIT" at bounding box center [1165, 52] width 96 height 19
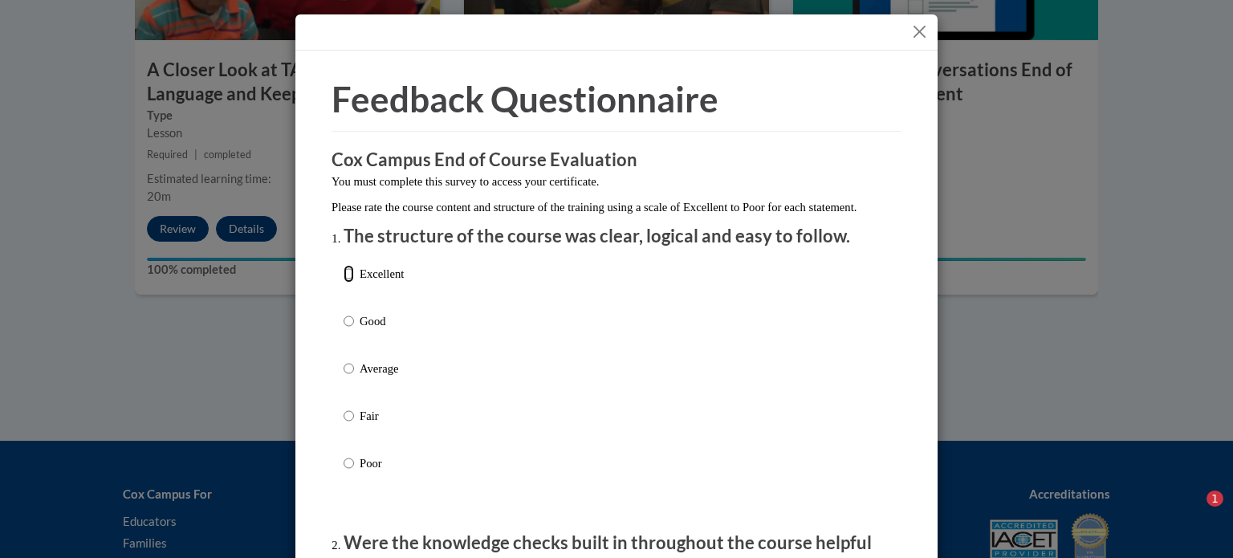
click at [347, 283] on input "Excellent" at bounding box center [349, 274] width 10 height 18
radio input "true"
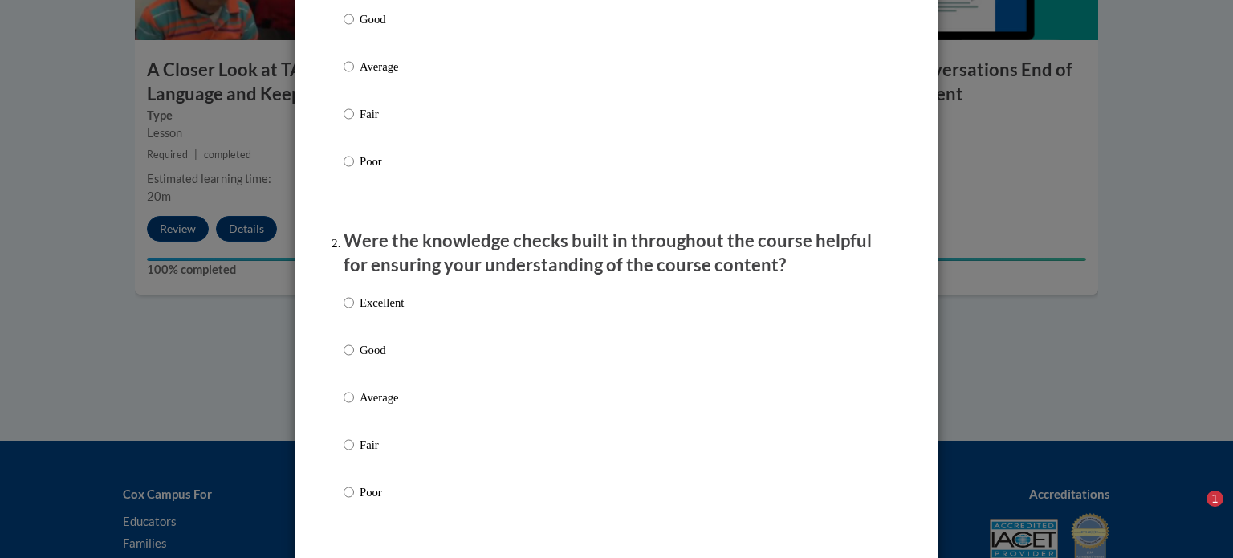
scroll to position [321, 0]
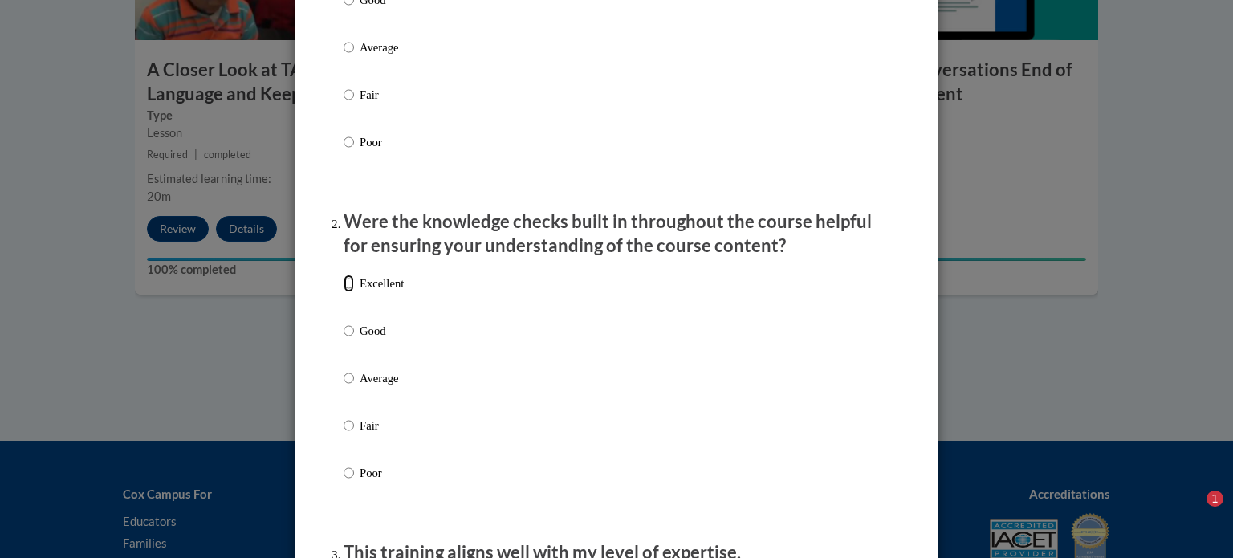
click at [347, 292] on input "Excellent" at bounding box center [349, 284] width 10 height 18
radio input "true"
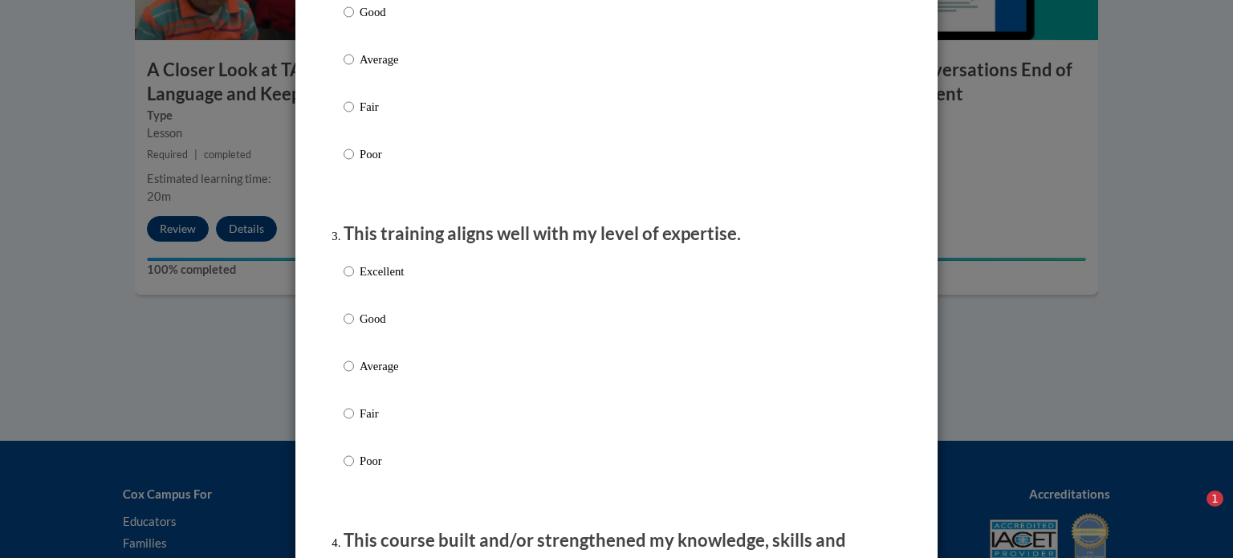
scroll to position [642, 0]
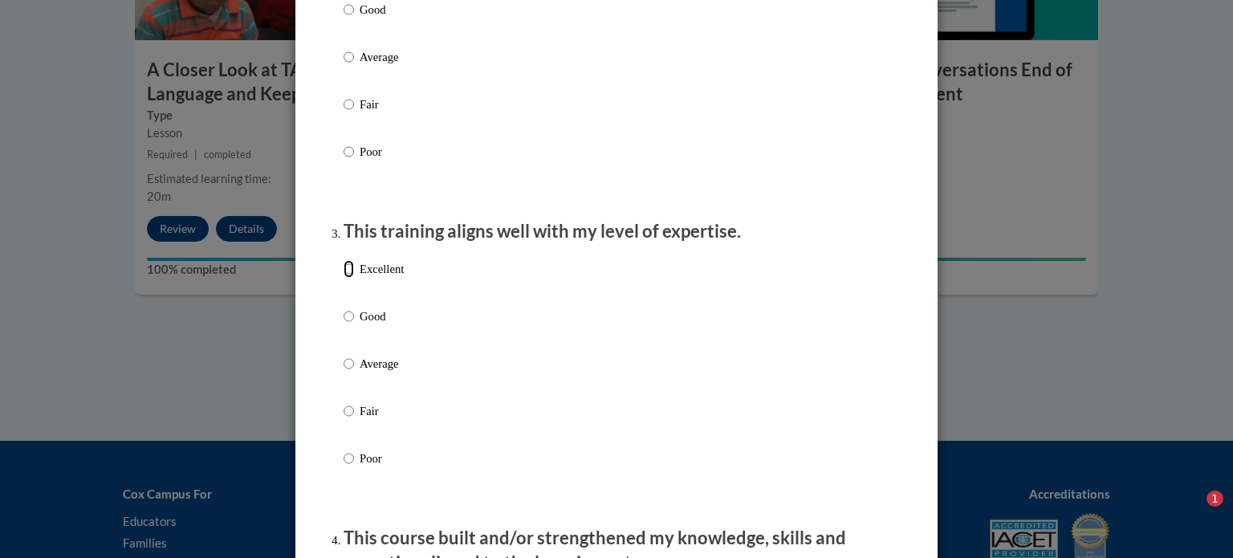
click at [344, 278] on input "Excellent" at bounding box center [349, 269] width 10 height 18
radio input "true"
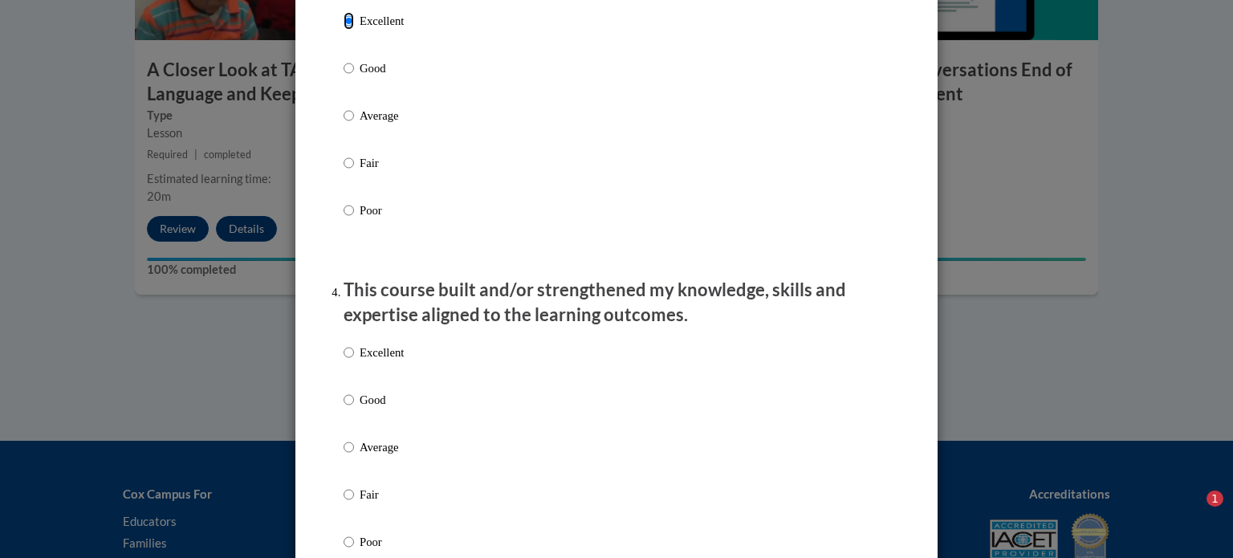
scroll to position [963, 0]
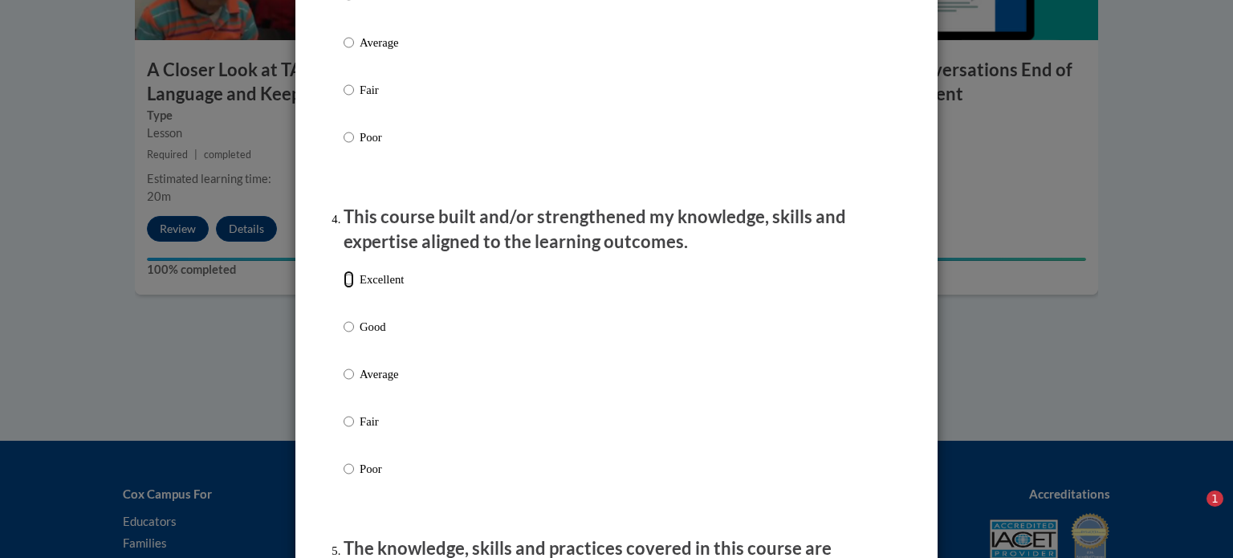
click at [344, 288] on input "Excellent" at bounding box center [349, 280] width 10 height 18
radio input "true"
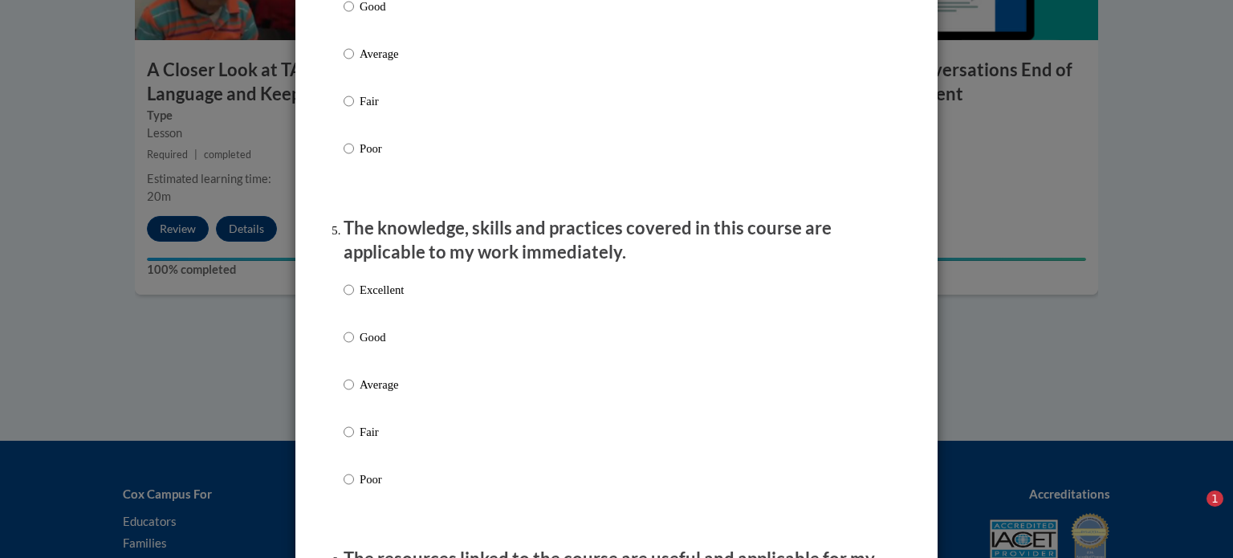
scroll to position [1284, 0]
click at [344, 298] on input "Excellent" at bounding box center [349, 289] width 10 height 18
radio input "true"
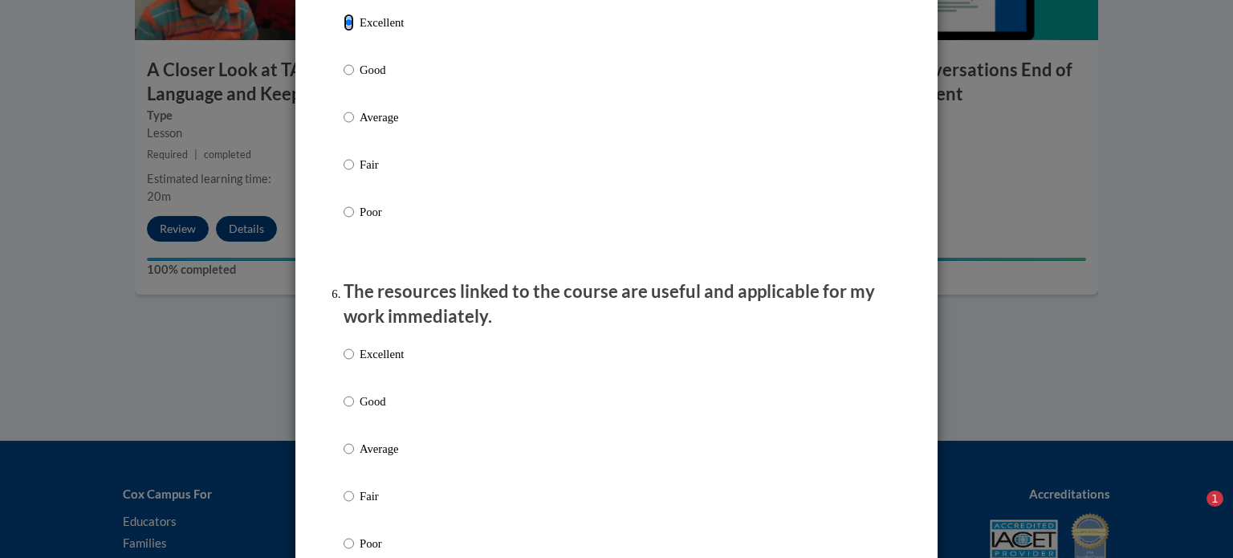
scroll to position [1606, 0]
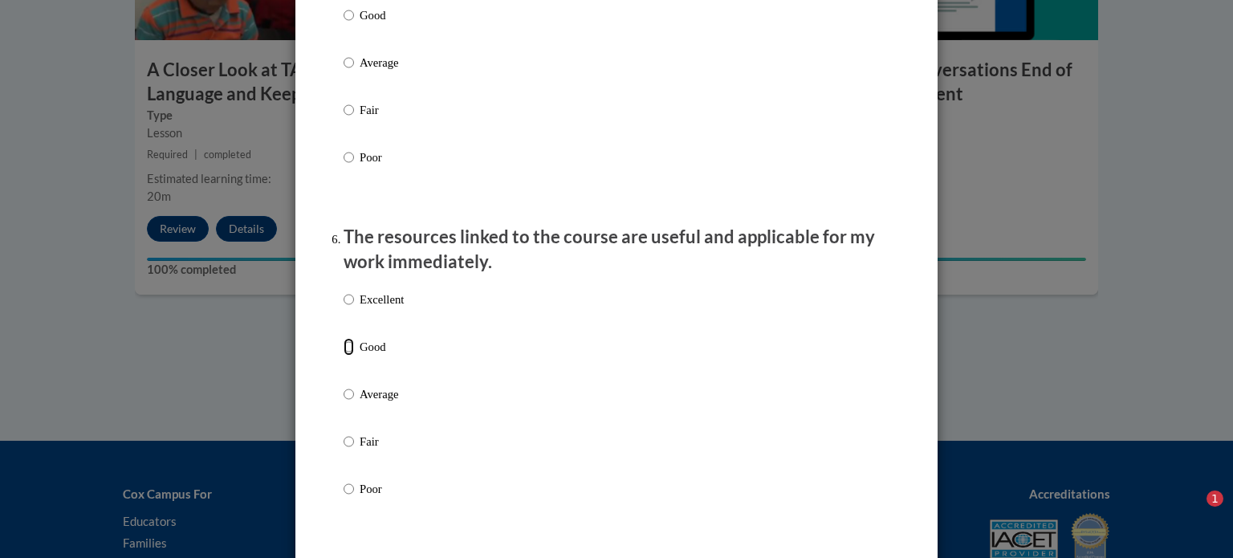
click at [344, 356] on input "Good" at bounding box center [349, 347] width 10 height 18
radio input "true"
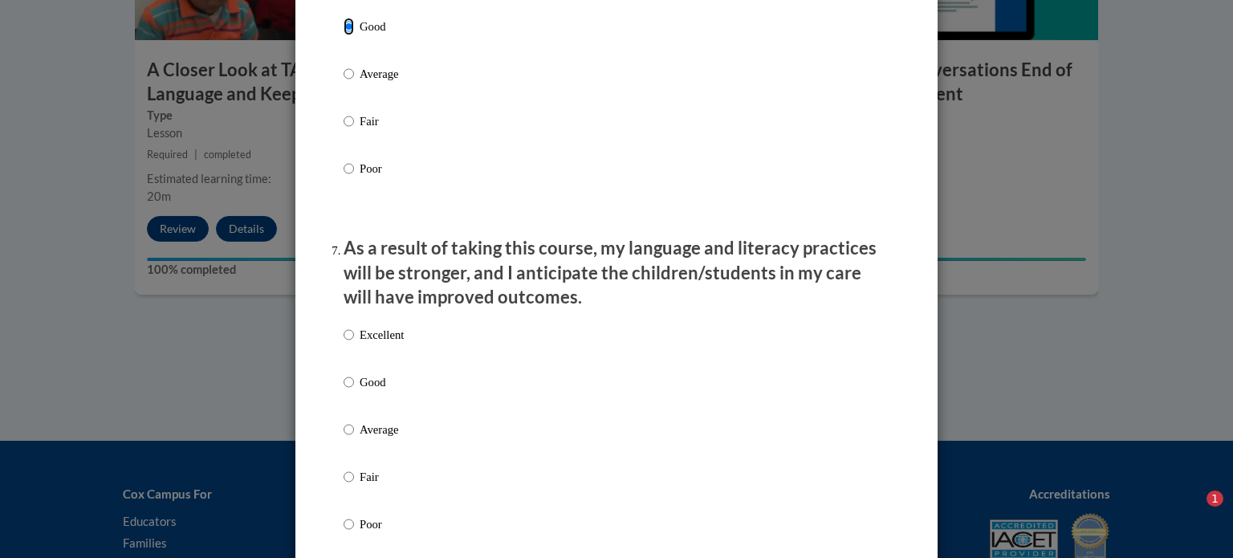
scroll to position [1927, 0]
click at [344, 390] on input "Good" at bounding box center [349, 381] width 10 height 18
radio input "true"
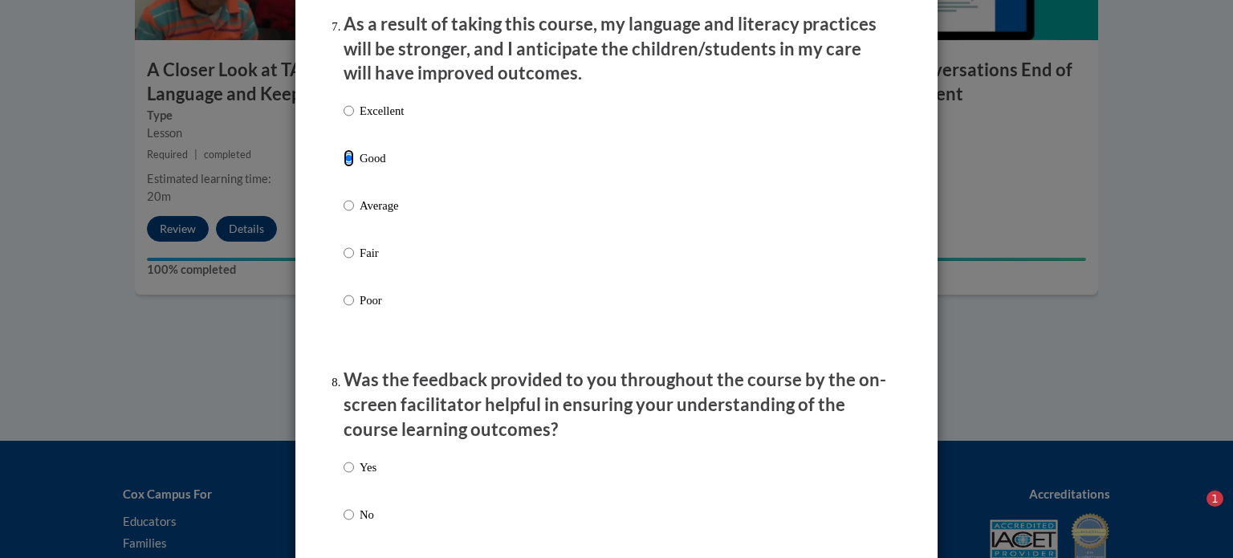
scroll to position [2167, 0]
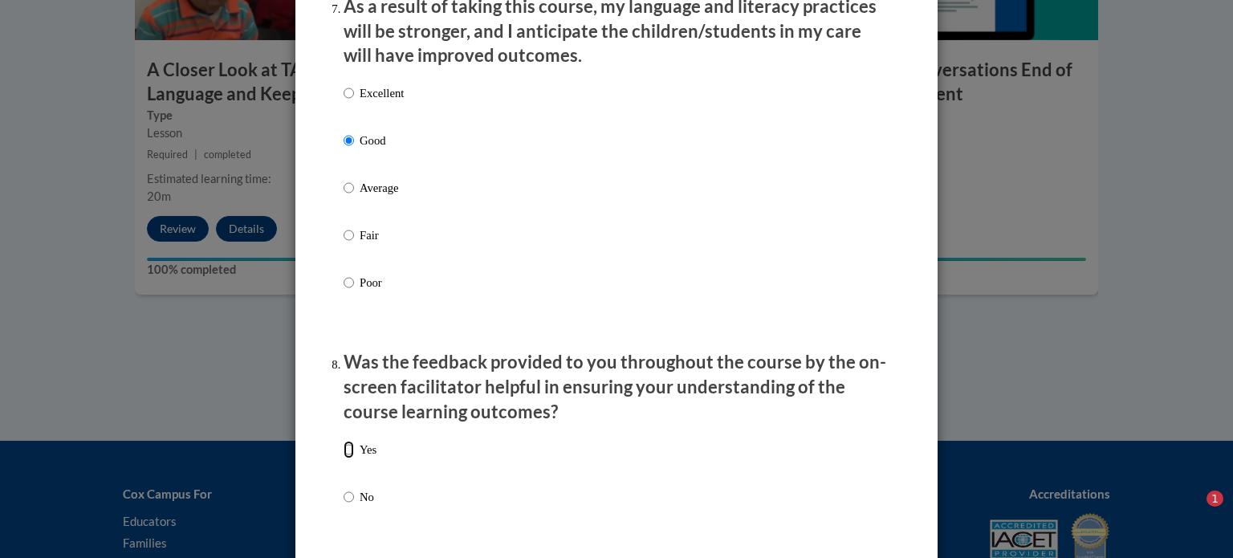
click at [347, 458] on input "Yes" at bounding box center [349, 450] width 10 height 18
radio input "true"
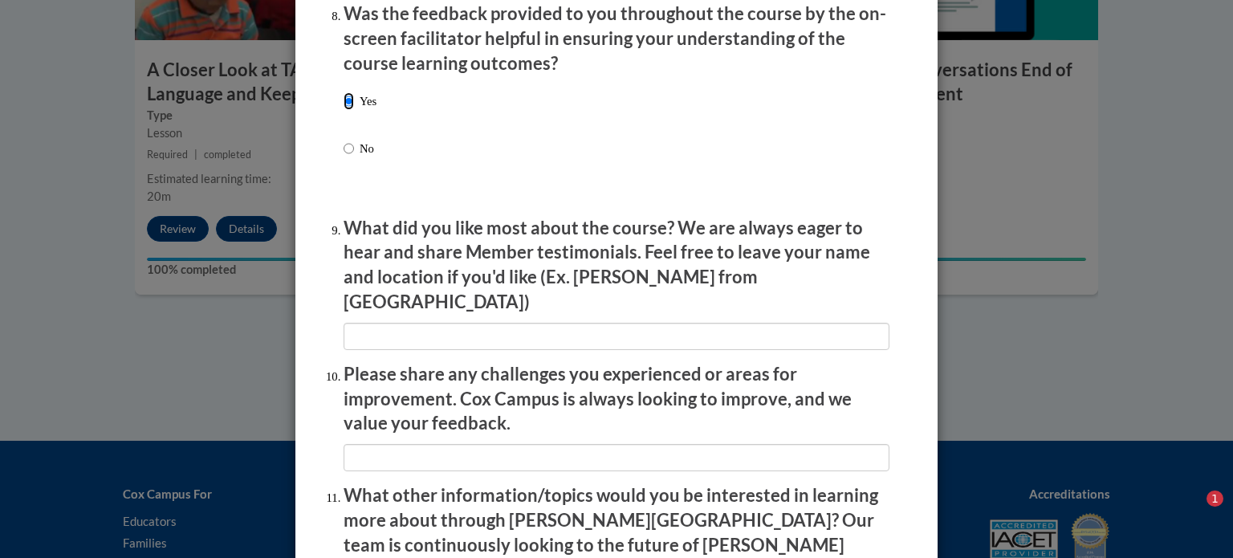
scroll to position [2489, 0]
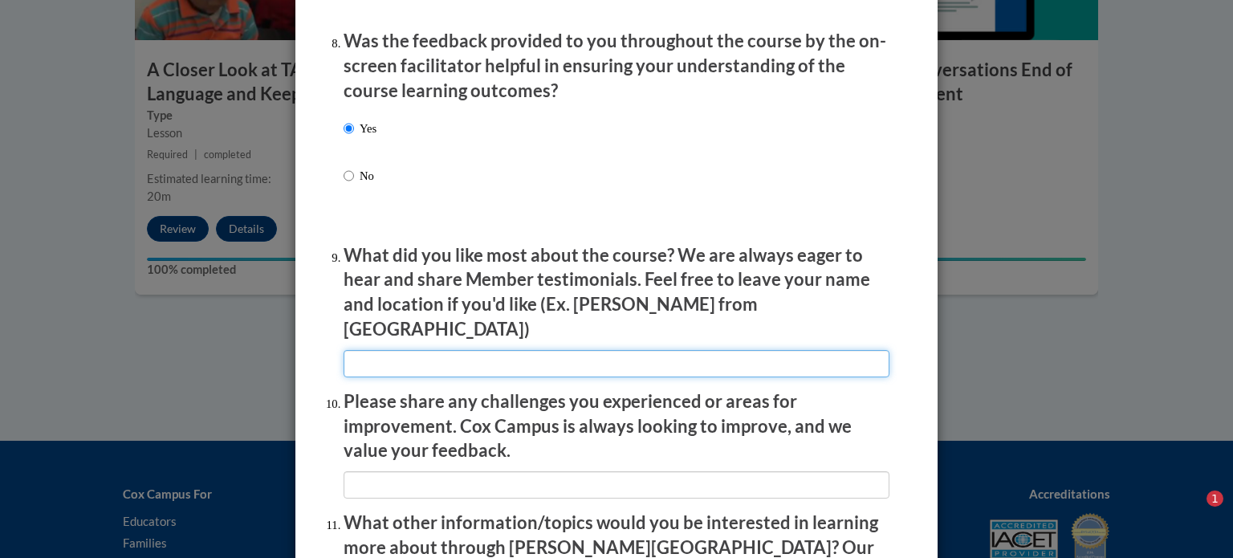
click at [384, 356] on input "textbox" at bounding box center [617, 363] width 546 height 27
type input "everything was great"
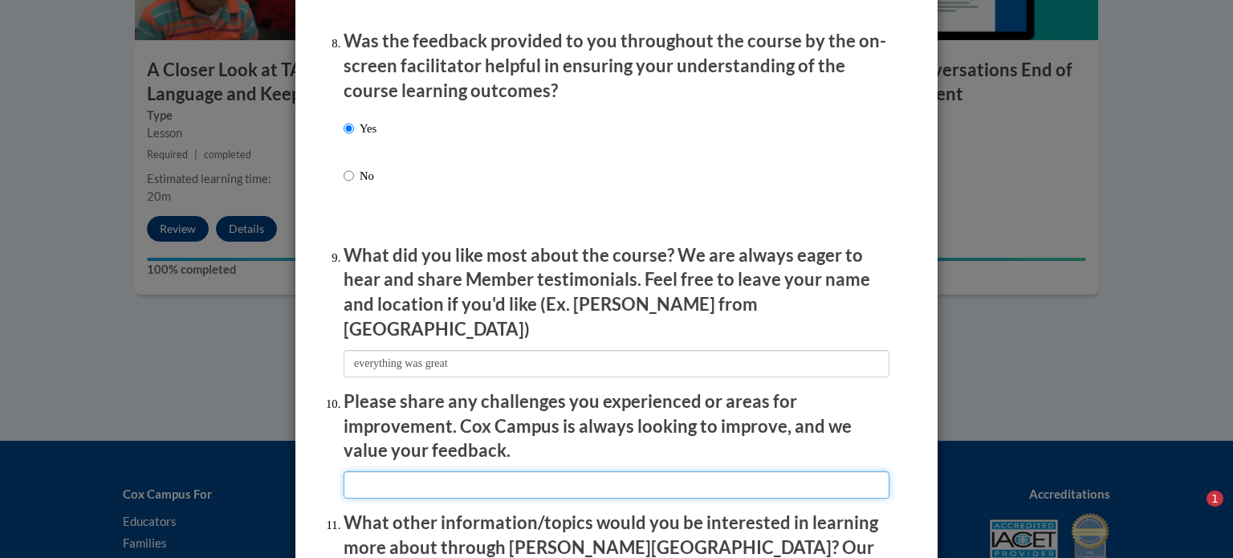
click at [436, 482] on input "textbox" at bounding box center [617, 484] width 546 height 27
type input "everything was done in excellence"
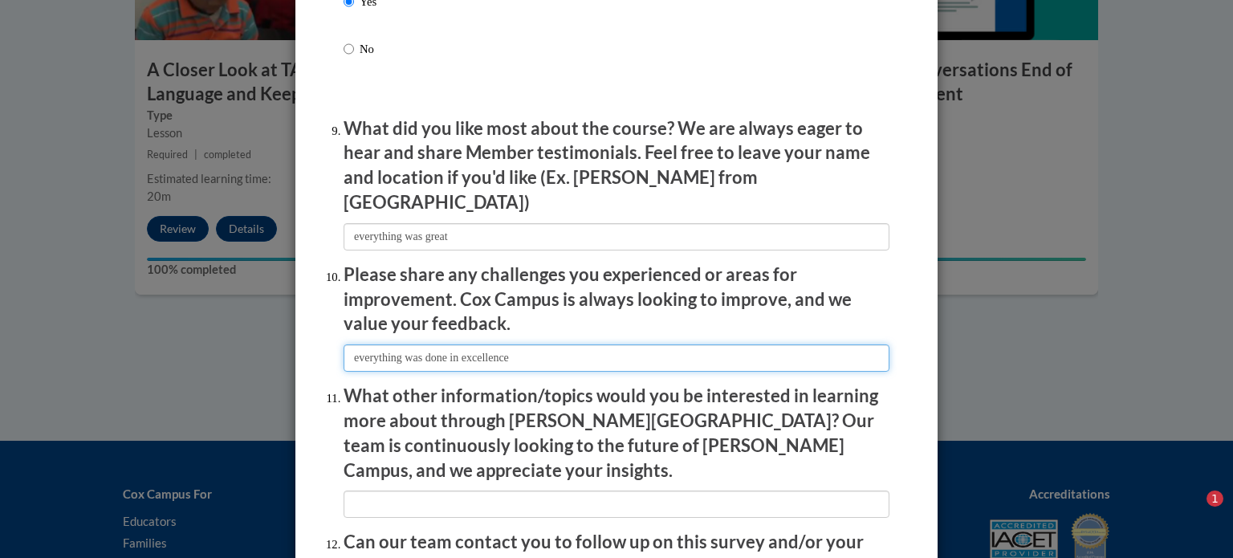
scroll to position [2649, 0]
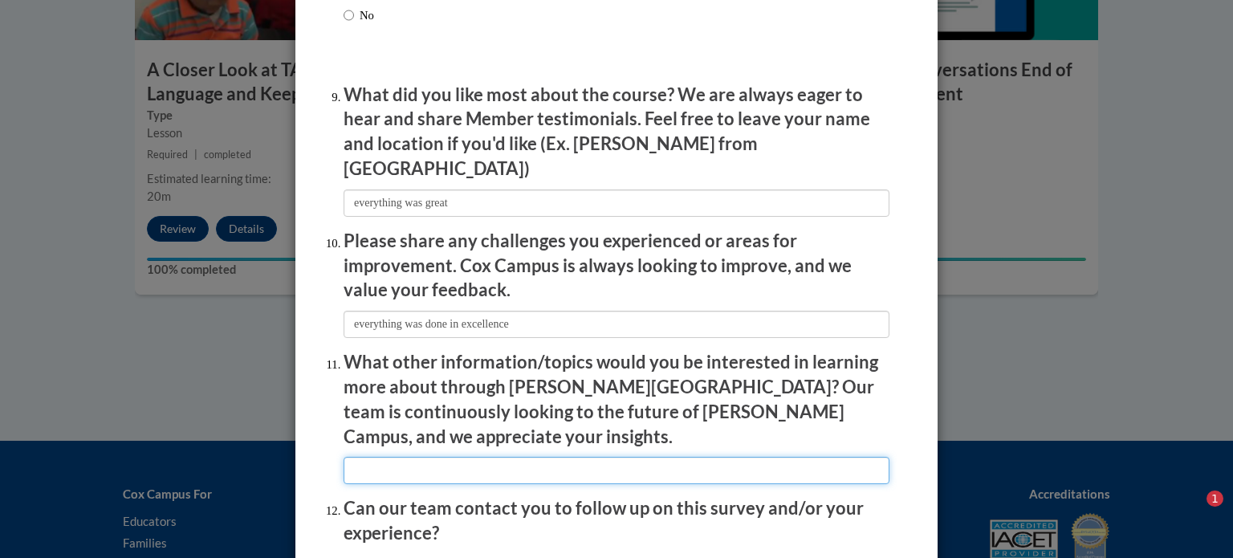
click at [370, 457] on input "textbox" at bounding box center [617, 470] width 546 height 27
type input "I can't think of nothing"
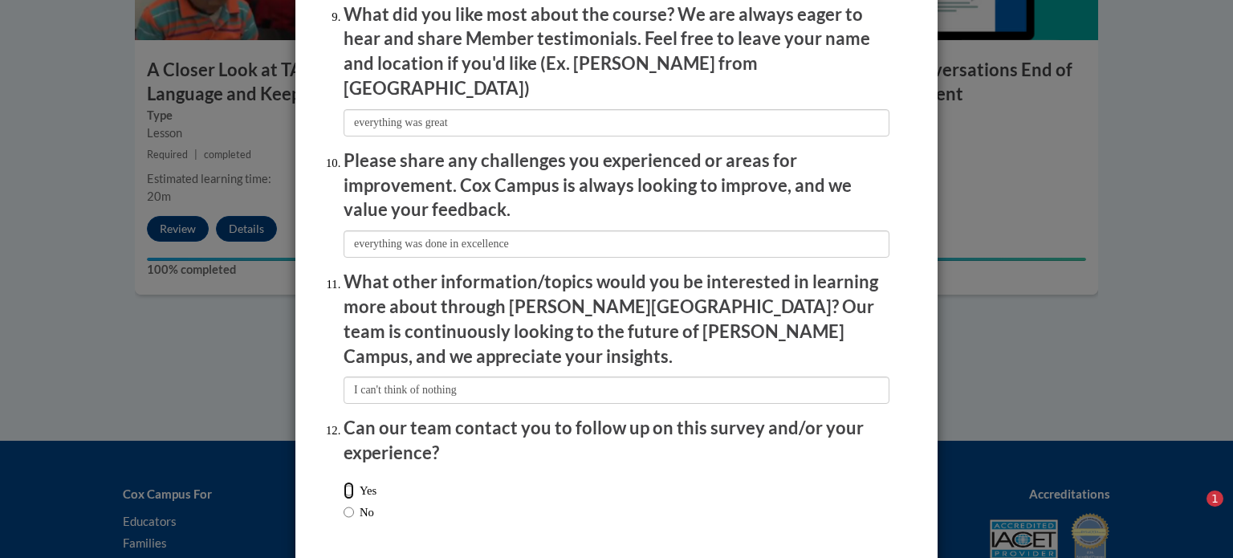
click at [344, 482] on input "Yes" at bounding box center [349, 491] width 10 height 18
radio input "true"
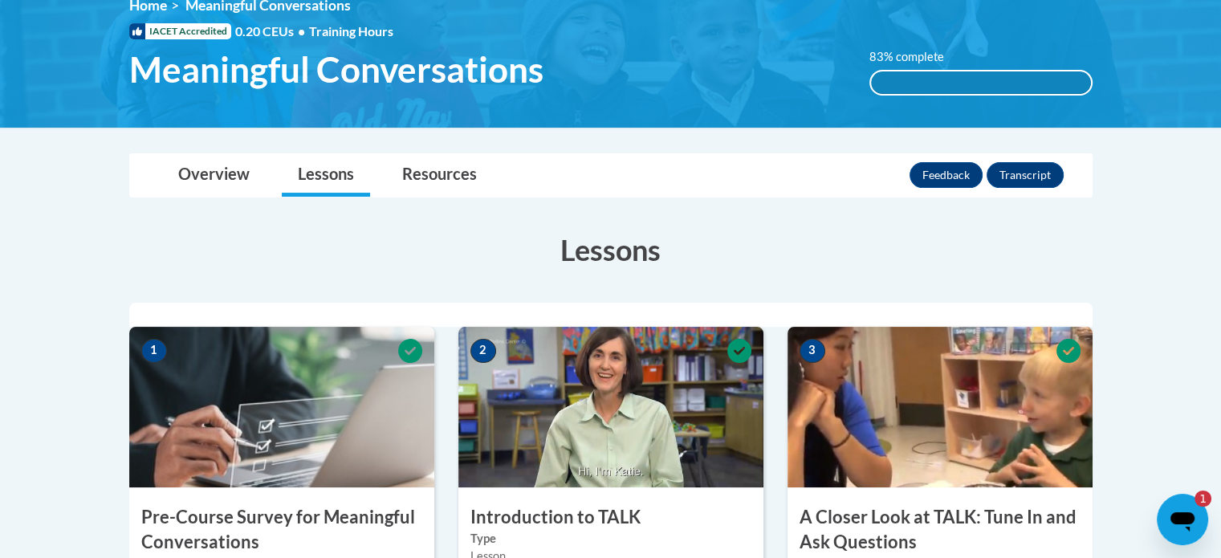
scroll to position [229, 0]
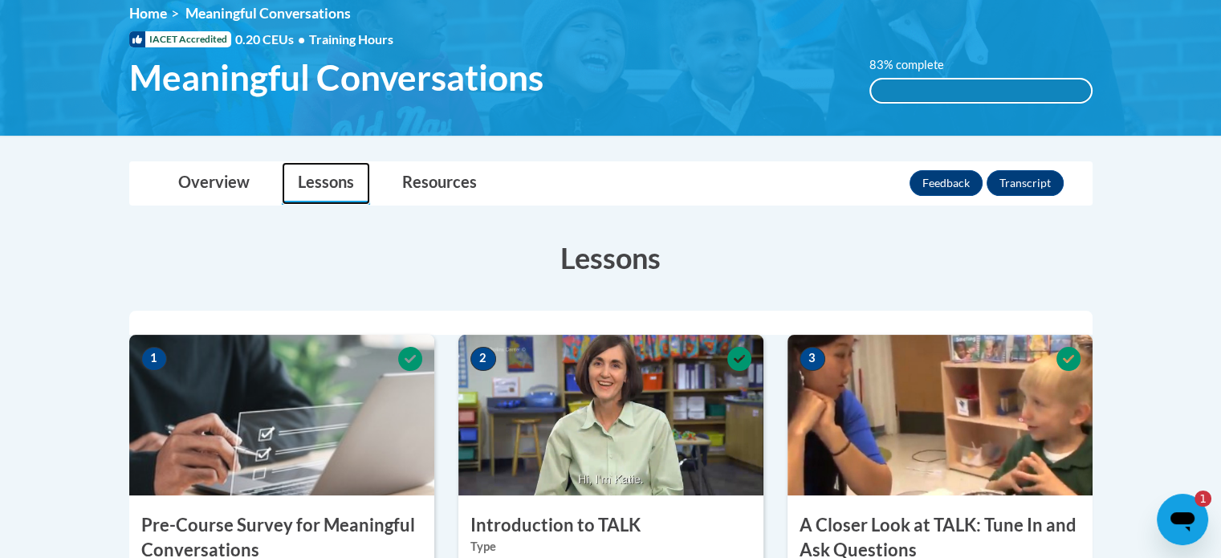
click at [332, 189] on link "Lessons" at bounding box center [326, 183] width 88 height 43
click at [332, 182] on link "Lessons" at bounding box center [326, 183] width 88 height 43
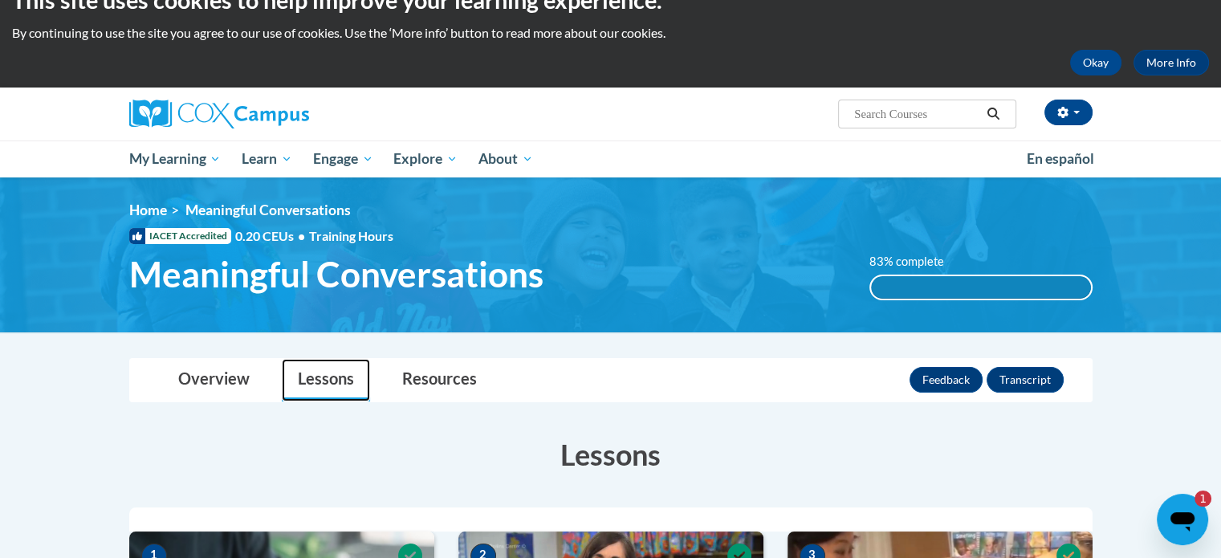
scroll to position [0, 0]
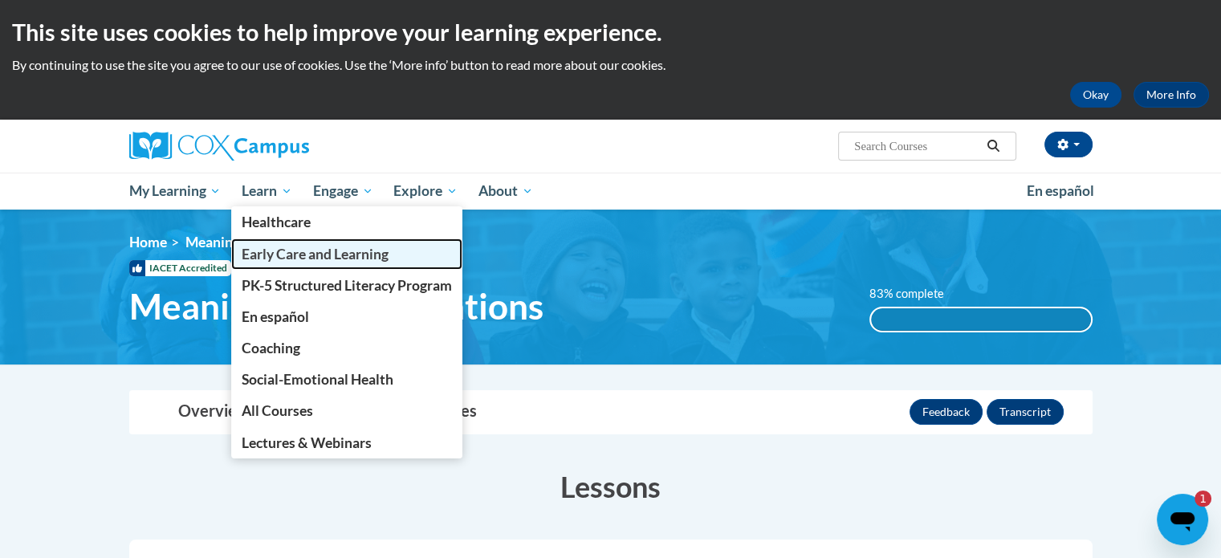
click at [261, 266] on link "Early Care and Learning" at bounding box center [346, 253] width 231 height 31
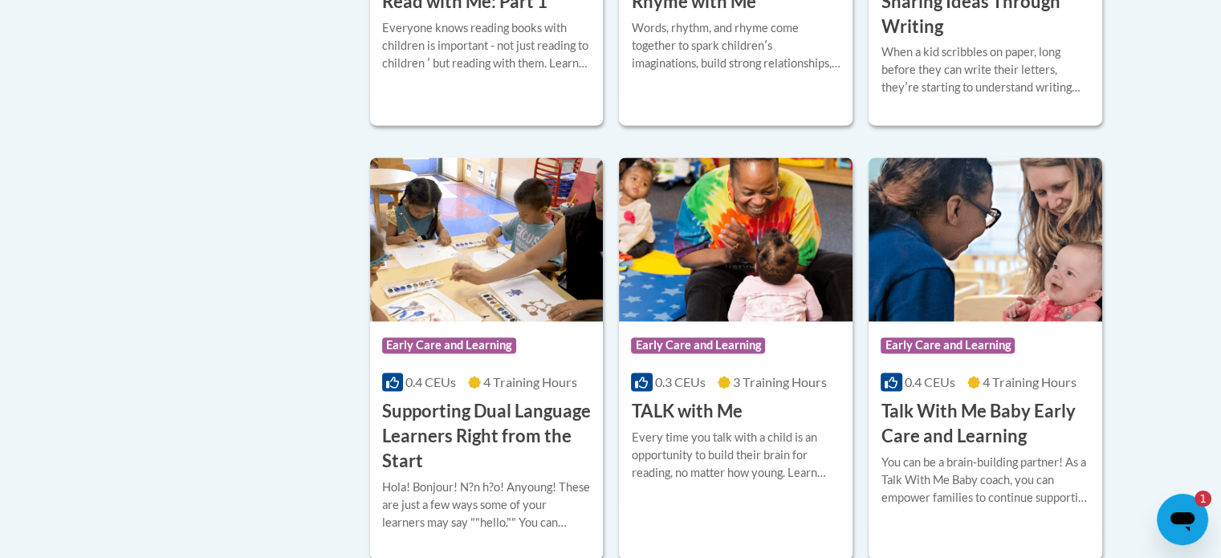
scroll to position [2248, 0]
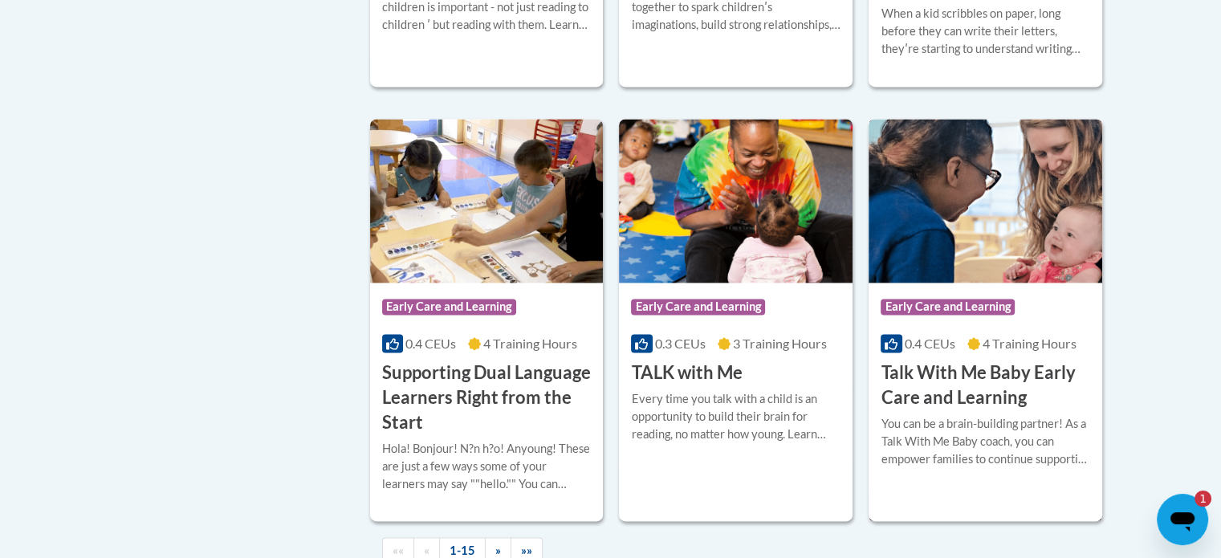
click at [1015, 410] on h3 "Talk With Me Baby Early Care and Learning" at bounding box center [986, 385] width 210 height 50
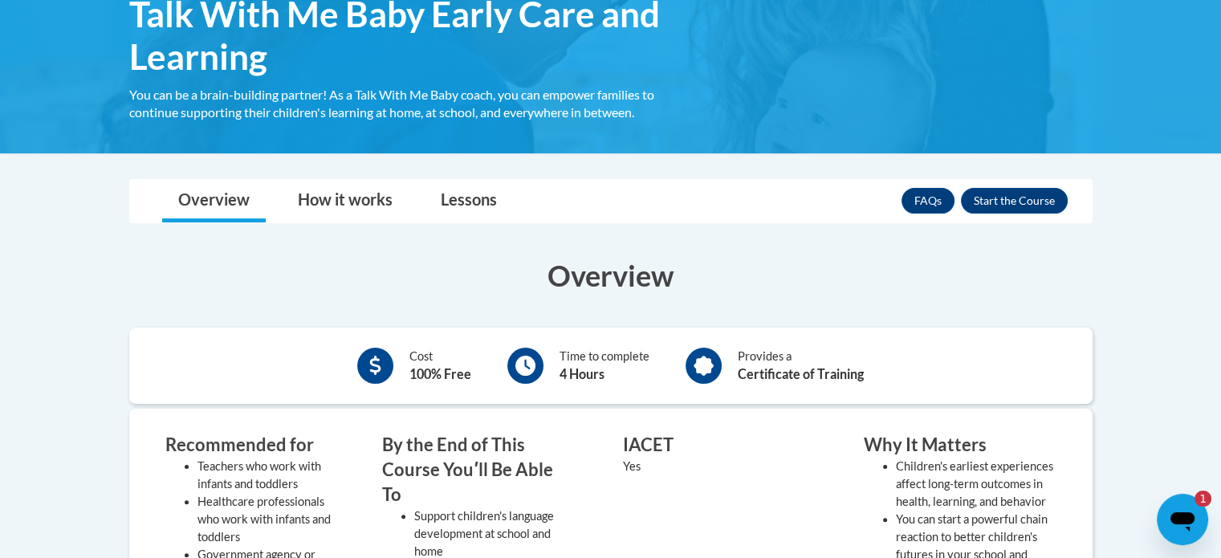
scroll to position [161, 0]
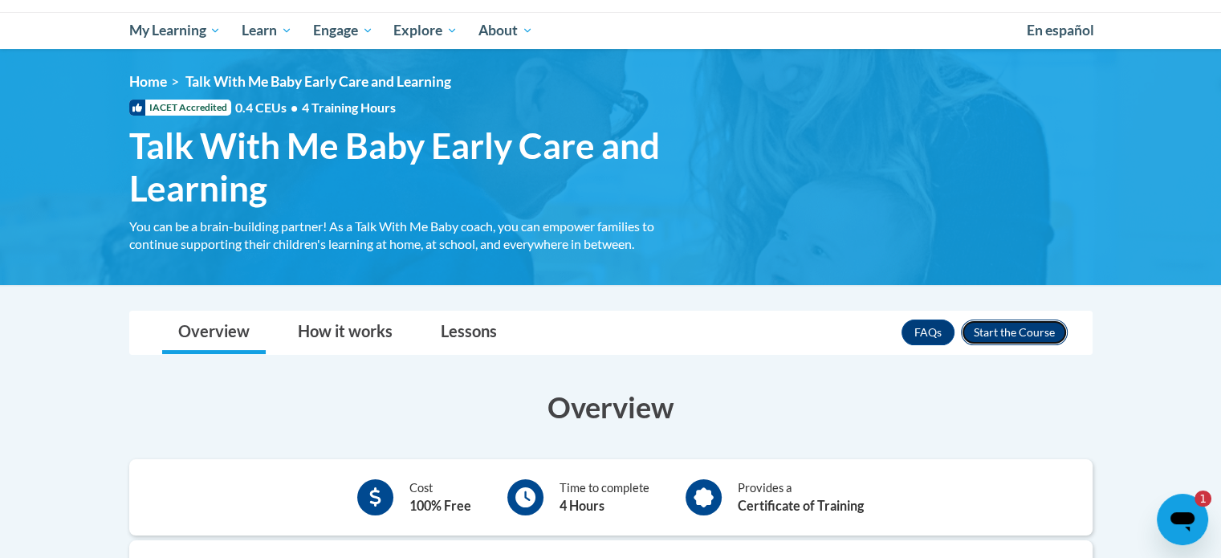
click at [983, 336] on button "Enroll" at bounding box center [1014, 333] width 107 height 26
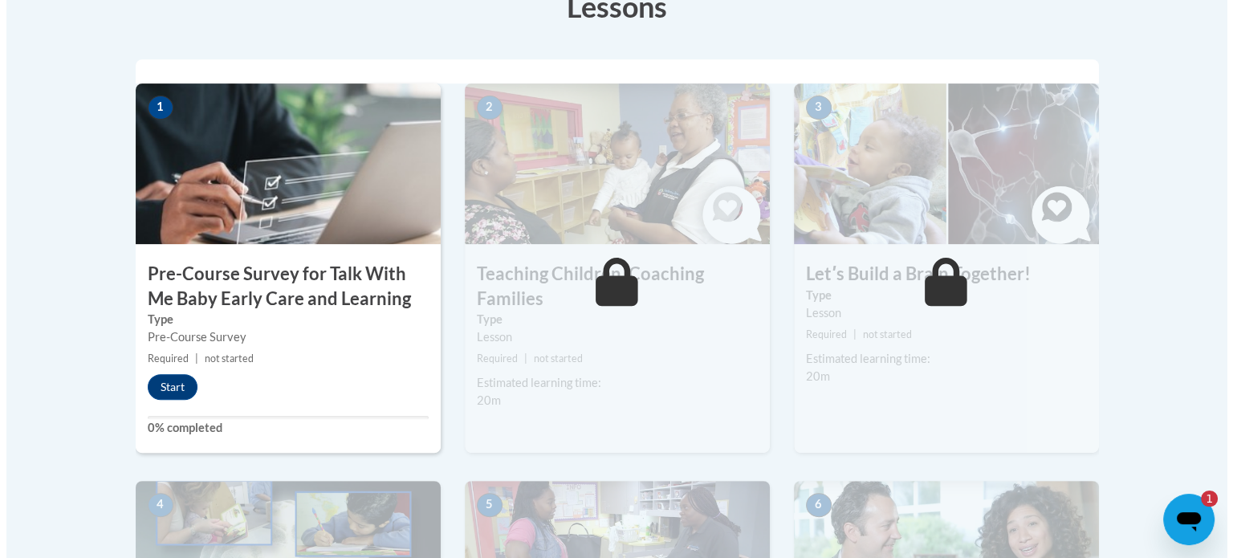
scroll to position [482, 0]
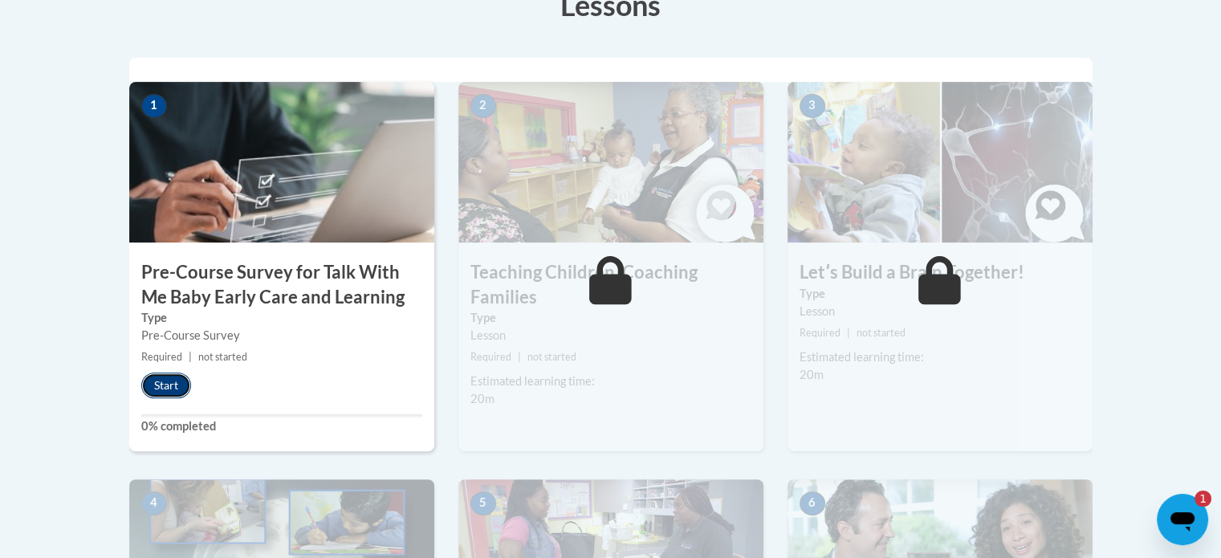
click at [158, 382] on button "Start" at bounding box center [166, 385] width 50 height 26
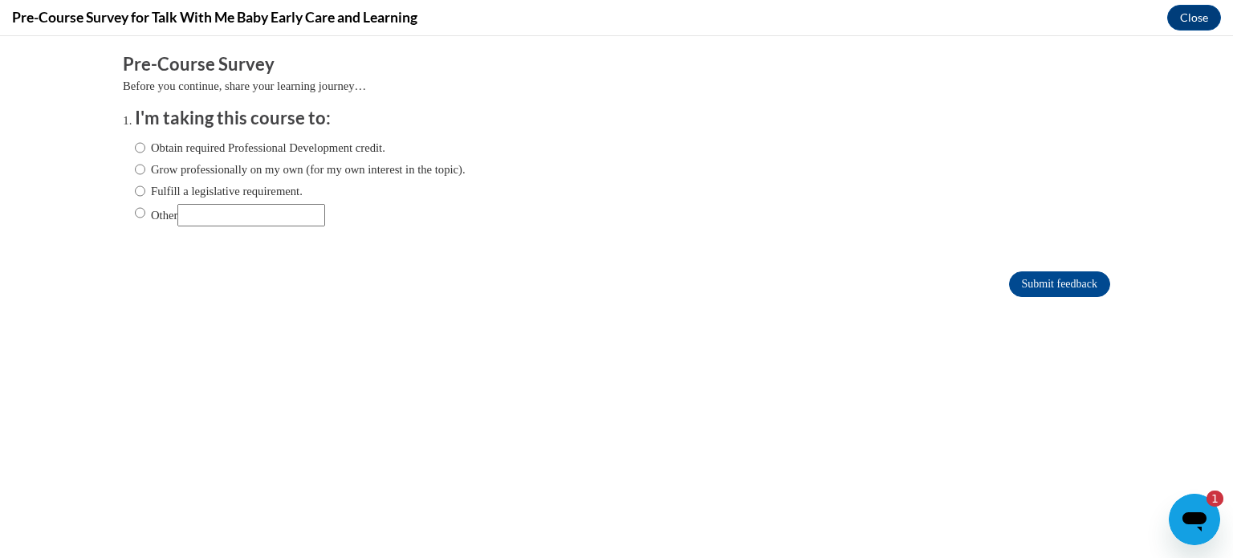
scroll to position [0, 0]
click at [135, 151] on input "Obtain required Professional Development credit." at bounding box center [140, 148] width 10 height 18
radio input "true"
click at [1049, 276] on input "Submit feedback" at bounding box center [1059, 284] width 101 height 26
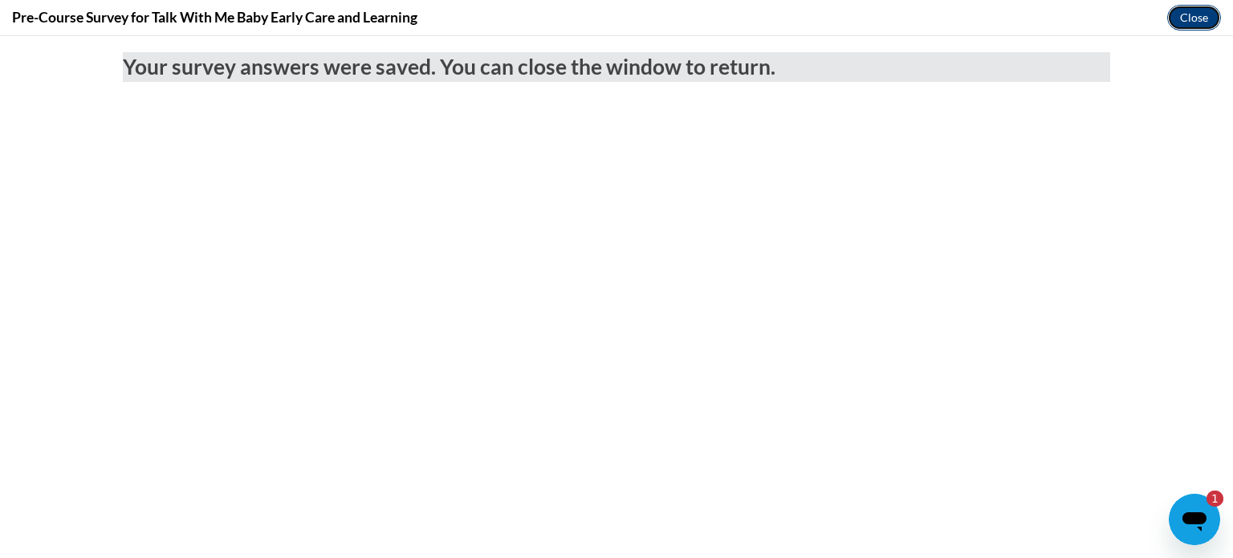
click at [1185, 22] on button "Close" at bounding box center [1194, 18] width 54 height 26
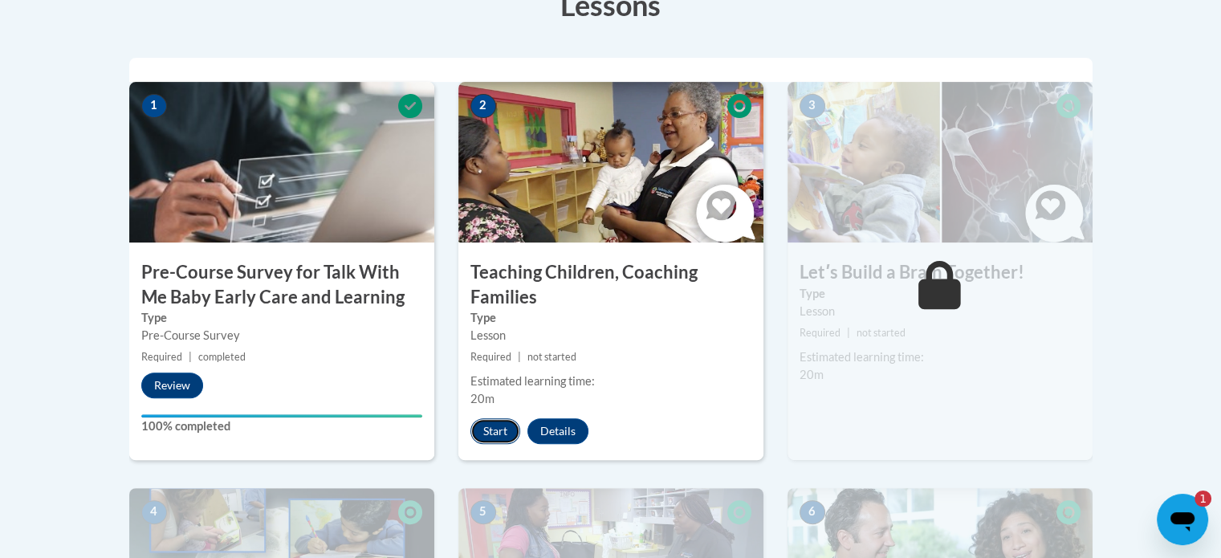
click at [501, 429] on button "Start" at bounding box center [495, 431] width 50 height 26
